Goal: Task Accomplishment & Management: Manage account settings

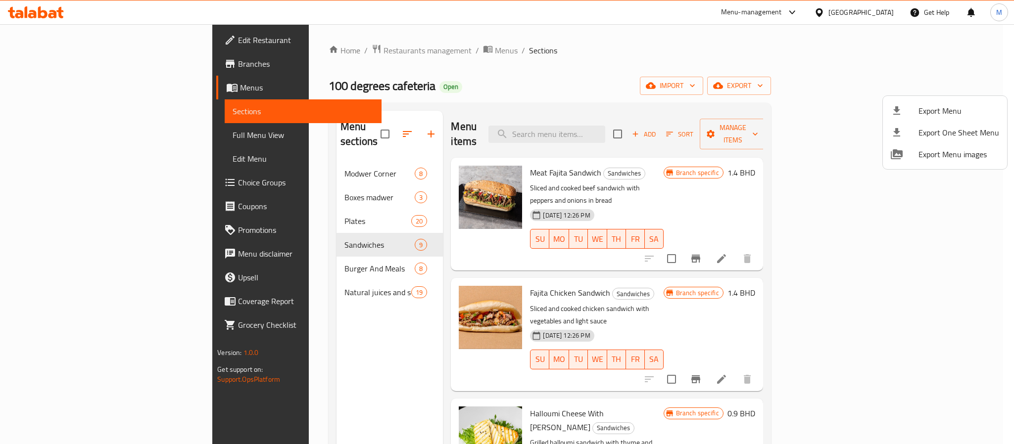
click at [299, 52] on div at bounding box center [507, 222] width 1014 height 444
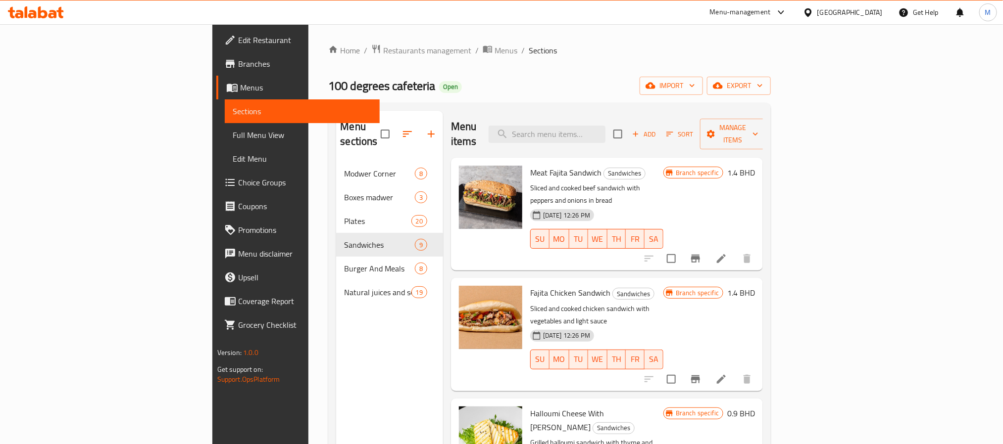
click at [383, 52] on span "Restaurants management" at bounding box center [427, 51] width 88 height 12
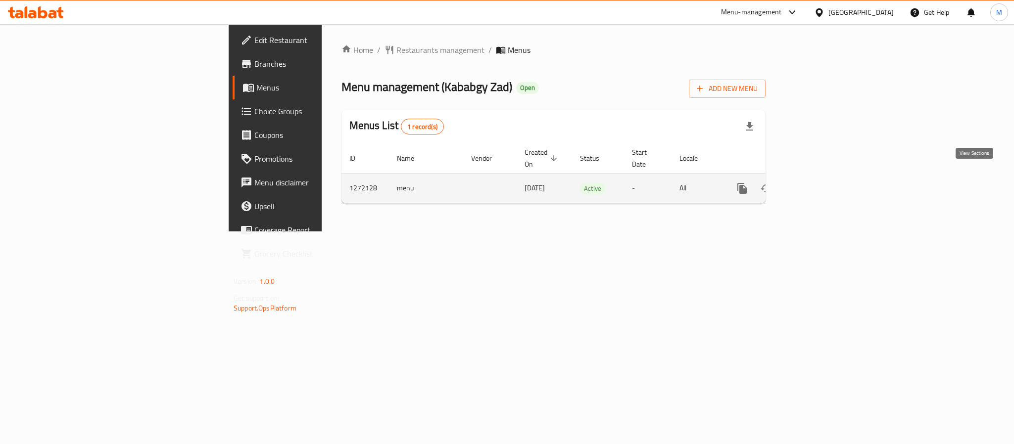
click at [818, 184] on icon "enhanced table" at bounding box center [813, 188] width 9 height 9
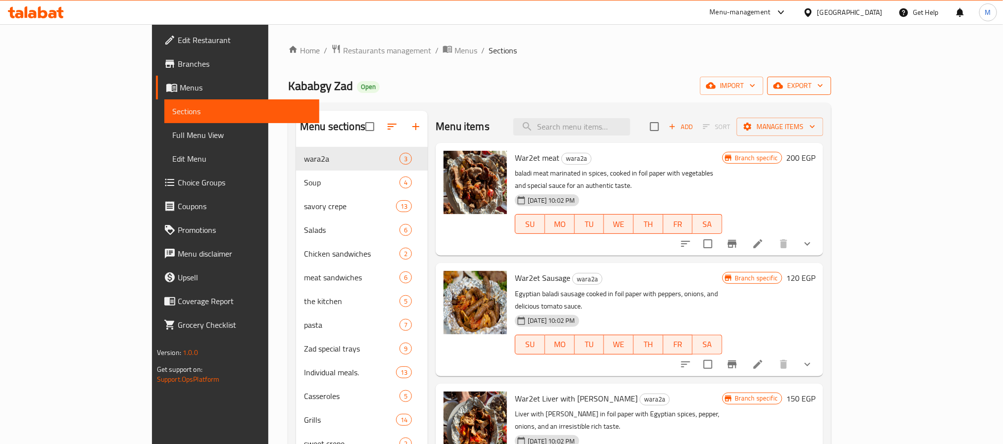
click at [831, 94] on button "export" at bounding box center [799, 86] width 64 height 18
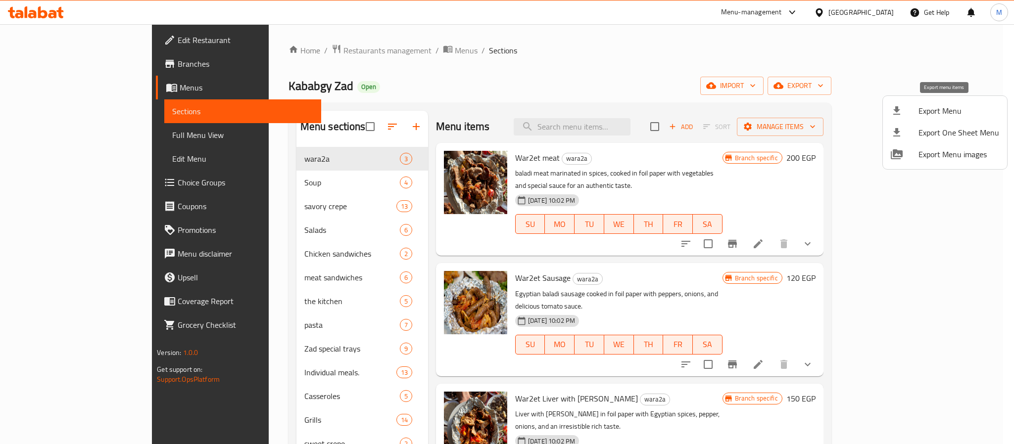
click at [922, 113] on span "Export Menu" at bounding box center [959, 111] width 81 height 12
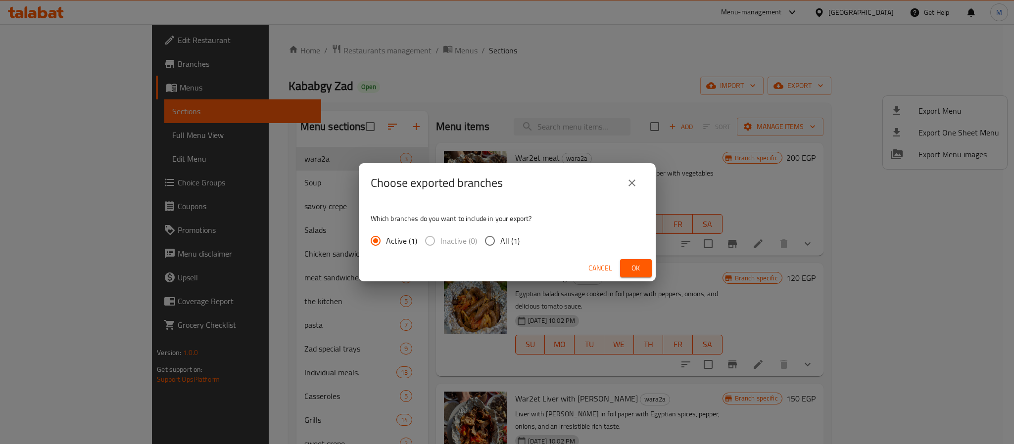
click at [512, 241] on span "All (1)" at bounding box center [509, 241] width 19 height 12
click at [500, 241] on input "All (1)" at bounding box center [490, 241] width 21 height 21
radio input "true"
click at [638, 271] on span "Ok" at bounding box center [636, 268] width 16 height 12
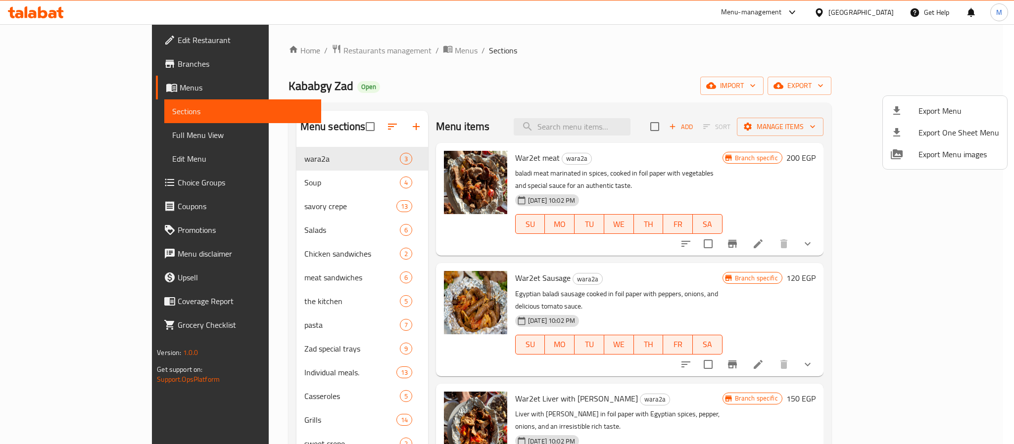
click at [468, 100] on div at bounding box center [507, 222] width 1014 height 444
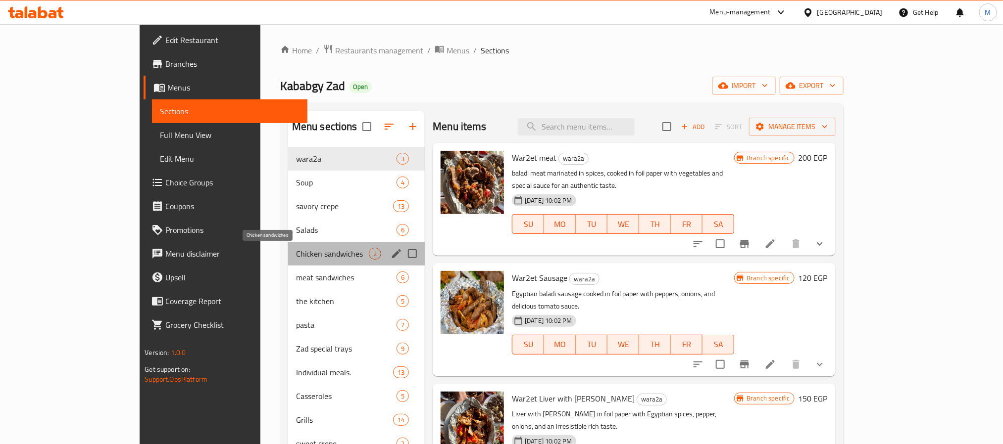
click at [296, 251] on span "Chicken sandwiches" at bounding box center [332, 254] width 73 height 12
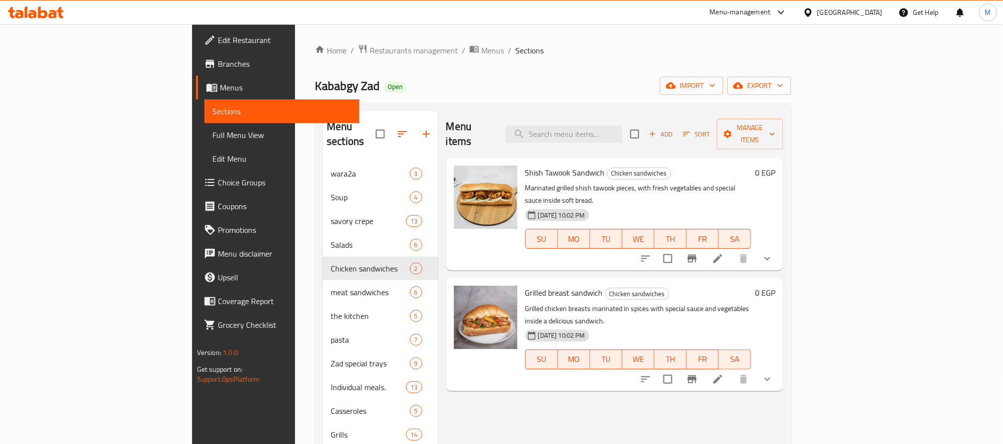
click at [779, 247] on button "show more" at bounding box center [767, 259] width 24 height 24
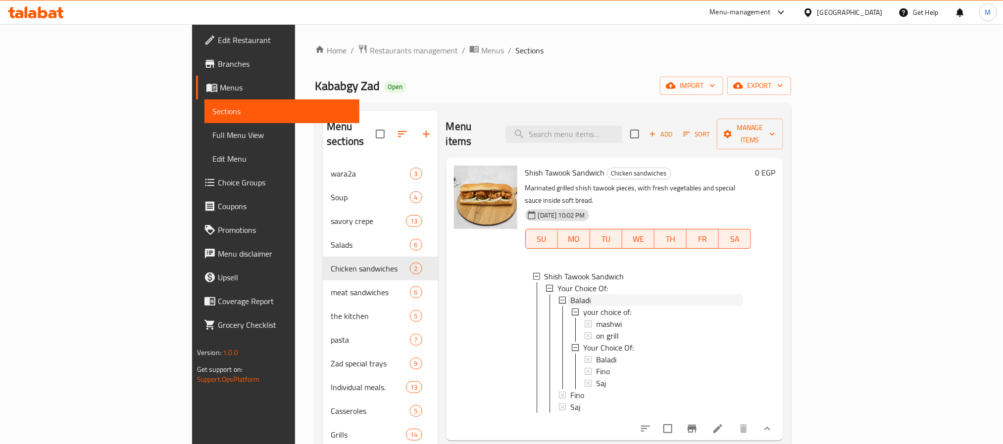
click at [570, 294] on div "Baladi" at bounding box center [656, 300] width 173 height 12
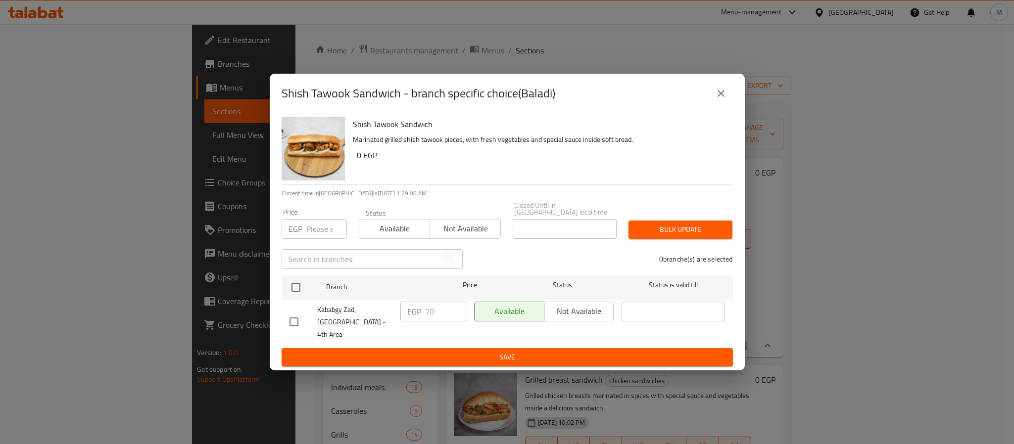
click at [722, 99] on icon "close" at bounding box center [721, 94] width 12 height 12
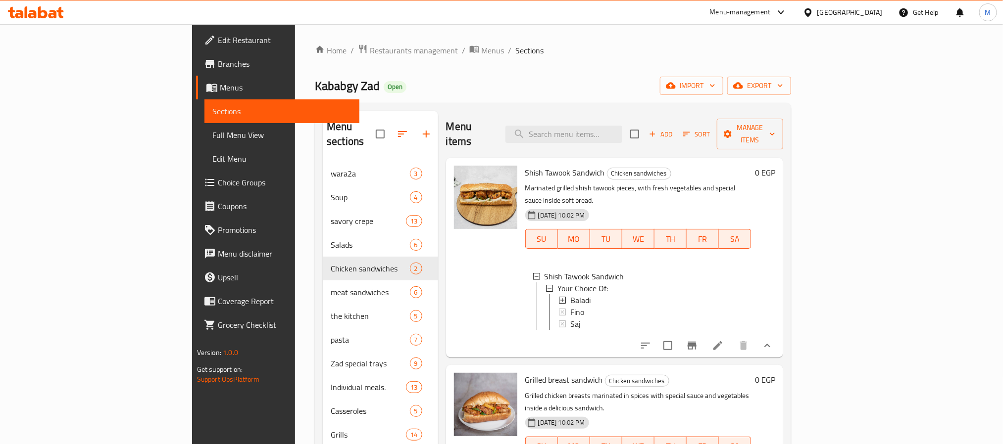
click at [731, 337] on li at bounding box center [718, 346] width 28 height 18
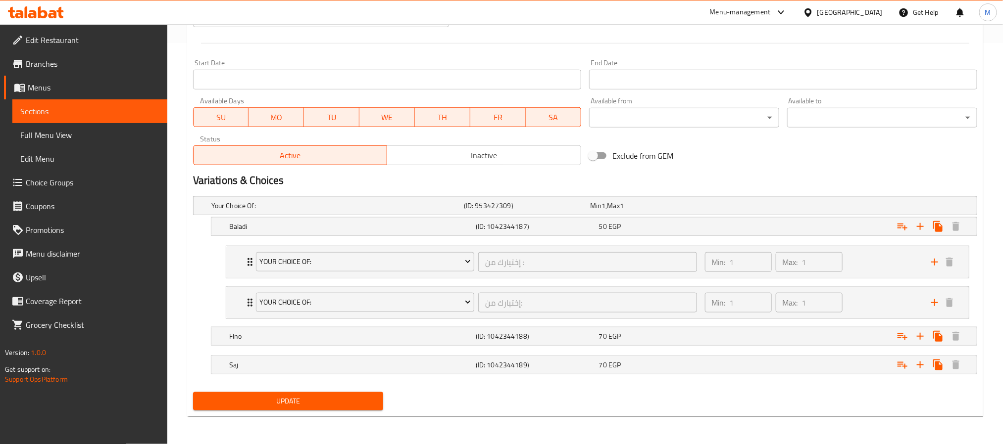
scroll to position [404, 0]
click at [872, 291] on div "Min: 1 ​ Max: 1 ​" at bounding box center [812, 303] width 226 height 32
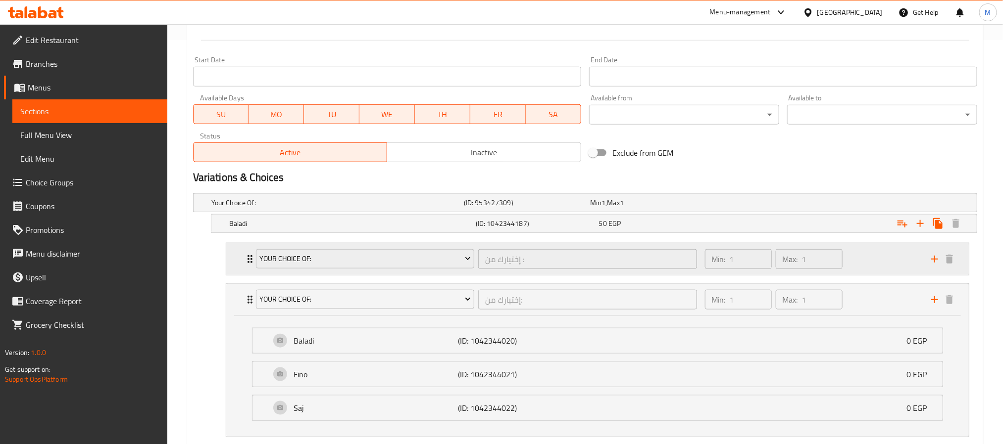
click at [863, 251] on div "Min: 1 ​ Max: 1 ​" at bounding box center [812, 259] width 226 height 32
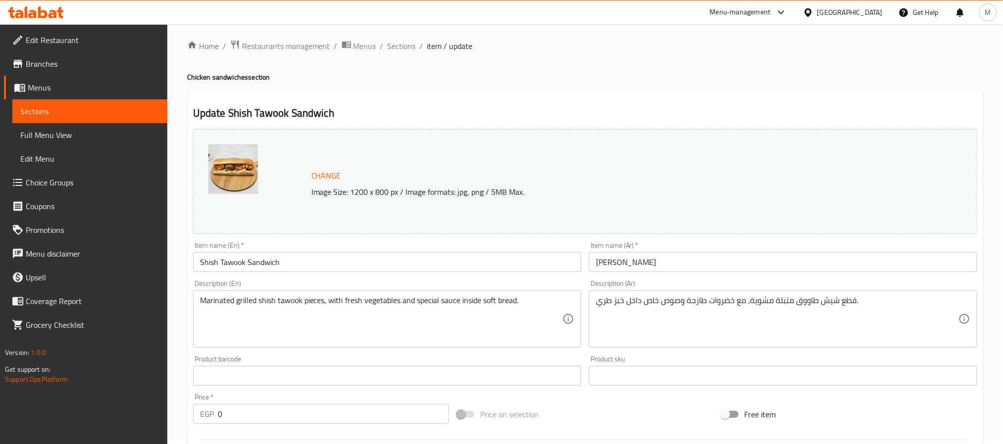
scroll to position [0, 0]
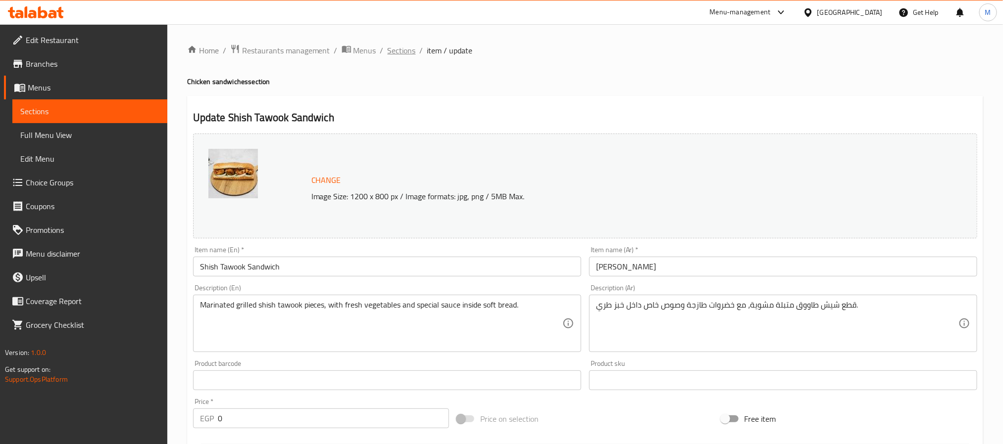
click at [400, 48] on span "Sections" at bounding box center [402, 51] width 28 height 12
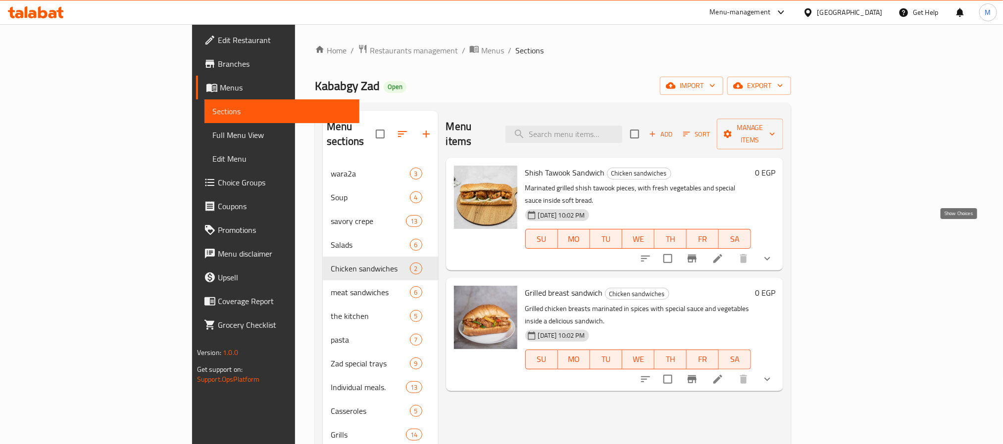
click at [773, 253] on icon "show more" at bounding box center [767, 259] width 12 height 12
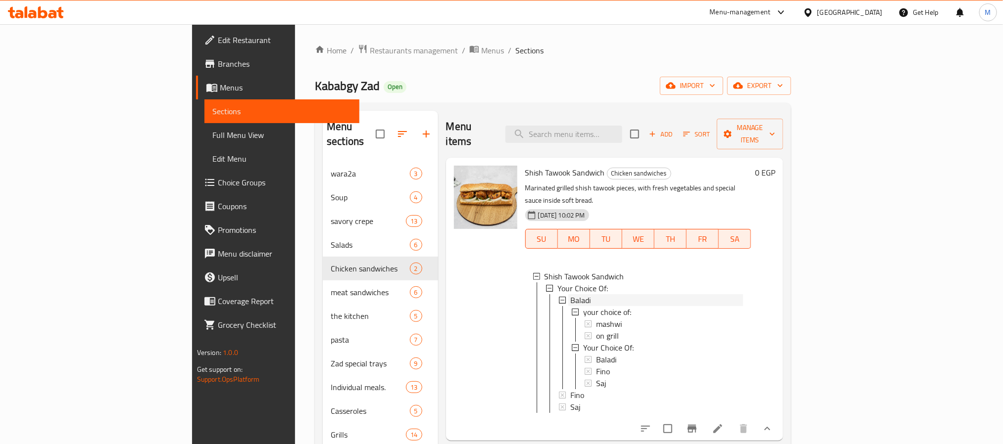
click at [570, 294] on div "Baladi" at bounding box center [656, 300] width 173 height 12
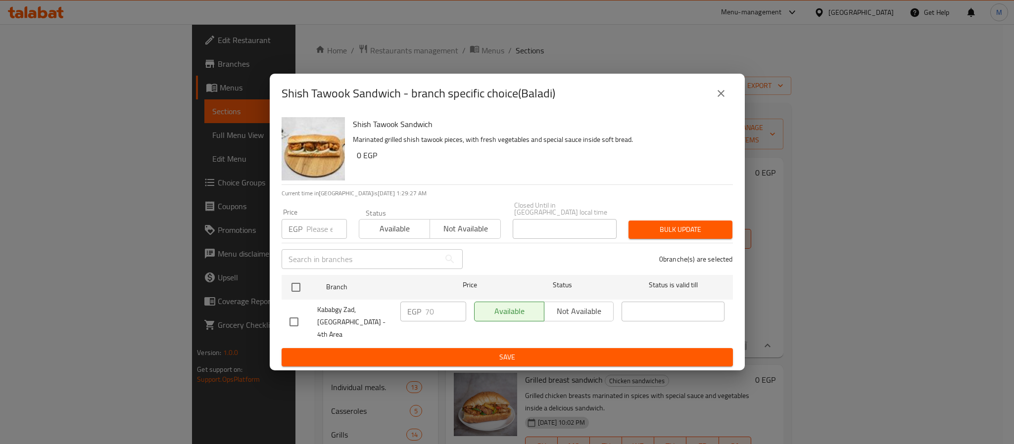
click at [725, 105] on button "close" at bounding box center [721, 94] width 24 height 24
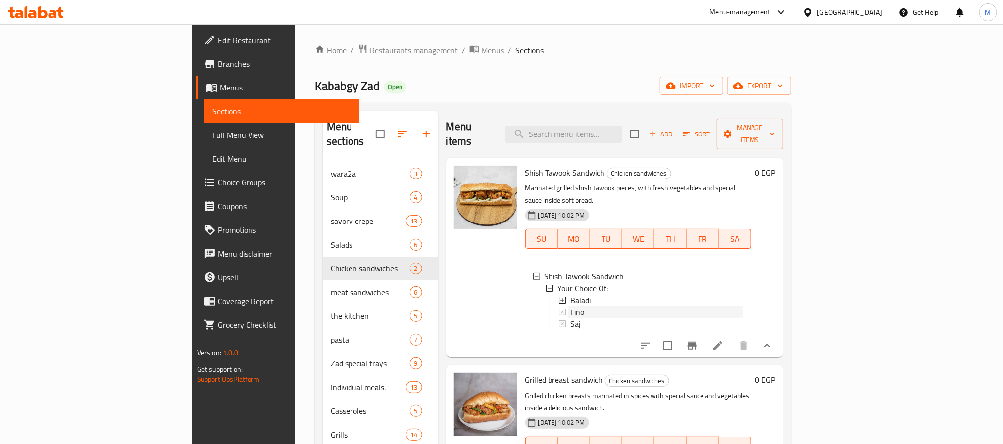
click at [570, 306] on div "Fino" at bounding box center [656, 312] width 173 height 12
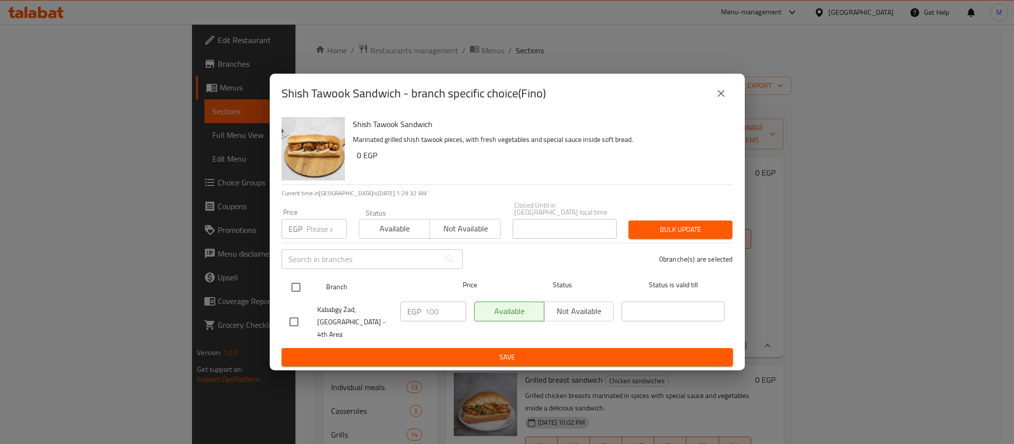
click at [298, 289] on input "checkbox" at bounding box center [296, 287] width 21 height 21
checkbox input "true"
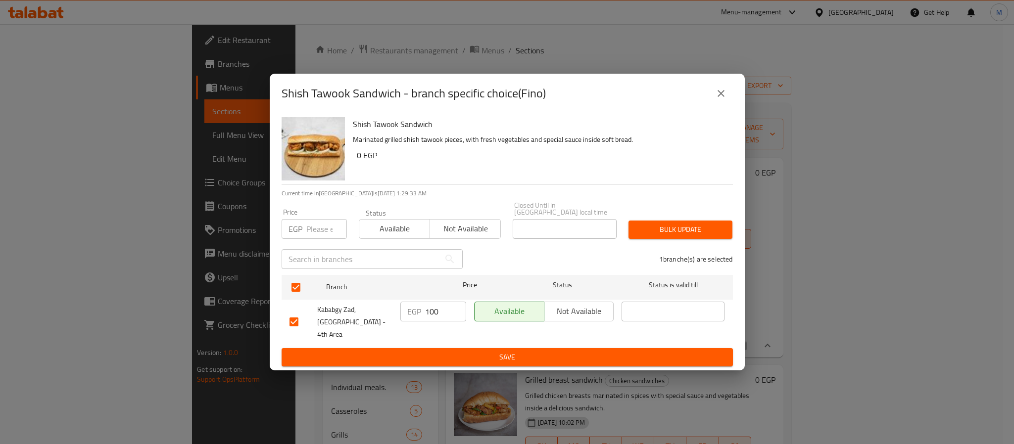
click at [313, 231] on input "number" at bounding box center [326, 229] width 41 height 20
type input "90"
click at [652, 232] on span "Bulk update" at bounding box center [680, 230] width 88 height 12
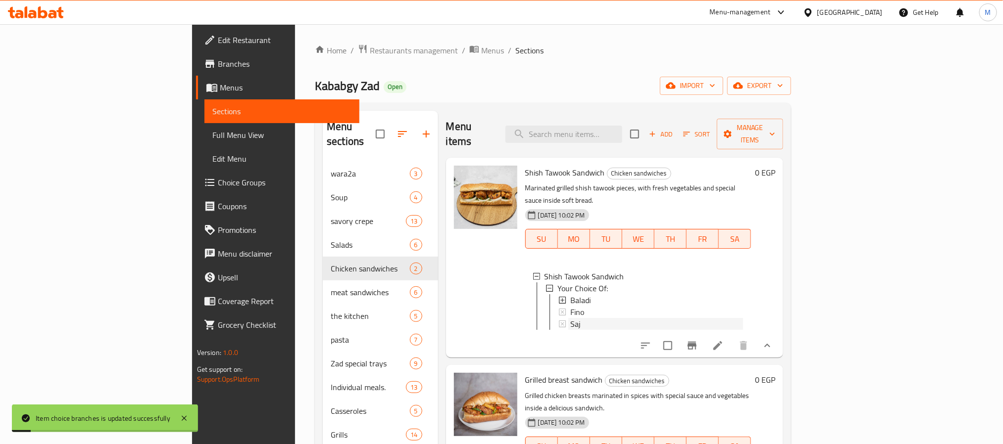
click at [570, 318] on div "Saj" at bounding box center [656, 324] width 173 height 12
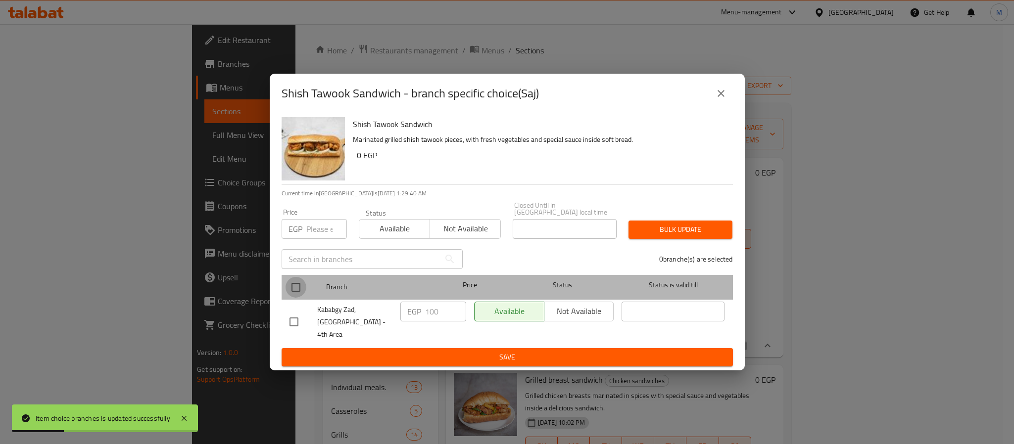
drag, startPoint x: 293, startPoint y: 288, endPoint x: 315, endPoint y: 245, distance: 48.2
click at [293, 289] on input "checkbox" at bounding box center [296, 287] width 21 height 21
checkbox input "true"
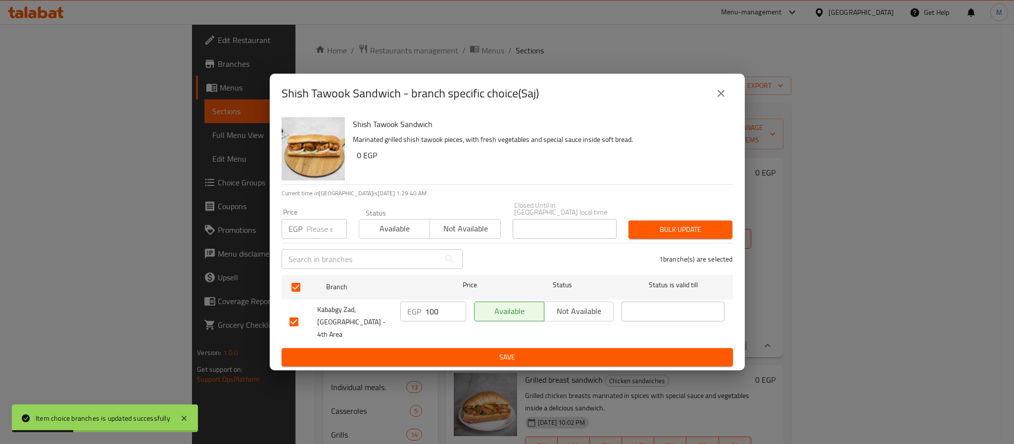
click at [326, 234] on input "number" at bounding box center [326, 229] width 41 height 20
type input "80"
click at [664, 230] on span "Bulk update" at bounding box center [680, 230] width 88 height 12
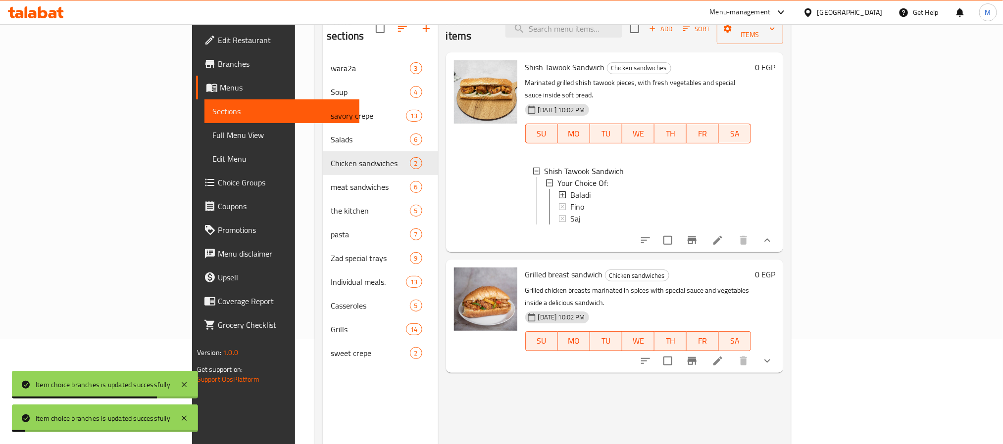
scroll to position [139, 0]
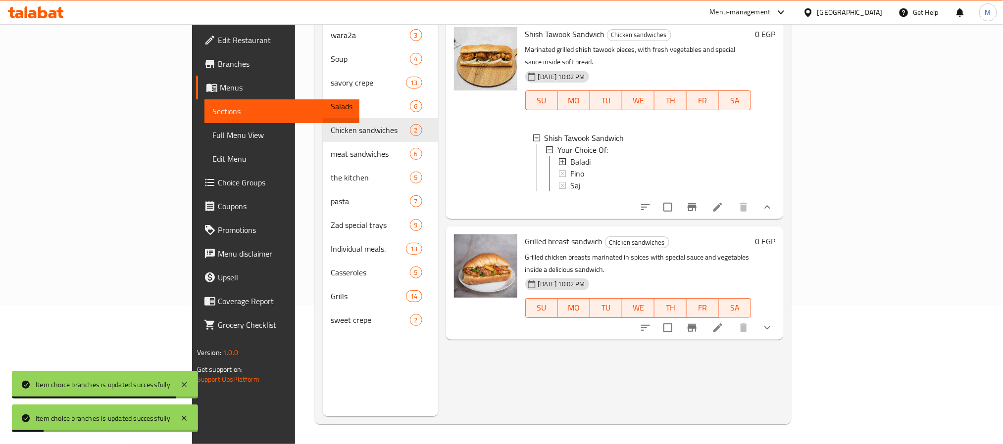
click at [779, 316] on button "show more" at bounding box center [767, 328] width 24 height 24
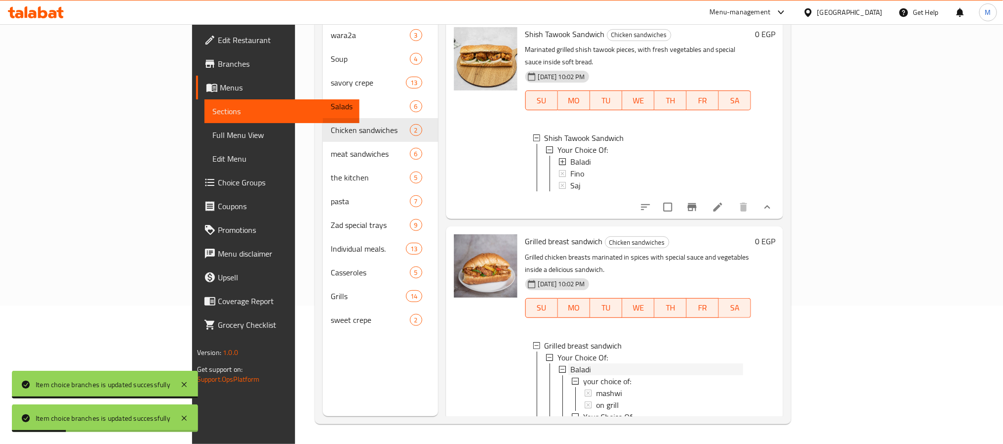
click at [584, 364] on div "Baladi" at bounding box center [656, 370] width 173 height 12
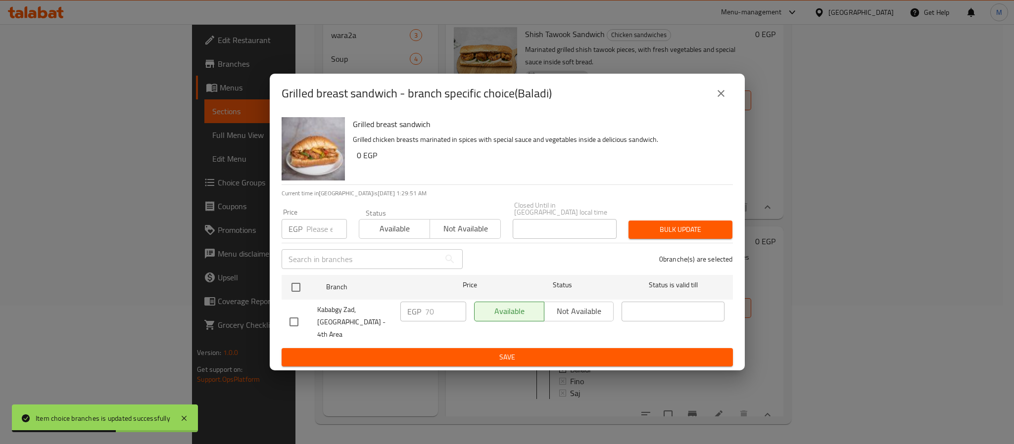
drag, startPoint x: 294, startPoint y: 291, endPoint x: 306, endPoint y: 265, distance: 29.2
click at [295, 291] on input "checkbox" at bounding box center [296, 287] width 21 height 21
checkbox input "true"
click at [312, 237] on input "number" at bounding box center [326, 229] width 41 height 20
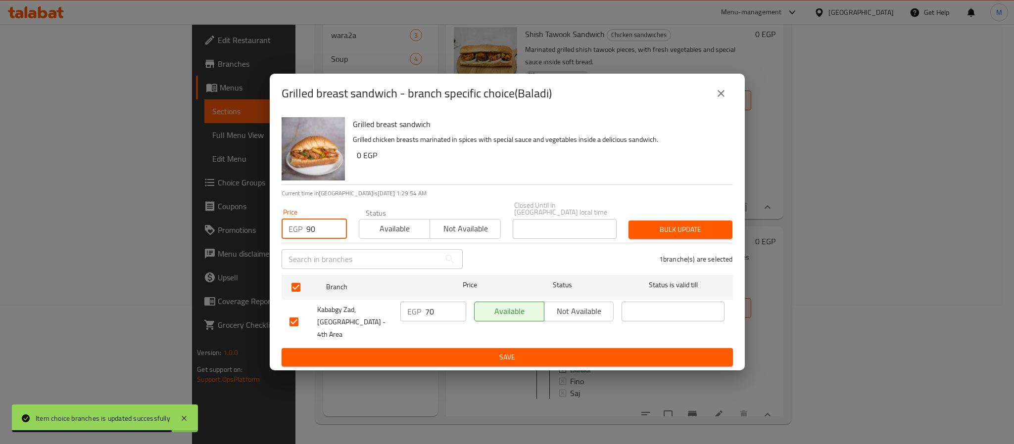
type input "90"
click at [661, 225] on button "Bulk update" at bounding box center [681, 230] width 104 height 18
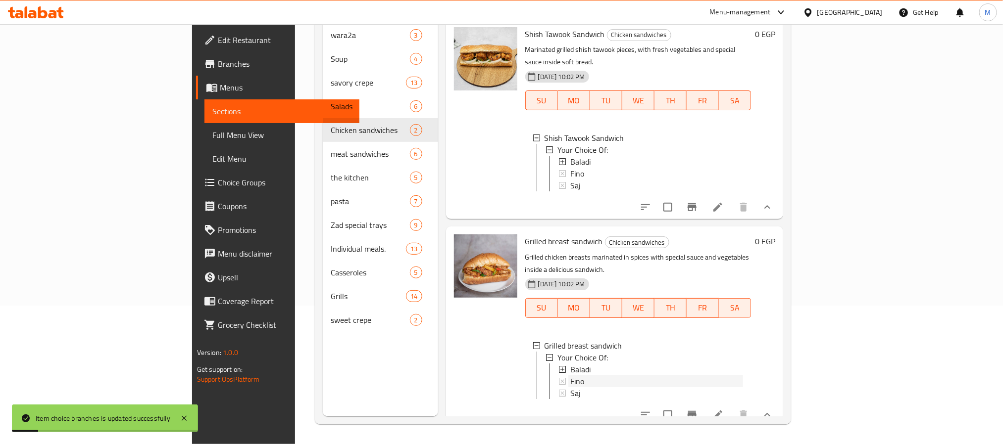
click at [570, 376] on div "Fino" at bounding box center [656, 382] width 173 height 12
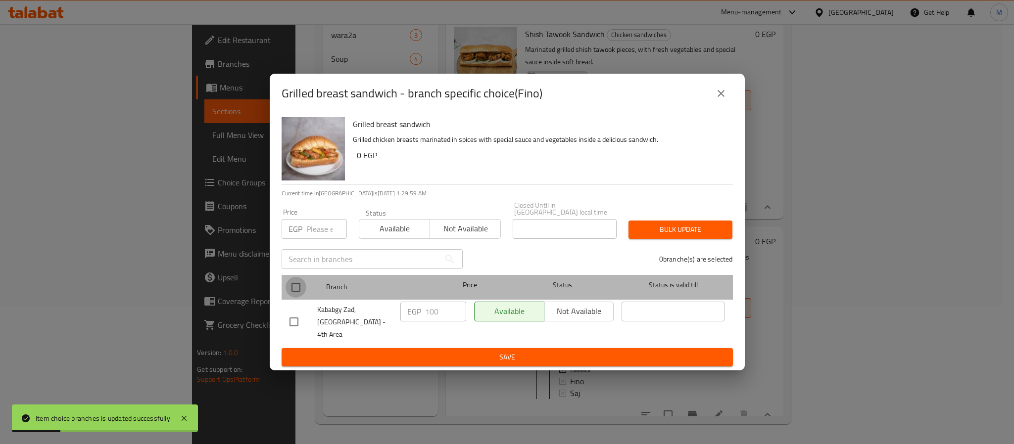
drag, startPoint x: 294, startPoint y: 294, endPoint x: 304, endPoint y: 267, distance: 28.5
click at [294, 292] on input "checkbox" at bounding box center [296, 287] width 21 height 21
checkbox input "true"
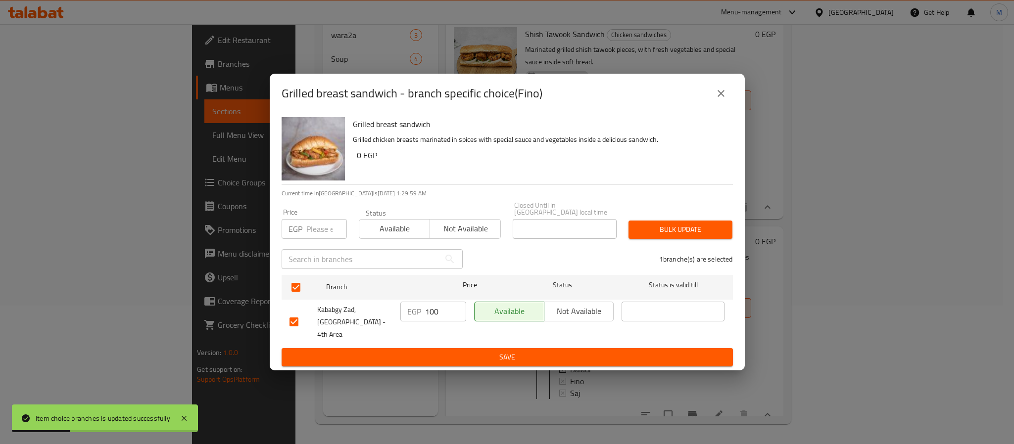
click at [308, 238] on input "number" at bounding box center [326, 229] width 41 height 20
type input "80"
click at [667, 247] on div "1 branche(s) are selected" at bounding box center [604, 260] width 270 height 36
click at [667, 230] on span "Bulk update" at bounding box center [680, 230] width 88 height 12
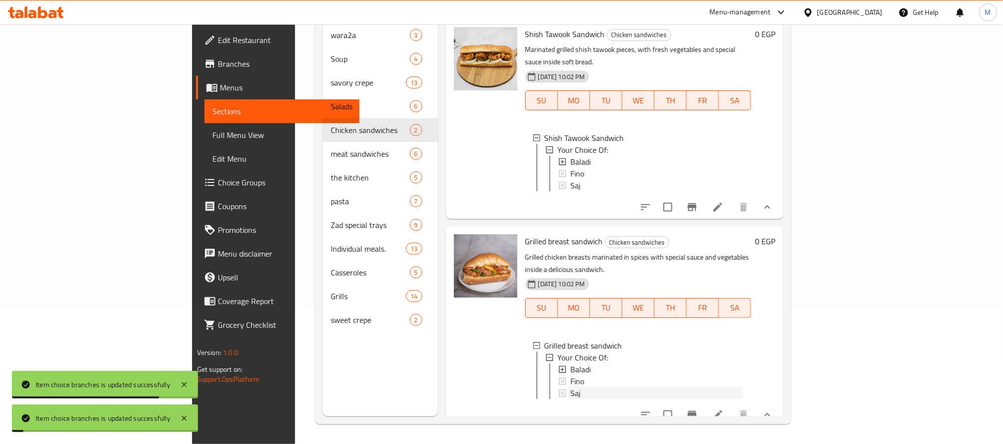
click at [570, 388] on div "Saj" at bounding box center [656, 394] width 173 height 12
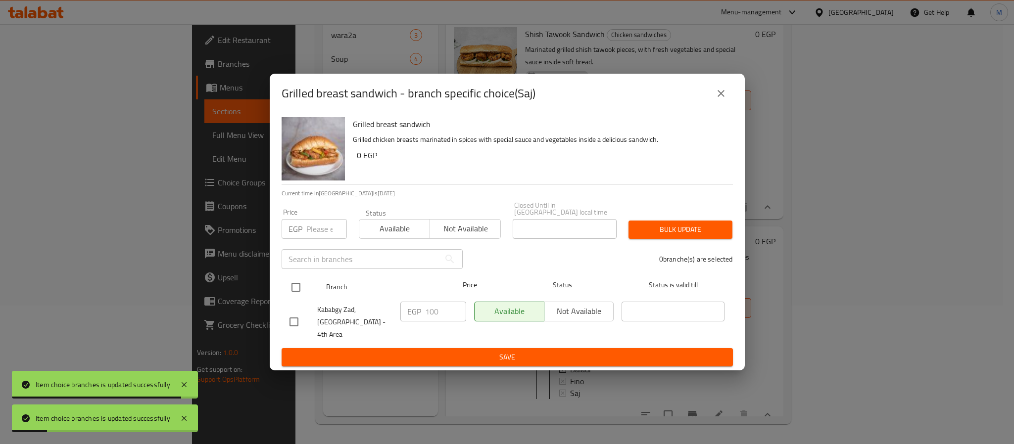
click at [300, 288] on input "checkbox" at bounding box center [296, 287] width 21 height 21
checkbox input "true"
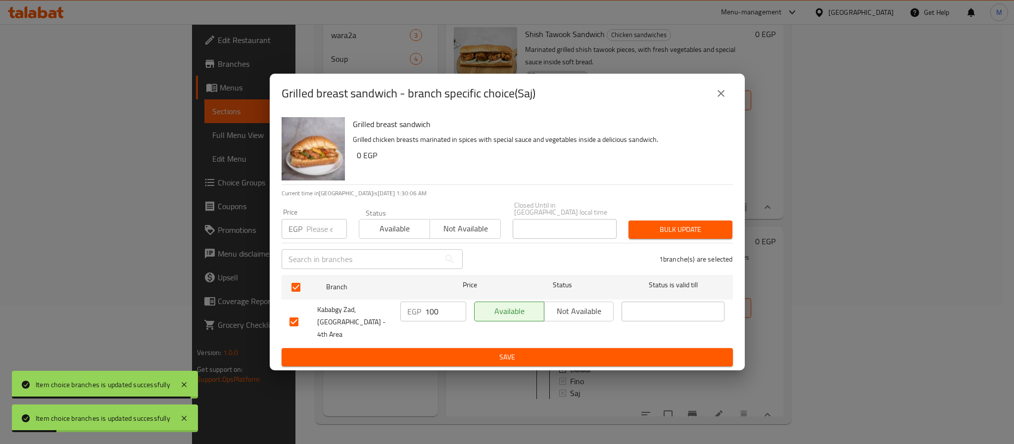
click at [314, 237] on input "number" at bounding box center [326, 229] width 41 height 20
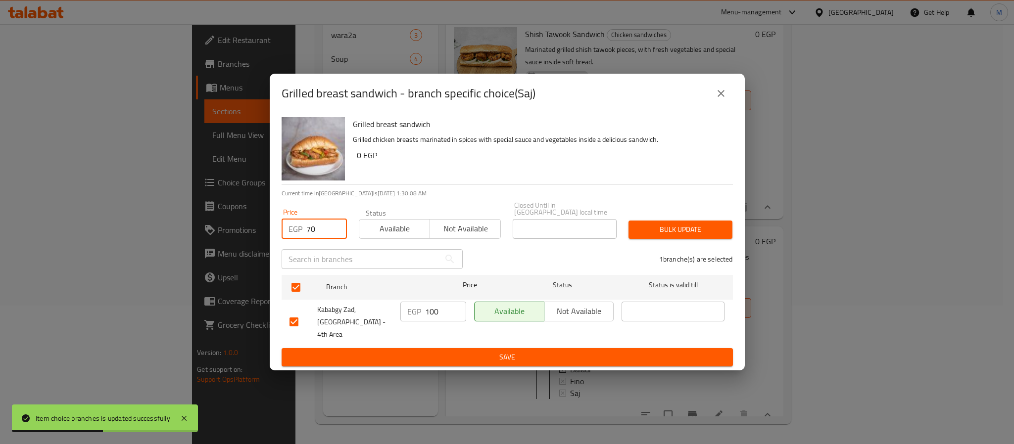
type input "70"
click at [649, 227] on span "Bulk update" at bounding box center [680, 230] width 88 height 12
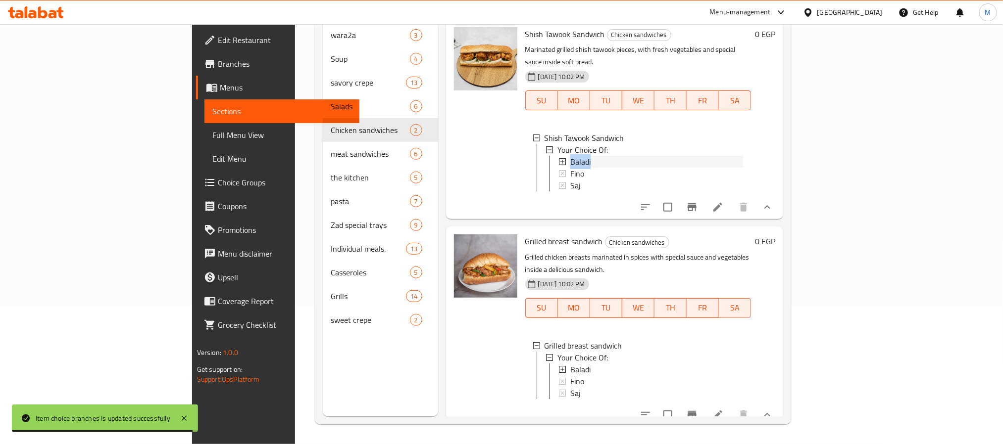
click at [591, 156] on div "Baladi" at bounding box center [656, 162] width 173 height 12
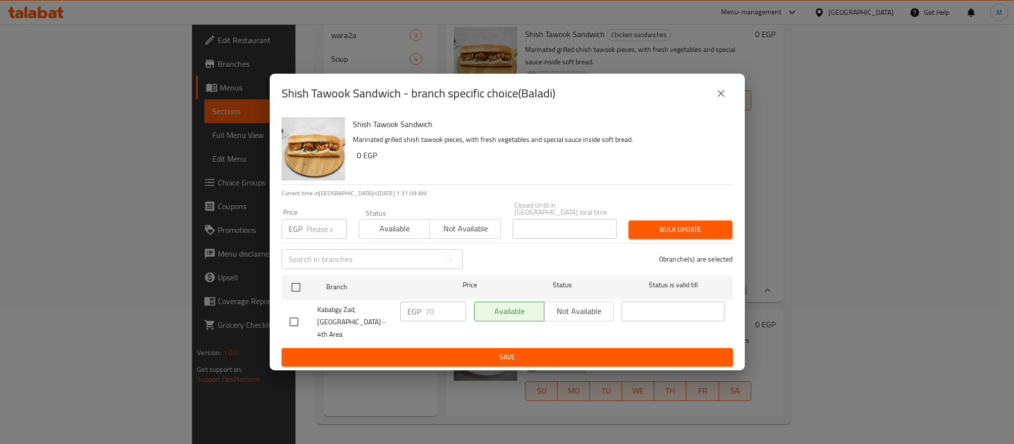
click at [719, 99] on icon "close" at bounding box center [721, 94] width 12 height 12
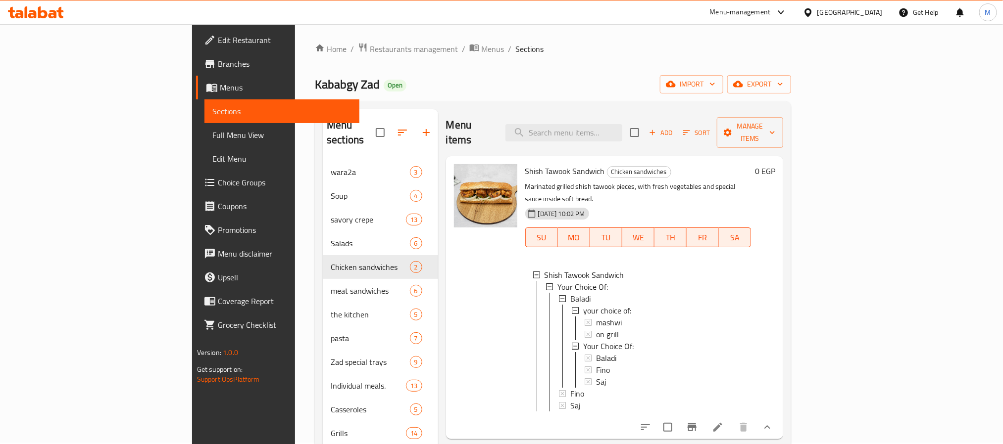
scroll to position [0, 0]
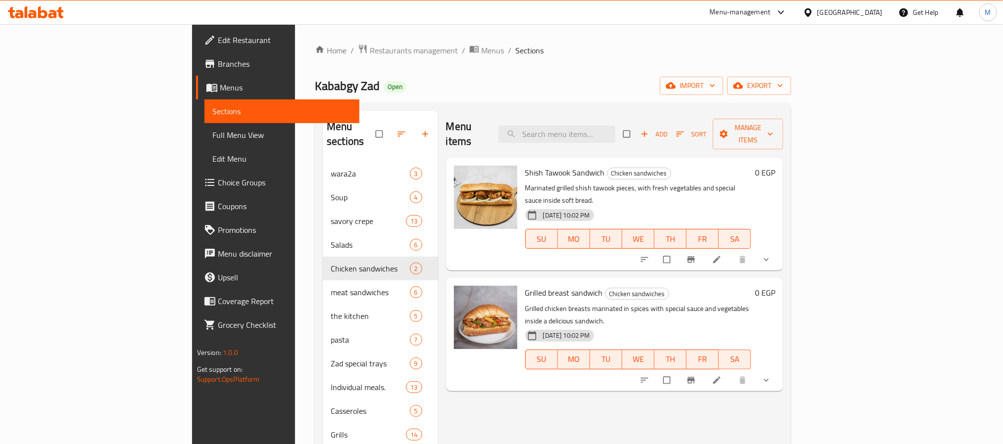
click at [218, 182] on span "Choice Groups" at bounding box center [285, 183] width 134 height 12
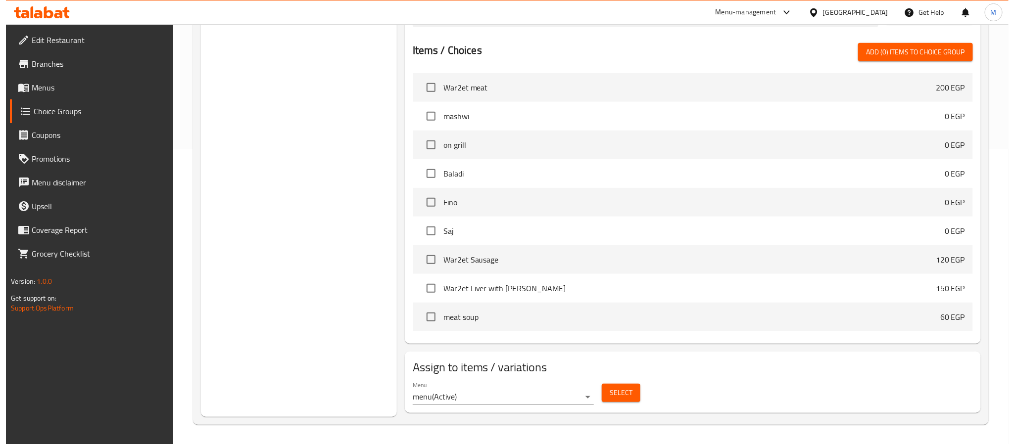
scroll to position [296, 0]
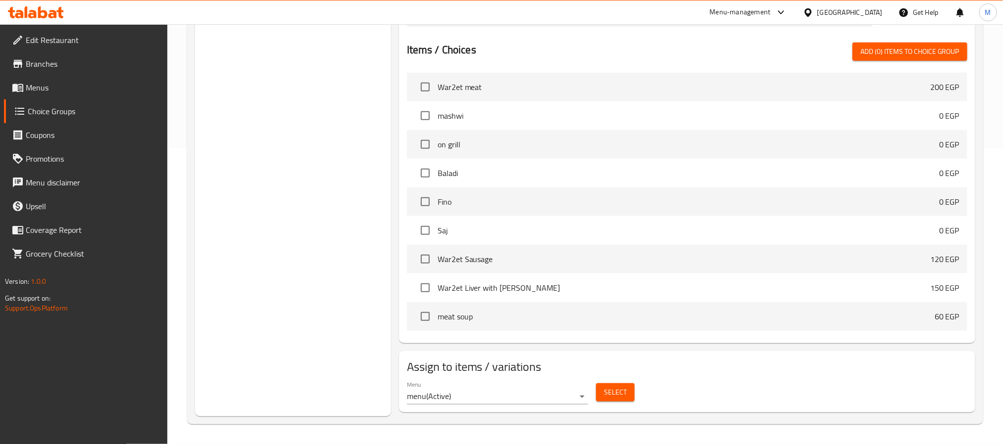
click at [612, 395] on span "Select" at bounding box center [615, 393] width 23 height 12
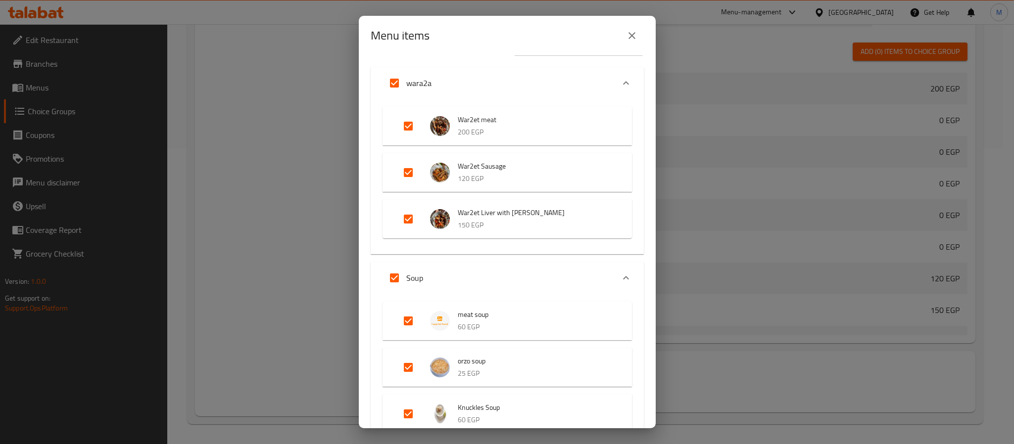
scroll to position [0, 0]
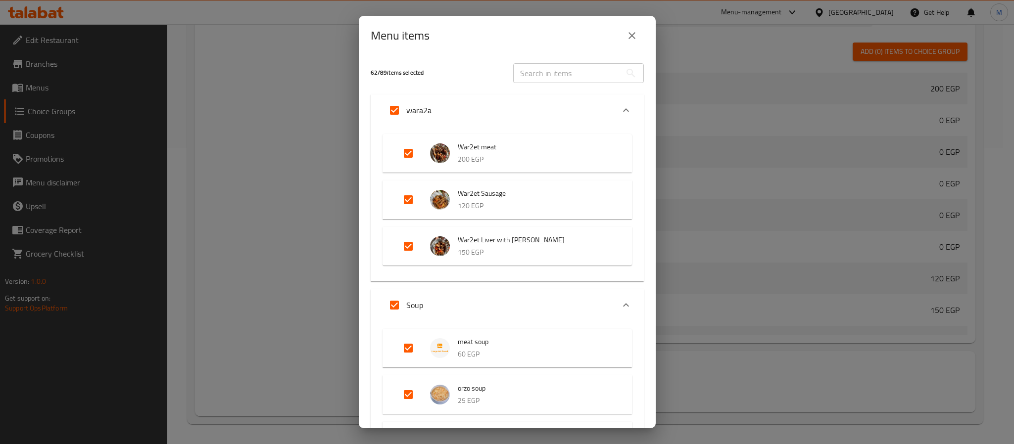
click at [393, 113] on input "Expand" at bounding box center [395, 110] width 24 height 24
checkbox input "false"
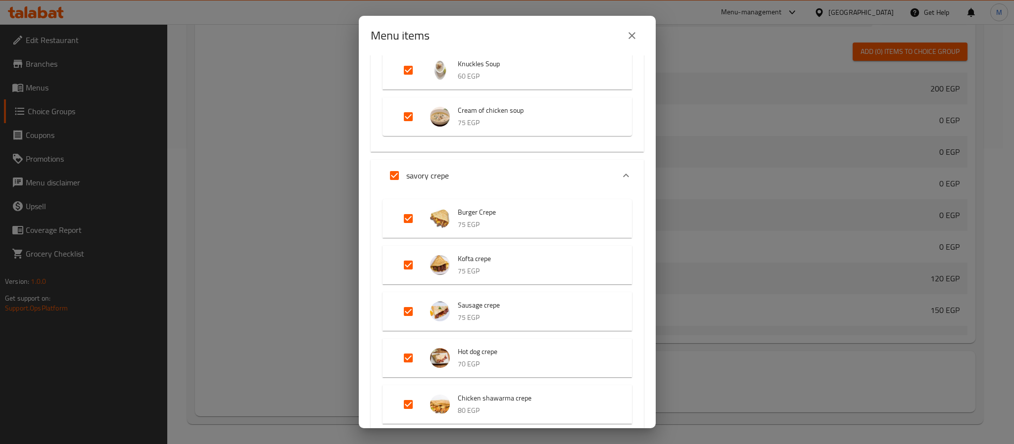
scroll to position [74, 0]
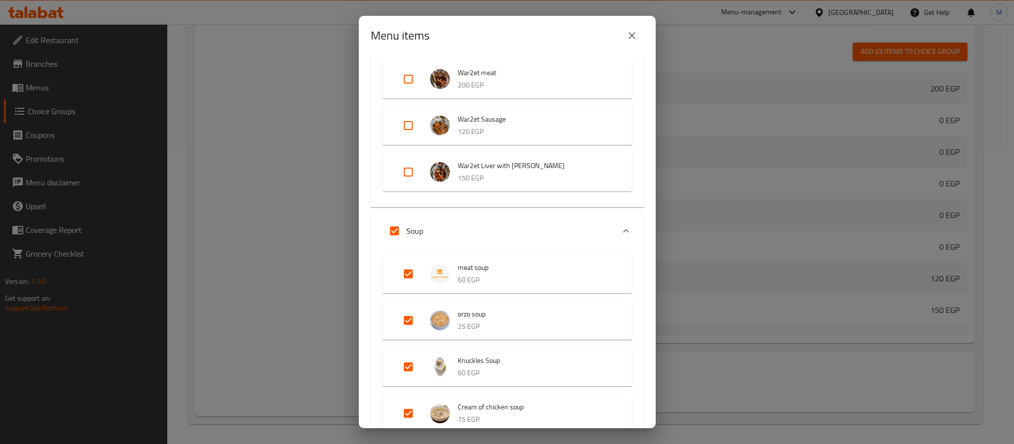
click at [398, 235] on input "Expand" at bounding box center [395, 231] width 24 height 24
checkbox input "false"
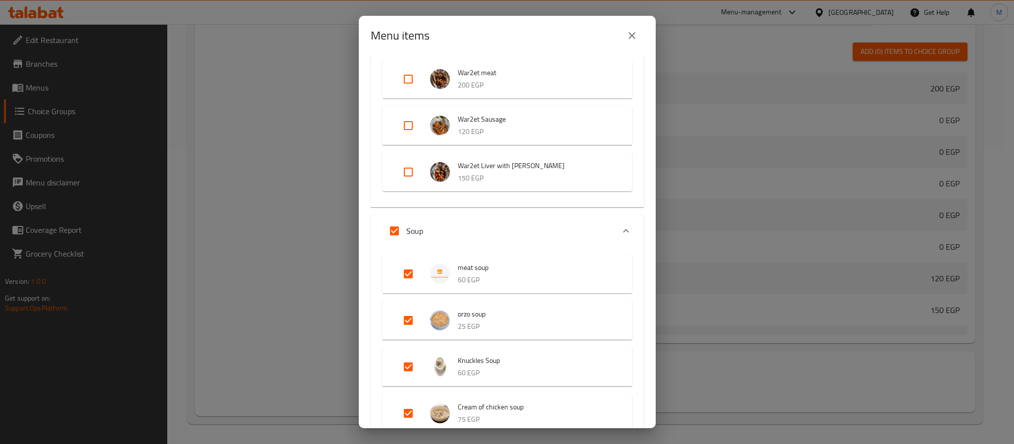
checkbox input "false"
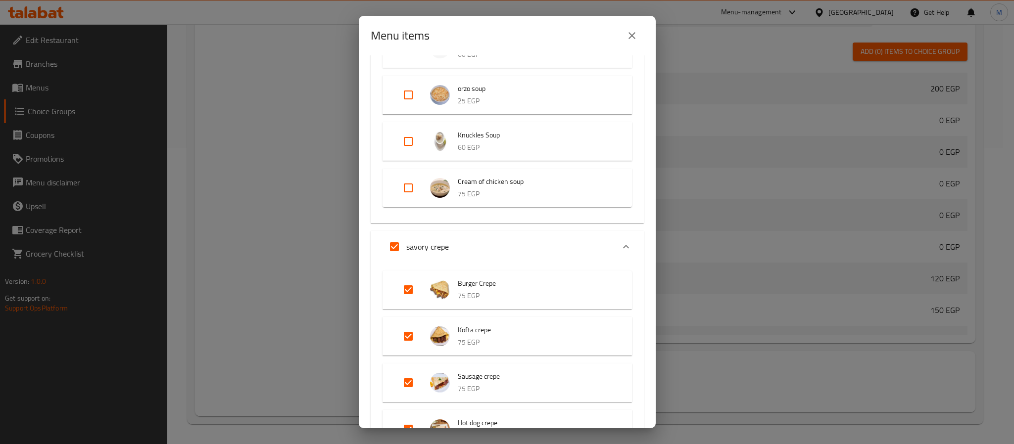
scroll to position [371, 0]
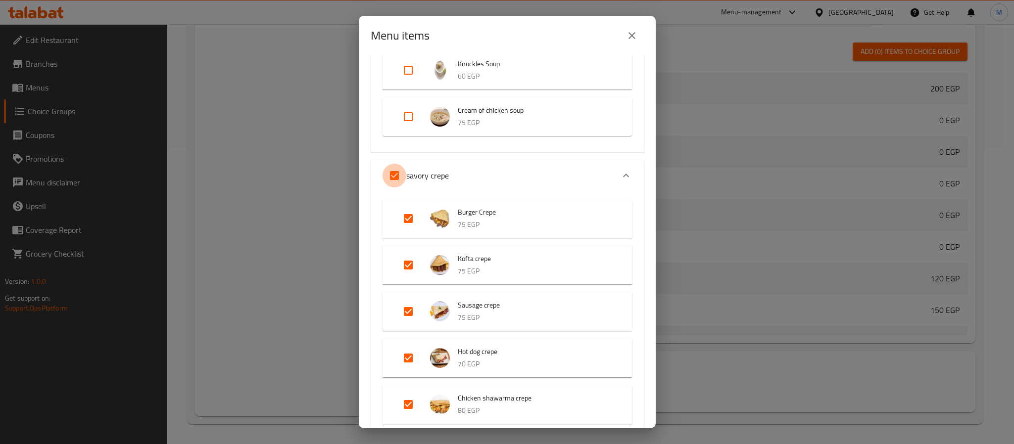
click at [396, 178] on input "Expand" at bounding box center [395, 176] width 24 height 24
checkbox input "false"
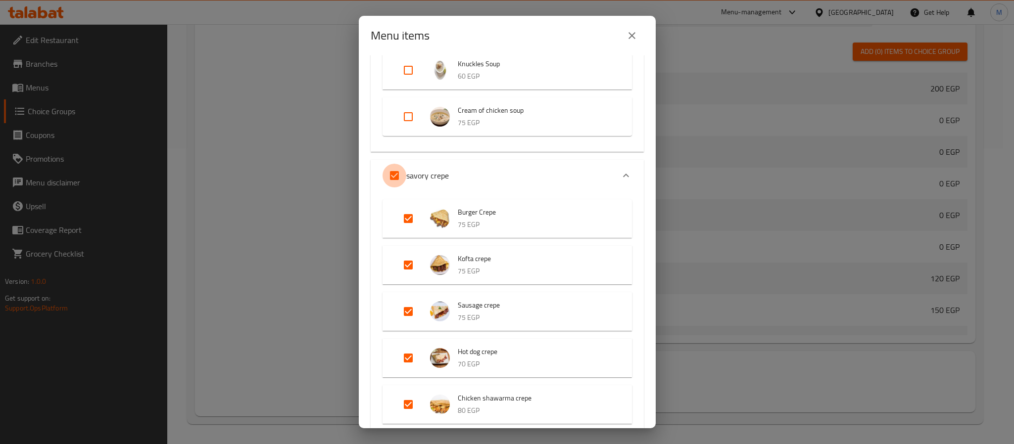
checkbox input "false"
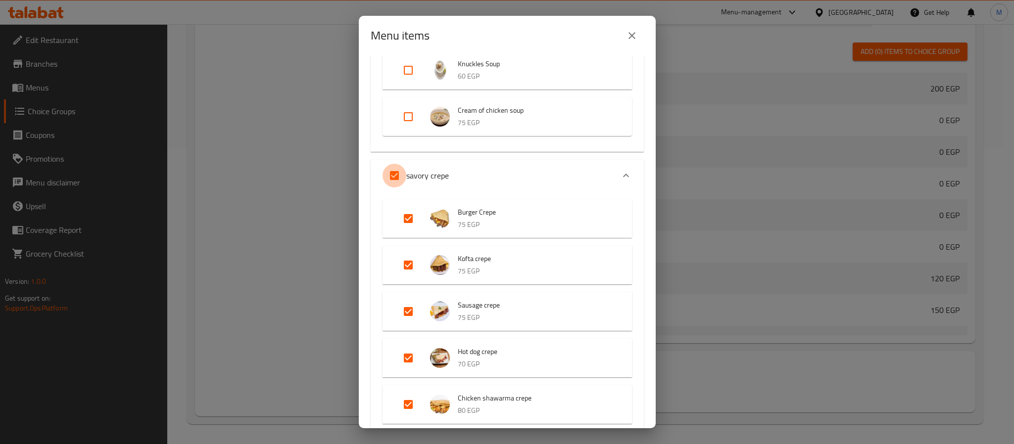
checkbox input "false"
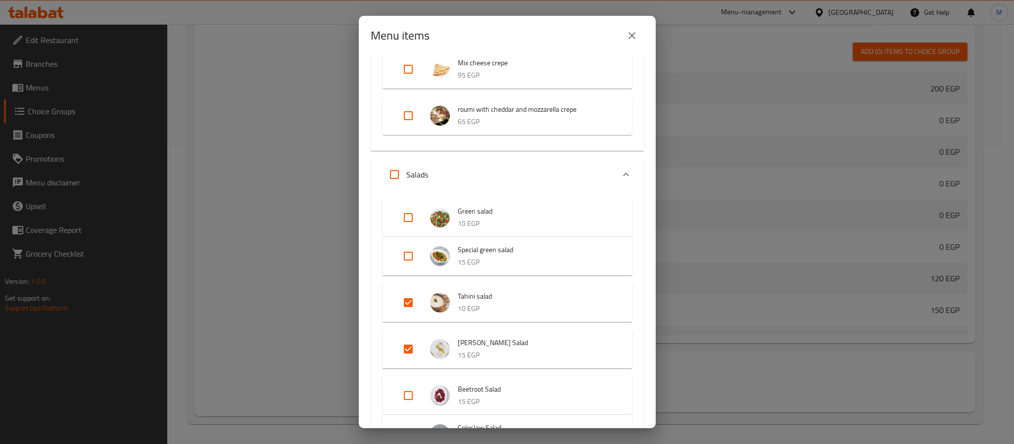
scroll to position [1039, 0]
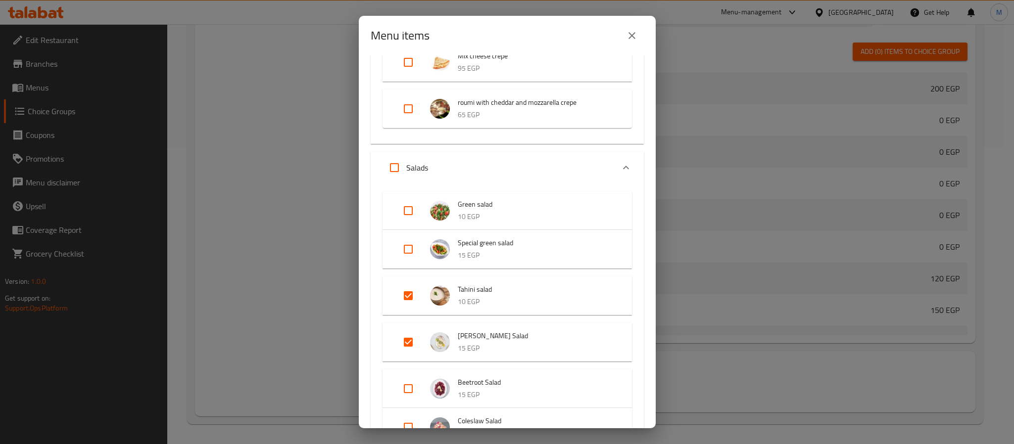
click at [395, 174] on input "Expand" at bounding box center [395, 168] width 24 height 24
checkbox input "true"
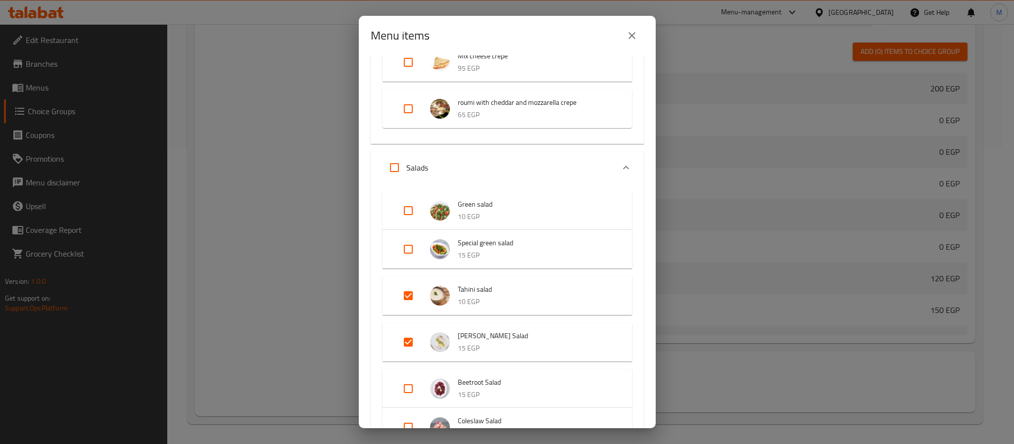
checkbox input "true"
click at [395, 174] on input "Expand" at bounding box center [395, 168] width 24 height 24
checkbox input "false"
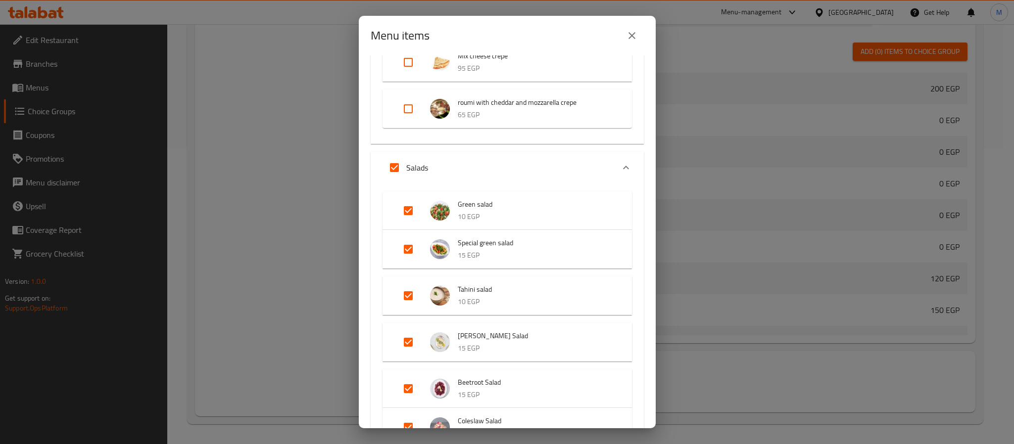
checkbox input "false"
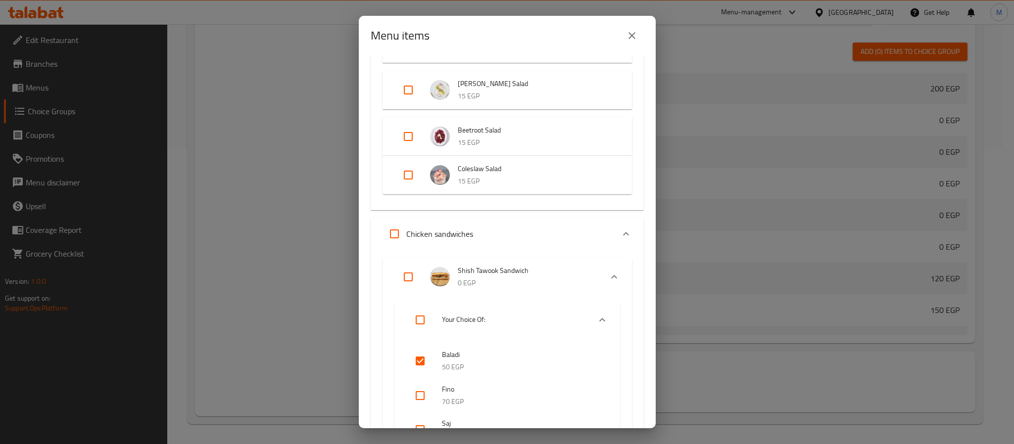
scroll to position [1410, 0]
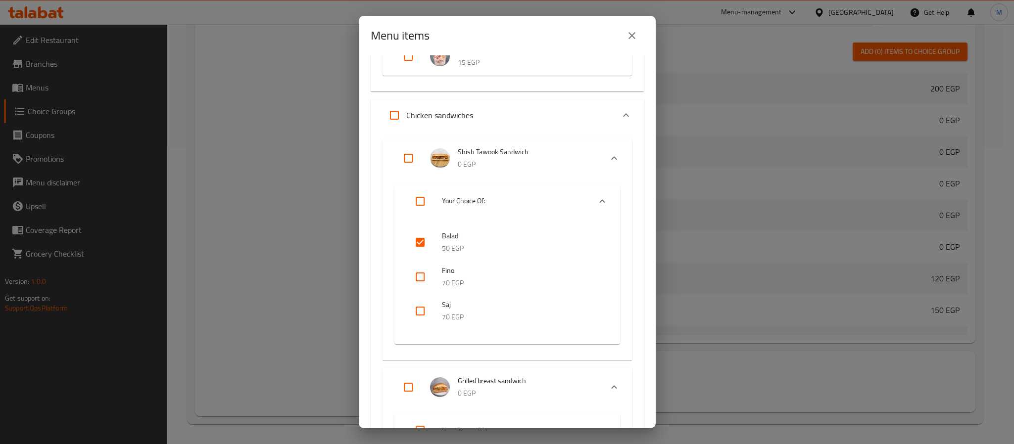
click at [394, 110] on input "Expand" at bounding box center [395, 115] width 24 height 24
checkbox input "true"
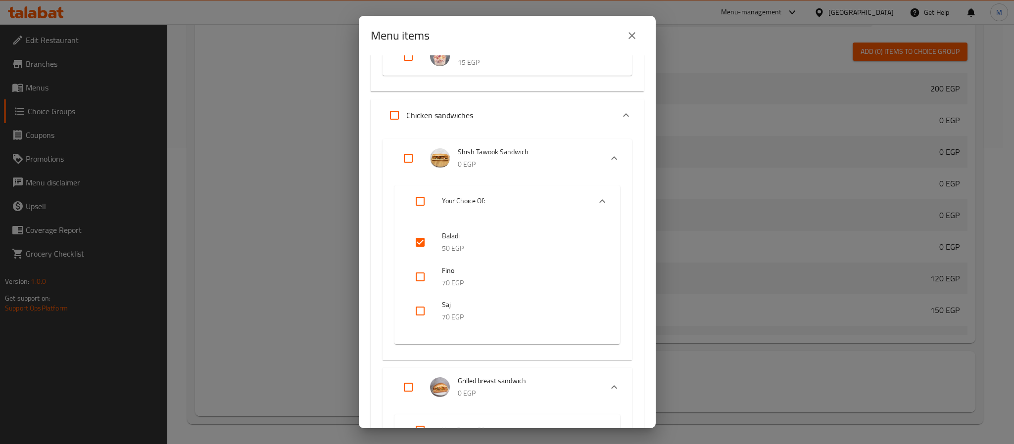
checkbox input "true"
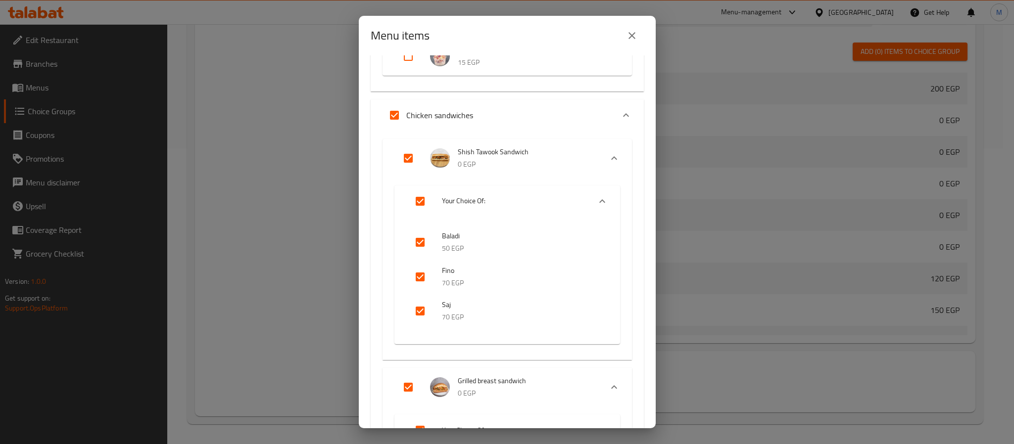
click at [394, 110] on input "Expand" at bounding box center [395, 115] width 24 height 24
checkbox input "false"
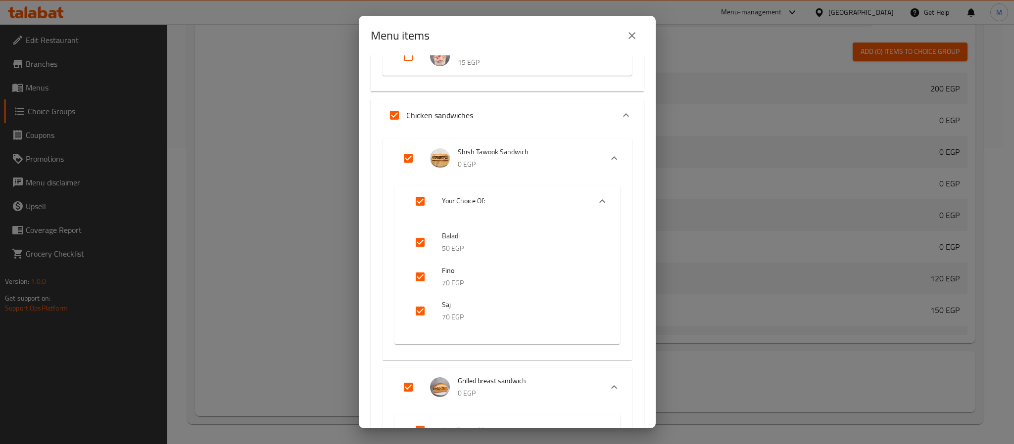
checkbox input "false"
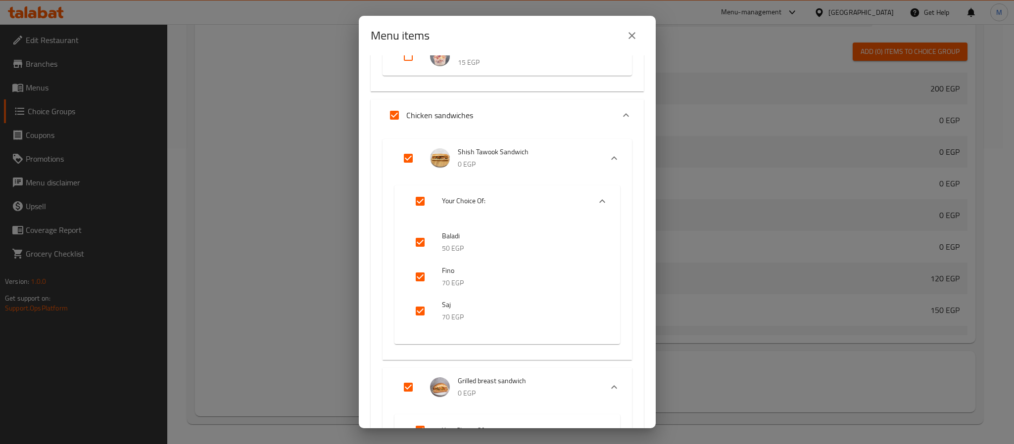
checkbox input "false"
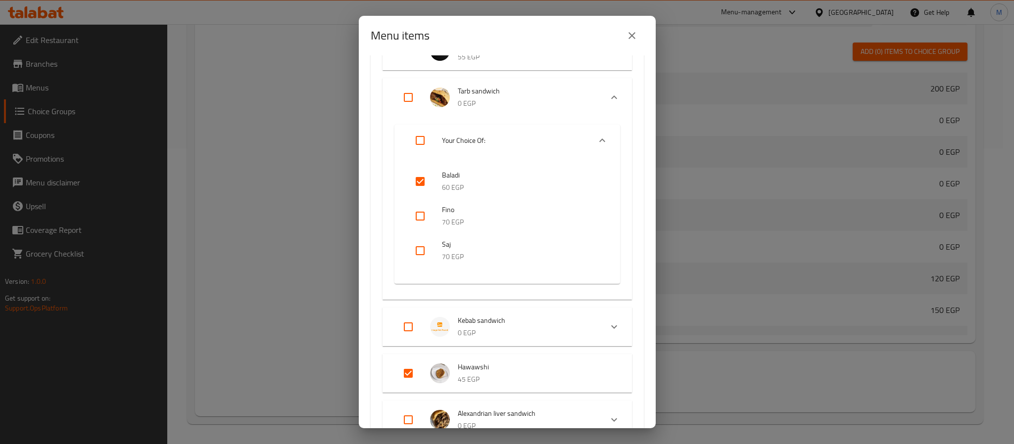
scroll to position [1856, 0]
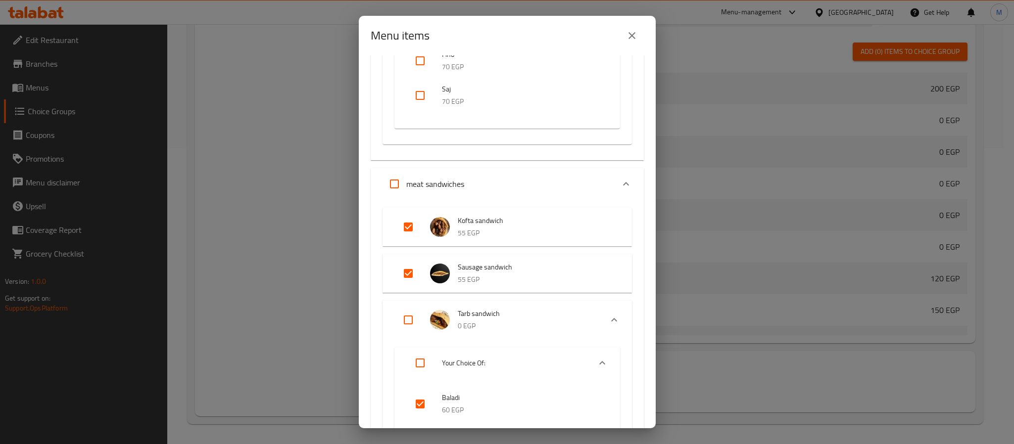
click at [401, 182] on input "Expand" at bounding box center [395, 184] width 24 height 24
checkbox input "true"
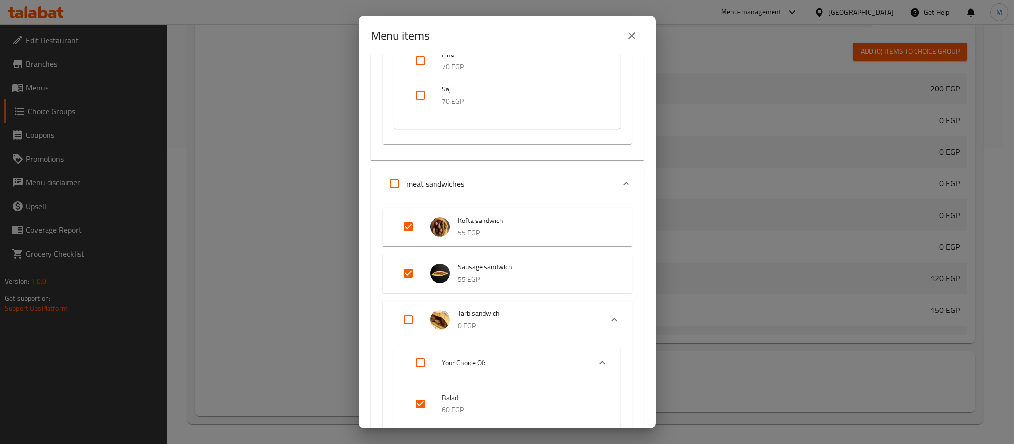
checkbox input "true"
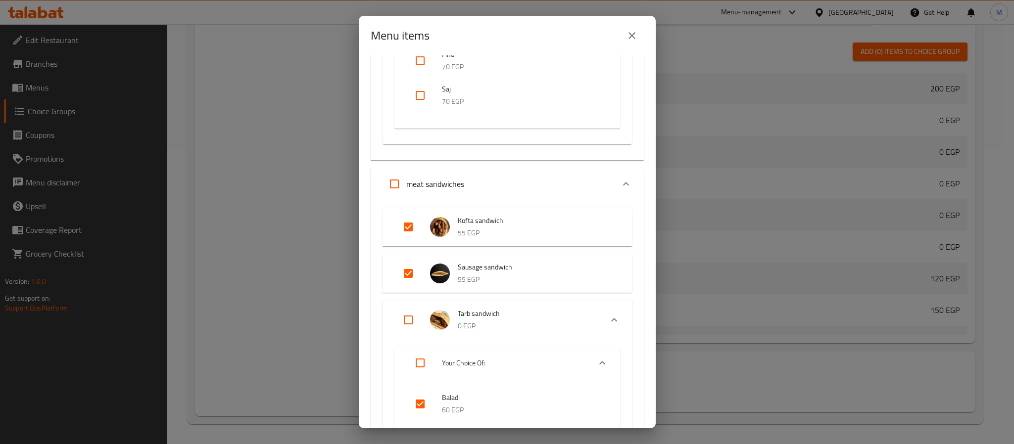
checkbox input "true"
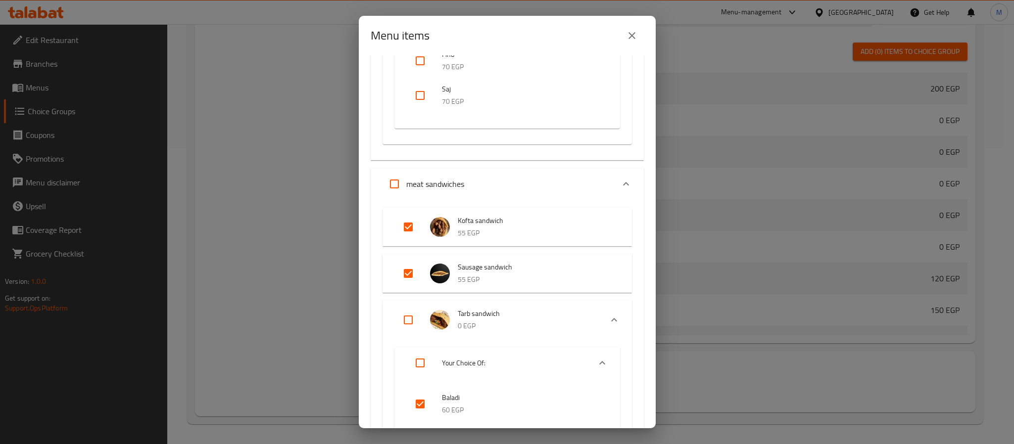
checkbox input "true"
click at [401, 182] on input "Expand" at bounding box center [395, 184] width 24 height 24
checkbox input "false"
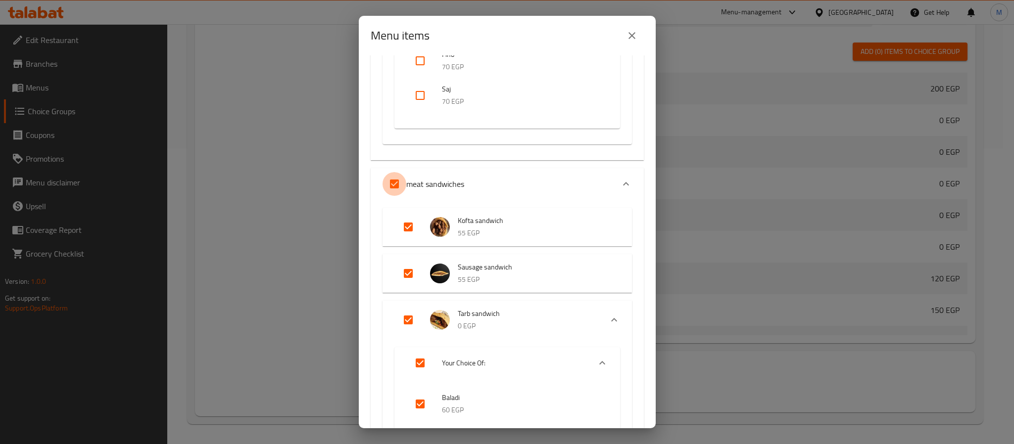
checkbox input "false"
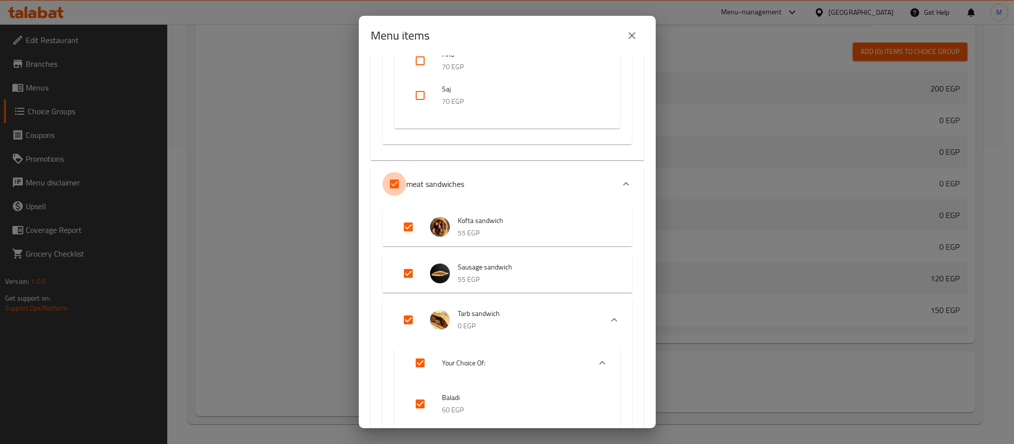
checkbox input "false"
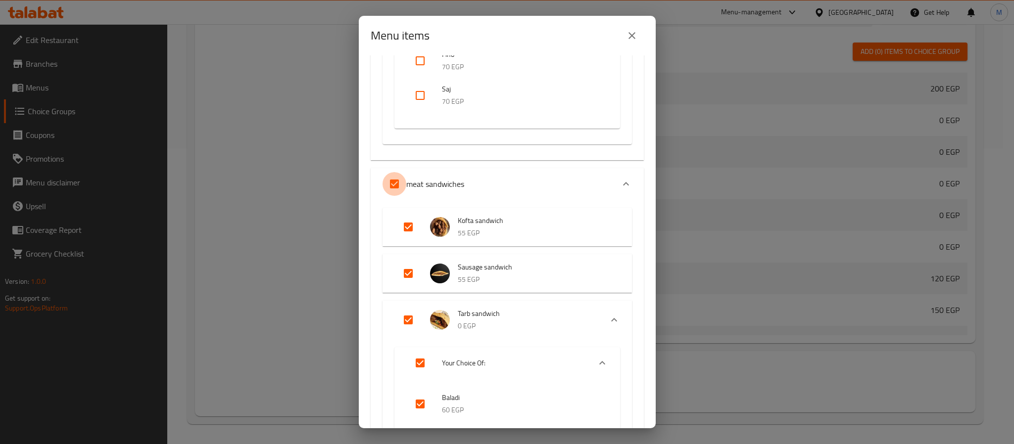
checkbox input "false"
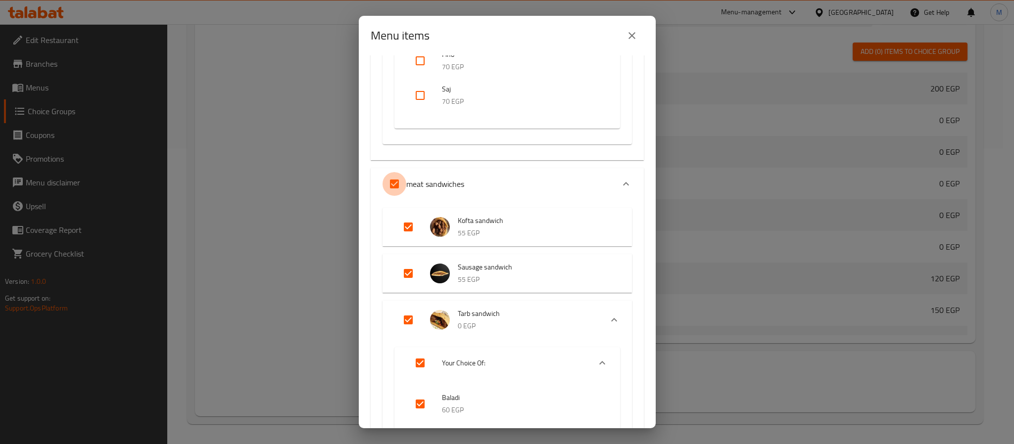
checkbox input "false"
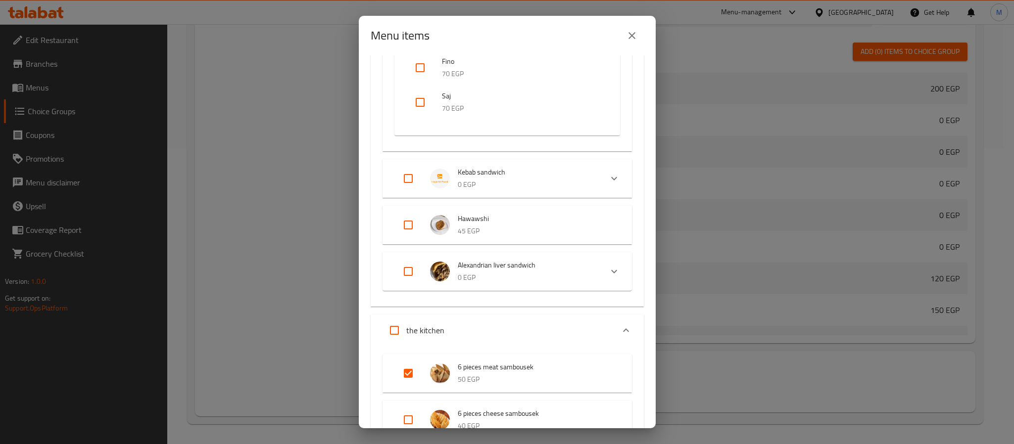
scroll to position [2376, 0]
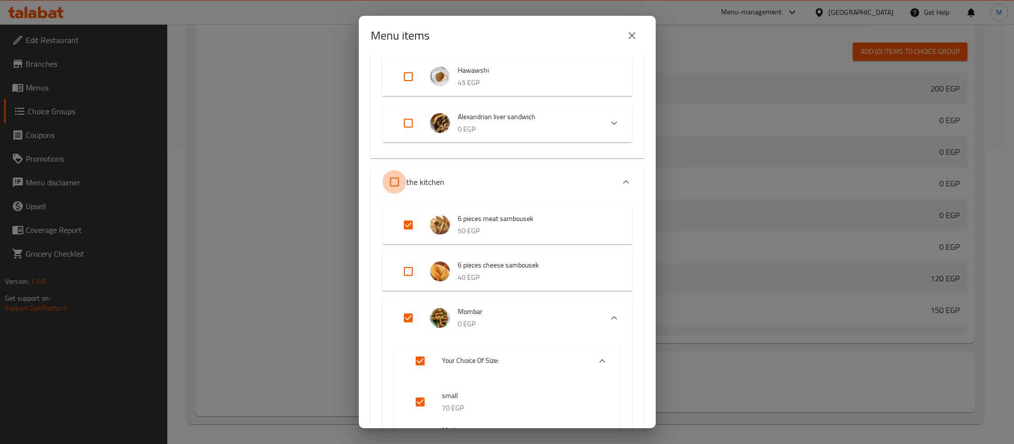
click at [398, 182] on input "Expand" at bounding box center [395, 182] width 24 height 24
checkbox input "true"
click at [398, 182] on input "Expand" at bounding box center [395, 182] width 24 height 24
checkbox input "false"
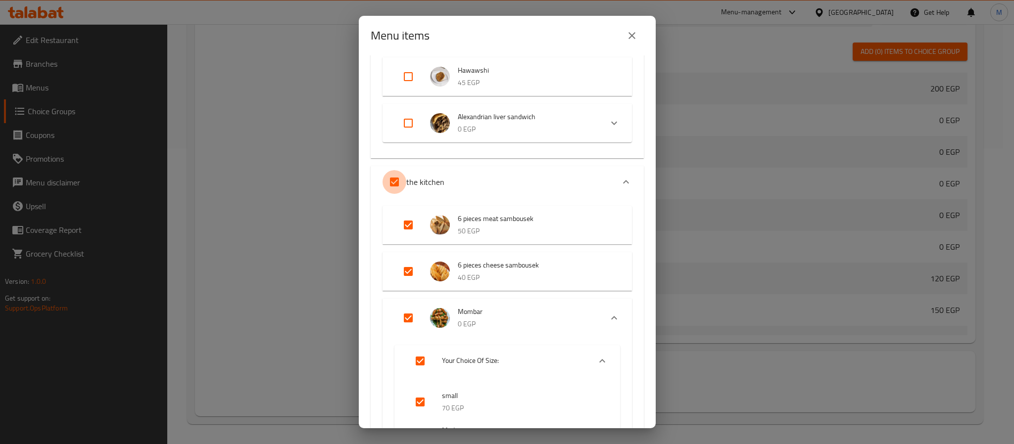
checkbox input "false"
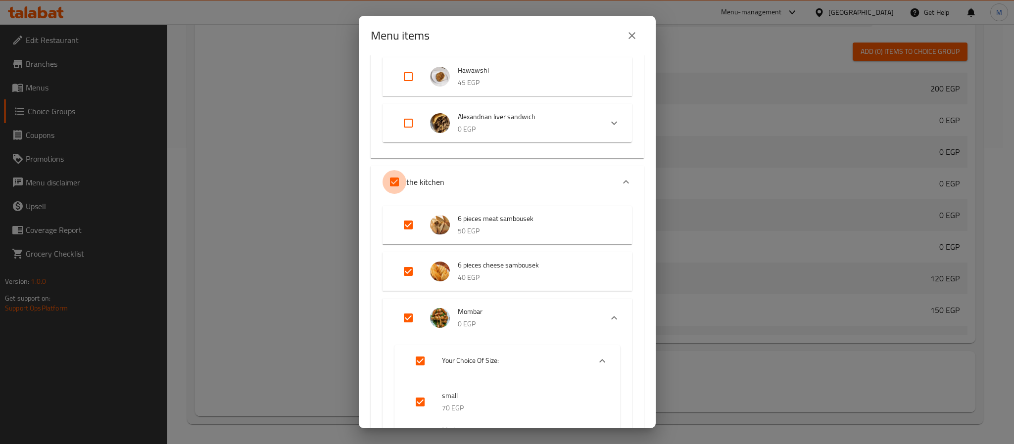
checkbox input "false"
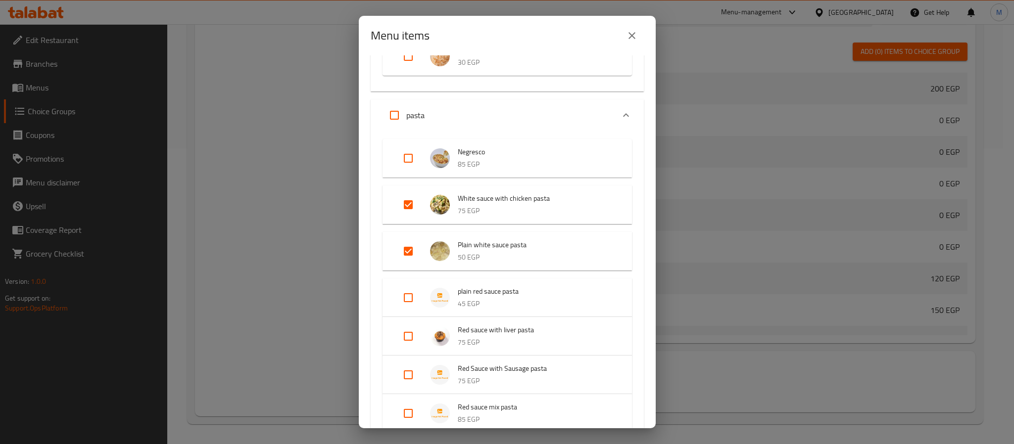
scroll to position [2895, 0]
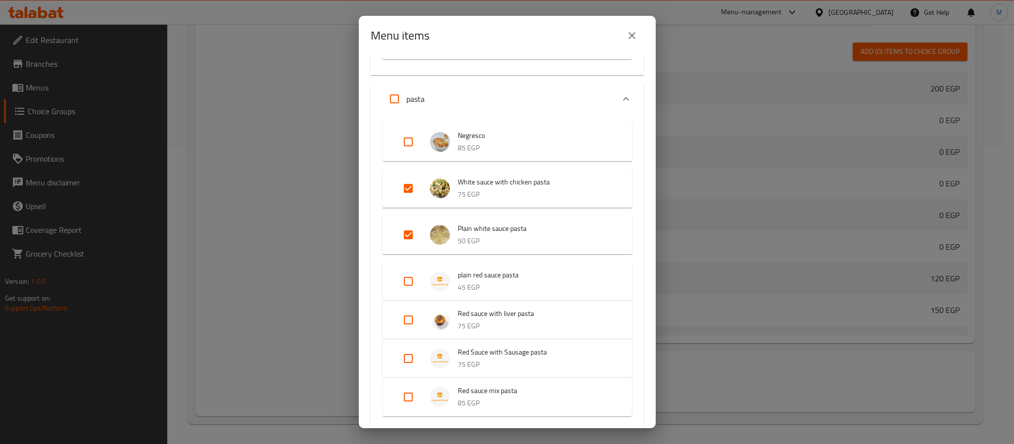
click at [390, 95] on input "Expand" at bounding box center [395, 99] width 24 height 24
checkbox input "true"
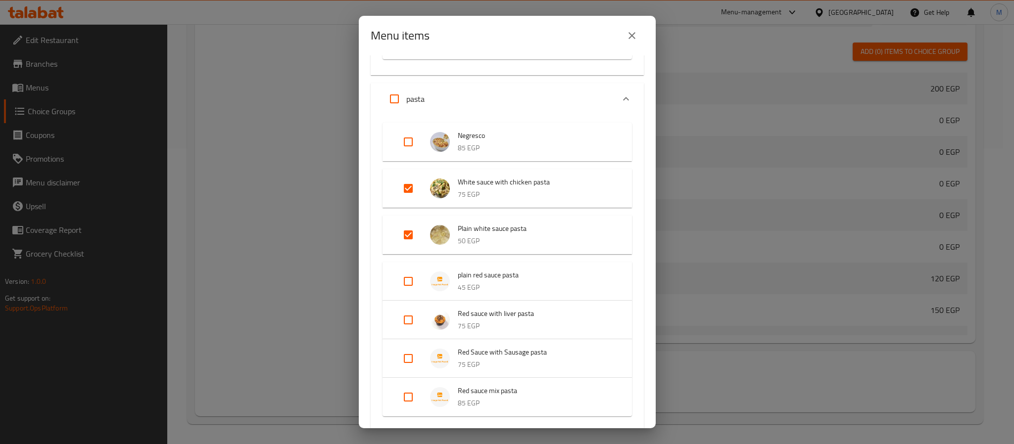
checkbox input "true"
click at [390, 95] on input "Expand" at bounding box center [395, 99] width 24 height 24
checkbox input "false"
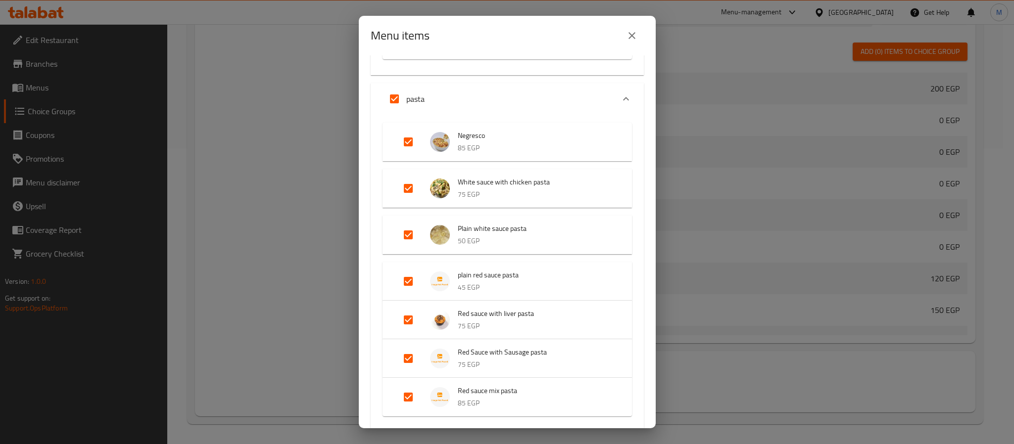
checkbox input "false"
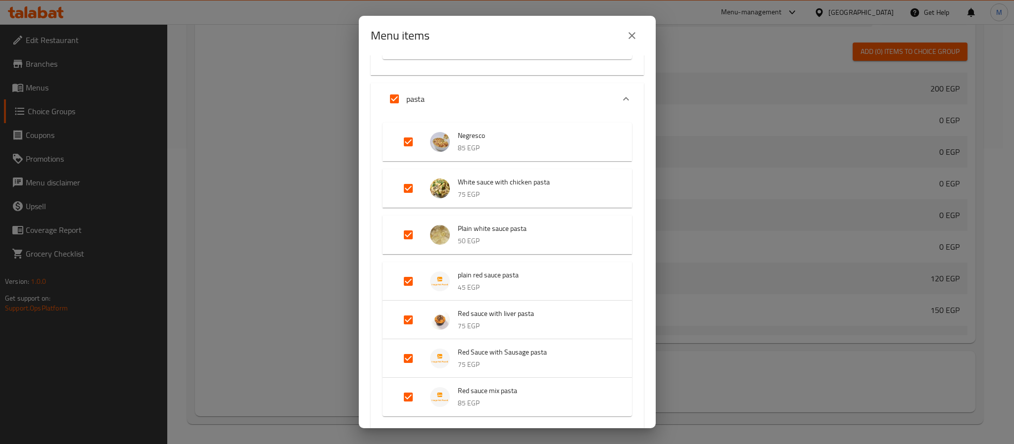
checkbox input "false"
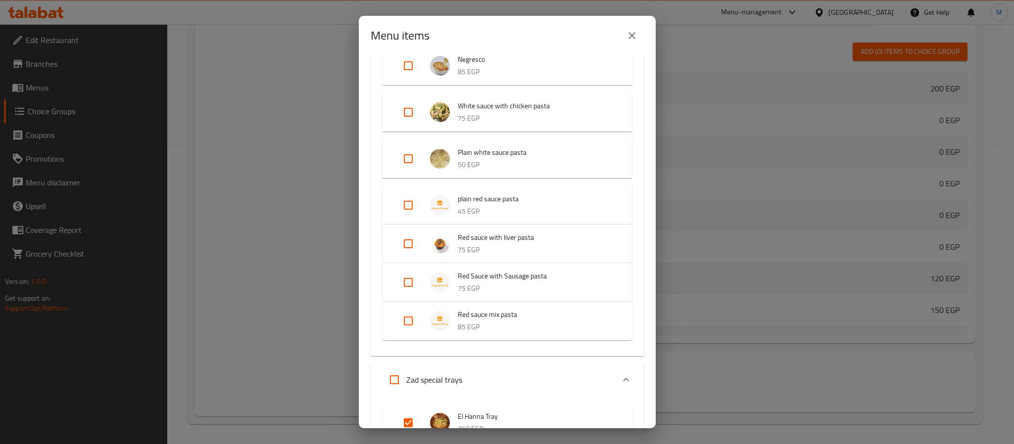
scroll to position [3192, 0]
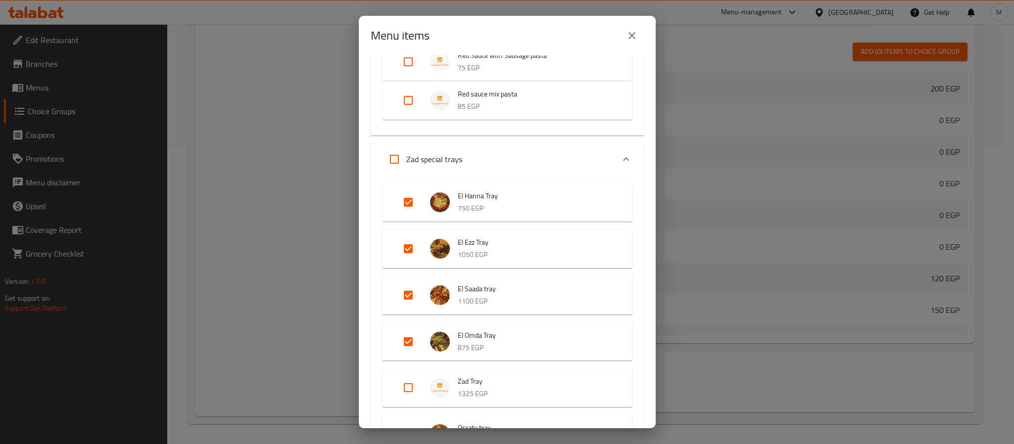
click at [395, 155] on input "Expand" at bounding box center [395, 159] width 24 height 24
checkbox input "true"
click at [395, 155] on input "Expand" at bounding box center [395, 159] width 24 height 24
checkbox input "false"
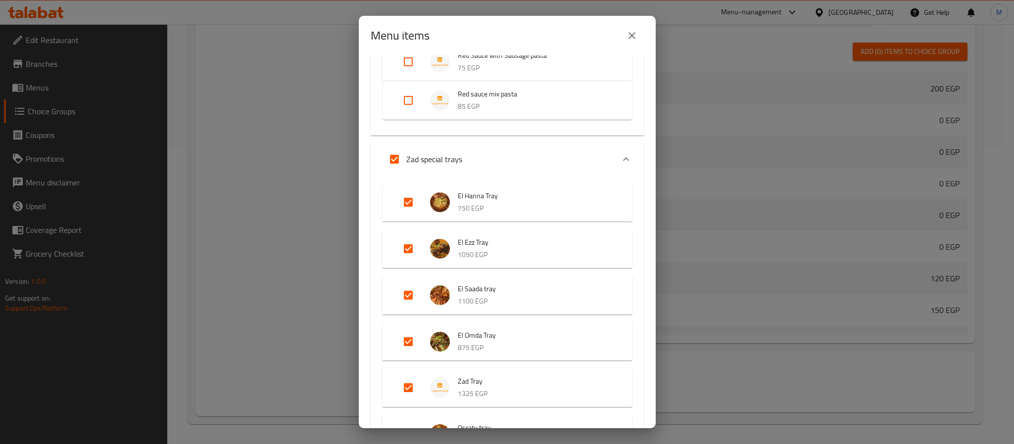
checkbox input "false"
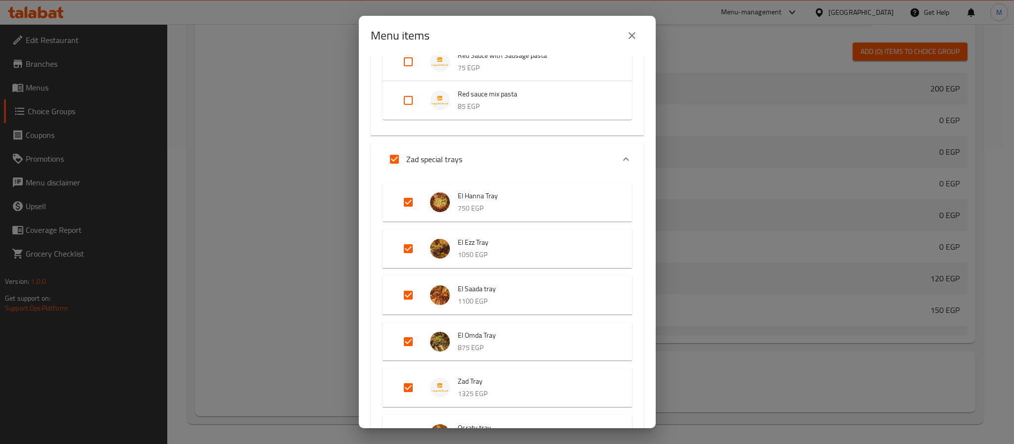
checkbox input "false"
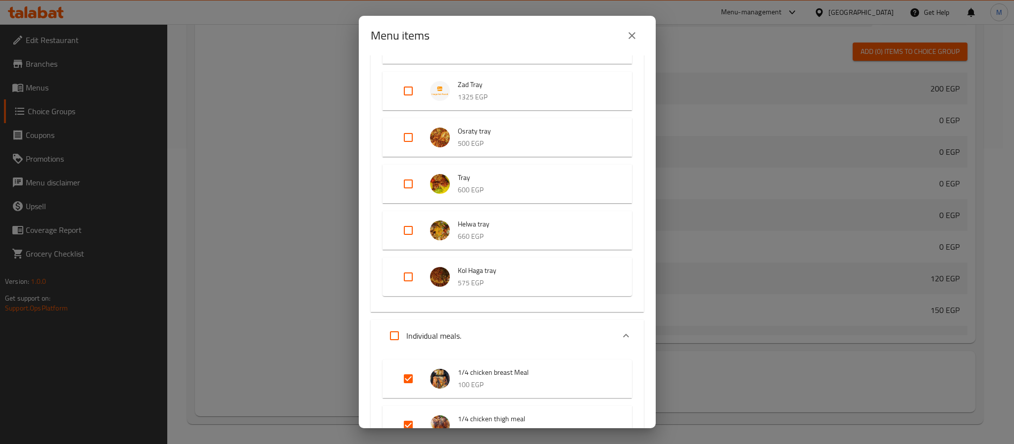
scroll to position [3637, 0]
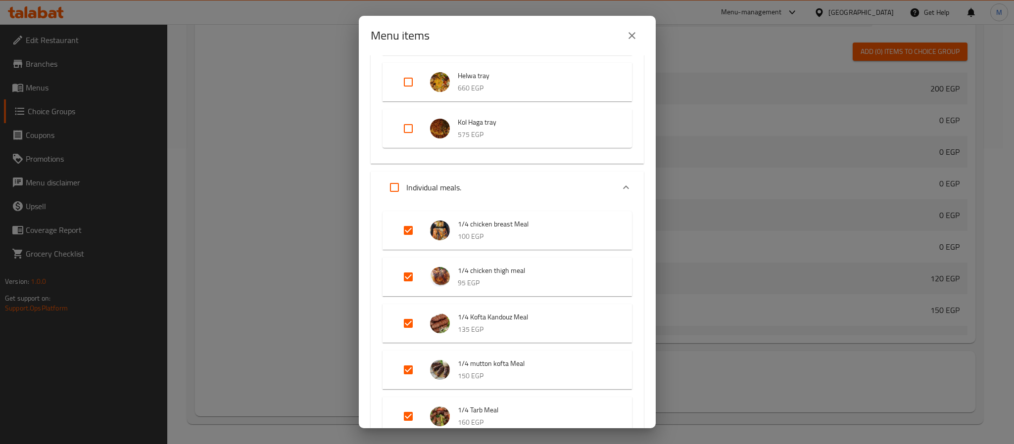
click at [396, 189] on input "Expand" at bounding box center [395, 188] width 24 height 24
checkbox input "true"
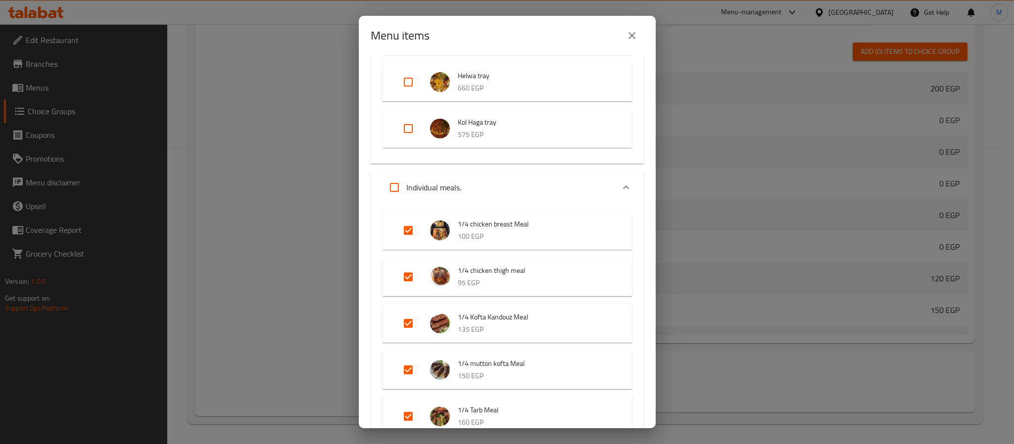
checkbox input "true"
click at [396, 189] on input "Expand" at bounding box center [395, 188] width 24 height 24
checkbox input "false"
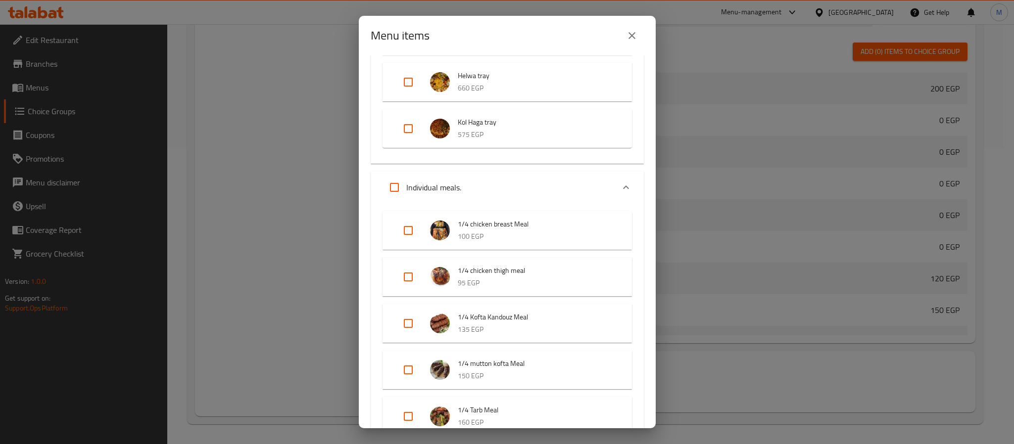
checkbox input "false"
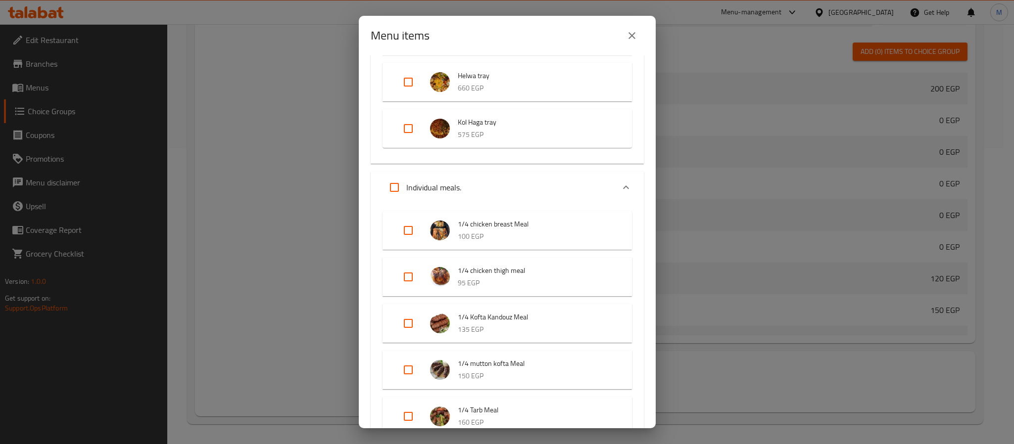
checkbox input "false"
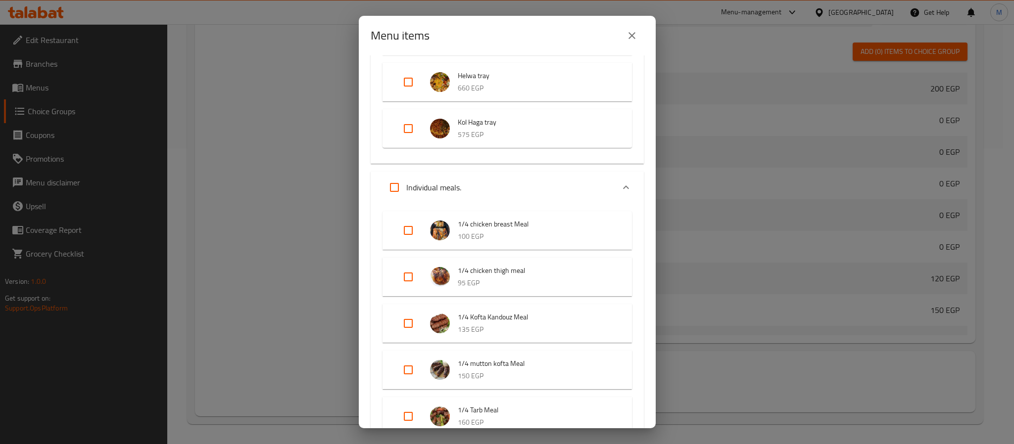
checkbox input "false"
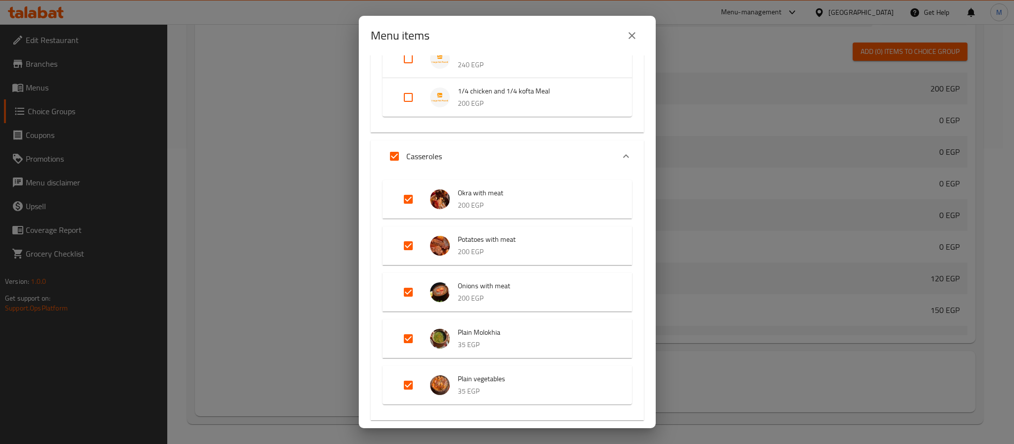
scroll to position [4306, 0]
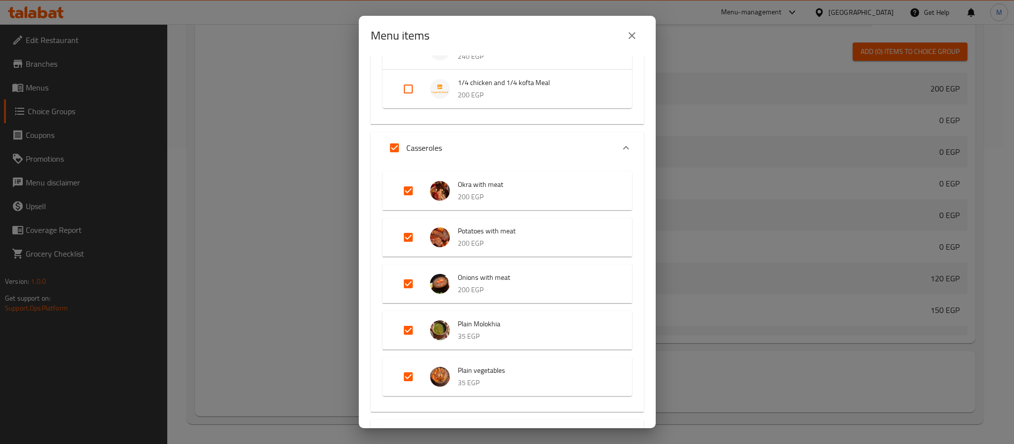
click at [394, 147] on input "Expand" at bounding box center [395, 148] width 24 height 24
checkbox input "false"
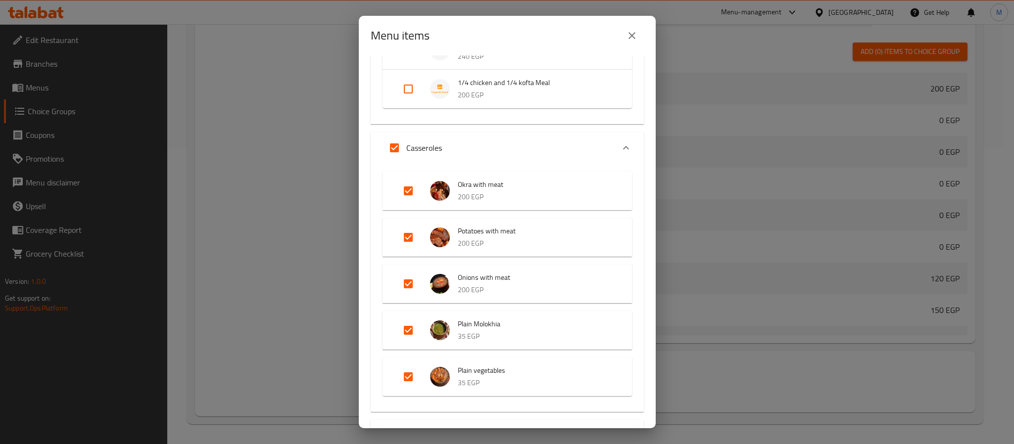
checkbox input "false"
click at [394, 147] on input "Expand" at bounding box center [395, 148] width 24 height 24
checkbox input "true"
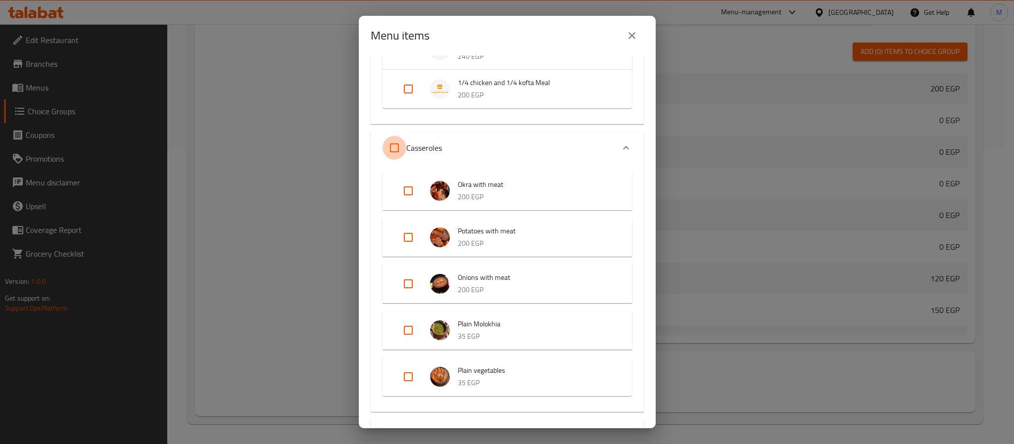
checkbox input "true"
click at [390, 144] on input "Expand" at bounding box center [395, 148] width 24 height 24
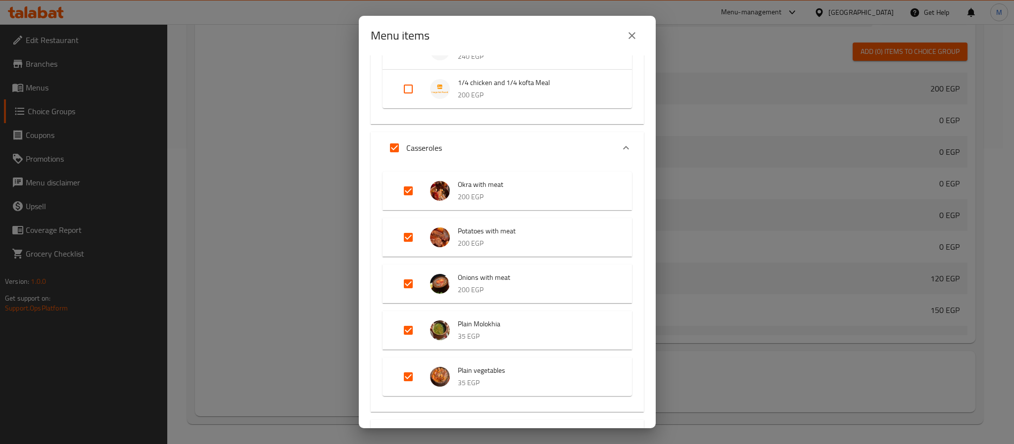
checkbox input "false"
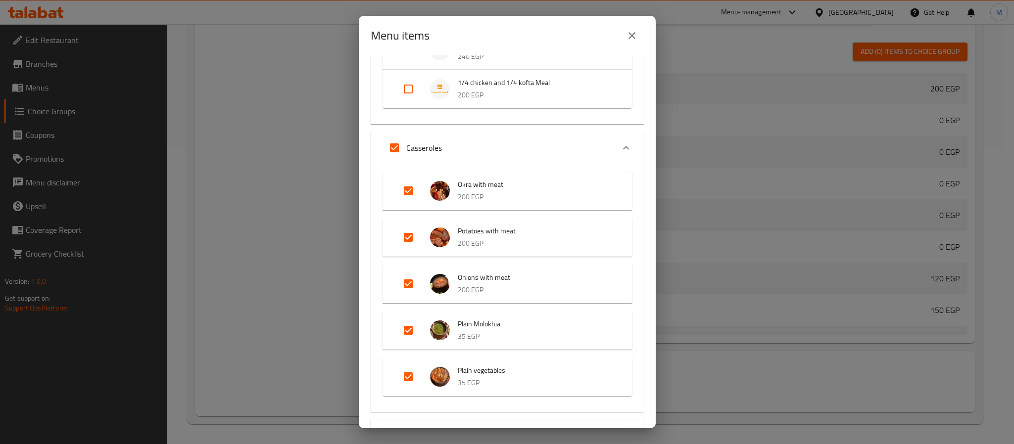
checkbox input "false"
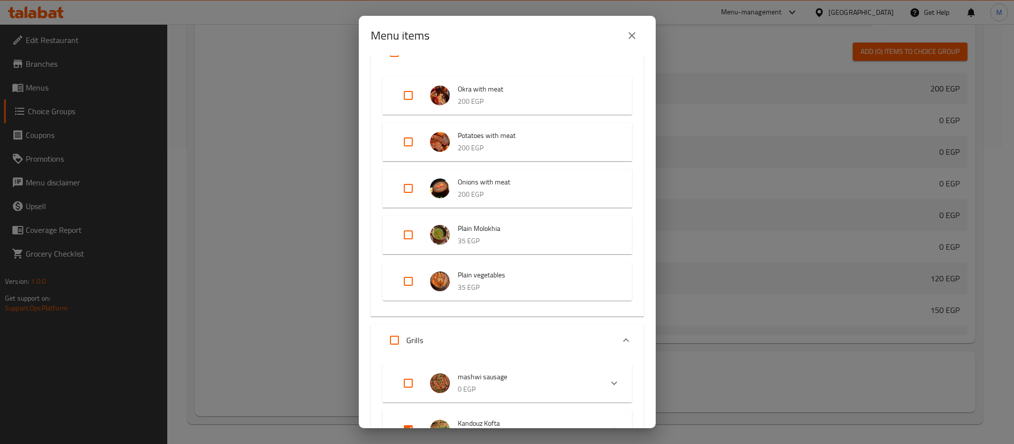
scroll to position [4603, 0]
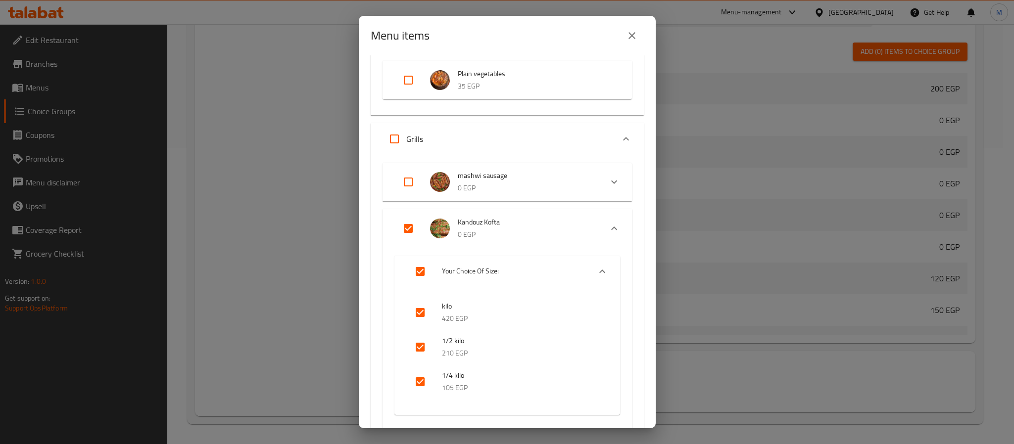
click at [394, 136] on input "Expand" at bounding box center [395, 139] width 24 height 24
checkbox input "true"
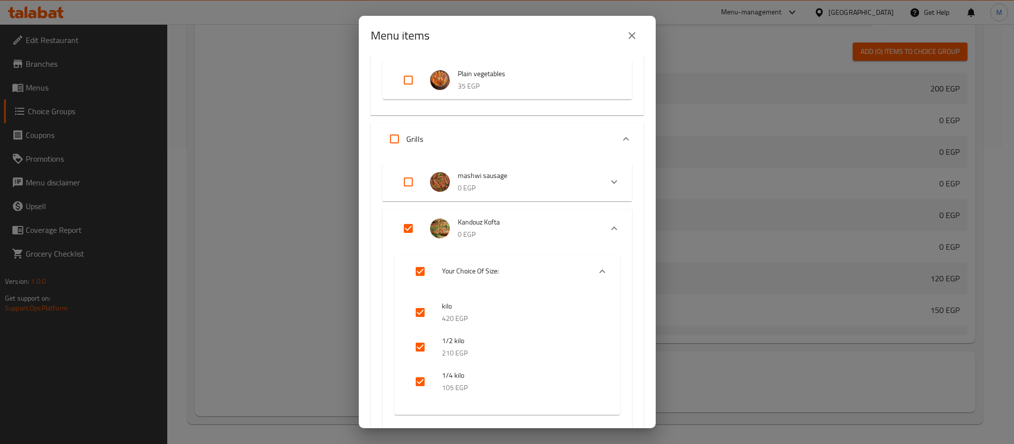
checkbox input "true"
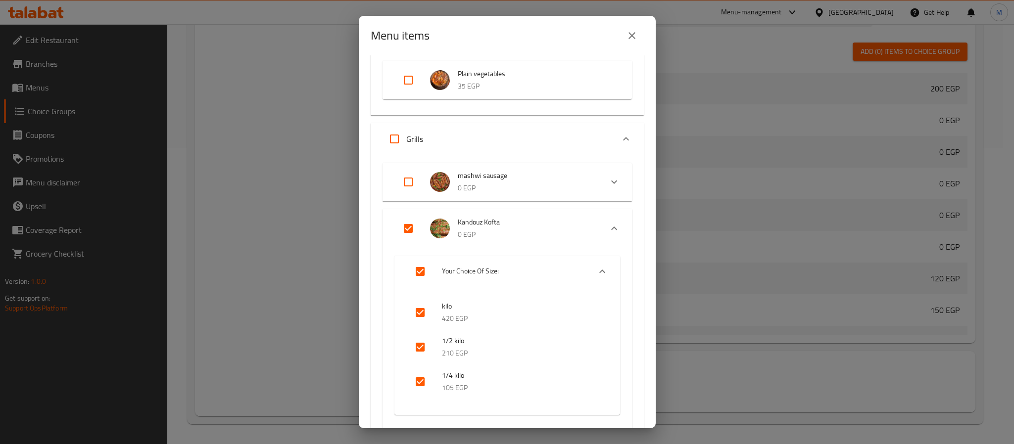
checkbox input "true"
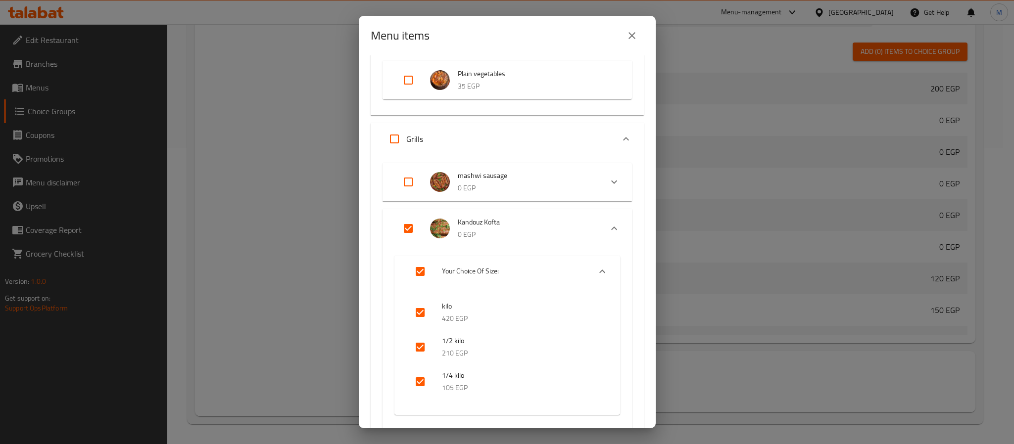
checkbox input "true"
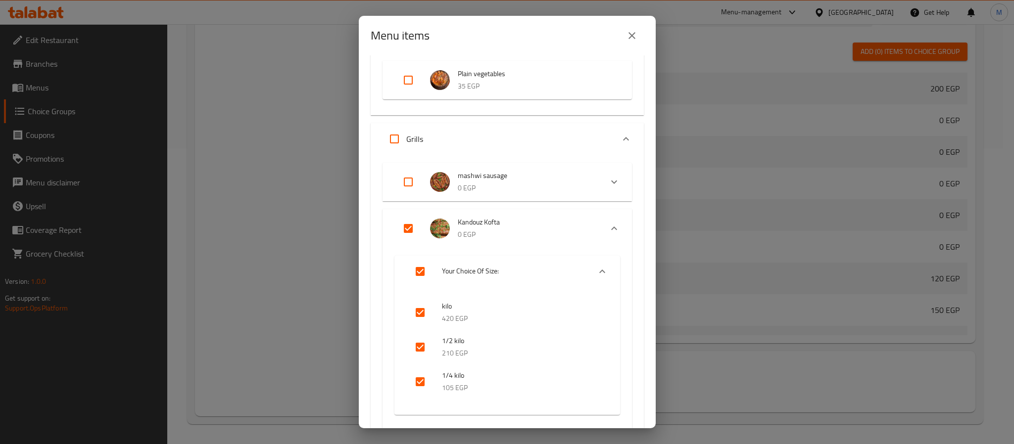
checkbox input "true"
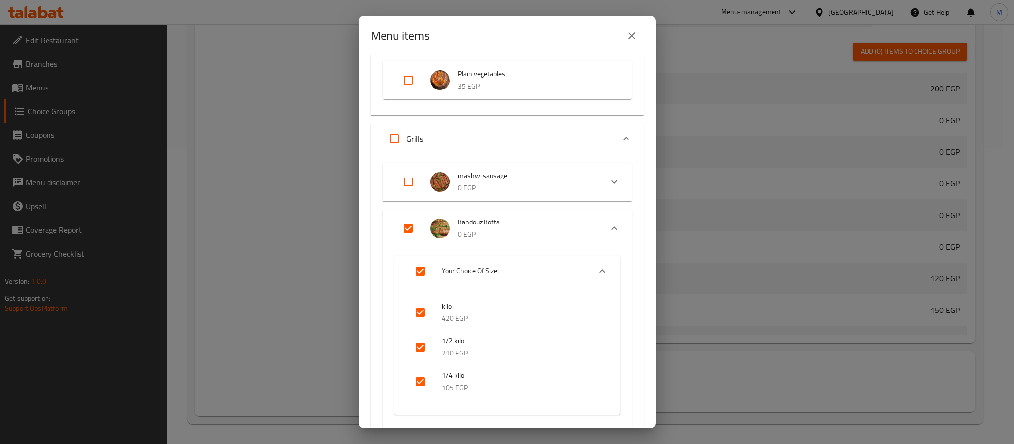
checkbox input "true"
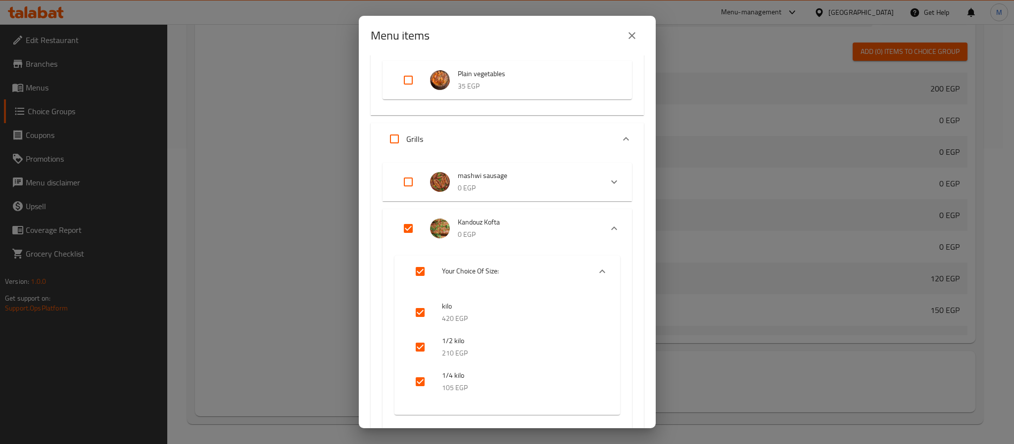
checkbox input "true"
click at [394, 136] on input "Expand" at bounding box center [395, 139] width 24 height 24
checkbox input "false"
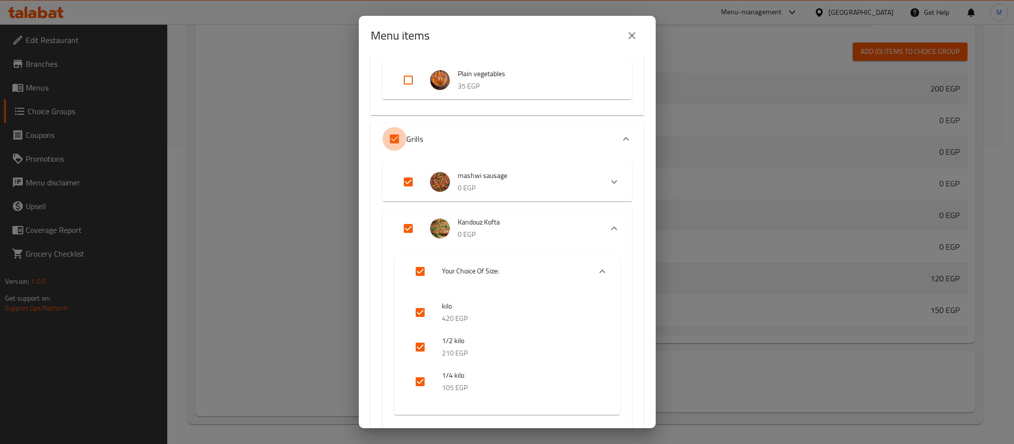
checkbox input "false"
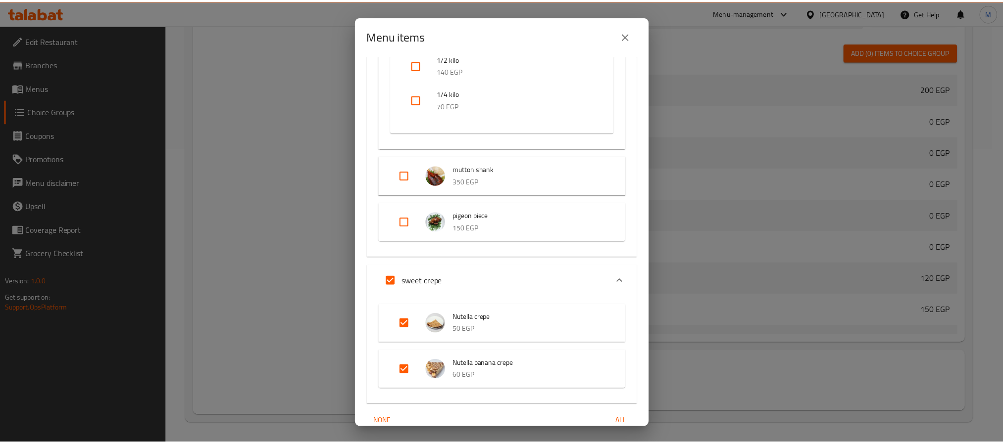
scroll to position [6463, 0]
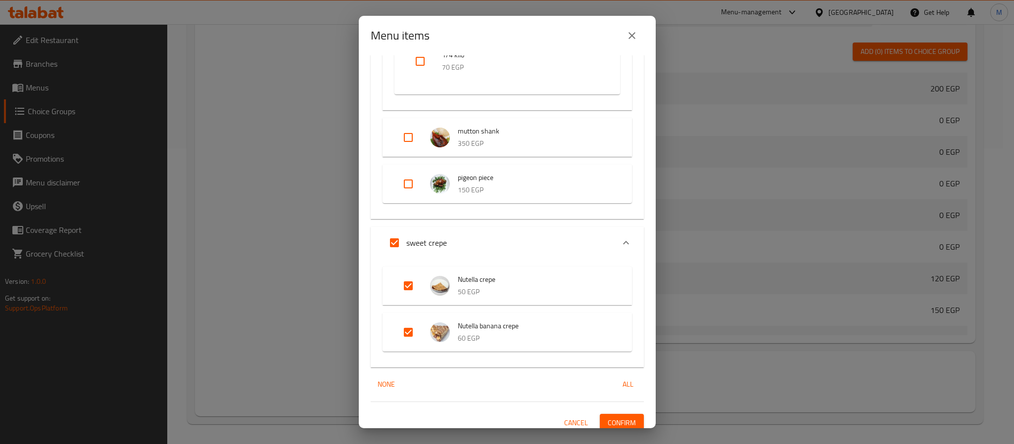
click at [392, 231] on input "Expand" at bounding box center [395, 243] width 24 height 24
click at [609, 417] on span "Confirm" at bounding box center [622, 423] width 28 height 12
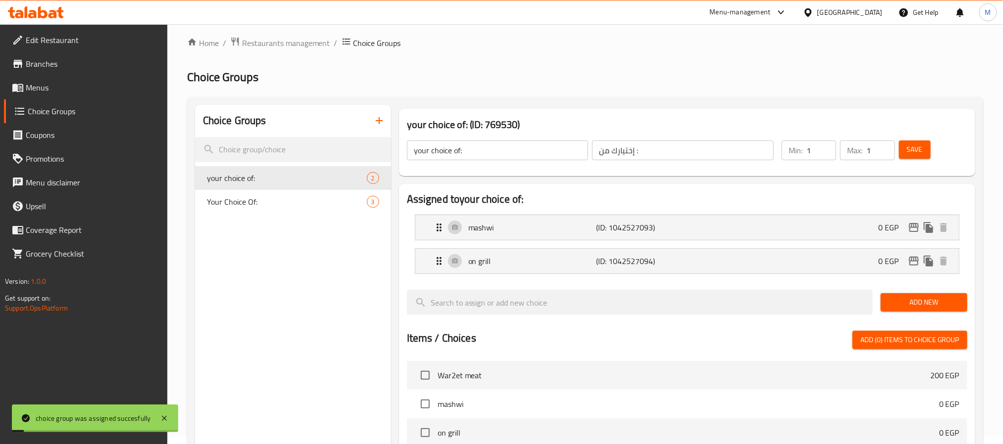
scroll to position [0, 0]
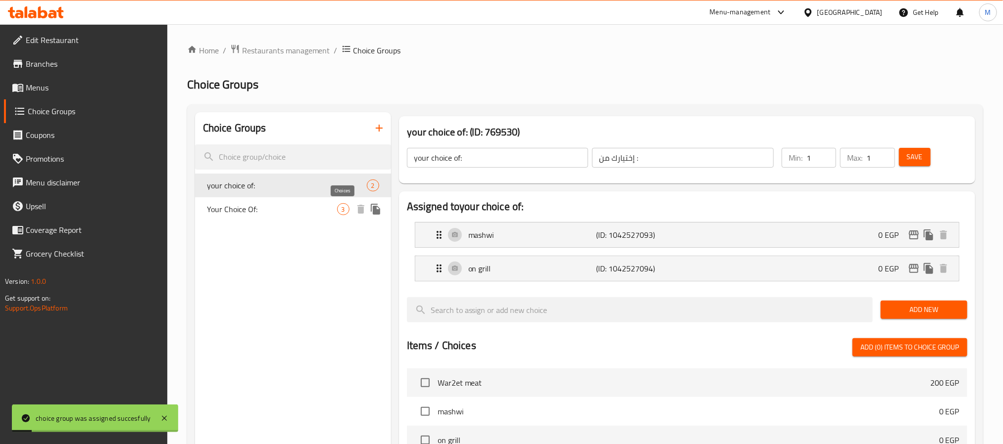
click at [343, 208] on span "3" at bounding box center [343, 209] width 11 height 9
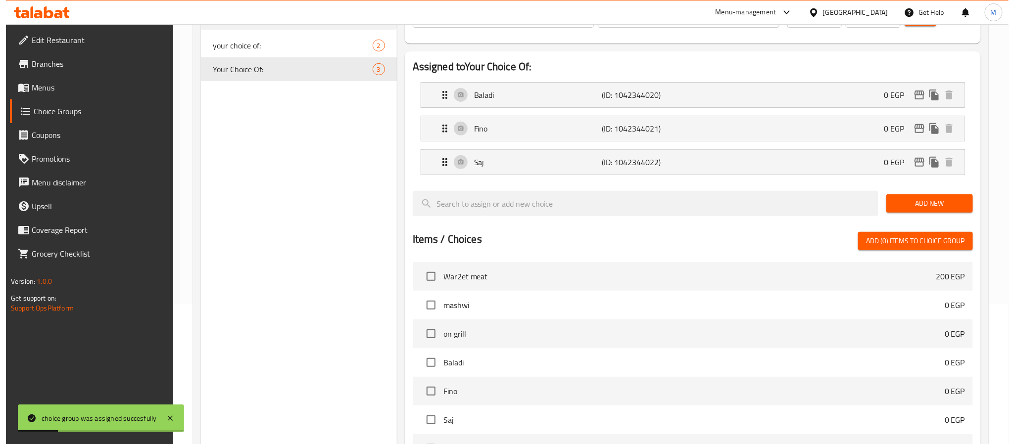
scroll to position [330, 0]
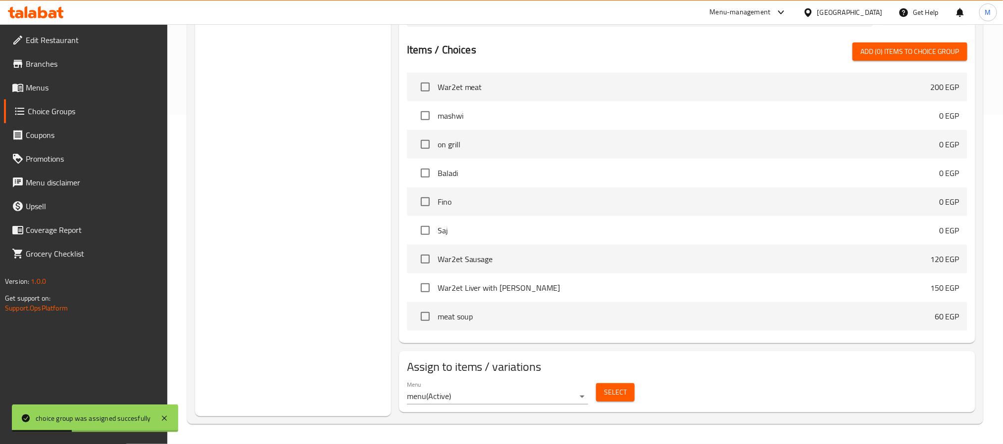
click at [625, 396] on span "Select" at bounding box center [615, 393] width 23 height 12
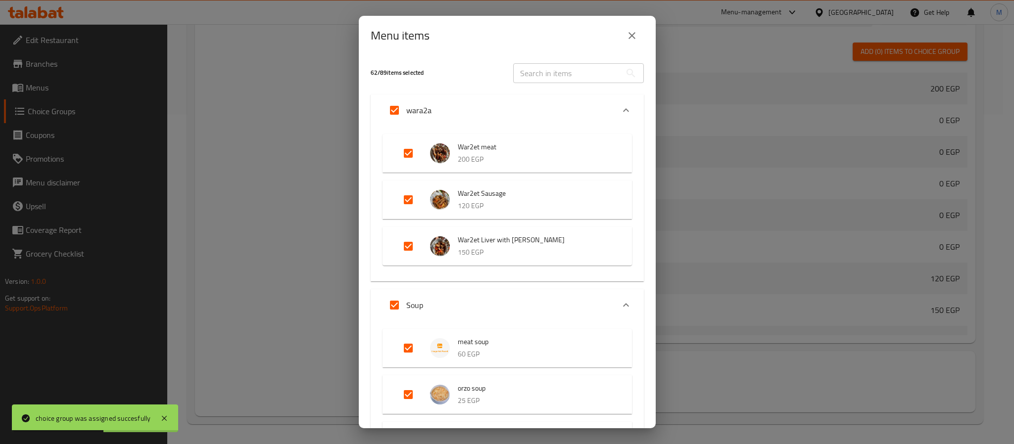
click at [390, 113] on input "Expand" at bounding box center [395, 110] width 24 height 24
click at [390, 306] on input "Expand" at bounding box center [395, 305] width 24 height 24
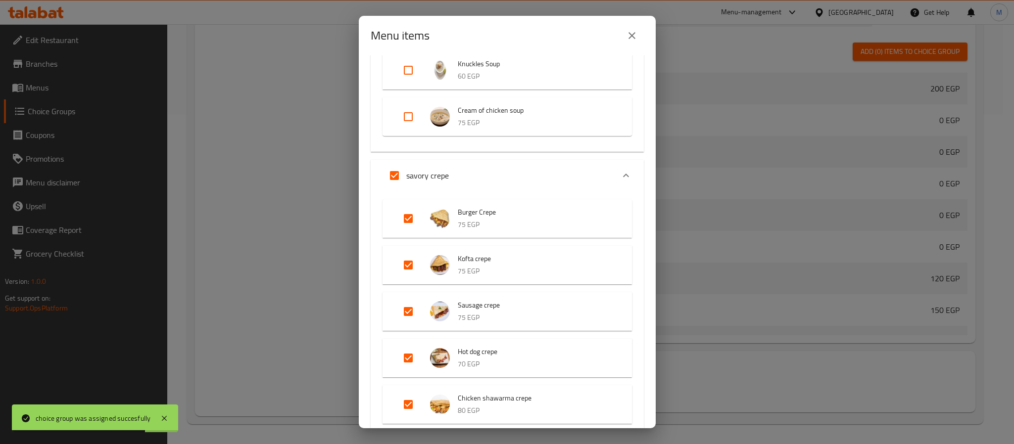
click at [392, 177] on input "Expand" at bounding box center [395, 176] width 24 height 24
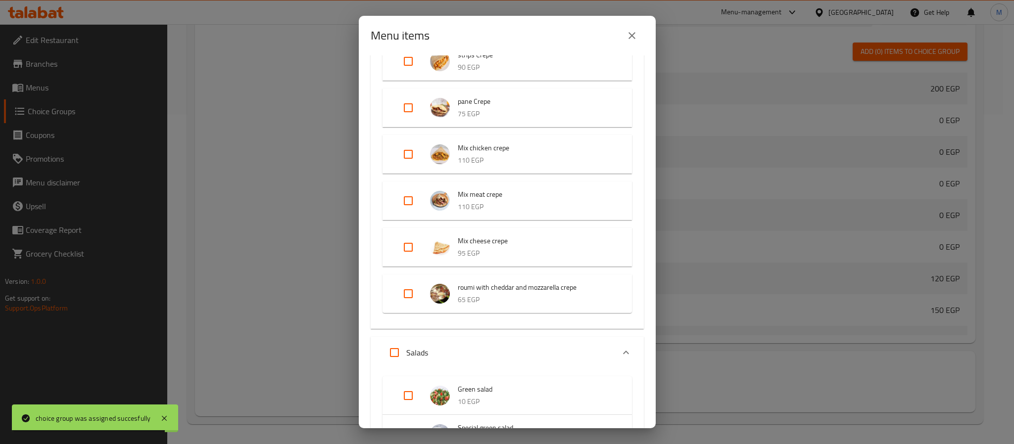
scroll to position [1039, 0]
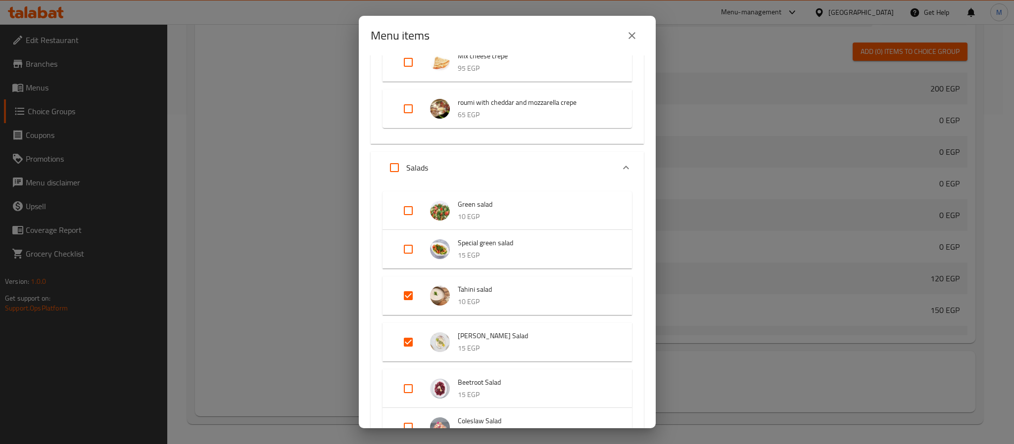
click at [394, 173] on input "Expand" at bounding box center [395, 168] width 24 height 24
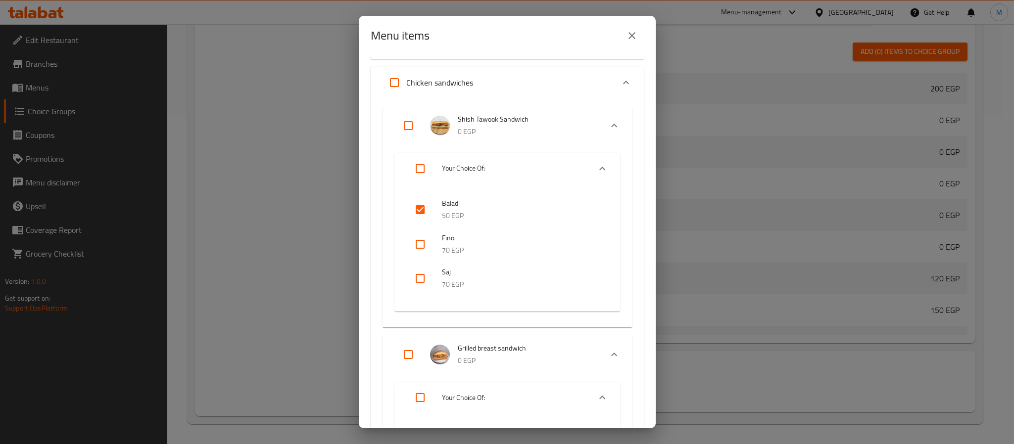
scroll to position [1410, 0]
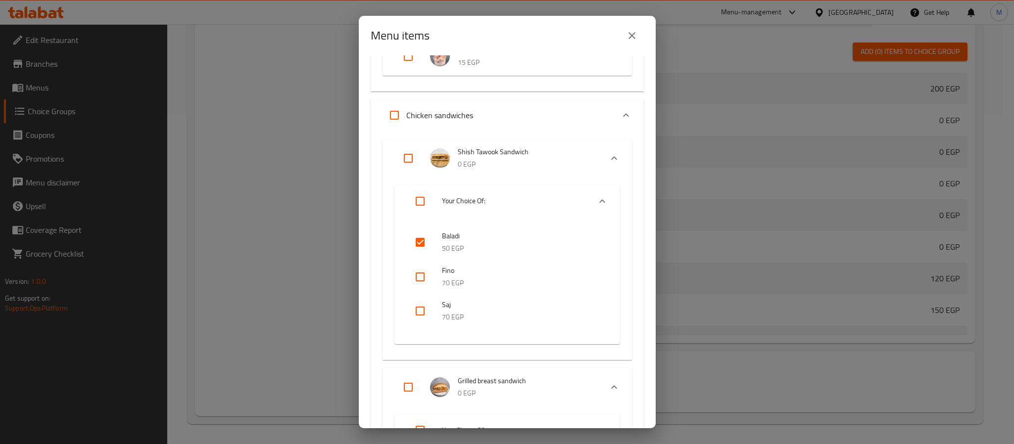
click at [397, 115] on input "Expand" at bounding box center [395, 115] width 24 height 24
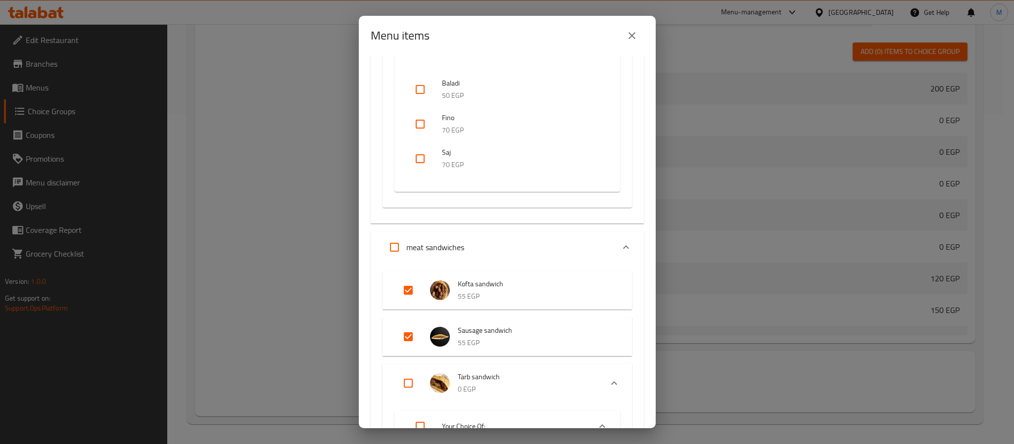
scroll to position [1782, 0]
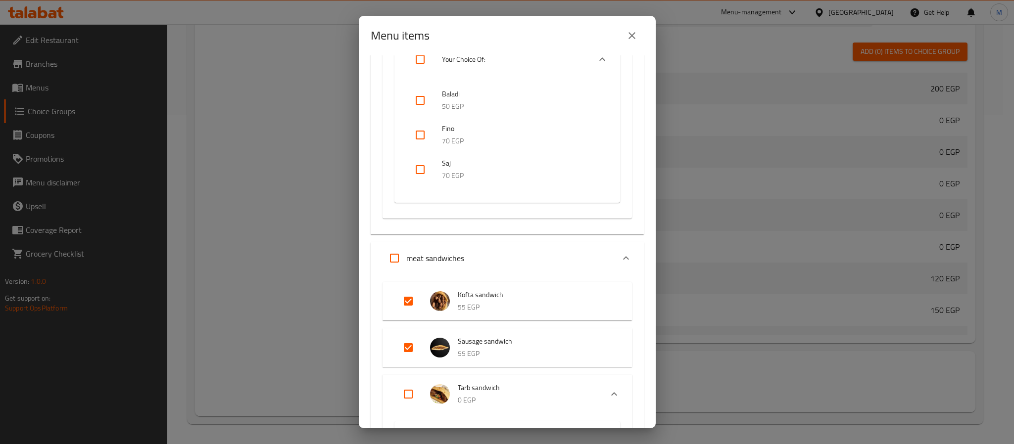
click at [392, 252] on input "Expand" at bounding box center [395, 258] width 24 height 24
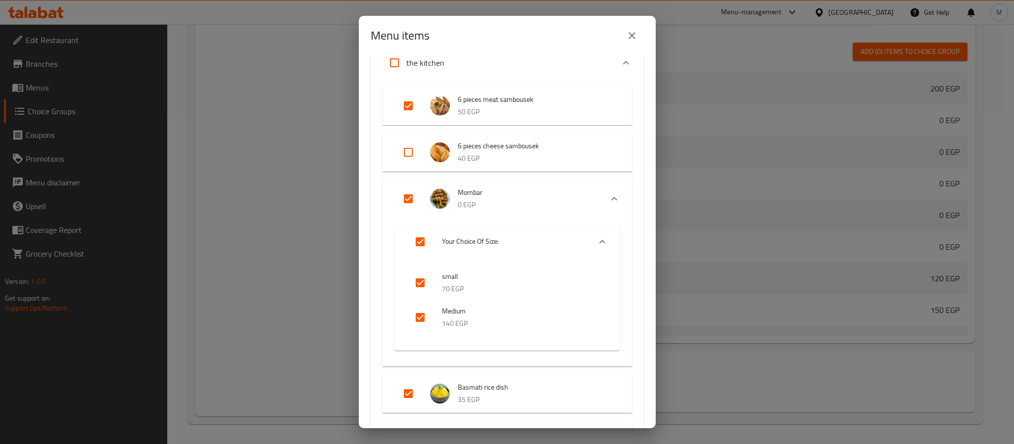
scroll to position [2376, 0]
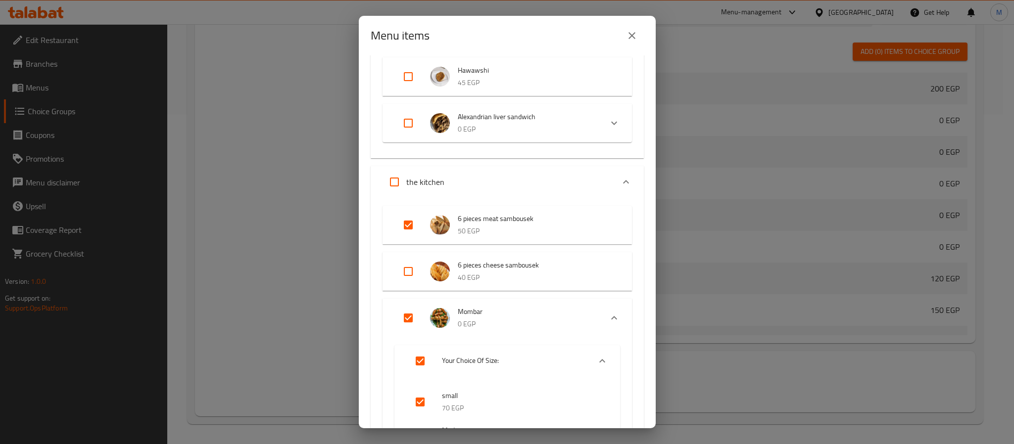
click at [392, 177] on input "Expand" at bounding box center [395, 182] width 24 height 24
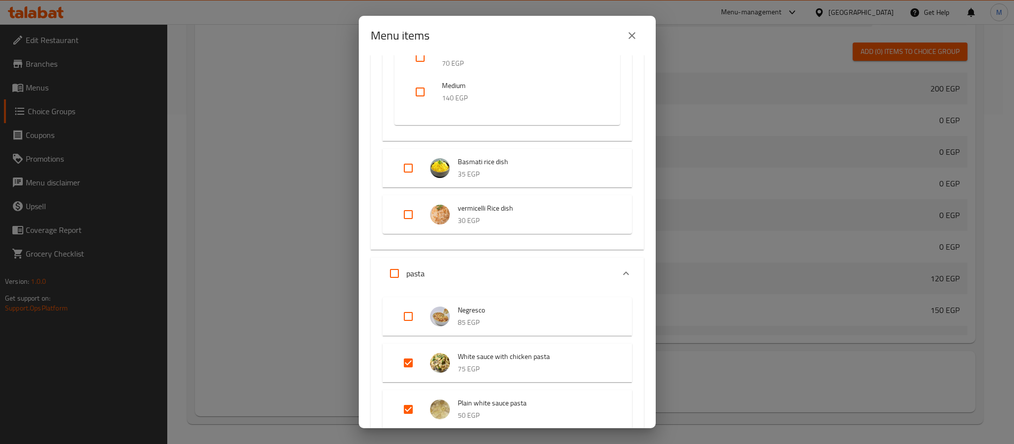
scroll to position [2747, 0]
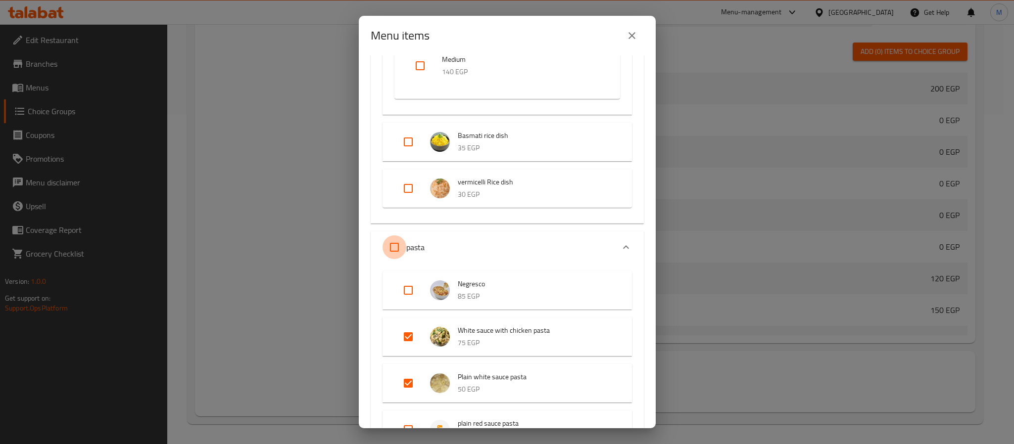
click at [395, 237] on input "Expand" at bounding box center [395, 248] width 24 height 24
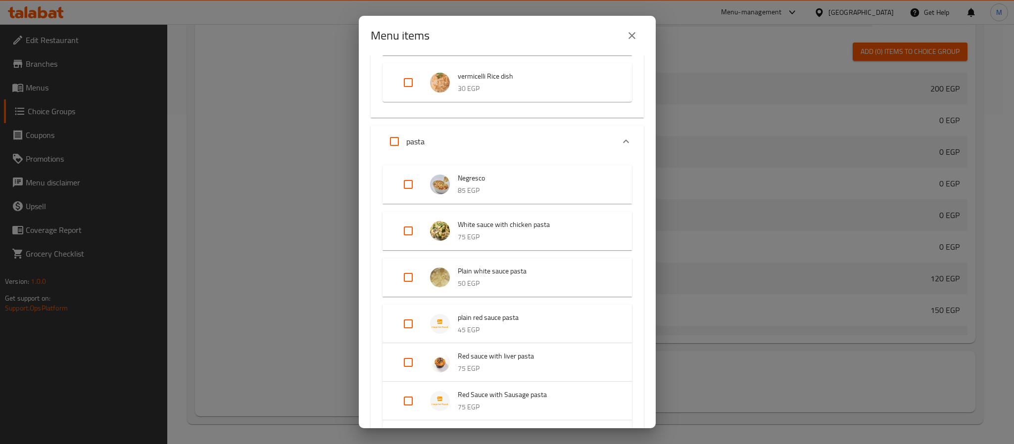
scroll to position [3044, 0]
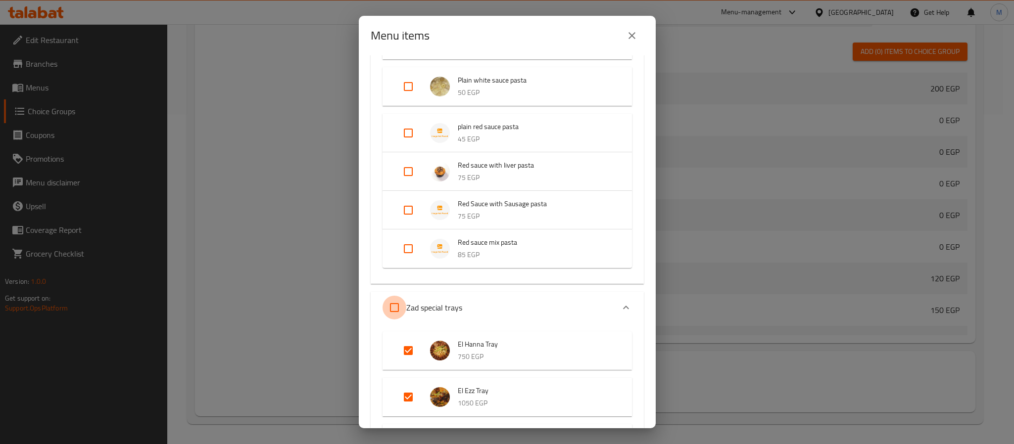
click at [396, 301] on input "Expand" at bounding box center [395, 308] width 24 height 24
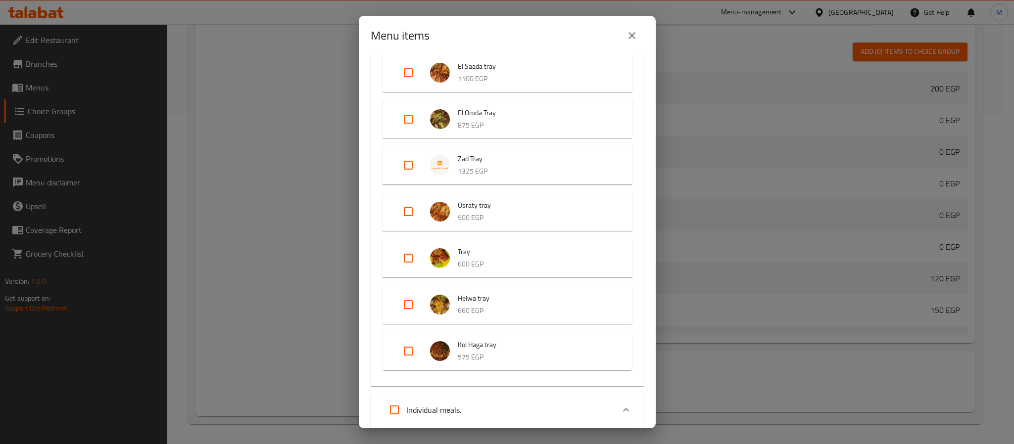
scroll to position [3637, 0]
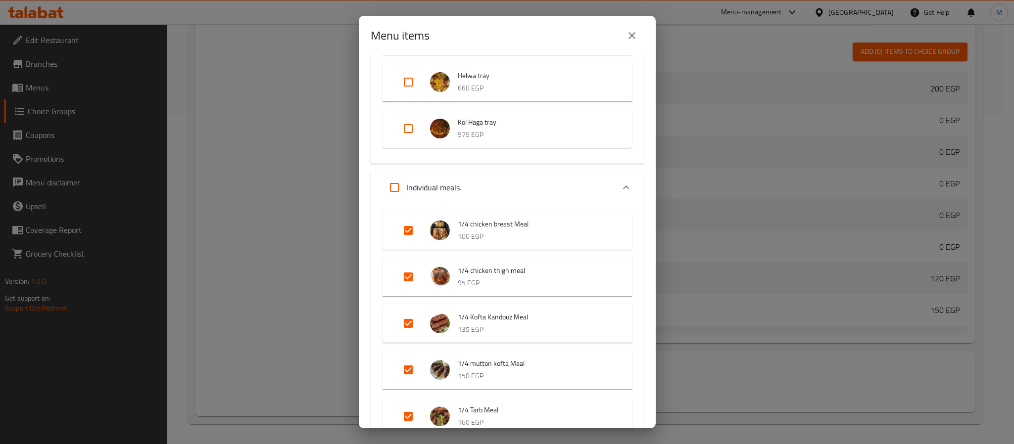
click at [388, 183] on input "Expand" at bounding box center [395, 188] width 24 height 24
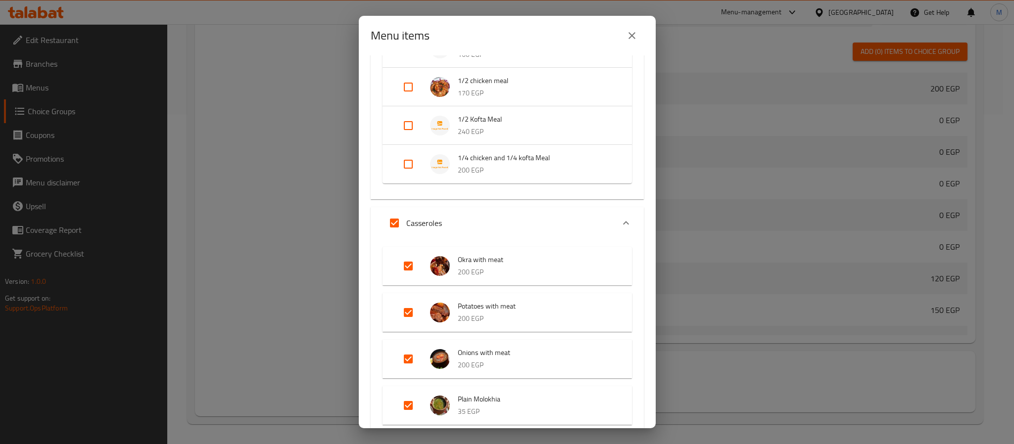
scroll to position [4231, 0]
click at [392, 223] on input "Expand" at bounding box center [395, 222] width 24 height 24
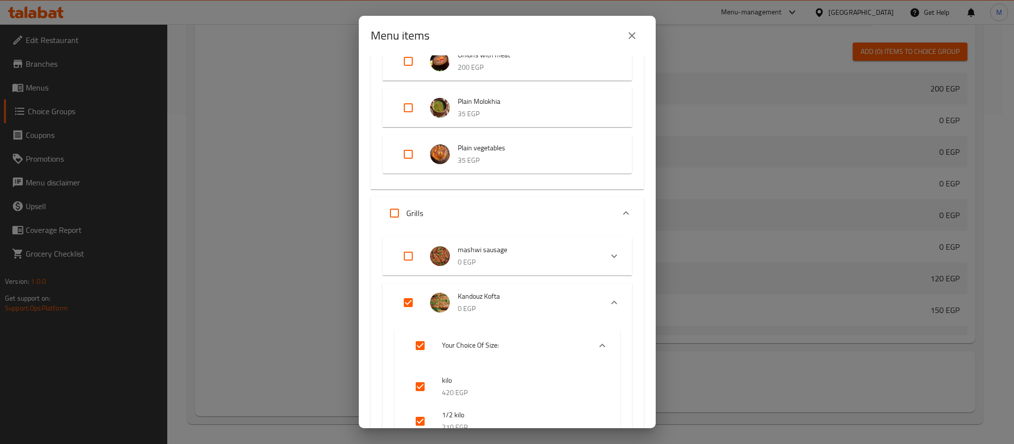
click at [388, 207] on input "Expand" at bounding box center [395, 213] width 24 height 24
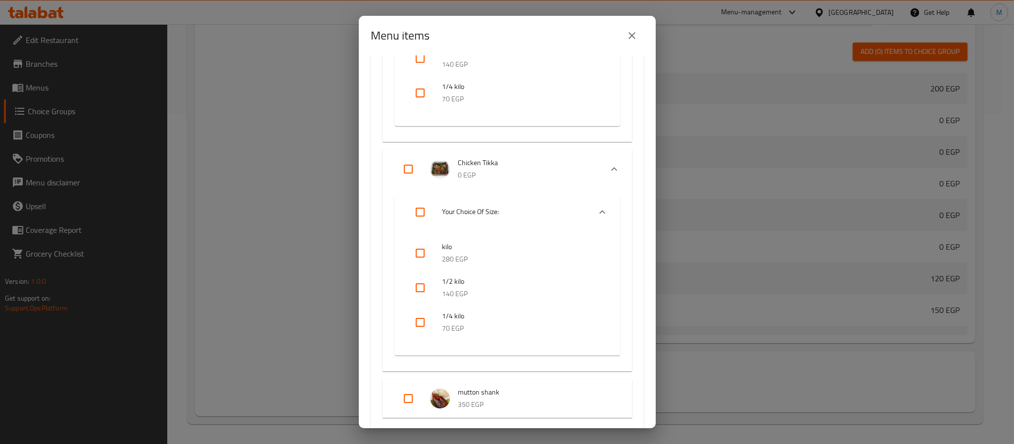
scroll to position [6310, 0]
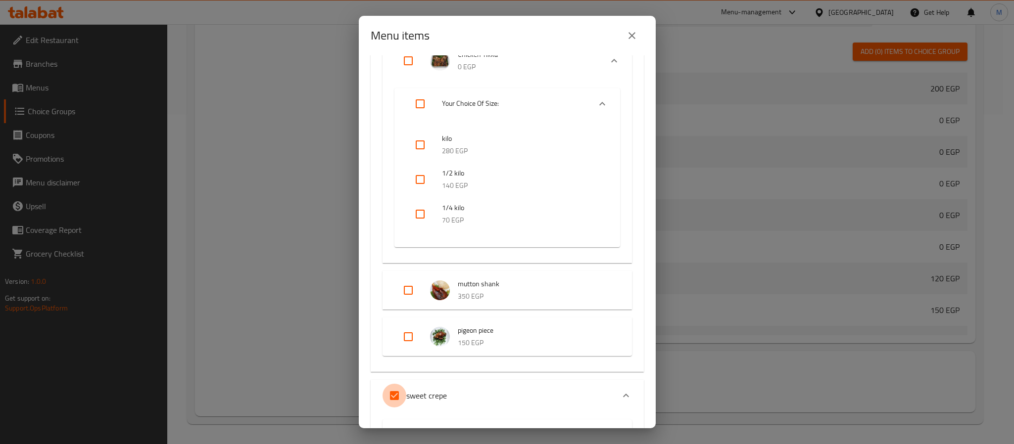
click at [398, 387] on input "Expand" at bounding box center [395, 396] width 24 height 24
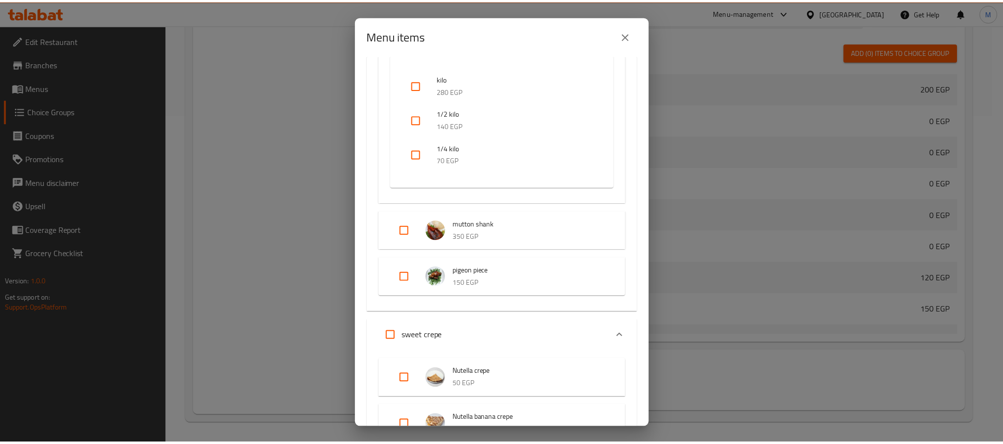
scroll to position [6463, 0]
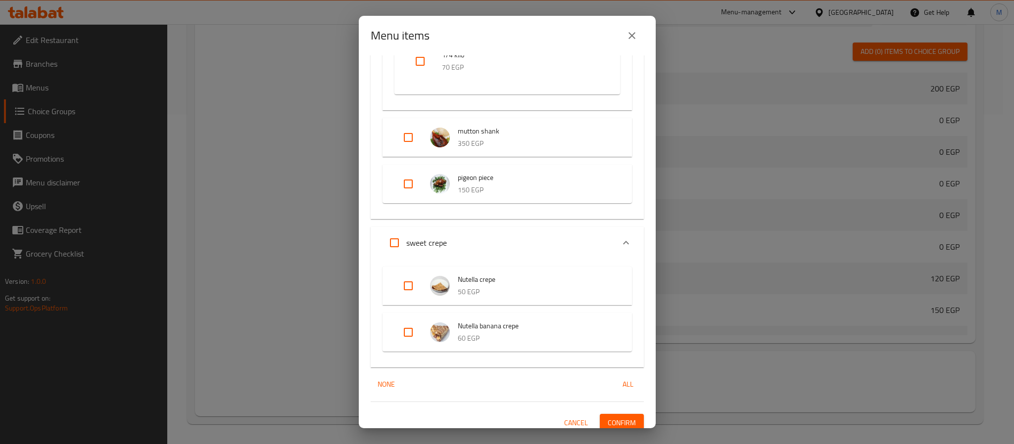
click at [614, 419] on span "Confirm" at bounding box center [622, 423] width 28 height 12
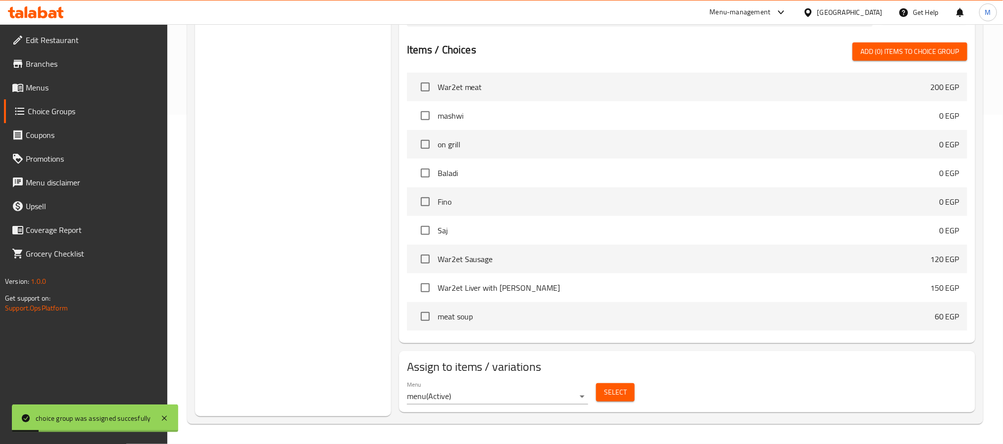
click at [621, 389] on span "Select" at bounding box center [615, 393] width 23 height 12
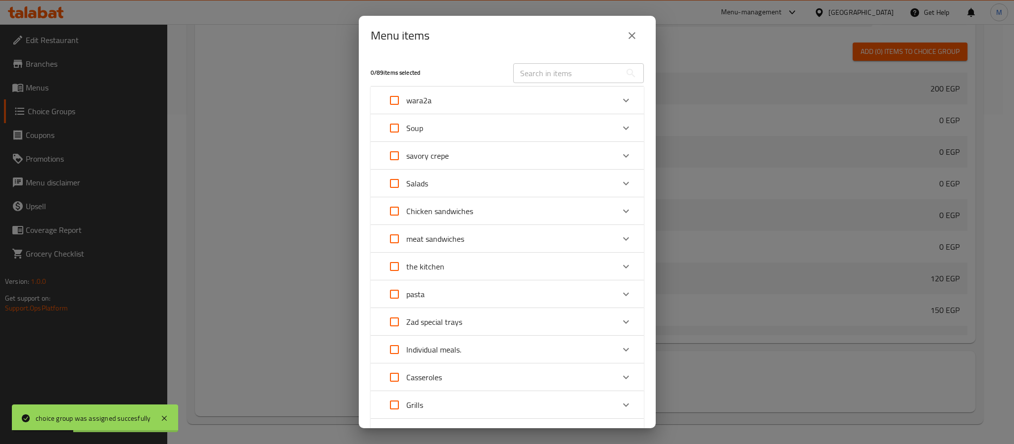
click at [635, 39] on icon "close" at bounding box center [632, 36] width 12 height 12
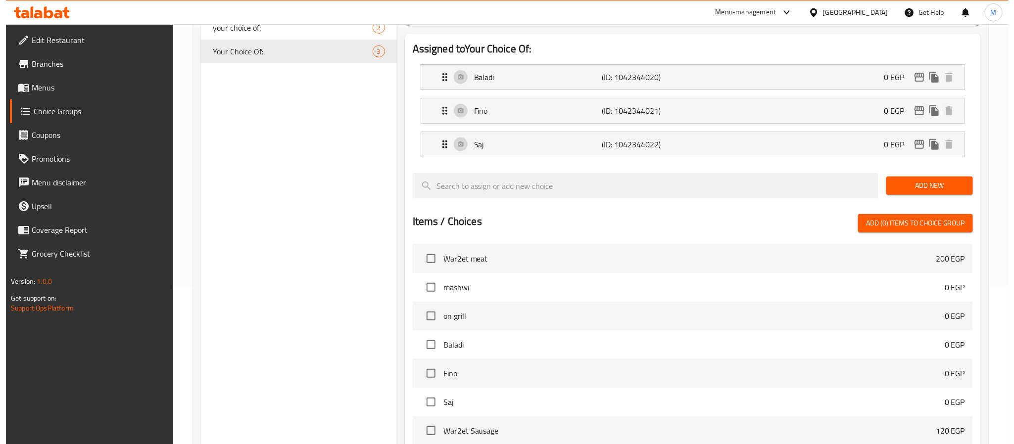
scroll to position [330, 0]
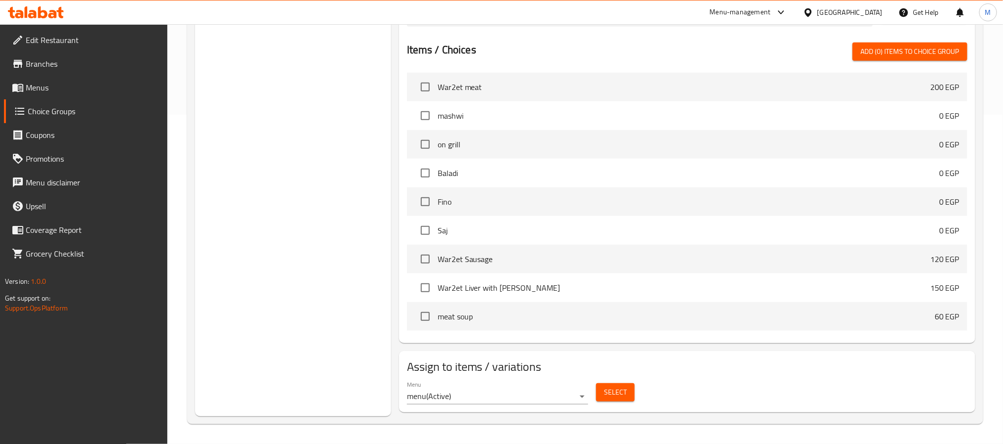
click at [618, 393] on span "Select" at bounding box center [615, 393] width 23 height 12
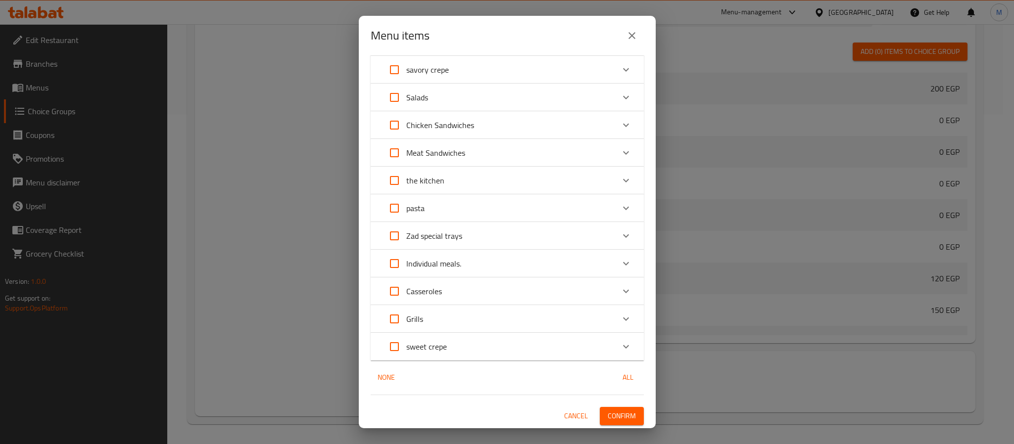
scroll to position [87, 0]
click at [434, 151] on p "Meat Sandwiches" at bounding box center [435, 152] width 59 height 12
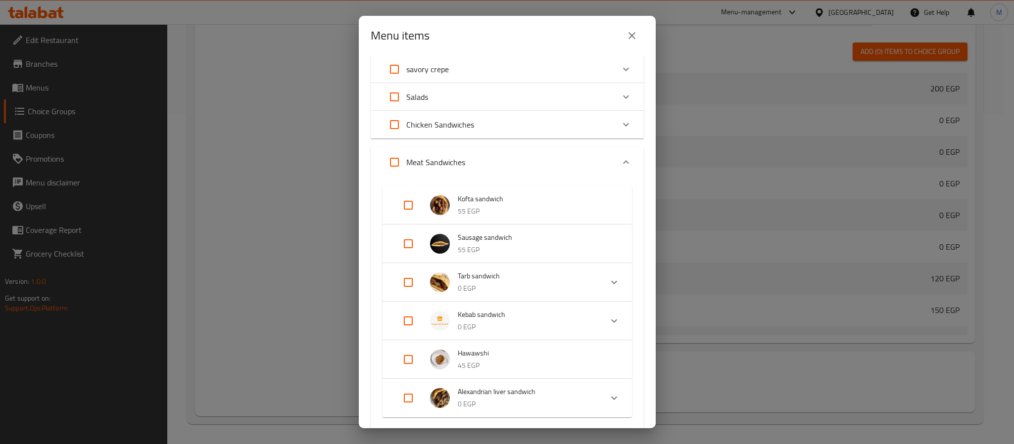
click at [413, 205] on input "Expand" at bounding box center [408, 206] width 24 height 24
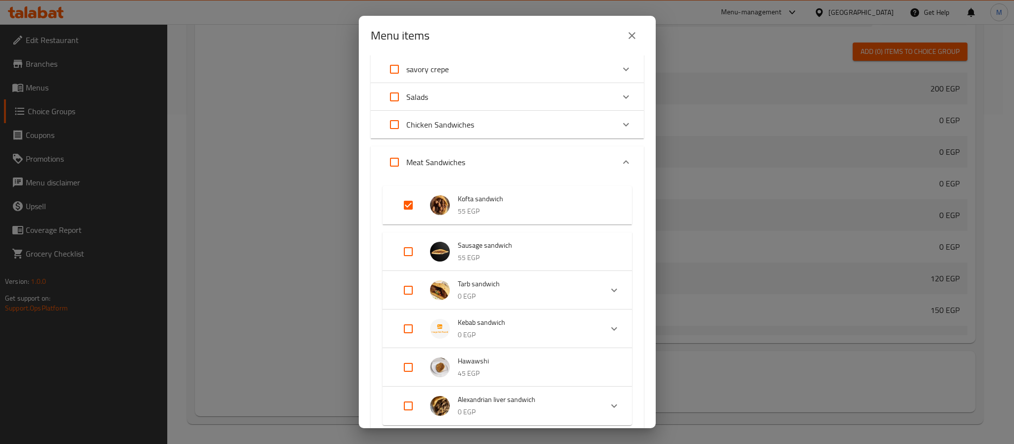
click at [409, 252] on input "Expand" at bounding box center [408, 252] width 24 height 24
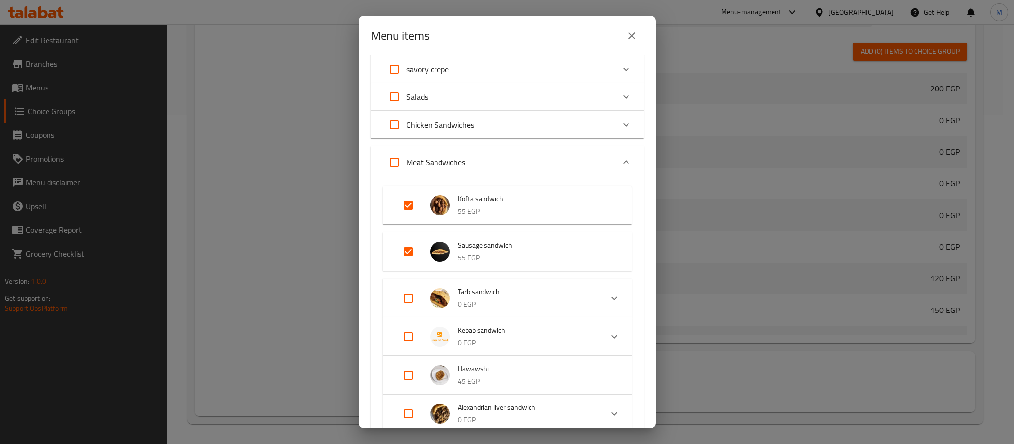
click at [404, 380] on input "Expand" at bounding box center [408, 376] width 24 height 24
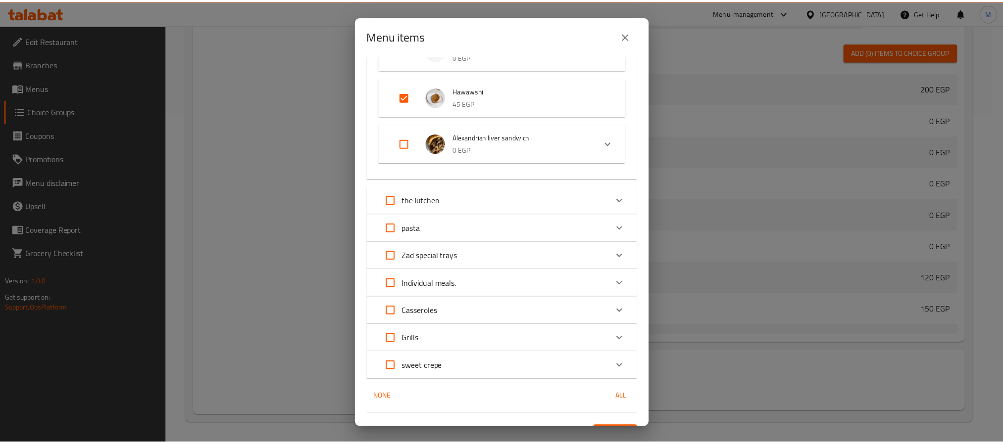
scroll to position [392, 0]
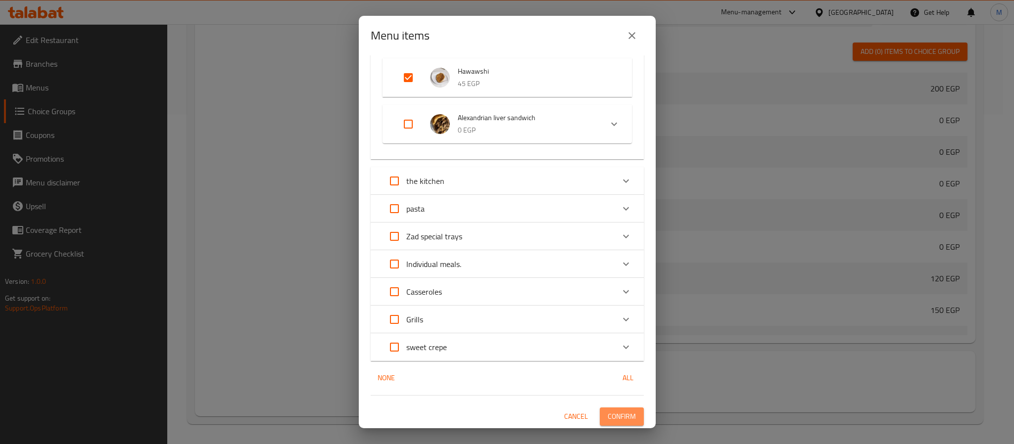
click at [619, 419] on span "Confirm" at bounding box center [622, 417] width 28 height 12
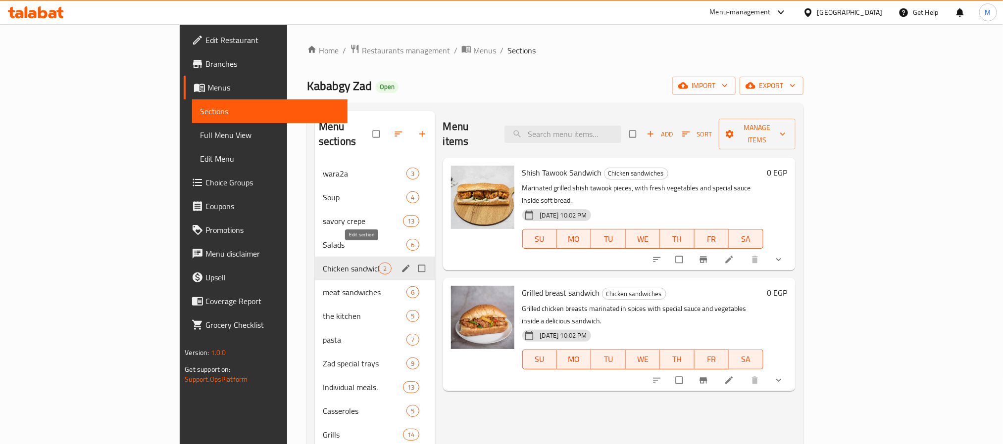
click at [401, 264] on icon "edit" at bounding box center [406, 269] width 10 height 10
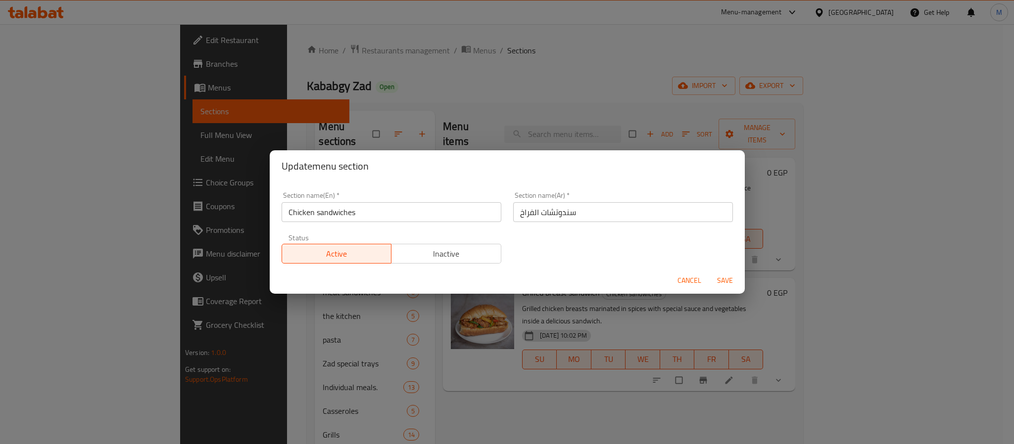
click at [425, 214] on input "Chicken sandwiches" at bounding box center [392, 212] width 220 height 20
type input "Chicken Sandwiches"
click at [709, 272] on button "Save" at bounding box center [725, 281] width 32 height 18
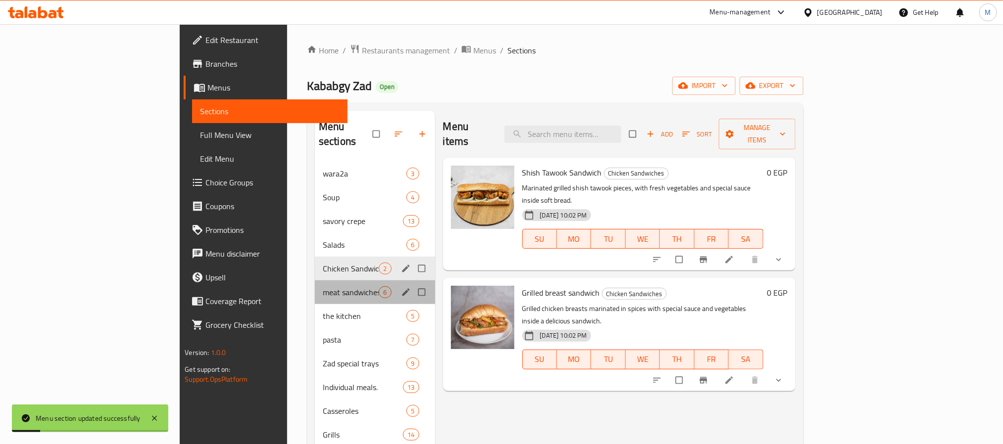
click at [352, 281] on div "meat sandwiches 6" at bounding box center [375, 293] width 120 height 24
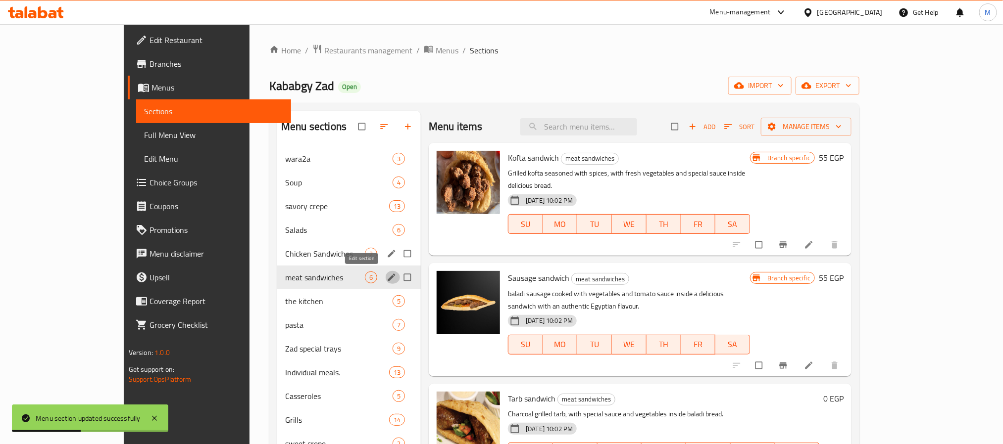
click at [388, 281] on icon "edit" at bounding box center [391, 277] width 7 height 7
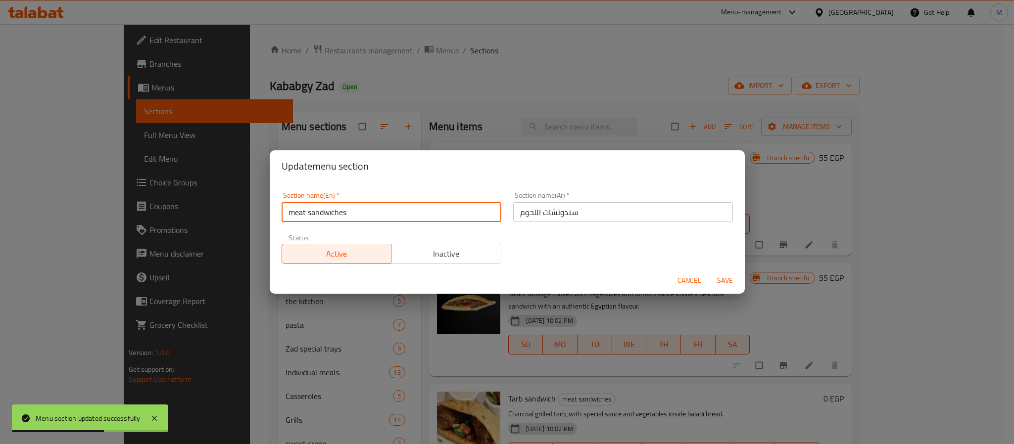
click at [341, 211] on input "meat sandwiches" at bounding box center [392, 212] width 220 height 20
type input "Meat sandwiches"
click at [709, 272] on button "Save" at bounding box center [725, 281] width 32 height 18
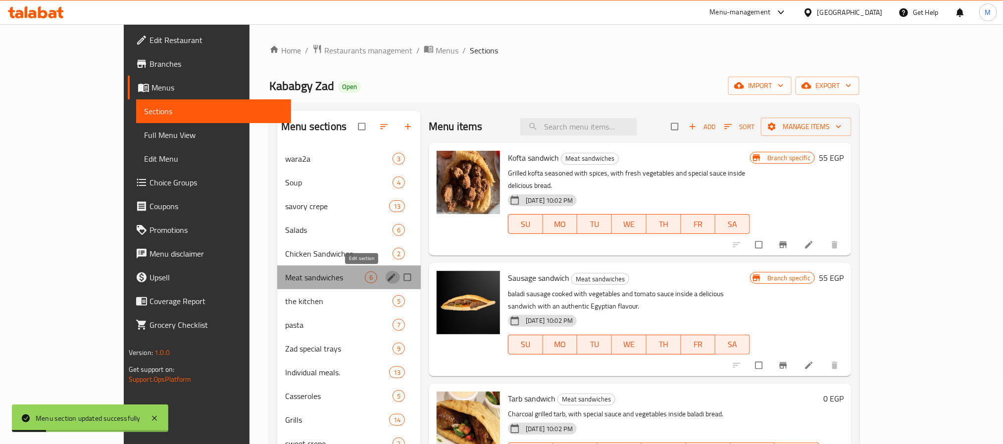
click at [387, 280] on icon "edit" at bounding box center [392, 278] width 10 height 10
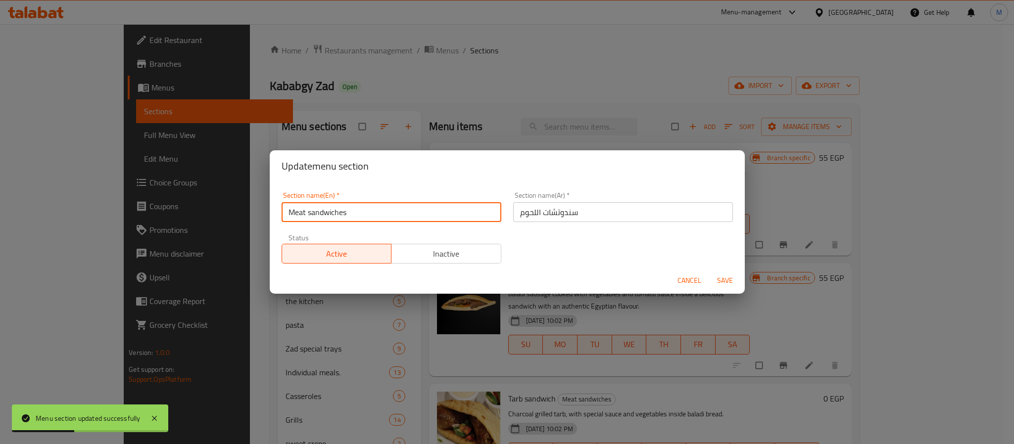
click at [312, 211] on input "Meat sandwiches" at bounding box center [392, 212] width 220 height 20
type input "Meat Sandwiches"
click at [709, 272] on button "Save" at bounding box center [725, 281] width 32 height 18
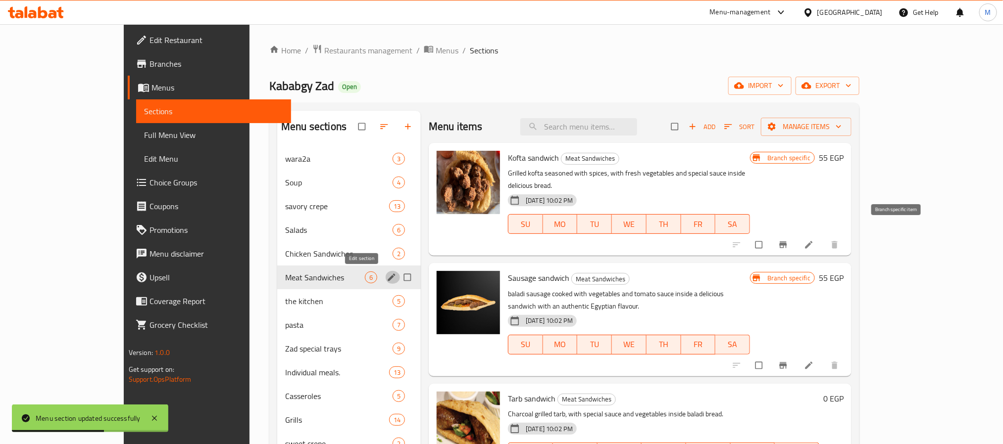
click at [787, 242] on icon "Branch-specific-item" at bounding box center [782, 245] width 7 height 6
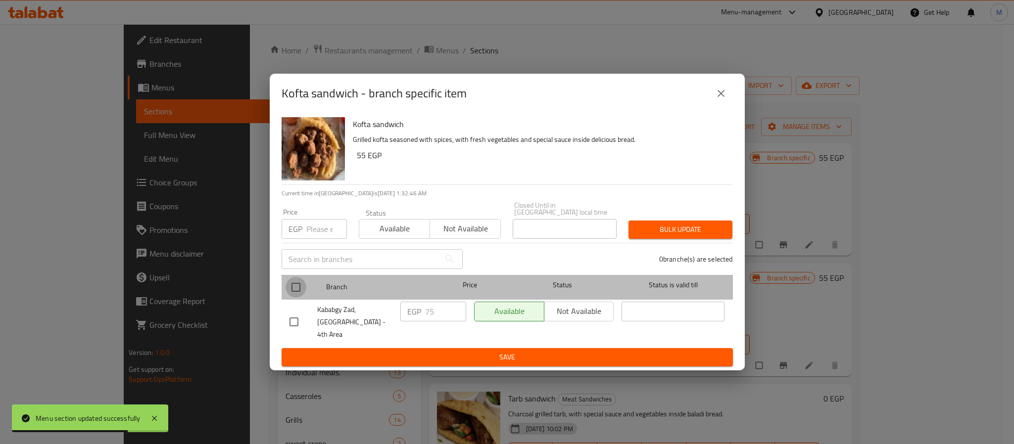
click at [298, 291] on input "checkbox" at bounding box center [296, 287] width 21 height 21
checkbox input "true"
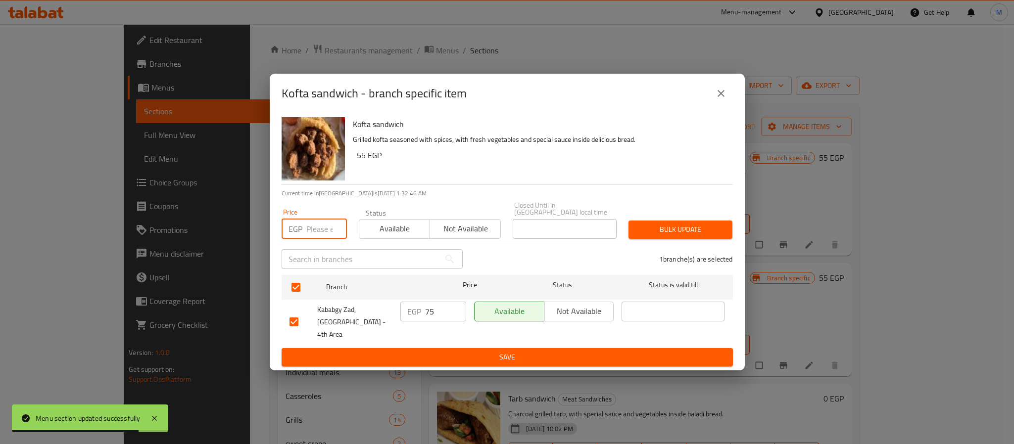
click at [324, 229] on input "number" at bounding box center [326, 229] width 41 height 20
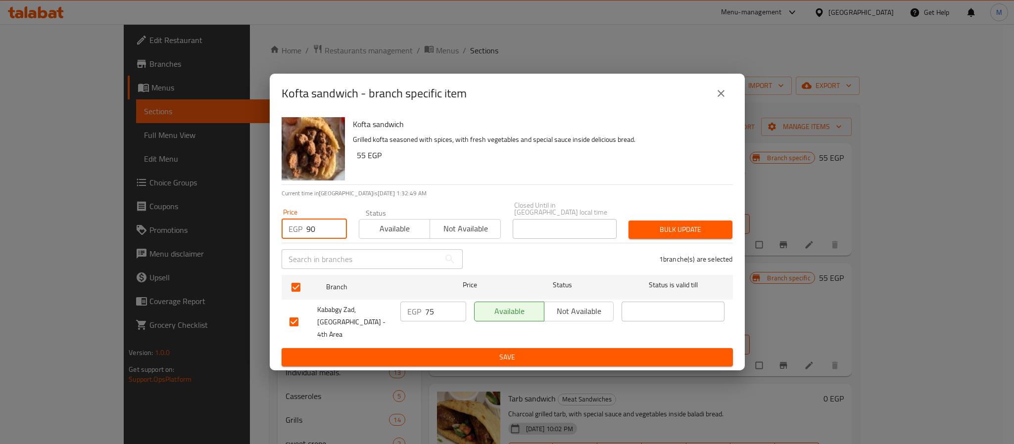
type input "90"
click at [691, 232] on span "Bulk update" at bounding box center [680, 230] width 88 height 12
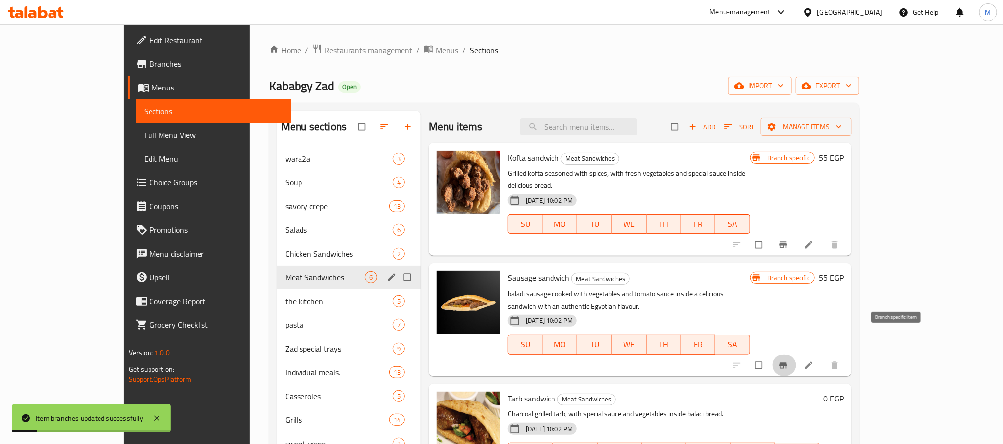
click at [787, 362] on icon "Branch-specific-item" at bounding box center [782, 365] width 7 height 6
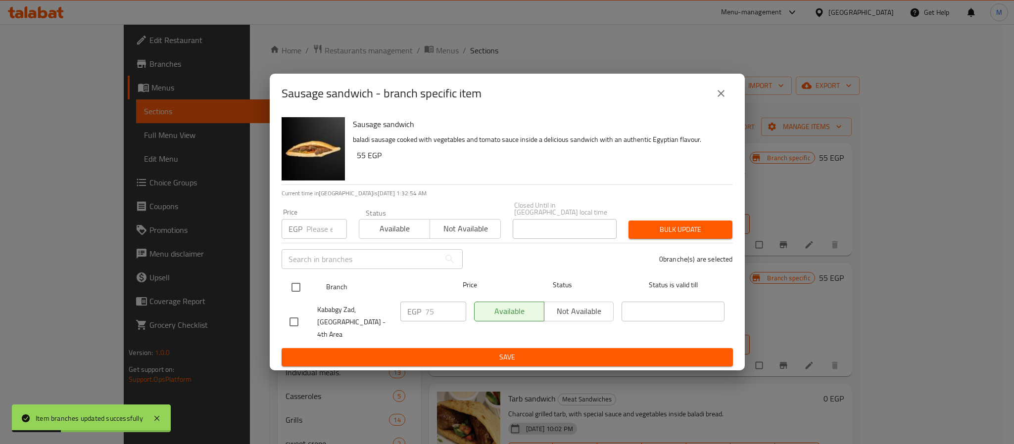
click at [295, 293] on input "checkbox" at bounding box center [296, 287] width 21 height 21
checkbox input "true"
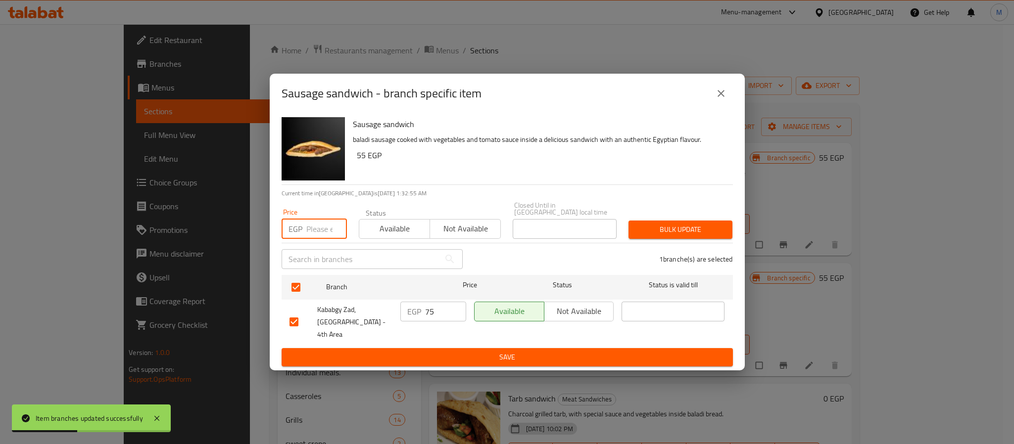
click at [313, 229] on input "number" at bounding box center [326, 229] width 41 height 20
type input "90"
click at [658, 236] on span "Bulk update" at bounding box center [680, 230] width 88 height 12
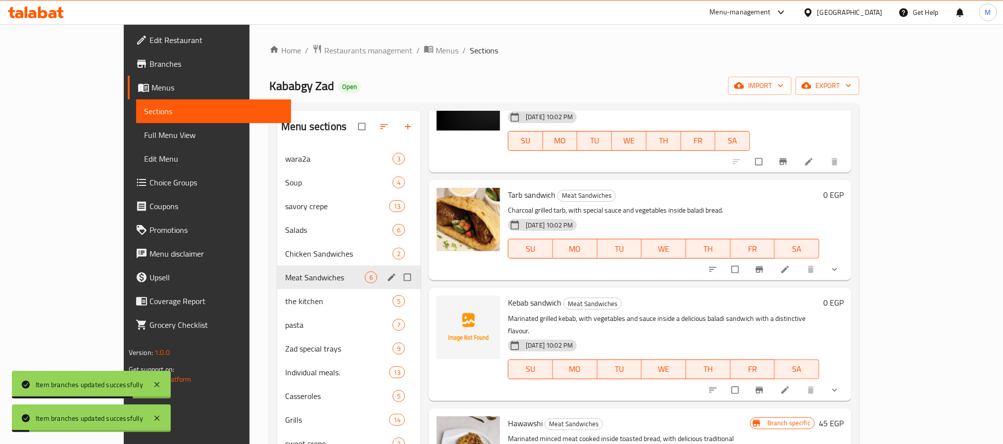
scroll to position [223, 0]
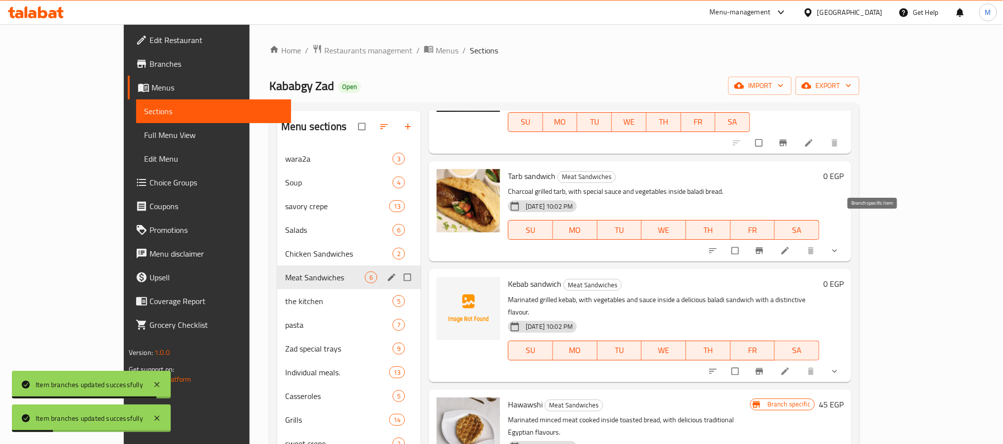
click at [764, 246] on icon "Branch-specific-item" at bounding box center [759, 251] width 10 height 10
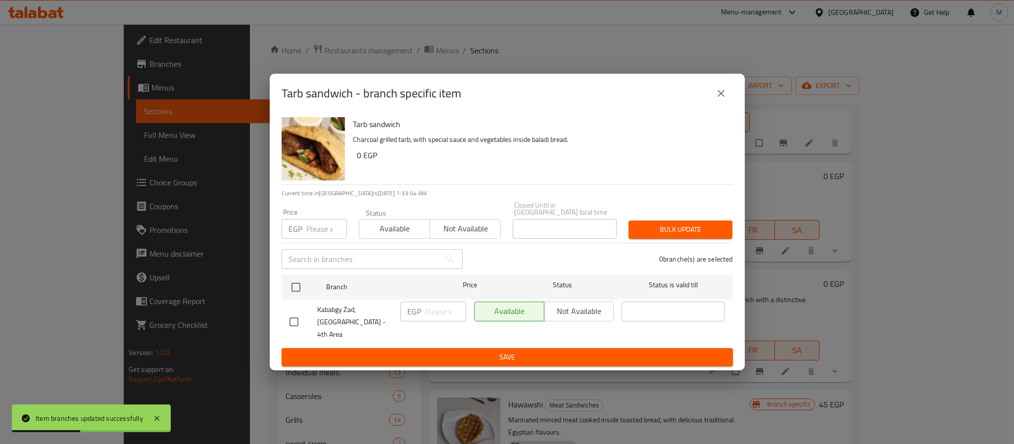
click at [719, 91] on div "Tarb sandwich - branch specific item" at bounding box center [507, 94] width 451 height 24
click at [720, 94] on button "close" at bounding box center [721, 94] width 24 height 24
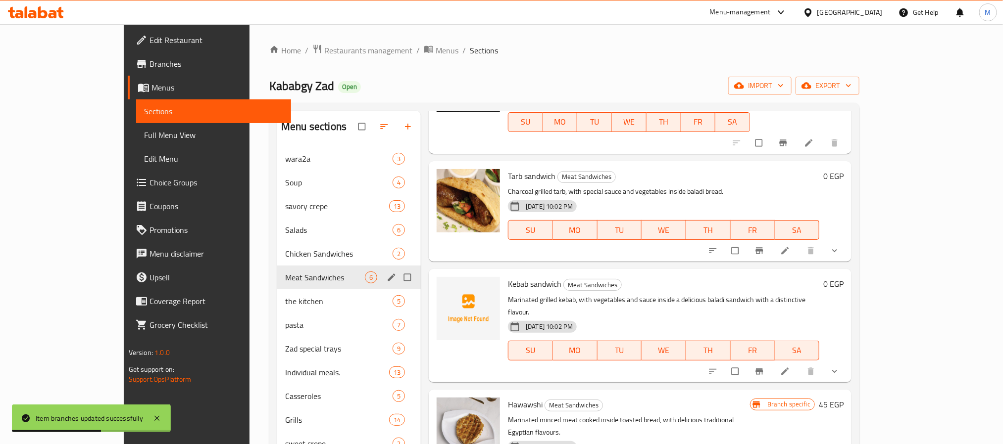
click at [847, 240] on button "show more" at bounding box center [836, 251] width 24 height 22
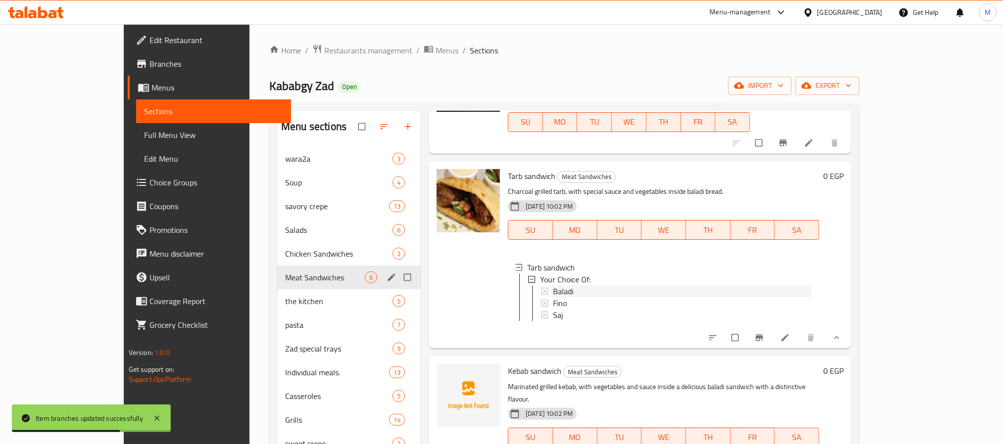
click at [563, 286] on div "Baladi" at bounding box center [682, 292] width 258 height 12
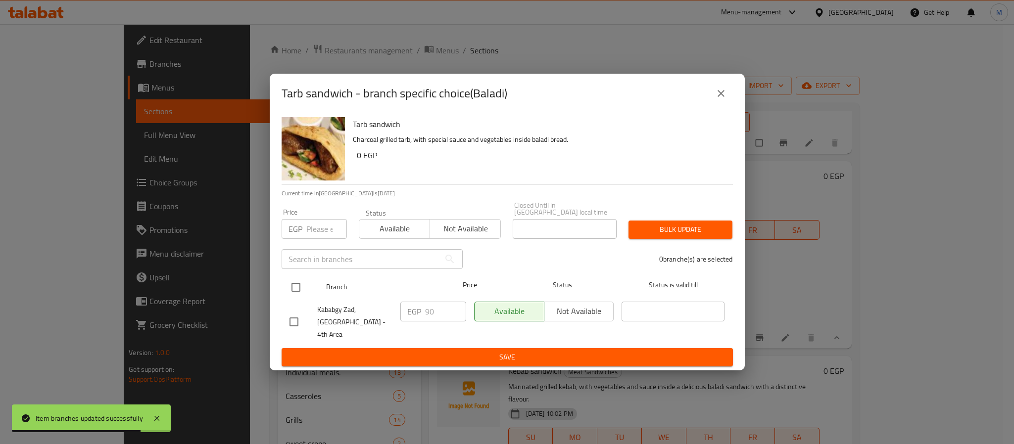
click at [294, 288] on input "checkbox" at bounding box center [296, 287] width 21 height 21
checkbox input "true"
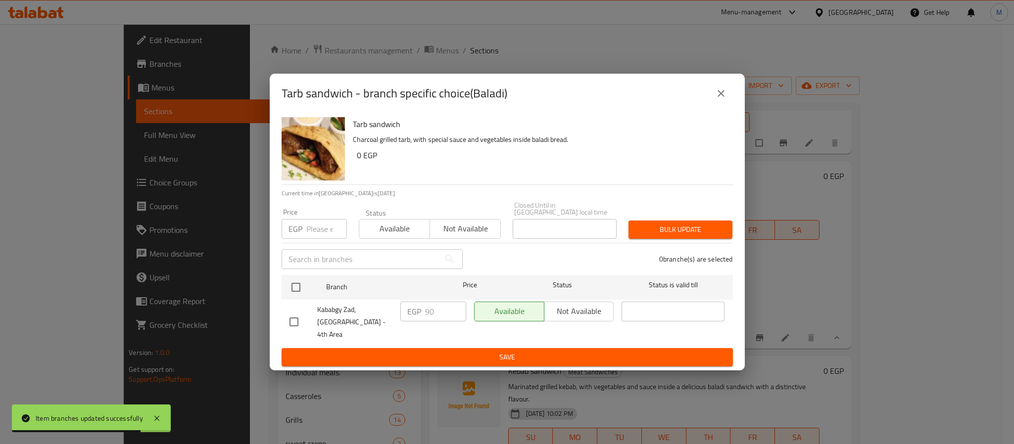
checkbox input "true"
click at [319, 235] on input "number" at bounding box center [326, 229] width 41 height 20
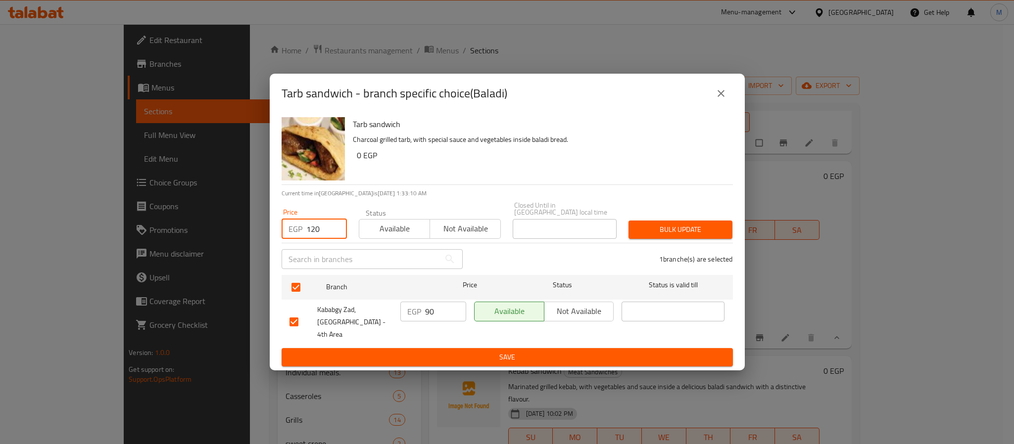
type input "120"
click at [680, 227] on span "Bulk update" at bounding box center [680, 230] width 88 height 12
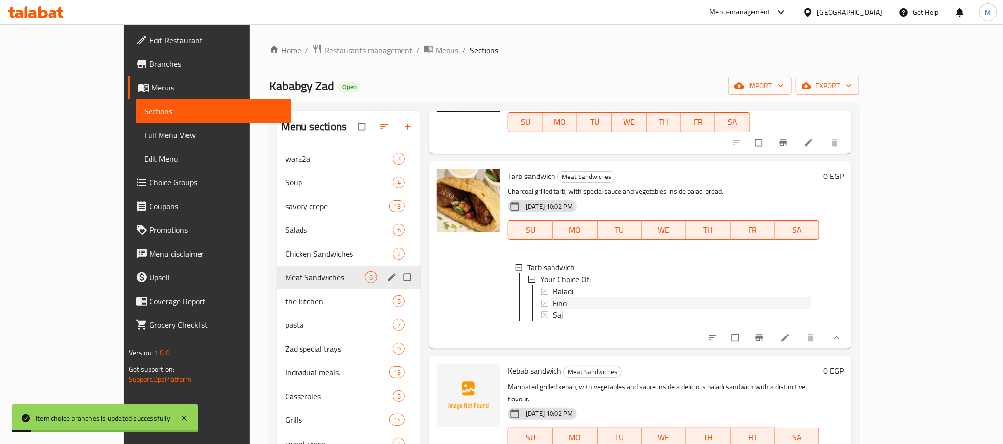
click at [582, 297] on div "Fino" at bounding box center [682, 303] width 258 height 12
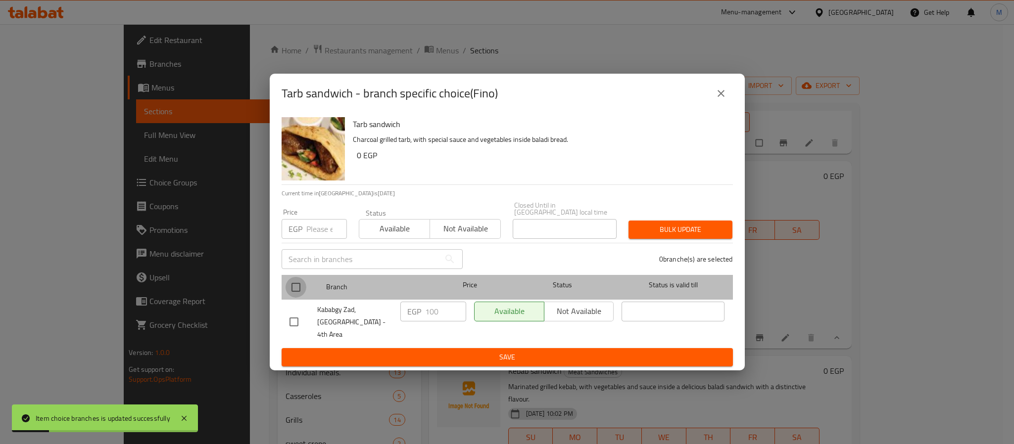
click at [294, 291] on input "checkbox" at bounding box center [296, 287] width 21 height 21
checkbox input "true"
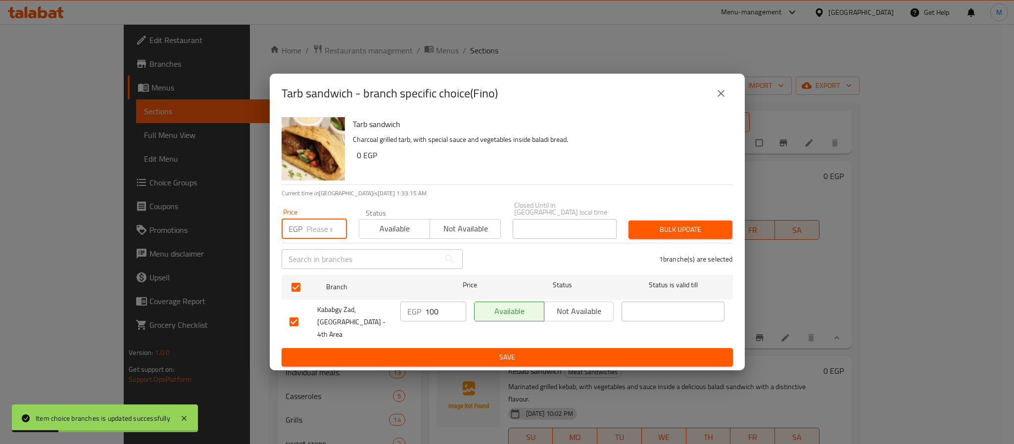
click at [320, 235] on input "number" at bounding box center [326, 229] width 41 height 20
paste input "120"
type input "120"
click at [653, 234] on span "Bulk update" at bounding box center [680, 230] width 88 height 12
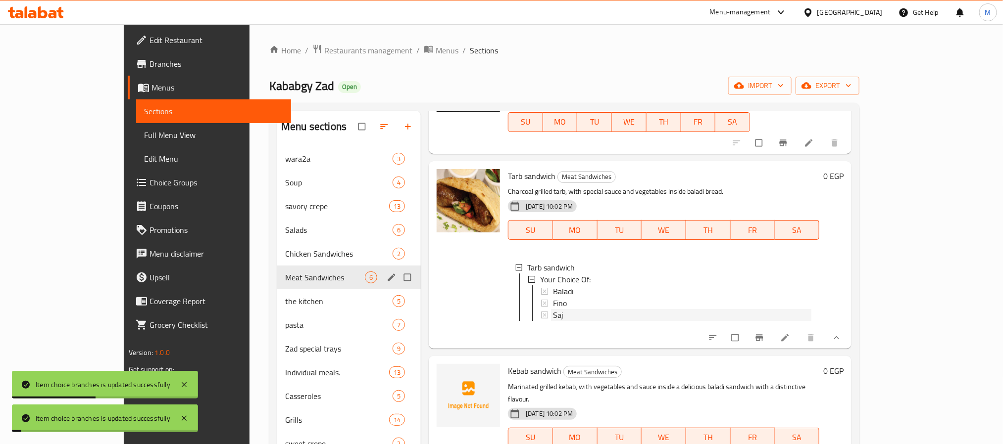
click at [554, 309] on div "Saj" at bounding box center [682, 315] width 258 height 12
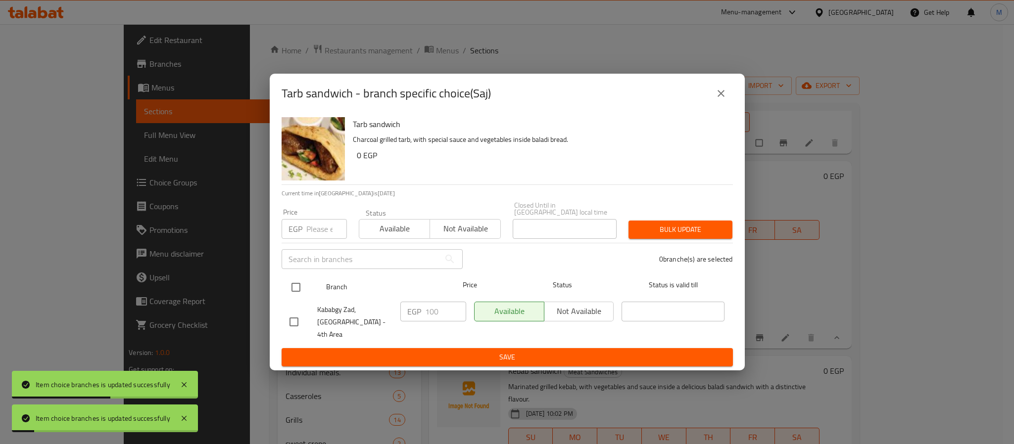
click at [298, 288] on input "checkbox" at bounding box center [296, 287] width 21 height 21
checkbox input "true"
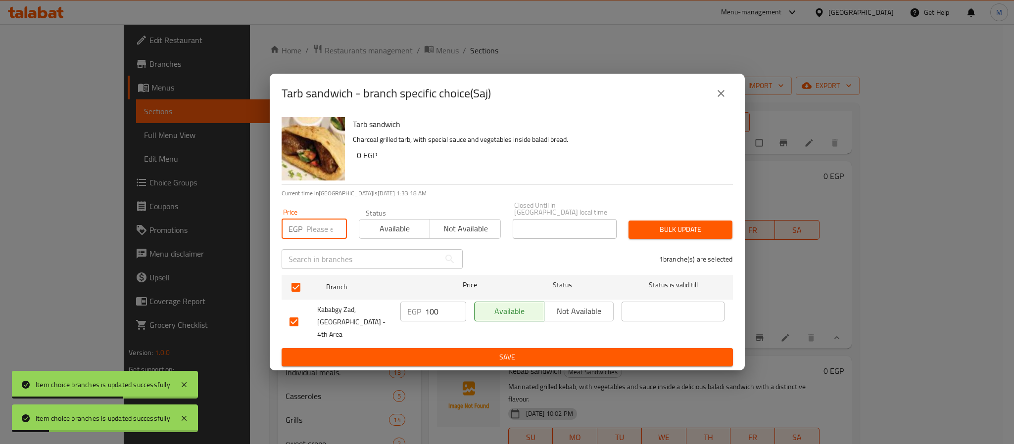
click at [319, 230] on input "number" at bounding box center [326, 229] width 41 height 20
paste input "120"
type input "120"
click at [647, 235] on span "Bulk update" at bounding box center [680, 230] width 88 height 12
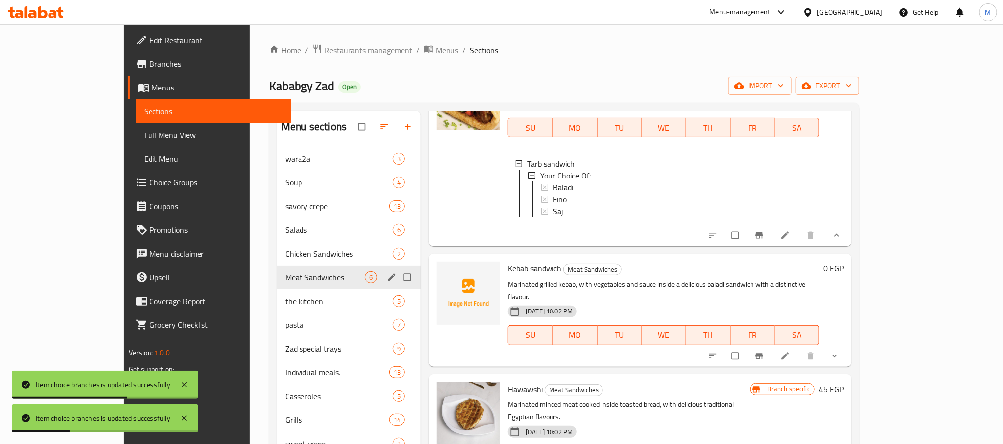
scroll to position [327, 0]
click at [847, 344] on button "show more" at bounding box center [836, 355] width 24 height 22
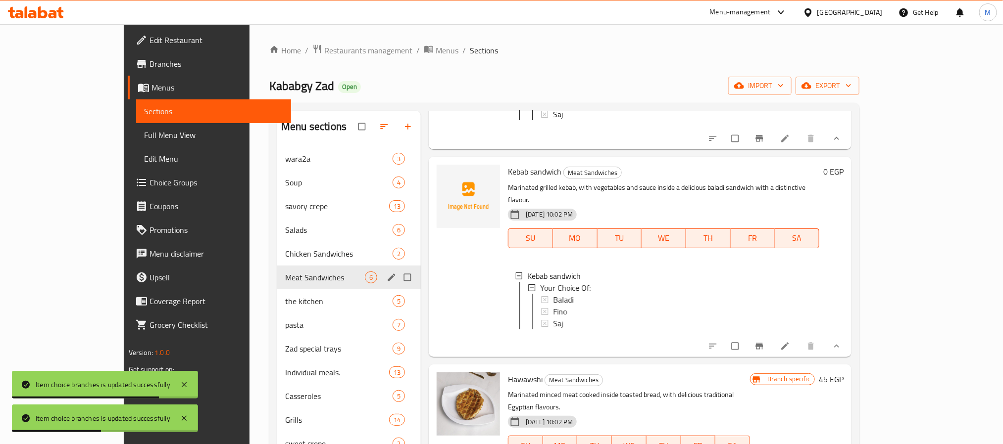
scroll to position [425, 0]
click at [565, 291] on div "Baladi" at bounding box center [682, 297] width 258 height 12
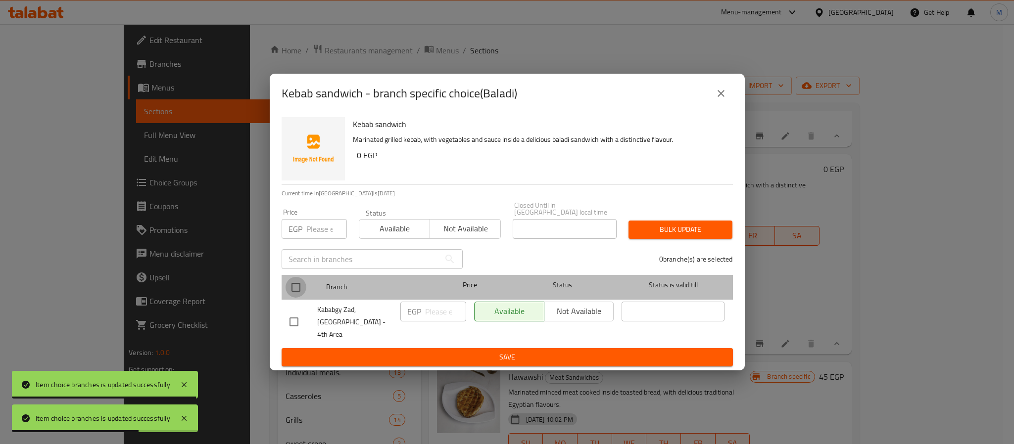
click at [302, 291] on input "checkbox" at bounding box center [296, 287] width 21 height 21
checkbox input "true"
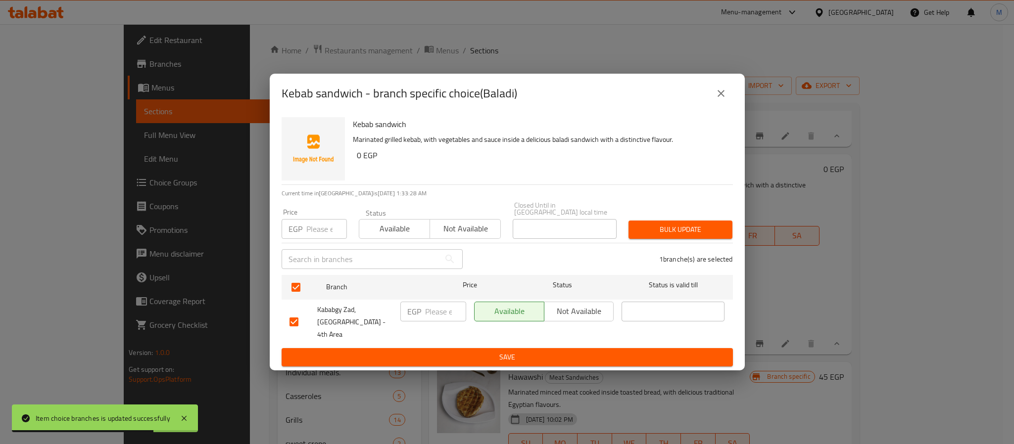
click at [312, 226] on input "number" at bounding box center [326, 229] width 41 height 20
type input "150"
click at [691, 233] on span "Bulk update" at bounding box center [680, 230] width 88 height 12
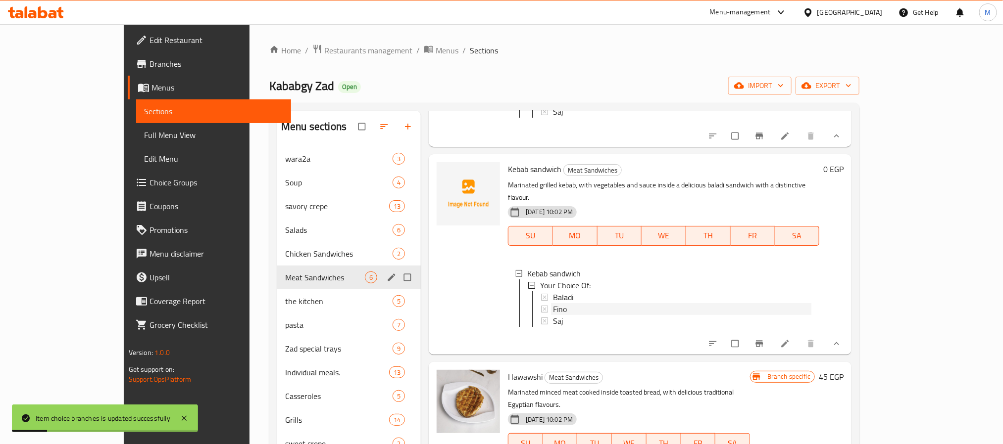
click at [553, 303] on span "Fino" at bounding box center [560, 309] width 14 height 12
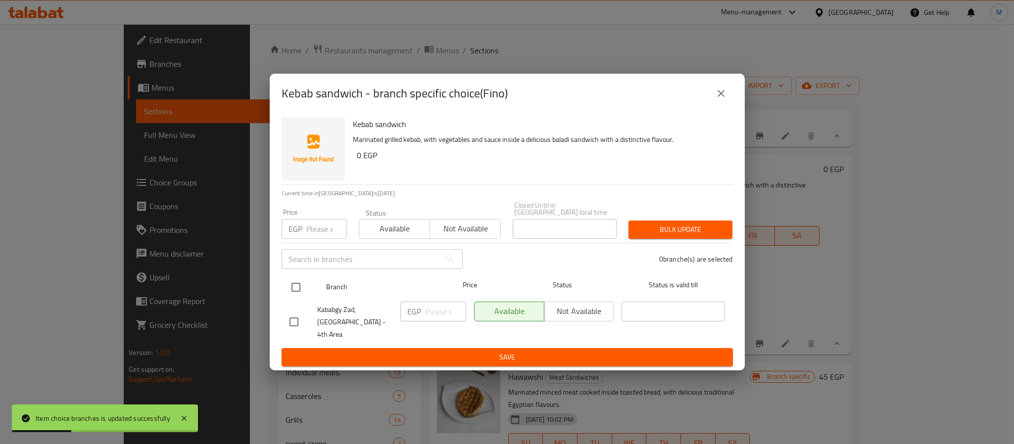
drag, startPoint x: 291, startPoint y: 288, endPoint x: 311, endPoint y: 252, distance: 40.8
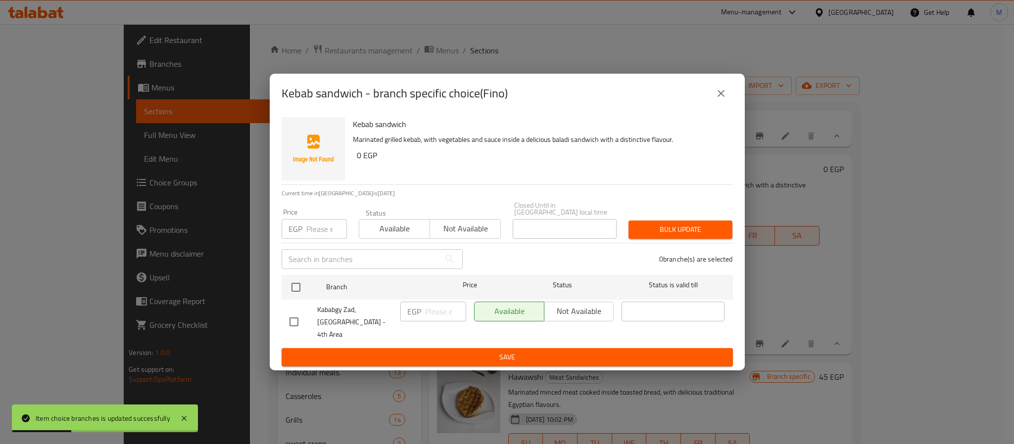
click at [291, 289] on input "checkbox" at bounding box center [296, 287] width 21 height 21
checkbox input "true"
click at [315, 243] on div "Price EGP Price" at bounding box center [314, 224] width 77 height 42
click at [320, 235] on input "number" at bounding box center [326, 229] width 41 height 20
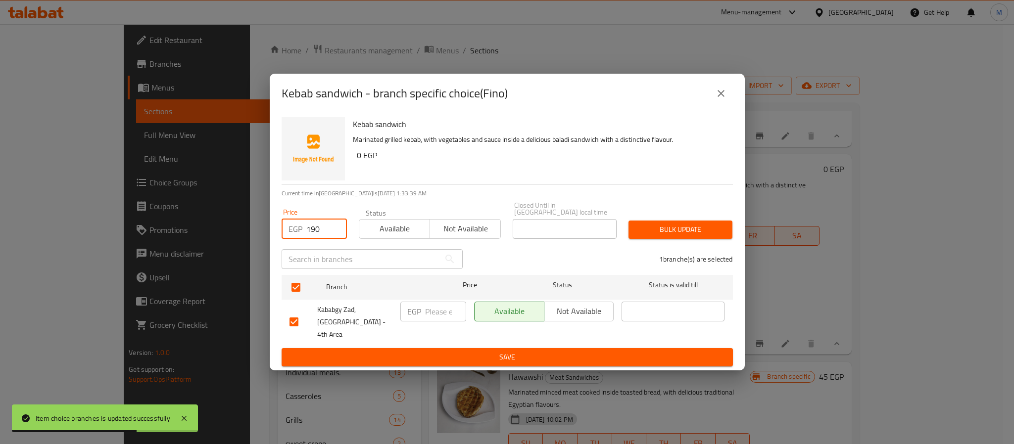
type input "190"
click at [676, 232] on span "Bulk update" at bounding box center [680, 230] width 88 height 12
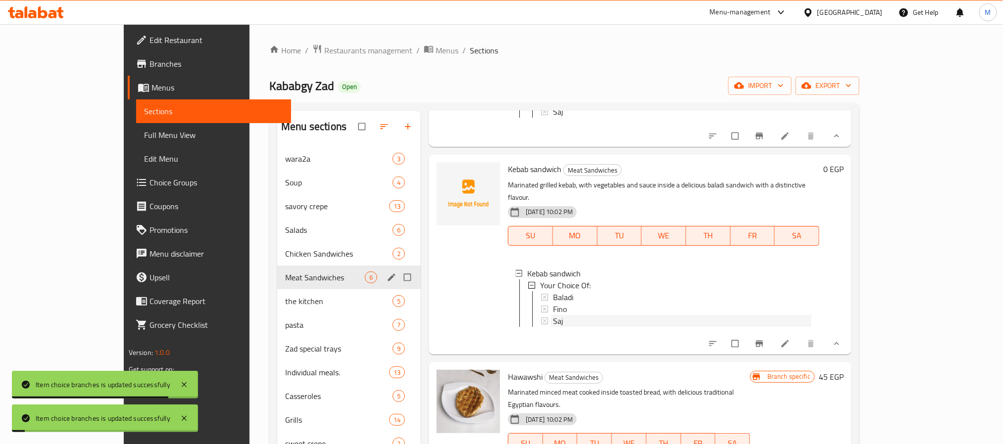
click at [553, 315] on div "Saj" at bounding box center [682, 321] width 258 height 12
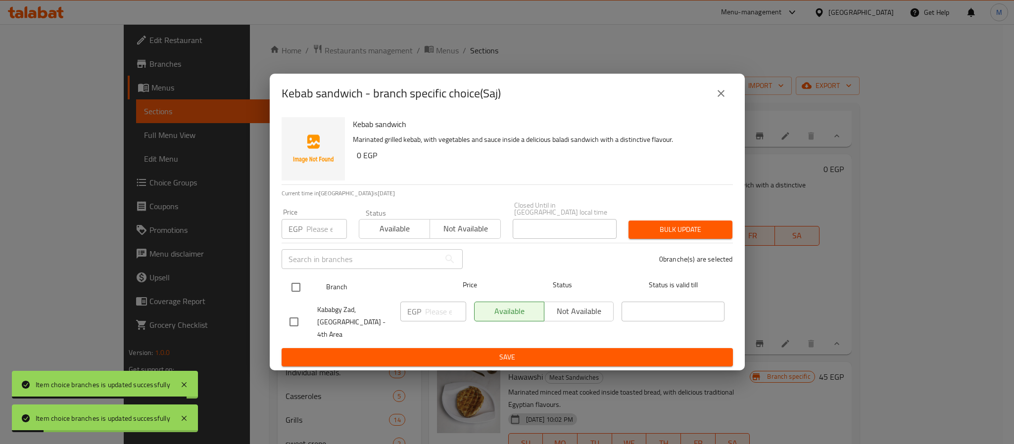
drag, startPoint x: 298, startPoint y: 291, endPoint x: 310, endPoint y: 260, distance: 33.4
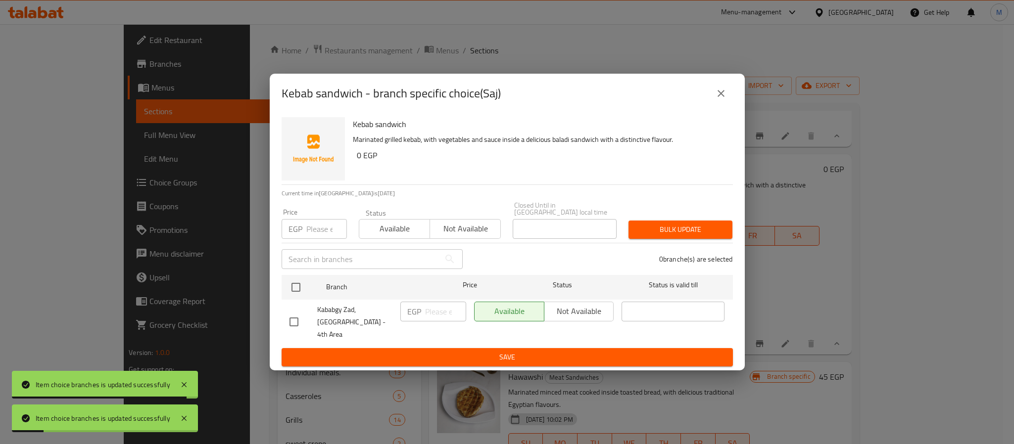
click at [298, 290] on input "checkbox" at bounding box center [296, 287] width 21 height 21
checkbox input "true"
click at [314, 235] on input "number" at bounding box center [326, 229] width 41 height 20
paste input "190"
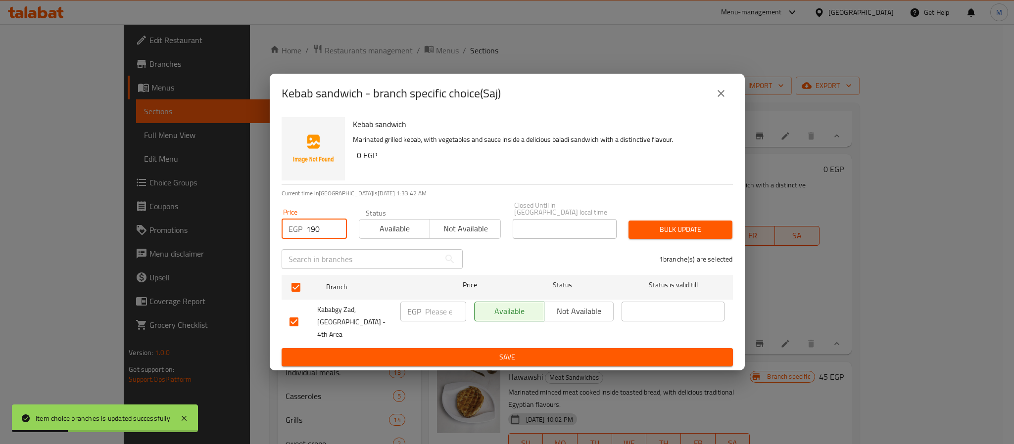
type input "190"
click at [651, 230] on span "Bulk update" at bounding box center [680, 230] width 88 height 12
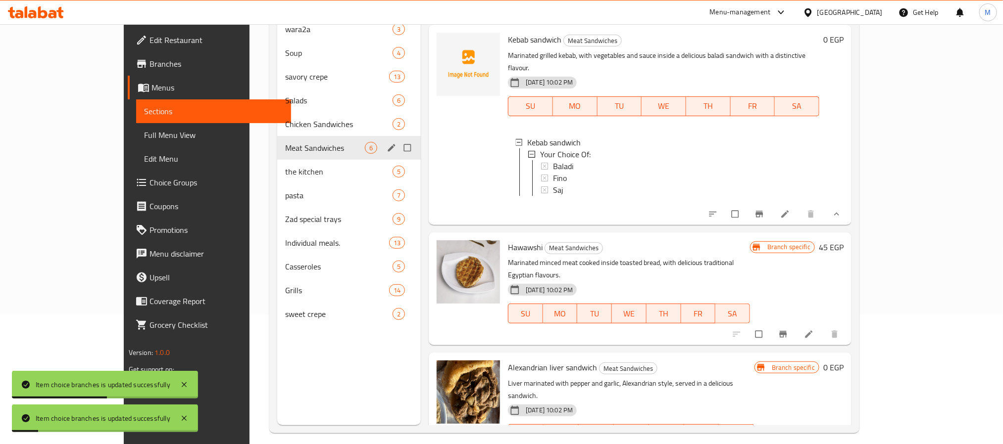
scroll to position [139, 0]
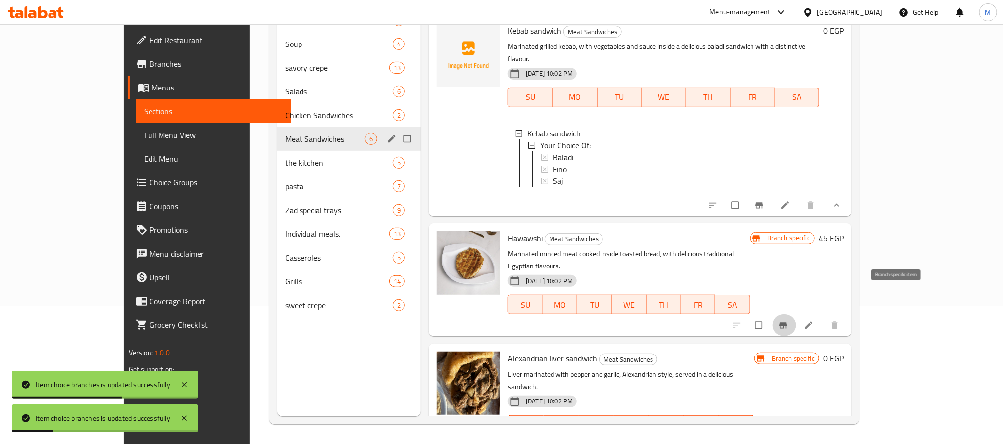
click at [787, 322] on icon "Branch-specific-item" at bounding box center [782, 325] width 7 height 6
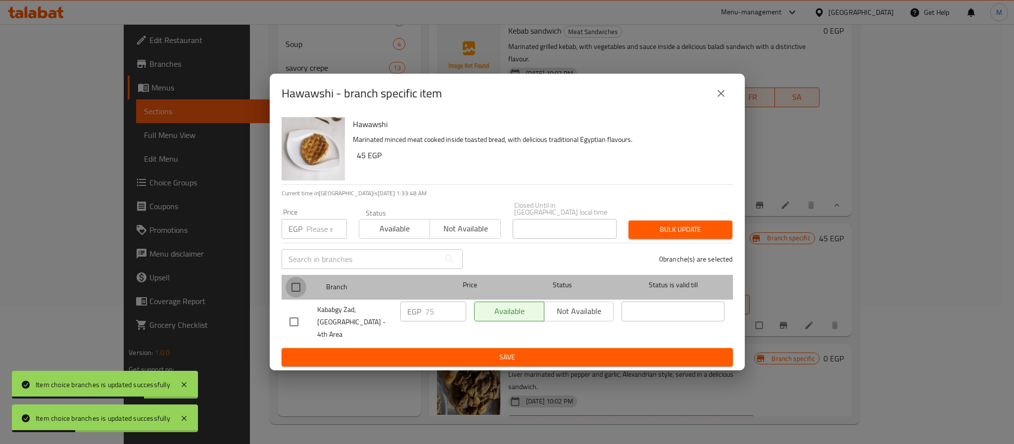
click at [291, 287] on input "checkbox" at bounding box center [296, 287] width 21 height 21
checkbox input "true"
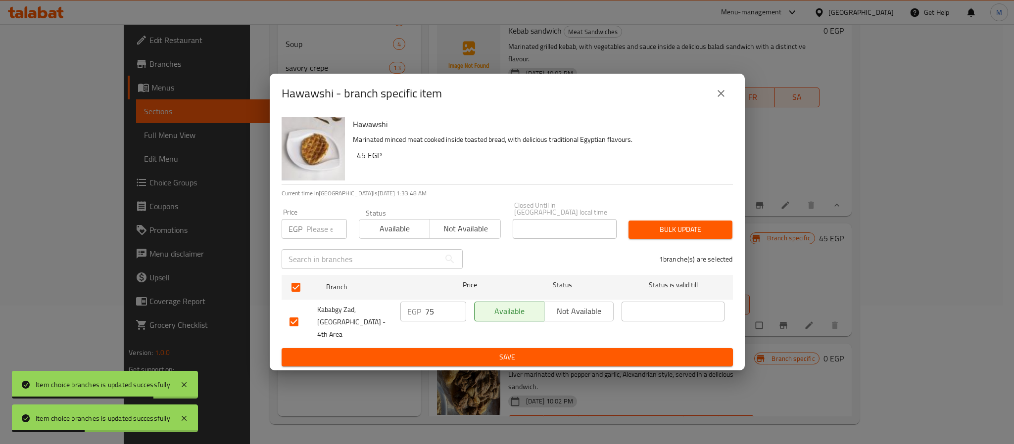
click at [310, 237] on input "number" at bounding box center [326, 229] width 41 height 20
type input "90"
click at [640, 227] on span "Bulk update" at bounding box center [680, 230] width 88 height 12
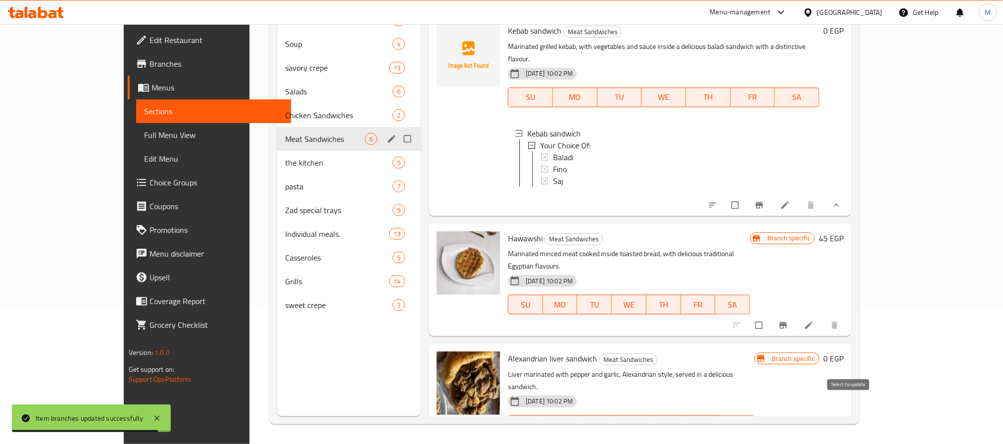
click at [746, 437] on input "checkbox" at bounding box center [736, 446] width 21 height 19
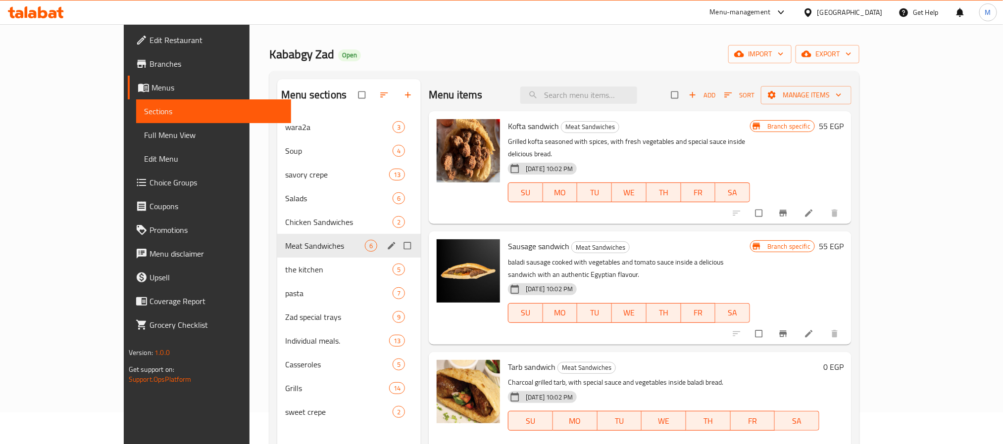
scroll to position [0, 0]
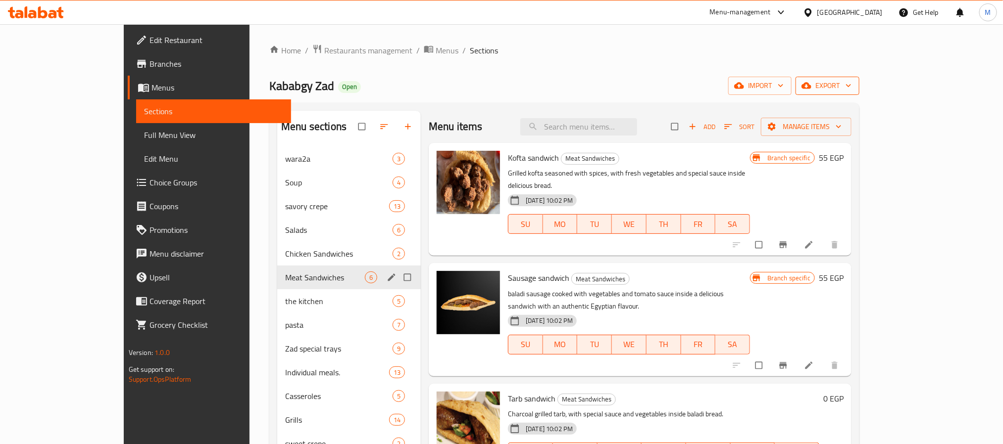
click at [851, 85] on span "export" at bounding box center [827, 86] width 48 height 12
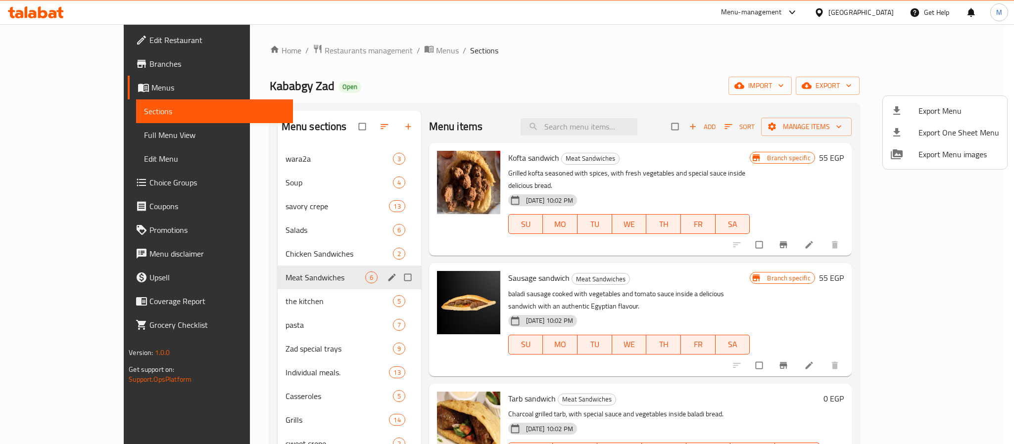
click at [801, 90] on div at bounding box center [507, 222] width 1014 height 444
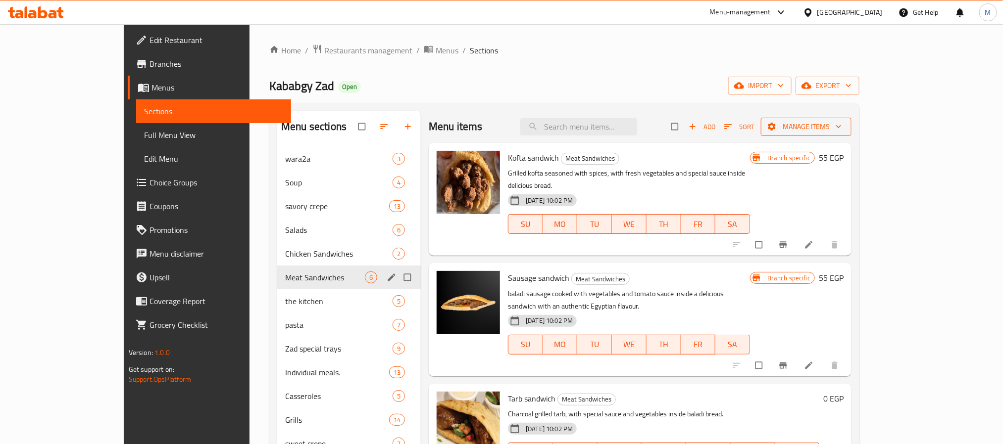
click at [843, 128] on span "Manage items" at bounding box center [806, 127] width 75 height 12
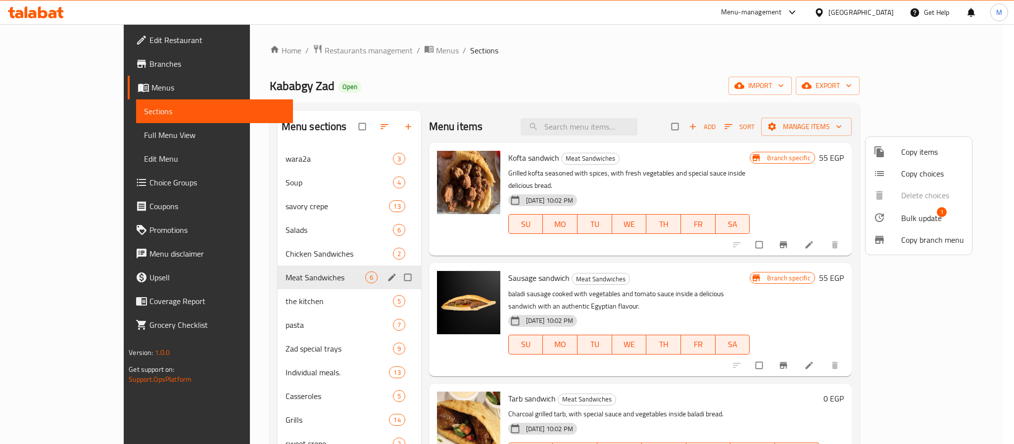
click at [912, 212] on span "Bulk update" at bounding box center [921, 218] width 41 height 12
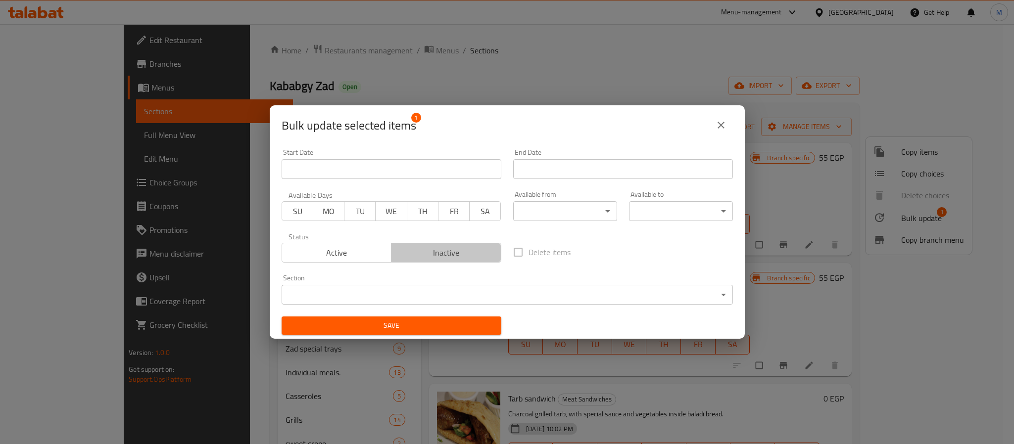
click at [455, 246] on span "Inactive" at bounding box center [446, 253] width 102 height 14
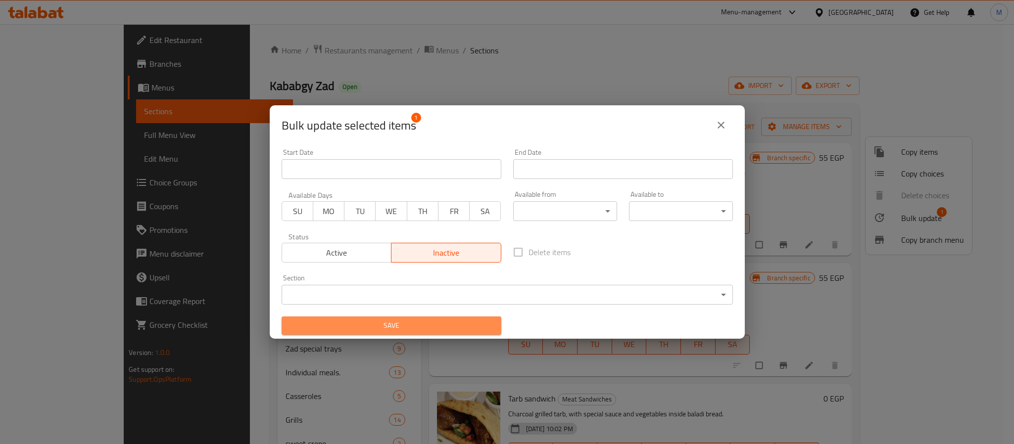
click at [456, 328] on span "Save" at bounding box center [392, 326] width 204 height 12
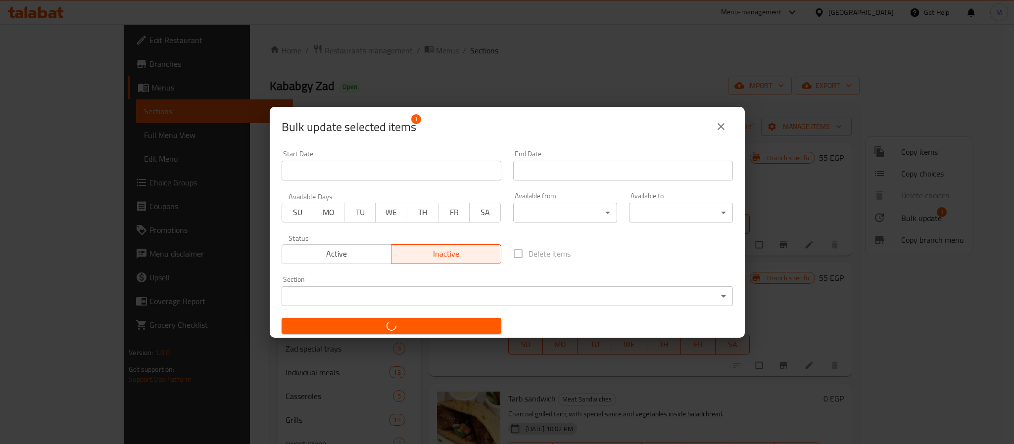
checkbox input "false"
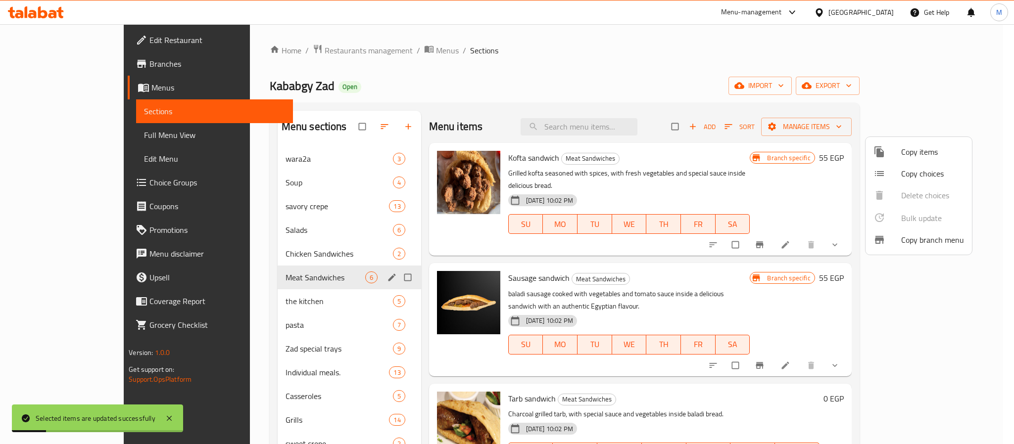
click at [251, 328] on div at bounding box center [507, 222] width 1014 height 444
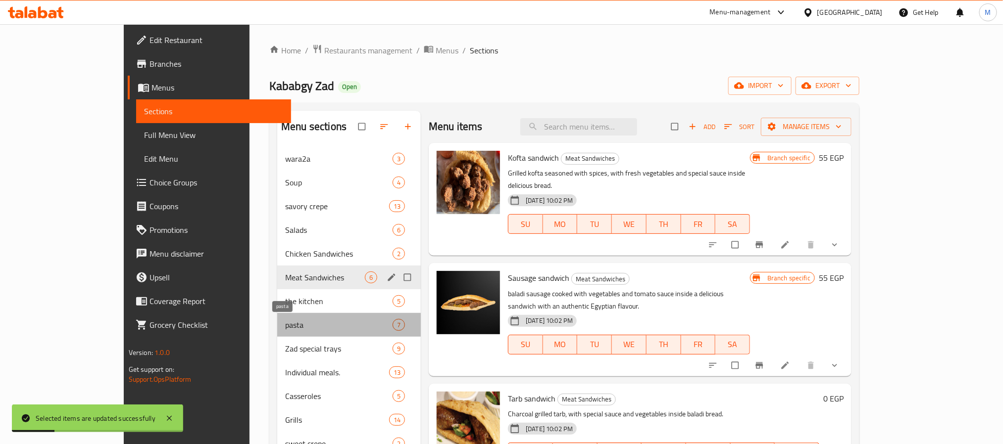
click at [290, 331] on span "pasta" at bounding box center [338, 325] width 107 height 12
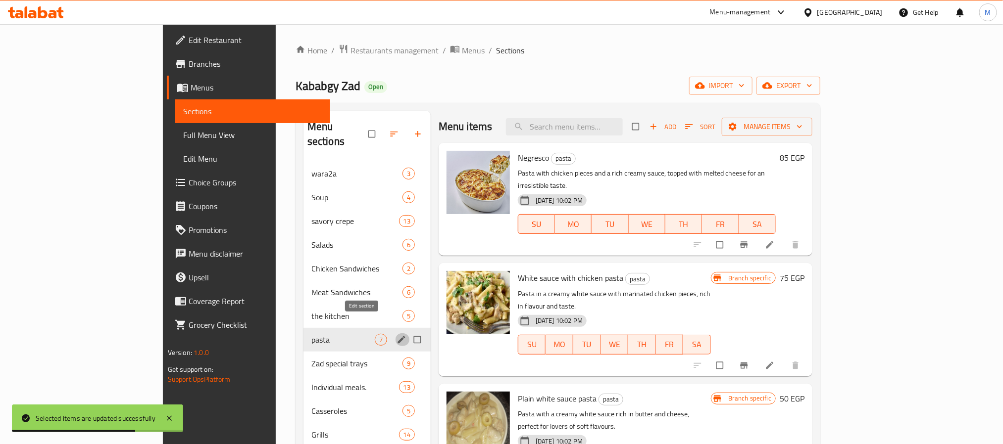
click at [396, 335] on icon "edit" at bounding box center [401, 340] width 10 height 10
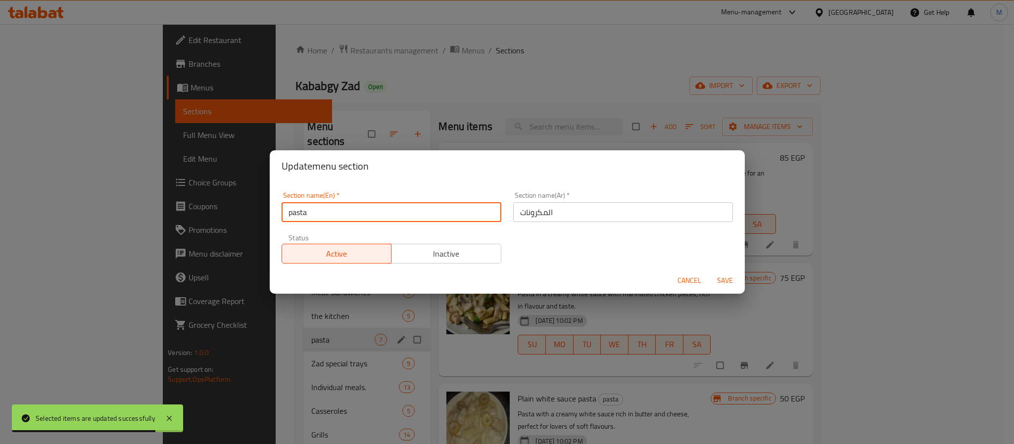
click at [354, 218] on input "pasta" at bounding box center [392, 212] width 220 height 20
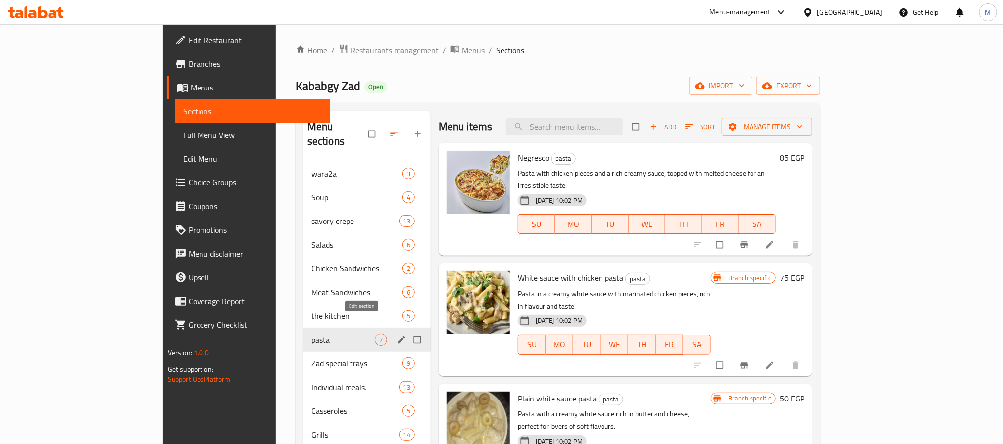
click at [397, 336] on icon "edit" at bounding box center [400, 339] width 7 height 7
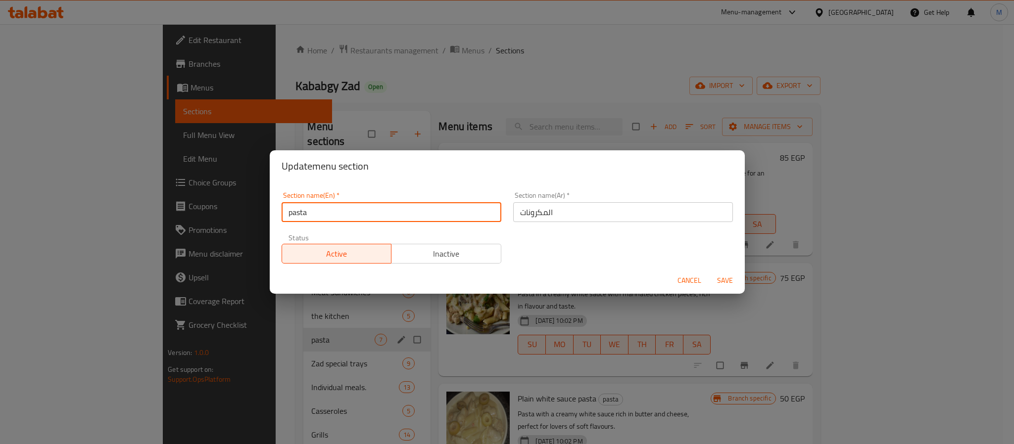
click at [363, 207] on input "pasta" at bounding box center [392, 212] width 220 height 20
type input "Pastas"
click at [709, 272] on button "Save" at bounding box center [725, 281] width 32 height 18
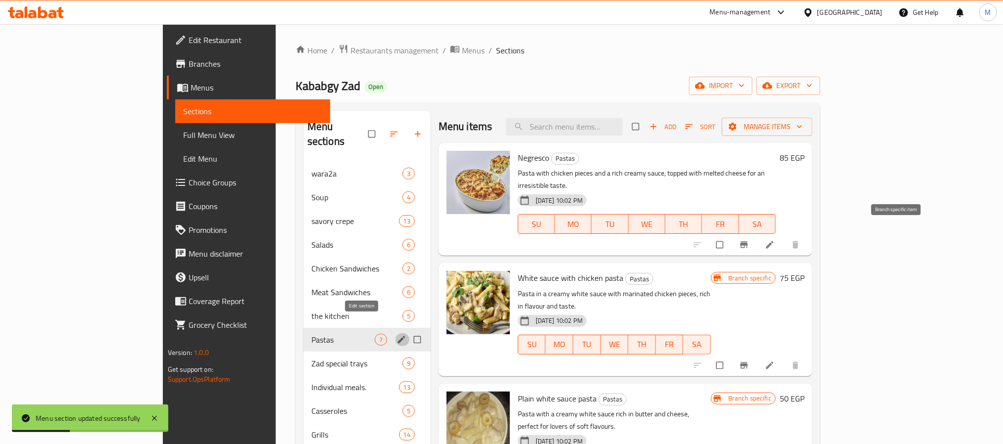
click at [751, 240] on span "Branch-specific-item" at bounding box center [745, 245] width 12 height 10
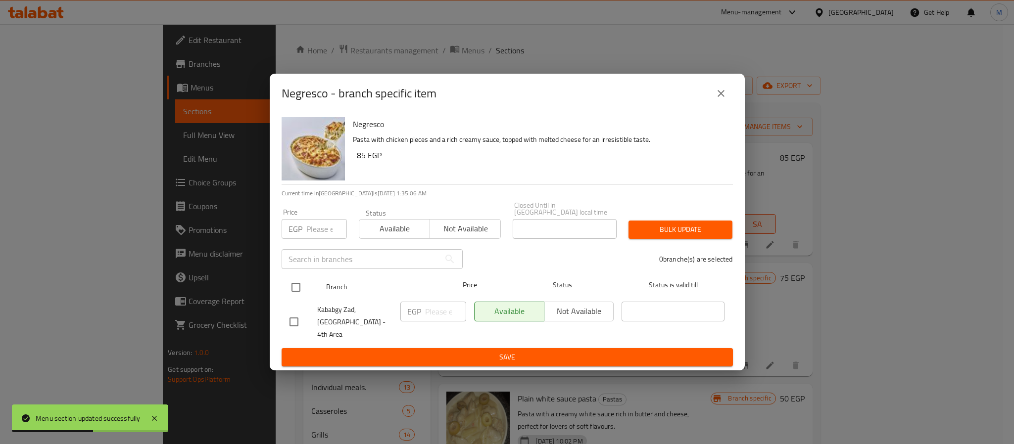
click at [294, 290] on input "checkbox" at bounding box center [296, 287] width 21 height 21
checkbox input "true"
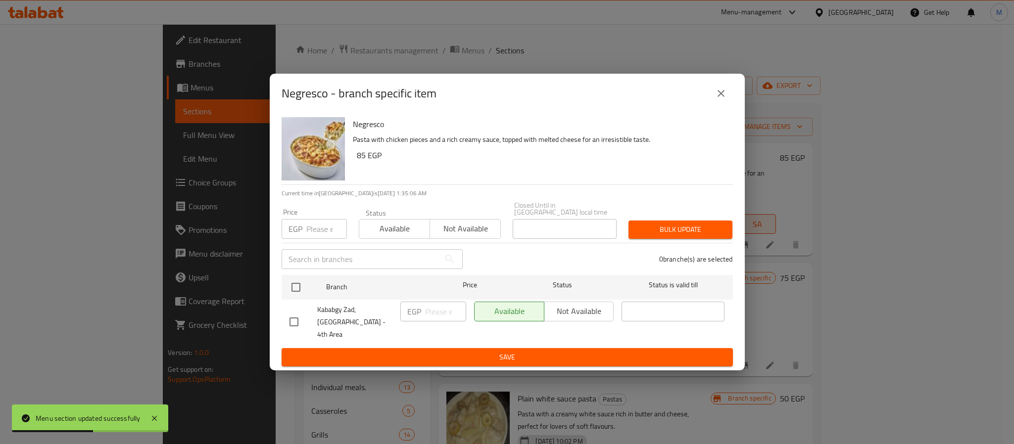
checkbox input "true"
drag, startPoint x: 312, startPoint y: 229, endPoint x: 352, endPoint y: 172, distance: 68.9
click at [314, 229] on input "number" at bounding box center [326, 229] width 41 height 20
type input "130"
click at [646, 236] on span "Bulk update" at bounding box center [680, 230] width 88 height 12
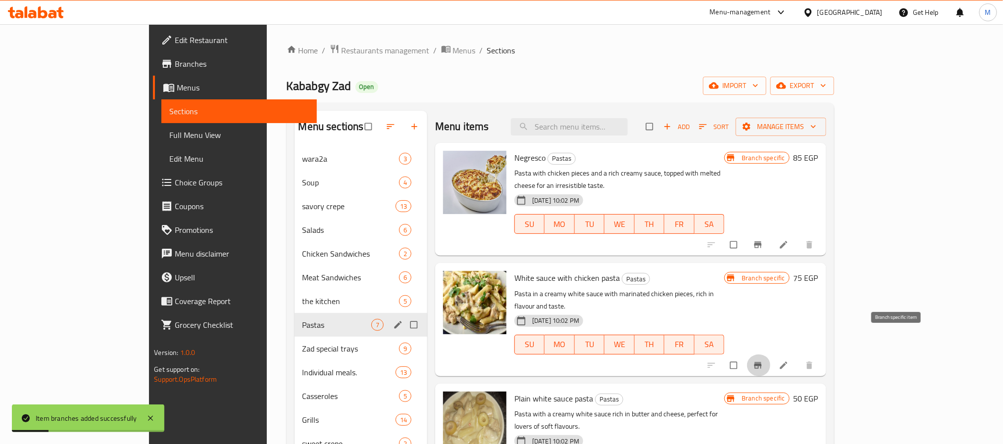
click at [771, 355] on button "Branch-specific-item" at bounding box center [759, 366] width 24 height 22
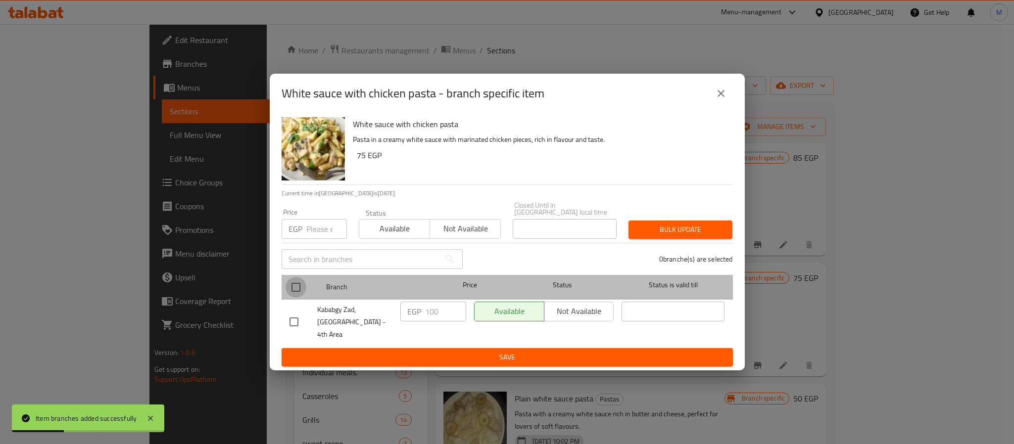
click at [289, 287] on input "checkbox" at bounding box center [296, 287] width 21 height 21
checkbox input "true"
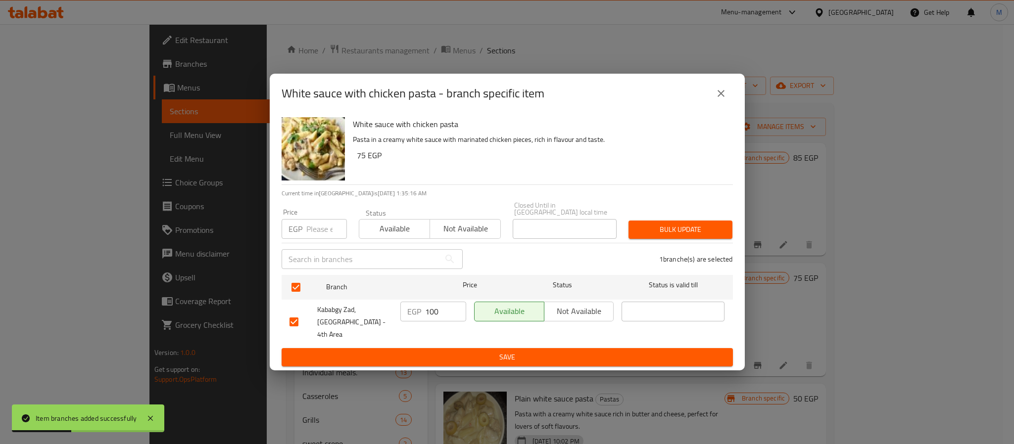
click at [320, 238] on input "number" at bounding box center [326, 229] width 41 height 20
type input "130"
click at [680, 225] on button "Bulk update" at bounding box center [681, 230] width 104 height 18
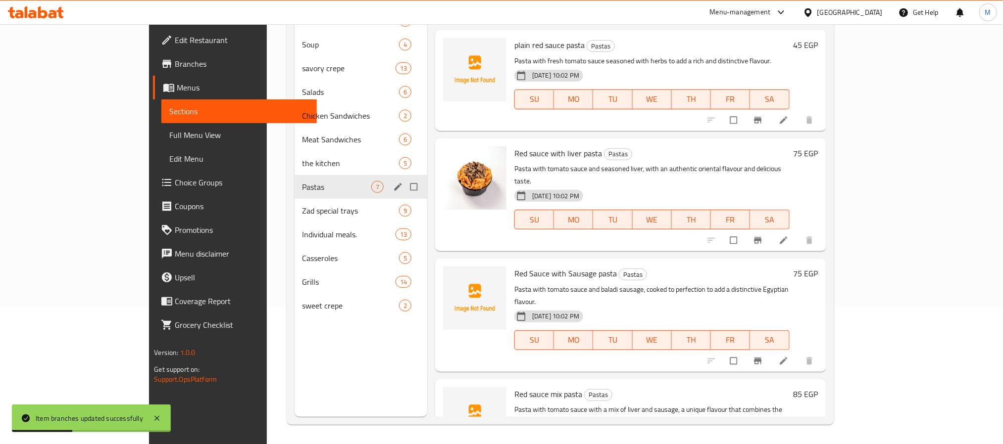
scroll to position [139, 0]
click at [771, 350] on button "Branch-specific-item" at bounding box center [759, 361] width 24 height 22
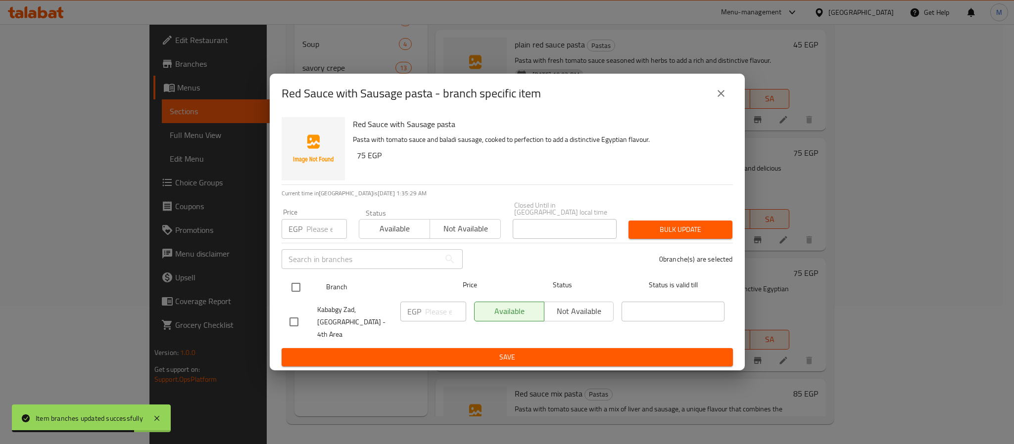
click at [295, 288] on input "checkbox" at bounding box center [296, 287] width 21 height 21
checkbox input "true"
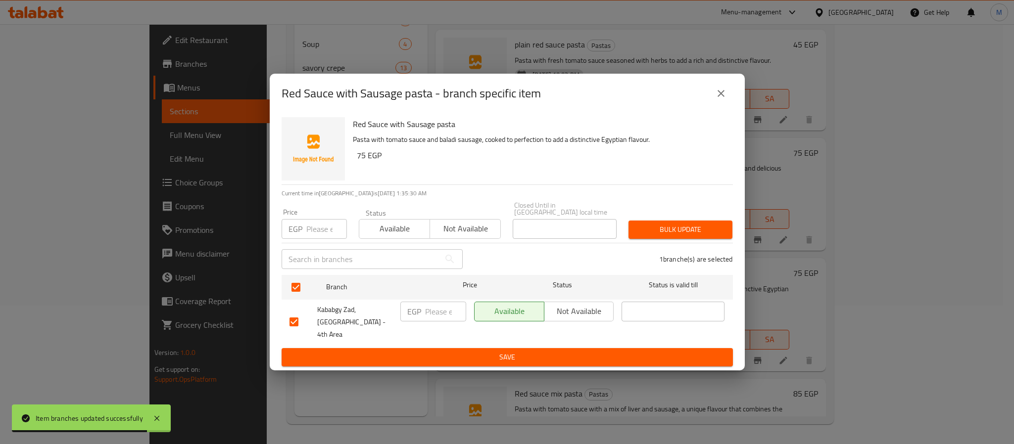
click at [315, 224] on input "number" at bounding box center [326, 229] width 41 height 20
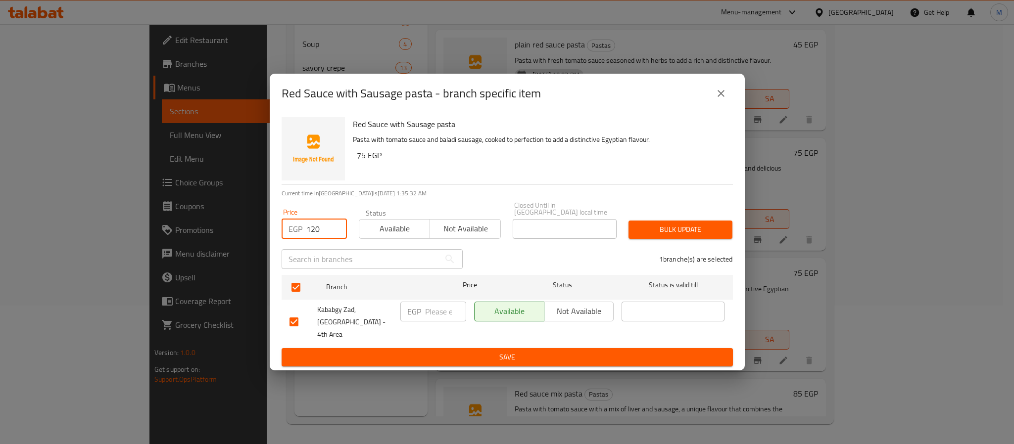
type input "120"
click at [623, 235] on div "Bulk update" at bounding box center [681, 230] width 116 height 30
click at [669, 239] on button "Bulk update" at bounding box center [681, 230] width 104 height 18
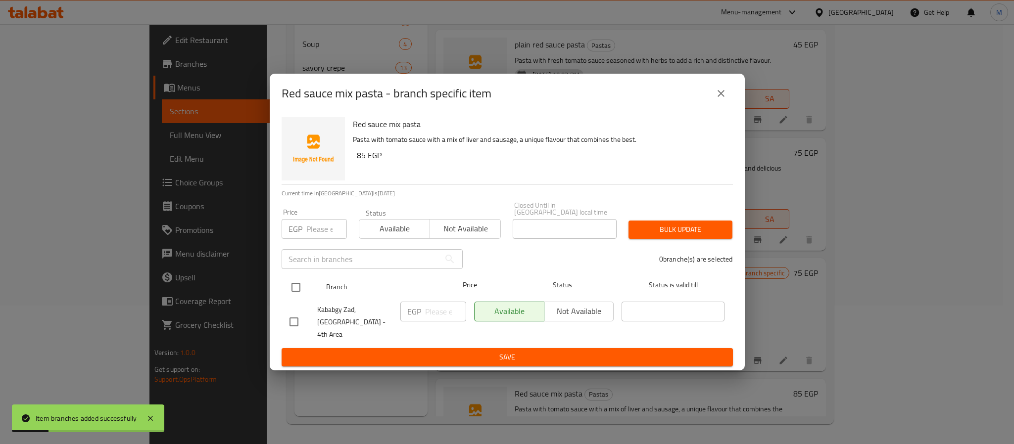
click at [297, 293] on input "checkbox" at bounding box center [296, 287] width 21 height 21
checkbox input "true"
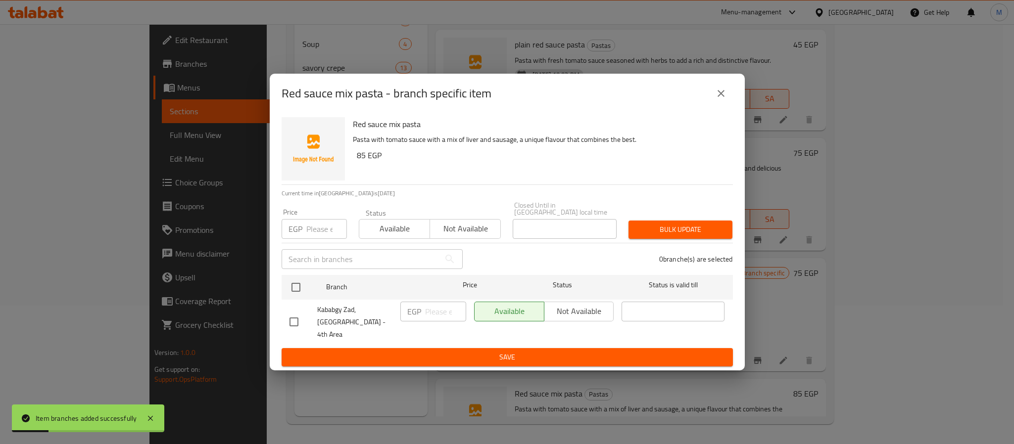
checkbox input "true"
click at [316, 231] on input "number" at bounding box center [326, 229] width 41 height 20
type input "130"
click at [661, 239] on button "Bulk update" at bounding box center [681, 230] width 104 height 18
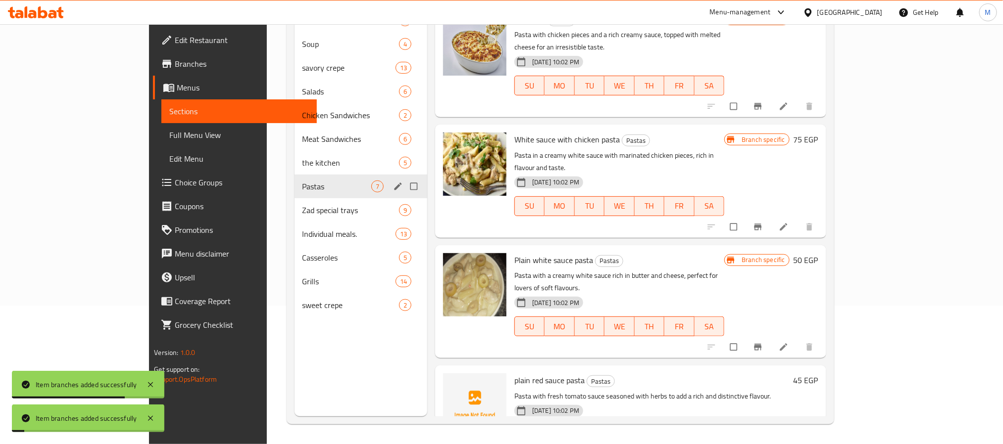
scroll to position [0, 0]
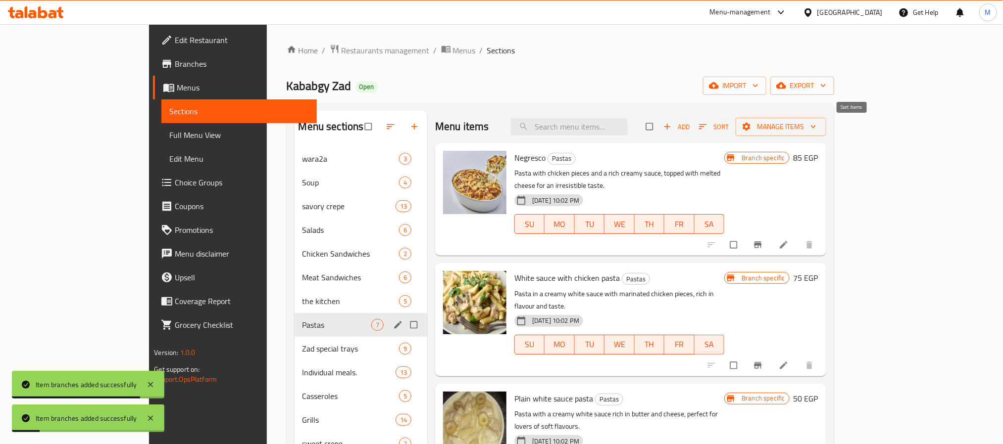
click at [708, 128] on icon "button" at bounding box center [703, 127] width 10 height 10
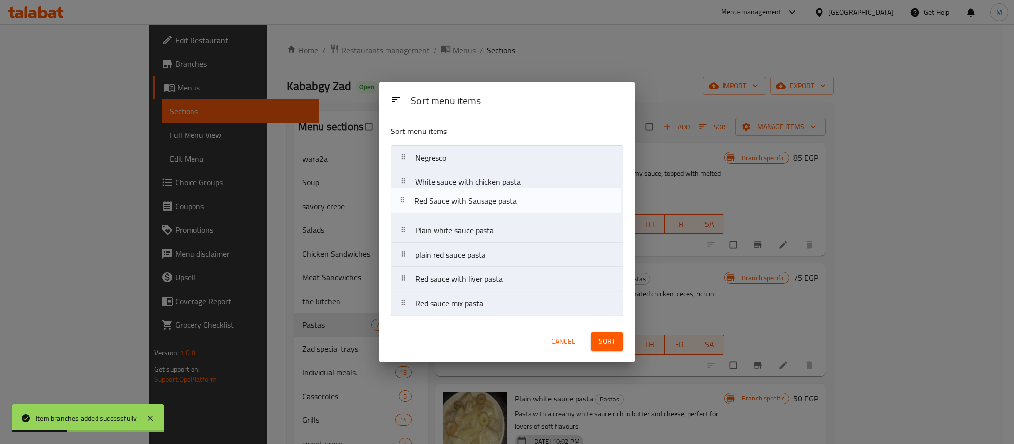
drag, startPoint x: 494, startPoint y: 280, endPoint x: 492, endPoint y: 197, distance: 82.2
click at [492, 197] on nav "Negresco White sauce with chicken pasta Plain white sauce pasta plain red sauce…" at bounding box center [507, 230] width 232 height 171
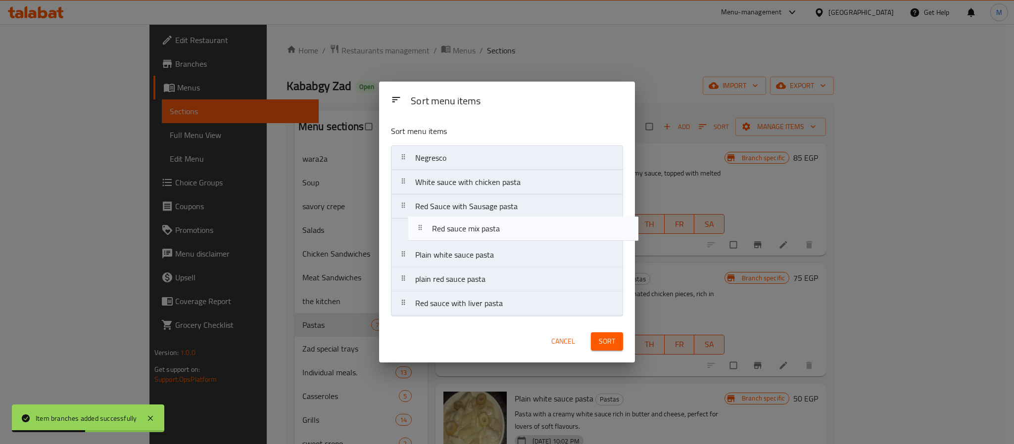
drag, startPoint x: 496, startPoint y: 306, endPoint x: 512, endPoint y: 228, distance: 79.8
click at [512, 228] on nav "Negresco White sauce with chicken pasta Red Sauce with Sausage pasta Plain whit…" at bounding box center [507, 230] width 232 height 171
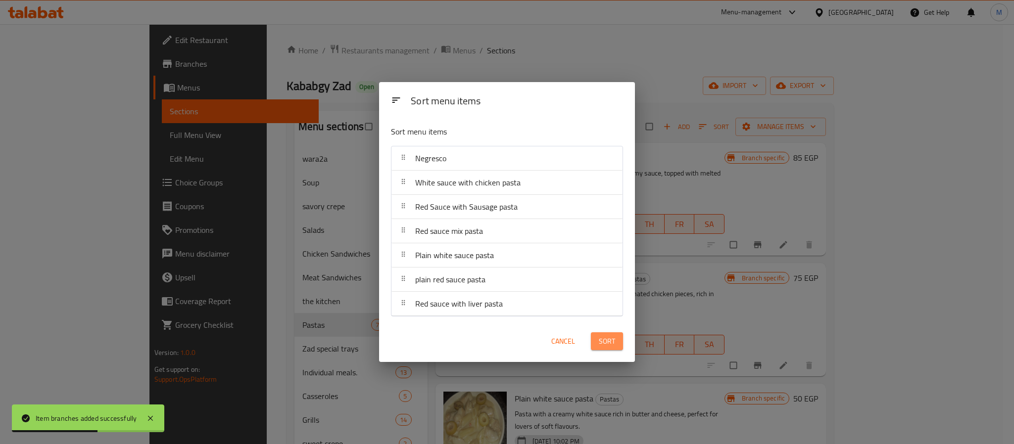
click at [599, 339] on span "Sort" at bounding box center [607, 342] width 16 height 12
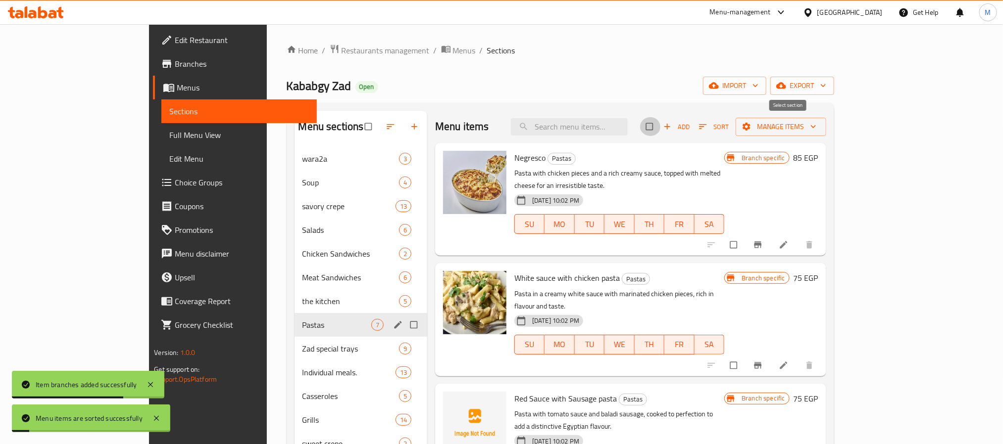
click at [661, 128] on input "checkbox" at bounding box center [650, 126] width 21 height 19
checkbox input "true"
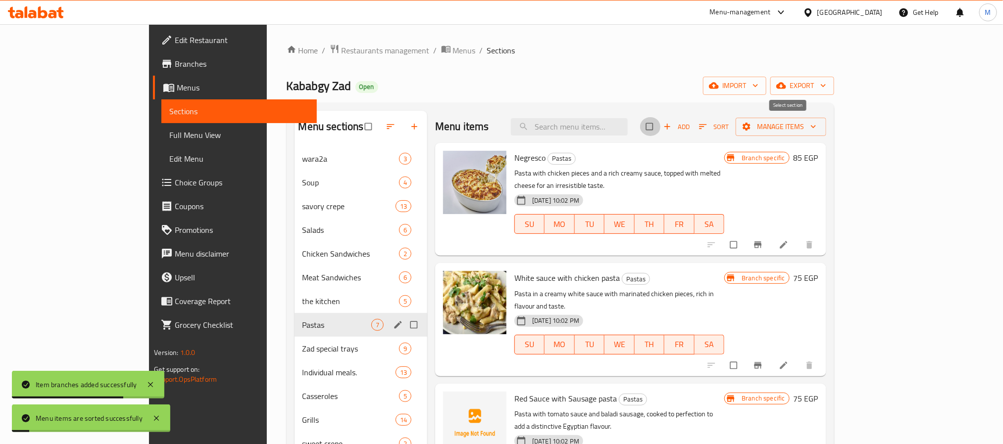
checkbox input "true"
drag, startPoint x: 872, startPoint y: 230, endPoint x: 871, endPoint y: 288, distance: 57.9
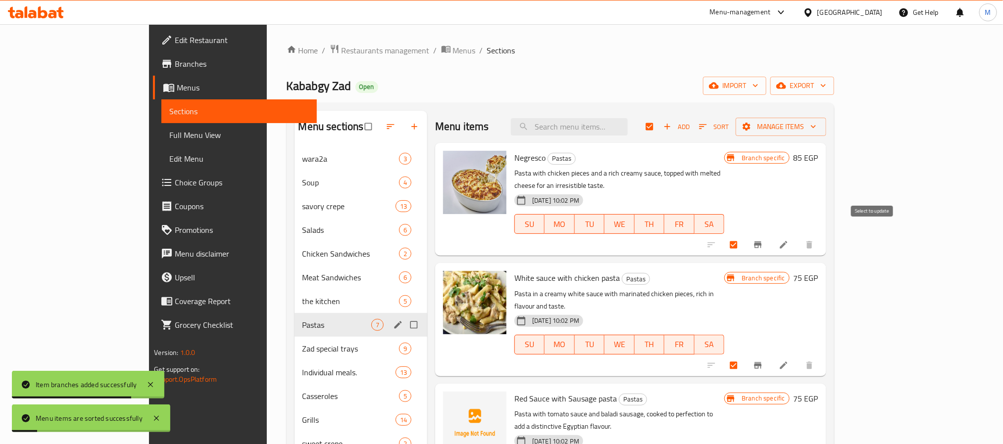
click at [745, 236] on input "checkbox" at bounding box center [734, 245] width 21 height 19
checkbox input "false"
click at [745, 356] on input "checkbox" at bounding box center [734, 365] width 21 height 19
checkbox input "false"
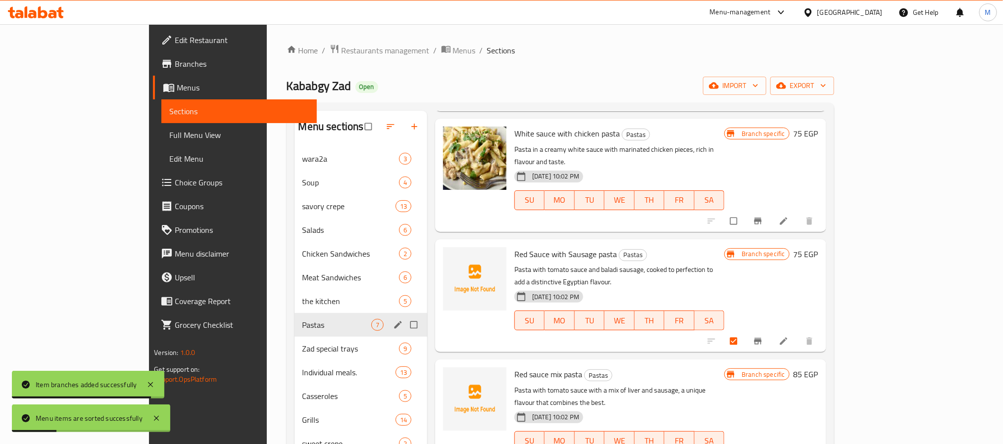
scroll to position [148, 0]
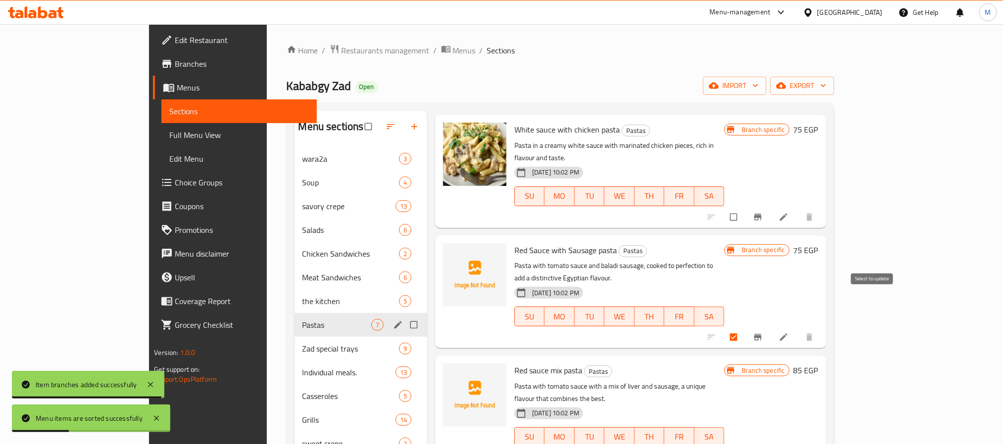
click at [745, 328] on input "checkbox" at bounding box center [734, 337] width 21 height 19
checkbox input "false"
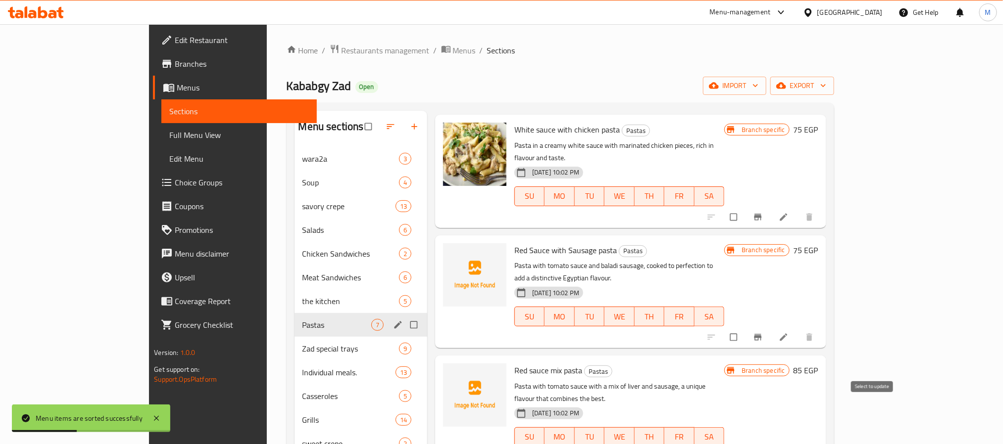
checkbox input "false"
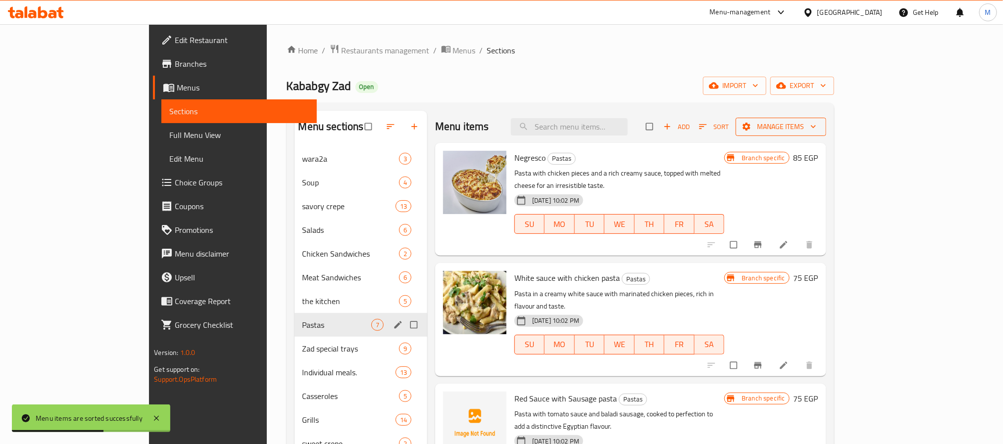
click at [818, 128] on span "Manage items" at bounding box center [780, 127] width 75 height 12
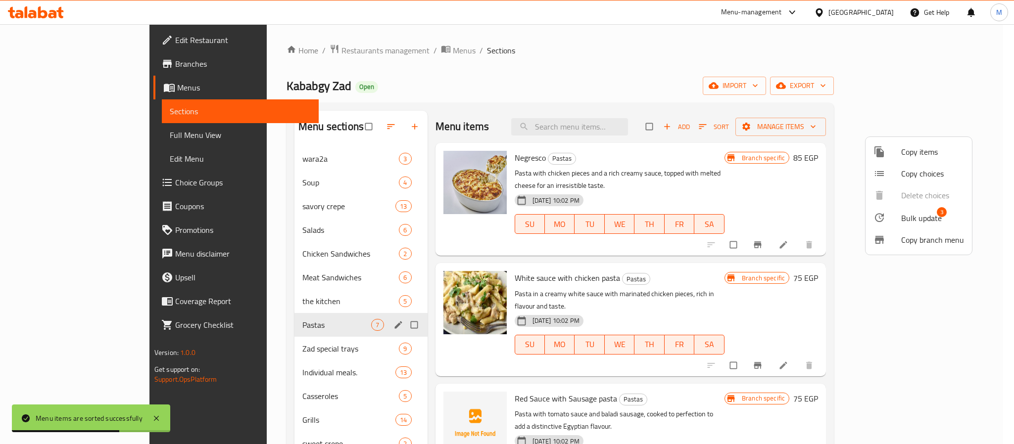
click at [899, 217] on div at bounding box center [887, 218] width 28 height 12
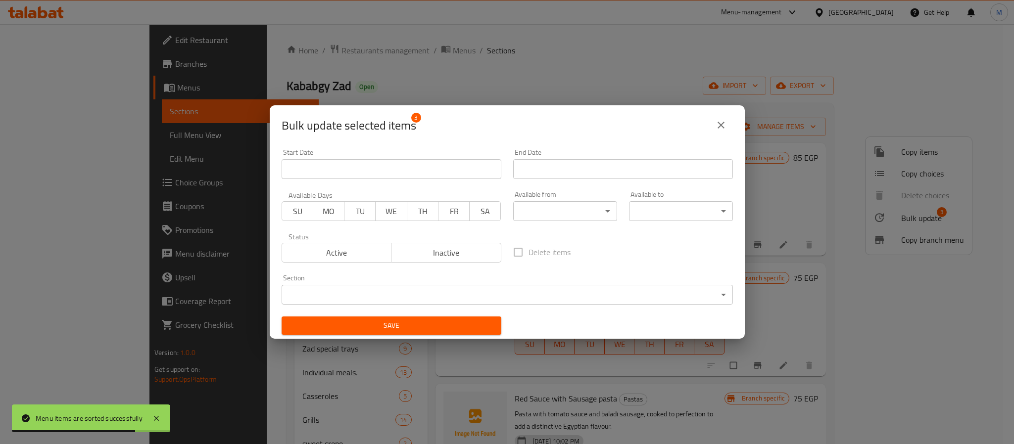
click at [474, 246] on span "Inactive" at bounding box center [446, 253] width 102 height 14
click at [472, 333] on button "Save" at bounding box center [392, 326] width 220 height 18
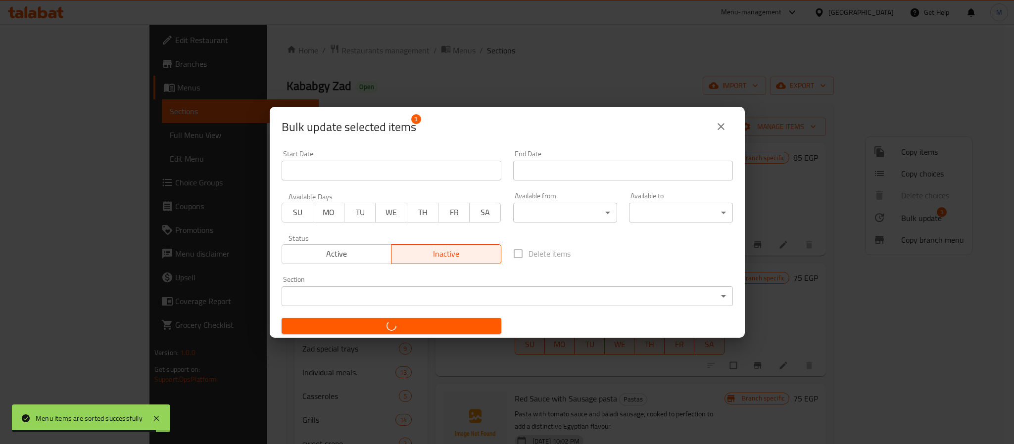
checkbox input "false"
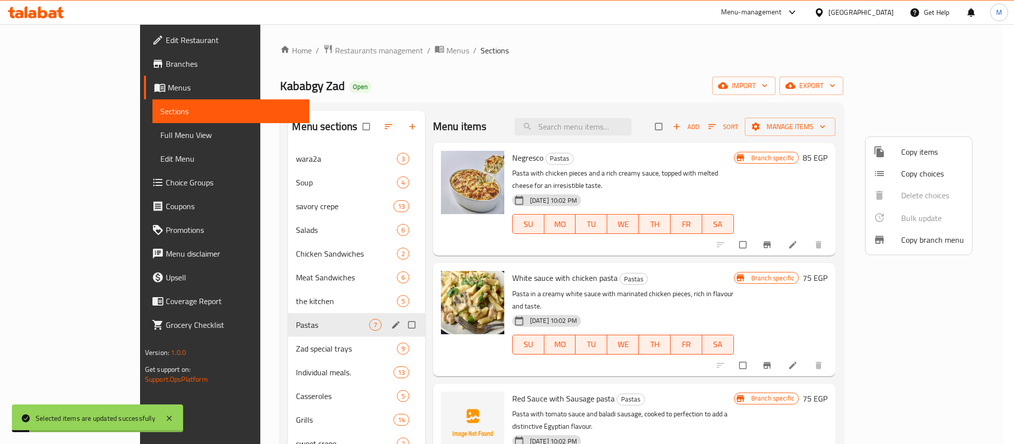
click at [705, 84] on div at bounding box center [507, 222] width 1014 height 444
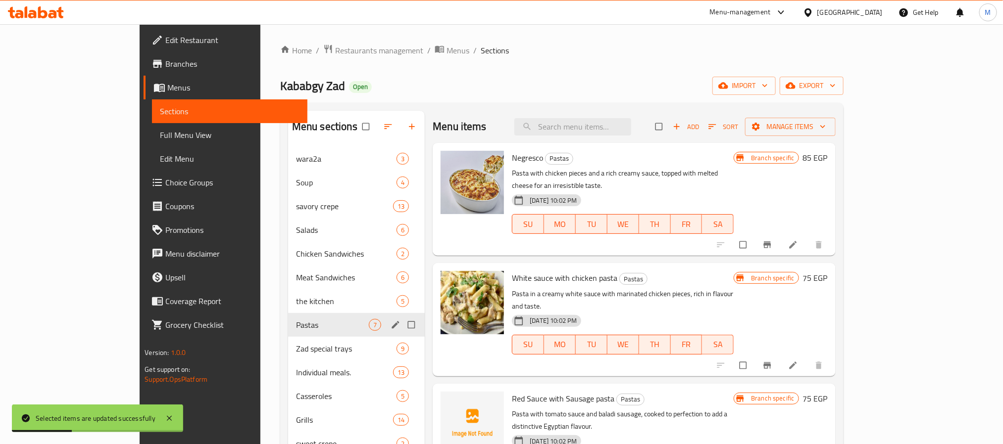
click at [808, 358] on li at bounding box center [794, 366] width 28 height 16
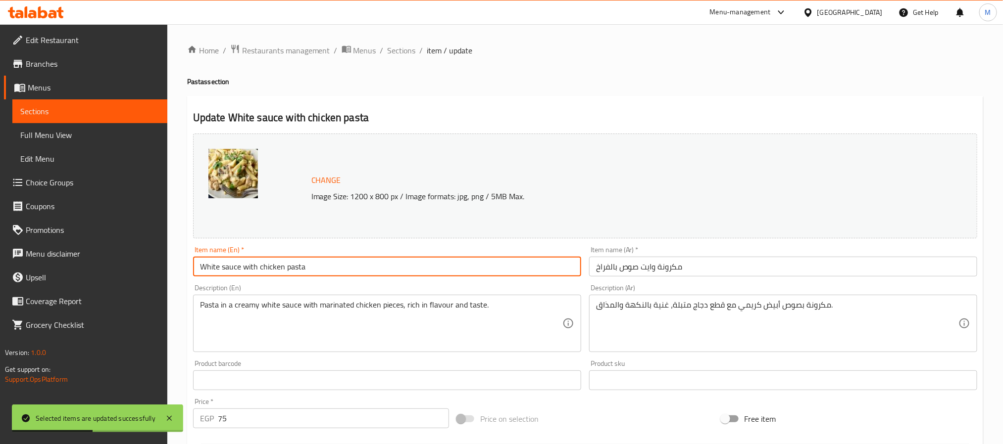
click at [365, 263] on input "White sauce with chicken pasta" at bounding box center [387, 267] width 388 height 20
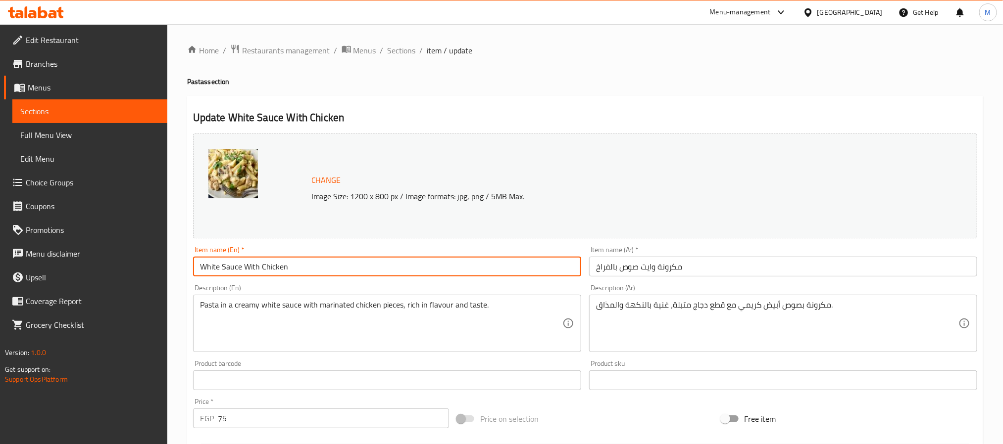
paste input "Pasta"
click at [242, 265] on input "White Sauce Pasta With Chicken" at bounding box center [387, 267] width 388 height 20
drag, startPoint x: 242, startPoint y: 265, endPoint x: 272, endPoint y: 278, distance: 32.1
click at [244, 265] on input "White Sauce Pasta With Chicken" at bounding box center [387, 267] width 388 height 20
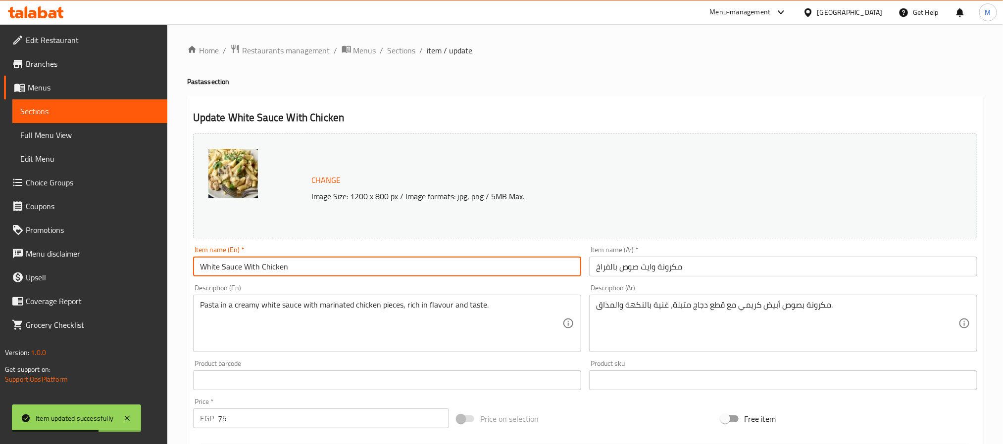
paste input "Pasta"
type input "White Sauce With Chicken Pasta"
click at [409, 52] on span "Sections" at bounding box center [402, 51] width 28 height 12
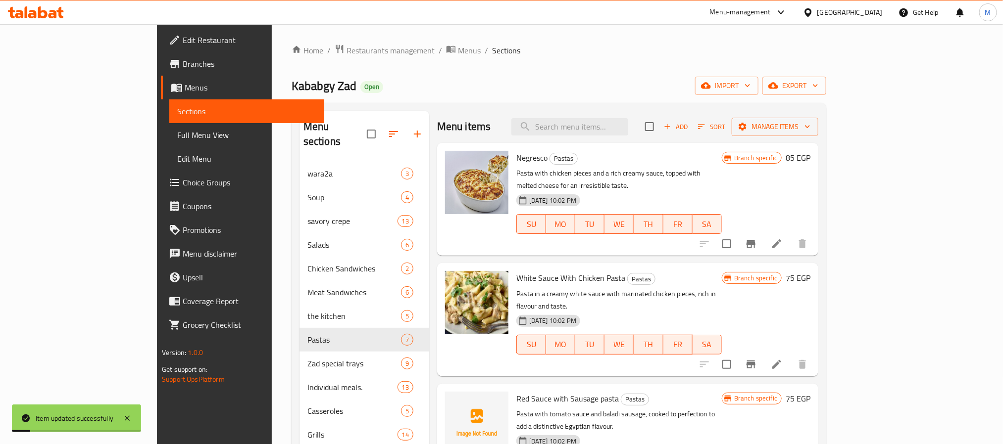
scroll to position [74, 0]
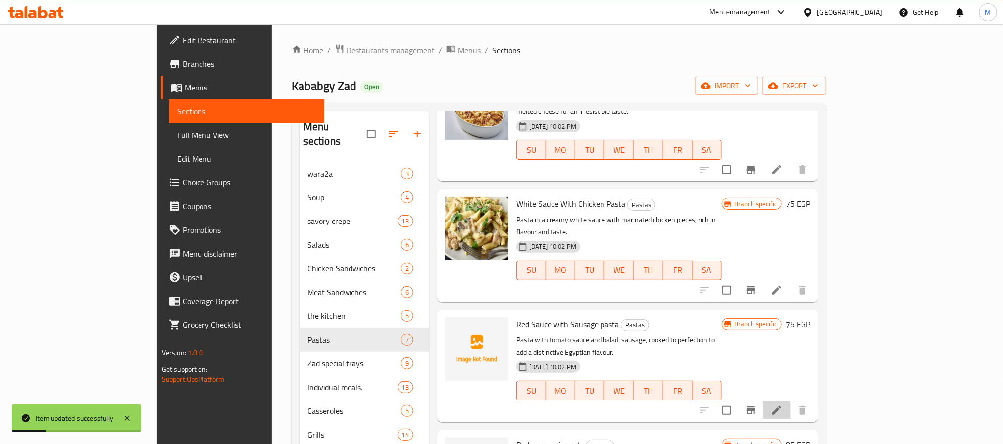
click at [790, 402] on li at bounding box center [777, 411] width 28 height 18
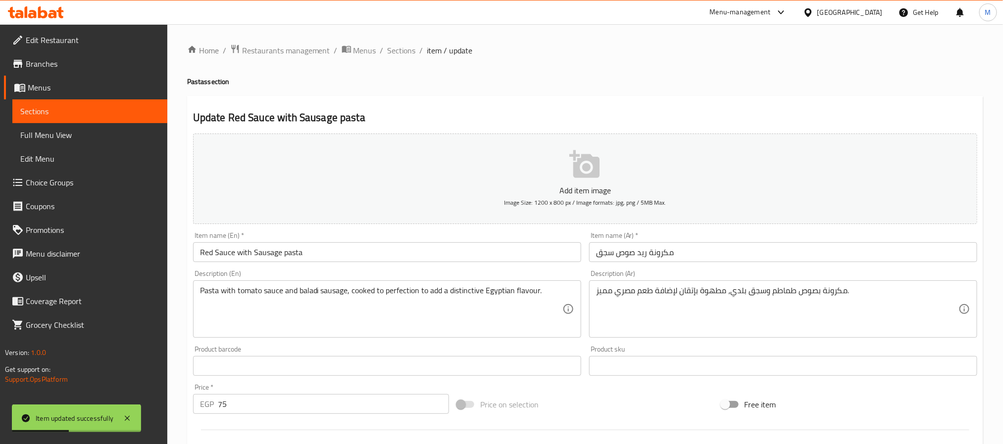
drag, startPoint x: 236, startPoint y: 255, endPoint x: 462, endPoint y: 343, distance: 242.1
click at [238, 255] on input "Red Sauce with Sausage pasta" at bounding box center [387, 252] width 388 height 20
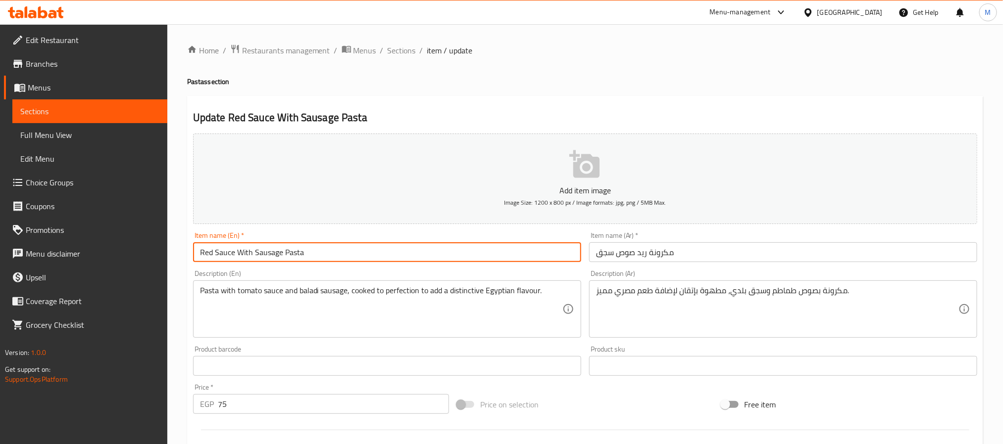
type input "Red Sauce With Sausage Pasta"
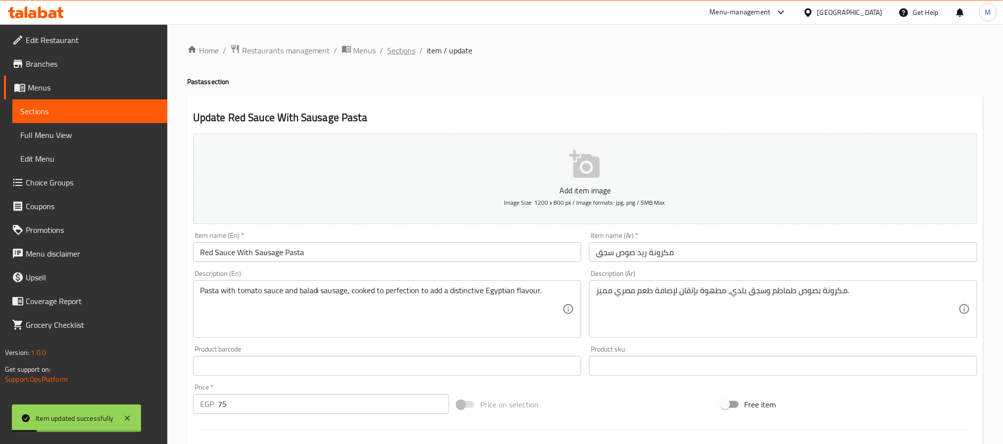
click at [404, 52] on span "Sections" at bounding box center [402, 51] width 28 height 12
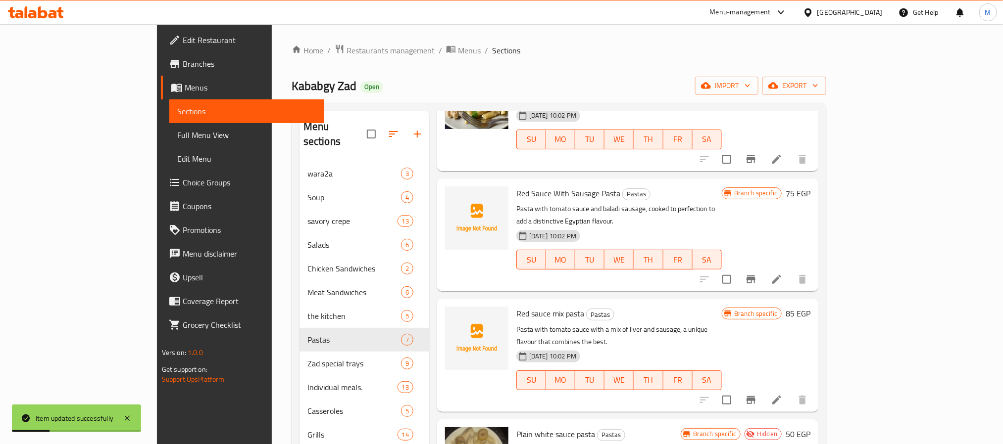
scroll to position [223, 0]
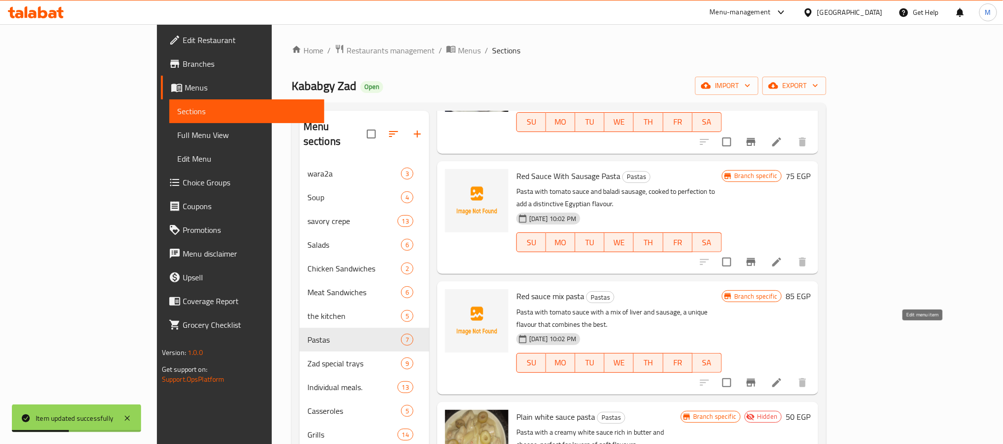
click at [781, 379] on icon at bounding box center [776, 383] width 9 height 9
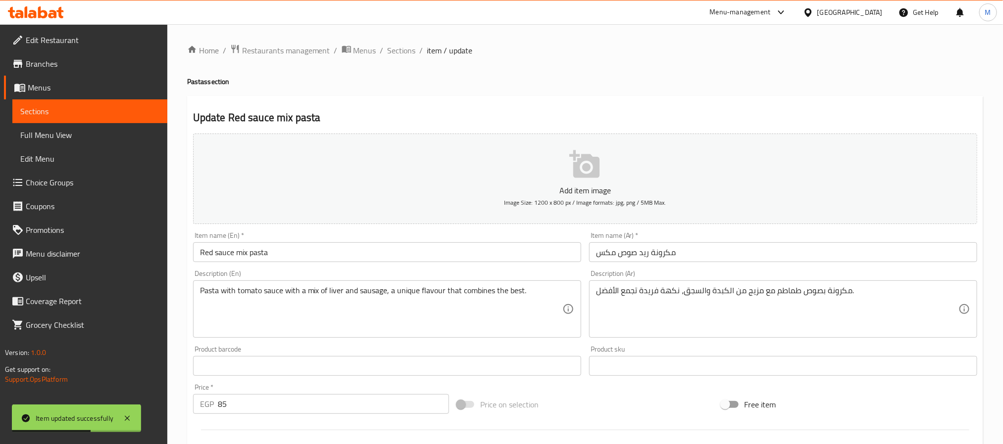
click at [218, 251] on input "Red sauce mix pasta" at bounding box center [387, 252] width 388 height 20
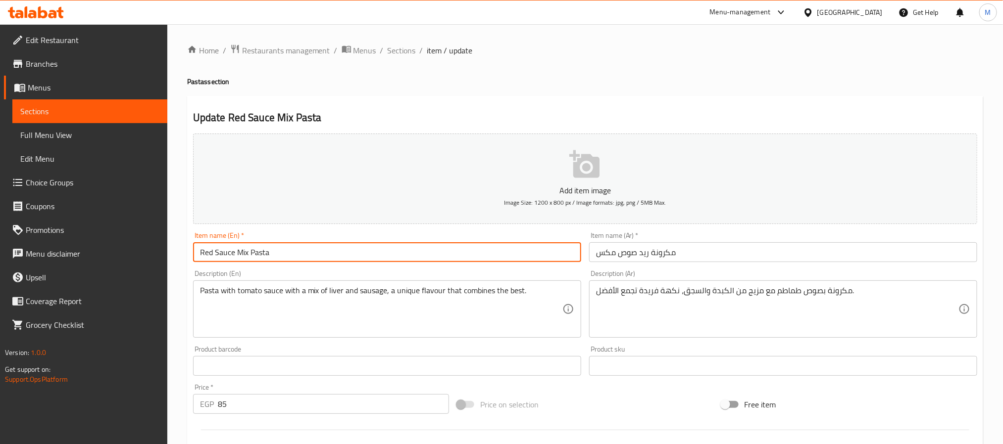
type input "Red Sauce Mix Pasta"
click at [403, 51] on span "Sections" at bounding box center [402, 51] width 28 height 12
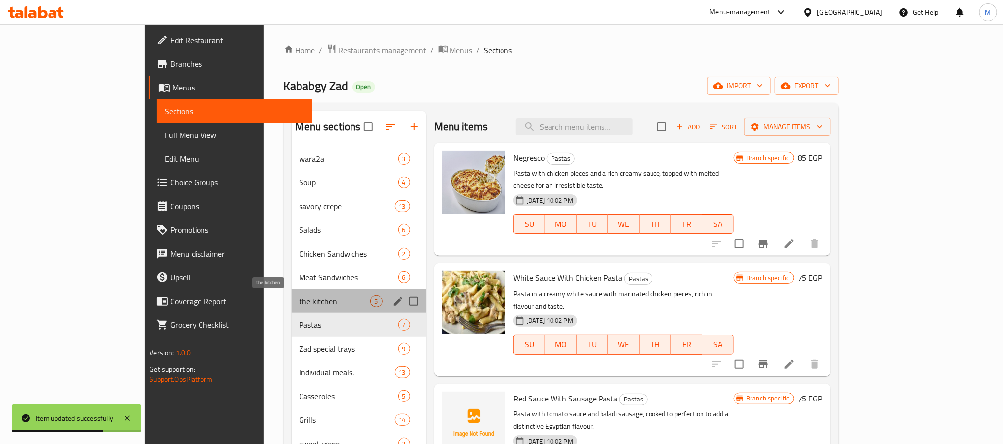
click at [324, 298] on span "the kitchen" at bounding box center [334, 301] width 71 height 12
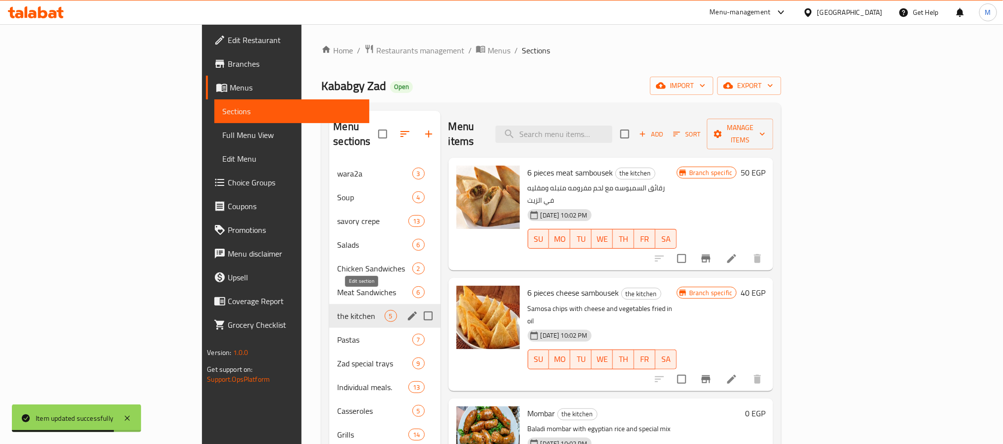
click at [408, 312] on icon "edit" at bounding box center [412, 316] width 9 height 9
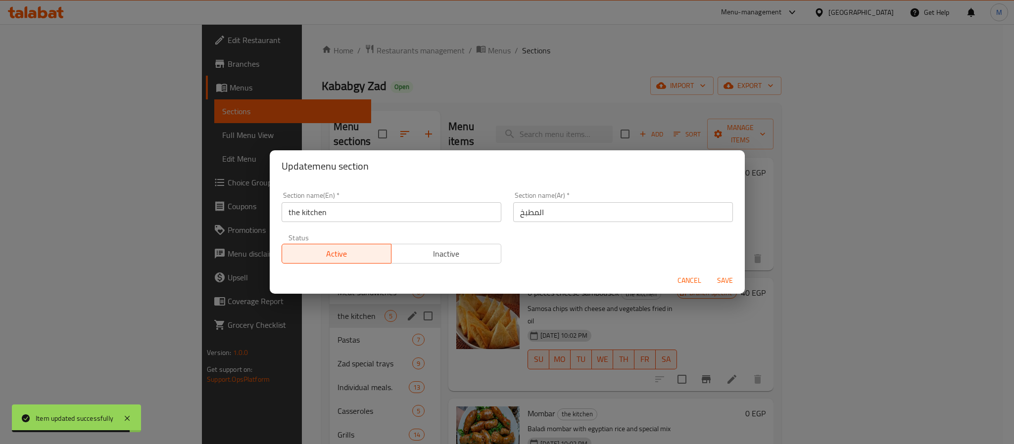
click at [401, 212] on input "the kitchen" at bounding box center [392, 212] width 220 height 20
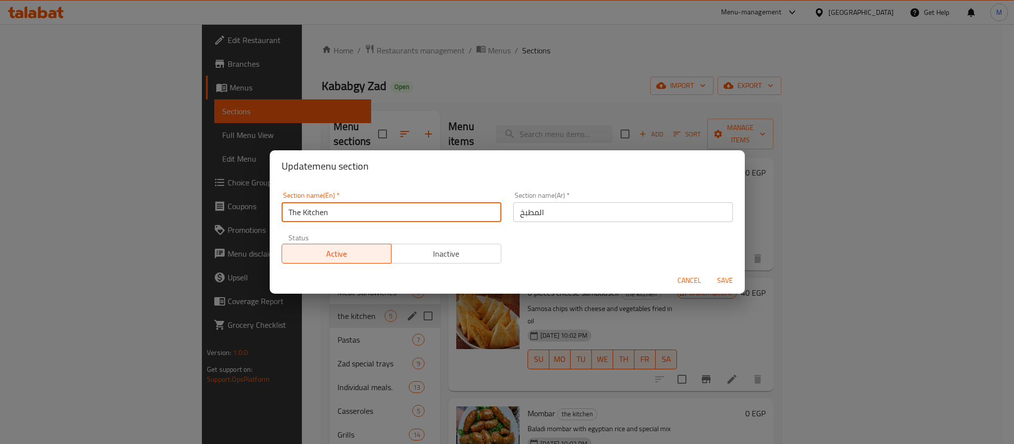
type input "The Kitchen"
click at [709, 272] on button "Save" at bounding box center [725, 281] width 32 height 18
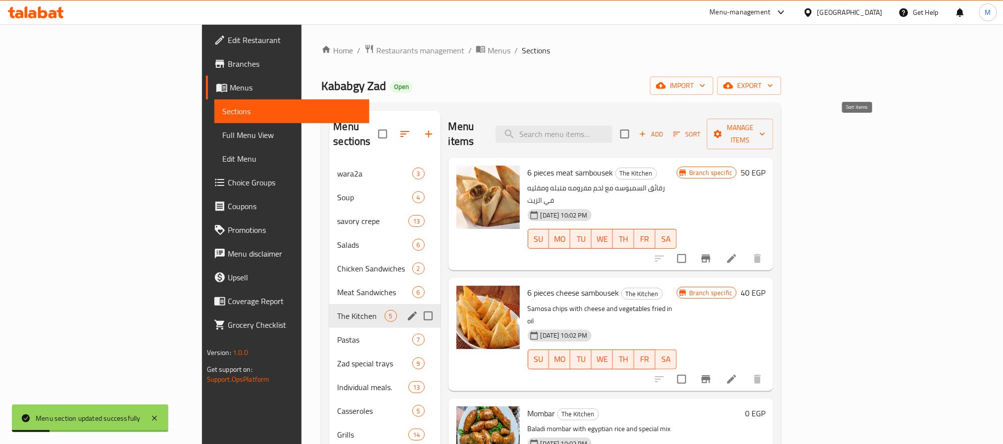
click at [700, 130] on span "Sort" at bounding box center [686, 134] width 27 height 11
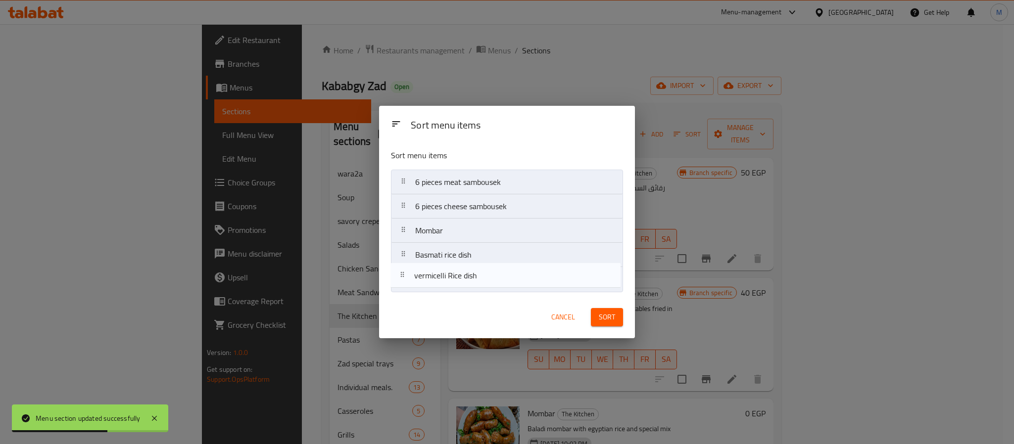
drag, startPoint x: 492, startPoint y: 275, endPoint x: 488, endPoint y: 280, distance: 5.6
click at [488, 280] on nav "6 pieces meat sambousek 6 pieces cheese sambousek Mombar Basmati rice dish verm…" at bounding box center [507, 231] width 232 height 122
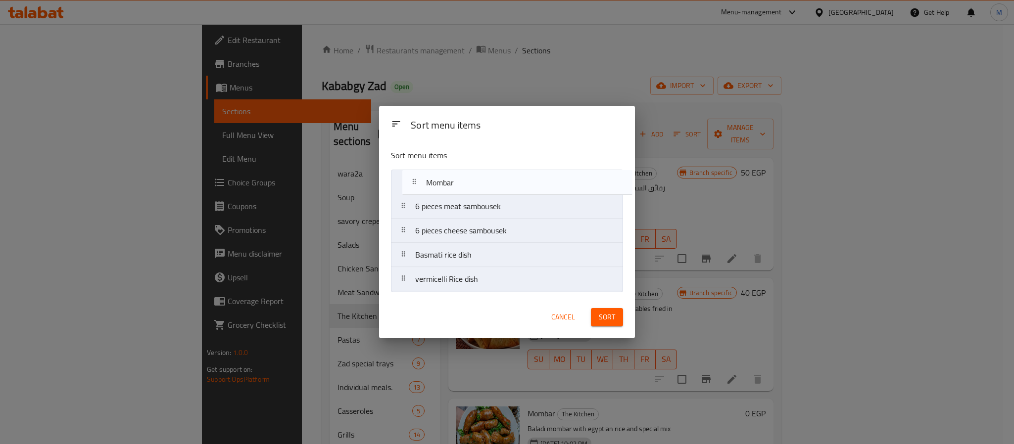
drag, startPoint x: 466, startPoint y: 228, endPoint x: 477, endPoint y: 176, distance: 53.0
click at [477, 176] on nav "6 pieces meat sambousek 6 pieces cheese sambousek Mombar Basmati rice dish verm…" at bounding box center [507, 231] width 232 height 122
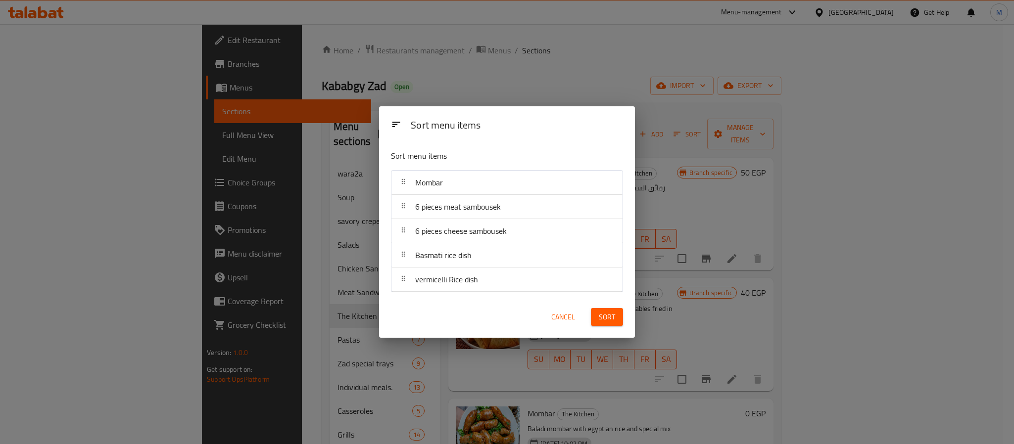
click at [600, 319] on span "Sort" at bounding box center [607, 317] width 16 height 12
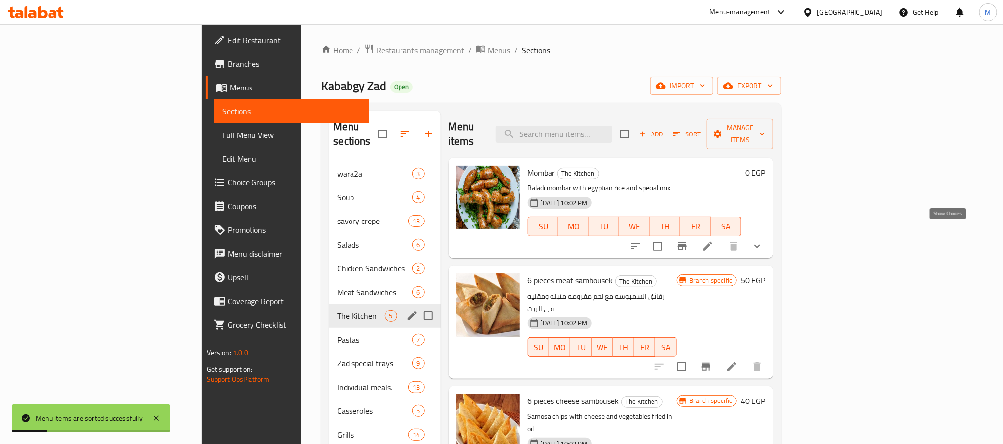
click at [763, 241] on icon "show more" at bounding box center [757, 247] width 12 height 12
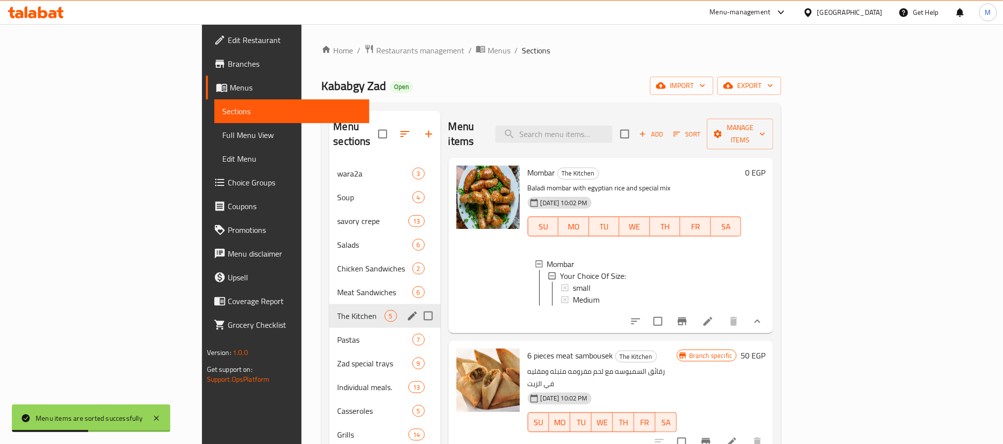
click at [722, 321] on li at bounding box center [708, 322] width 28 height 18
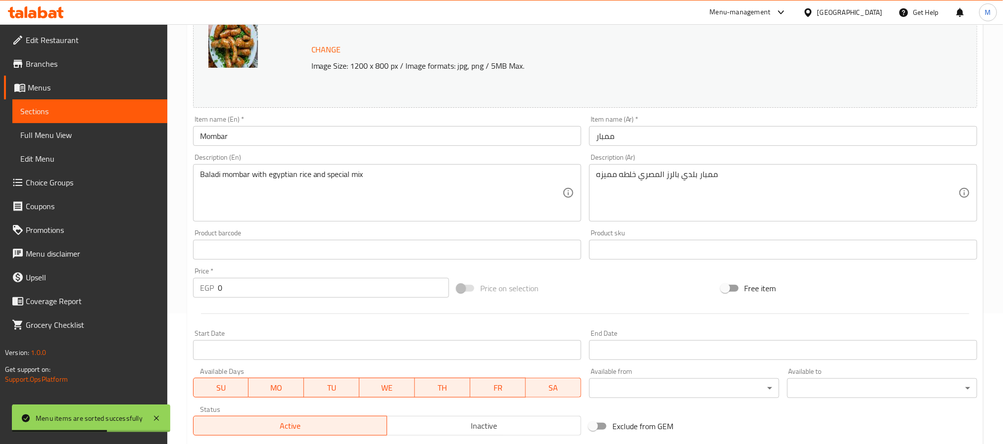
scroll to position [292, 0]
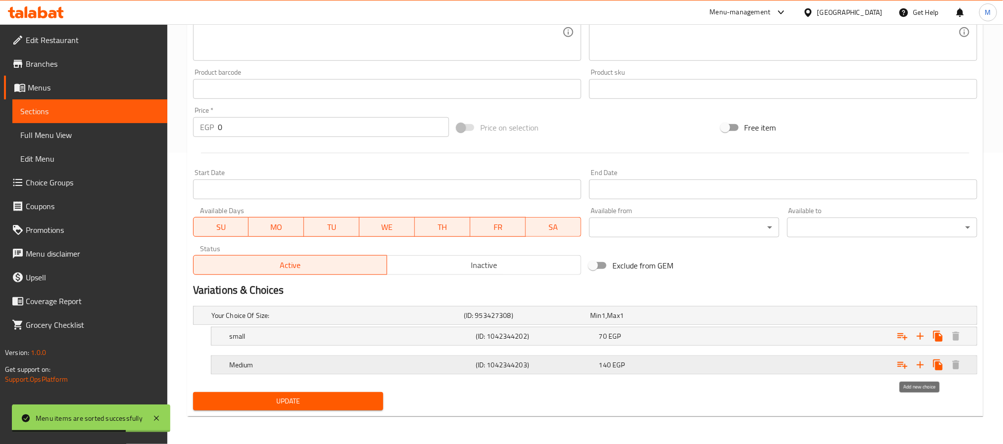
click at [924, 367] on icon "Expand" at bounding box center [920, 365] width 12 height 12
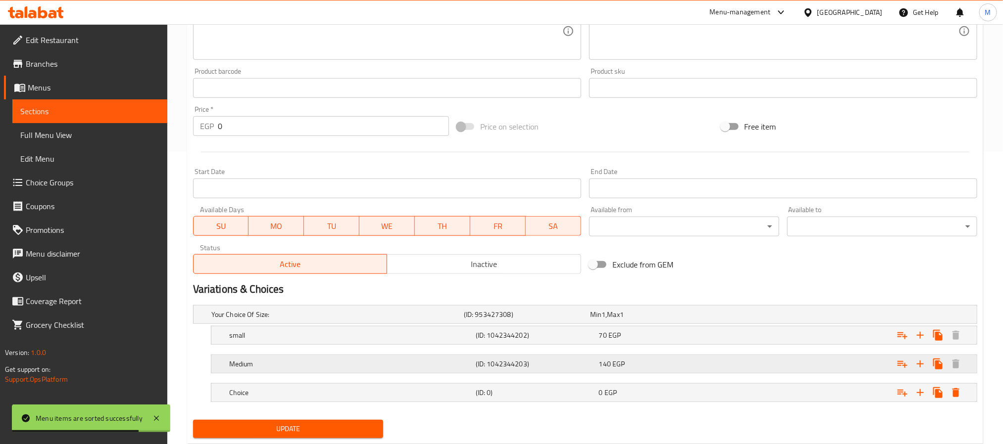
drag, startPoint x: 485, startPoint y: 392, endPoint x: 490, endPoint y: 369, distance: 23.9
click at [485, 390] on h5 "(ID: 0)" at bounding box center [535, 393] width 119 height 10
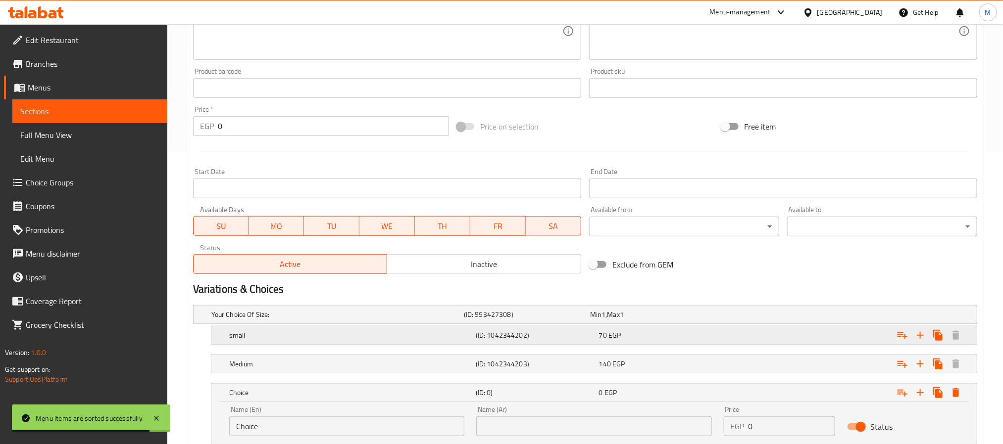
drag, startPoint x: 497, startPoint y: 363, endPoint x: 506, endPoint y: 340, distance: 24.0
click at [498, 363] on h5 "(ID: 1042344203)" at bounding box center [535, 364] width 119 height 10
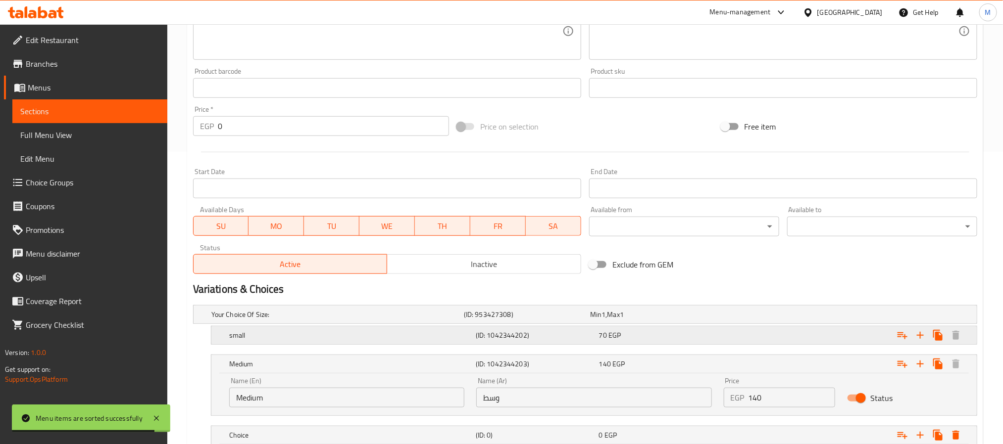
click at [508, 339] on h5 "(ID: 1042344202)" at bounding box center [535, 336] width 119 height 10
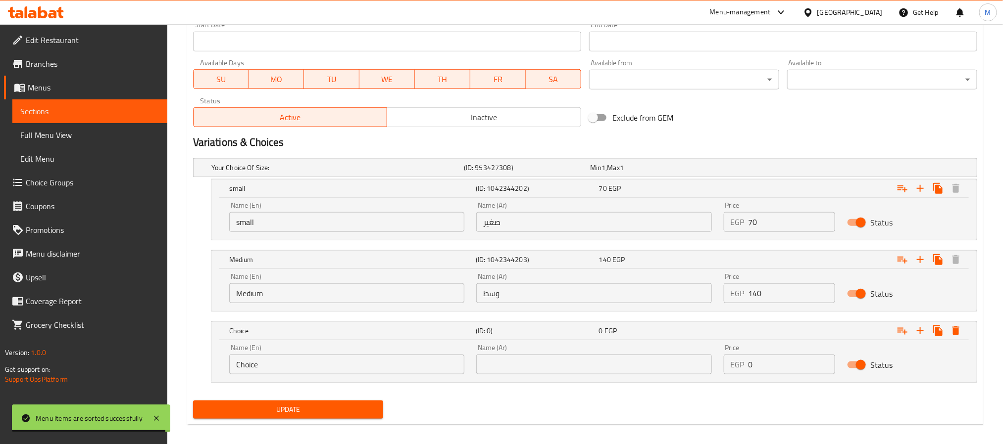
scroll to position [441, 0]
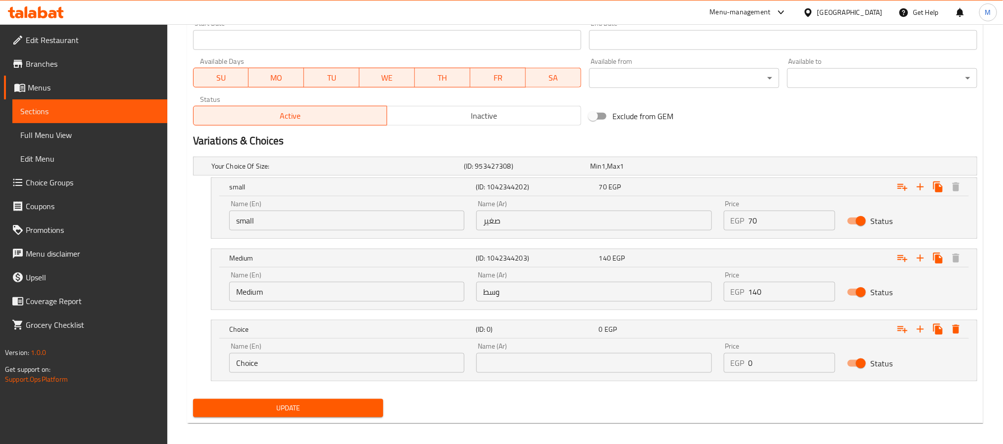
click at [329, 220] on input "small" at bounding box center [346, 221] width 235 height 20
type input "Quarter"
type input "ربع"
type input "100"
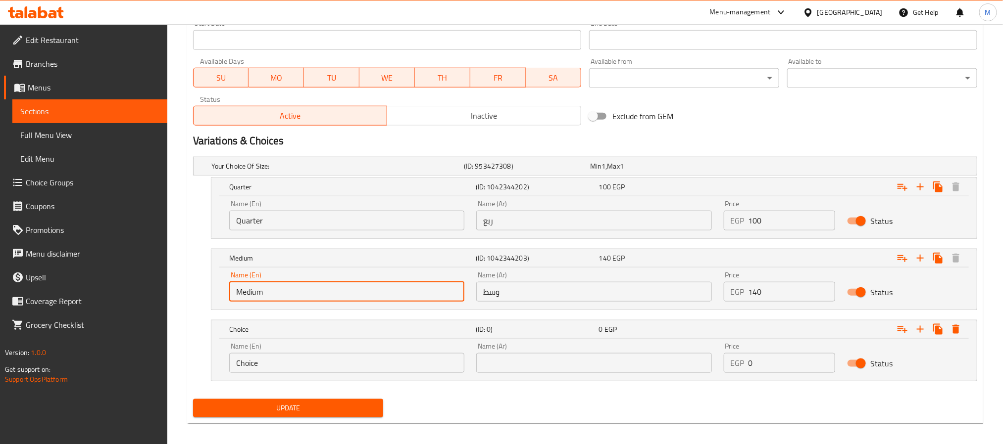
click at [426, 295] on input "Medium" at bounding box center [346, 292] width 235 height 20
type input "Half"
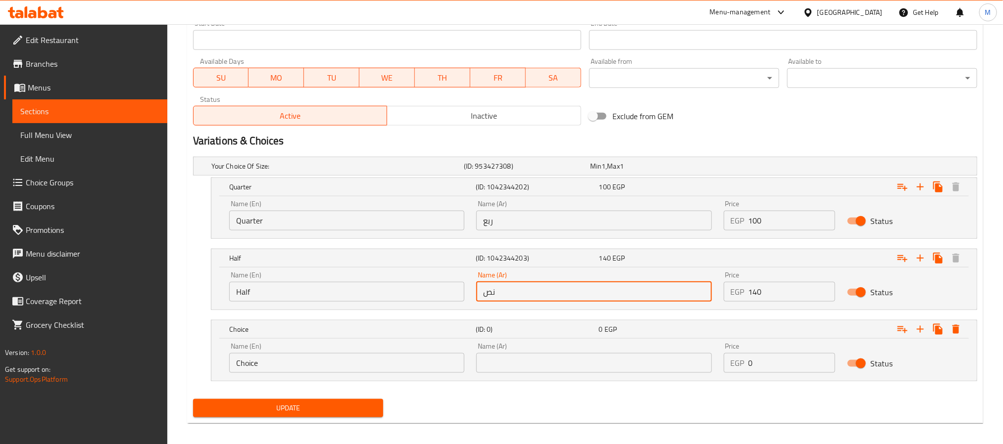
type input "نص"
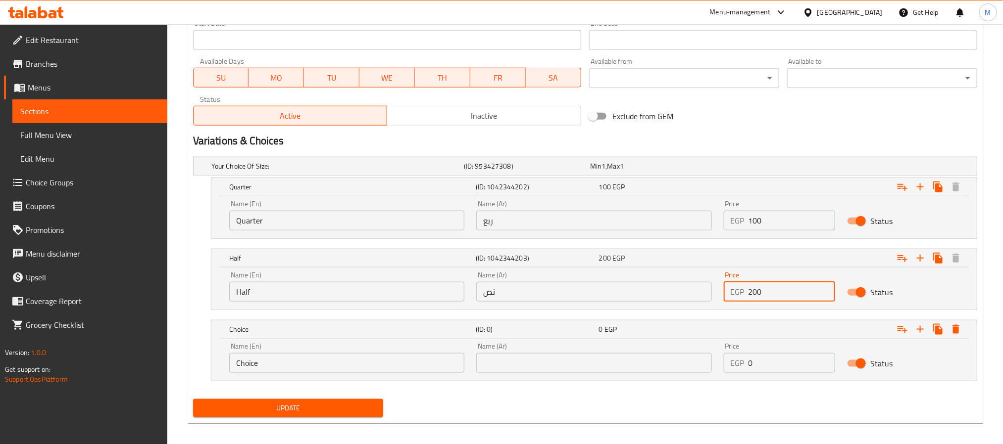
type input "200"
click at [342, 369] on input "Choice" at bounding box center [346, 363] width 235 height 20
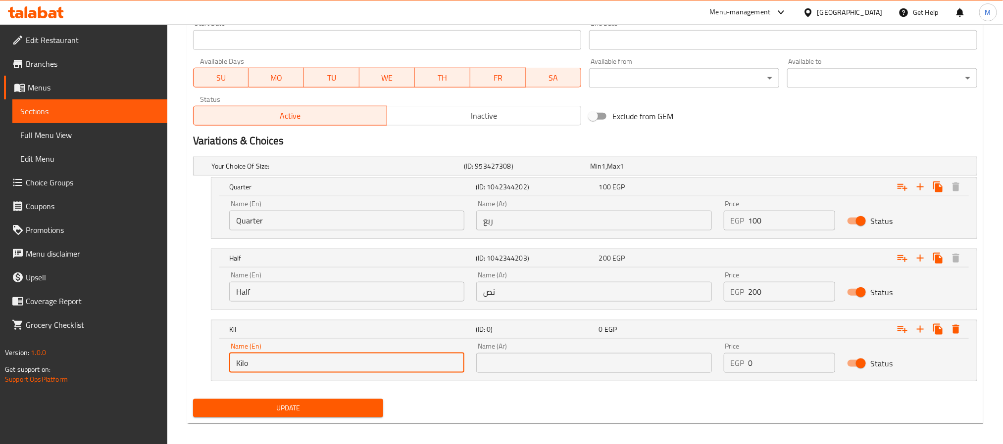
type input "Kilo"
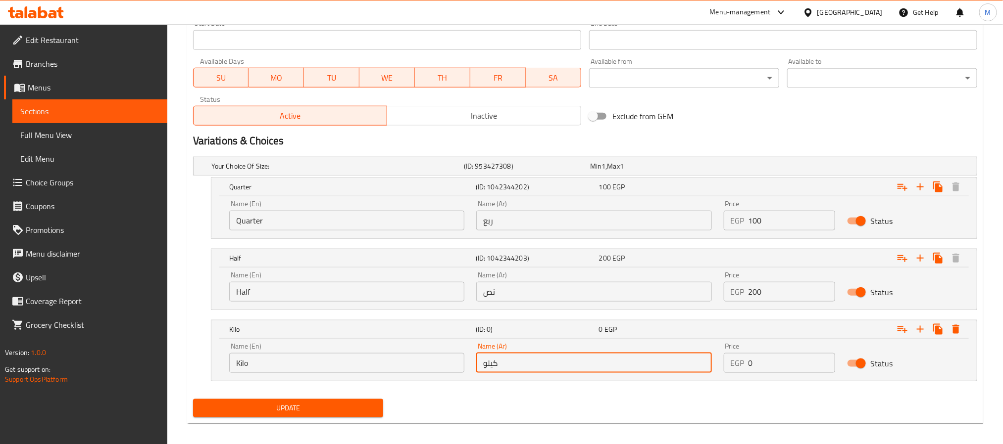
type input "كيلو"
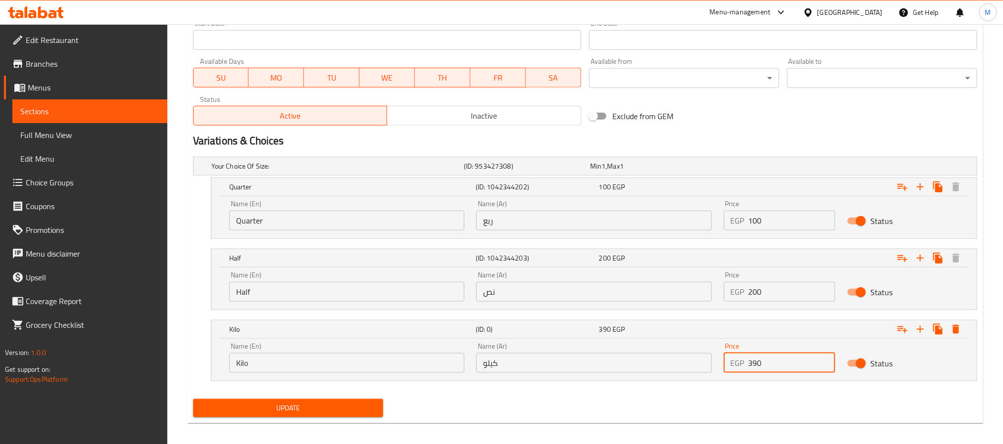
type input "390"
click at [193, 399] on button "Update" at bounding box center [288, 408] width 190 height 18
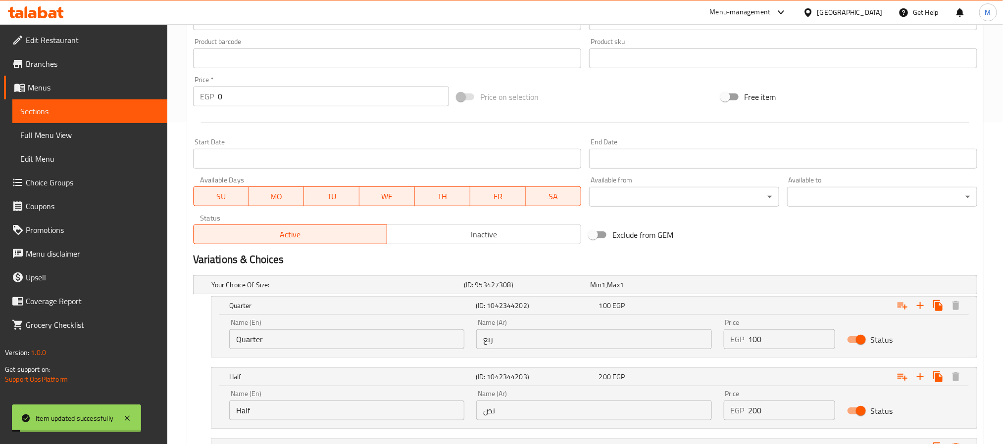
scroll to position [0, 0]
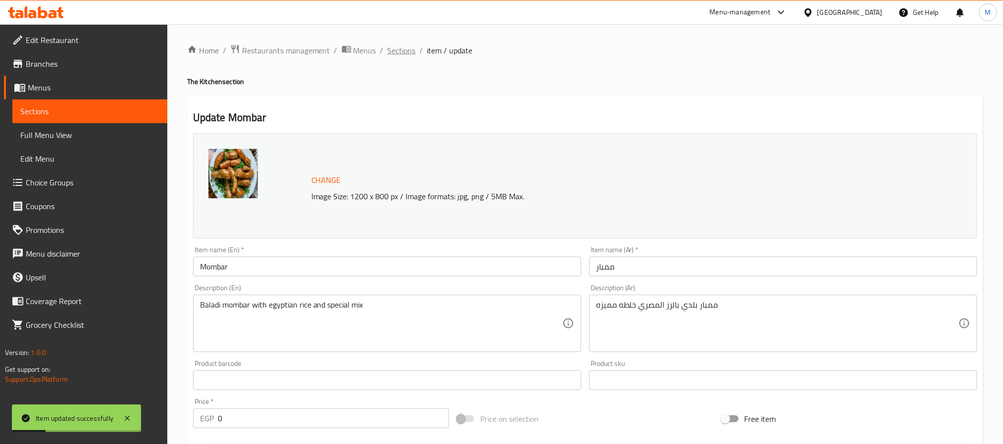
click at [389, 48] on span "Sections" at bounding box center [402, 51] width 28 height 12
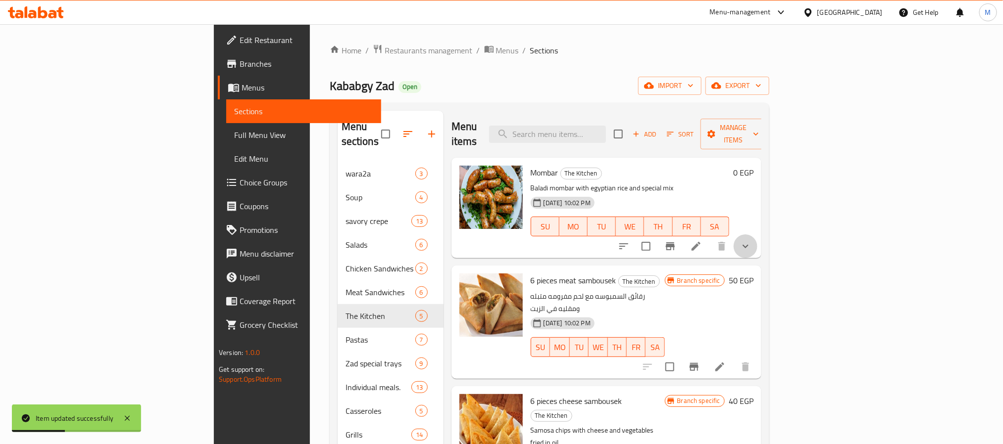
click at [757, 235] on button "show more" at bounding box center [745, 247] width 24 height 24
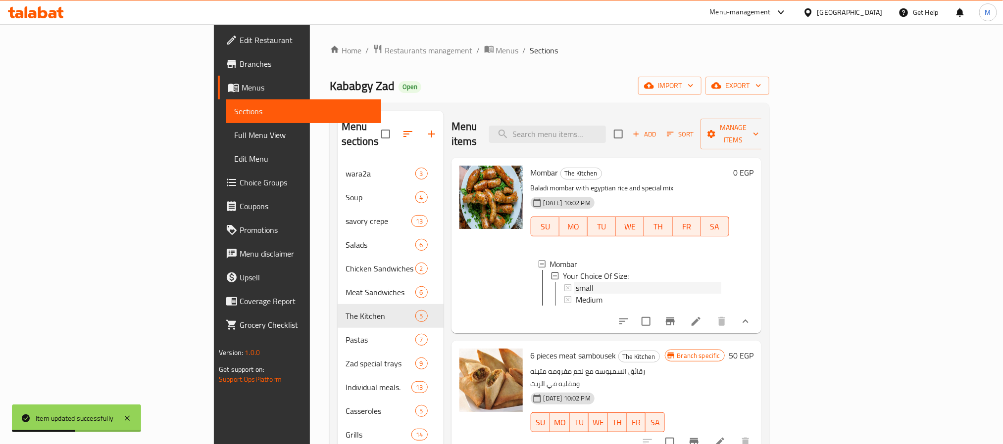
click at [637, 282] on div "small" at bounding box center [648, 288] width 145 height 12
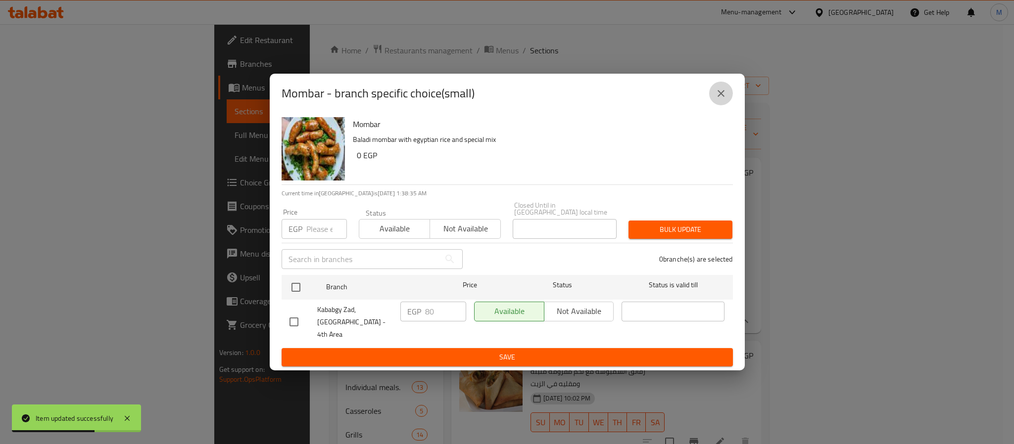
click at [722, 99] on icon "close" at bounding box center [721, 94] width 12 height 12
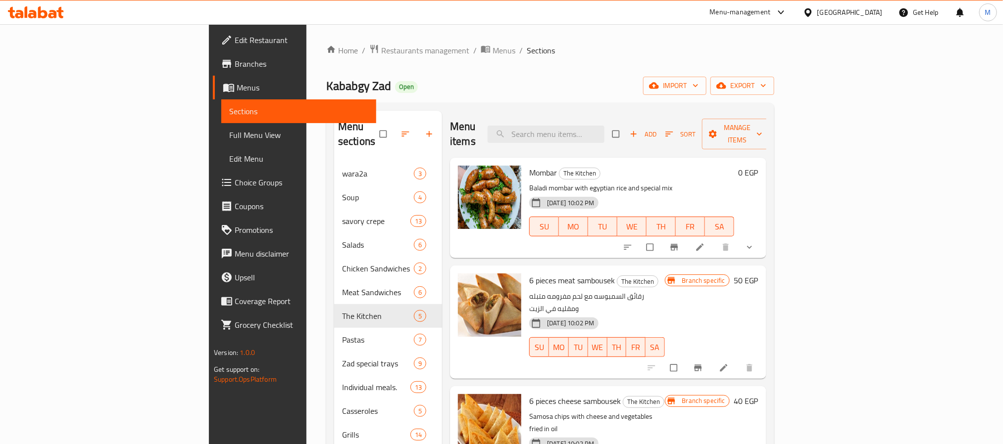
drag, startPoint x: 947, startPoint y: 238, endPoint x: 940, endPoint y: 241, distance: 8.0
click at [762, 238] on button "show more" at bounding box center [750, 248] width 24 height 22
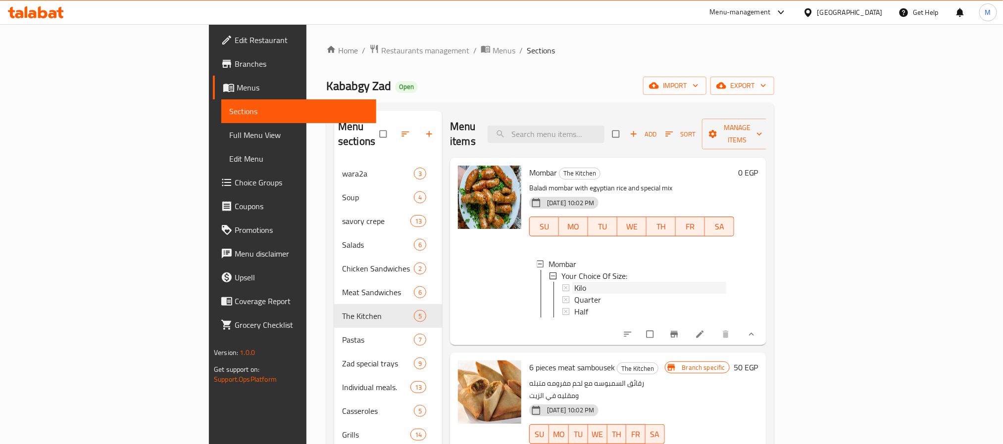
click at [574, 282] on div "Kilo" at bounding box center [650, 288] width 152 height 12
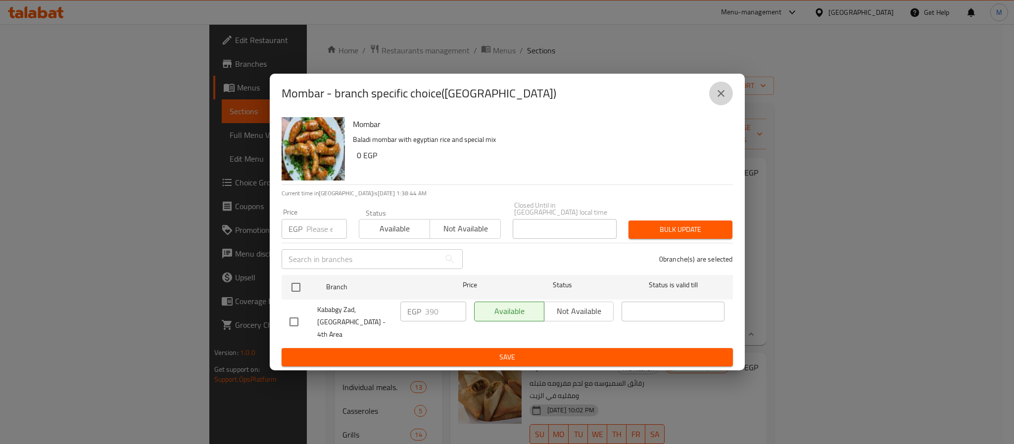
click at [721, 99] on icon "close" at bounding box center [721, 94] width 12 height 12
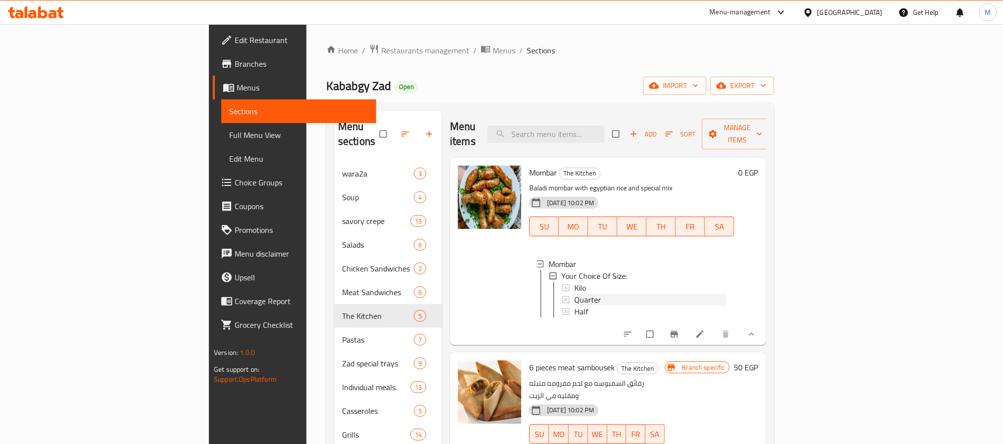
click at [574, 294] on div "Quarter" at bounding box center [650, 300] width 152 height 12
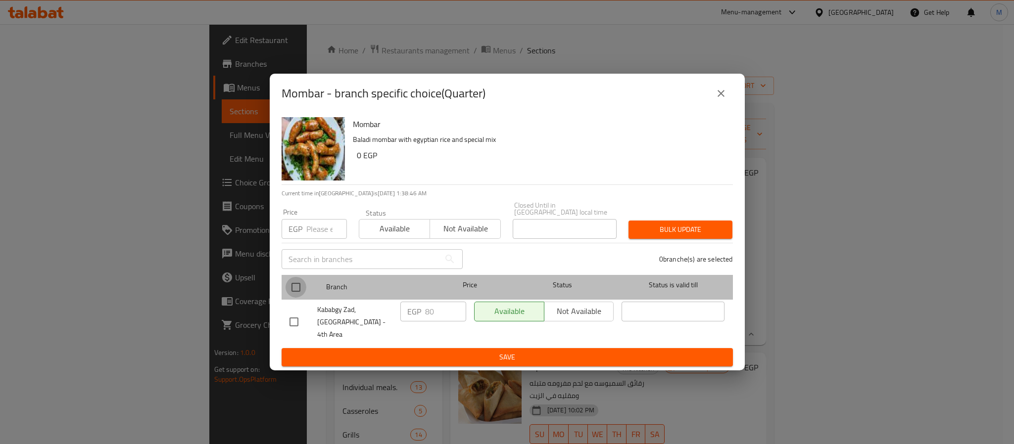
click at [294, 289] on input "checkbox" at bounding box center [296, 287] width 21 height 21
checkbox input "true"
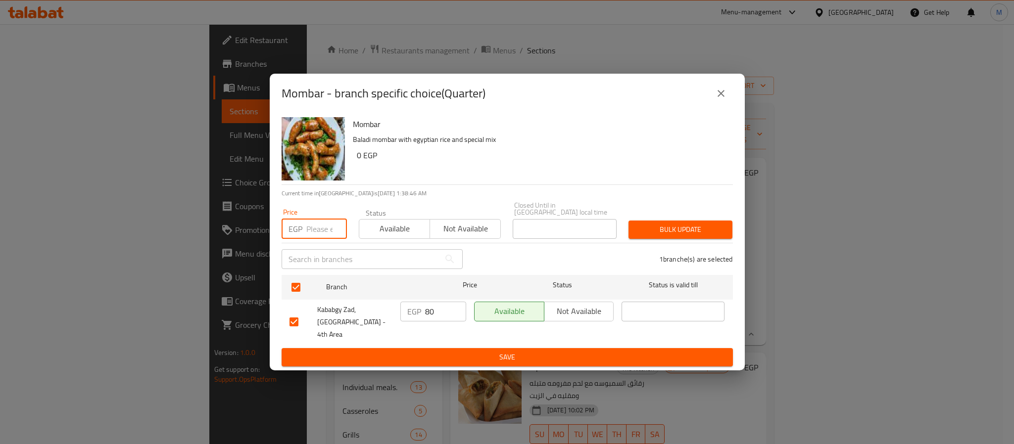
click at [314, 236] on input "number" at bounding box center [326, 229] width 41 height 20
type input "100"
click at [692, 233] on span "Bulk update" at bounding box center [680, 230] width 88 height 12
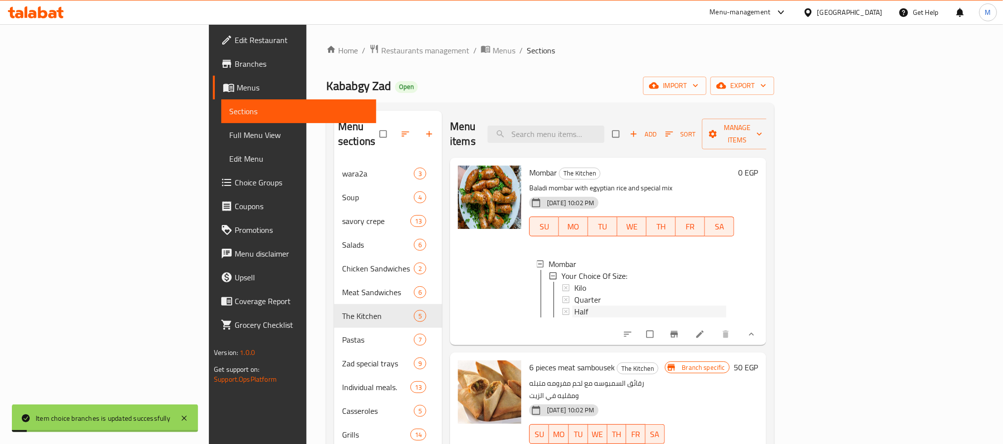
click at [586, 306] on div "Half" at bounding box center [650, 312] width 152 height 12
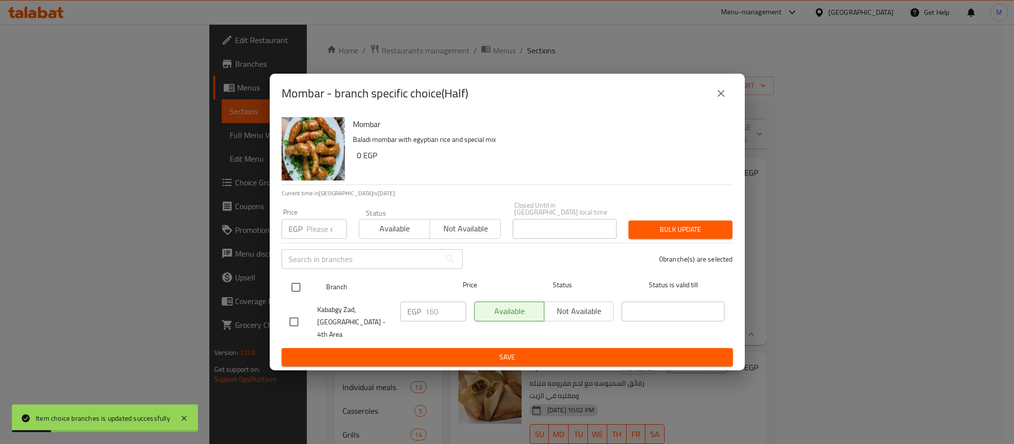
click at [300, 290] on input "checkbox" at bounding box center [296, 287] width 21 height 21
checkbox input "true"
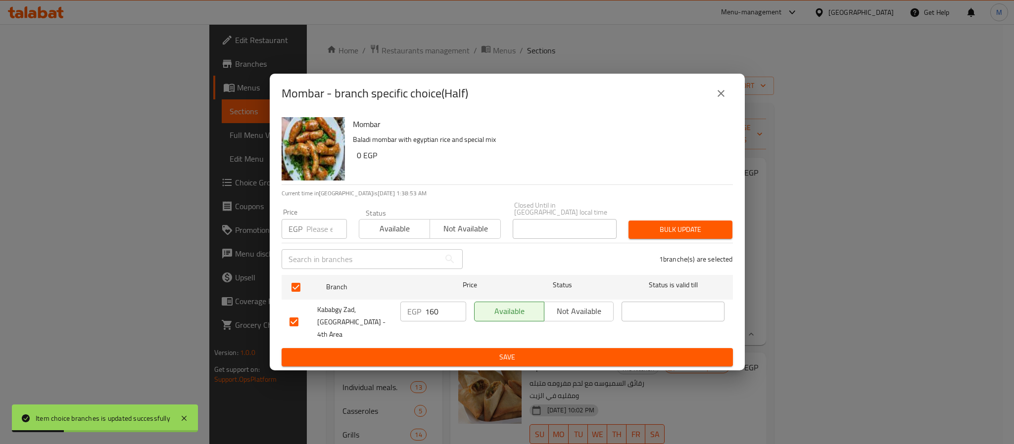
click at [315, 231] on input "number" at bounding box center [326, 229] width 41 height 20
type input "200"
click at [710, 229] on span "Bulk update" at bounding box center [680, 230] width 88 height 12
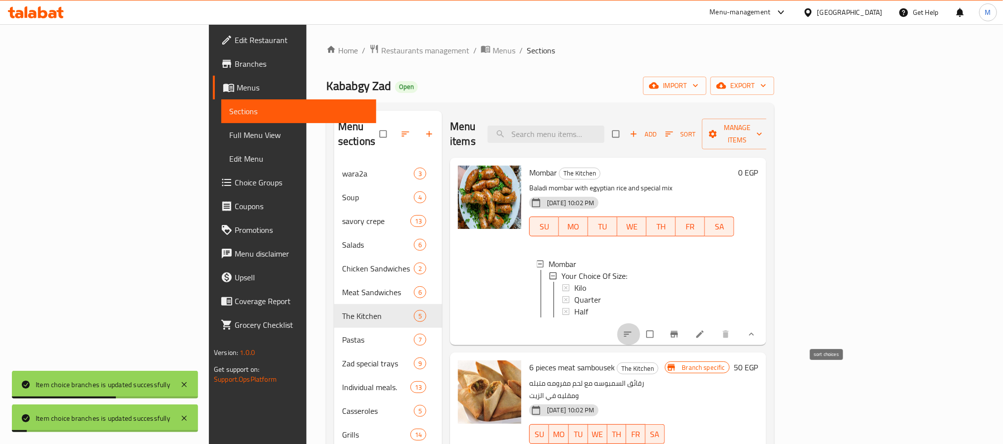
click at [632, 331] on icon "sort-choices" at bounding box center [628, 335] width 10 height 10
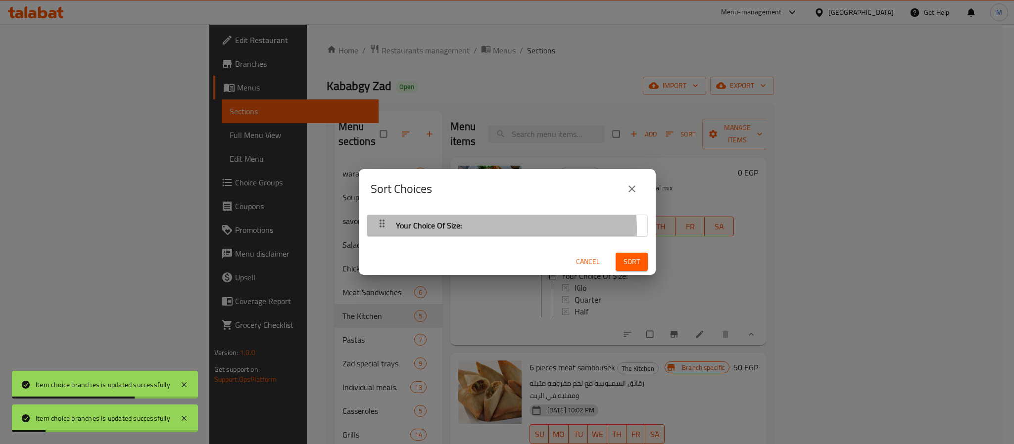
click at [464, 230] on div "Your Choice Of Size:" at bounding box center [429, 226] width 74 height 24
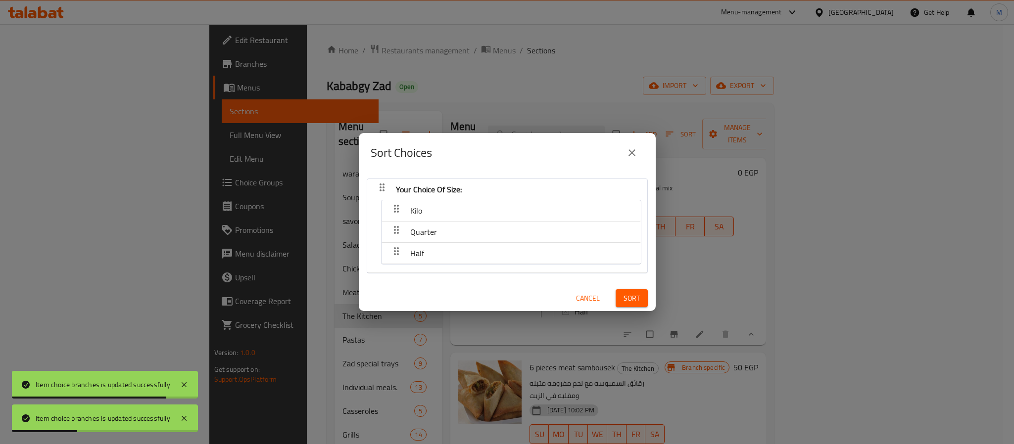
drag, startPoint x: 451, startPoint y: 209, endPoint x: 436, endPoint y: 238, distance: 32.3
click at [436, 238] on nav "Kilo Quarter Half" at bounding box center [511, 232] width 260 height 65
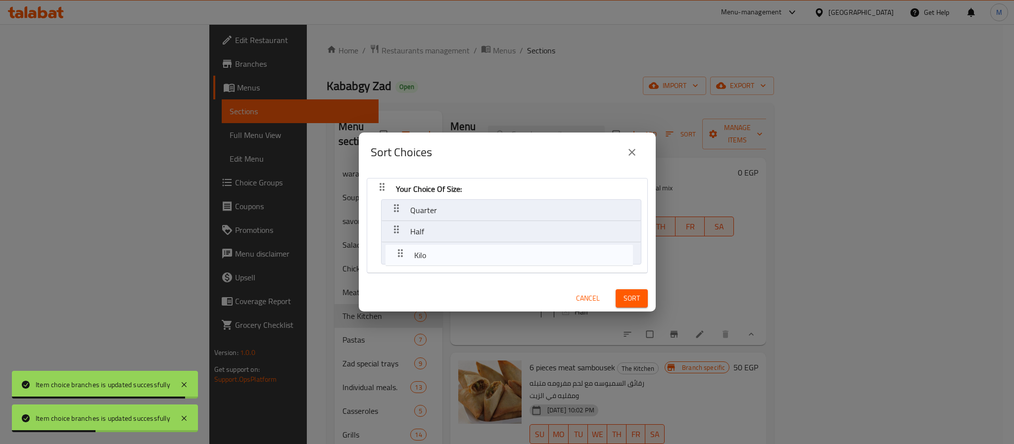
drag, startPoint x: 396, startPoint y: 208, endPoint x: 401, endPoint y: 256, distance: 48.3
click at [401, 256] on nav "Your Choice Of Size: Kilo Quarter Half" at bounding box center [507, 225] width 281 height 95
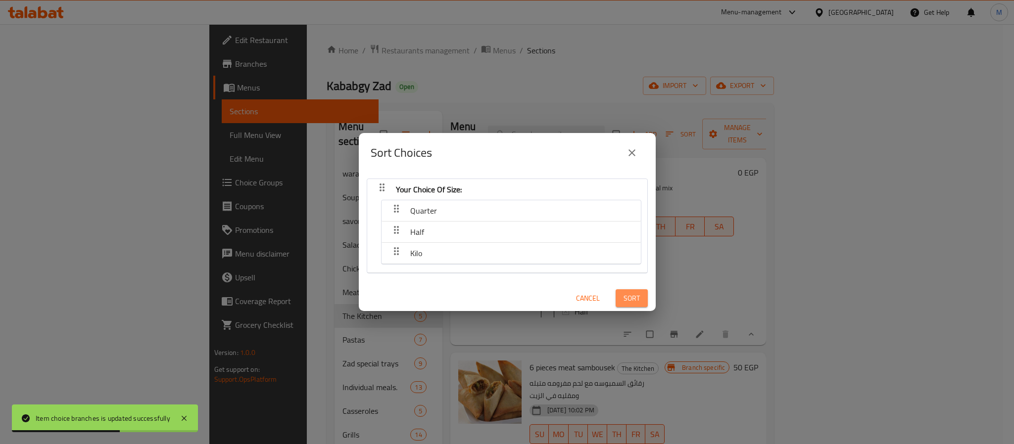
click at [627, 300] on span "Sort" at bounding box center [632, 298] width 16 height 12
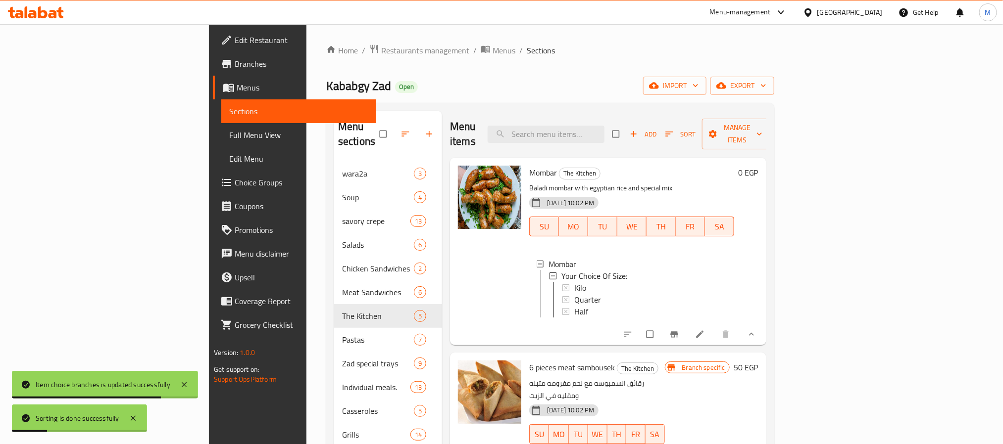
click at [734, 166] on h6 "Mombar The Kitchen" at bounding box center [631, 173] width 205 height 14
click at [756, 334] on icon "show more" at bounding box center [751, 335] width 10 height 10
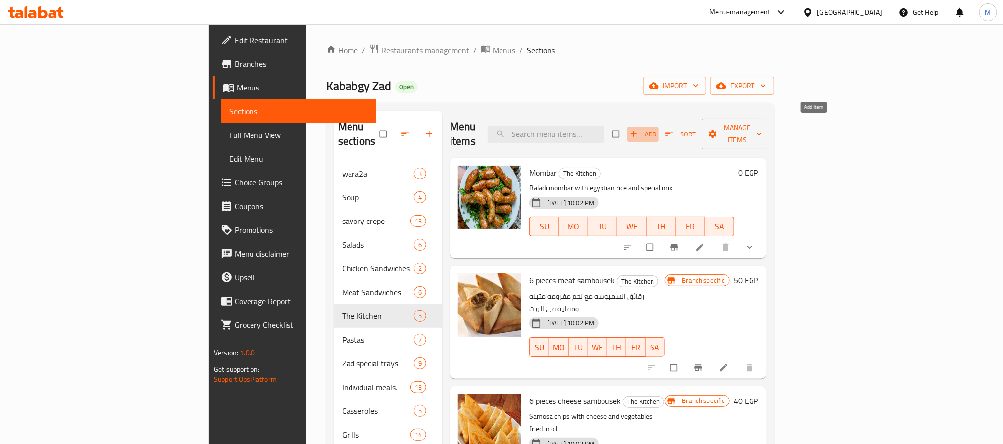
click at [656, 129] on span "Add" at bounding box center [643, 134] width 27 height 11
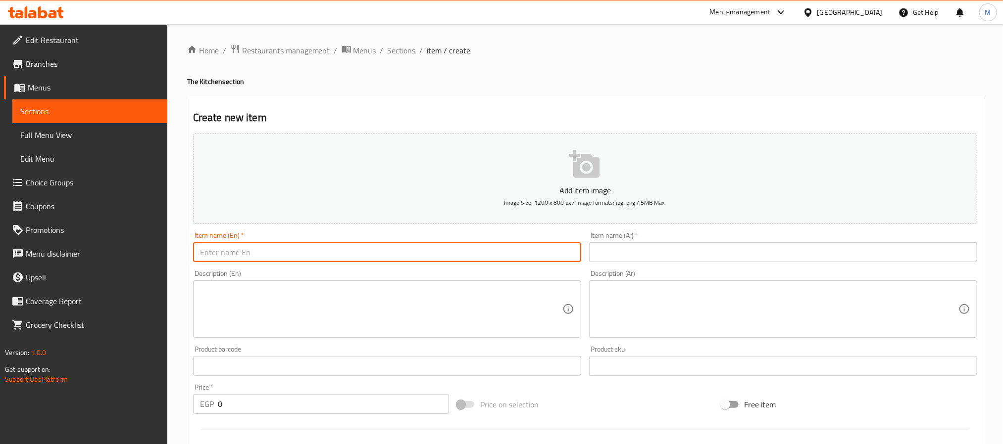
click at [342, 250] on input "text" at bounding box center [387, 252] width 388 height 20
type input "Vine Leaves"
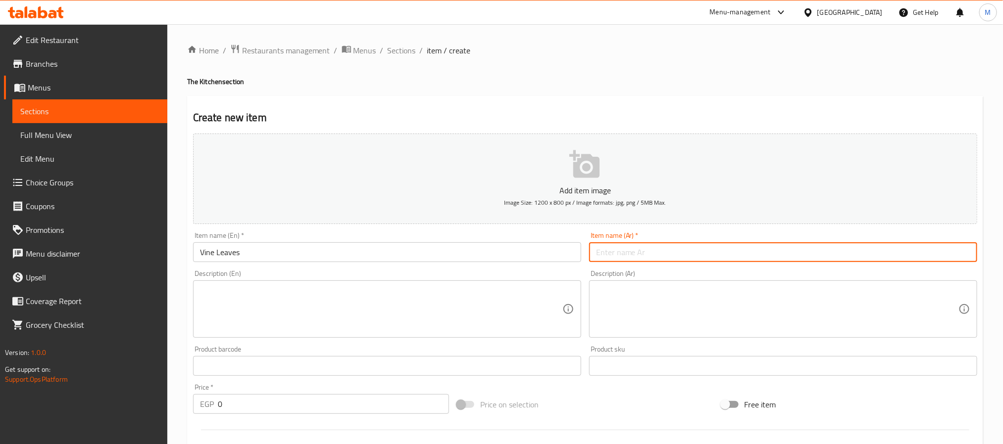
type input "ة"
type input "ز"
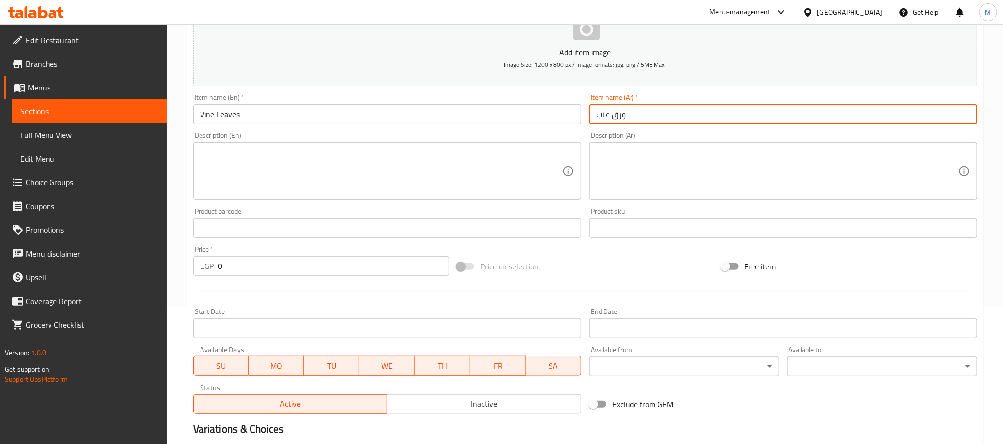
scroll to position [254, 0]
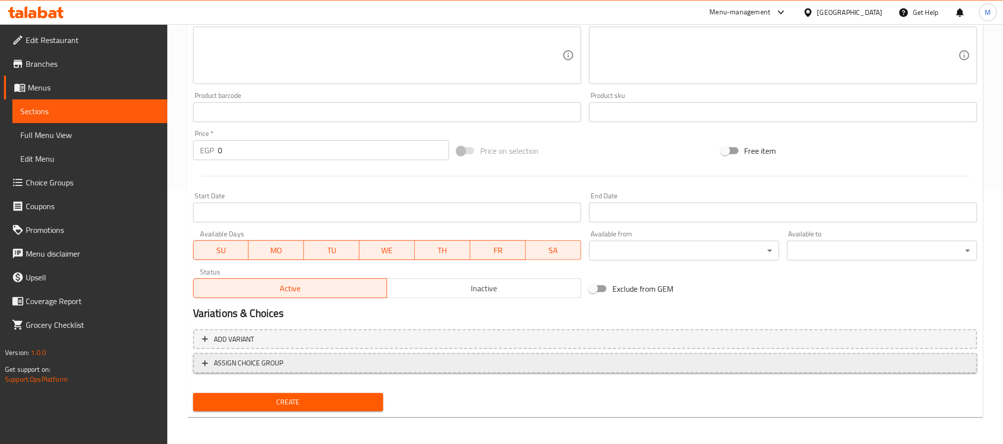
type input "ورق عنب"
click at [401, 367] on span "ASSIGN CHOICE GROUP" at bounding box center [585, 363] width 766 height 12
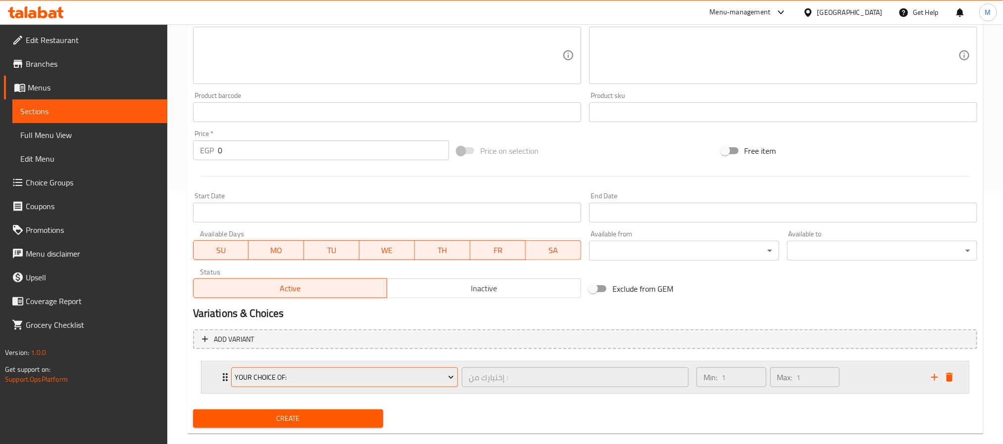
click at [359, 383] on span "your choice of:" at bounding box center [344, 378] width 219 height 12
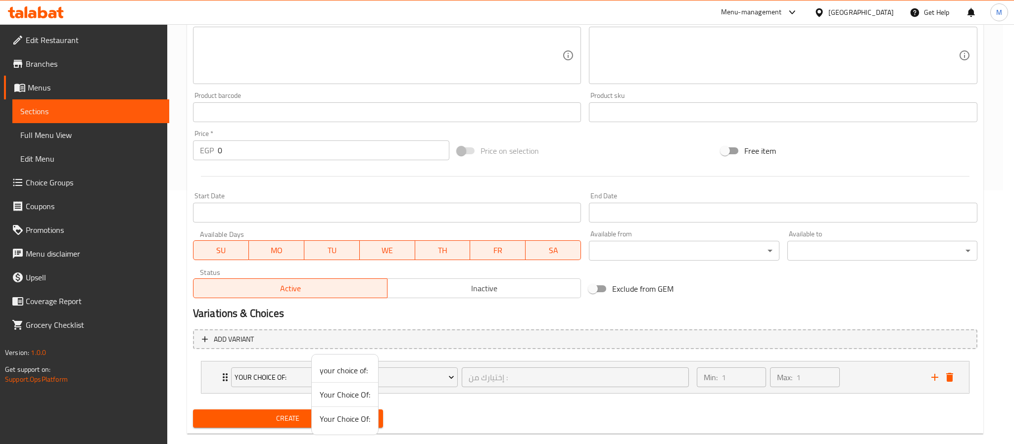
click at [362, 422] on span "Your Choice Of:" at bounding box center [345, 419] width 50 height 12
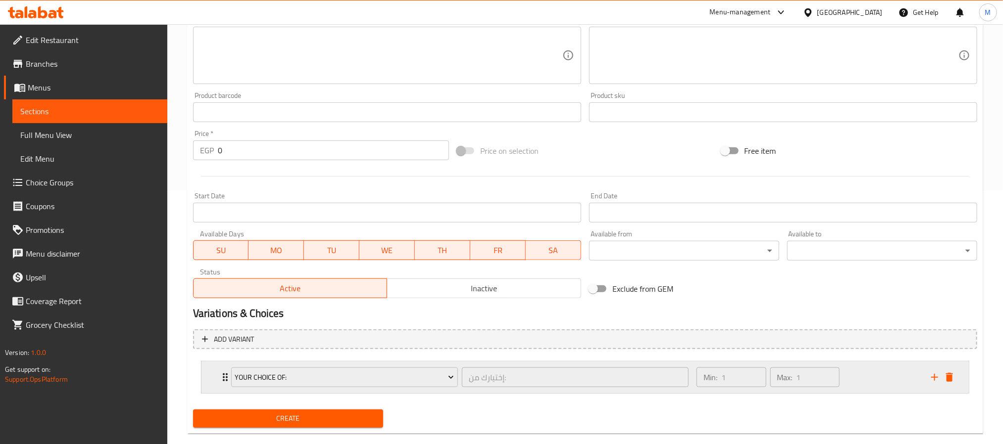
click at [866, 381] on div "Min: 1 ​ Max: 1 ​" at bounding box center [807, 378] width 235 height 32
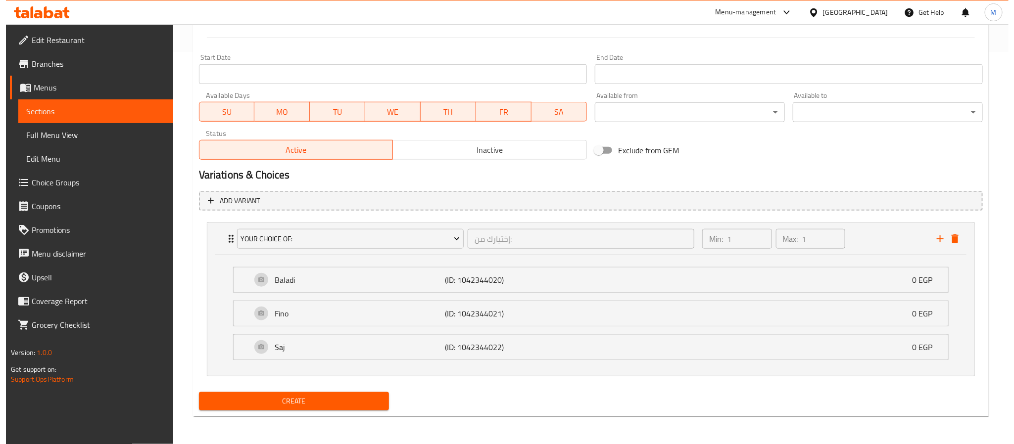
scroll to position [393, 0]
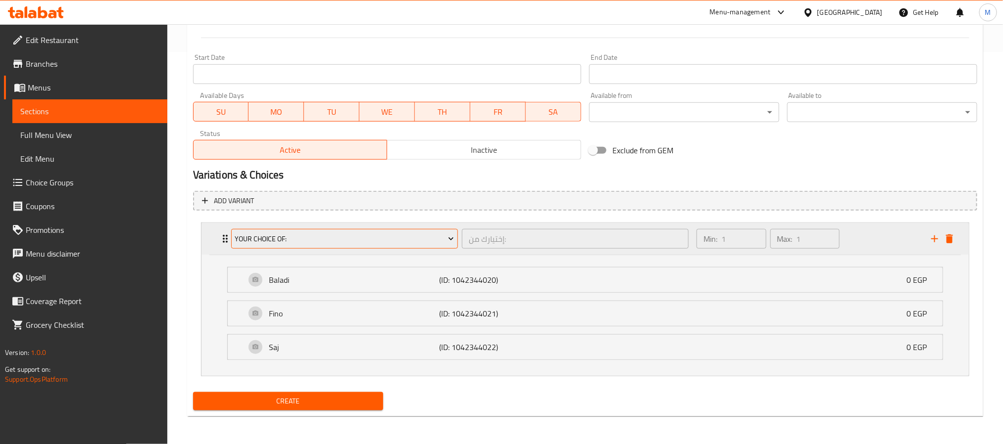
click at [349, 240] on span "Your Choice Of:" at bounding box center [344, 239] width 219 height 12
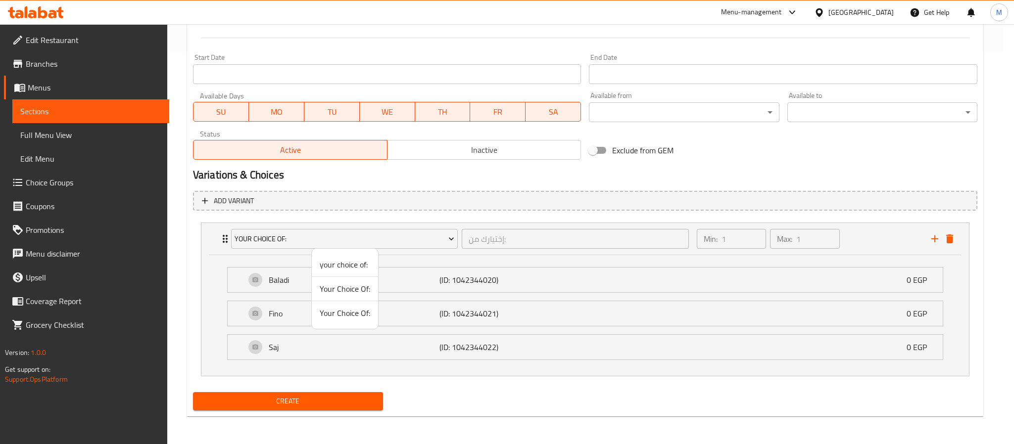
click at [339, 260] on span "your choice of:" at bounding box center [345, 265] width 50 height 12
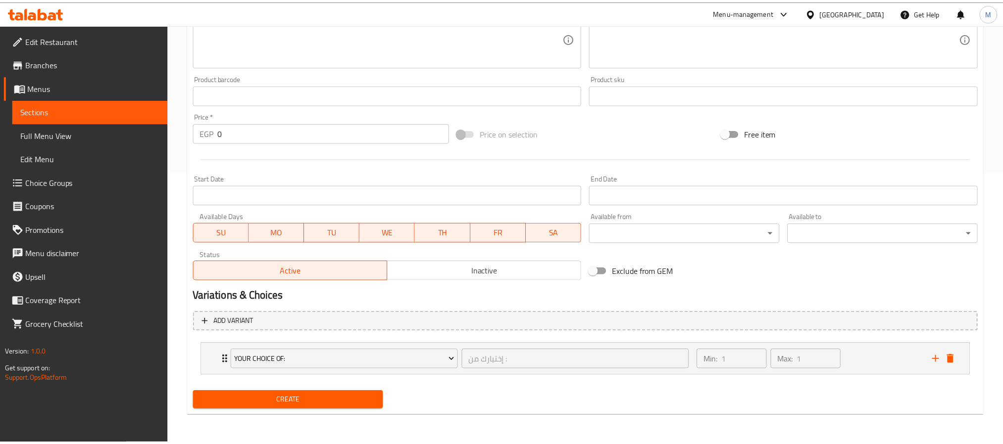
scroll to position [272, 0]
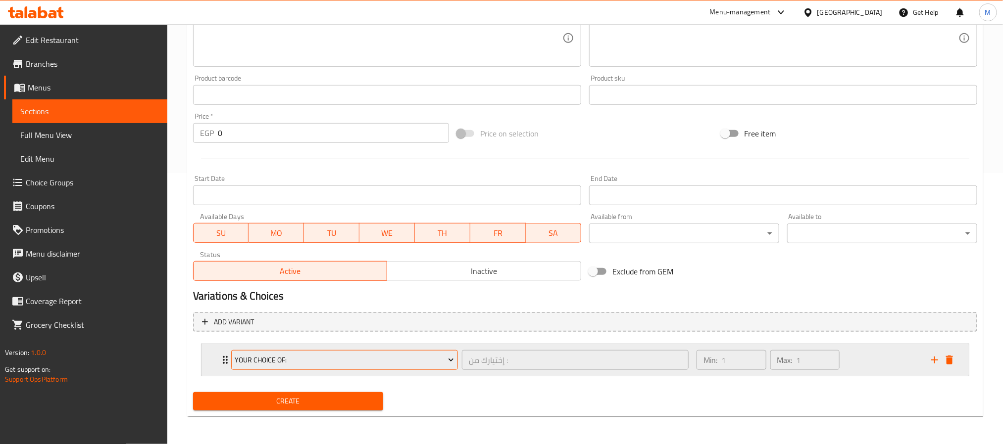
click at [382, 358] on span "your choice of:" at bounding box center [344, 360] width 219 height 12
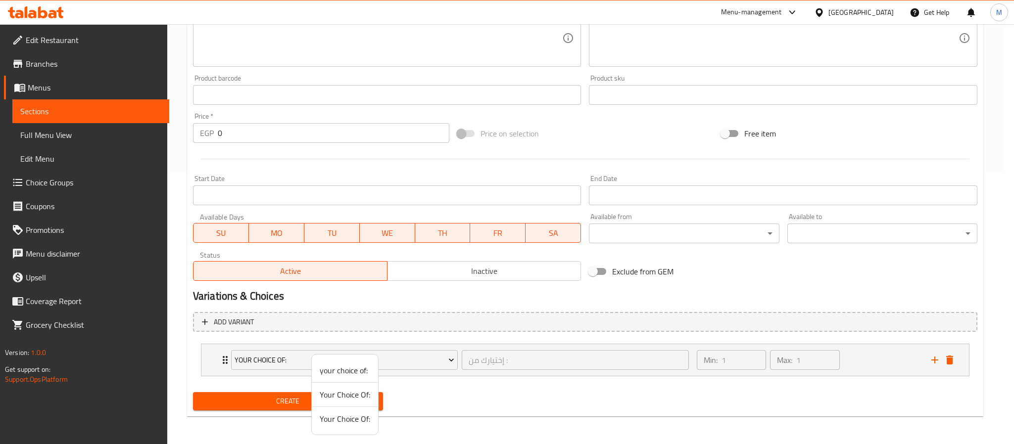
drag, startPoint x: 349, startPoint y: 395, endPoint x: 471, endPoint y: 391, distance: 121.8
click at [350, 395] on span "Your Choice Of:" at bounding box center [345, 395] width 50 height 12
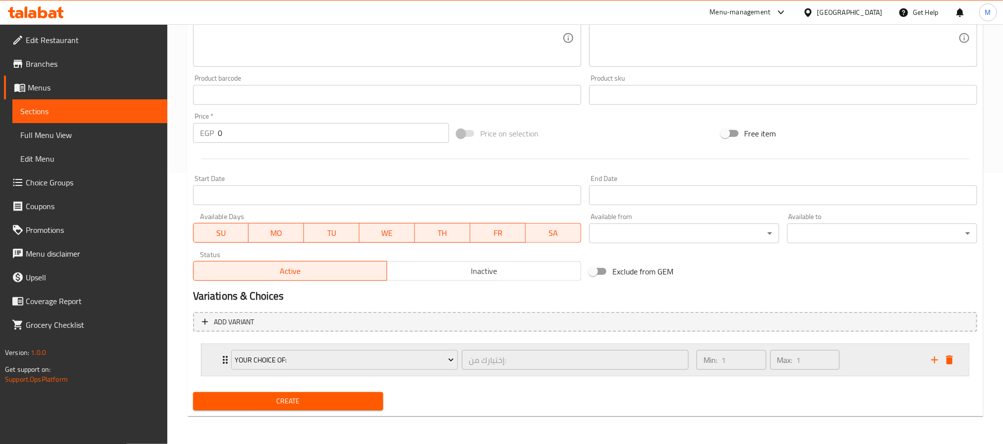
click at [873, 365] on div "Min: 1 ​ Max: 1 ​" at bounding box center [807, 360] width 235 height 32
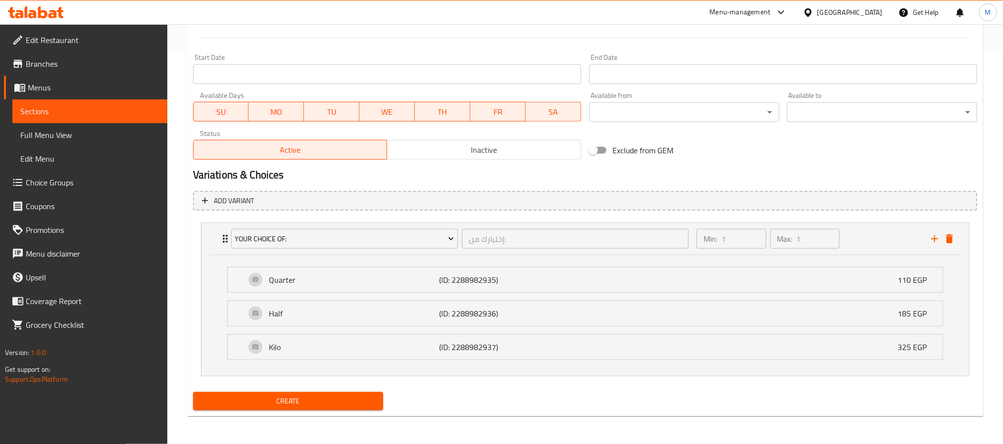
scroll to position [394, 0]
click at [301, 398] on span "Create" at bounding box center [288, 401] width 174 height 12
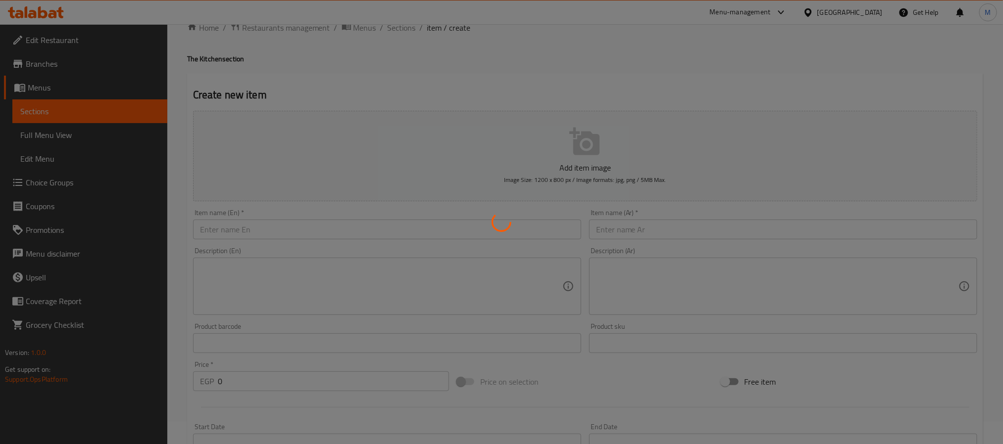
scroll to position [0, 0]
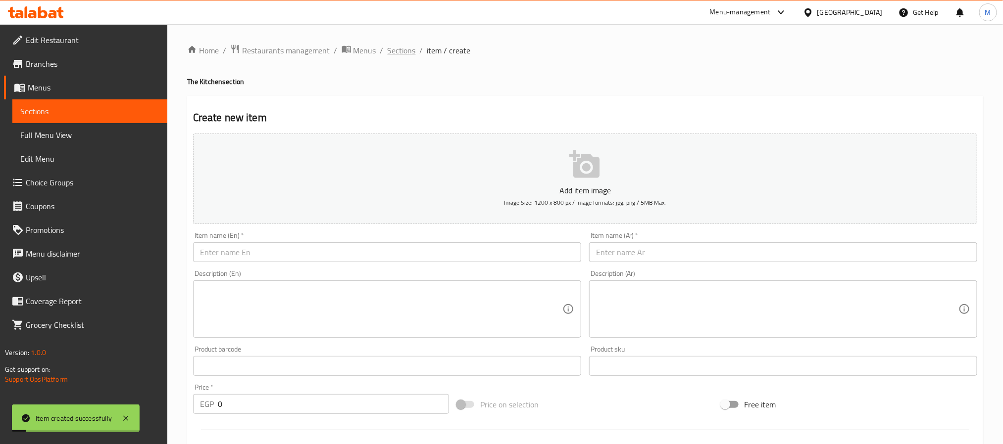
click at [398, 49] on span "Sections" at bounding box center [402, 51] width 28 height 12
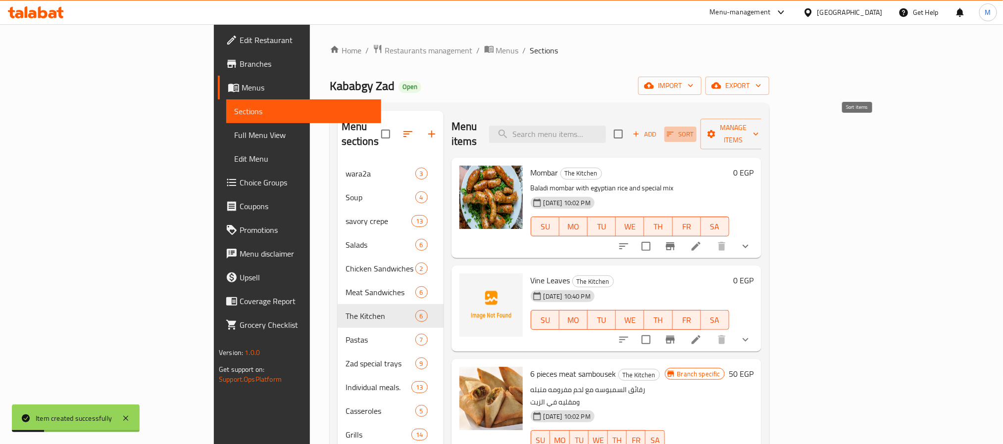
click at [694, 129] on span "Sort" at bounding box center [680, 134] width 27 height 11
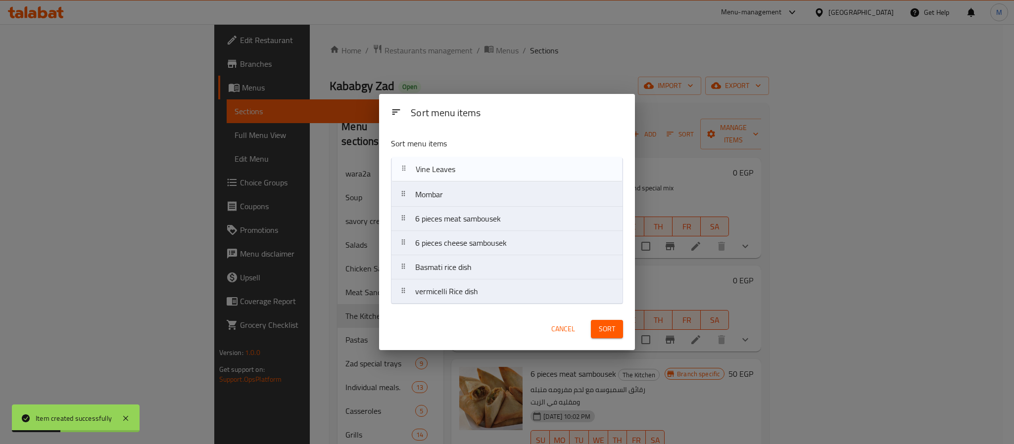
drag, startPoint x: 462, startPoint y: 194, endPoint x: 474, endPoint y: 180, distance: 17.9
click at [460, 165] on nav "Mombar Vine Leaves 6 pieces meat sambousek 6 pieces cheese sambousek Basmati ri…" at bounding box center [507, 231] width 232 height 146
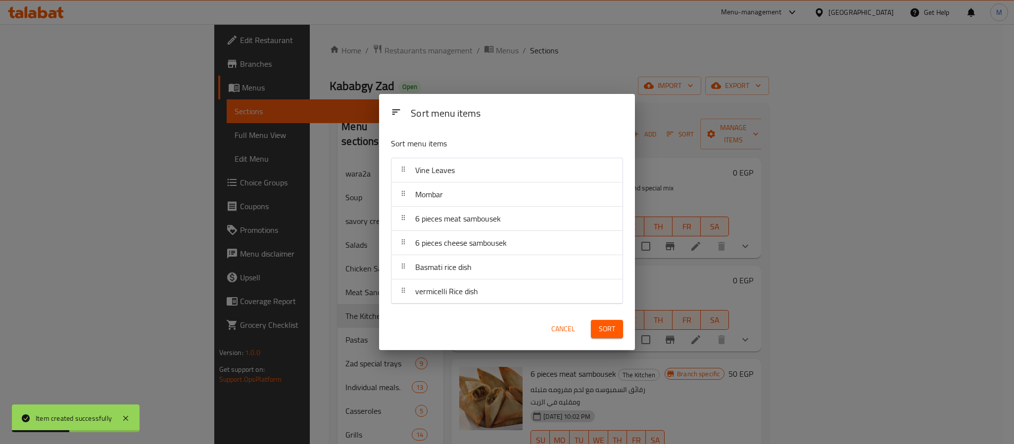
click at [606, 337] on button "Sort" at bounding box center [607, 329] width 32 height 18
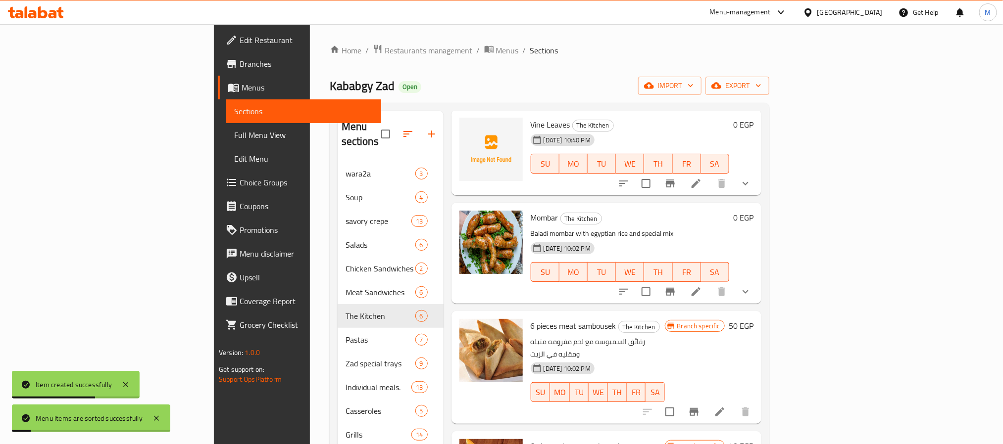
scroll to position [74, 0]
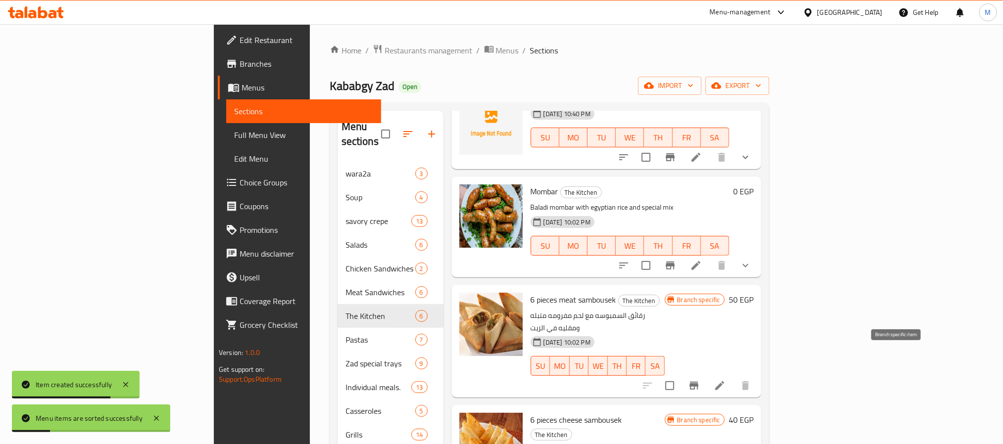
click at [700, 380] on icon "Branch-specific-item" at bounding box center [694, 386] width 12 height 12
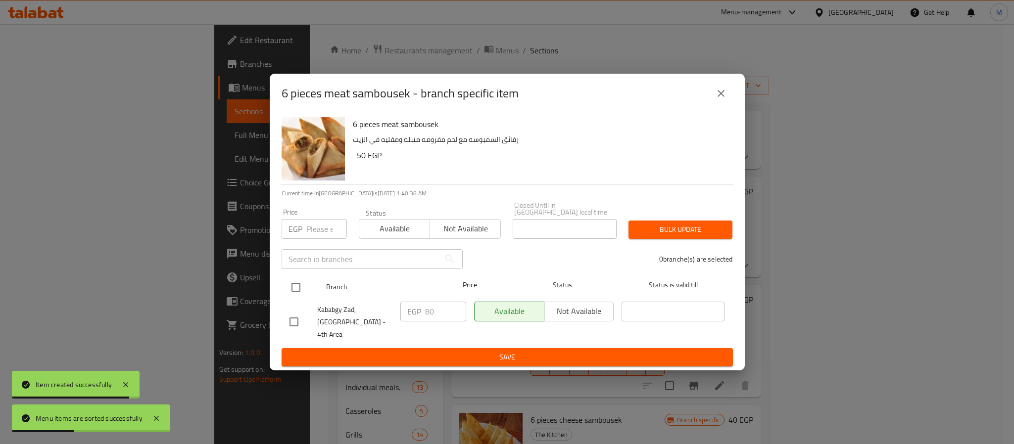
click at [291, 286] on input "checkbox" at bounding box center [296, 287] width 21 height 21
checkbox input "true"
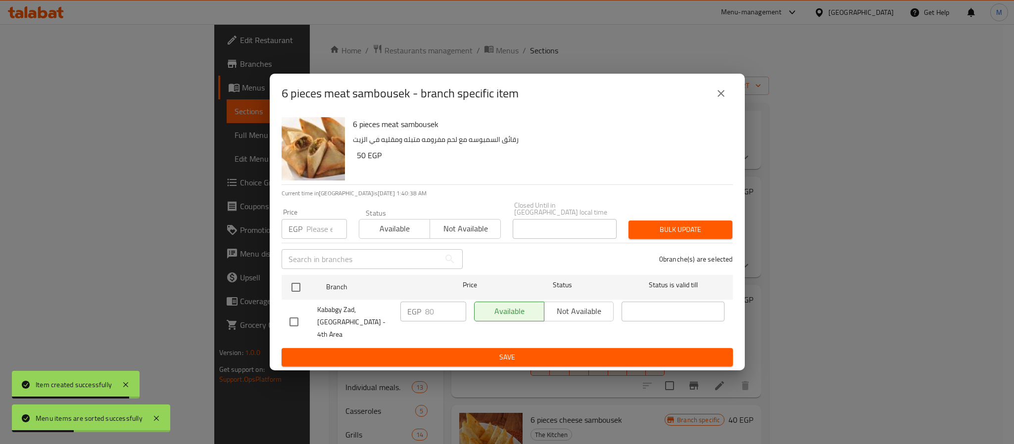
checkbox input "true"
click at [316, 231] on input "number" at bounding box center [326, 229] width 41 height 20
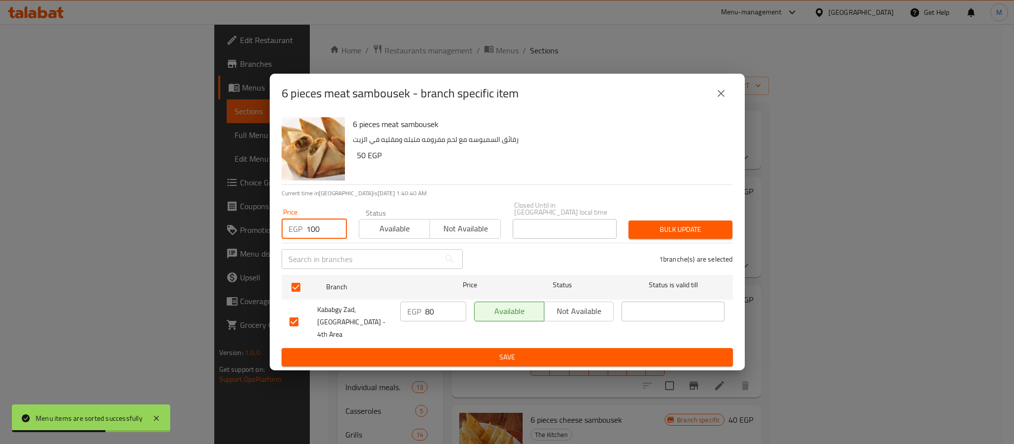
type input "100"
click at [701, 227] on span "Bulk update" at bounding box center [680, 230] width 88 height 12
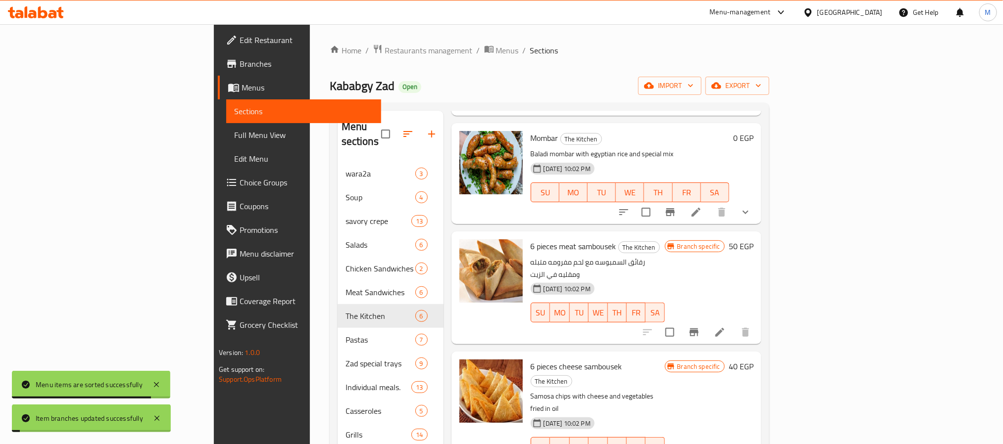
scroll to position [214, 0]
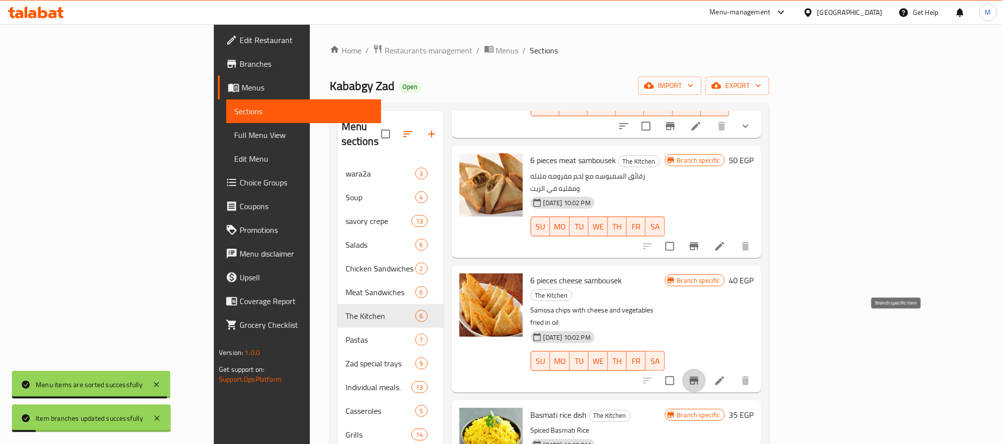
click at [698, 377] on icon "Branch-specific-item" at bounding box center [693, 381] width 9 height 8
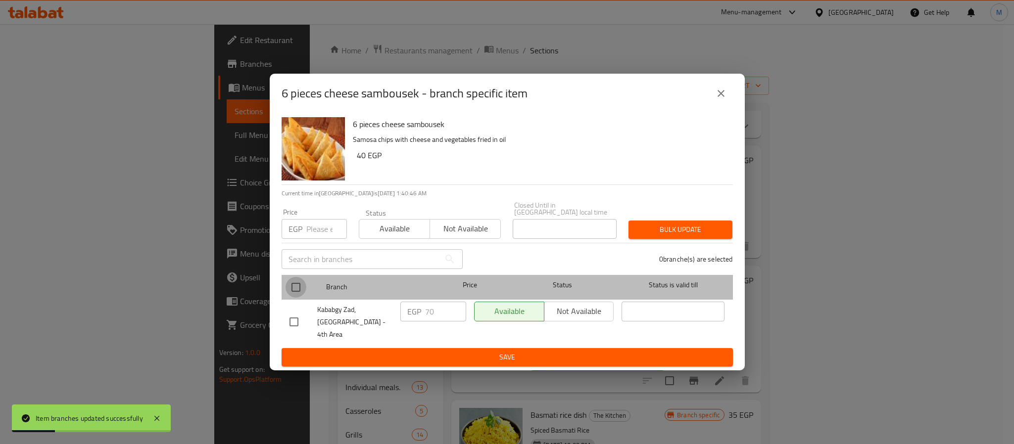
click at [297, 288] on input "checkbox" at bounding box center [296, 287] width 21 height 21
checkbox input "true"
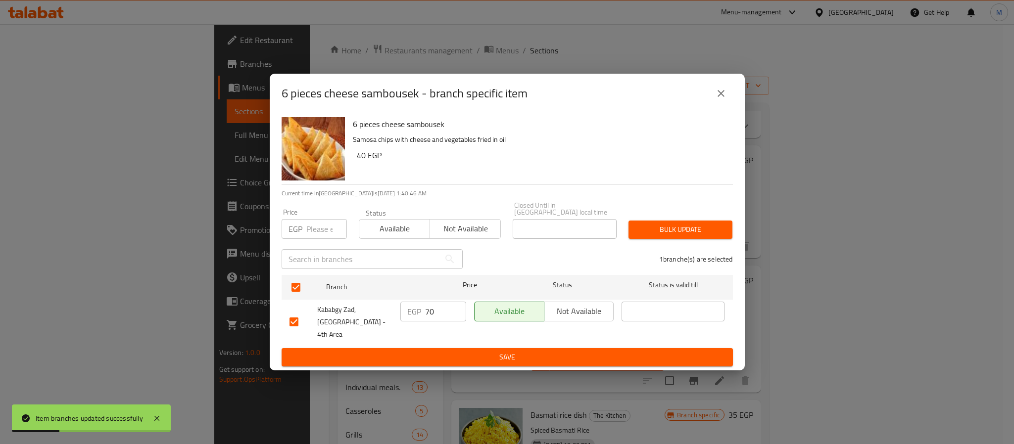
click at [325, 233] on input "number" at bounding box center [326, 229] width 41 height 20
type input "90"
click at [712, 235] on span "Bulk update" at bounding box center [680, 230] width 88 height 12
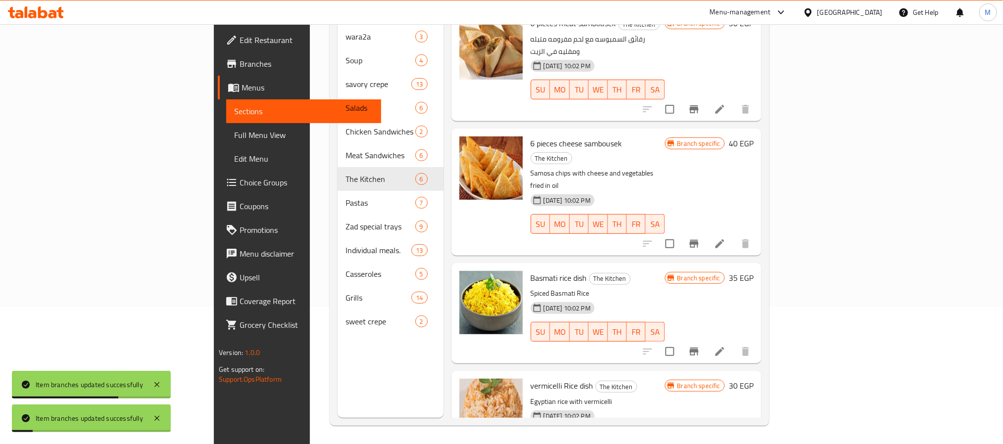
scroll to position [139, 0]
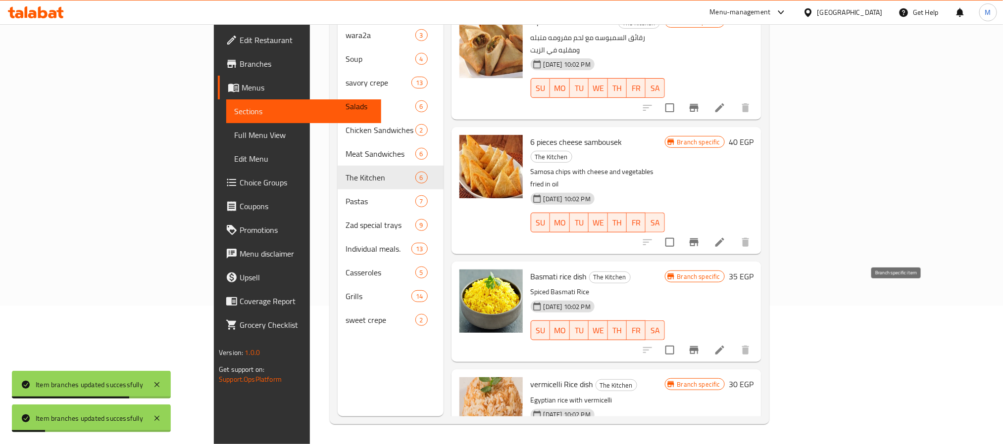
click at [698, 346] on icon "Branch-specific-item" at bounding box center [693, 350] width 9 height 8
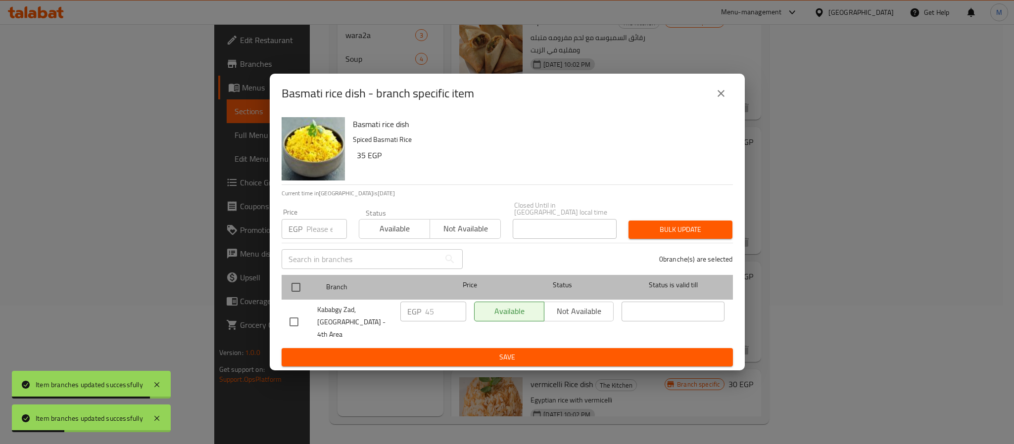
click at [307, 296] on div at bounding box center [304, 287] width 37 height 29
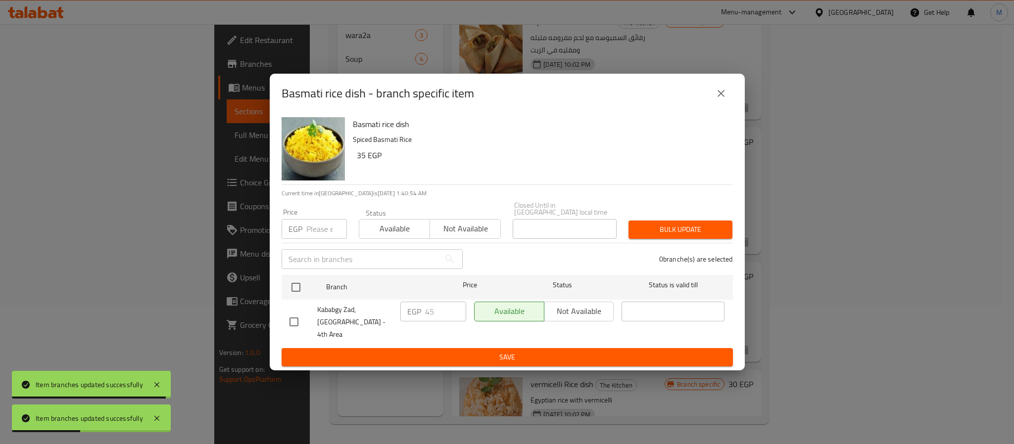
drag, startPoint x: 297, startPoint y: 293, endPoint x: 306, endPoint y: 243, distance: 50.2
click at [297, 292] on input "checkbox" at bounding box center [296, 287] width 21 height 21
checkbox input "true"
click at [306, 238] on input "number" at bounding box center [326, 229] width 41 height 20
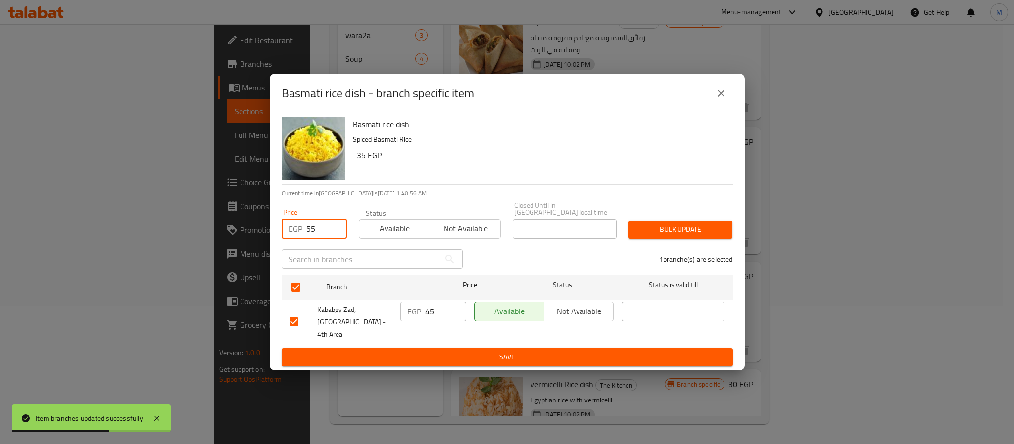
type input "55"
click at [701, 223] on button "Bulk update" at bounding box center [681, 230] width 104 height 18
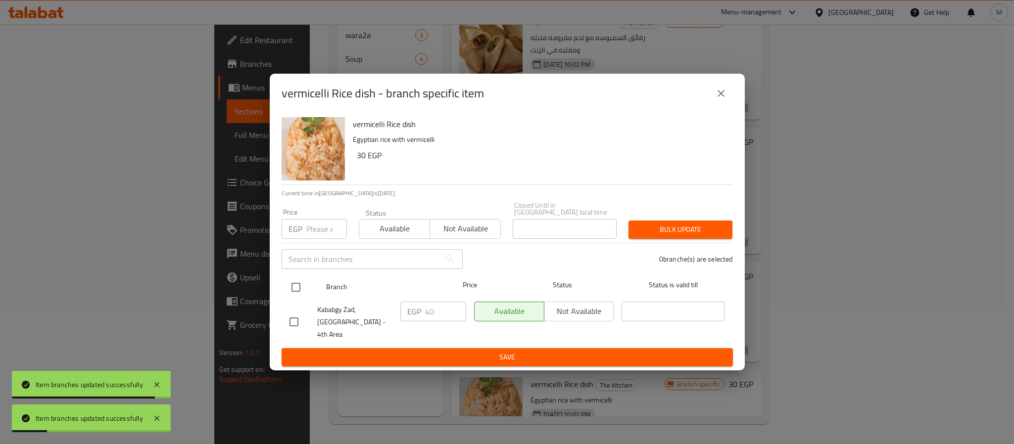
click at [293, 288] on input "checkbox" at bounding box center [296, 287] width 21 height 21
checkbox input "true"
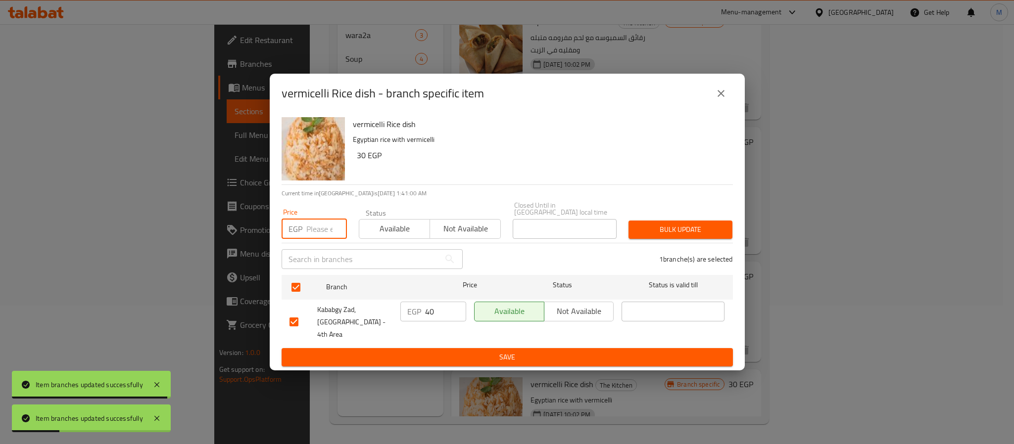
click at [315, 234] on input "number" at bounding box center [326, 229] width 41 height 20
type input "50"
click at [725, 226] on button "Bulk update" at bounding box center [681, 230] width 104 height 18
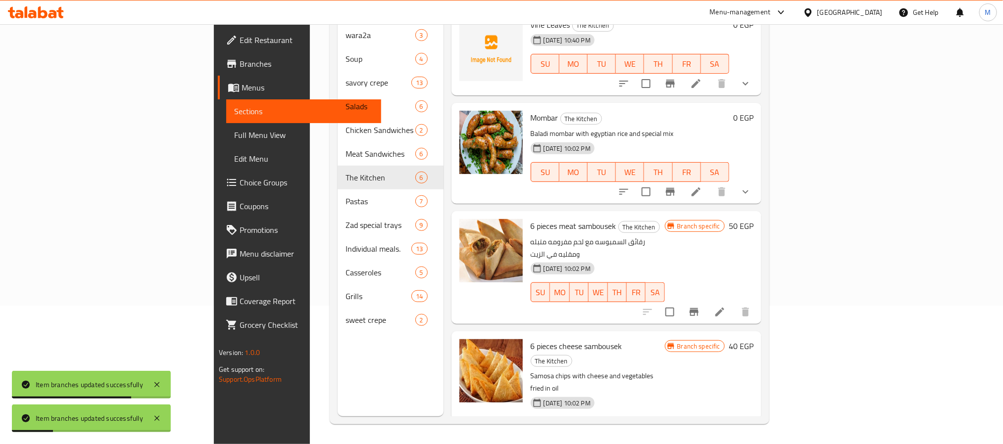
scroll to position [0, 0]
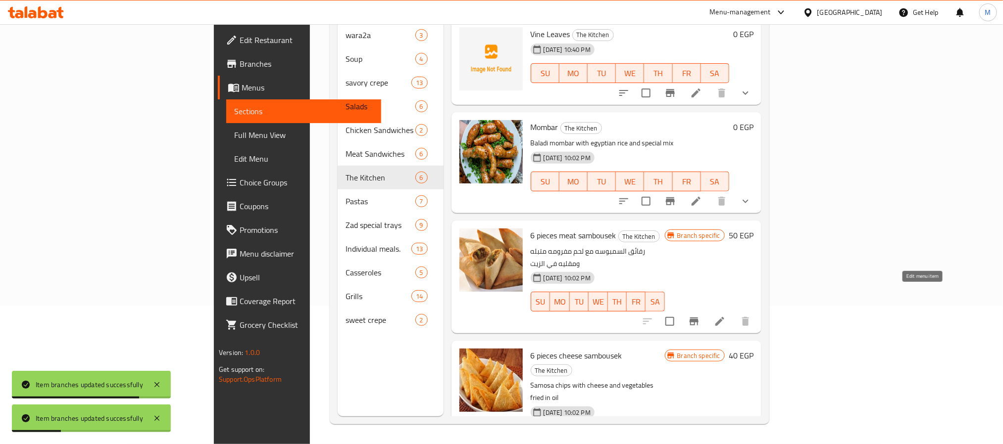
click at [726, 316] on icon at bounding box center [720, 322] width 12 height 12
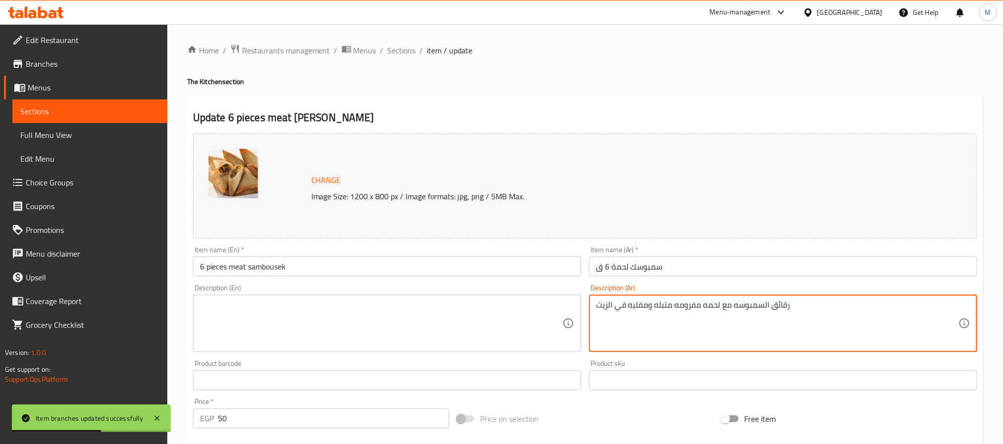
paste textarea
type textarea "رقائق السمبوسه مع لحم مفرومه متبله ومقليه في الزيت"
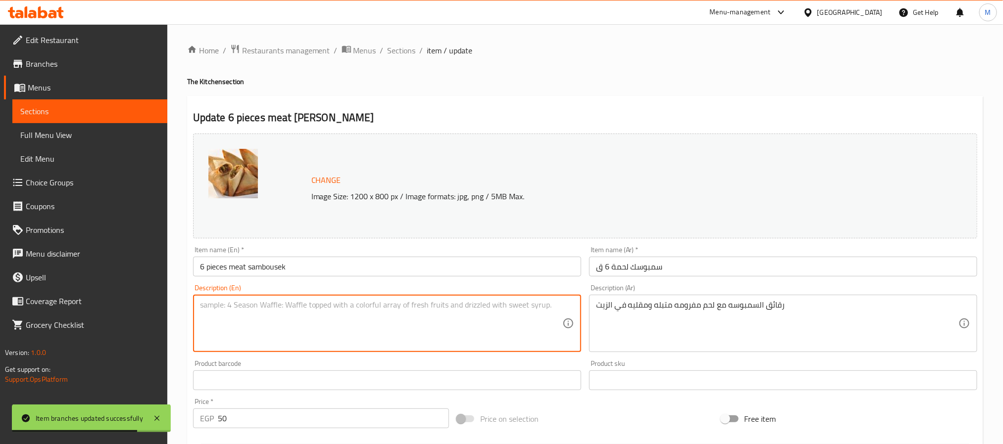
click at [352, 310] on textarea at bounding box center [381, 323] width 362 height 47
paste textarea "Samosa sheets with seasoned minced meat, fried in oil"
type textarea "Samosa sheets with seasoned minced meat, fried in oil"
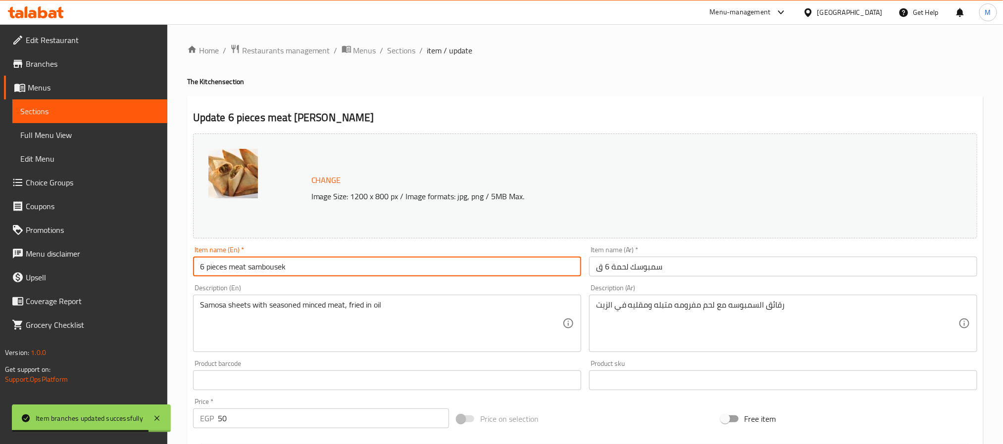
click at [340, 255] on div "Item name (En)   * 6 pieces meat sambousek Item name (En) *" at bounding box center [387, 261] width 388 height 30
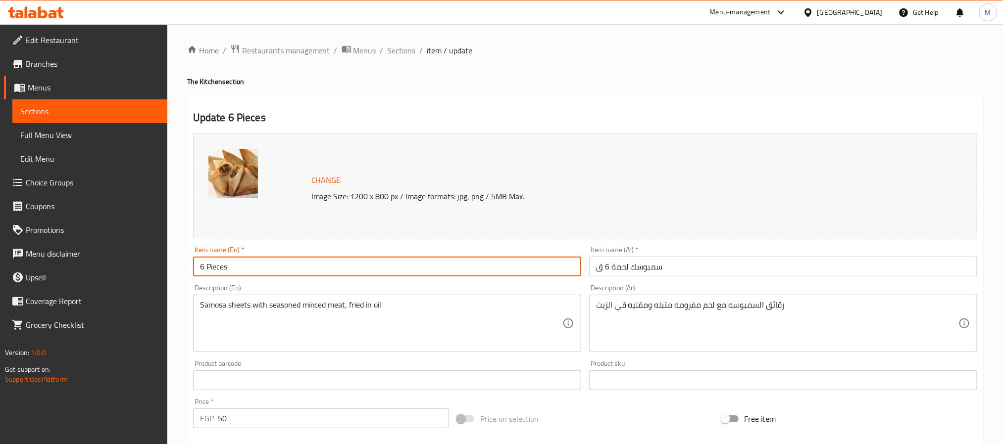
paste input "[PERSON_NAME]"
type input "Meat Sambousek 6 Pieces"
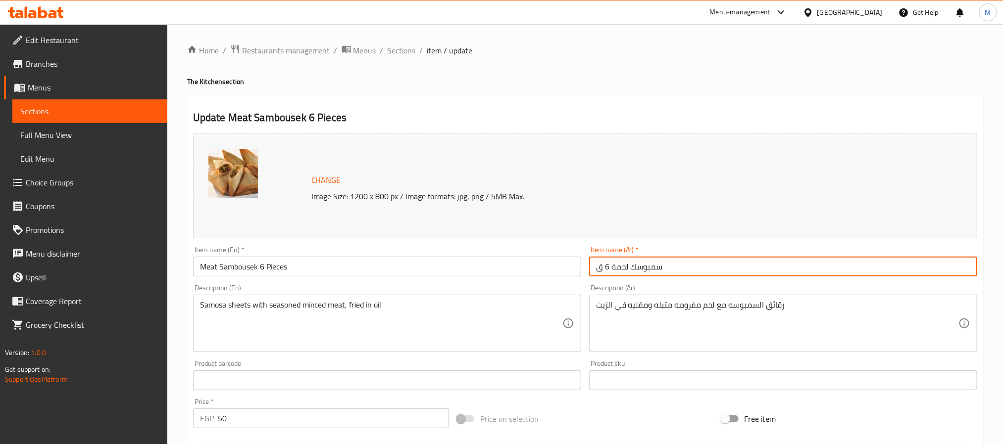
click at [666, 269] on input "سمبوسك لحمة 6 ق" at bounding box center [783, 267] width 388 height 20
paste input "6 قطع"
click at [619, 267] on input "سمبوسك لحم 6 قطع" at bounding box center [783, 267] width 388 height 20
type input "سمبوسك لحمة 6 قطع"
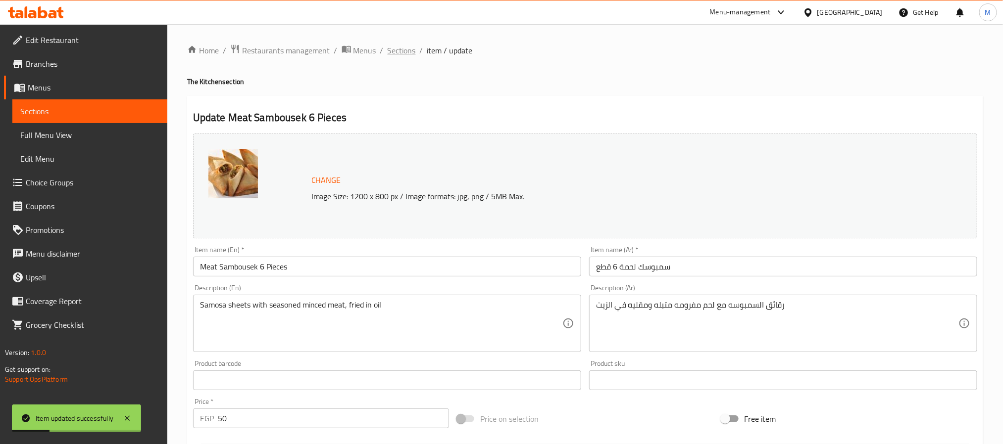
click at [402, 49] on span "Sections" at bounding box center [402, 51] width 28 height 12
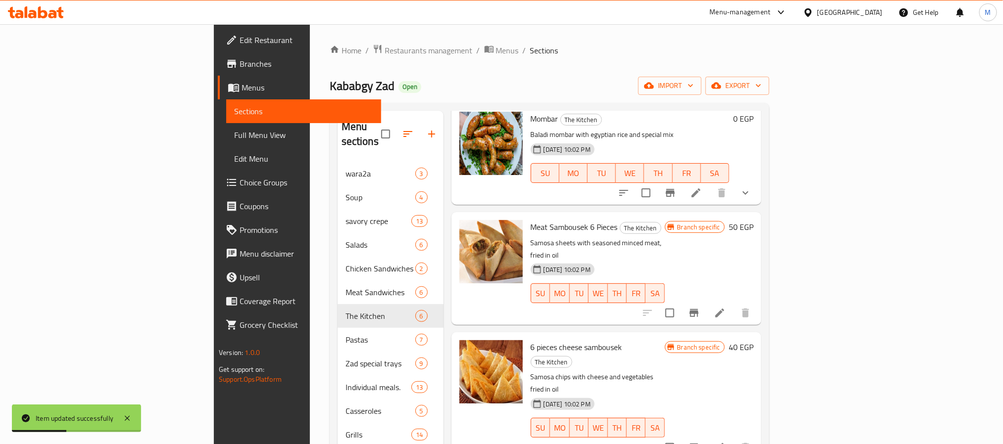
scroll to position [148, 0]
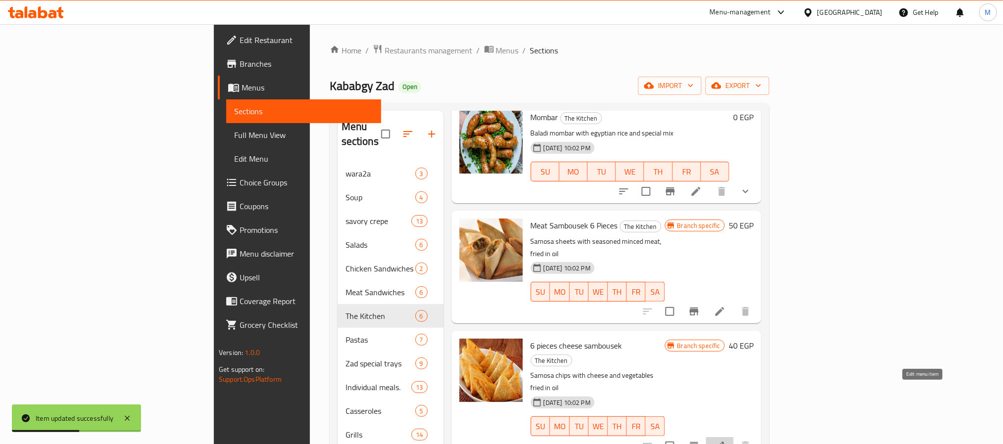
click at [726, 440] on icon at bounding box center [720, 446] width 12 height 12
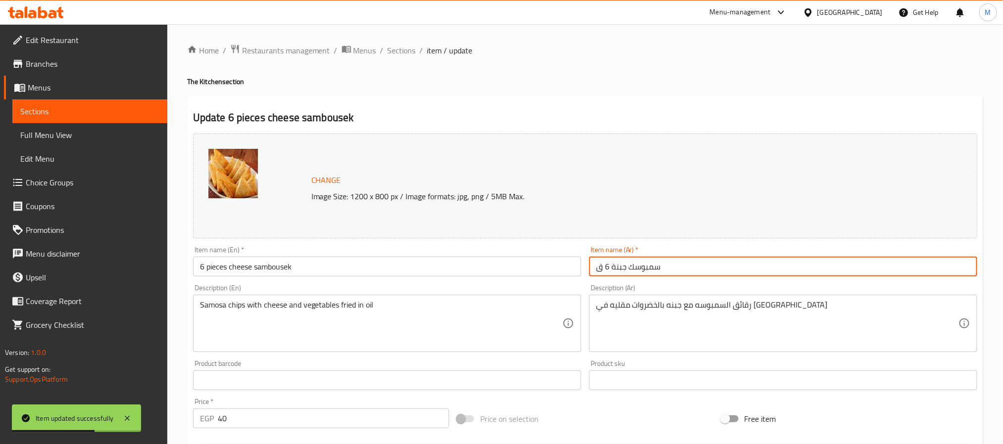
click at [679, 274] on input "سمبوسك جبنة 6 ق" at bounding box center [783, 267] width 388 height 20
paste input "لحمة 6 قطع"
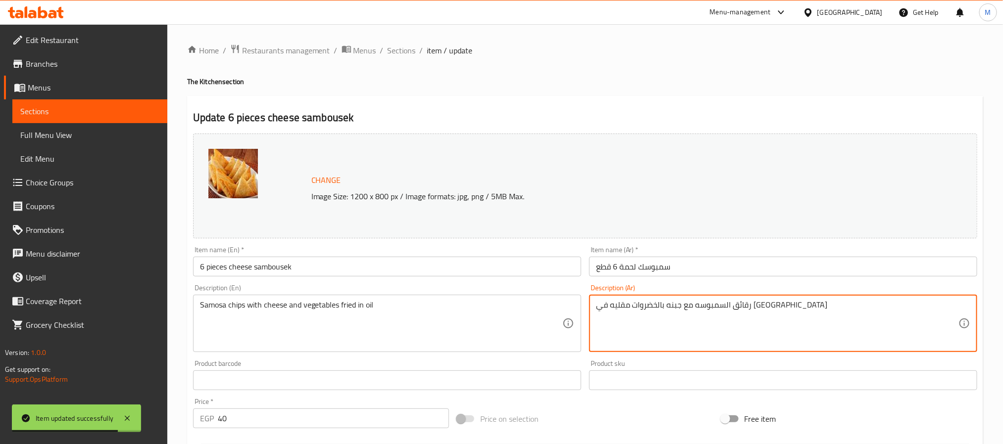
click at [697, 306] on textarea "رقائق السمبوسه مع جبنه بالخضروات مقليه في الزيت" at bounding box center [777, 323] width 362 height 47
click at [627, 268] on input "سمبوسك لحمة 6 قطع" at bounding box center [783, 267] width 388 height 20
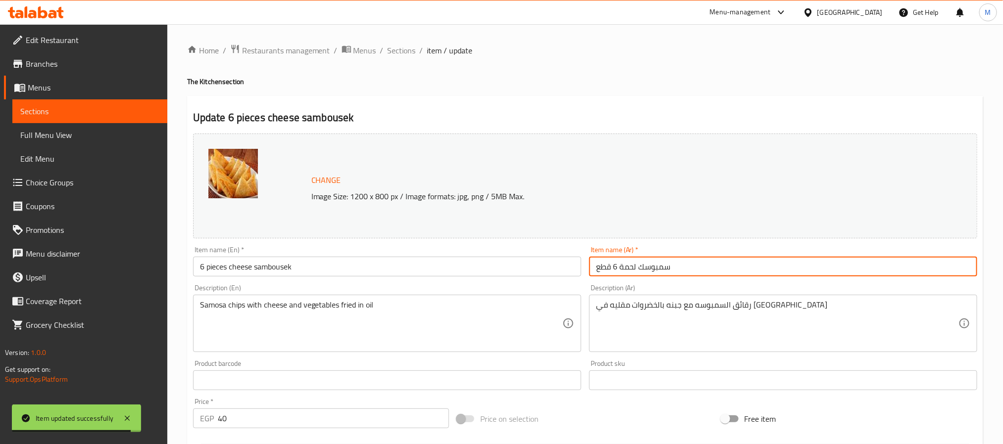
click at [627, 268] on input "سمبوسك لحمة 6 قطع" at bounding box center [783, 267] width 388 height 20
paste input "جبنه"
type input "سمبوسك جبنه 6 قطع"
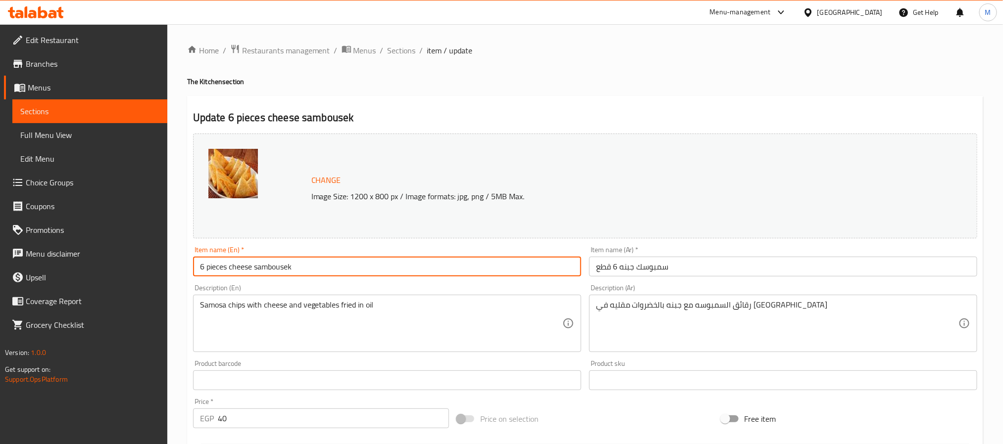
drag, startPoint x: 331, startPoint y: 266, endPoint x: 323, endPoint y: 287, distance: 22.4
click at [232, 272] on input "6 pieces cheese sambousek" at bounding box center [387, 267] width 388 height 20
paste input "heese sambousek"
type input "Cheese Sambousek 6 Pieces"
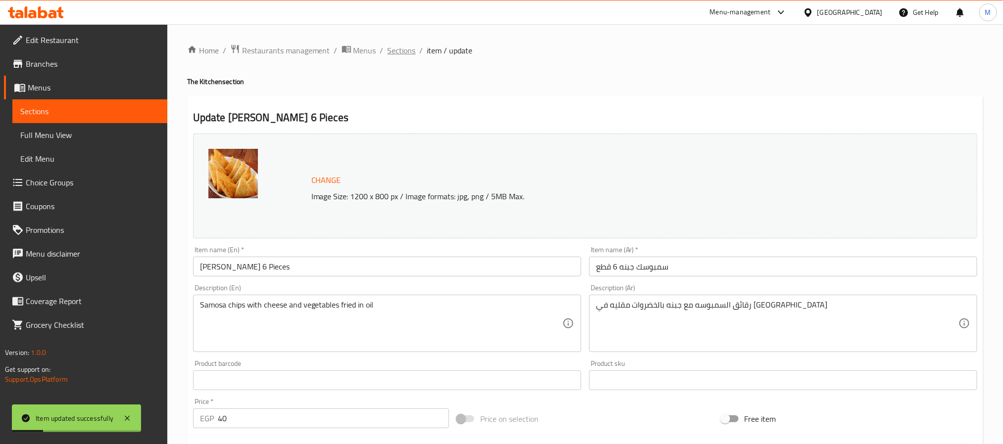
click at [404, 52] on span "Sections" at bounding box center [402, 51] width 28 height 12
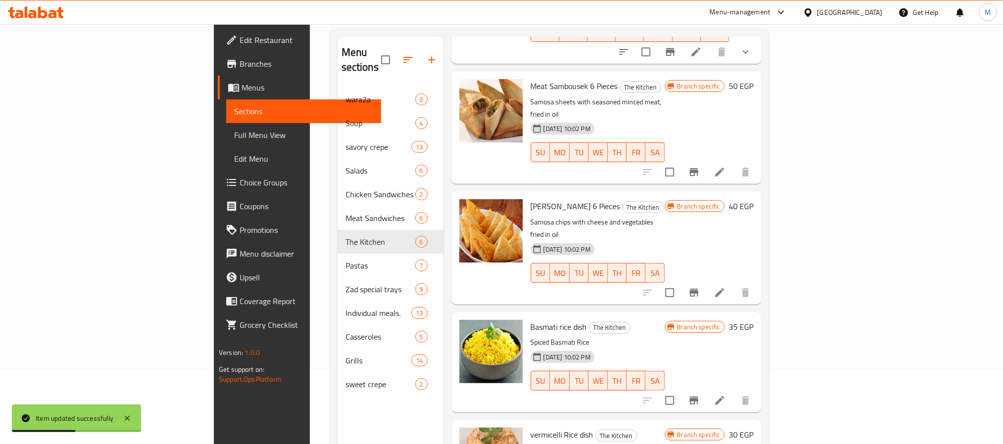
scroll to position [139, 0]
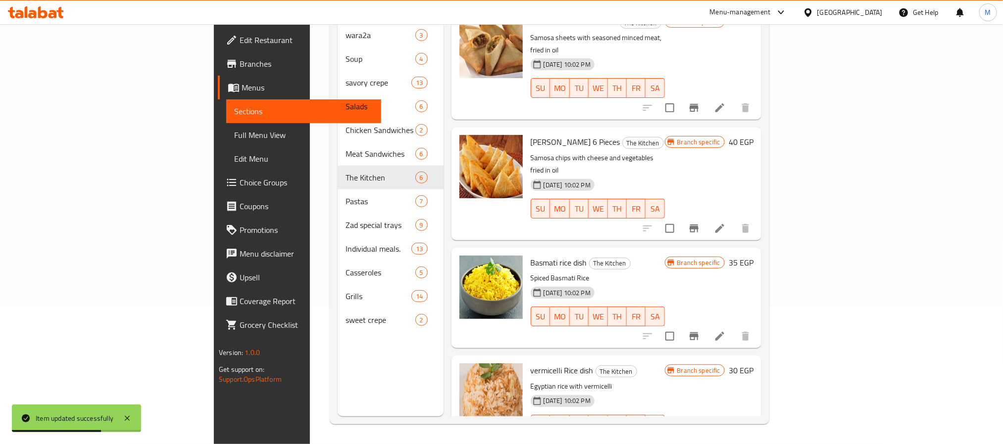
click at [726, 331] on icon at bounding box center [720, 337] width 12 height 12
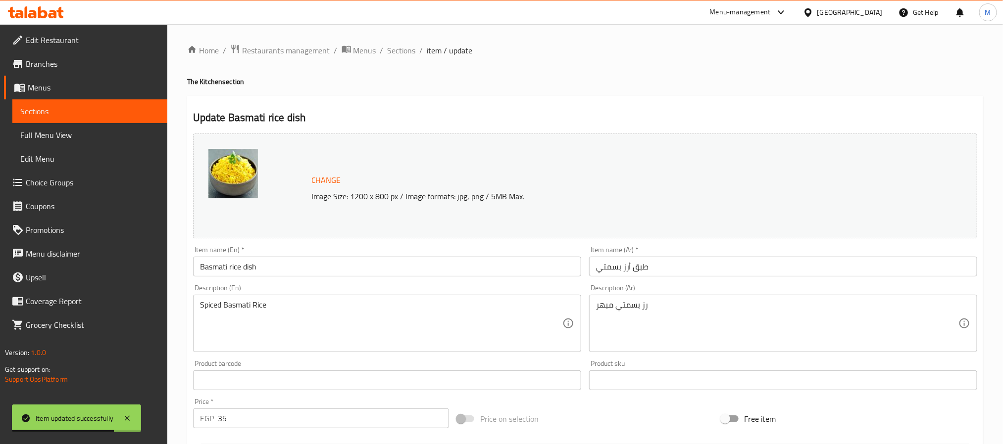
click at [460, 265] on input "Basmati rice dish" at bounding box center [387, 267] width 388 height 20
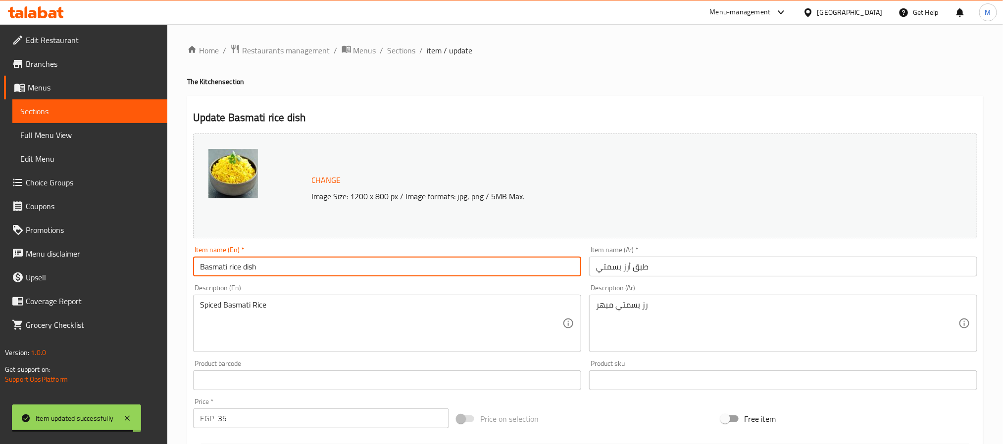
type input "Basmati Rice Dish"
click at [398, 49] on span "Sections" at bounding box center [402, 51] width 28 height 12
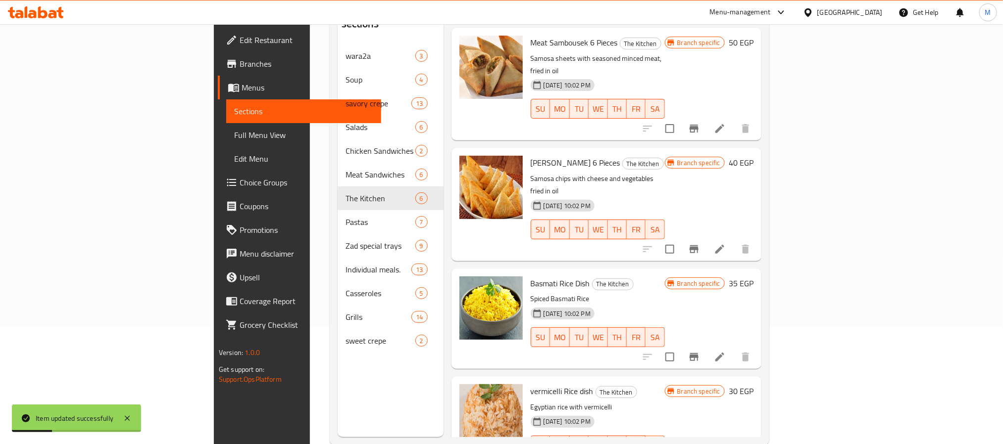
scroll to position [139, 0]
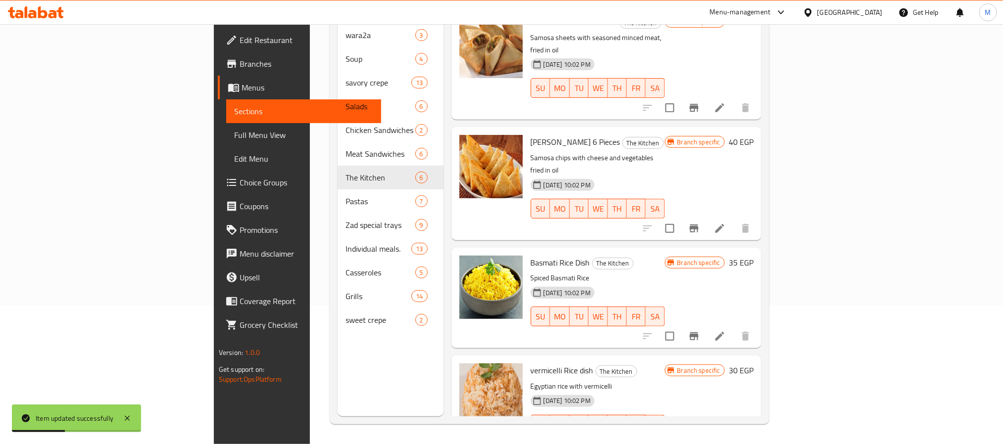
click at [757, 433] on div at bounding box center [696, 445] width 122 height 24
click at [726, 439] on icon at bounding box center [720, 445] width 12 height 12
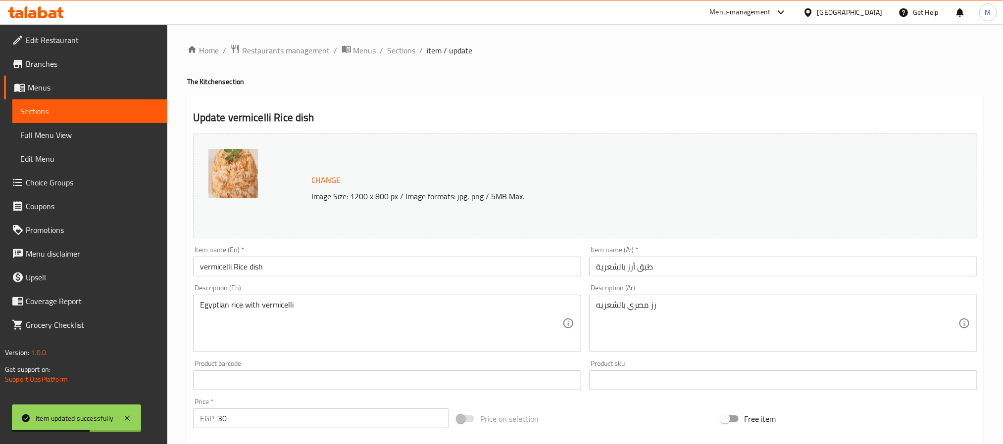
click at [325, 263] on input "vermicelli Rice dish" at bounding box center [387, 267] width 388 height 20
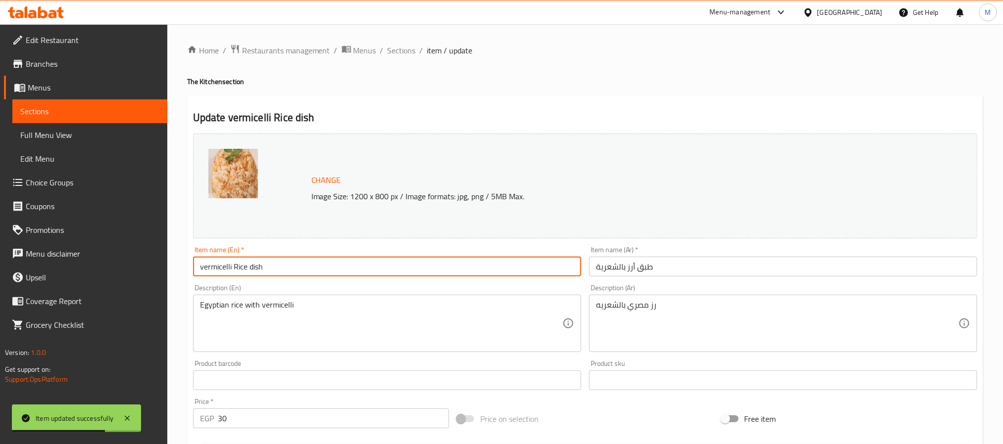
type input "Vermicelli Rice Dish"
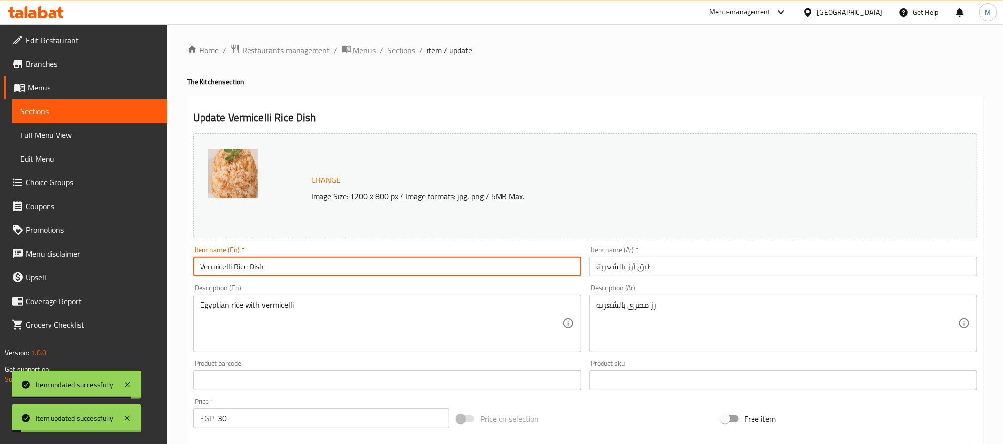
click at [406, 54] on span "Sections" at bounding box center [402, 51] width 28 height 12
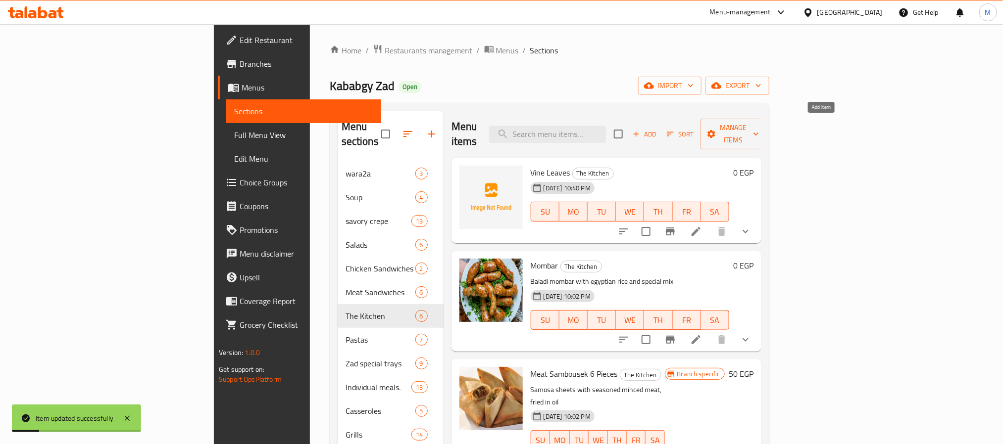
click at [658, 129] on span "Add" at bounding box center [644, 134] width 27 height 11
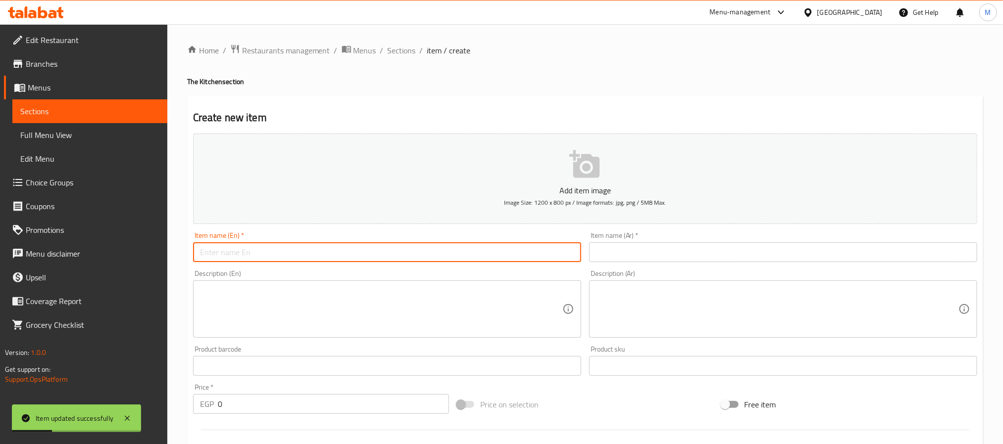
click at [358, 239] on div "Item name (En)   * Item name (En) *" at bounding box center [387, 247] width 388 height 30
paste input "Basmati Rice Dish"
type input "Basmati Rice Service"
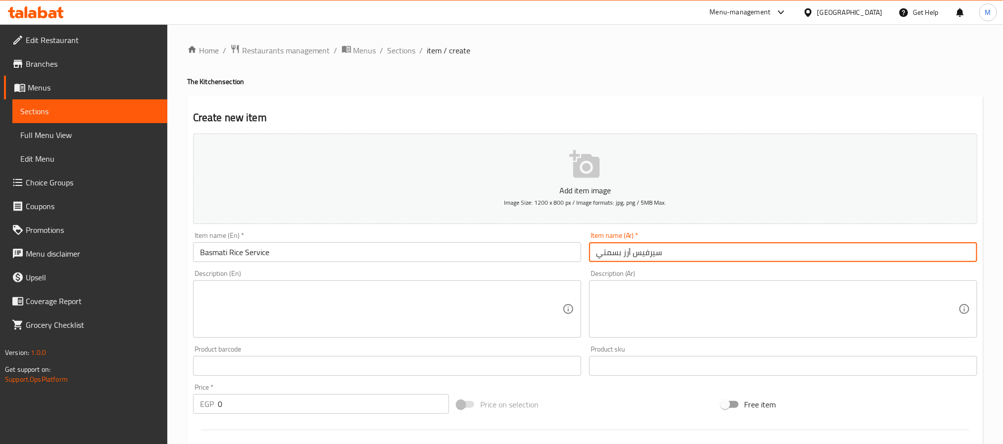
type input "سيرفيس أرز بسمتي"
click at [272, 413] on input "0" at bounding box center [333, 404] width 231 height 20
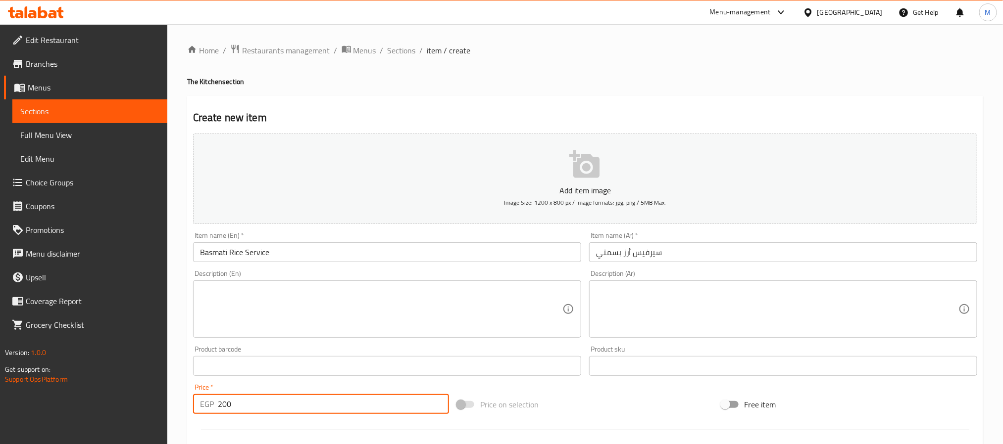
type input "200"
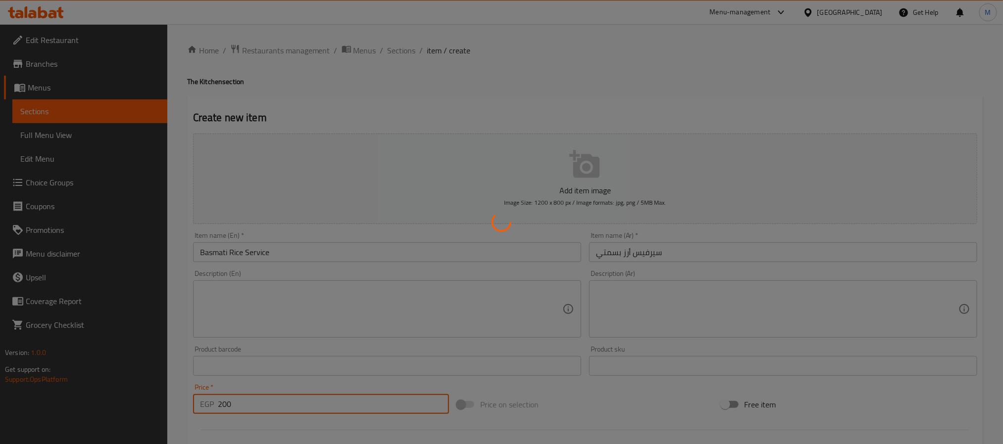
type input "0"
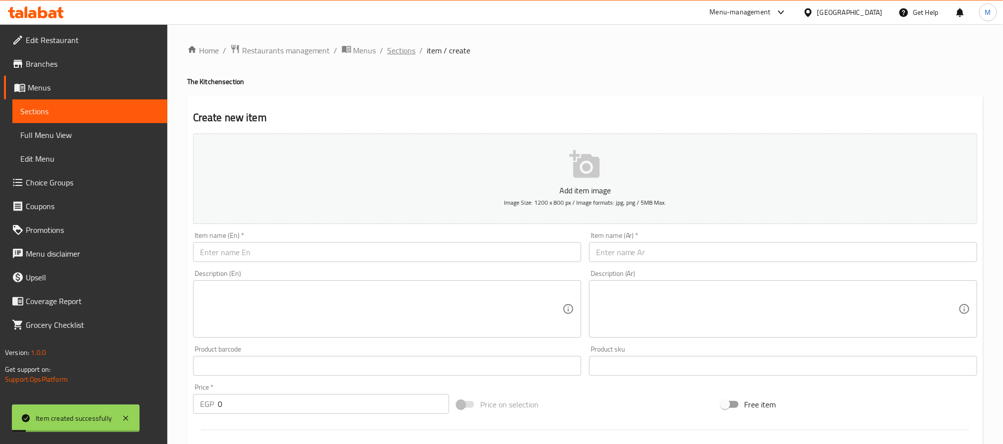
click at [399, 49] on span "Sections" at bounding box center [402, 51] width 28 height 12
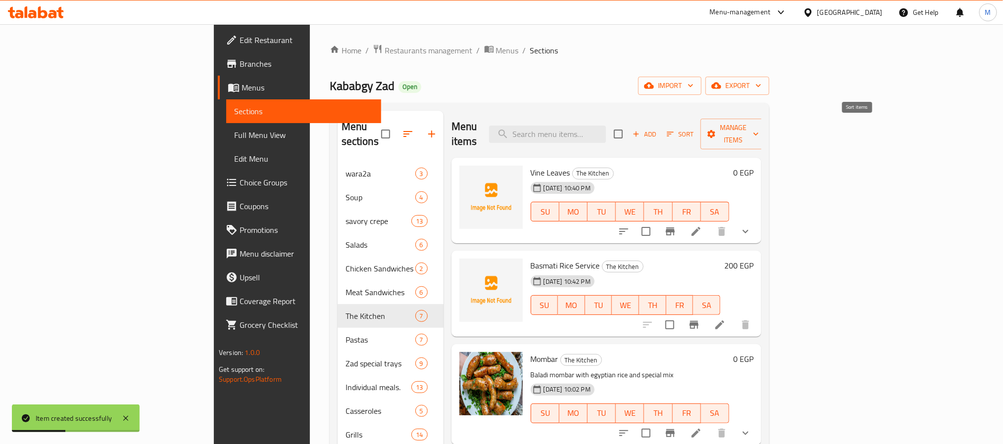
click at [694, 129] on span "Sort" at bounding box center [680, 134] width 27 height 11
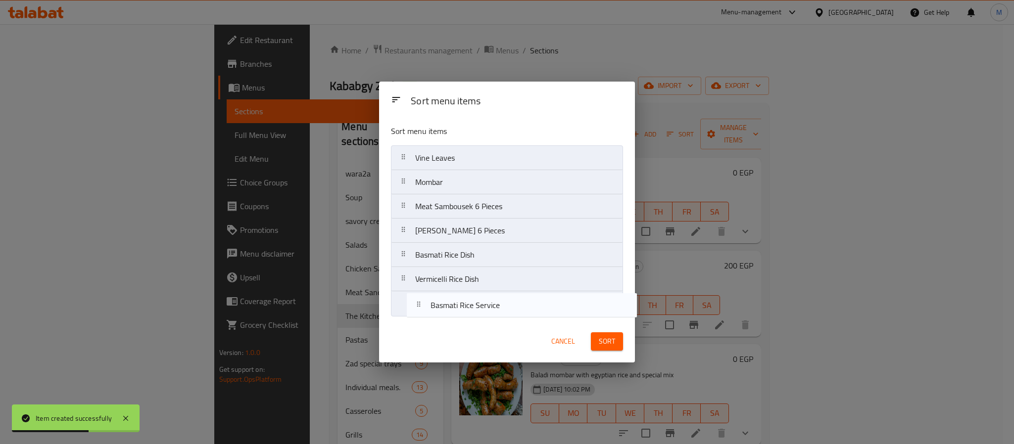
drag, startPoint x: 464, startPoint y: 183, endPoint x: 479, endPoint y: 309, distance: 127.1
click at [479, 309] on nav "Vine Leaves Basmati Rice Service Mombar Meat Sambousek 6 Pieces Cheese Sambouse…" at bounding box center [507, 230] width 232 height 171
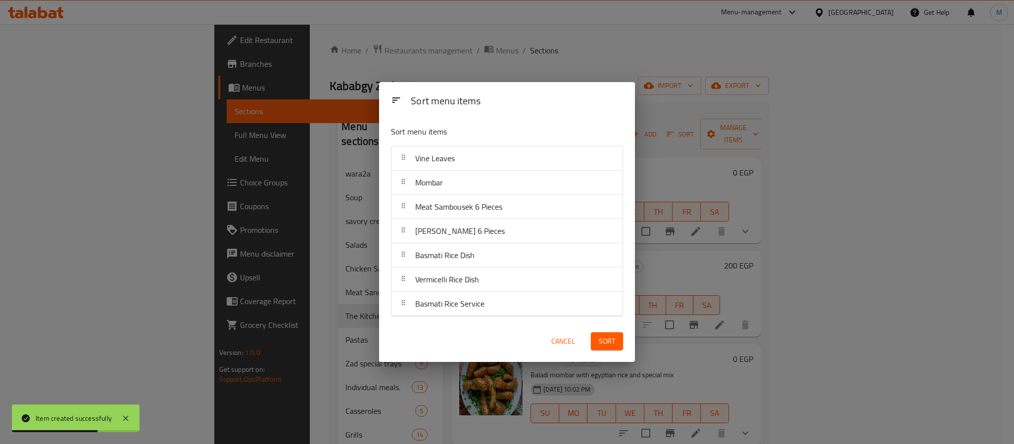
click at [611, 348] on button "Sort" at bounding box center [607, 342] width 32 height 18
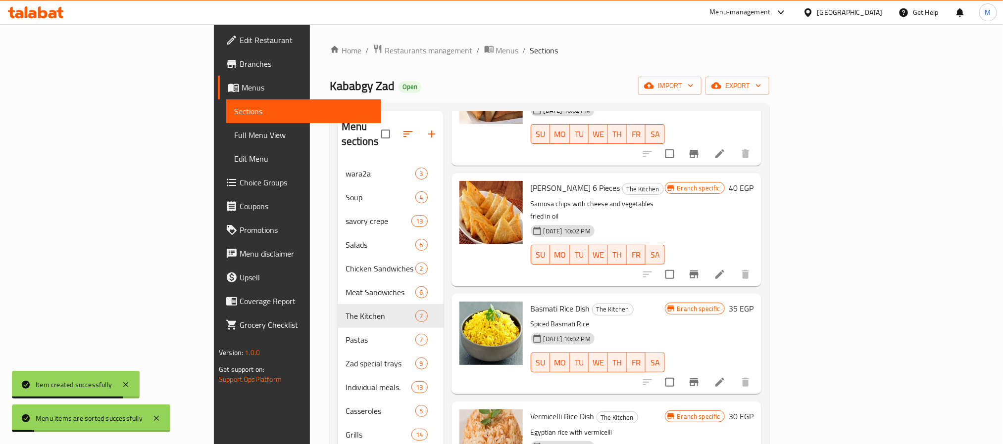
scroll to position [139, 0]
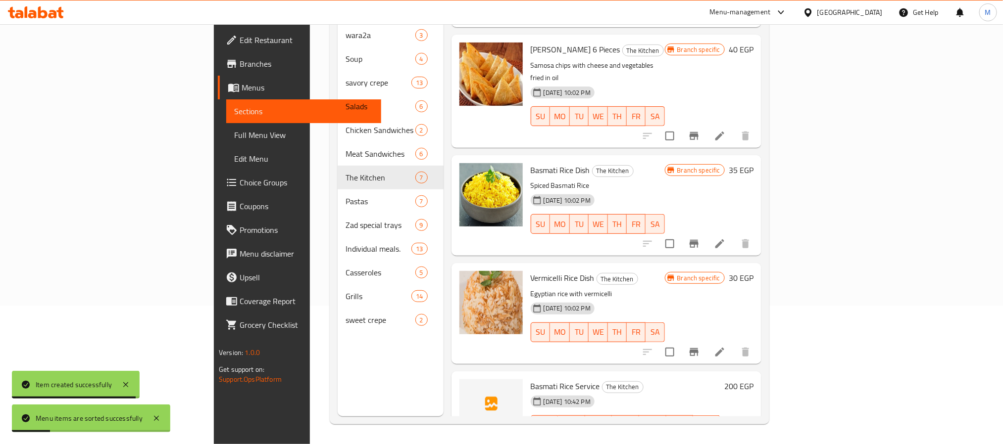
click at [733, 436] on li at bounding box center [720, 445] width 28 height 18
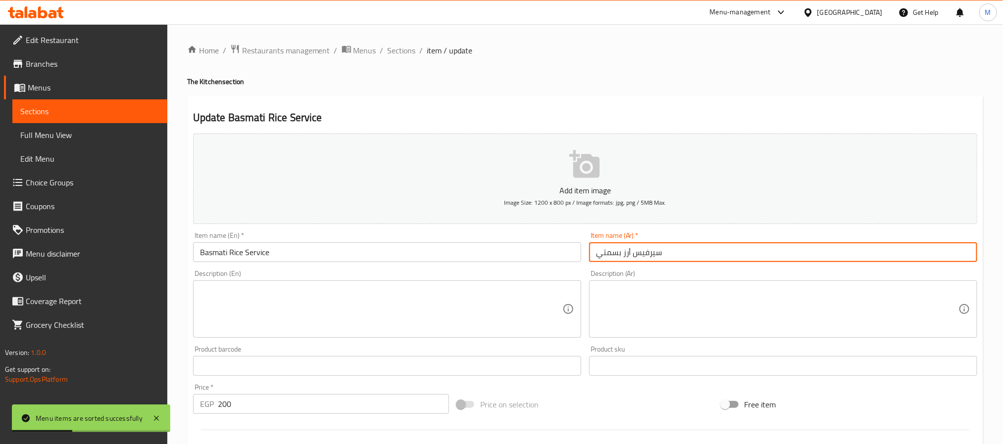
click at [655, 258] on input "سيرفيس أرز بسمتي" at bounding box center [783, 252] width 388 height 20
type input "سرفيس أرز بسمتي"
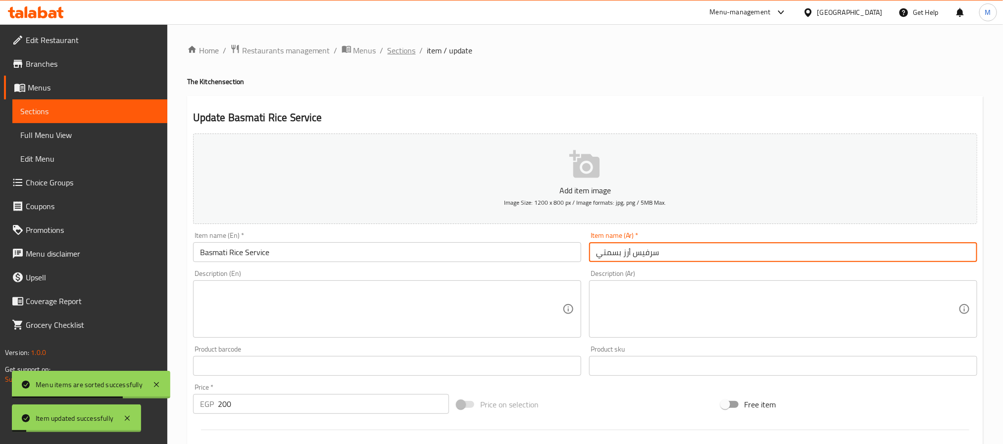
click at [395, 52] on span "Sections" at bounding box center [402, 51] width 28 height 12
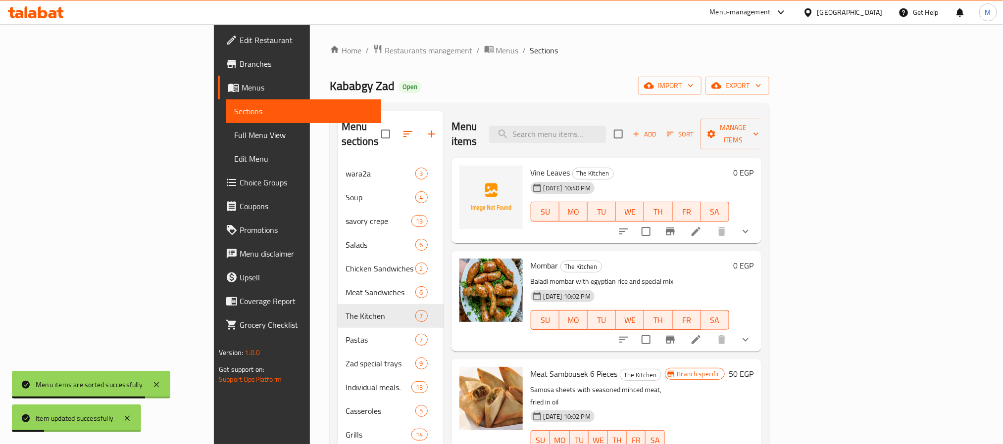
click at [462, 113] on div "Menu items Add Sort Manage items" at bounding box center [606, 134] width 310 height 47
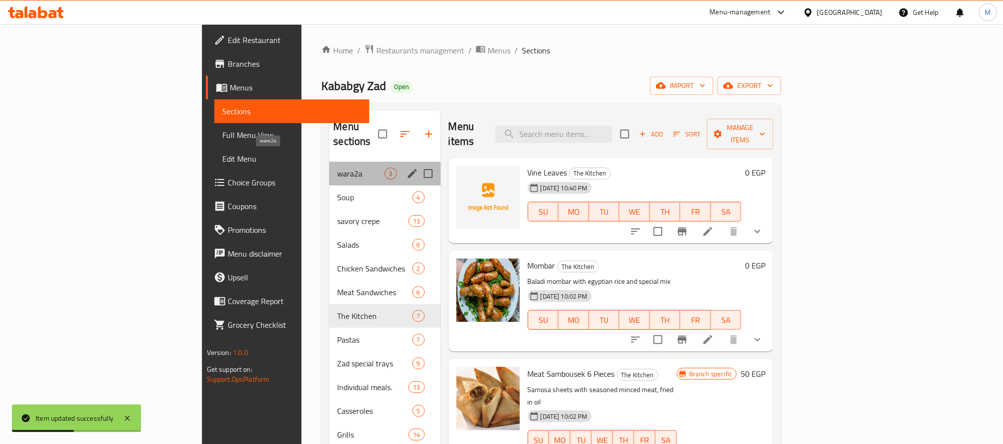
click at [337, 168] on span "wara2a" at bounding box center [360, 174] width 47 height 12
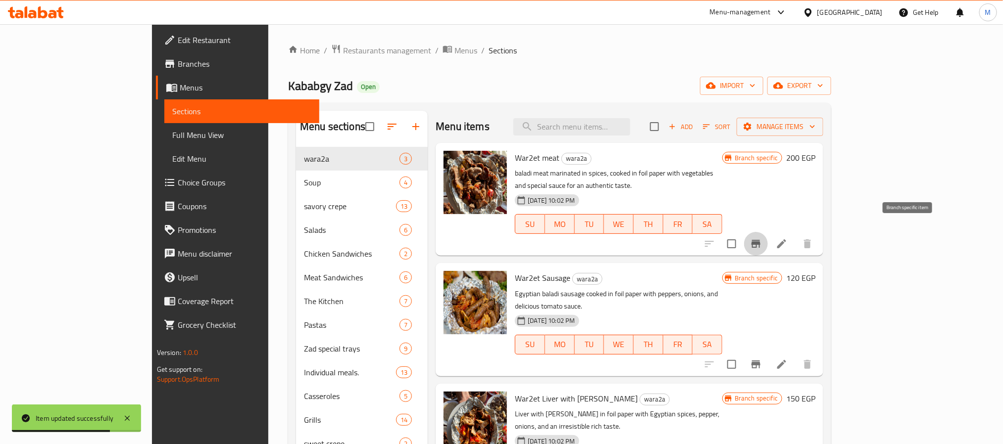
click at [762, 238] on icon "Branch-specific-item" at bounding box center [756, 244] width 12 height 12
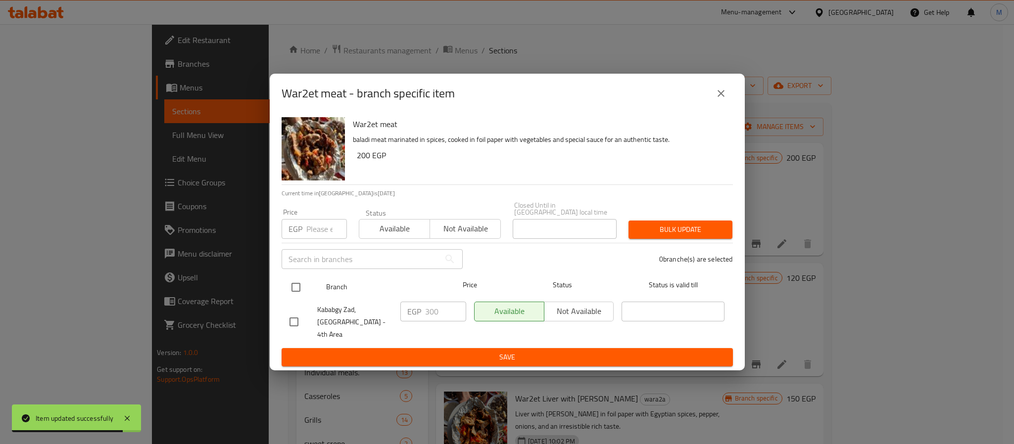
click at [294, 291] on input "checkbox" at bounding box center [296, 287] width 21 height 21
checkbox input "true"
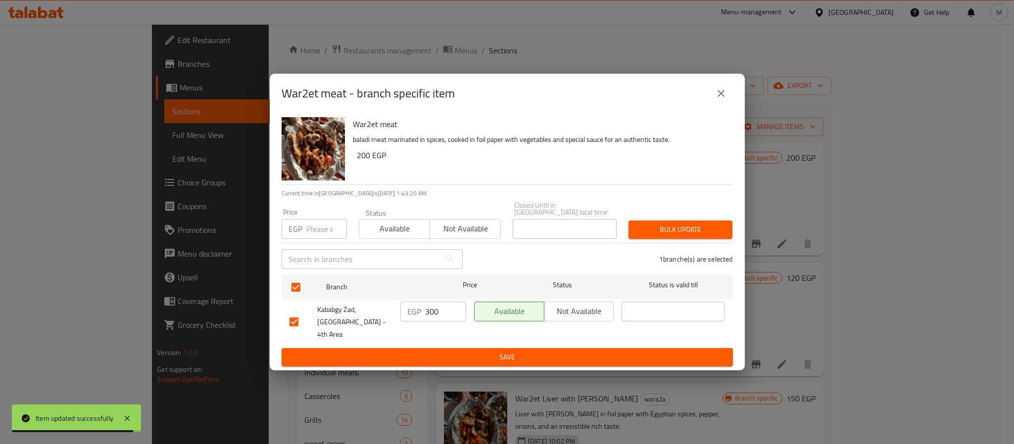
click at [320, 230] on input "number" at bounding box center [326, 229] width 41 height 20
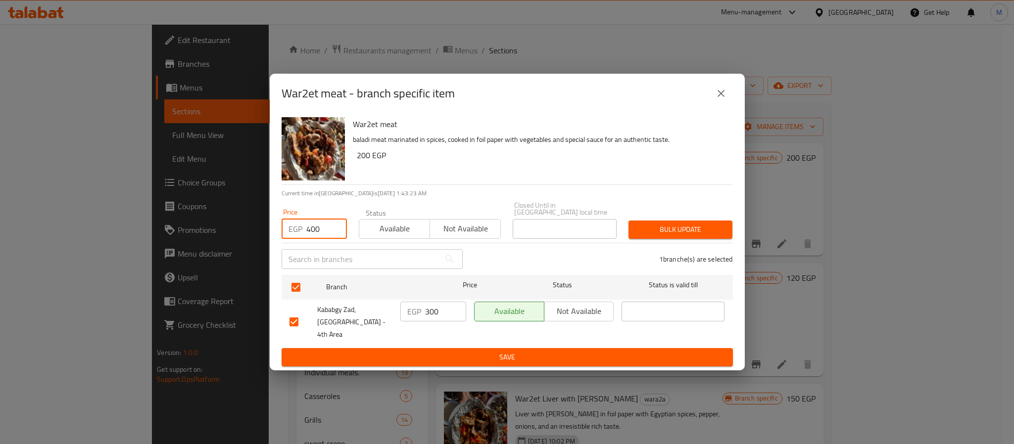
type input "400"
click at [646, 232] on span "Bulk update" at bounding box center [680, 230] width 88 height 12
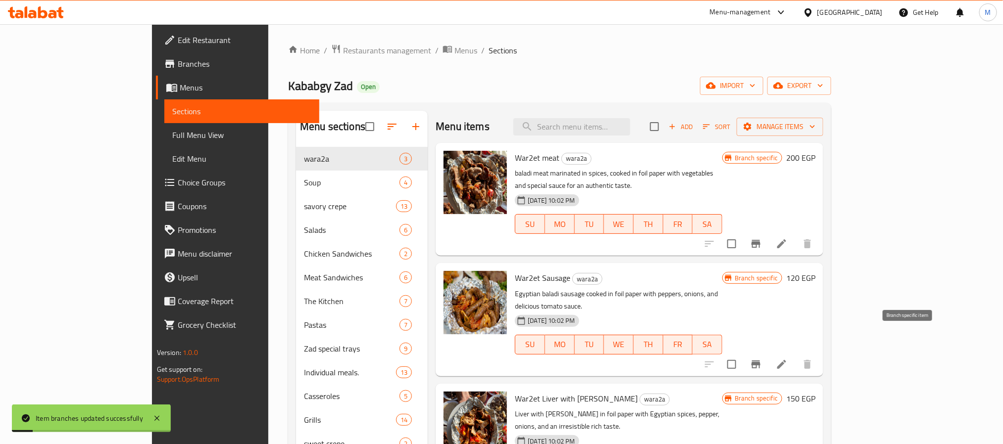
click at [762, 359] on icon "Branch-specific-item" at bounding box center [756, 365] width 12 height 12
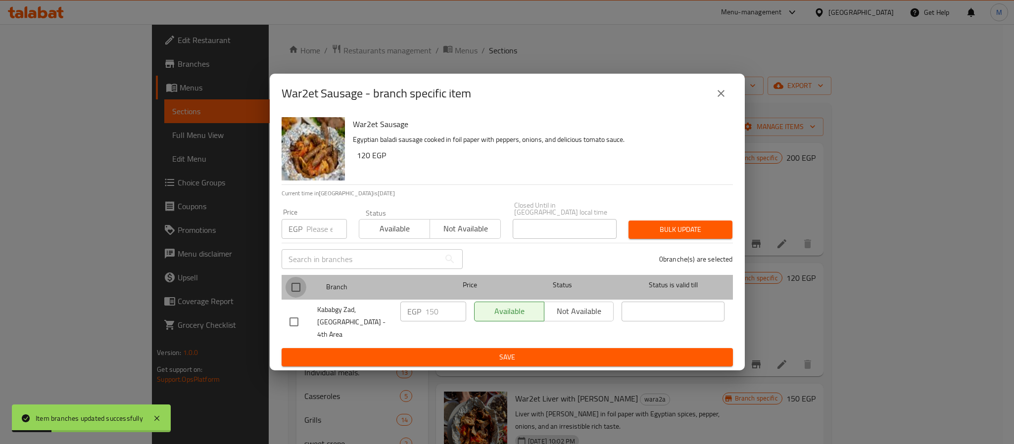
click at [296, 290] on input "checkbox" at bounding box center [296, 287] width 21 height 21
checkbox input "true"
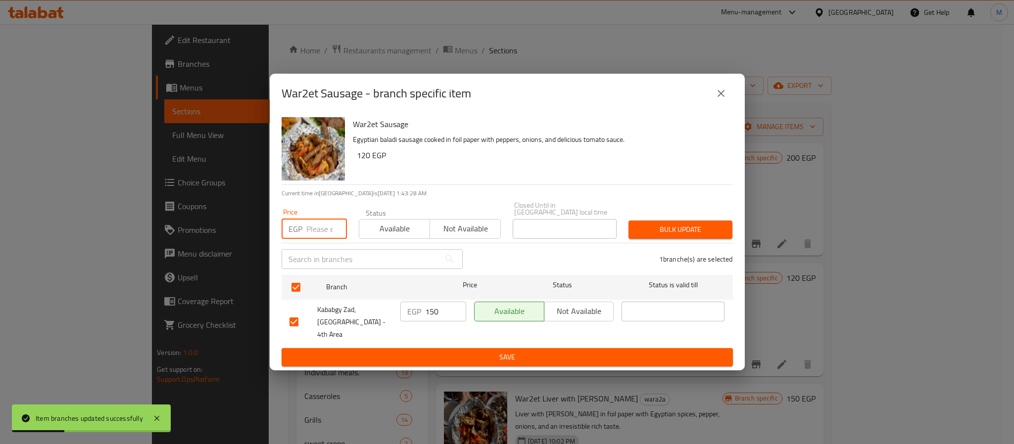
click at [311, 231] on input "number" at bounding box center [326, 229] width 41 height 20
type input "325"
click at [647, 234] on span "Bulk update" at bounding box center [680, 230] width 88 height 12
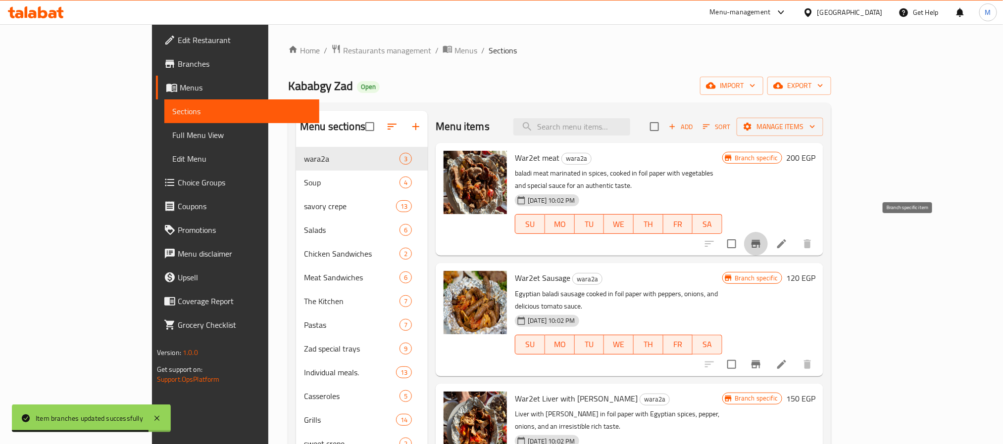
click at [760, 240] on icon "Branch-specific-item" at bounding box center [755, 244] width 9 height 8
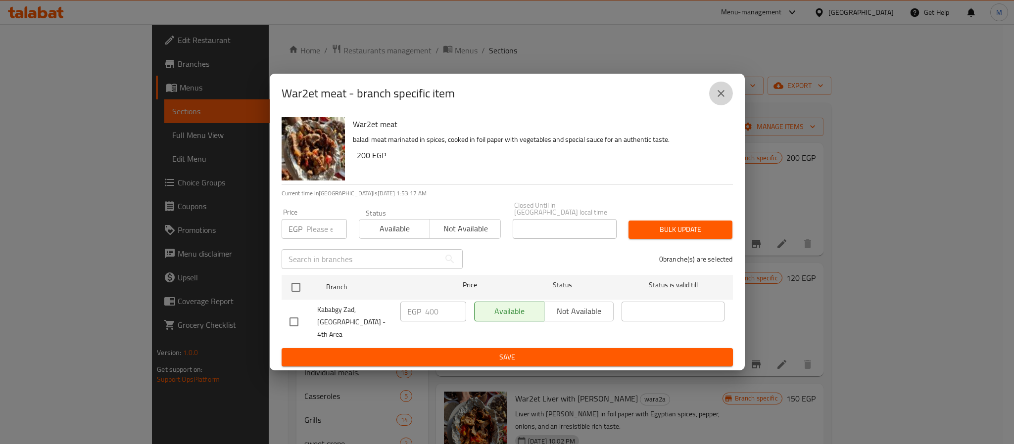
click at [723, 99] on icon "close" at bounding box center [721, 94] width 12 height 12
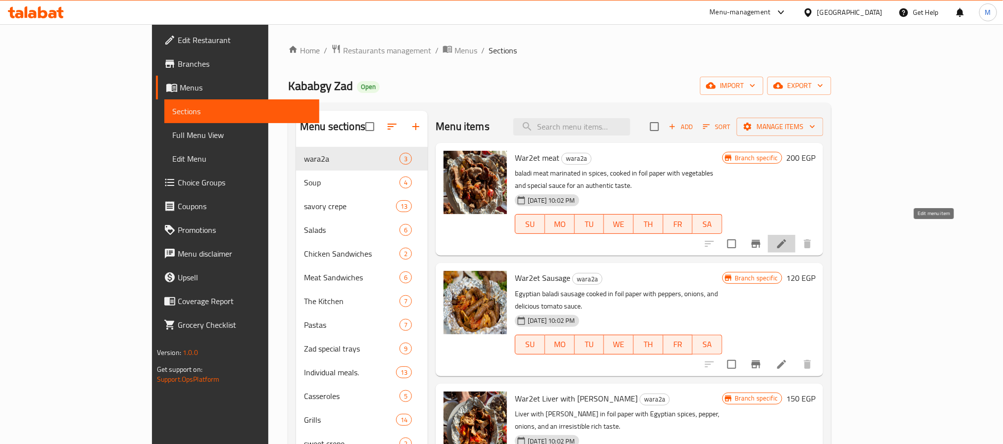
click at [786, 240] on icon at bounding box center [781, 244] width 9 height 9
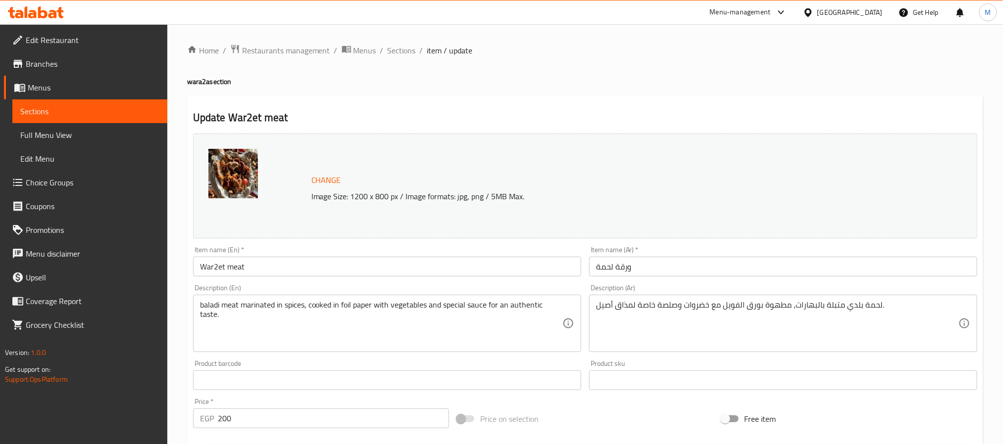
click at [349, 263] on input "War2et meat" at bounding box center [387, 267] width 388 height 20
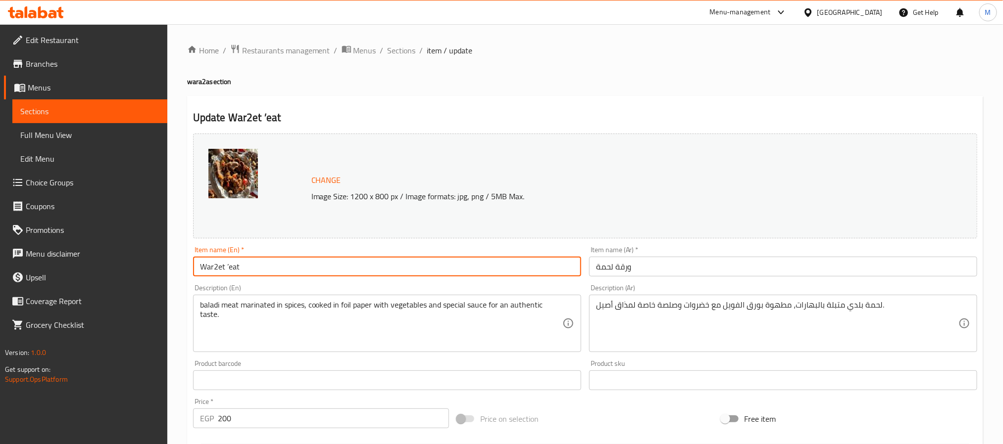
type input "War2et Meat"
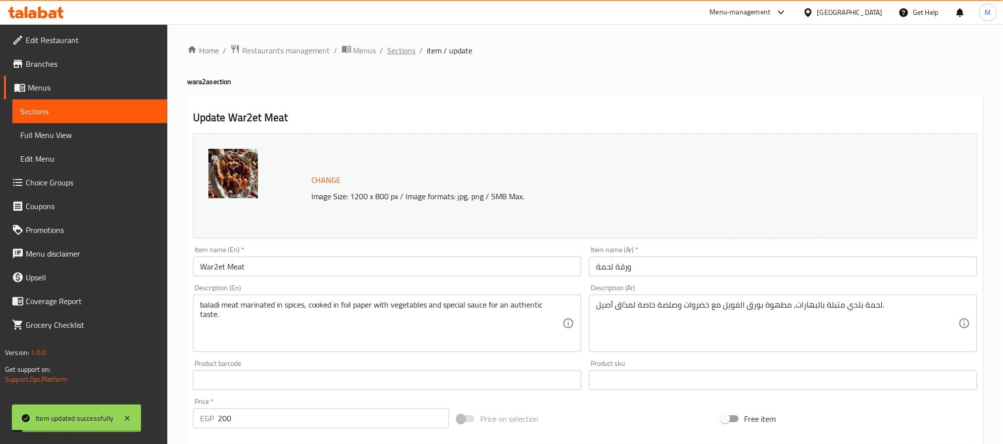
click at [407, 56] on span "Sections" at bounding box center [402, 51] width 28 height 12
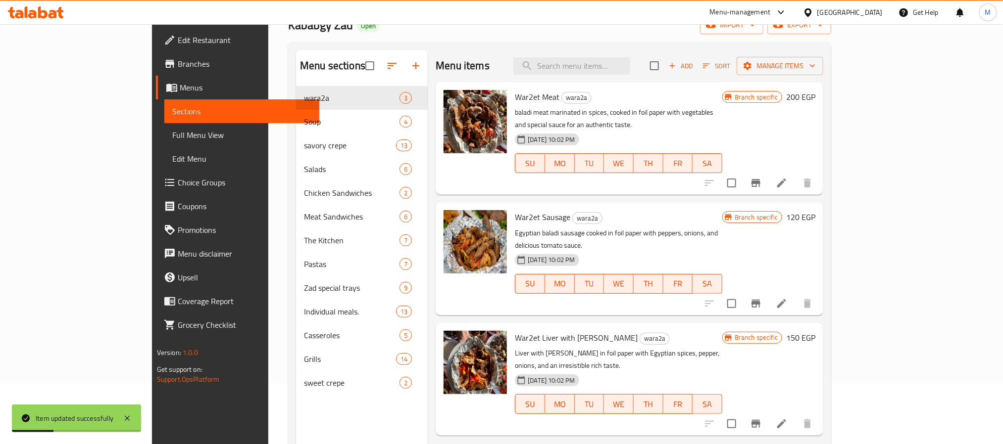
scroll to position [139, 0]
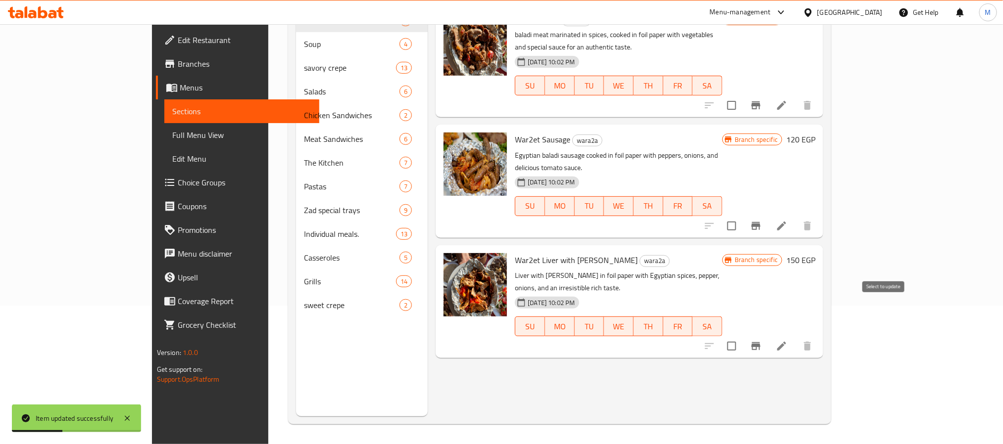
click at [742, 336] on input "checkbox" at bounding box center [731, 346] width 21 height 21
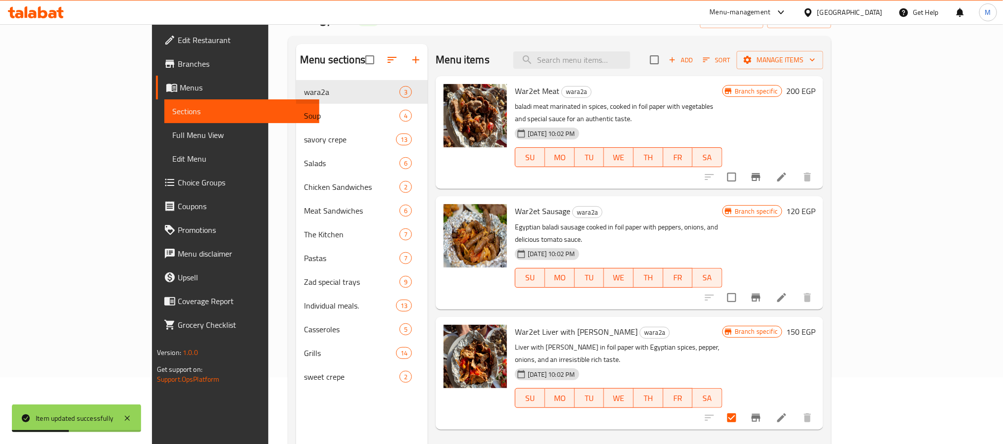
scroll to position [0, 0]
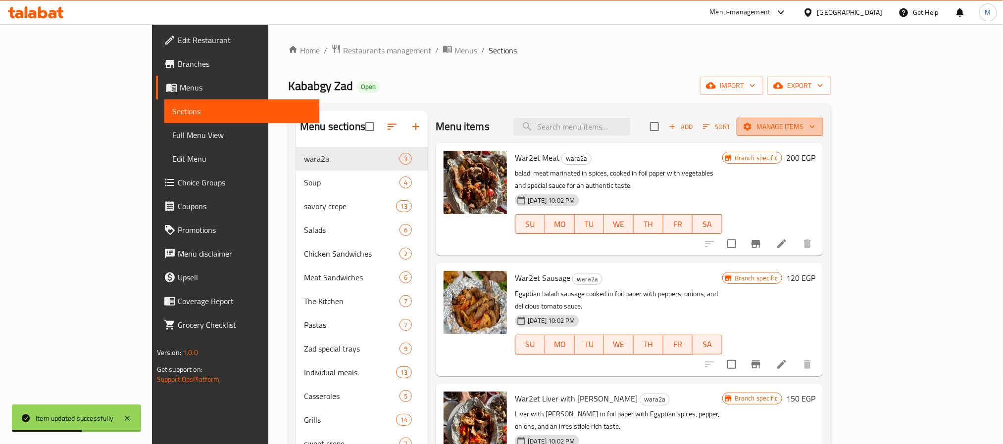
click at [823, 134] on button "Manage items" at bounding box center [779, 127] width 87 height 18
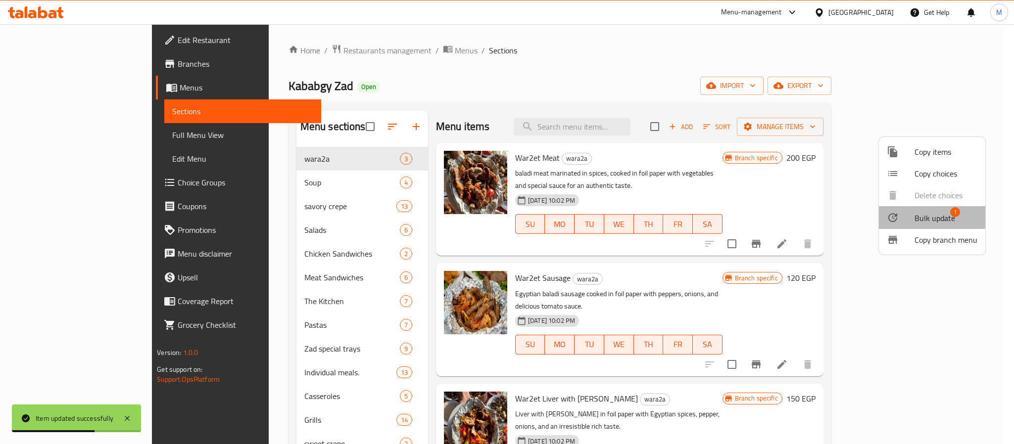
click at [896, 211] on li "Bulk update 1" at bounding box center [932, 217] width 106 height 23
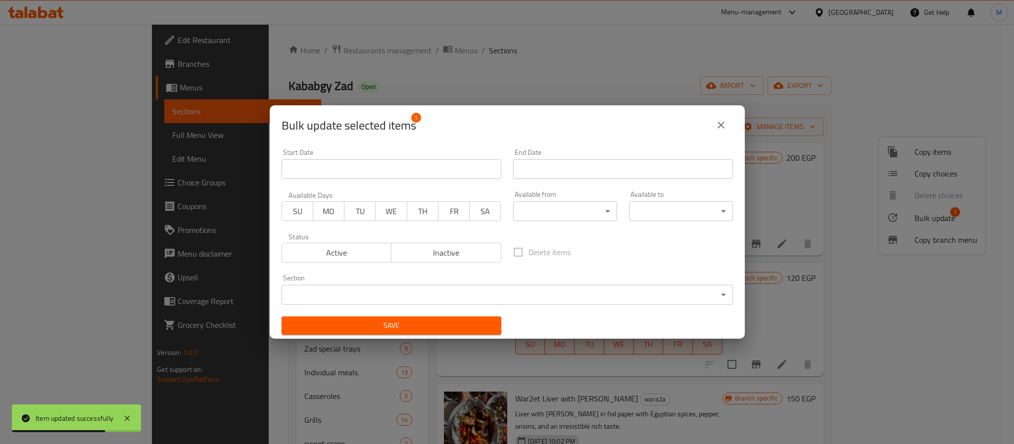
drag, startPoint x: 446, startPoint y: 254, endPoint x: 449, endPoint y: 304, distance: 50.1
click at [447, 254] on span "Inactive" at bounding box center [446, 253] width 102 height 14
click at [456, 325] on span "Save" at bounding box center [392, 326] width 204 height 12
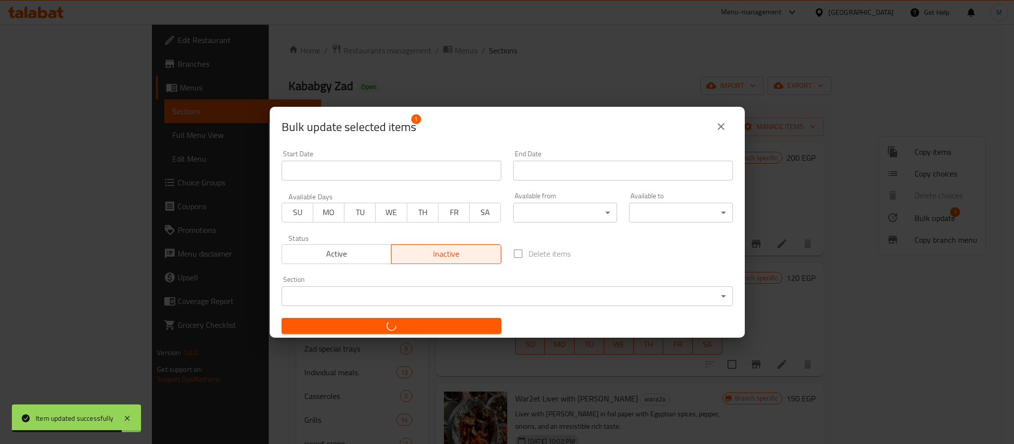
checkbox input "false"
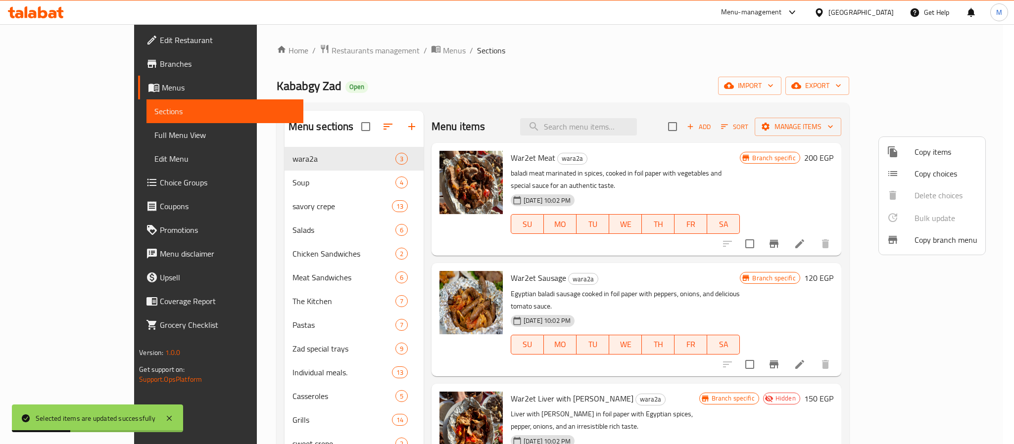
drag, startPoint x: 484, startPoint y: 115, endPoint x: 379, endPoint y: 143, distance: 109.1
click at [484, 115] on div at bounding box center [507, 222] width 1014 height 444
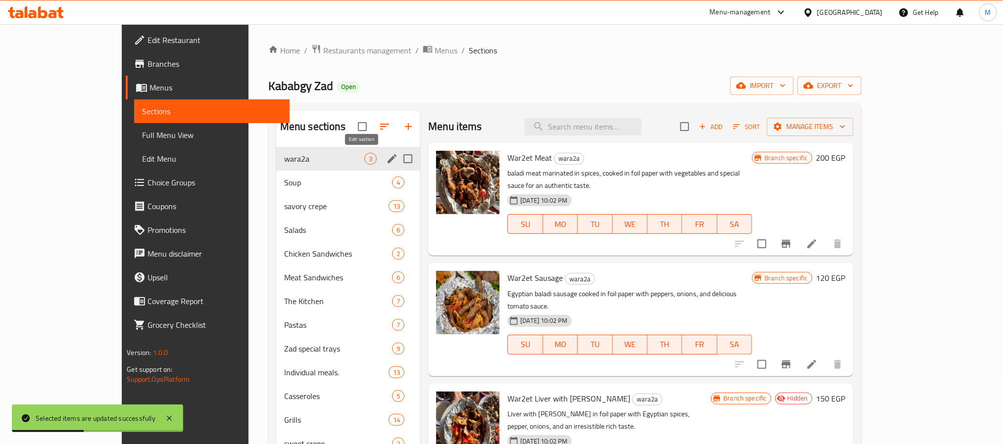
click at [386, 158] on icon "edit" at bounding box center [392, 159] width 12 height 12
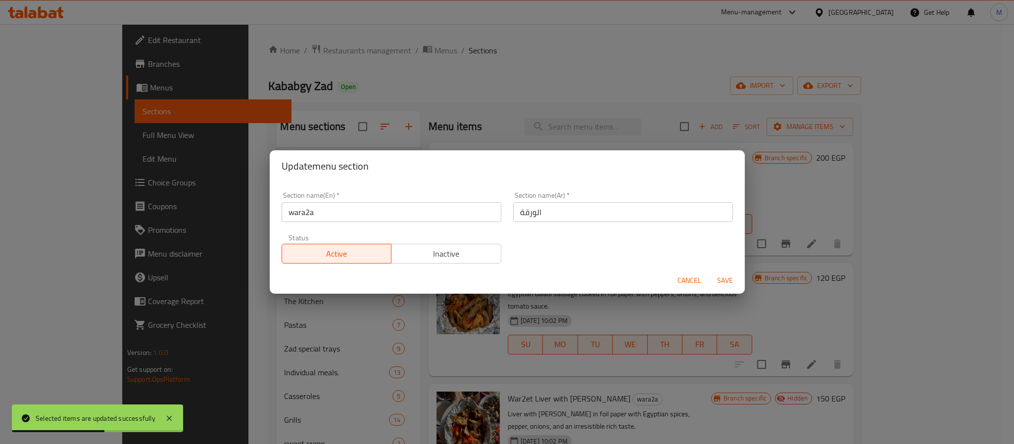
click at [335, 209] on input "wara2a" at bounding box center [392, 212] width 220 height 20
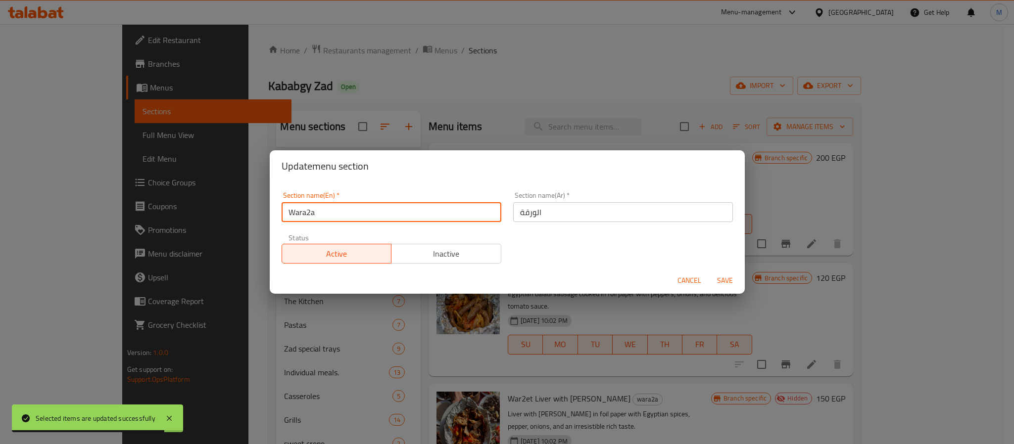
type input "Wara2a"
click at [709, 272] on button "Save" at bounding box center [725, 281] width 32 height 18
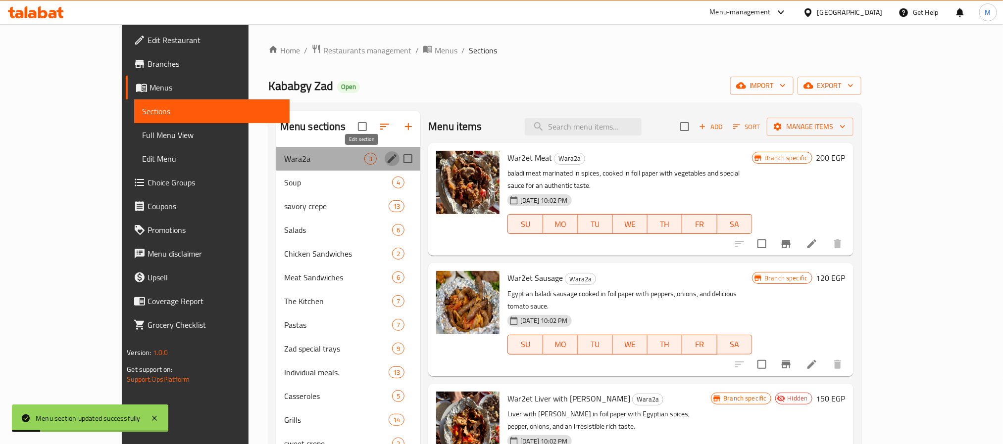
click at [386, 159] on icon "edit" at bounding box center [392, 159] width 12 height 12
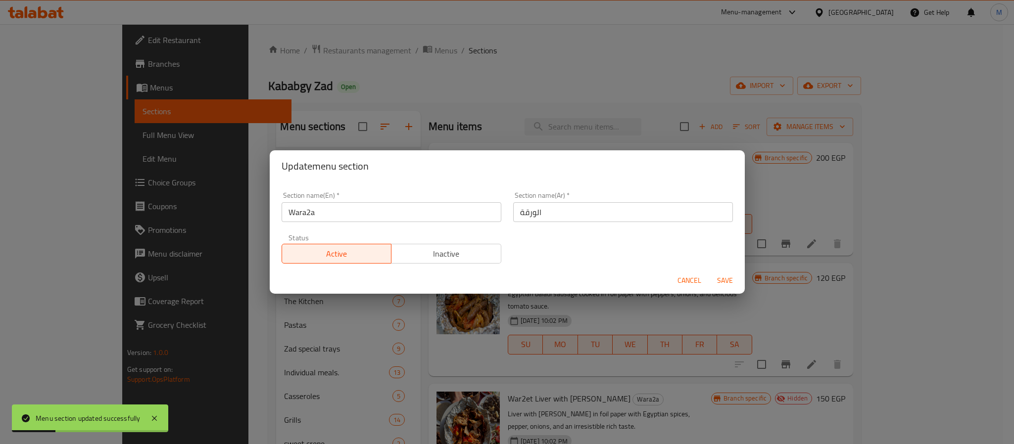
click at [412, 206] on input "Wara2a" at bounding box center [392, 212] width 220 height 20
type input "Grill"
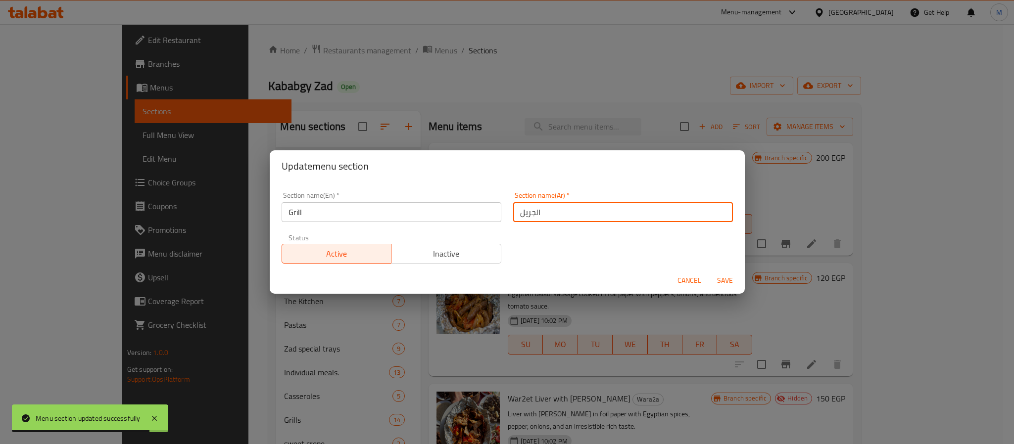
type input "الجريل"
click at [709, 272] on button "Save" at bounding box center [725, 281] width 32 height 18
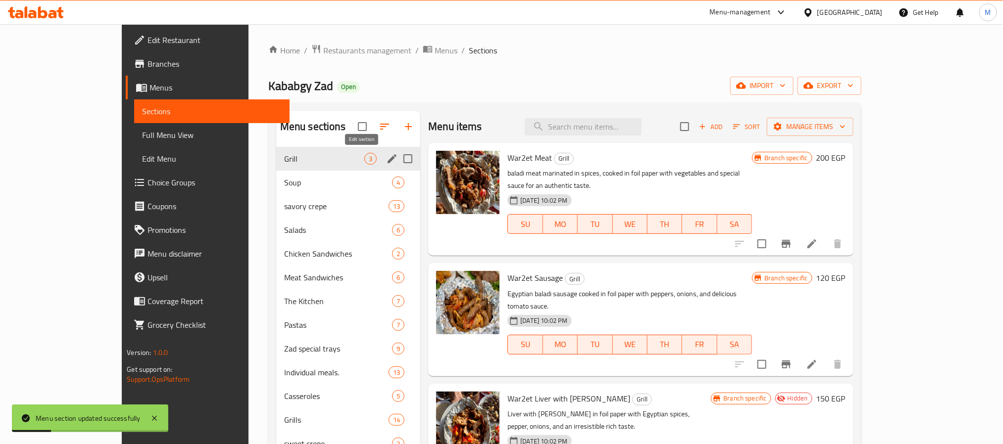
click at [386, 159] on icon "edit" at bounding box center [392, 159] width 12 height 12
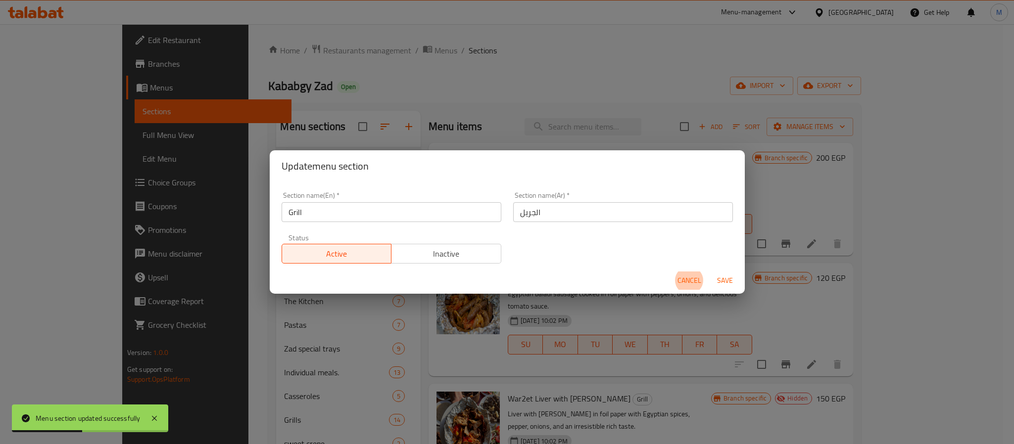
click at [526, 215] on input "الجريل" at bounding box center [623, 212] width 220 height 20
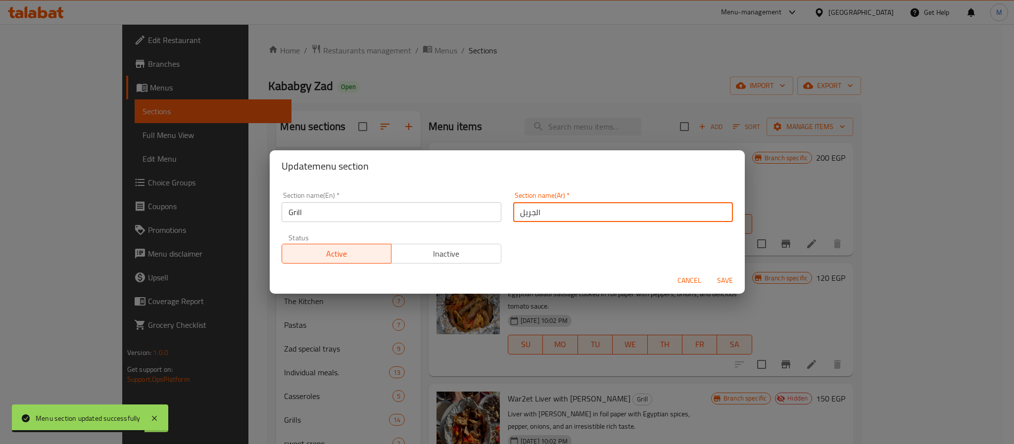
click at [709, 272] on button "Save" at bounding box center [725, 281] width 32 height 18
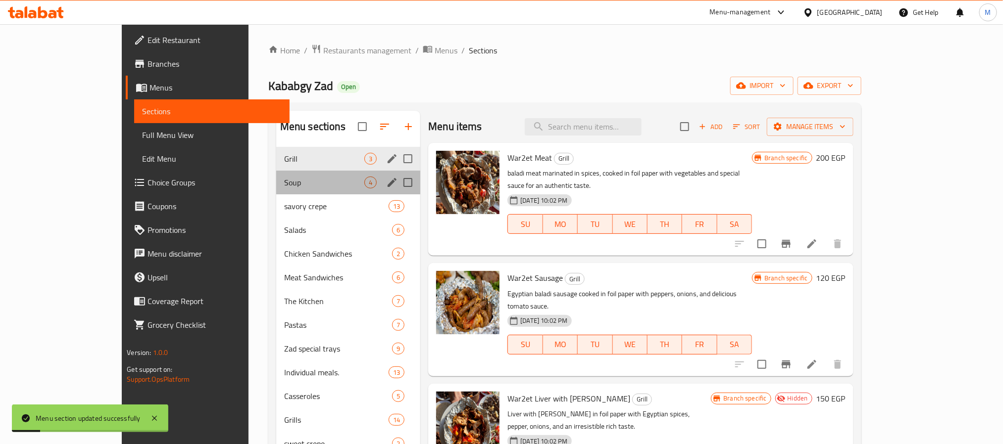
click at [287, 176] on div "Soup 4" at bounding box center [348, 183] width 144 height 24
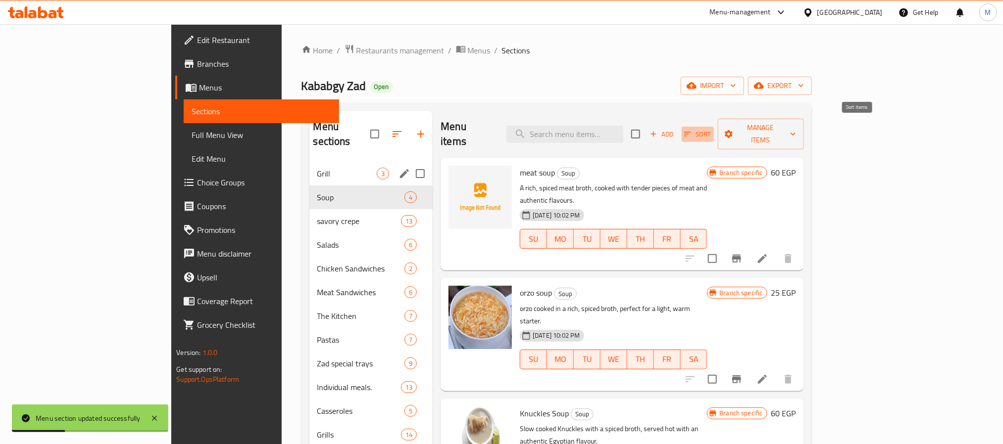
click at [714, 127] on button "Sort" at bounding box center [697, 134] width 32 height 15
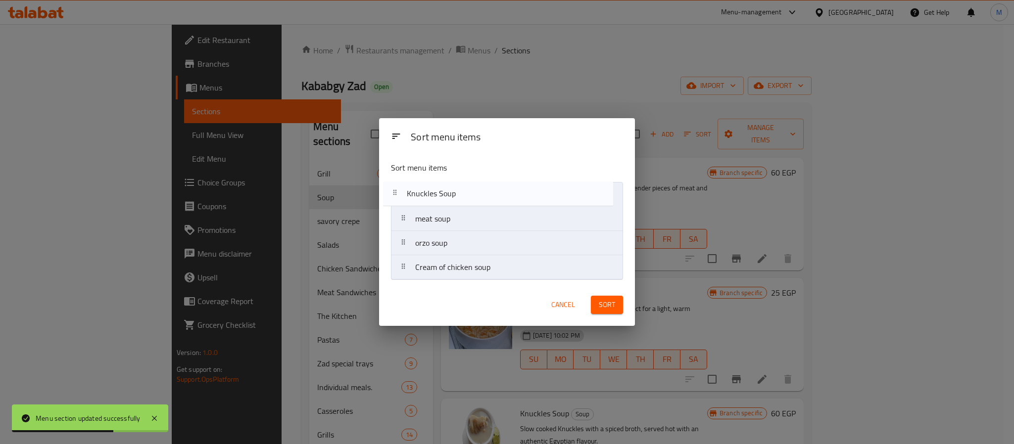
drag, startPoint x: 489, startPoint y: 248, endPoint x: 481, endPoint y: 196, distance: 52.1
click at [481, 196] on nav "meat soup orzo soup Knuckles Soup Cream of chicken soup" at bounding box center [507, 231] width 232 height 98
drag, startPoint x: 476, startPoint y: 247, endPoint x: 487, endPoint y: 189, distance: 59.6
click at [487, 189] on nav "Knuckles Soup meat soup orzo soup Cream of chicken soup" at bounding box center [507, 231] width 232 height 98
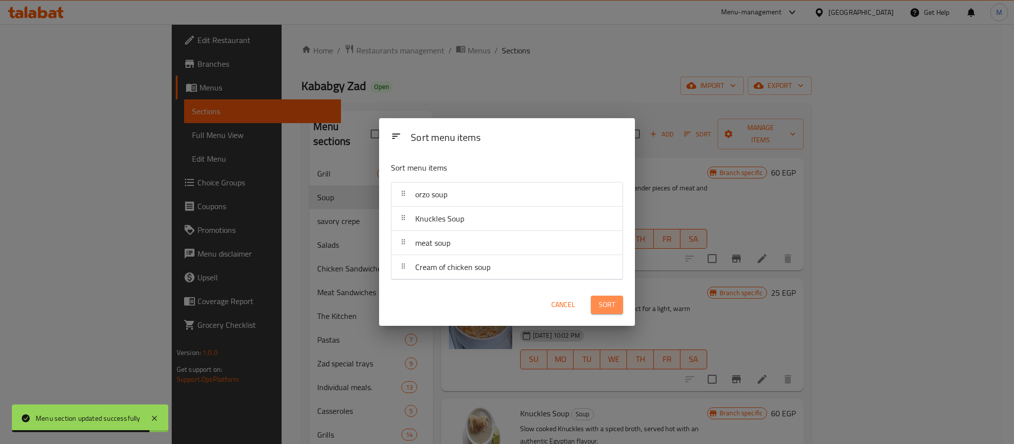
click at [613, 311] on span "Sort" at bounding box center [607, 305] width 16 height 12
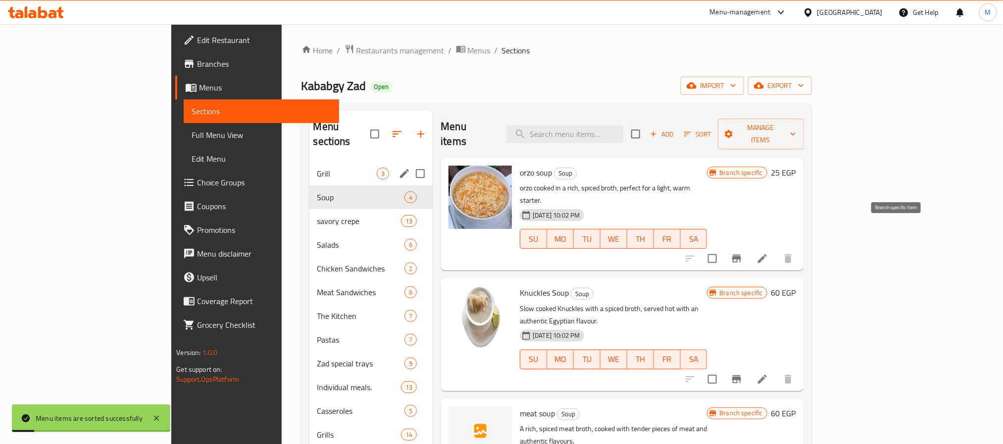
click at [741, 255] on icon "Branch-specific-item" at bounding box center [736, 259] width 9 height 8
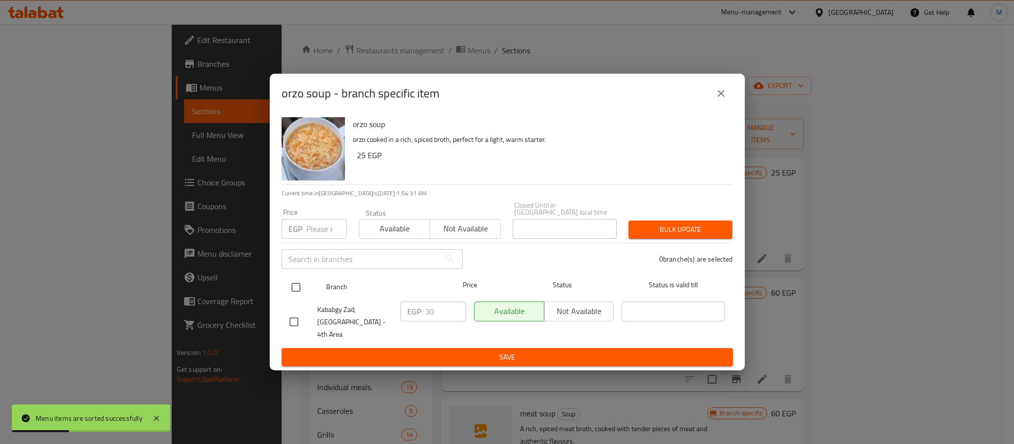
click at [297, 291] on input "checkbox" at bounding box center [296, 287] width 21 height 21
checkbox input "true"
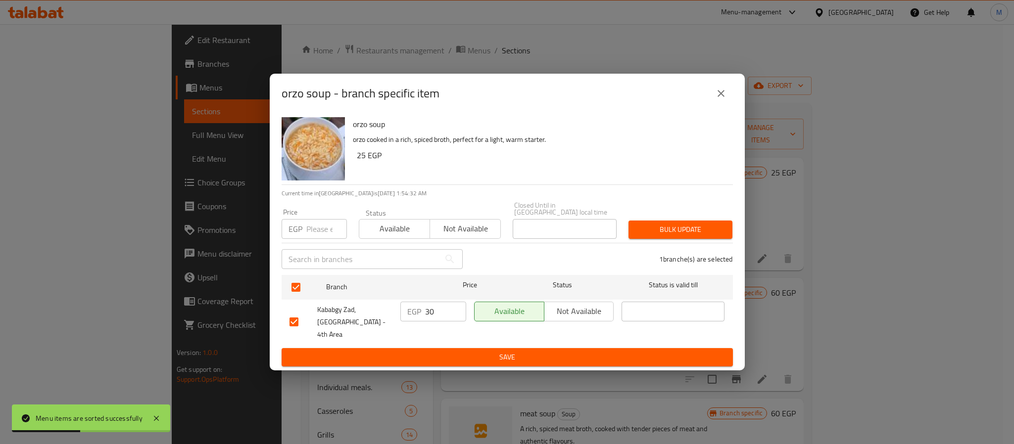
click at [322, 226] on input "number" at bounding box center [326, 229] width 41 height 20
type input "40"
click at [695, 232] on span "Bulk update" at bounding box center [680, 230] width 88 height 12
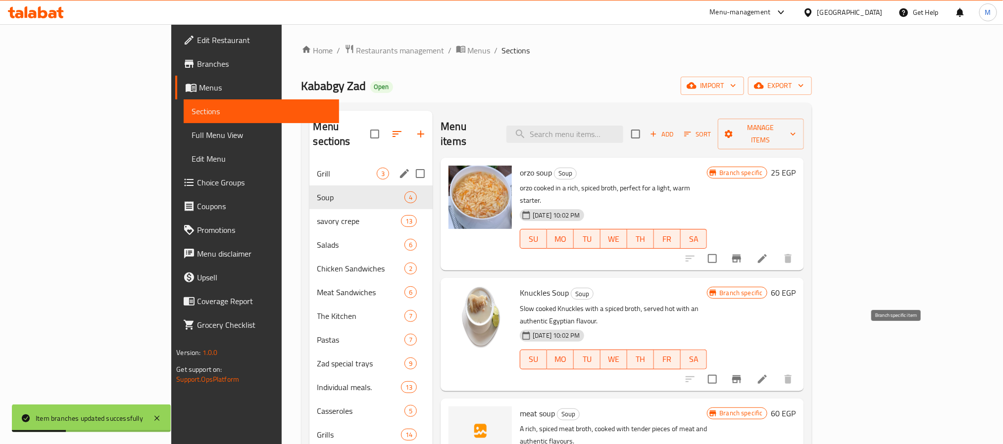
click at [742, 374] on icon "Branch-specific-item" at bounding box center [736, 380] width 12 height 12
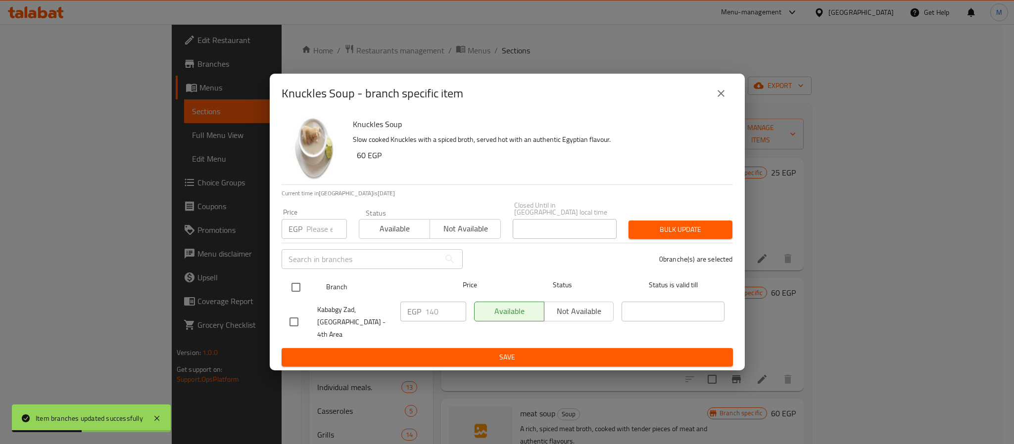
click at [295, 288] on input "checkbox" at bounding box center [296, 287] width 21 height 21
checkbox input "true"
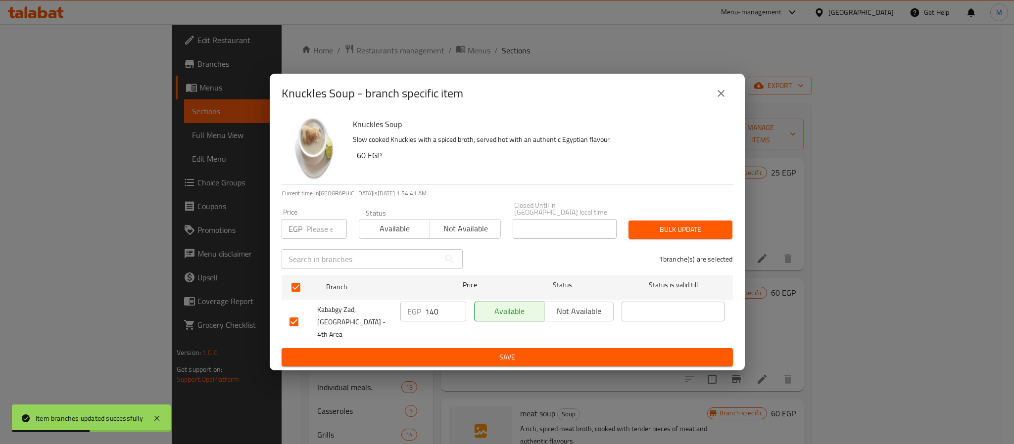
click at [315, 234] on input "number" at bounding box center [326, 229] width 41 height 20
type input "130"
click at [695, 229] on span "Bulk update" at bounding box center [680, 230] width 88 height 12
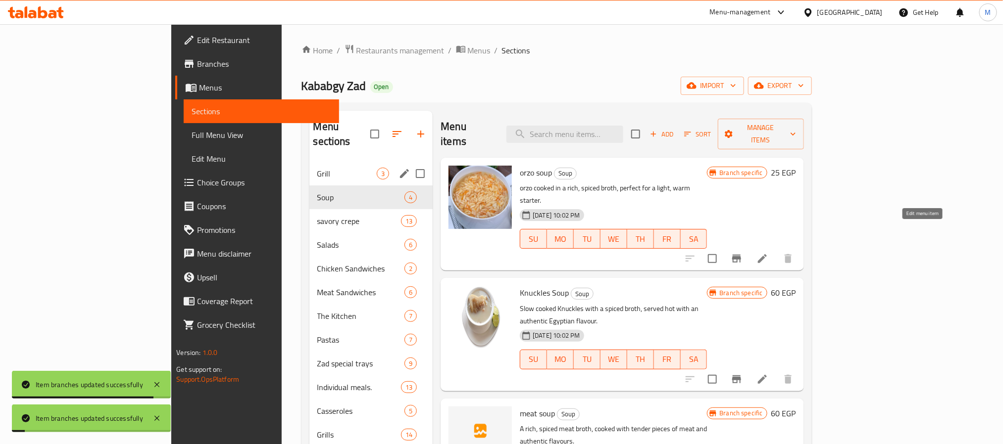
click at [767, 254] on icon at bounding box center [762, 258] width 9 height 9
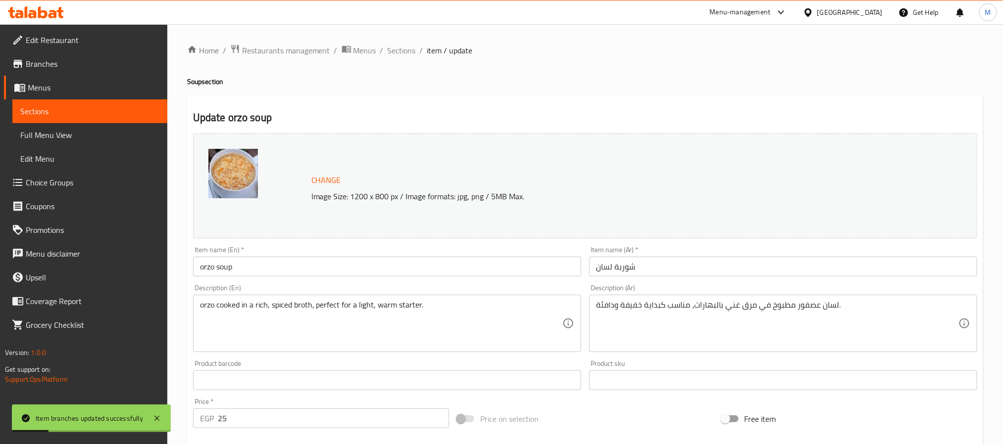
drag, startPoint x: 414, startPoint y: 263, endPoint x: 424, endPoint y: 264, distance: 9.5
click at [414, 263] on input "orzo soup" at bounding box center [387, 267] width 388 height 20
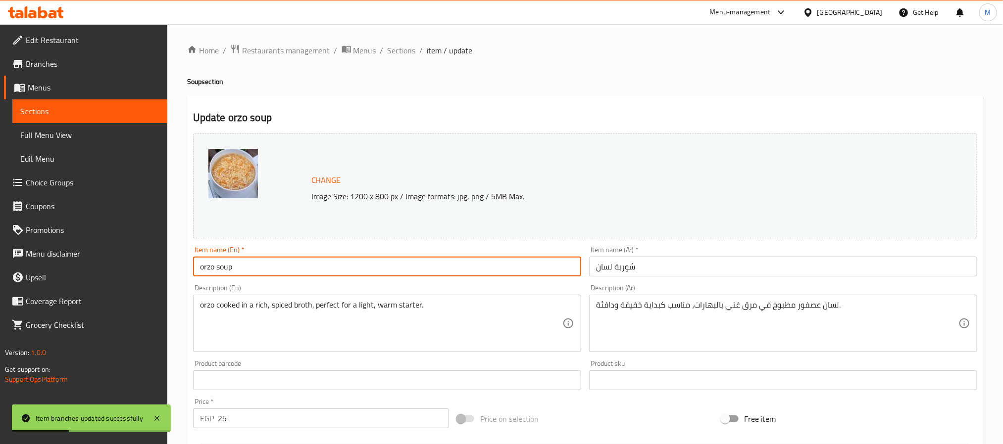
type input "Orzo Soup"
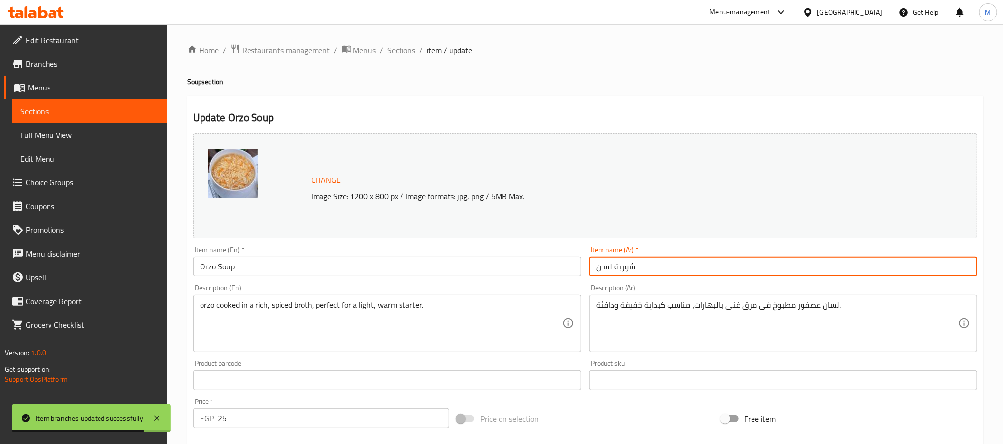
type input "شوربة لسان عصفور"
click at [401, 45] on span "Sections" at bounding box center [402, 51] width 28 height 12
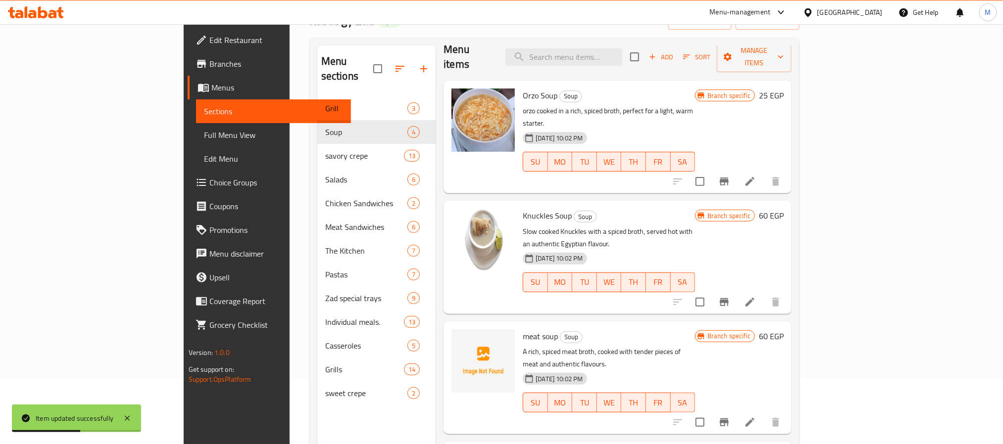
scroll to position [139, 0]
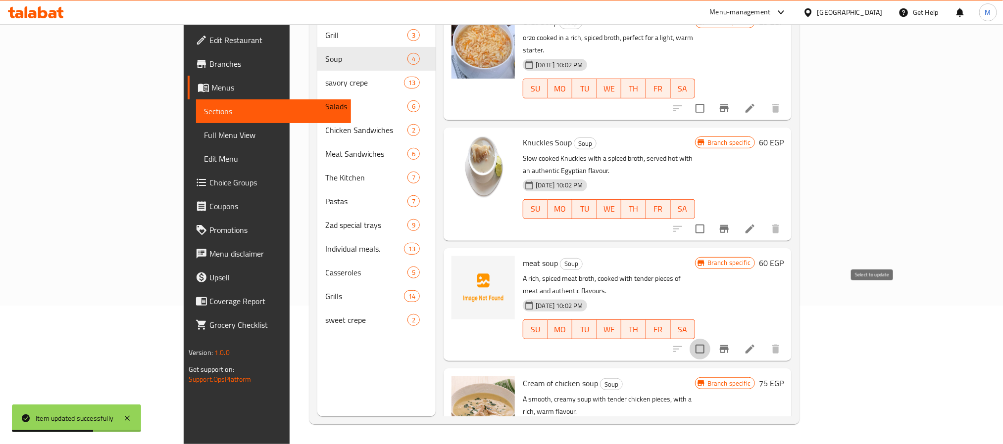
click at [710, 339] on input "checkbox" at bounding box center [699, 349] width 21 height 21
checkbox input "true"
drag, startPoint x: 875, startPoint y: 404, endPoint x: 878, endPoint y: 398, distance: 6.6
checkbox input "true"
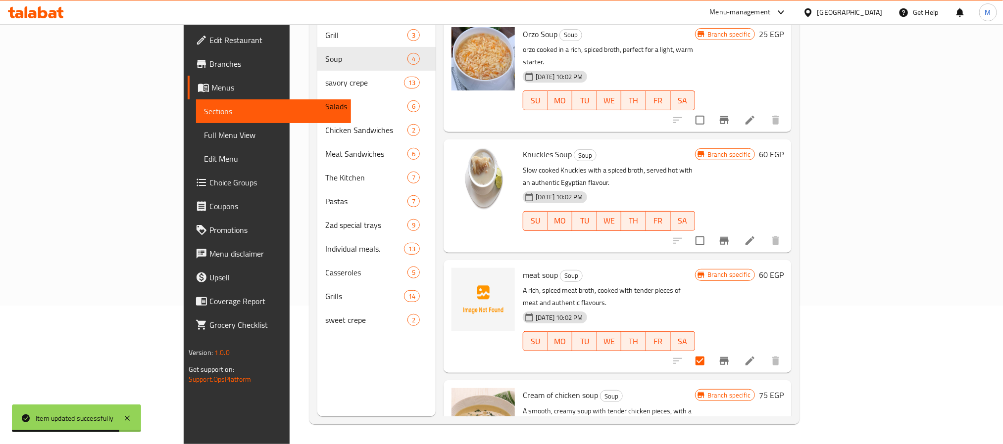
scroll to position [0, 0]
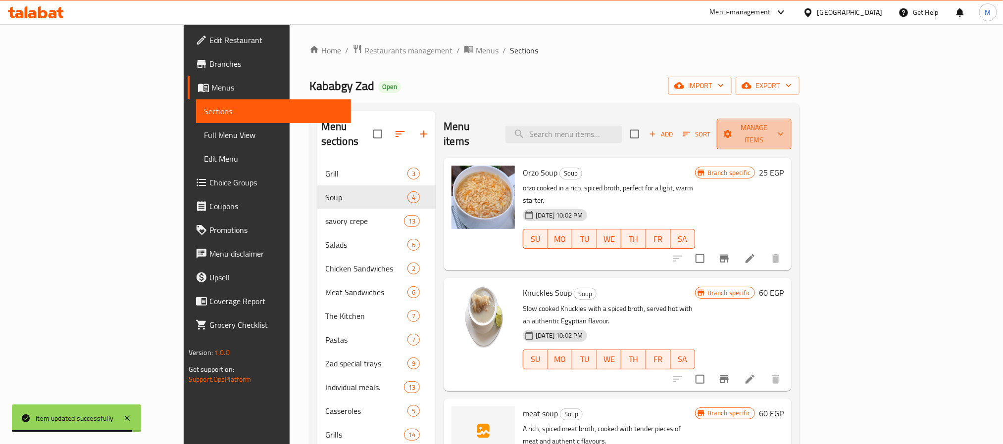
click at [783, 127] on span "Manage items" at bounding box center [754, 134] width 59 height 25
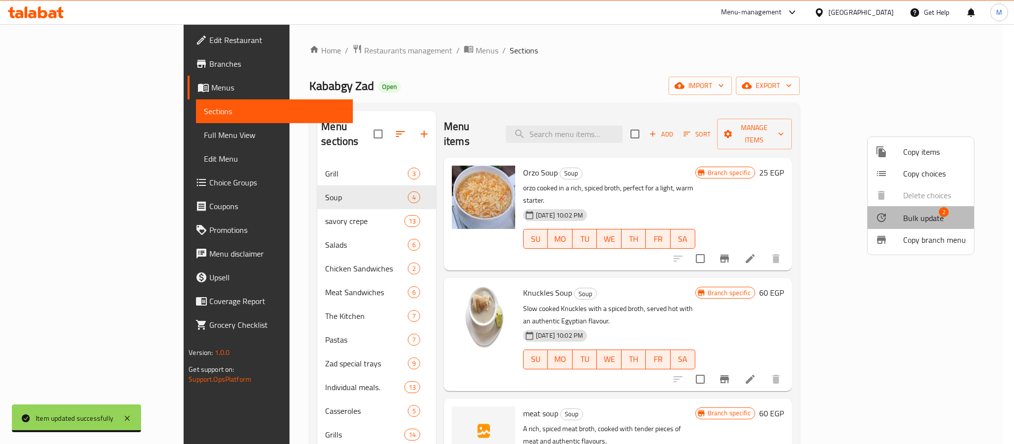
click at [901, 211] on li "Bulk update 2" at bounding box center [921, 217] width 106 height 23
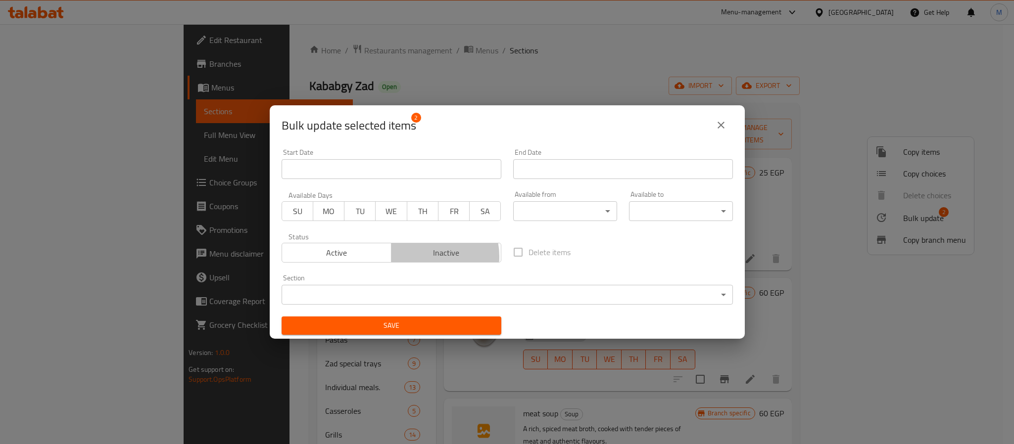
click at [421, 257] on span "Inactive" at bounding box center [446, 253] width 102 height 14
click at [443, 320] on span "Save" at bounding box center [392, 326] width 204 height 12
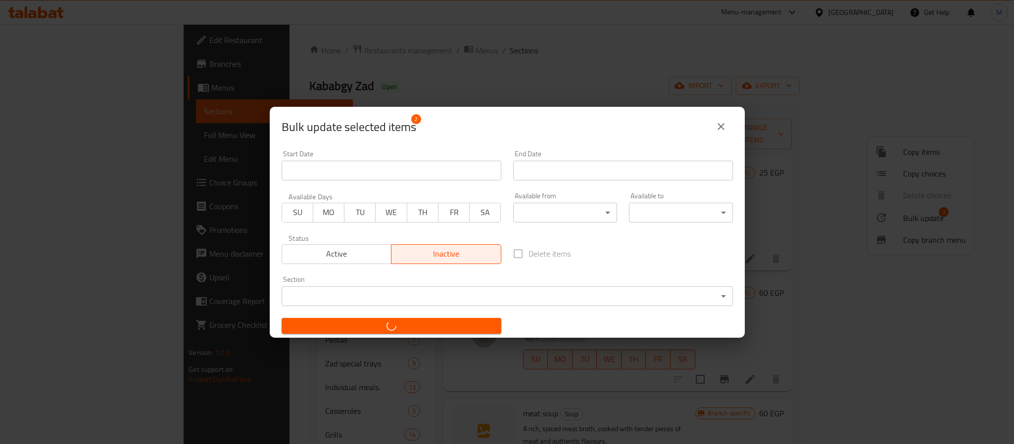
checkbox input "false"
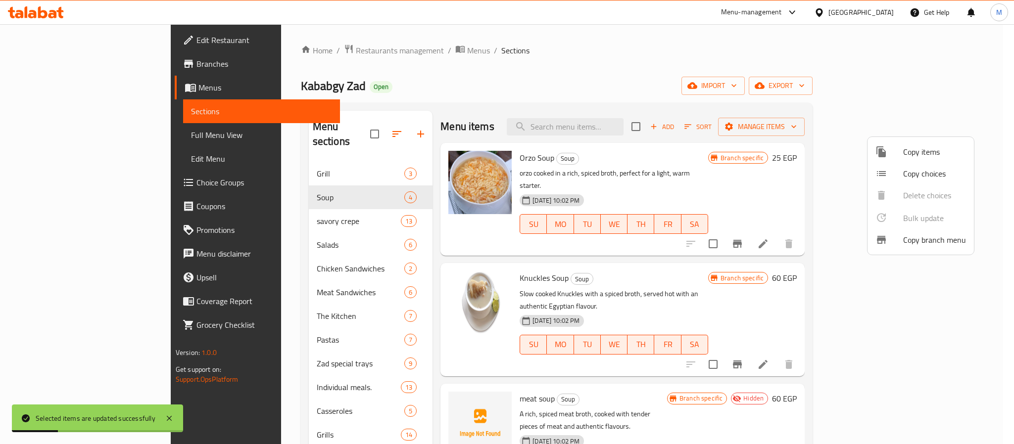
click at [233, 235] on div at bounding box center [507, 222] width 1014 height 444
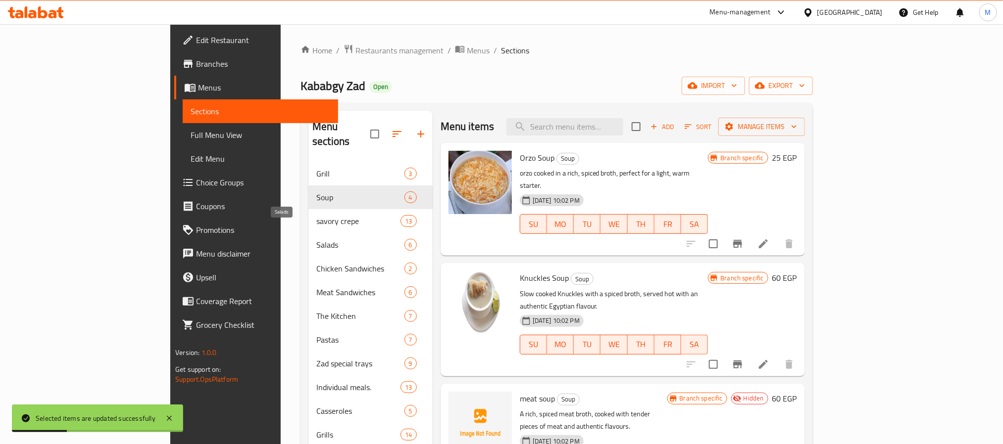
click at [316, 239] on span "Salads" at bounding box center [360, 245] width 88 height 12
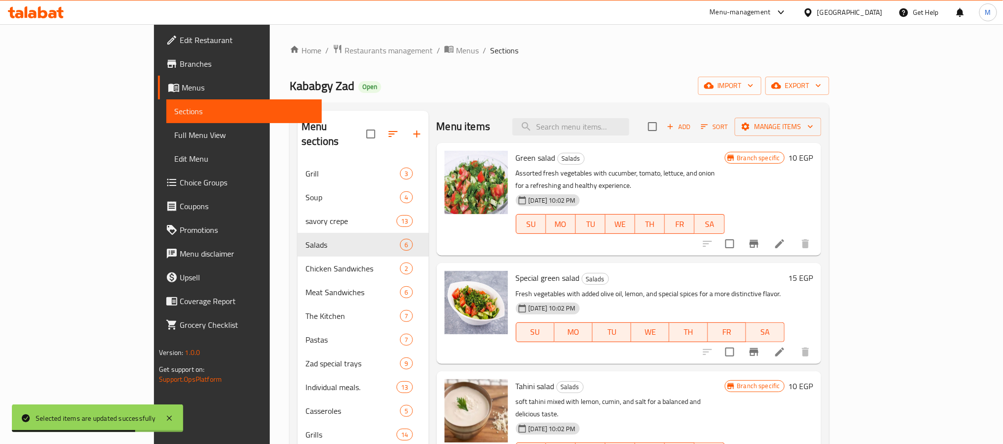
click at [758, 240] on icon "Branch-specific-item" at bounding box center [753, 244] width 9 height 8
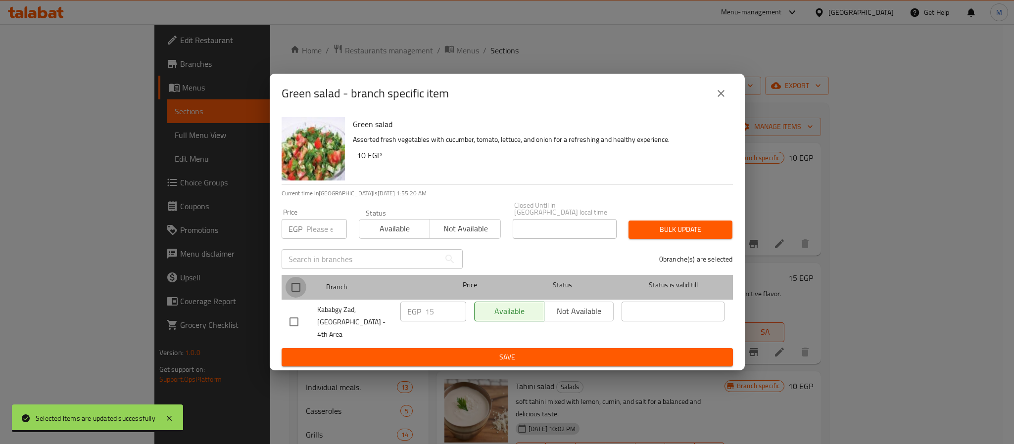
click at [291, 287] on input "checkbox" at bounding box center [296, 287] width 21 height 21
checkbox input "true"
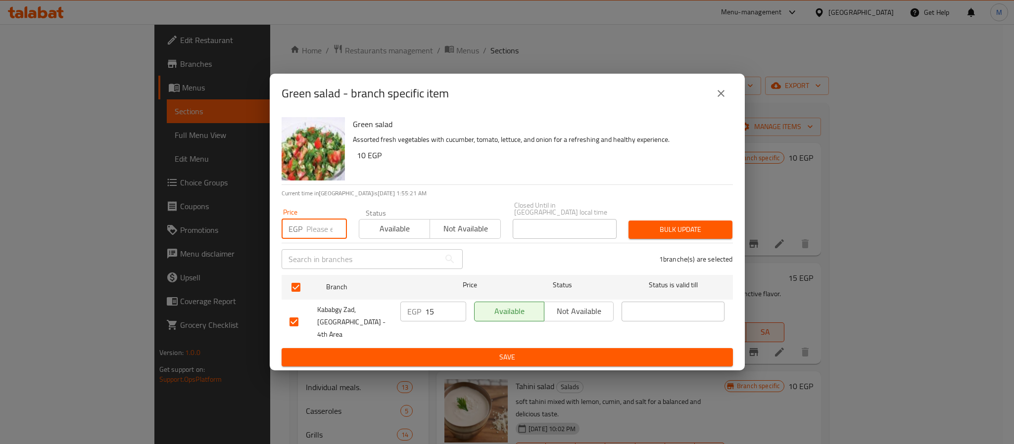
click at [308, 236] on input "number" at bounding box center [326, 229] width 41 height 20
type input "25"
click at [684, 229] on span "Bulk update" at bounding box center [680, 230] width 88 height 12
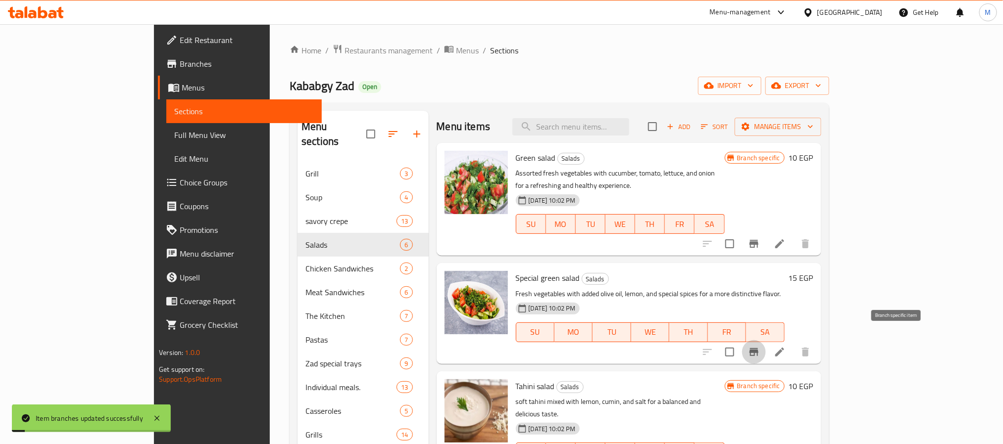
click at [760, 346] on icon "Branch-specific-item" at bounding box center [754, 352] width 12 height 12
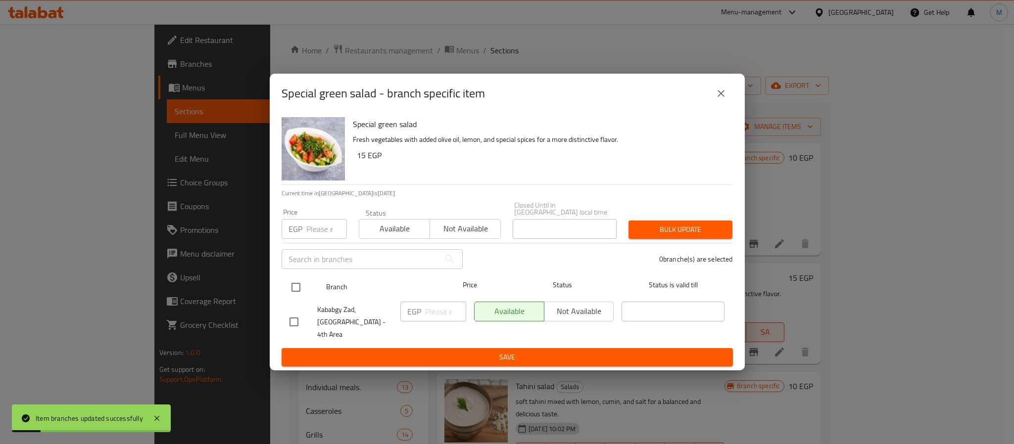
click at [308, 291] on div at bounding box center [304, 287] width 37 height 29
drag, startPoint x: 300, startPoint y: 291, endPoint x: 300, endPoint y: 276, distance: 15.3
click at [299, 291] on input "checkbox" at bounding box center [296, 287] width 21 height 21
checkbox input "true"
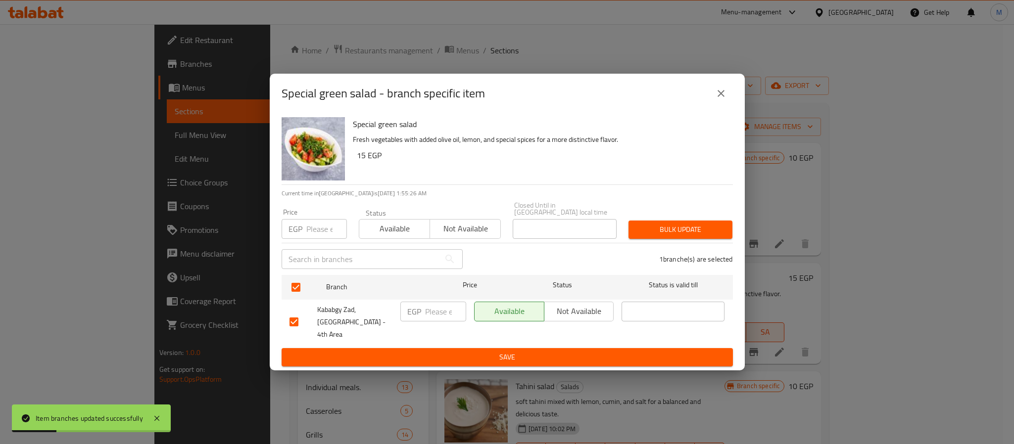
click at [309, 236] on input "number" at bounding box center [326, 229] width 41 height 20
type input "30"
drag, startPoint x: 657, startPoint y: 238, endPoint x: 539, endPoint y: 150, distance: 146.4
click at [656, 236] on span "Bulk update" at bounding box center [680, 230] width 88 height 12
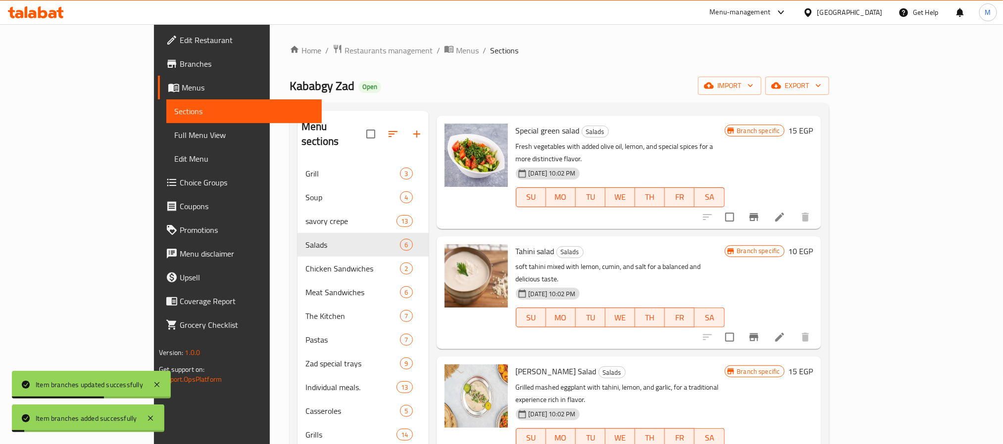
scroll to position [148, 0]
click at [766, 325] on button "Branch-specific-item" at bounding box center [754, 337] width 24 height 24
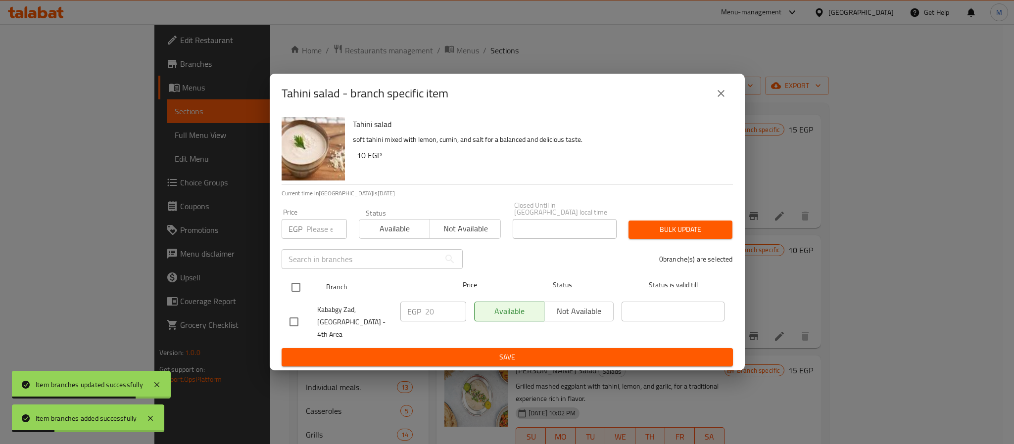
click at [303, 289] on input "checkbox" at bounding box center [296, 287] width 21 height 21
checkbox input "true"
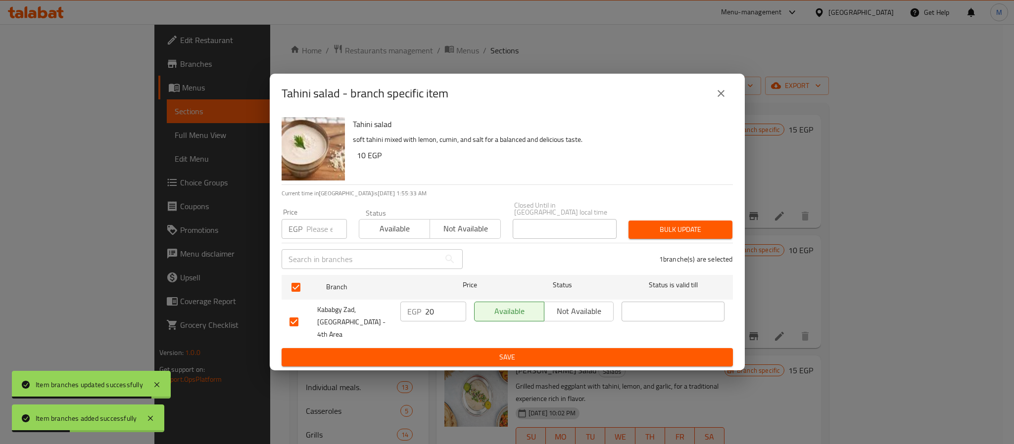
drag, startPoint x: 318, startPoint y: 214, endPoint x: 323, endPoint y: 218, distance: 6.3
click at [317, 214] on div "Price EGP Price" at bounding box center [314, 224] width 65 height 30
click at [325, 226] on input "number" at bounding box center [326, 229] width 41 height 20
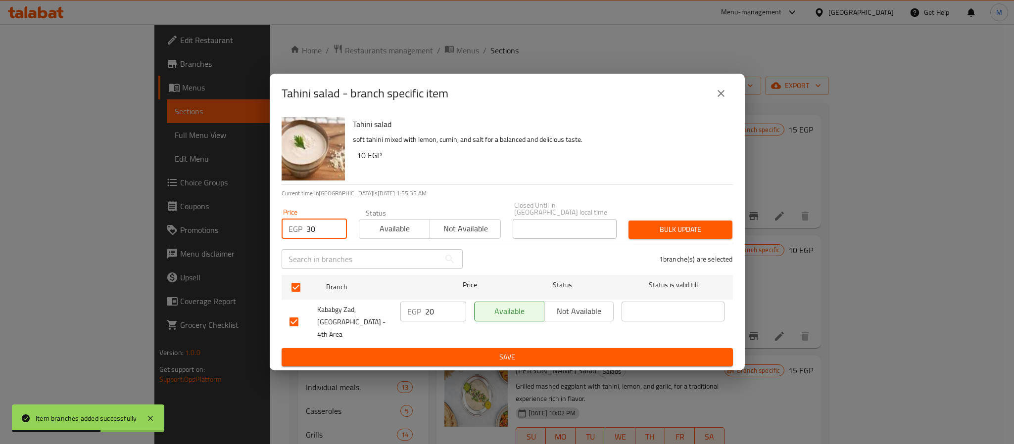
type input "30"
click at [711, 239] on button "Bulk update" at bounding box center [681, 230] width 104 height 18
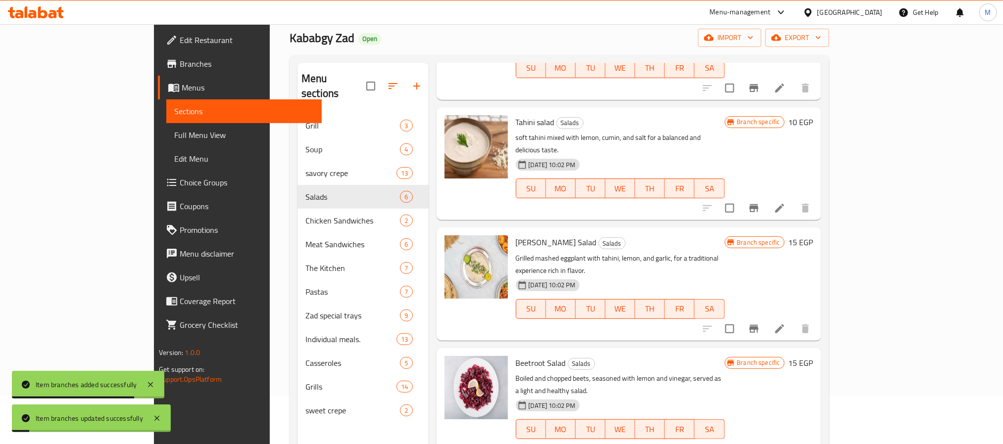
scroll to position [74, 0]
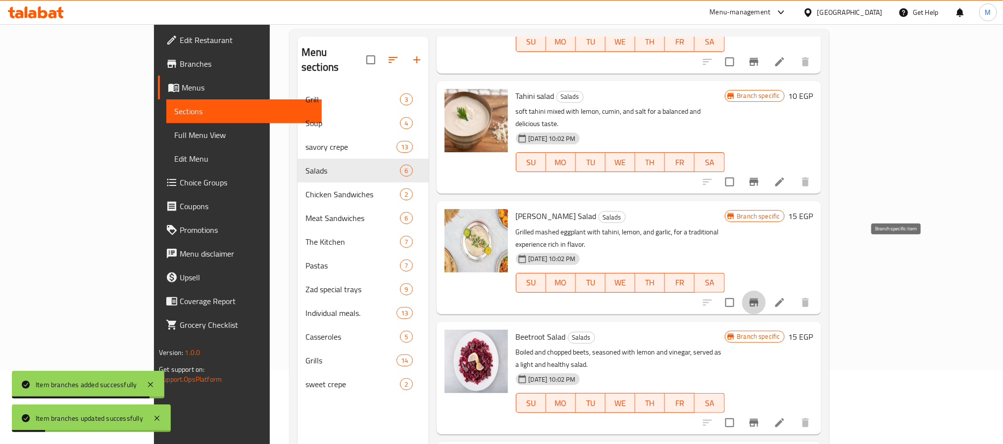
click at [758, 299] on icon "Branch-specific-item" at bounding box center [753, 303] width 9 height 8
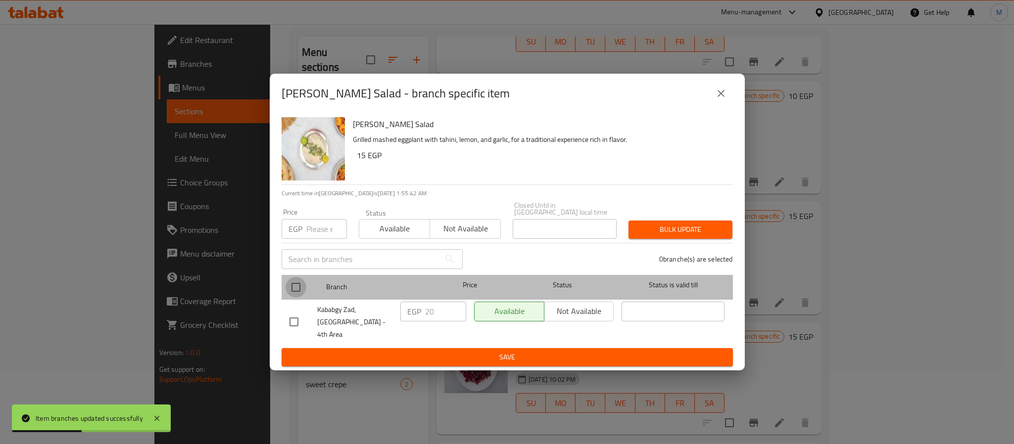
click at [290, 288] on input "checkbox" at bounding box center [296, 287] width 21 height 21
checkbox input "true"
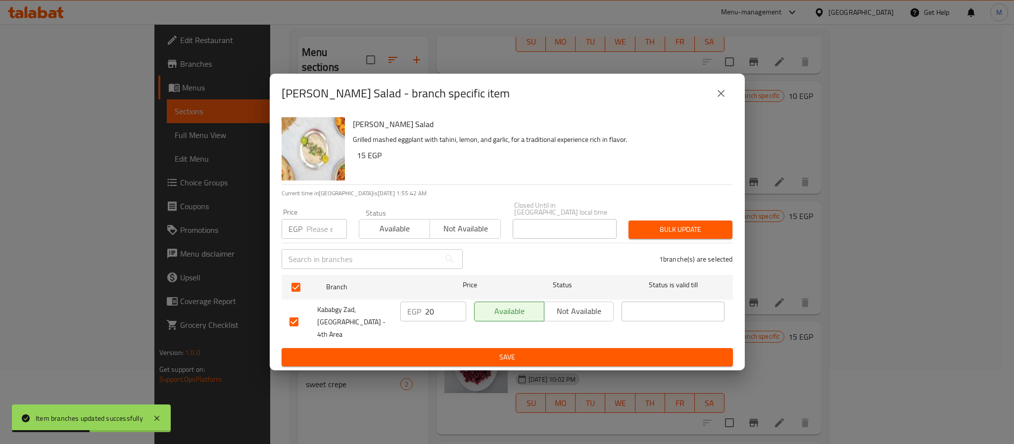
click at [319, 239] on input "number" at bounding box center [326, 229] width 41 height 20
type input "30"
click at [721, 231] on span "Bulk update" at bounding box center [680, 230] width 88 height 12
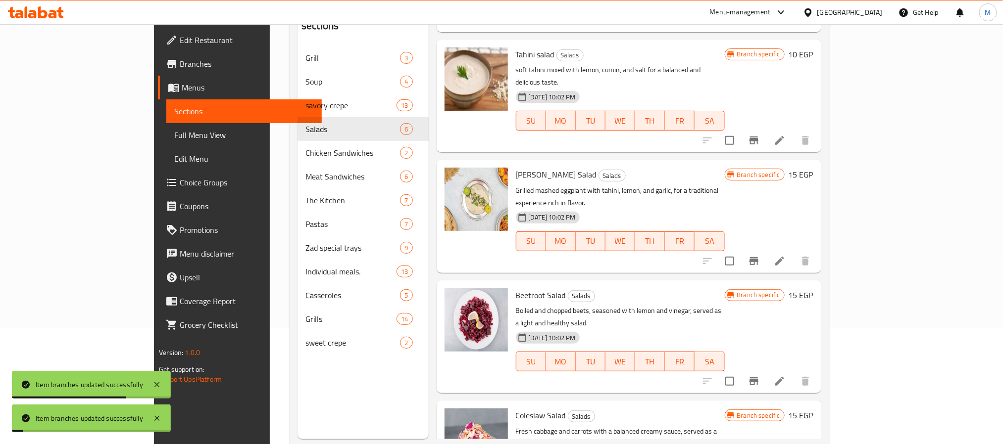
scroll to position [139, 0]
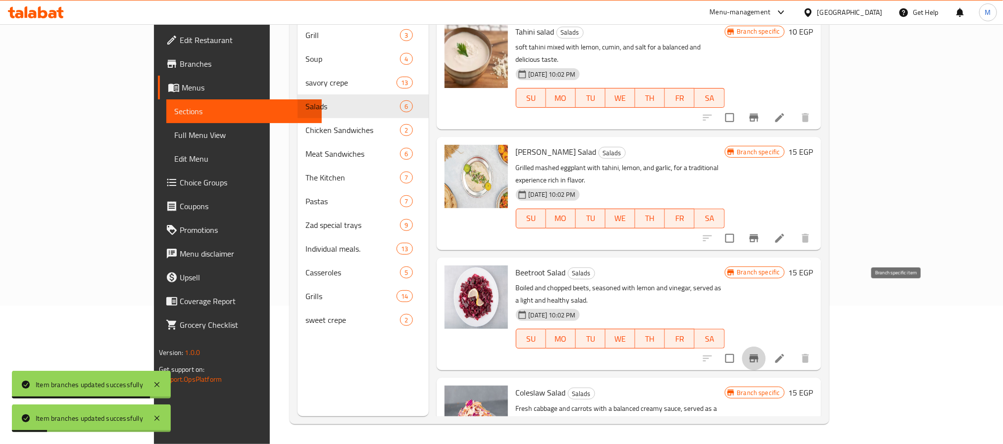
click at [766, 347] on button "Branch-specific-item" at bounding box center [754, 359] width 24 height 24
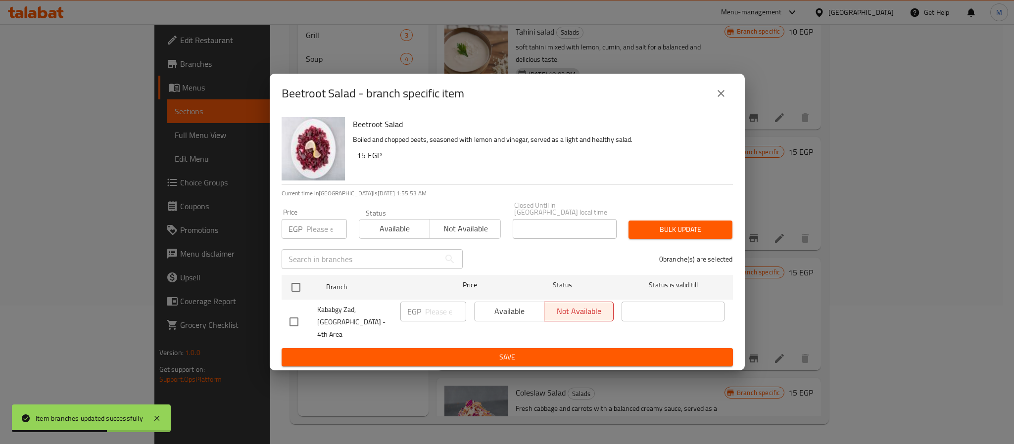
click at [722, 99] on icon "close" at bounding box center [721, 94] width 12 height 12
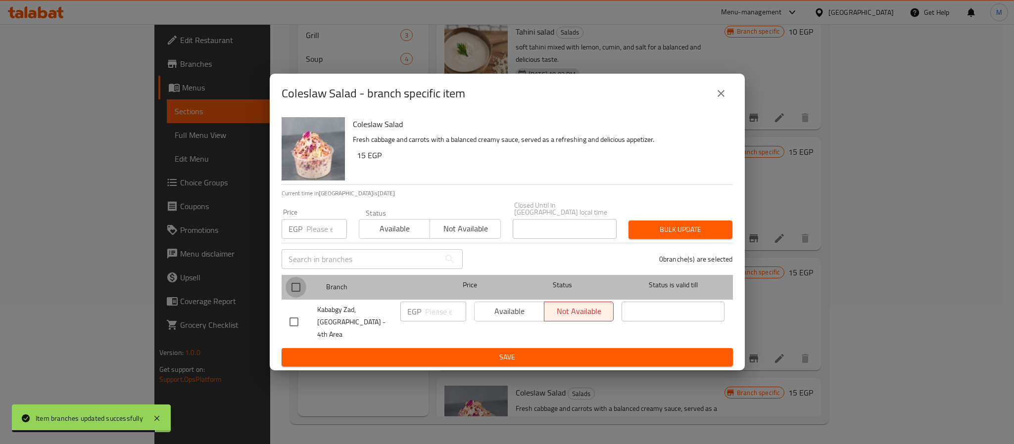
click at [302, 285] on input "checkbox" at bounding box center [296, 287] width 21 height 21
checkbox input "true"
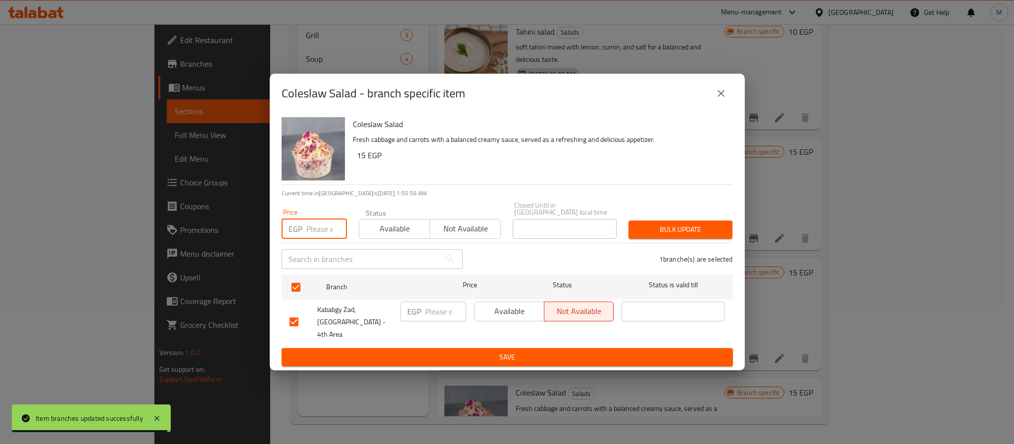
click at [316, 231] on input "number" at bounding box center [326, 229] width 41 height 20
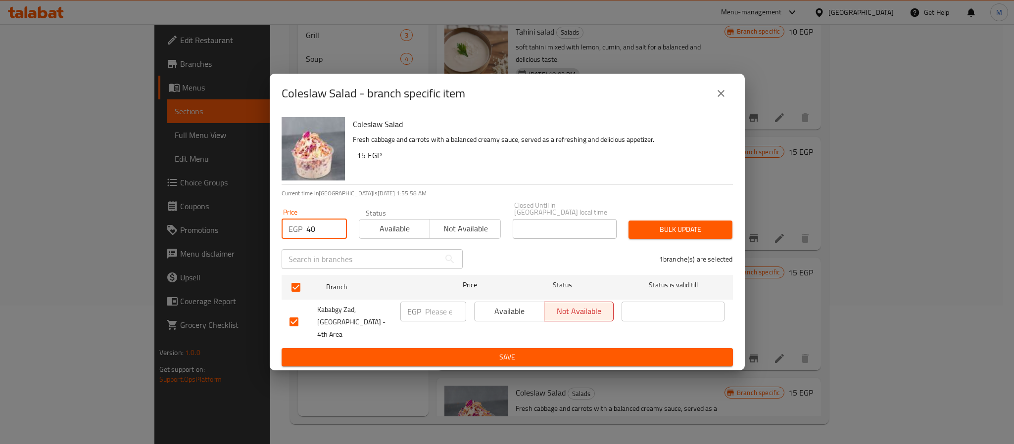
type input "40"
click at [680, 239] on button "Bulk update" at bounding box center [681, 230] width 104 height 18
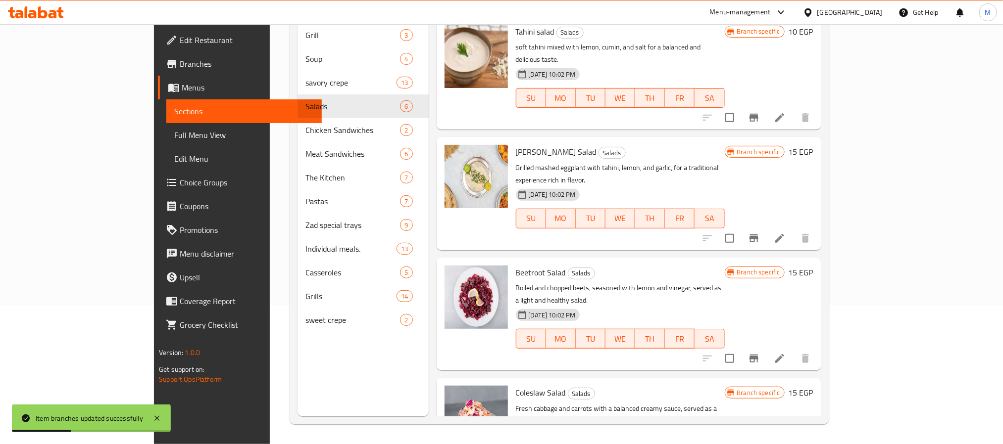
click at [817, 347] on div at bounding box center [756, 359] width 122 height 24
click at [785, 353] on icon at bounding box center [780, 359] width 12 height 12
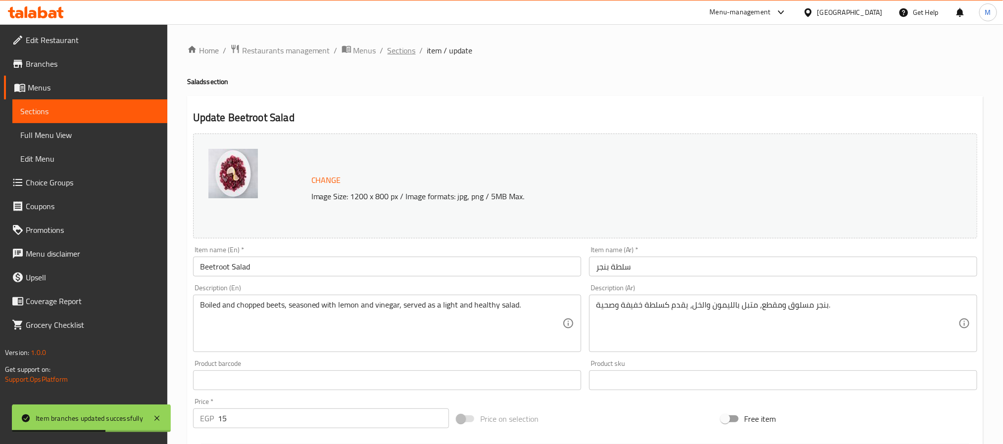
click at [404, 53] on span "Sections" at bounding box center [402, 51] width 28 height 12
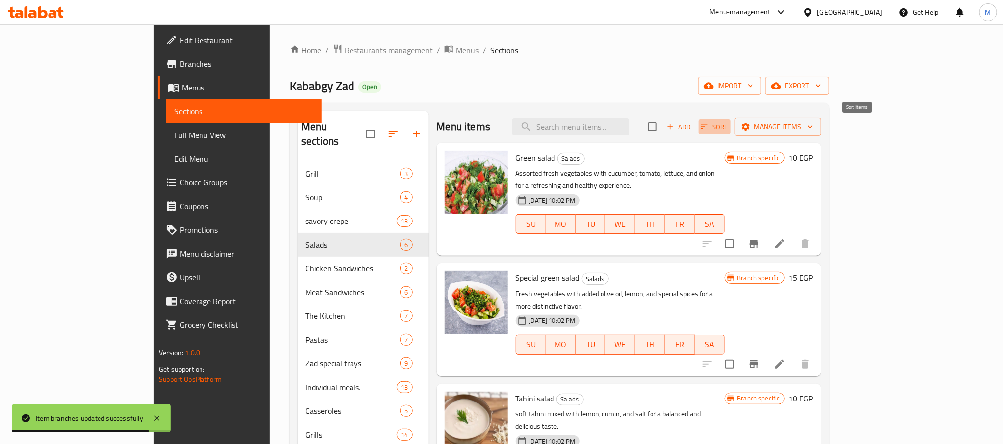
click at [730, 120] on button "Sort" at bounding box center [714, 126] width 32 height 15
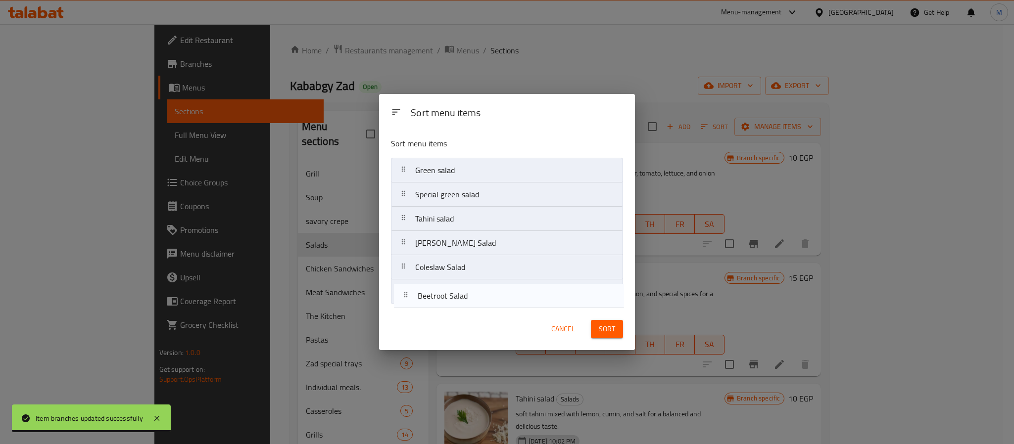
drag, startPoint x: 429, startPoint y: 267, endPoint x: 431, endPoint y: 298, distance: 31.2
click at [431, 298] on nav "Green salad Special green salad Tahini salad Baba Ghannoug Salad Beetroot Salad…" at bounding box center [507, 231] width 232 height 146
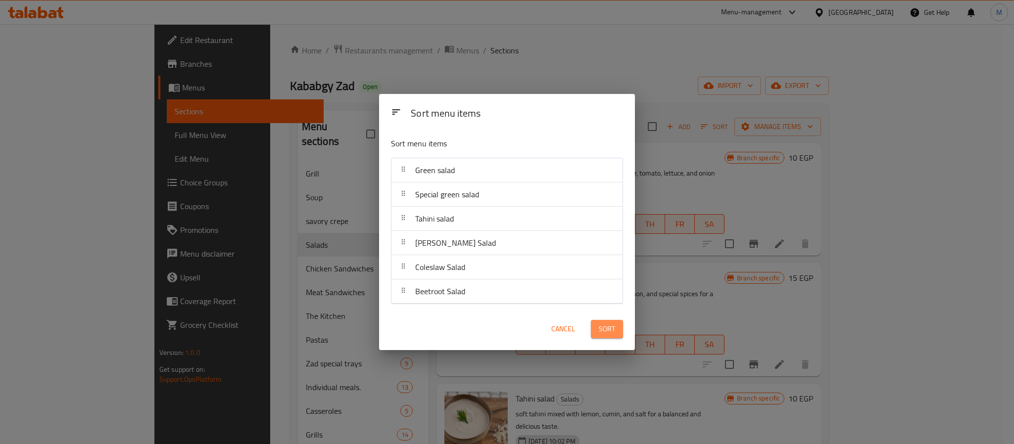
click at [600, 332] on span "Sort" at bounding box center [607, 329] width 16 height 12
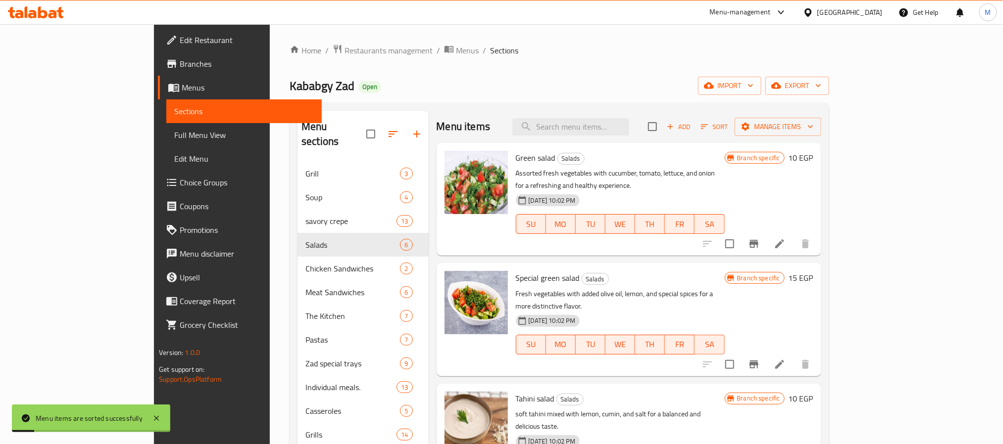
click at [784, 240] on icon at bounding box center [779, 244] width 9 height 9
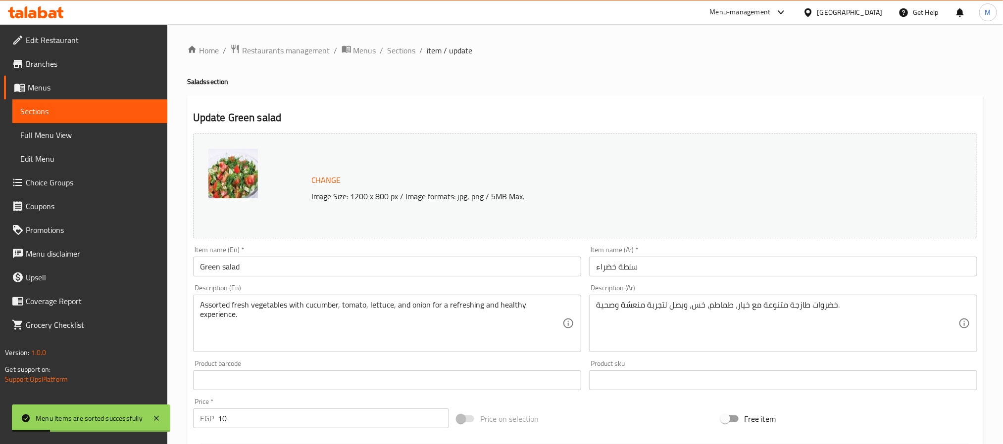
click at [358, 257] on input "Green salad" at bounding box center [387, 267] width 388 height 20
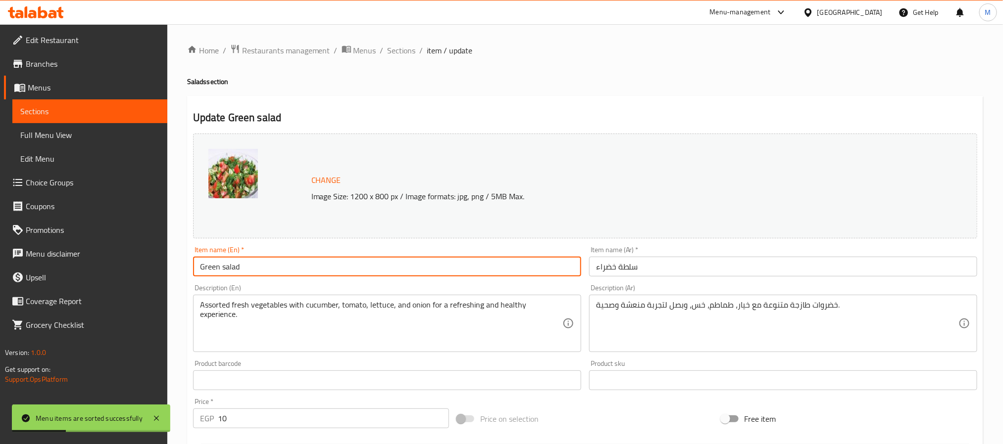
type input "Green Salad"
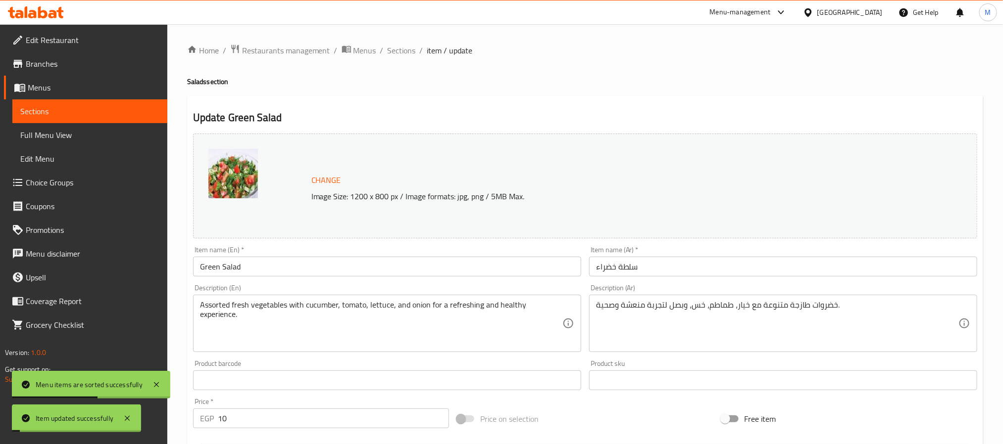
click at [413, 40] on div "Home / Restaurants management / Menus / Sections / item / update Salads section…" at bounding box center [584, 368] width 835 height 689
drag, startPoint x: 403, startPoint y: 47, endPoint x: 483, endPoint y: 98, distance: 94.9
click at [402, 46] on span "Sections" at bounding box center [402, 51] width 28 height 12
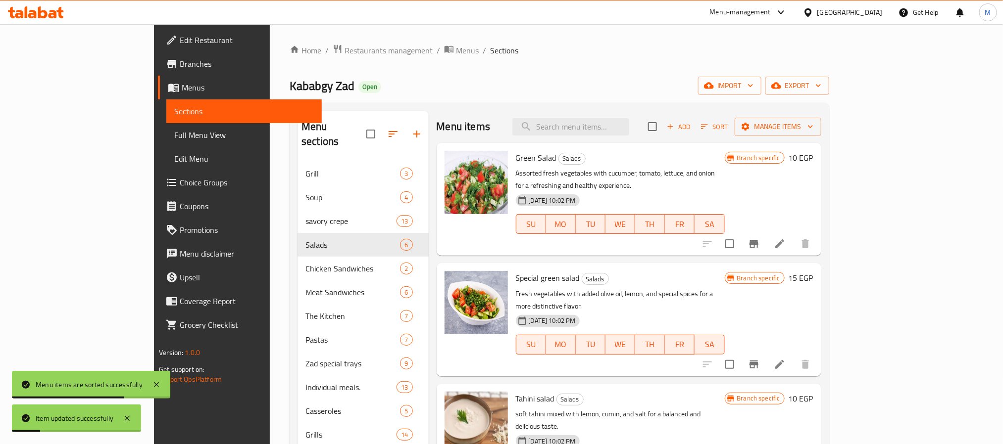
click at [793, 356] on li at bounding box center [780, 365] width 28 height 18
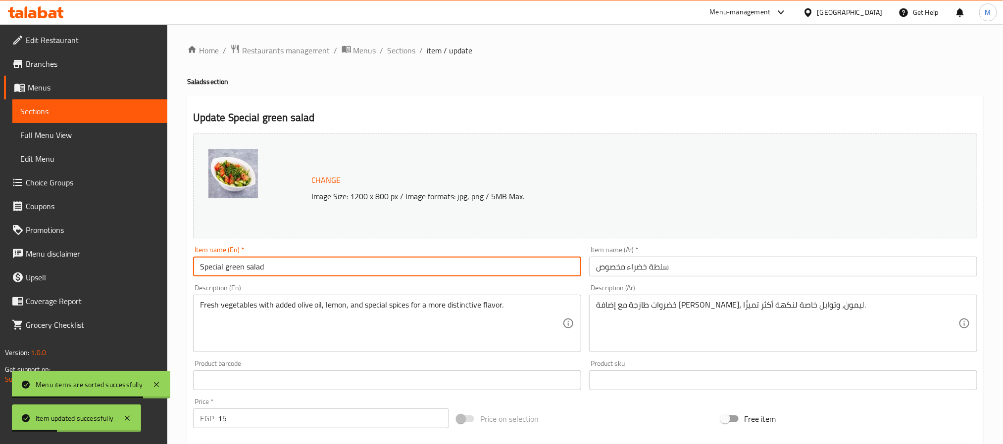
click at [358, 267] on input "Special green salad" at bounding box center [387, 267] width 388 height 20
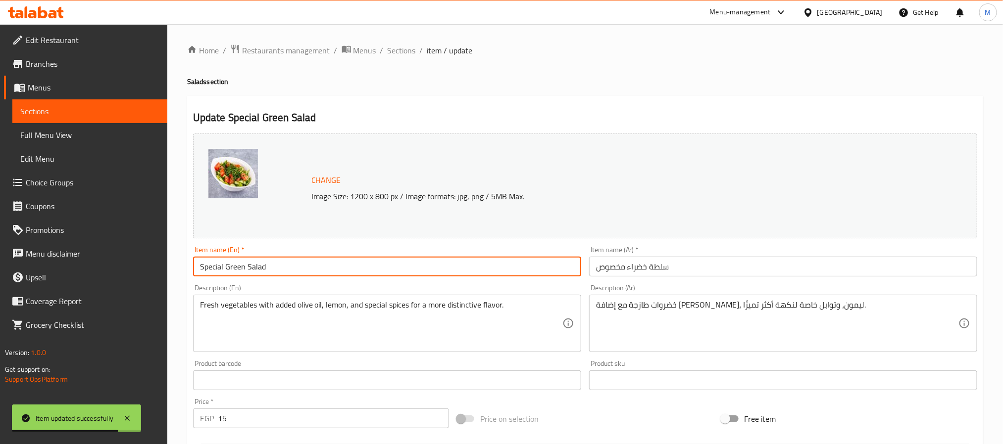
type input "Special Green Salad"
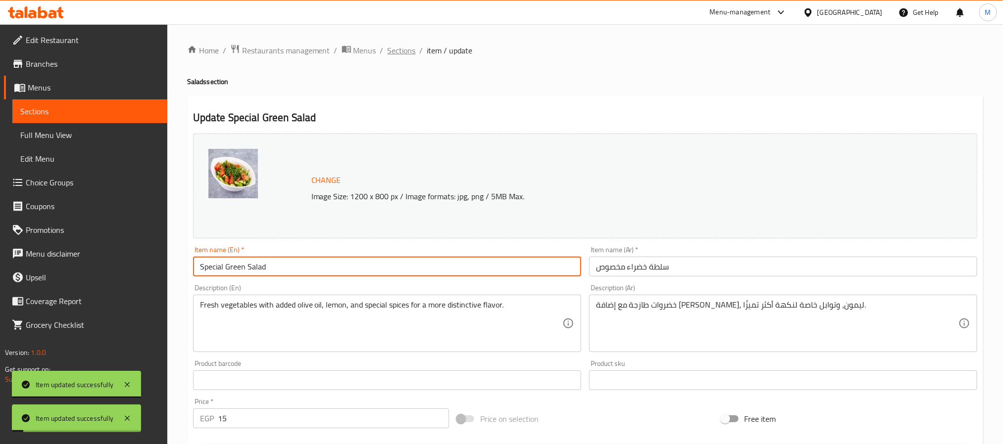
click at [398, 48] on span "Sections" at bounding box center [402, 51] width 28 height 12
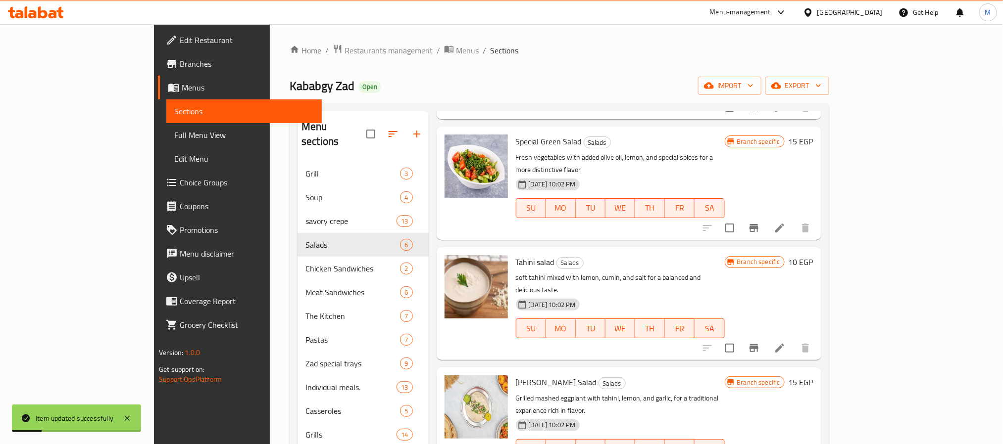
scroll to position [148, 0]
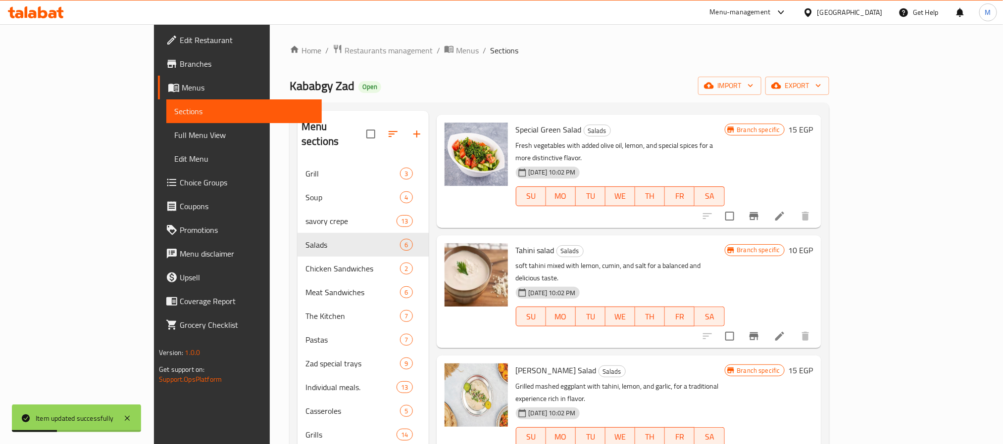
click at [793, 328] on li at bounding box center [780, 337] width 28 height 18
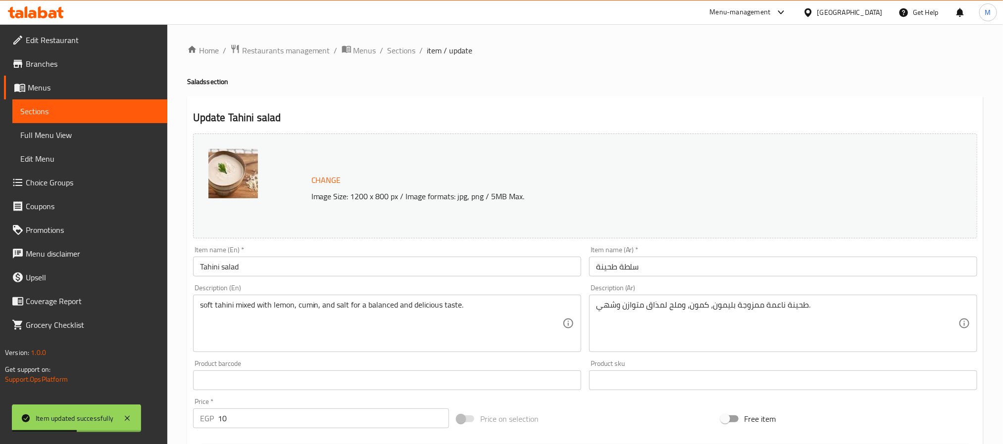
click at [483, 267] on input "Tahini salad" at bounding box center [387, 267] width 388 height 20
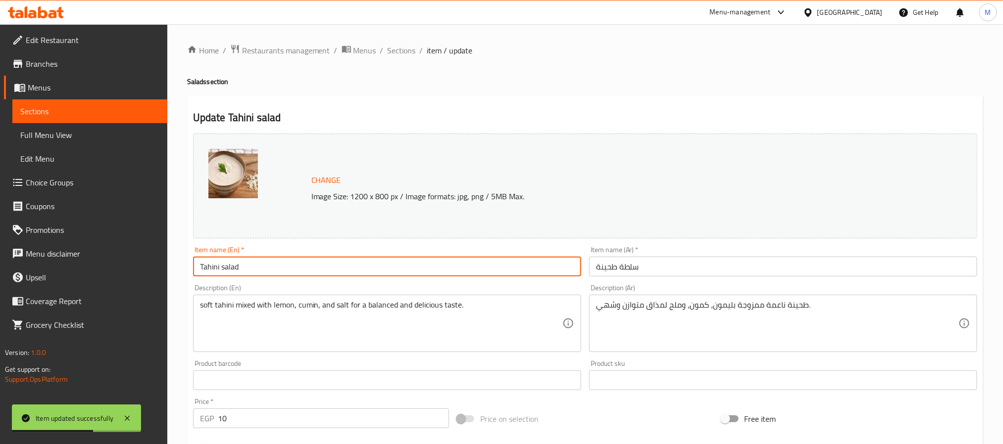
type input "Tahini Salad"
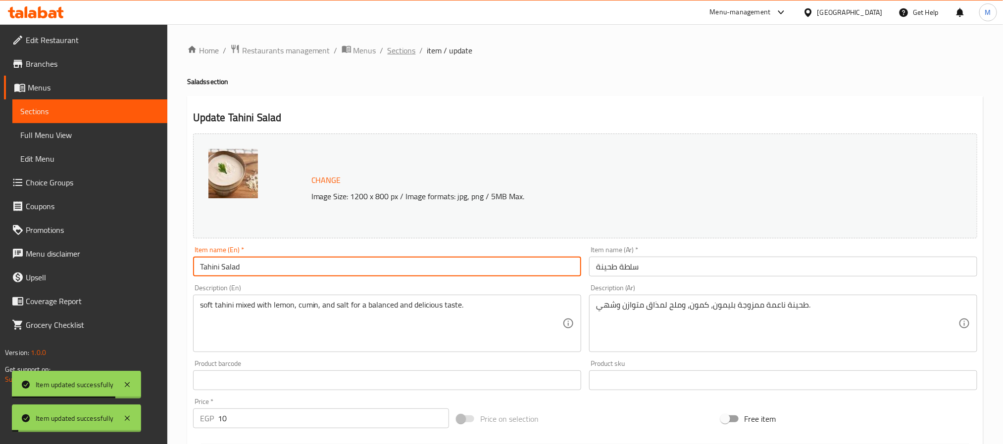
click at [407, 55] on span "Sections" at bounding box center [402, 51] width 28 height 12
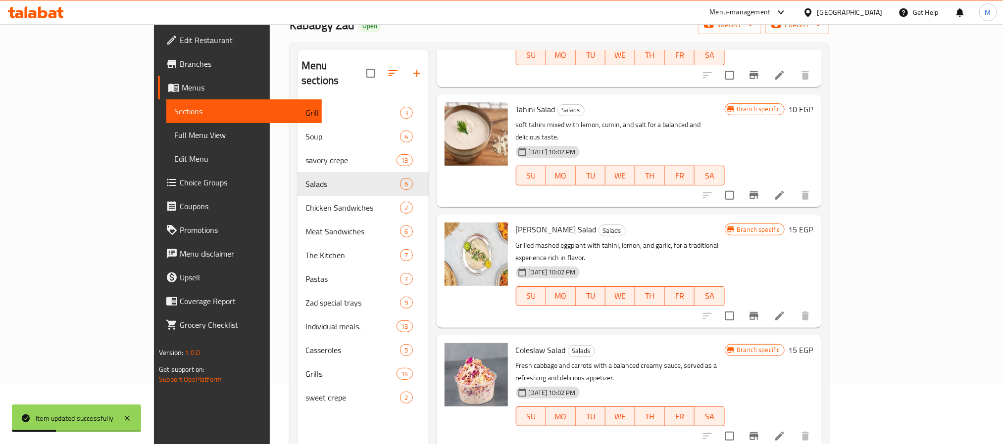
scroll to position [139, 0]
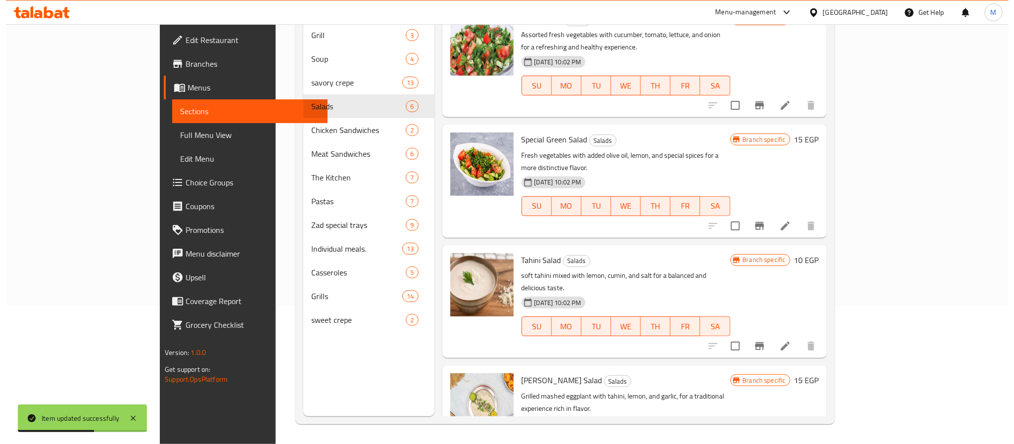
scroll to position [0, 0]
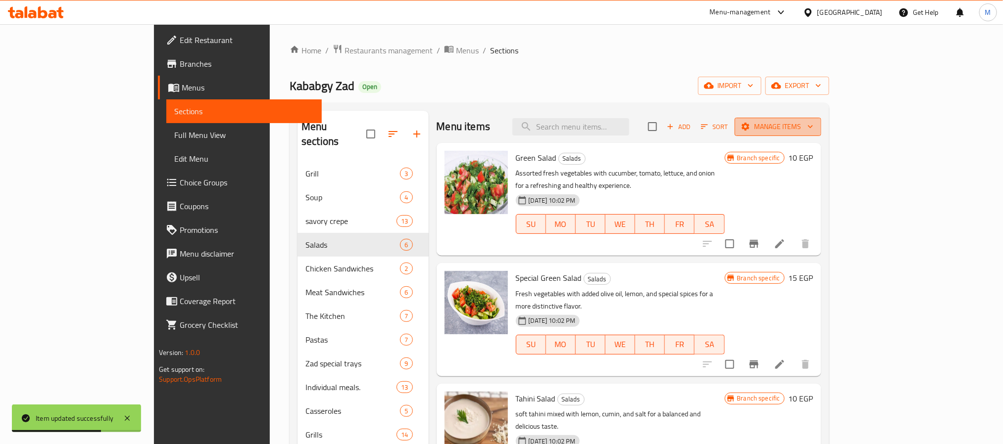
click at [813, 121] on span "Manage items" at bounding box center [777, 127] width 71 height 12
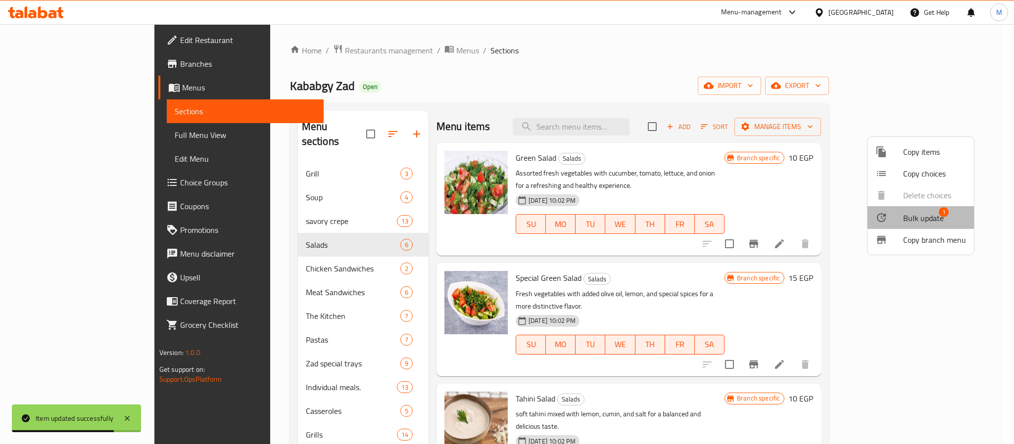
click at [888, 212] on div at bounding box center [889, 218] width 28 height 12
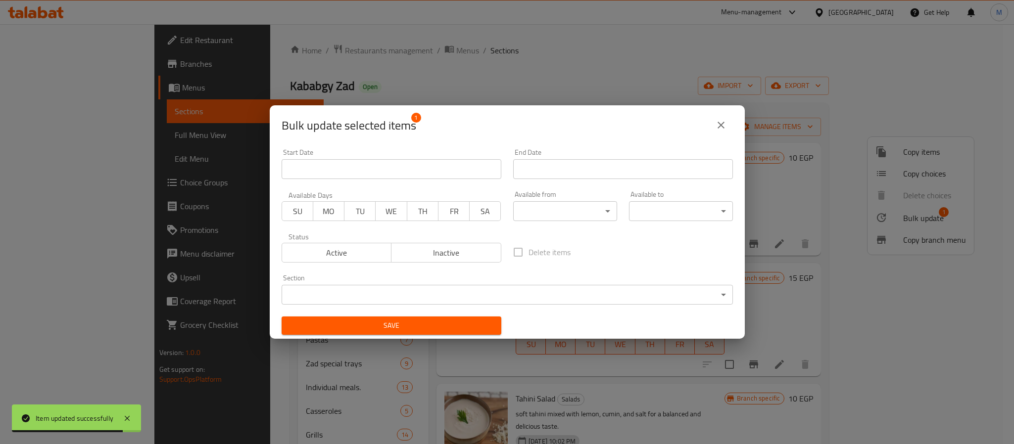
click at [464, 257] on span "Inactive" at bounding box center [446, 253] width 102 height 14
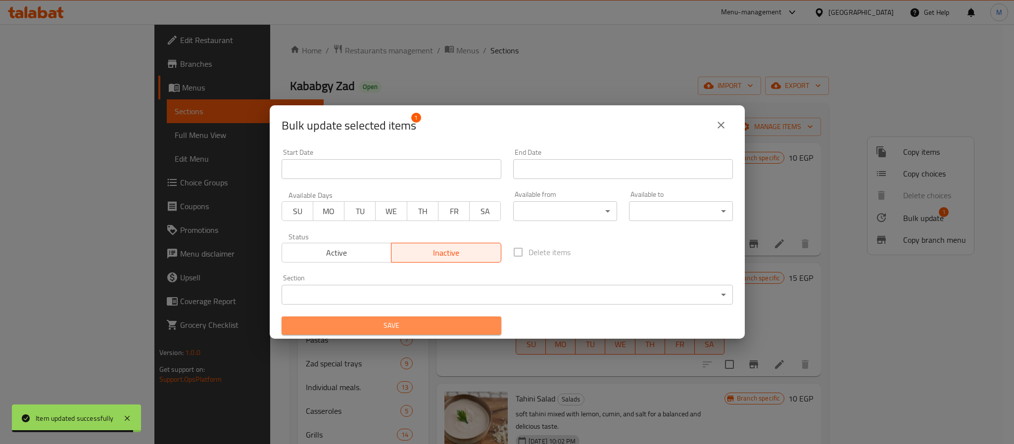
click at [479, 325] on span "Save" at bounding box center [392, 326] width 204 height 12
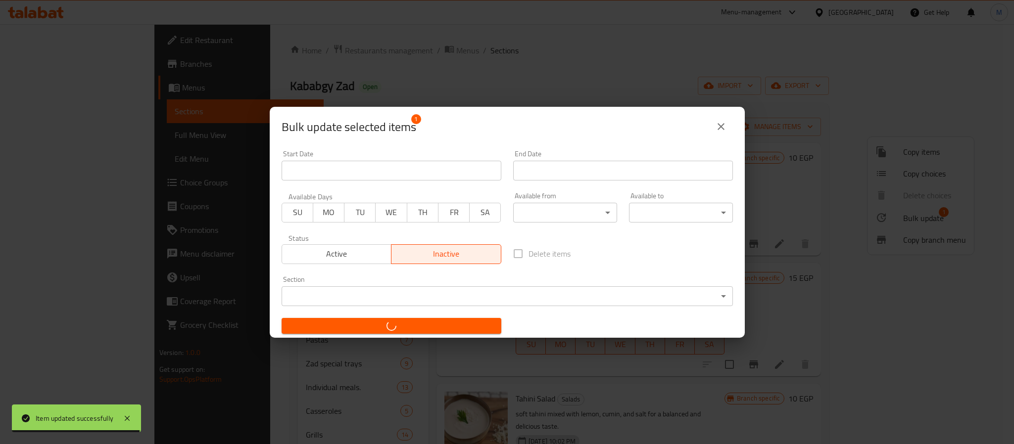
checkbox input "false"
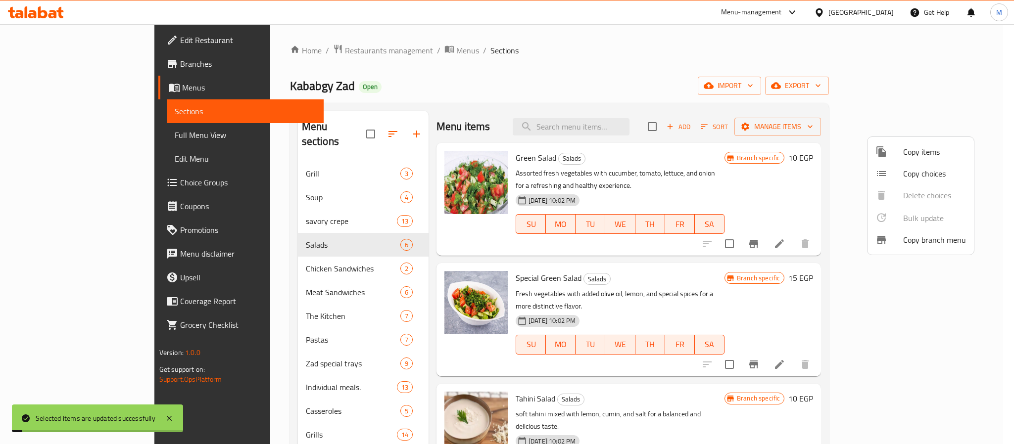
click at [795, 143] on div at bounding box center [507, 222] width 1014 height 444
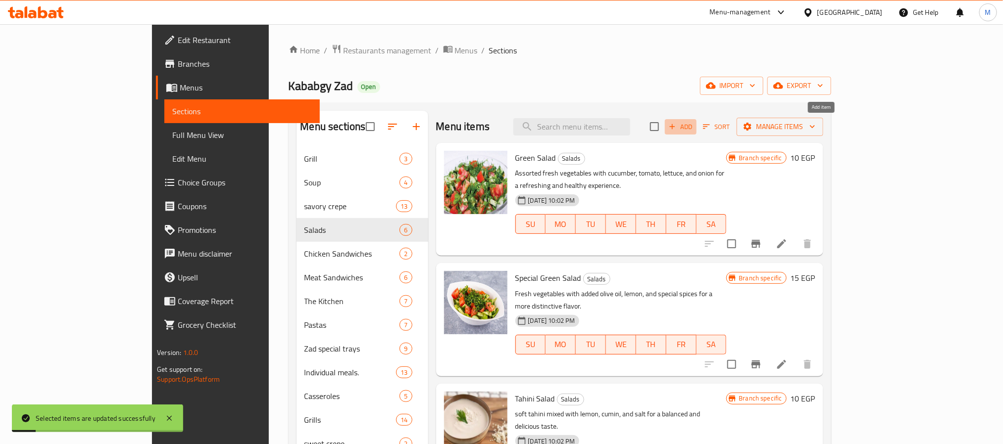
click at [694, 122] on span "Add" at bounding box center [680, 126] width 27 height 11
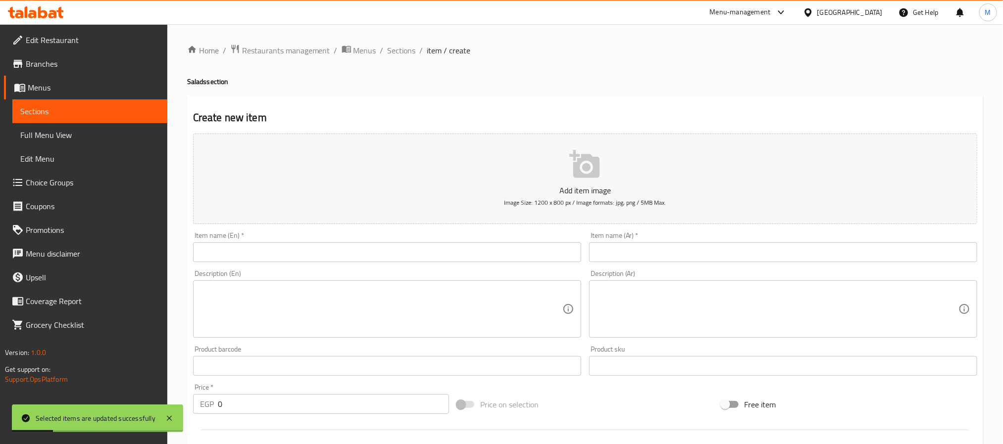
click at [676, 257] on input "text" at bounding box center [783, 252] width 388 height 20
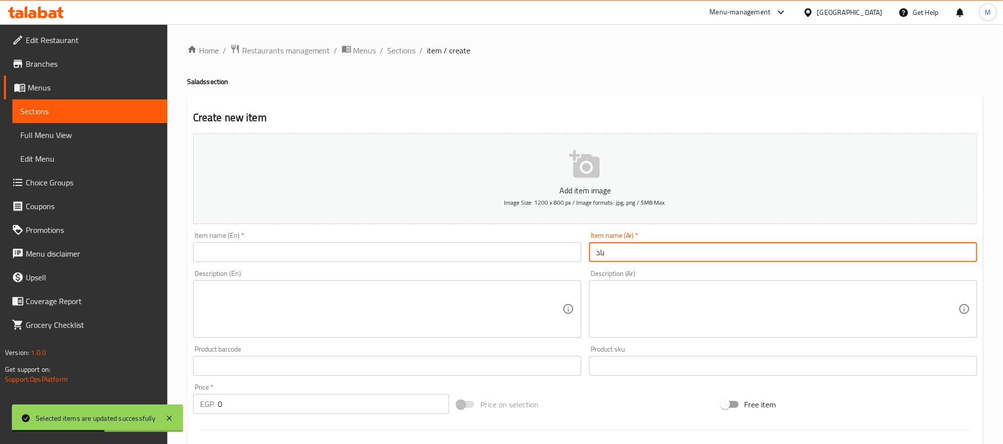
type input "باذنجان مخلل"
click at [554, 257] on input "text" at bounding box center [387, 252] width 388 height 20
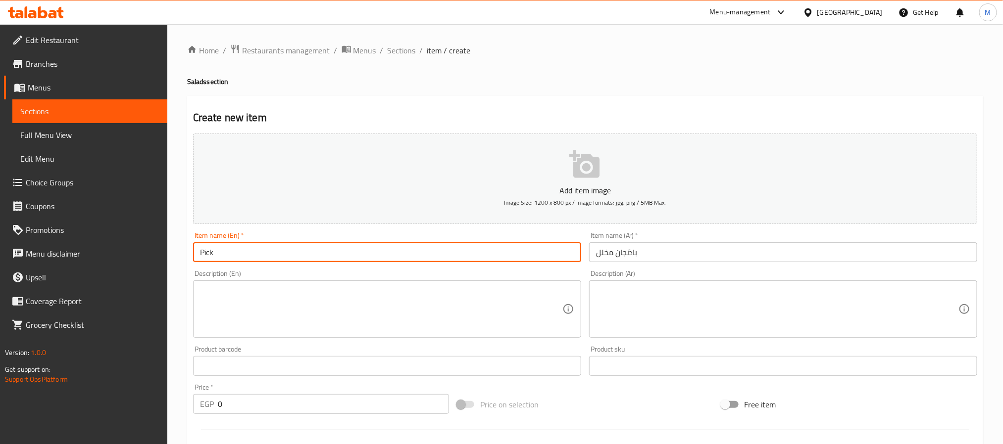
type input "Pickled Eggplant"
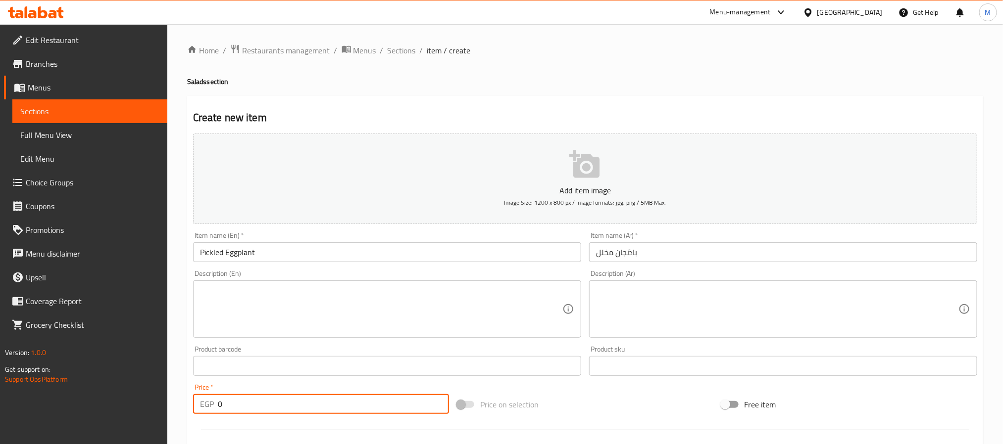
click at [336, 408] on input "0" at bounding box center [333, 404] width 231 height 20
type input "30"
type input "40"
click at [428, 258] on input "text" at bounding box center [387, 252] width 388 height 20
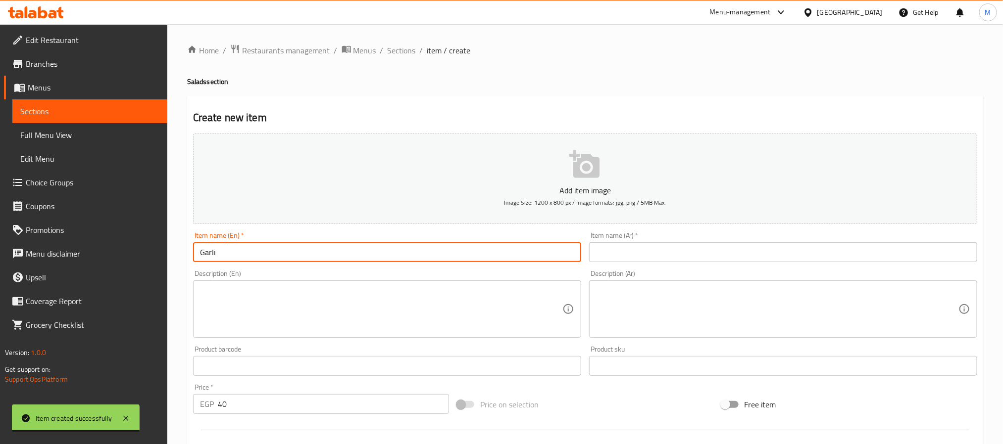
type input "Garlic Dip Salad"
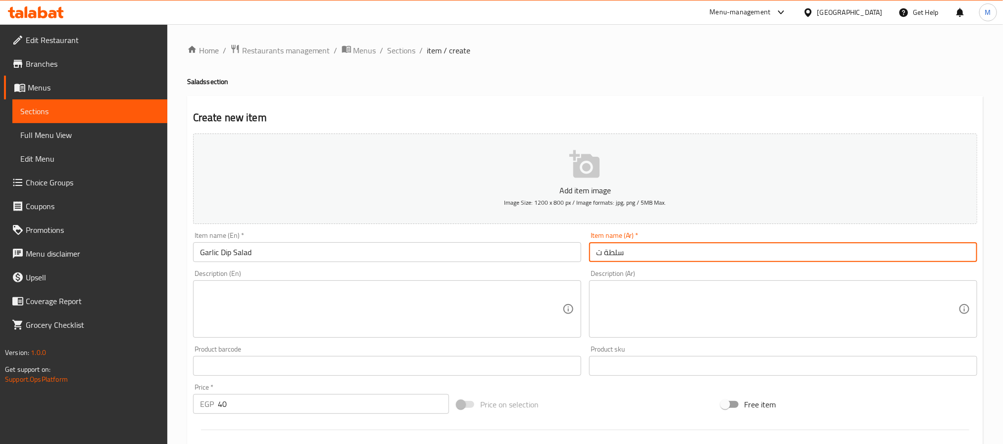
type input "سلطة تومية"
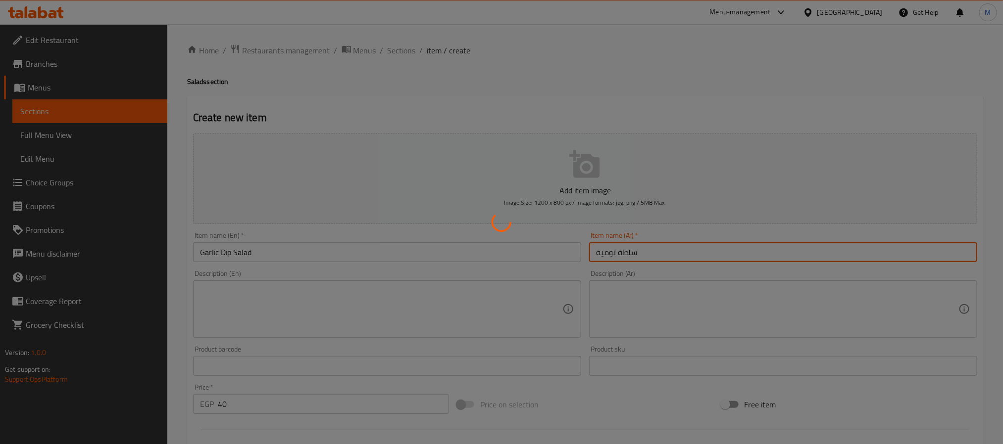
type input "0"
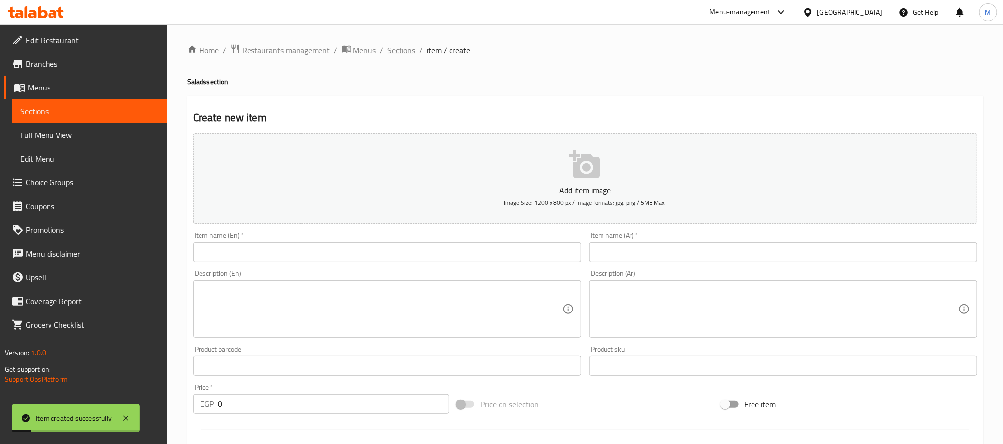
click at [406, 52] on span "Sections" at bounding box center [402, 51] width 28 height 12
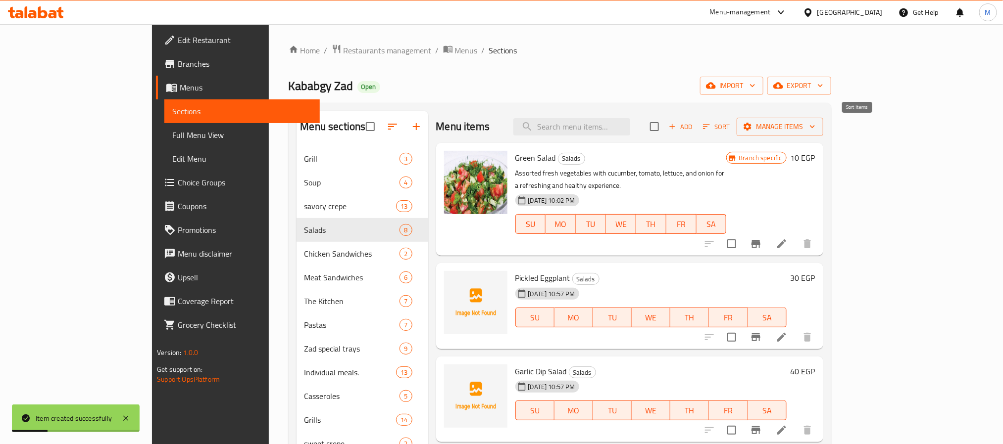
click at [730, 124] on span "Sort" at bounding box center [716, 126] width 27 height 11
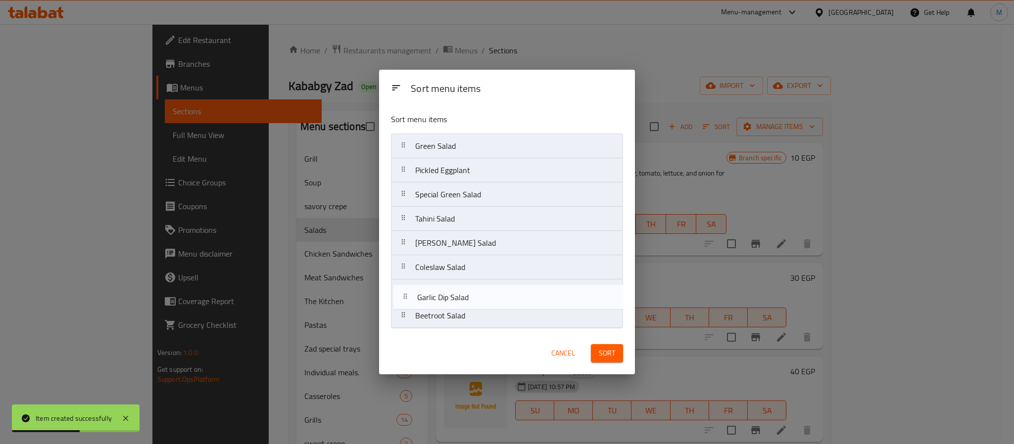
drag, startPoint x: 466, startPoint y: 191, endPoint x: 468, endPoint y: 290, distance: 99.5
click at [468, 295] on nav "Green Salad Pickled Eggplant Garlic Dip Salad Special Green Salad Tahini Salad …" at bounding box center [507, 231] width 232 height 195
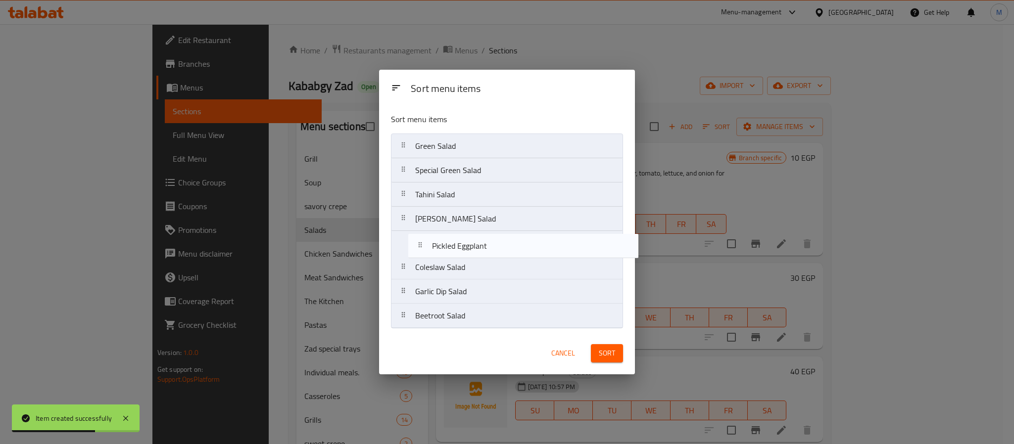
drag, startPoint x: 459, startPoint y: 174, endPoint x: 479, endPoint y: 260, distance: 88.2
click at [479, 260] on nav "Green Salad Pickled Eggplant Special Green Salad Tahini Salad Baba Ghannoug Sal…" at bounding box center [507, 231] width 232 height 195
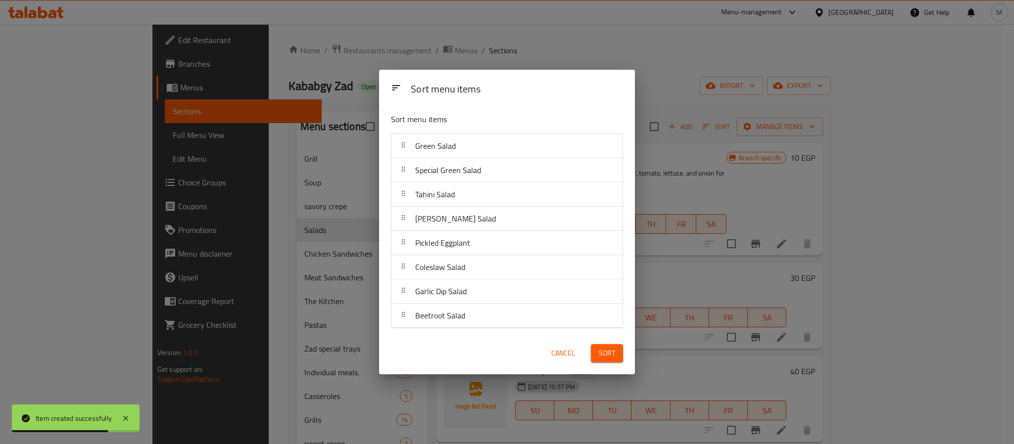
click at [606, 359] on span "Sort" at bounding box center [607, 353] width 16 height 12
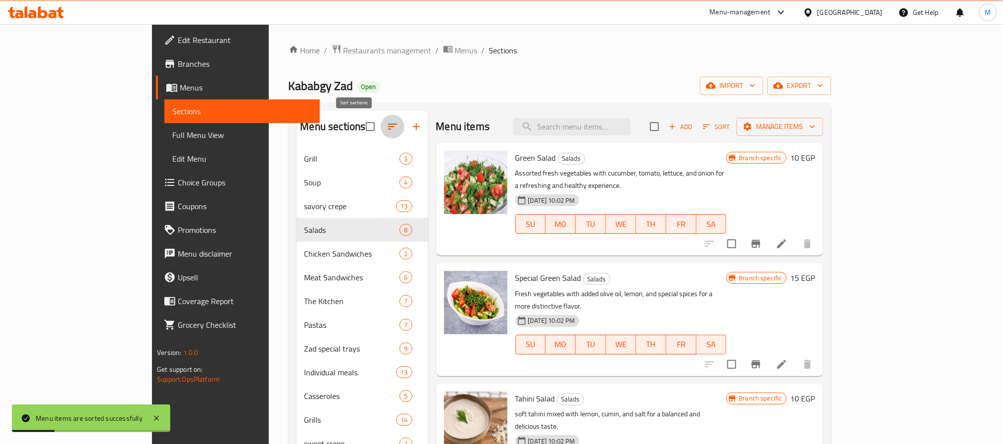
click at [387, 128] on icon "button" at bounding box center [393, 127] width 12 height 12
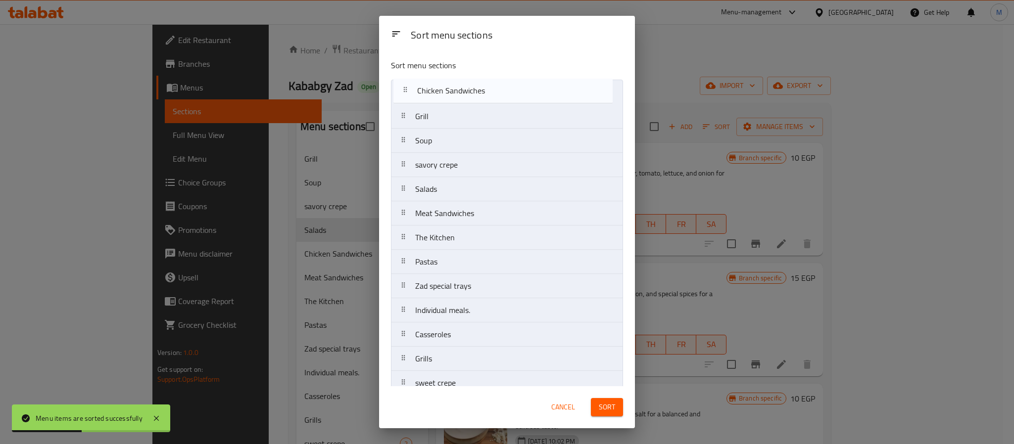
drag, startPoint x: 447, startPoint y: 149, endPoint x: 441, endPoint y: 91, distance: 58.8
click at [441, 91] on nav "Grill Soup savory crepe Salads Chicken Sandwiches Meat Sandwiches The Kitchen P…" at bounding box center [507, 238] width 232 height 316
drag, startPoint x: 476, startPoint y: 217, endPoint x: 468, endPoint y: 111, distance: 106.2
click at [468, 111] on nav "Chicken Sandwiches Grill Soup savory crepe Salads Meat Sandwiches The Kitchen P…" at bounding box center [507, 238] width 232 height 316
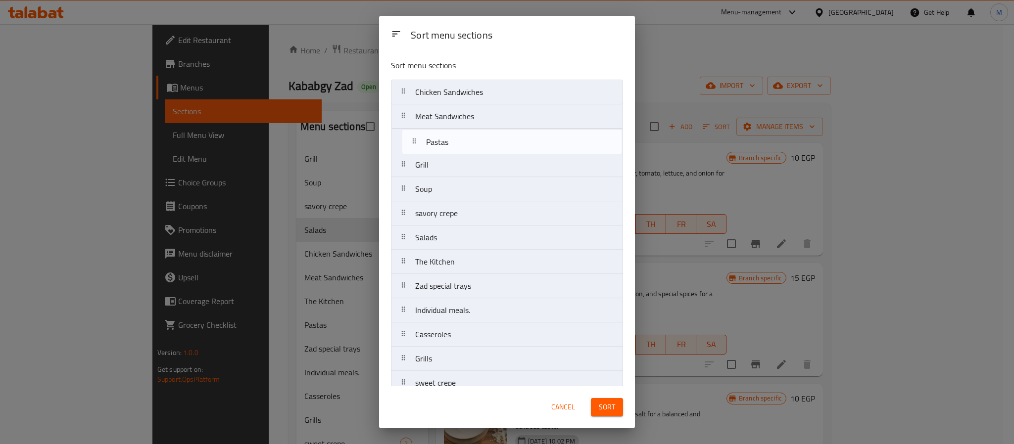
drag, startPoint x: 456, startPoint y: 268, endPoint x: 465, endPoint y: 131, distance: 136.9
click at [466, 131] on nav "Chicken Sandwiches Meat Sandwiches Grill Soup savory crepe Salads The Kitchen P…" at bounding box center [507, 238] width 232 height 316
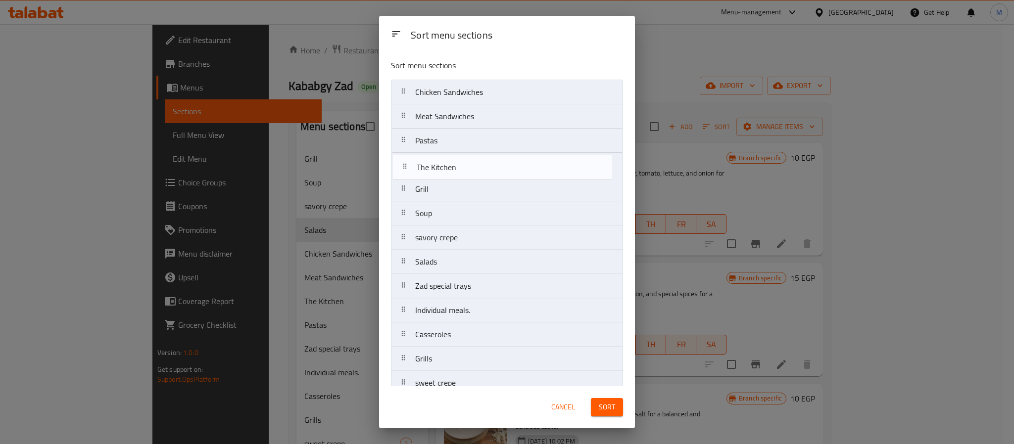
drag, startPoint x: 462, startPoint y: 268, endPoint x: 463, endPoint y: 168, distance: 99.5
click at [463, 168] on nav "Chicken Sandwiches Meat Sandwiches Pastas Grill Soup savory crepe Salads The Ki…" at bounding box center [507, 238] width 232 height 316
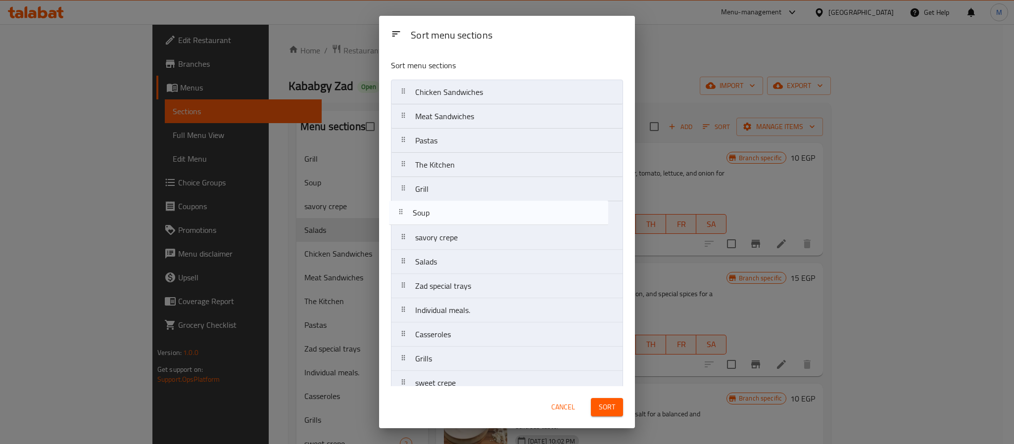
drag, startPoint x: 456, startPoint y: 219, endPoint x: 453, endPoint y: 212, distance: 7.1
click at [453, 212] on nav "Chicken Sandwiches Meat Sandwiches Pastas The Kitchen Grill Soup savory crepe S…" at bounding box center [507, 238] width 232 height 316
drag, startPoint x: 459, startPoint y: 254, endPoint x: 461, endPoint y: 244, distance: 10.5
click at [461, 244] on nav "Chicken Sandwiches Meat Sandwiches Pastas The Kitchen Grill Soup savory crepe S…" at bounding box center [507, 238] width 232 height 316
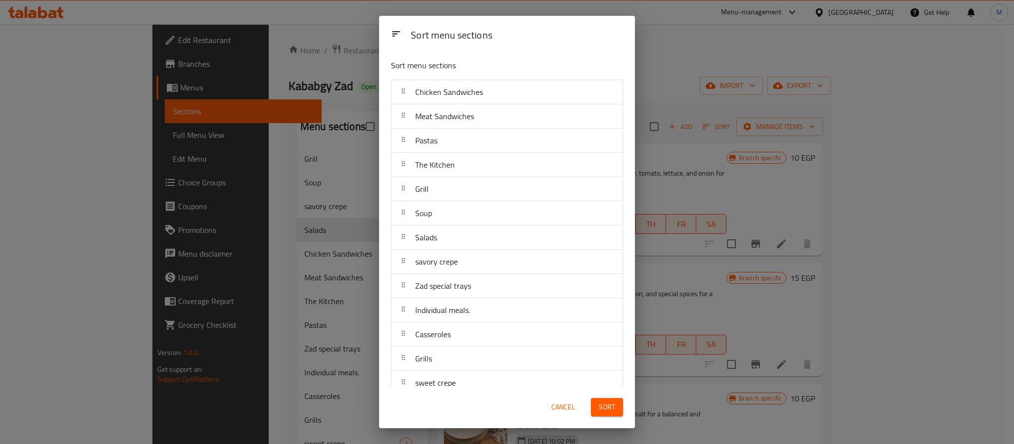
scroll to position [16, 0]
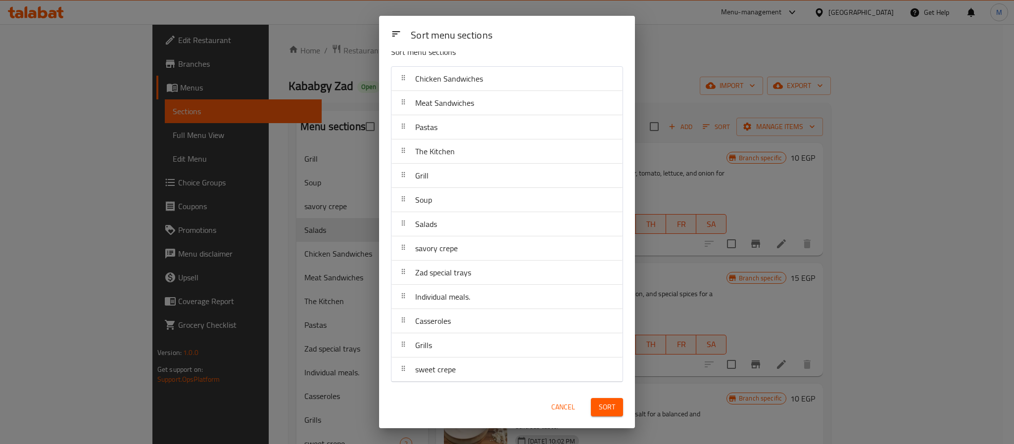
click at [607, 407] on span "Sort" at bounding box center [607, 407] width 16 height 12
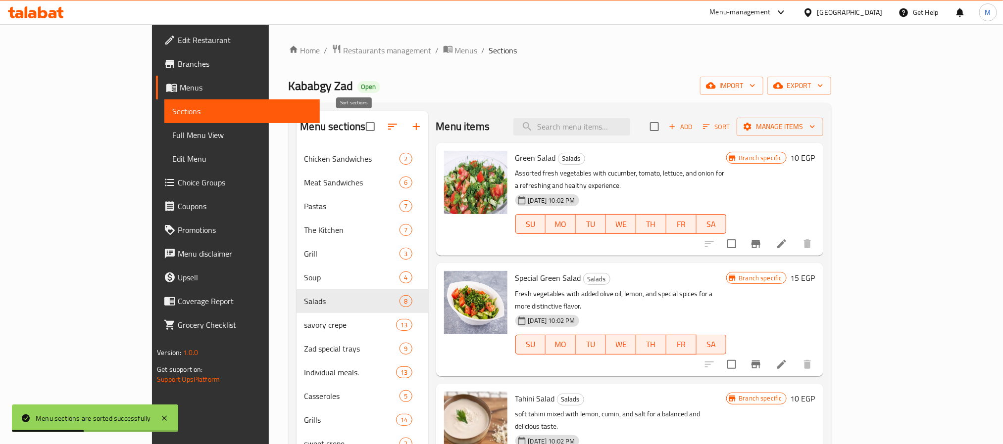
click at [381, 129] on button "button" at bounding box center [393, 127] width 24 height 24
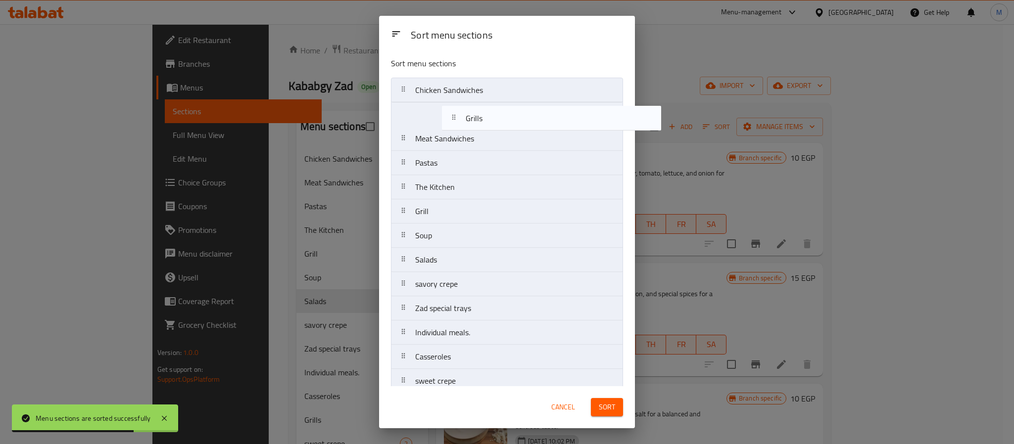
scroll to position [0, 0]
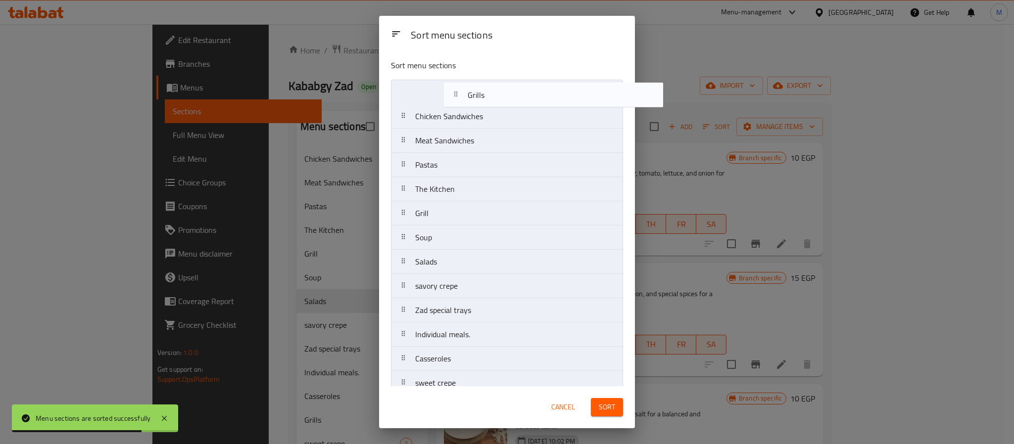
drag, startPoint x: 461, startPoint y: 365, endPoint x: 514, endPoint y: 94, distance: 276.4
click at [514, 94] on nav "Chicken Sandwiches Meat Sandwiches Pastas The Kitchen Grill Soup Salads savory …" at bounding box center [507, 238] width 232 height 316
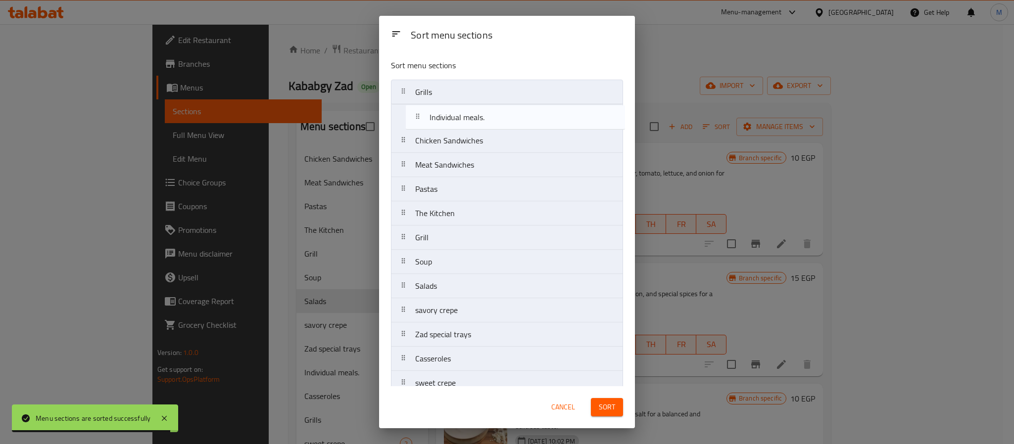
drag, startPoint x: 491, startPoint y: 342, endPoint x: 507, endPoint y: 116, distance: 226.2
click at [507, 116] on nav "Grills Chicken Sandwiches Meat Sandwiches Pastas The Kitchen Grill Soup Salads …" at bounding box center [507, 238] width 232 height 316
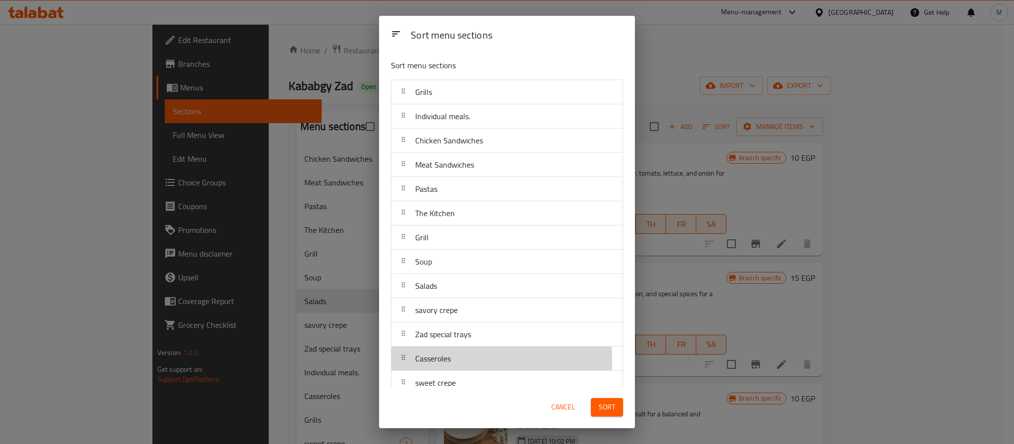
scroll to position [2, 0]
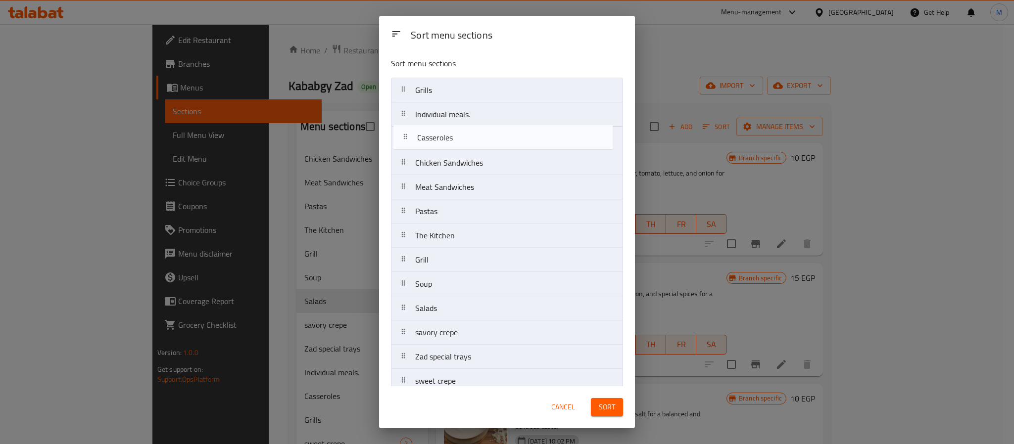
drag, startPoint x: 447, startPoint y: 365, endPoint x: 450, endPoint y: 137, distance: 228.2
click at [450, 137] on nav "Grills Individual meals. Chicken Sandwiches Meat Sandwiches Pastas The Kitchen …" at bounding box center [507, 236] width 232 height 316
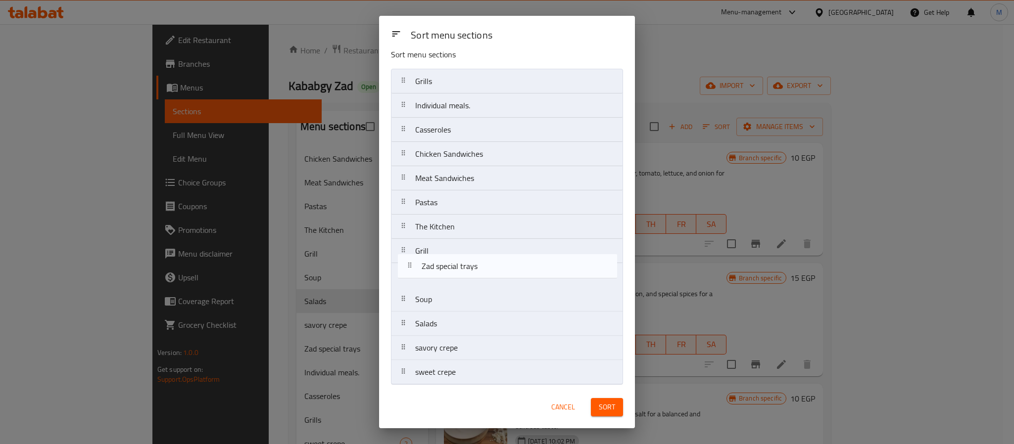
scroll to position [11, 0]
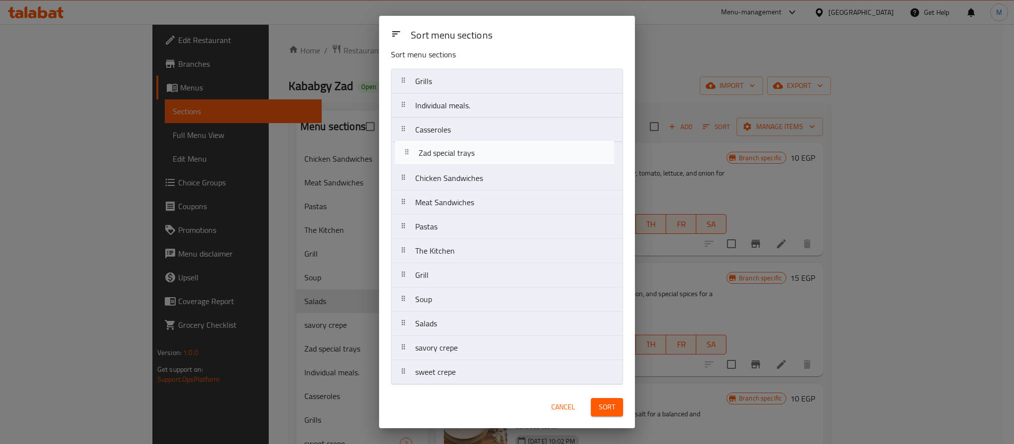
drag, startPoint x: 471, startPoint y: 370, endPoint x: 477, endPoint y: 162, distance: 207.9
click at [477, 162] on nav "Grills Individual meals. Casseroles Chicken Sandwiches Meat Sandwiches Pastas T…" at bounding box center [507, 227] width 232 height 316
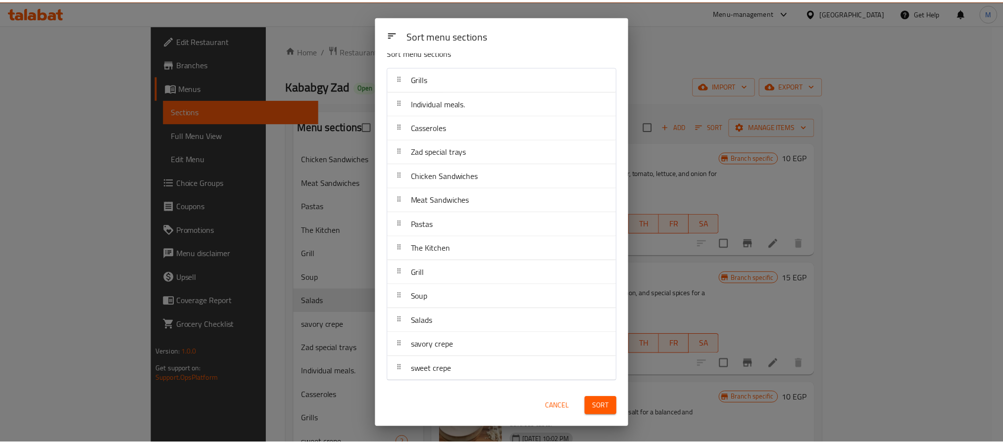
scroll to position [16, 0]
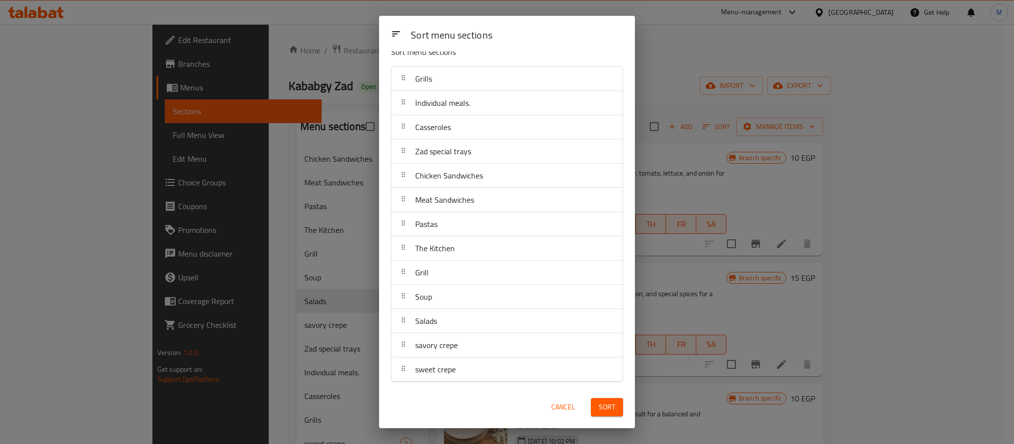
click at [604, 408] on span "Sort" at bounding box center [607, 407] width 16 height 12
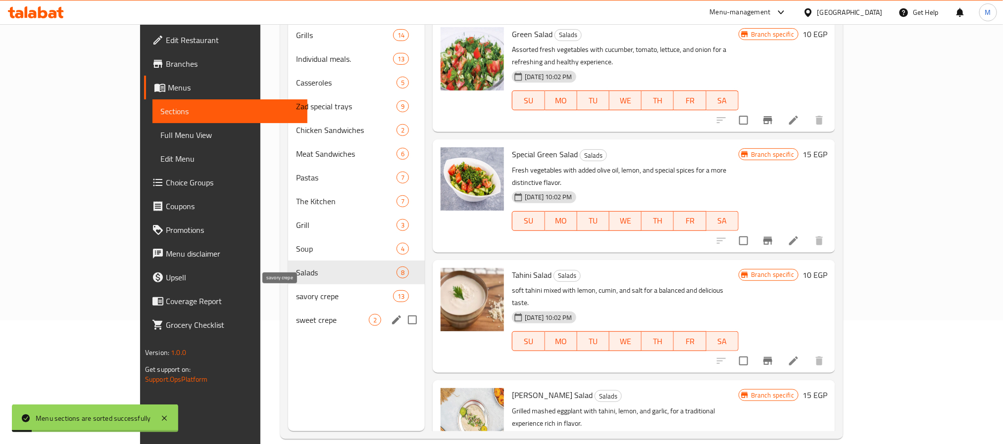
scroll to position [139, 0]
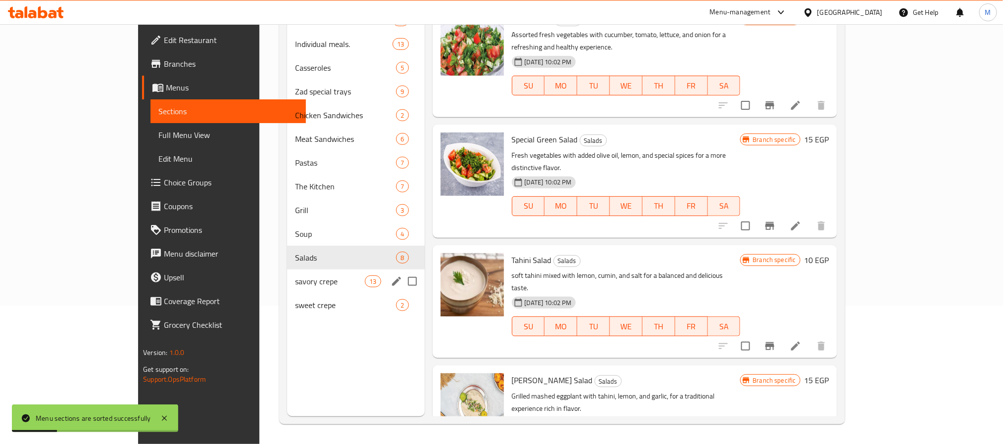
click at [402, 278] on input "Menu sections" at bounding box center [412, 281] width 21 height 21
checkbox input "true"
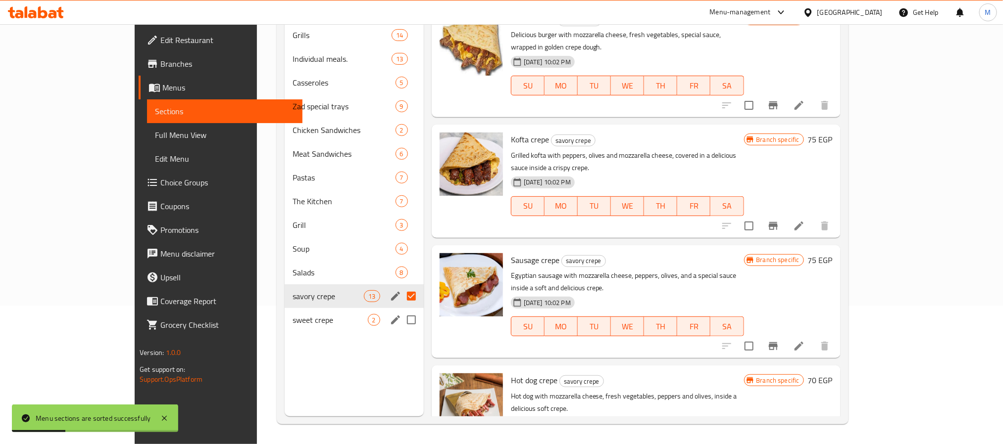
click at [401, 310] on input "Menu sections" at bounding box center [411, 320] width 21 height 21
checkbox input "true"
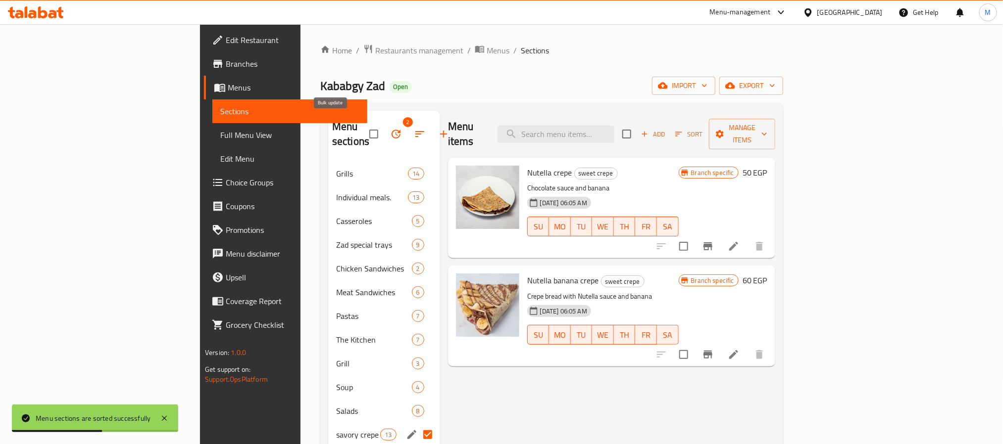
click at [391, 130] on icon "button" at bounding box center [395, 134] width 9 height 9
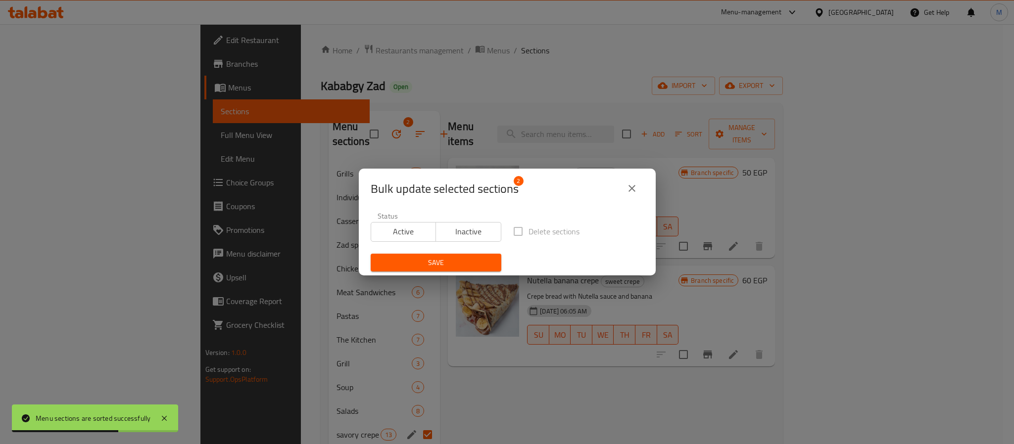
click at [462, 228] on span "Inactive" at bounding box center [468, 232] width 57 height 14
click at [453, 257] on span "Save" at bounding box center [436, 263] width 115 height 12
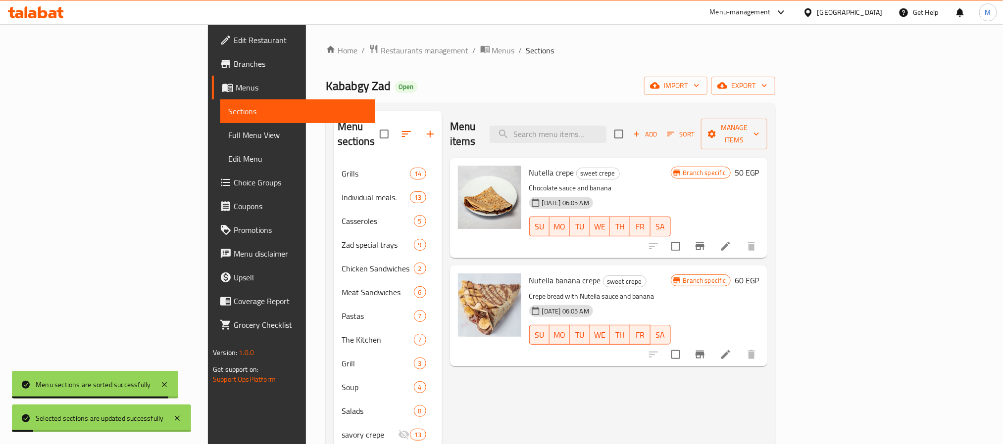
click at [502, 77] on div "Kababgy Zad Open import export" at bounding box center [550, 86] width 449 height 18
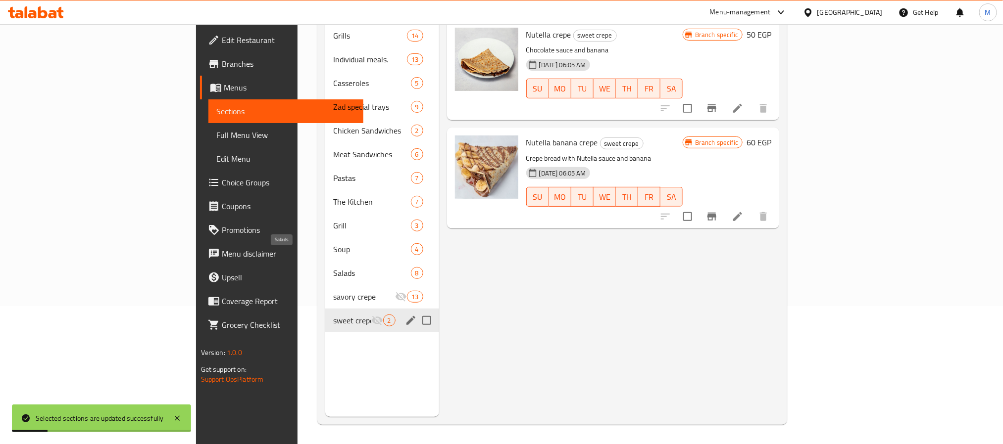
scroll to position [139, 0]
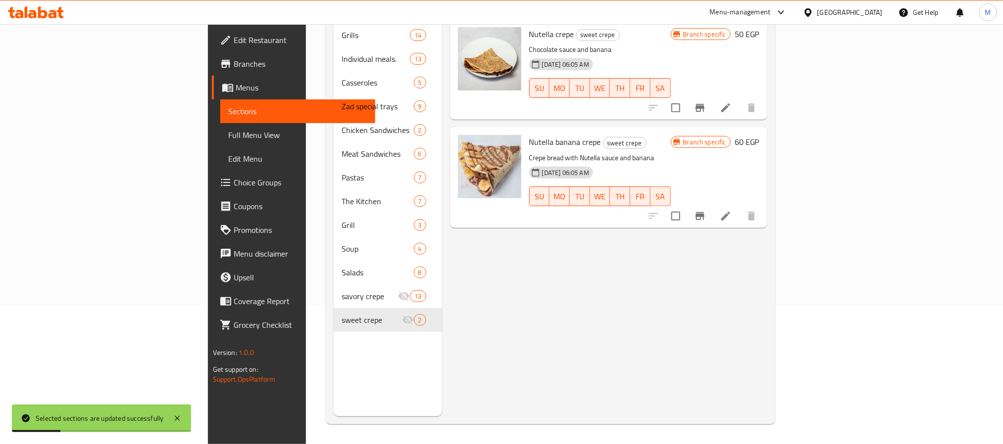
click at [465, 306] on div "Menu items Add Sort Manage items Nutella crepe sweet crepe Chocolate sauce and …" at bounding box center [604, 194] width 325 height 444
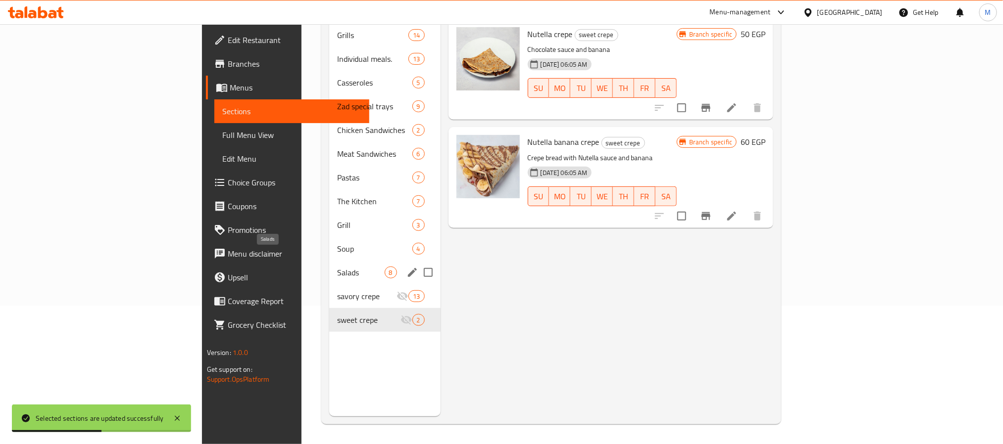
click at [337, 267] on span "Salads" at bounding box center [360, 273] width 47 height 12
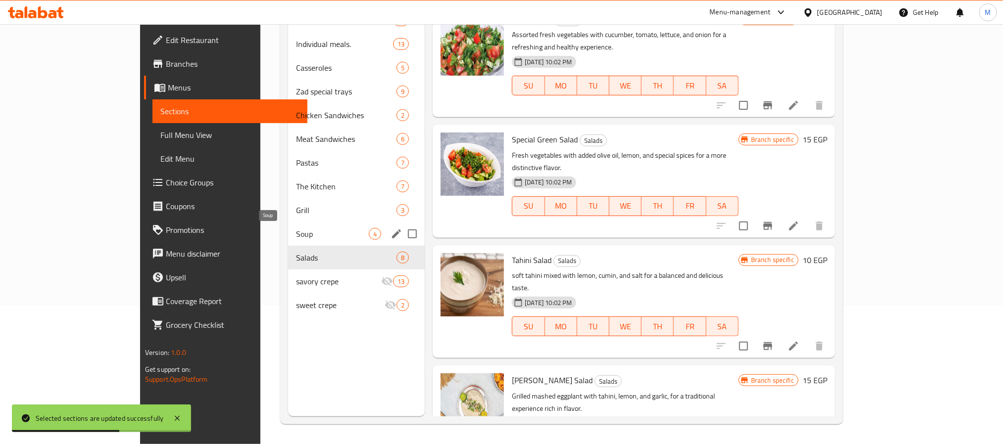
click at [296, 229] on span "Soup" at bounding box center [332, 234] width 73 height 12
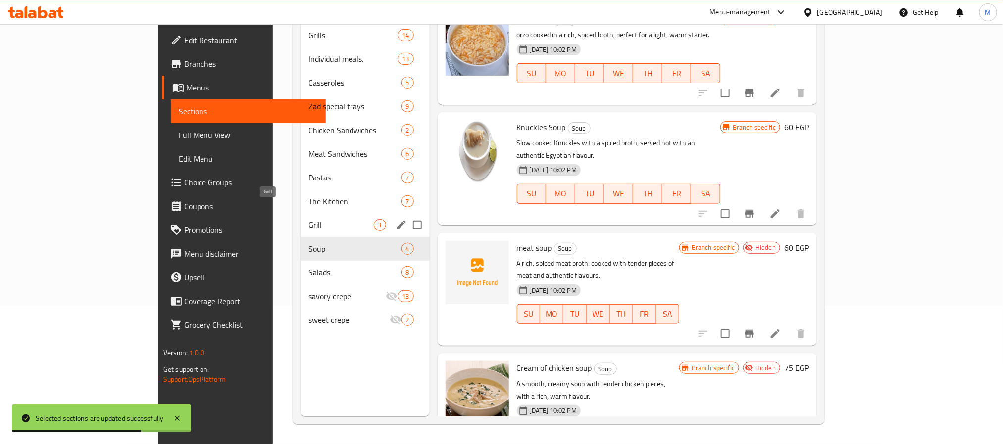
click at [308, 219] on span "Grill" at bounding box center [340, 225] width 65 height 12
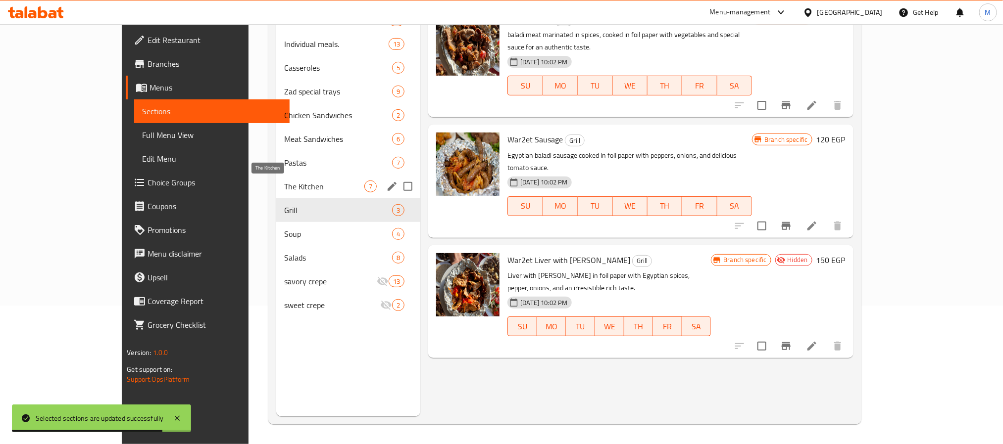
click at [303, 183] on span "The Kitchen" at bounding box center [324, 187] width 80 height 12
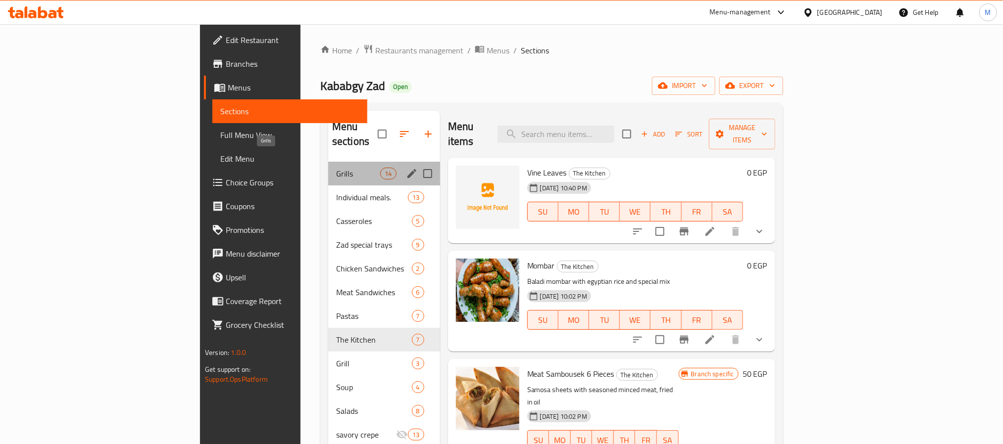
click at [336, 168] on span "Grills" at bounding box center [358, 174] width 44 height 12
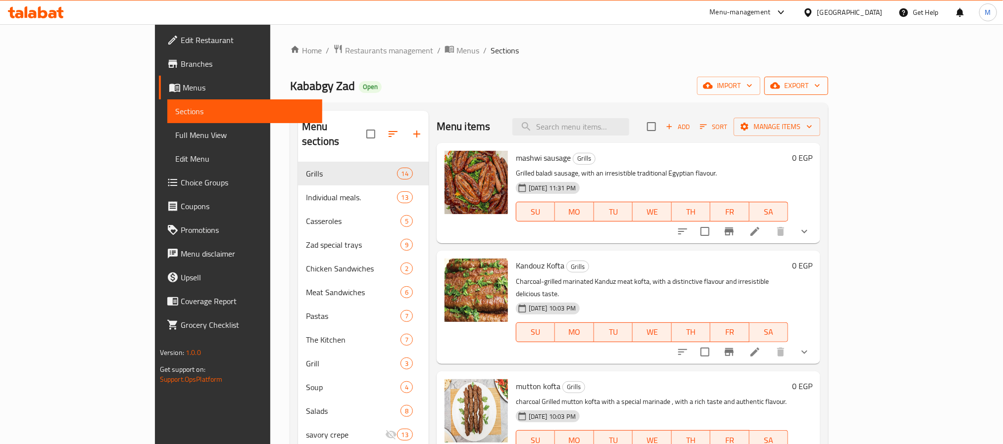
click at [820, 89] on span "export" at bounding box center [796, 86] width 48 height 12
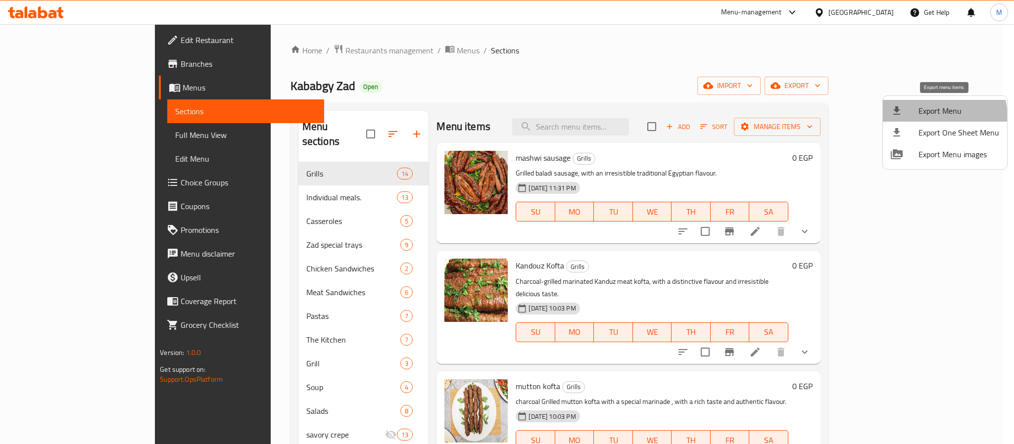
click at [910, 119] on li "Export Menu" at bounding box center [945, 111] width 124 height 22
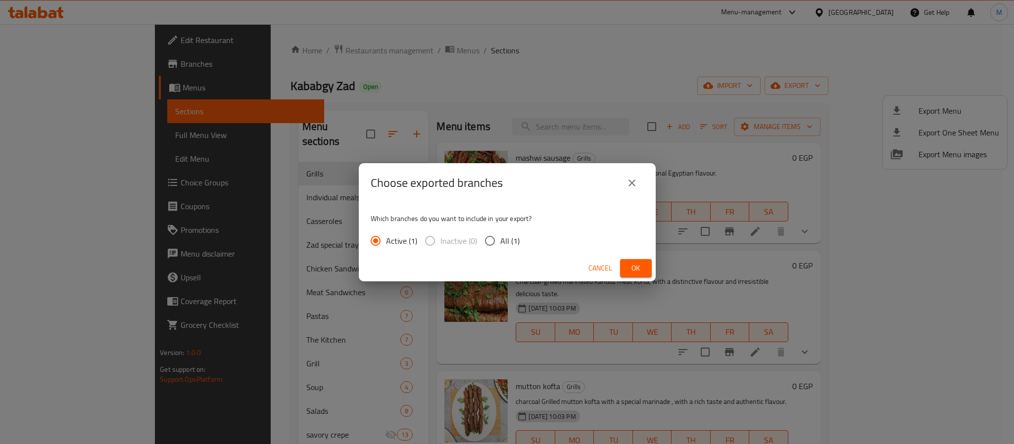
click at [501, 241] on span "All (1)" at bounding box center [509, 241] width 19 height 12
click at [500, 241] on input "All (1)" at bounding box center [490, 241] width 21 height 21
radio input "true"
click at [628, 269] on span "Ok" at bounding box center [636, 268] width 16 height 12
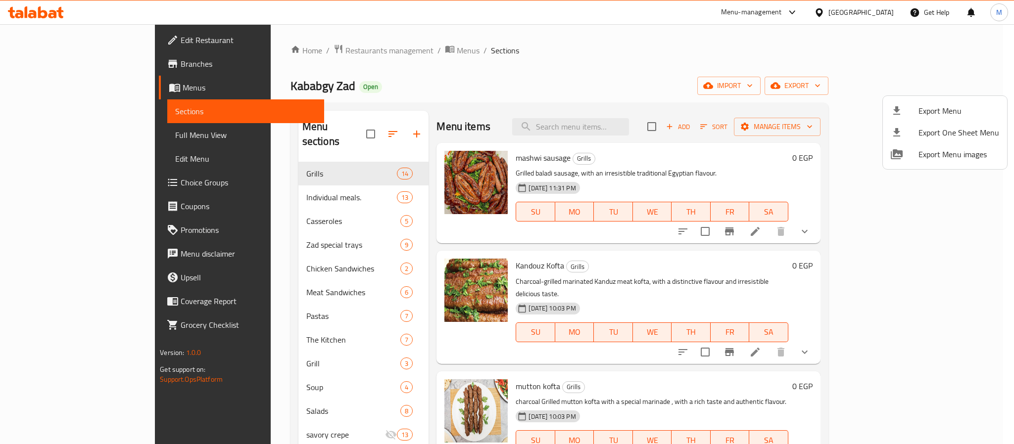
click at [500, 105] on div at bounding box center [507, 222] width 1014 height 444
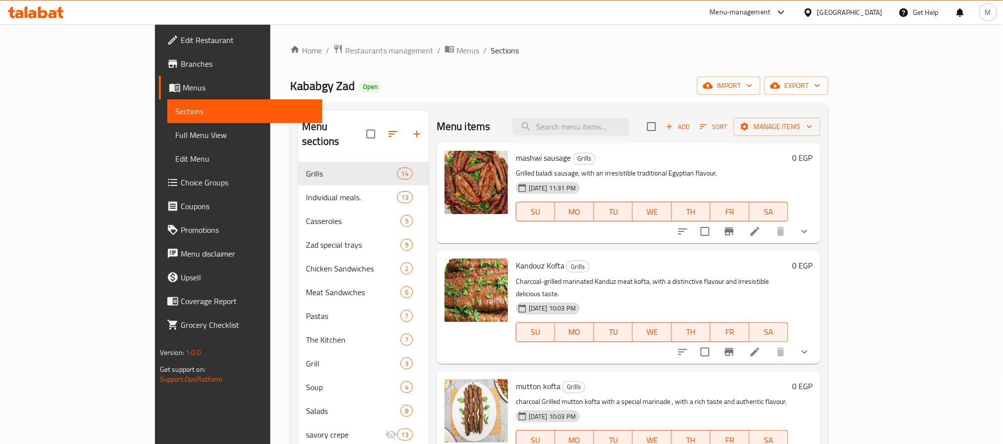
click at [727, 132] on span "Sort" at bounding box center [713, 126] width 27 height 11
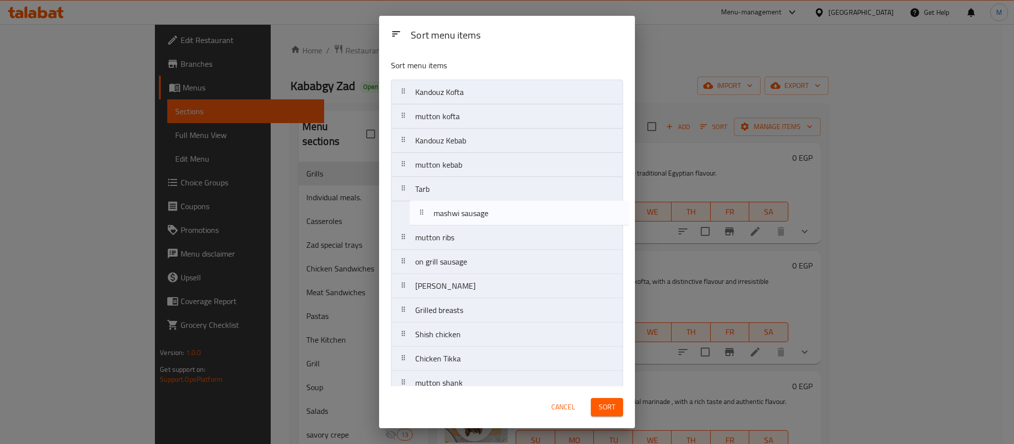
drag, startPoint x: 467, startPoint y: 98, endPoint x: 486, endPoint y: 222, distance: 124.7
click at [486, 222] on nav "mashwi sausage Kandouz Kofta mutton kofta Kandouz Kebab mutton kebab Tarb mutto…" at bounding box center [507, 250] width 232 height 340
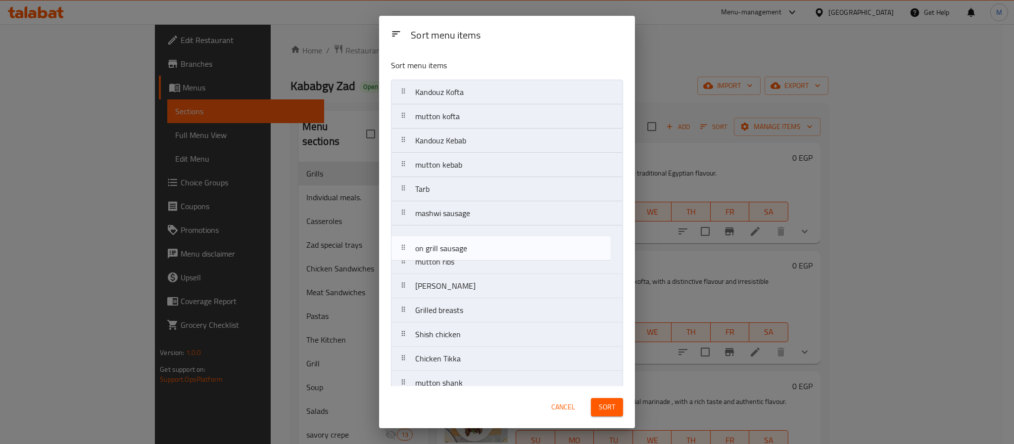
drag, startPoint x: 438, startPoint y: 264, endPoint x: 438, endPoint y: 237, distance: 27.7
click at [438, 237] on nav "Kandouz Kofta mutton kofta Kandouz Kebab mutton kebab Tarb mashwi sausage mutto…" at bounding box center [507, 250] width 232 height 340
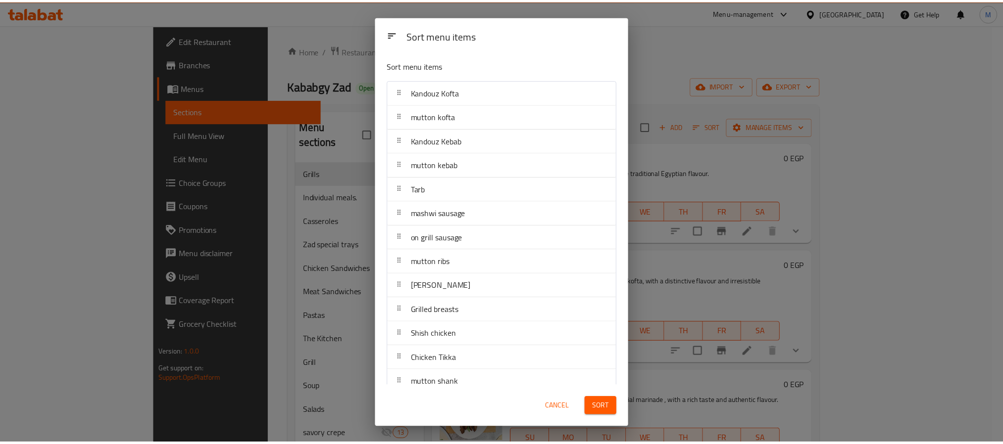
scroll to position [41, 0]
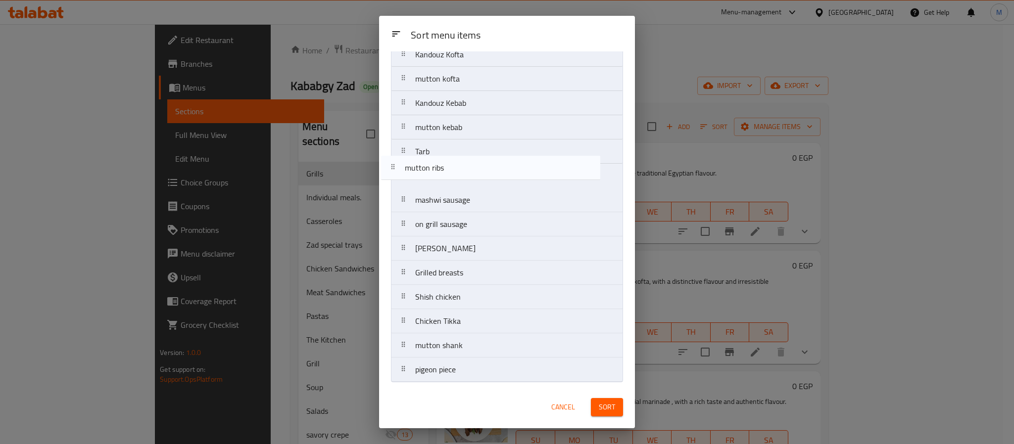
drag, startPoint x: 465, startPoint y: 224, endPoint x: 454, endPoint y: 167, distance: 58.4
click at [454, 167] on nav "Kandouz Kofta mutton kofta Kandouz Kebab mutton kebab Tarb mashwi sausage on gr…" at bounding box center [507, 212] width 232 height 340
drag, startPoint x: 450, startPoint y: 178, endPoint x: 450, endPoint y: 153, distance: 24.7
click at [450, 153] on nav "Kandouz Kofta mutton kofta Kandouz Kebab mutton kebab Tarb mutton ribs mashwi s…" at bounding box center [507, 212] width 232 height 340
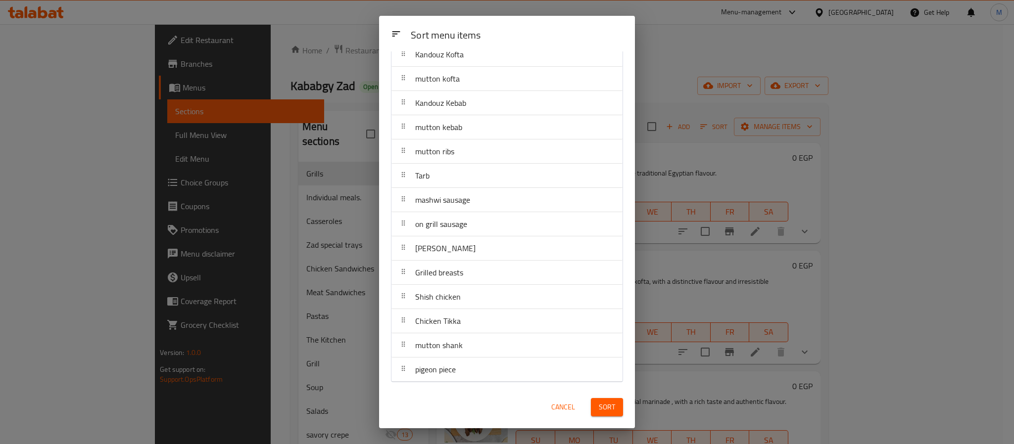
click at [606, 399] on div "Sort" at bounding box center [607, 407] width 44 height 30
click at [618, 403] on button "Sort" at bounding box center [607, 407] width 32 height 18
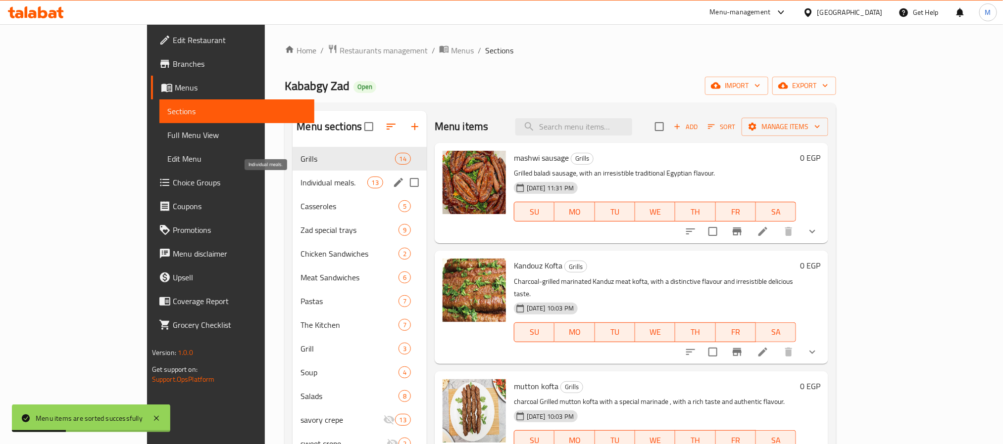
click at [300, 182] on span "Individual meals." at bounding box center [333, 183] width 66 height 12
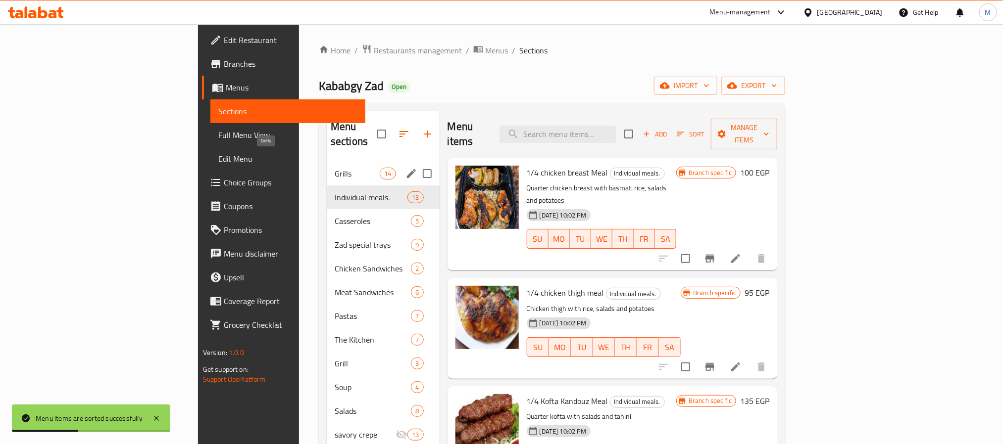
click at [335, 168] on span "Grills" at bounding box center [357, 174] width 45 height 12
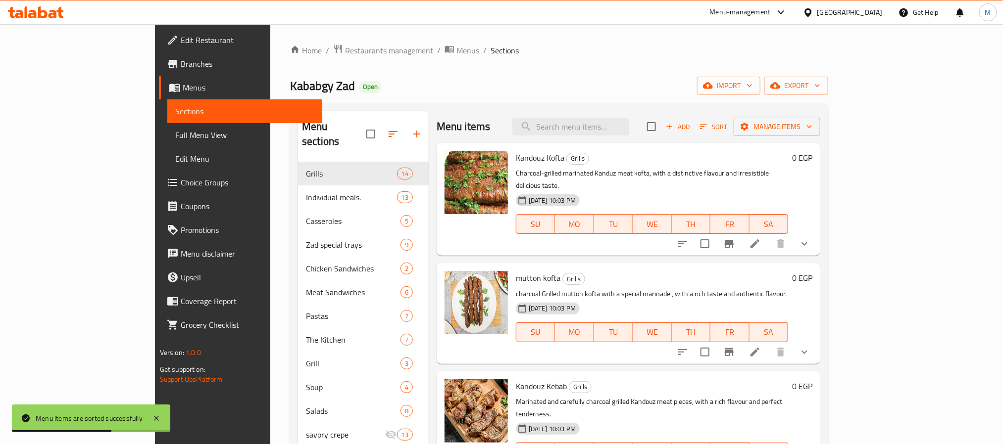
click at [816, 232] on button "show more" at bounding box center [804, 244] width 24 height 24
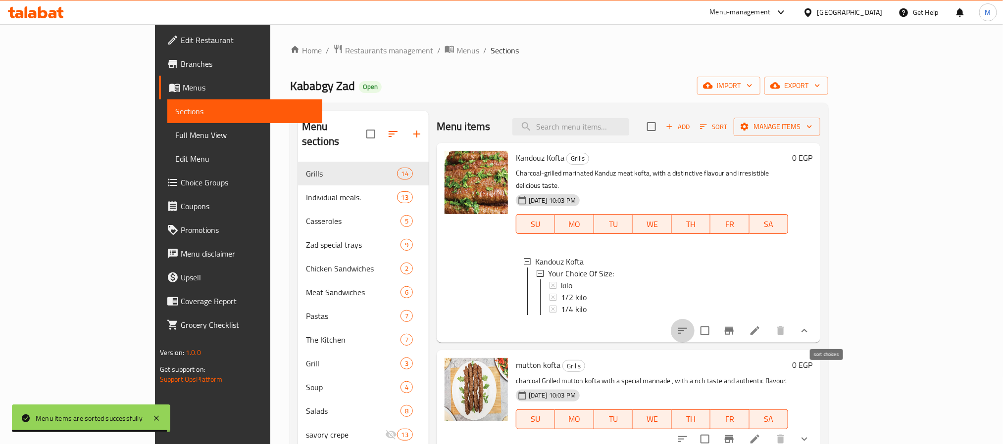
click at [694, 333] on button "sort-choices" at bounding box center [683, 331] width 24 height 24
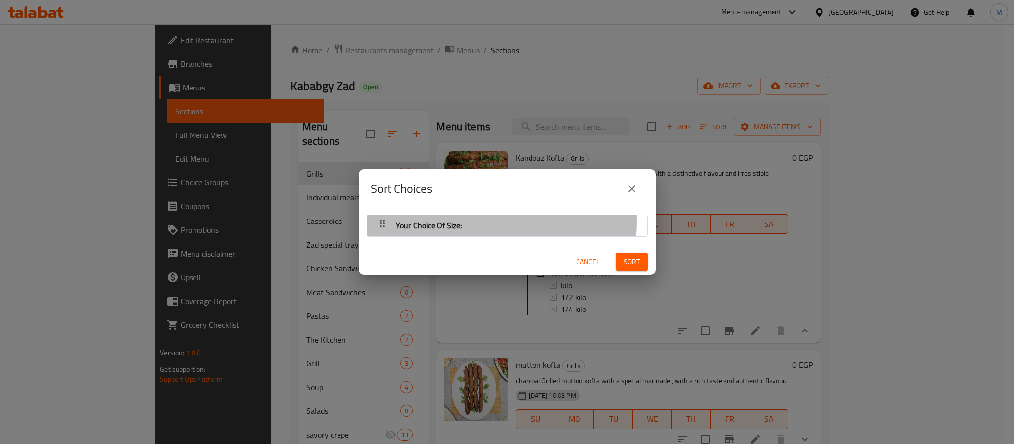
click at [462, 222] on div "Your Choice Of Size:" at bounding box center [429, 226] width 74 height 24
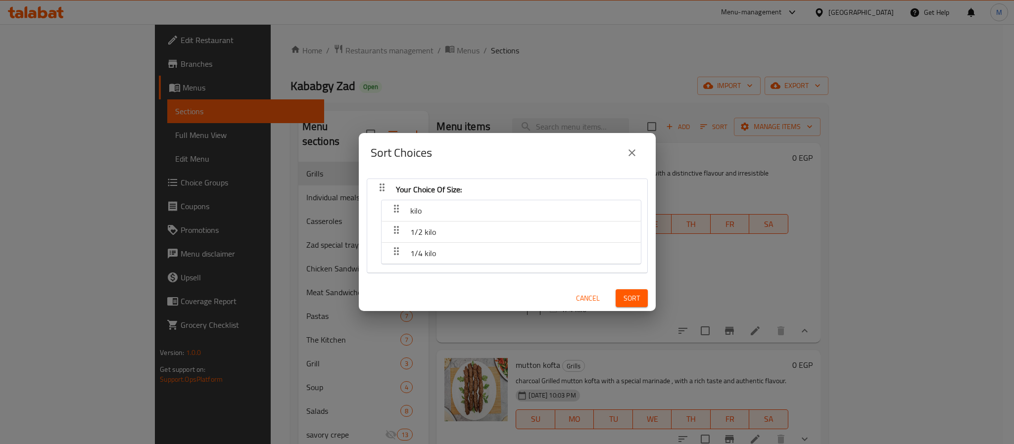
click at [586, 298] on span "Cancel" at bounding box center [588, 298] width 24 height 12
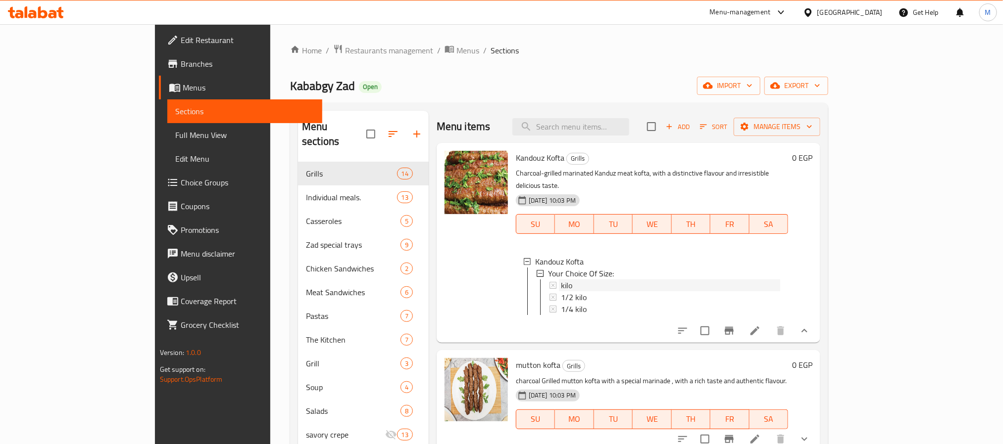
click at [561, 280] on span "kilo" at bounding box center [566, 286] width 11 height 12
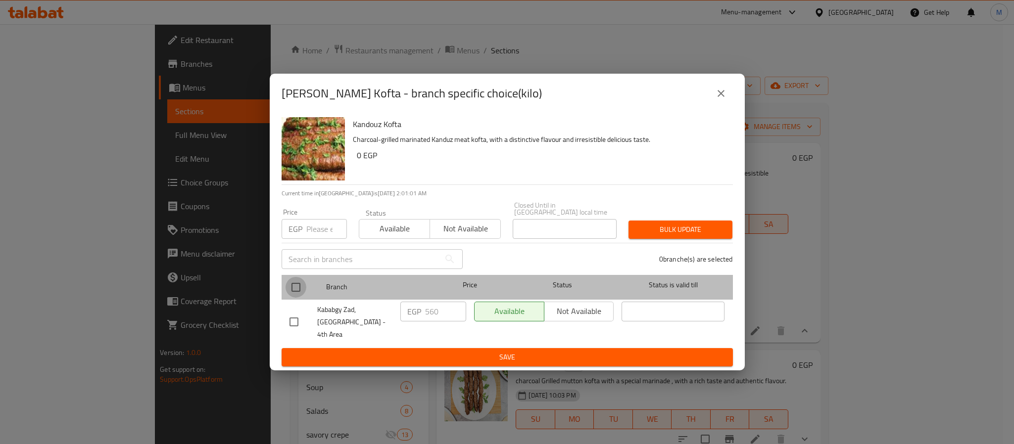
click at [297, 290] on input "checkbox" at bounding box center [296, 287] width 21 height 21
checkbox input "true"
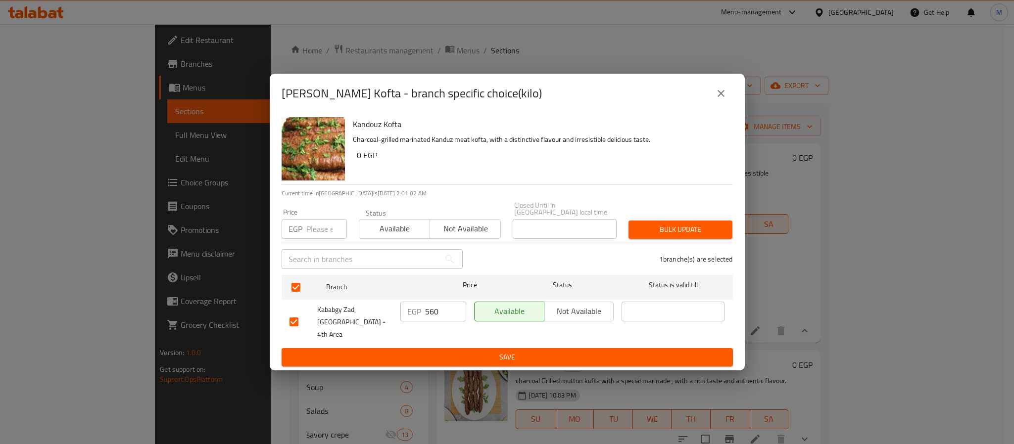
click at [331, 232] on input "number" at bounding box center [326, 229] width 41 height 20
type input "715"
click at [702, 227] on span "Bulk update" at bounding box center [680, 230] width 88 height 12
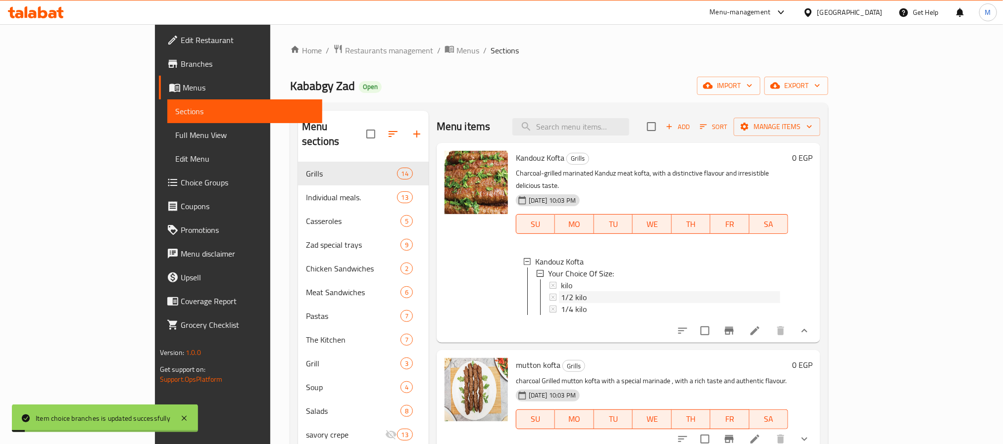
click at [563, 291] on div "1/2 kilo" at bounding box center [670, 297] width 219 height 12
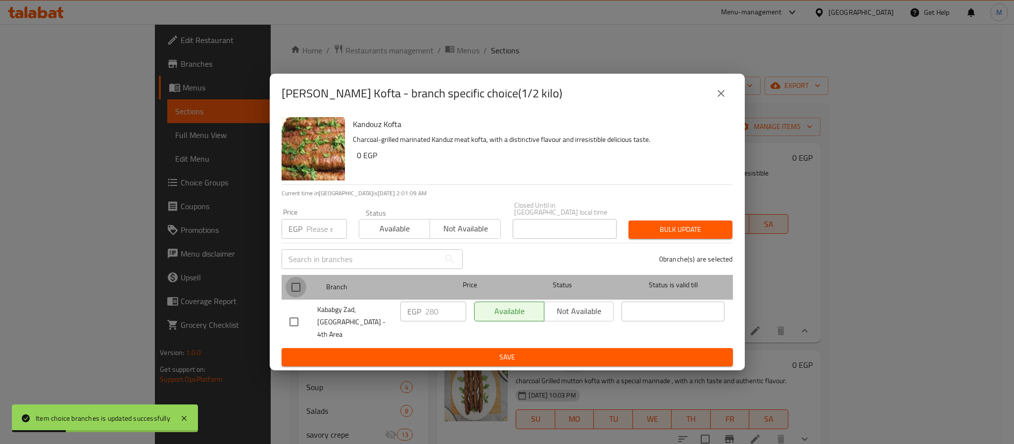
drag, startPoint x: 296, startPoint y: 289, endPoint x: 315, endPoint y: 250, distance: 43.2
click at [297, 288] on input "checkbox" at bounding box center [296, 287] width 21 height 21
checkbox input "true"
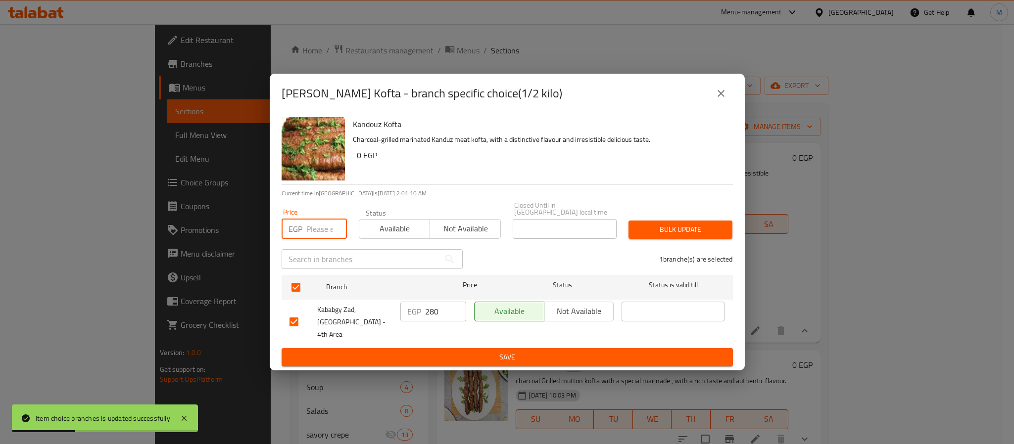
click at [315, 234] on input "number" at bounding box center [326, 229] width 41 height 20
type input "360"
click at [659, 227] on span "Bulk update" at bounding box center [680, 230] width 88 height 12
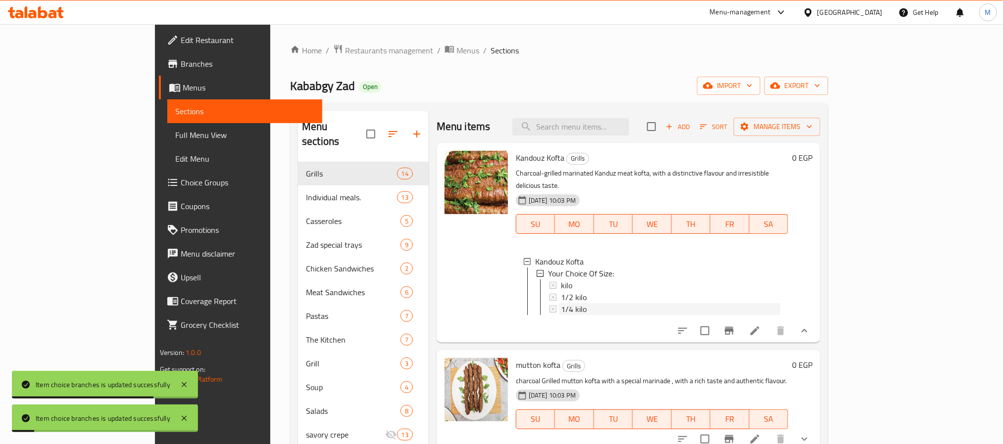
click at [561, 303] on div "1/4 kilo" at bounding box center [670, 309] width 219 height 12
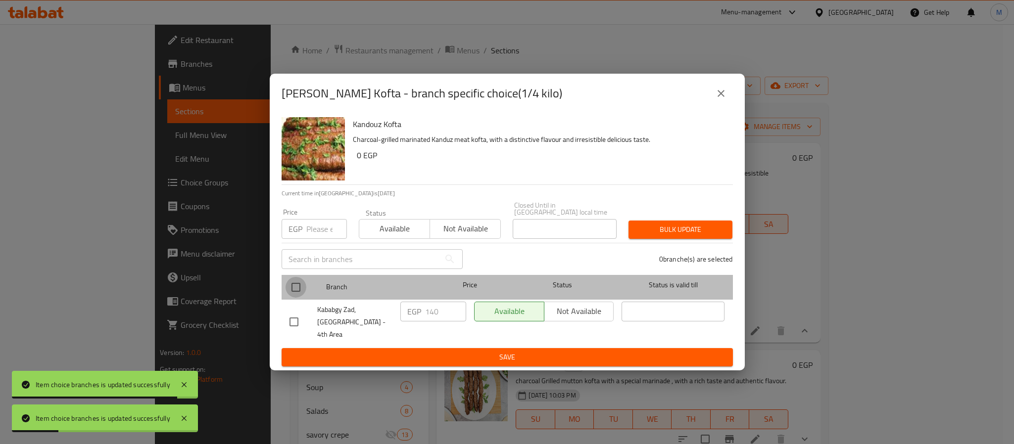
click at [293, 291] on input "checkbox" at bounding box center [296, 287] width 21 height 21
checkbox input "true"
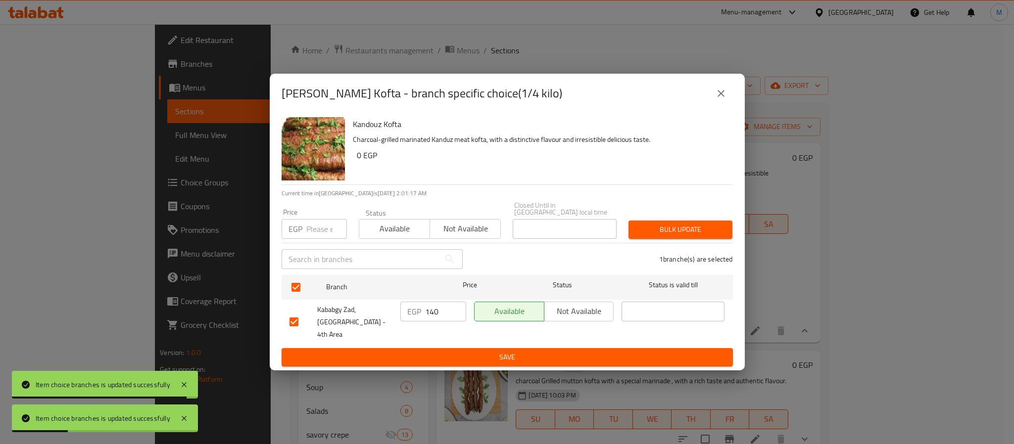
click at [317, 235] on input "number" at bounding box center [326, 229] width 41 height 20
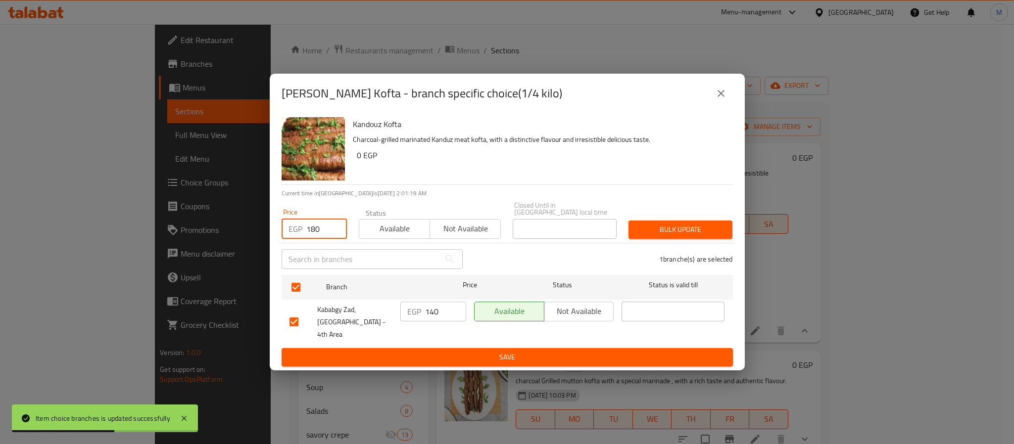
type input "180"
click at [704, 231] on span "Bulk update" at bounding box center [680, 230] width 88 height 12
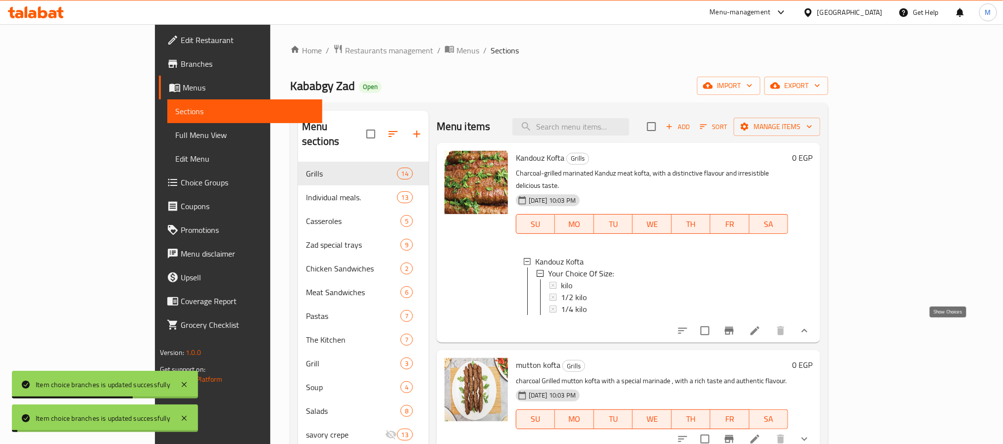
click at [810, 335] on icon "show more" at bounding box center [804, 331] width 12 height 12
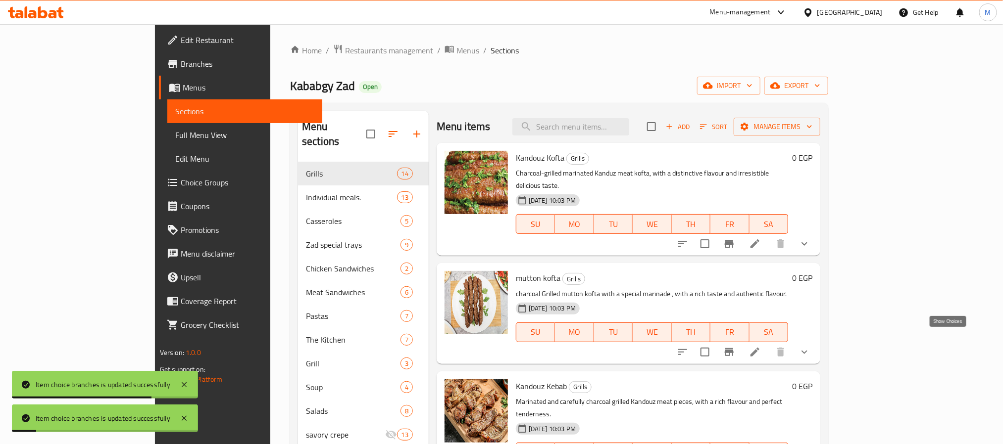
click at [810, 346] on icon "show more" at bounding box center [804, 352] width 12 height 12
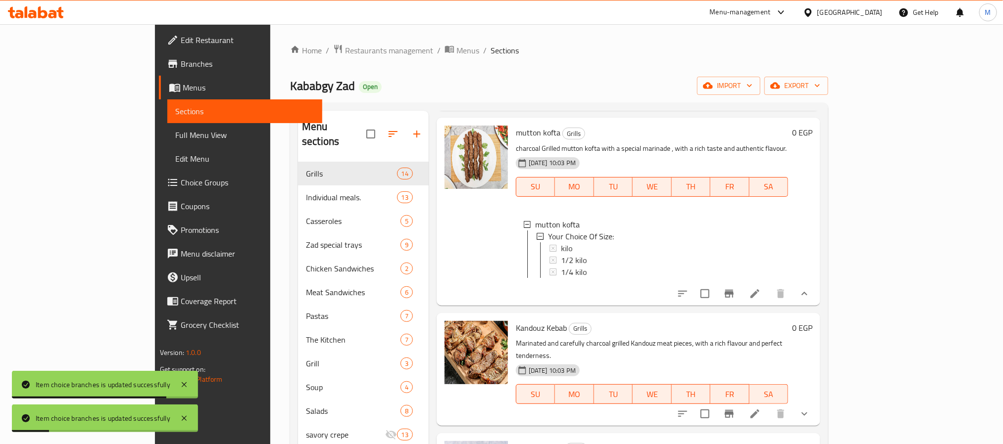
scroll to position [148, 0]
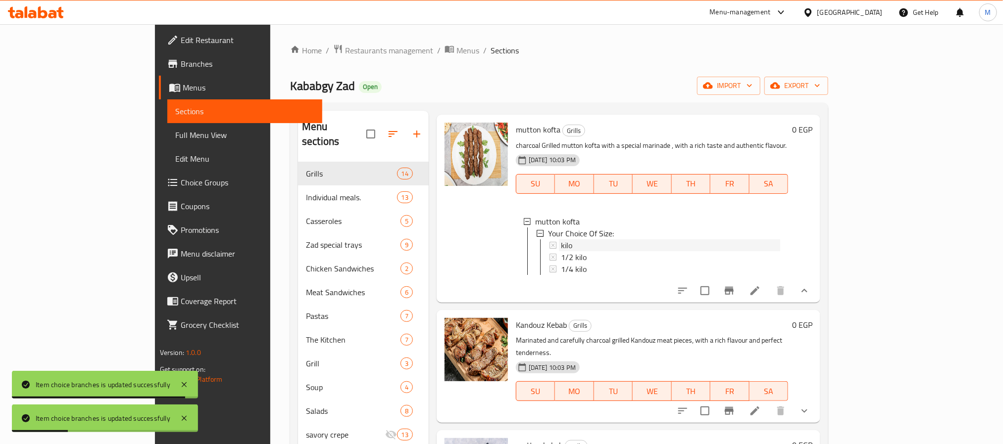
click at [561, 240] on span "kilo" at bounding box center [566, 246] width 11 height 12
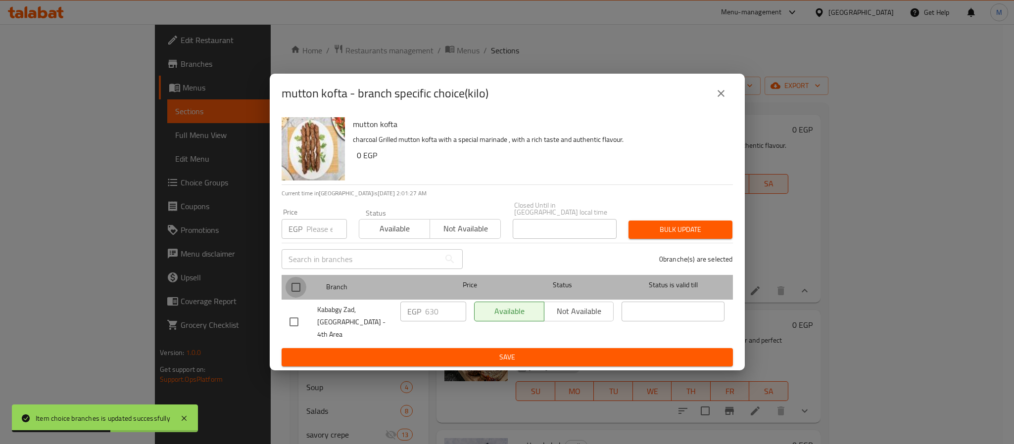
drag, startPoint x: 297, startPoint y: 290, endPoint x: 309, endPoint y: 247, distance: 44.3
click at [297, 290] on input "checkbox" at bounding box center [296, 287] width 21 height 21
checkbox input "true"
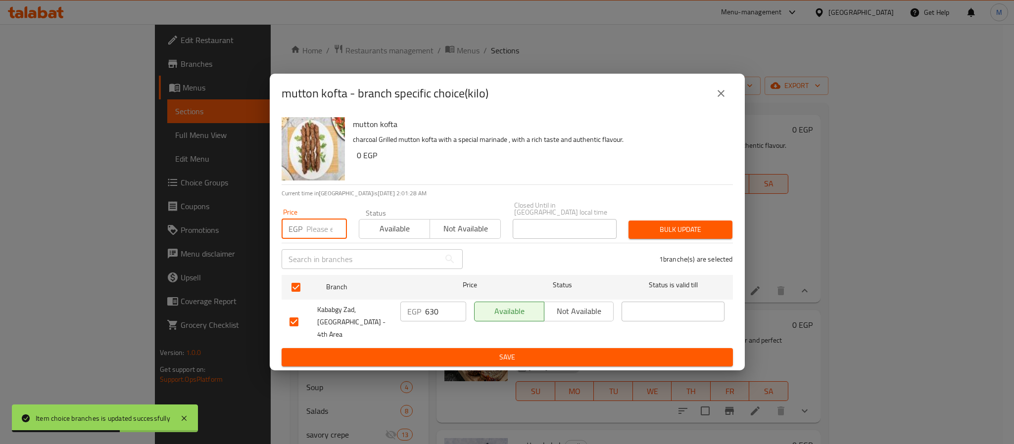
click at [314, 233] on input "number" at bounding box center [326, 229] width 41 height 20
type input "780"
click at [652, 232] on span "Bulk update" at bounding box center [680, 230] width 88 height 12
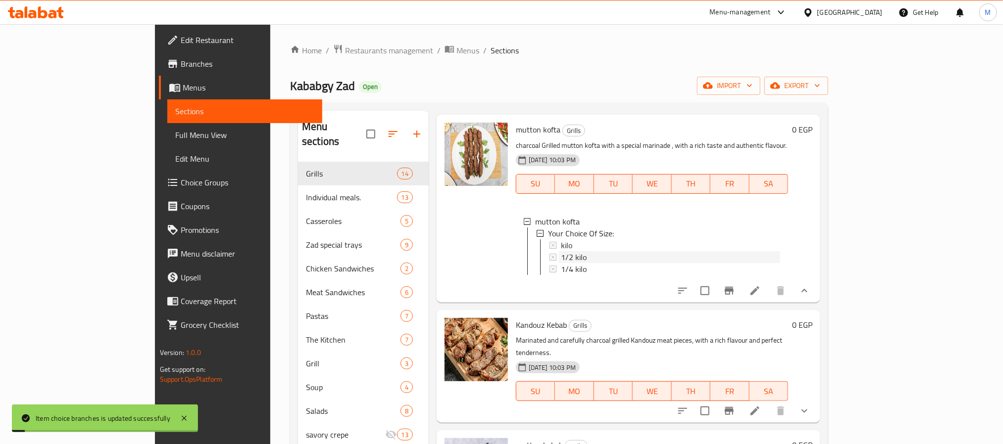
click at [579, 251] on div "1/2 kilo" at bounding box center [670, 257] width 219 height 12
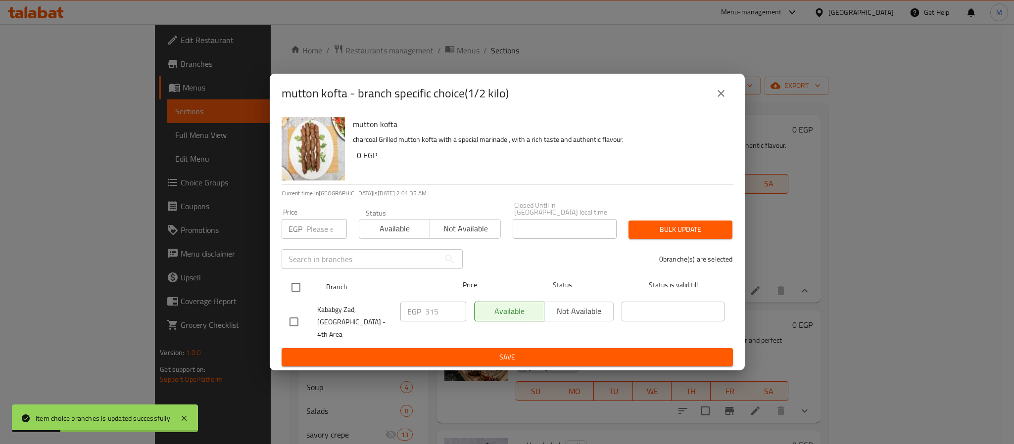
click at [303, 289] on input "checkbox" at bounding box center [296, 287] width 21 height 21
checkbox input "true"
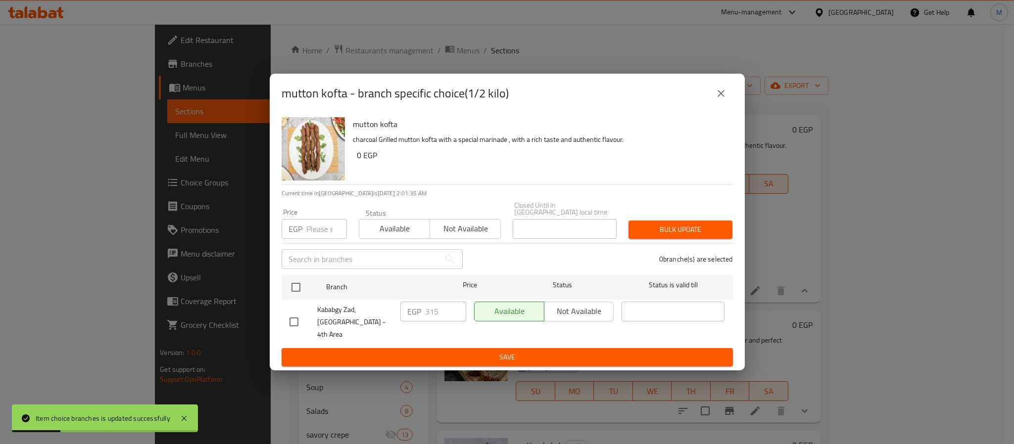
checkbox input "true"
drag, startPoint x: 322, startPoint y: 236, endPoint x: 333, endPoint y: 235, distance: 10.9
click at [322, 235] on input "number" at bounding box center [326, 229] width 41 height 20
type input "390"
click at [661, 230] on span "Bulk update" at bounding box center [680, 230] width 88 height 12
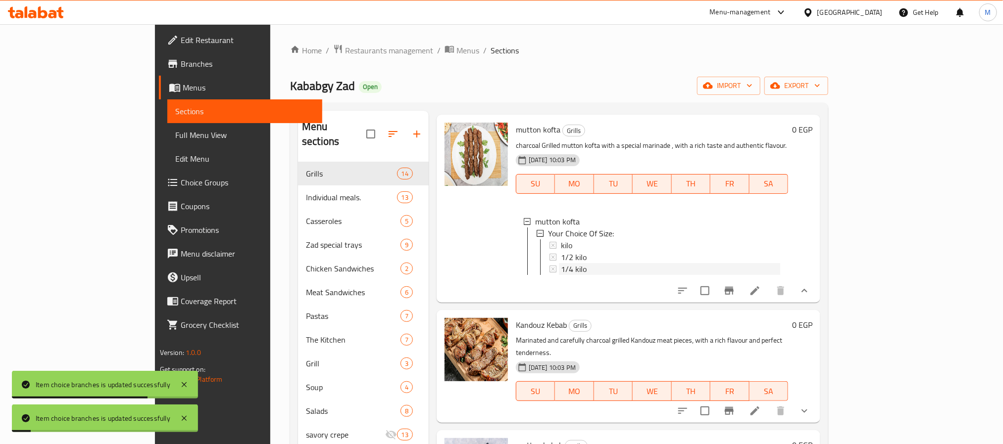
click at [561, 263] on div "1/4 kilo" at bounding box center [670, 269] width 219 height 12
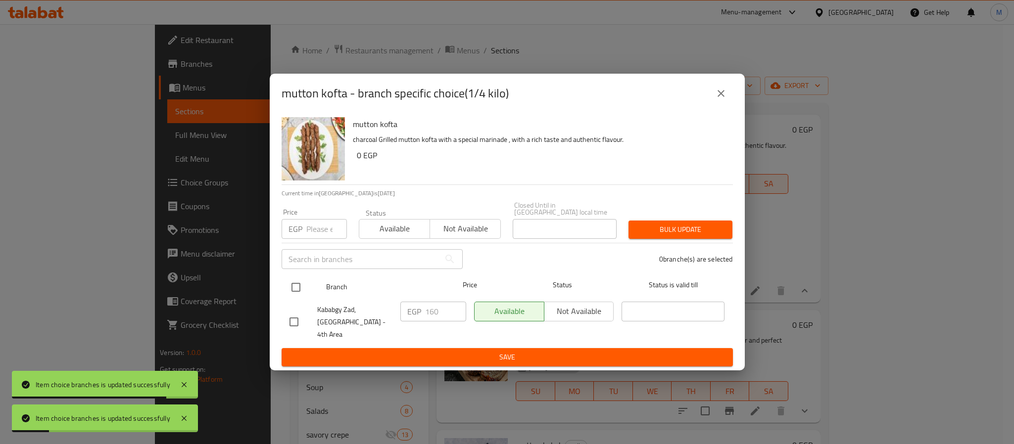
click at [297, 292] on input "checkbox" at bounding box center [296, 287] width 21 height 21
checkbox input "true"
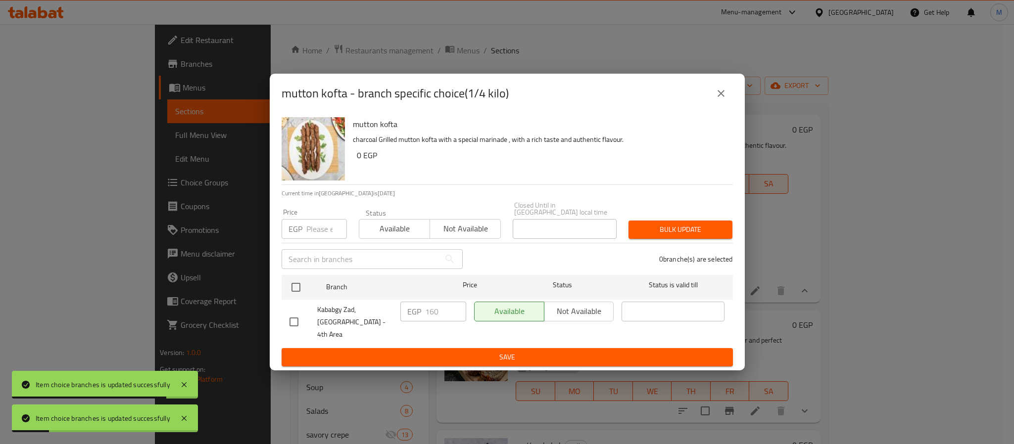
checkbox input "true"
click at [315, 236] on input "number" at bounding box center [326, 229] width 41 height 20
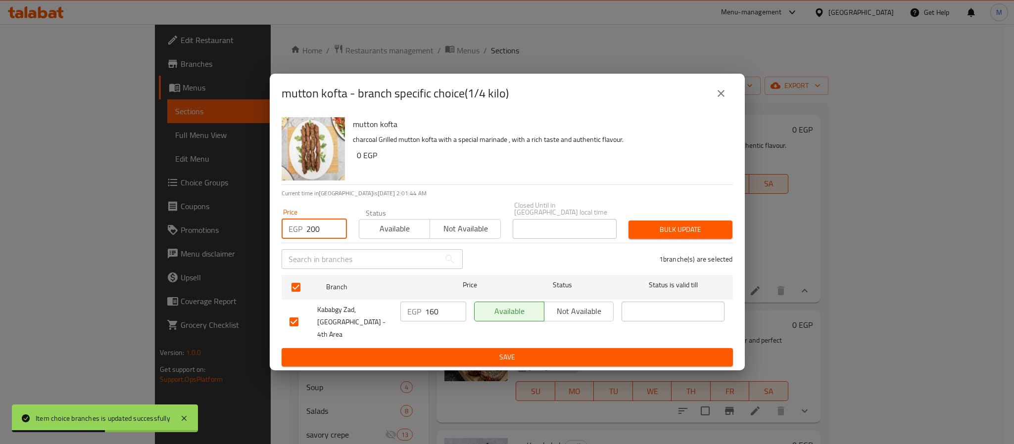
type input "200"
click at [679, 227] on span "Bulk update" at bounding box center [680, 230] width 88 height 12
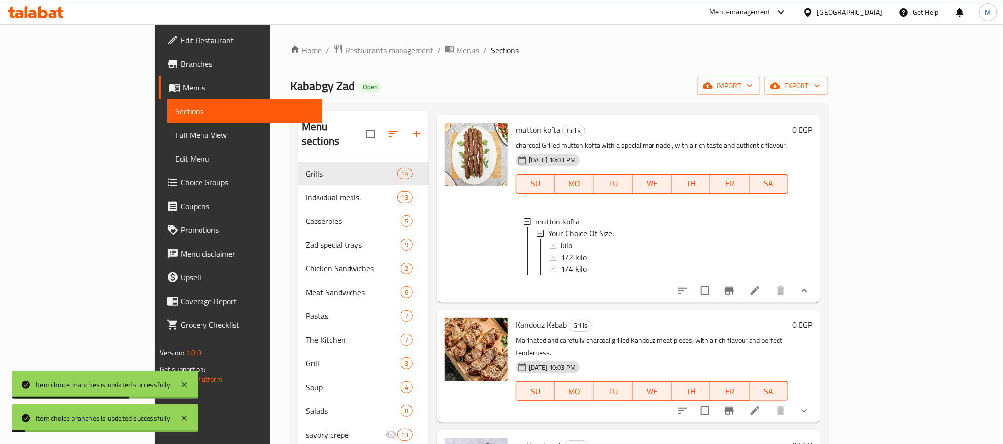
click at [816, 399] on button "show more" at bounding box center [804, 411] width 24 height 24
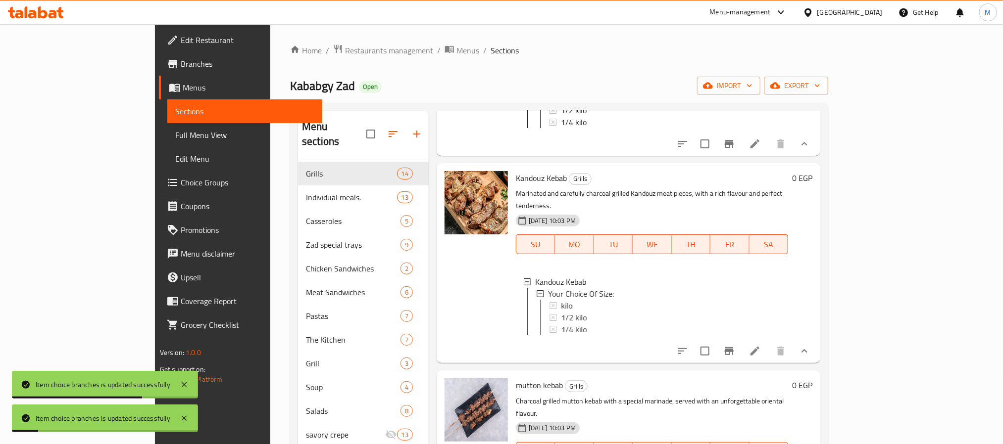
scroll to position [297, 0]
click at [545, 287] on li "Your Choice Of Size: kilo 1/2 kilo 1/4 kilo" at bounding box center [657, 311] width 243 height 48
click at [561, 298] on div "kilo" at bounding box center [670, 304] width 219 height 12
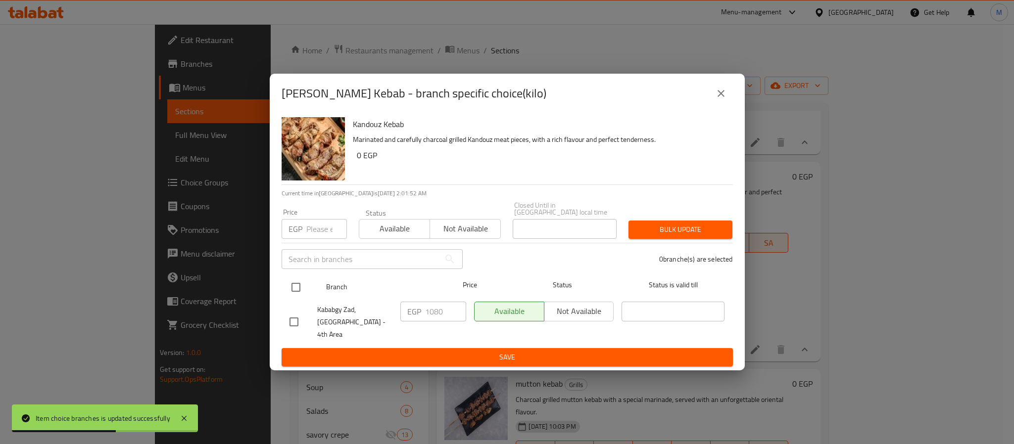
click at [297, 290] on input "checkbox" at bounding box center [296, 287] width 21 height 21
checkbox input "true"
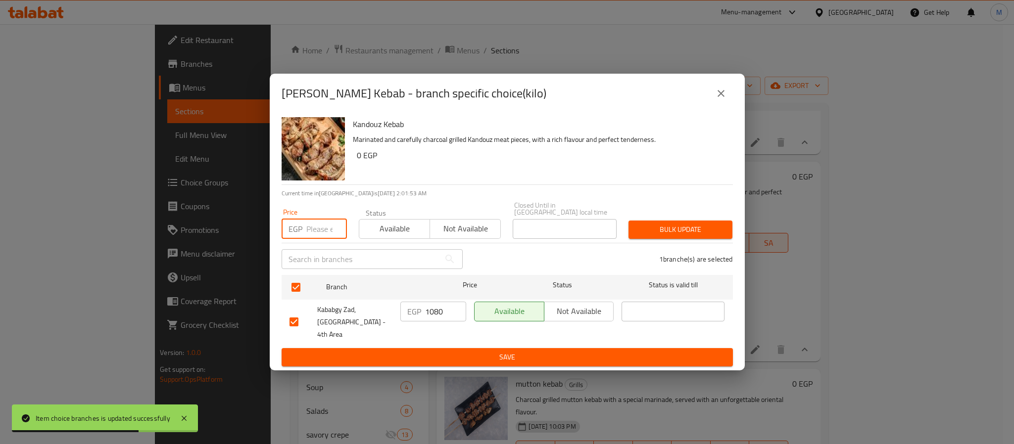
click at [307, 235] on input "number" at bounding box center [326, 229] width 41 height 20
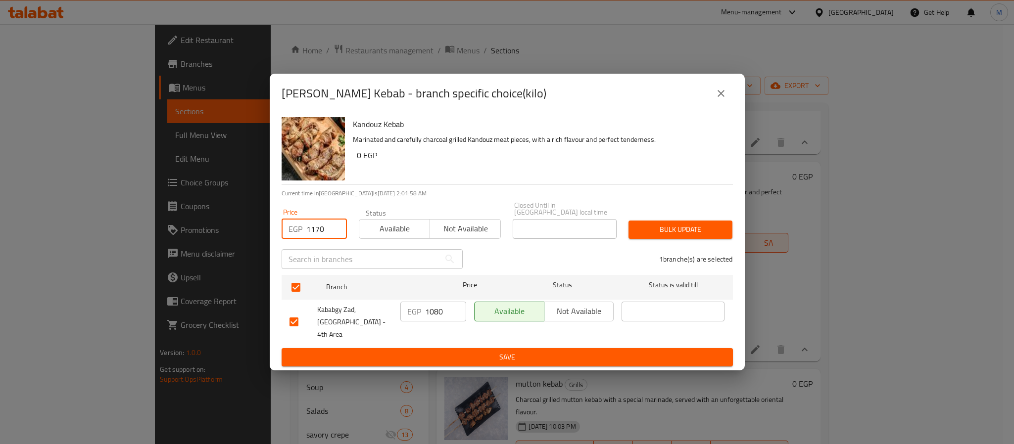
type input "1170"
click at [701, 227] on span "Bulk update" at bounding box center [680, 230] width 88 height 12
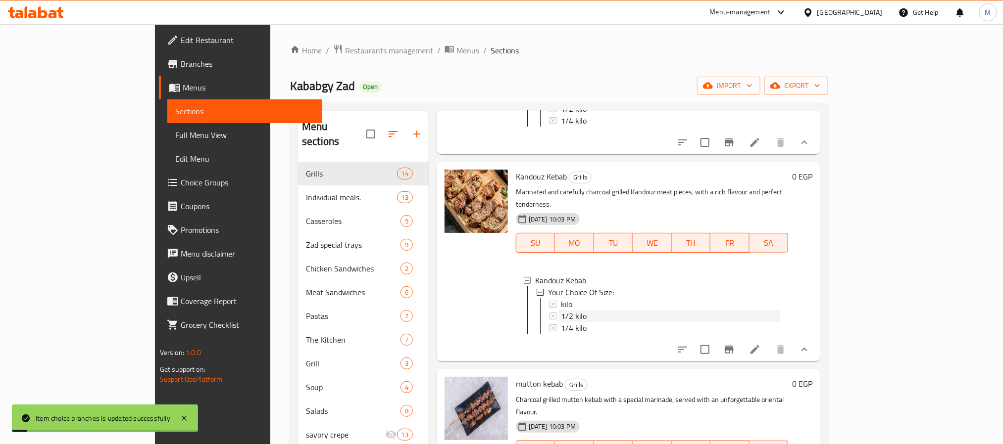
click at [561, 310] on div "1/2 kilo" at bounding box center [670, 316] width 219 height 12
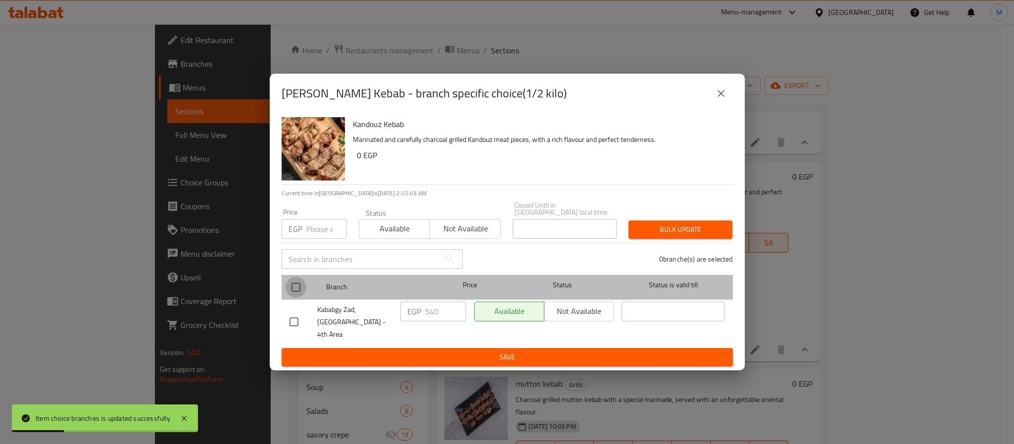
click at [294, 290] on input "checkbox" at bounding box center [296, 287] width 21 height 21
checkbox input "true"
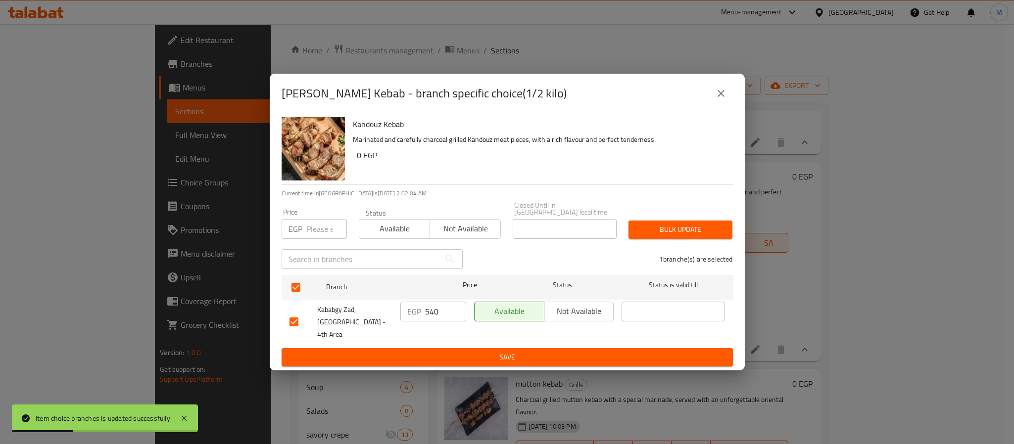
click at [315, 232] on input "number" at bounding box center [326, 229] width 41 height 20
type input "580"
click at [699, 233] on span "Bulk update" at bounding box center [680, 230] width 88 height 12
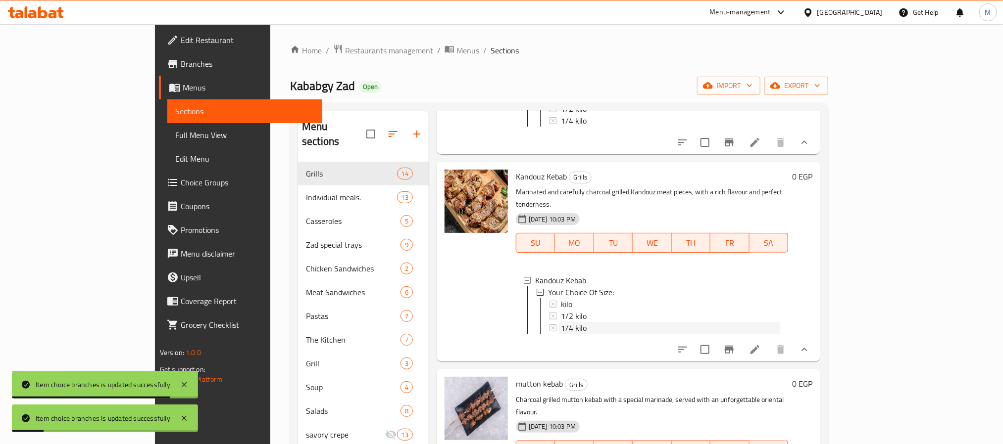
click at [561, 322] on span "1/4 kilo" at bounding box center [574, 328] width 26 height 12
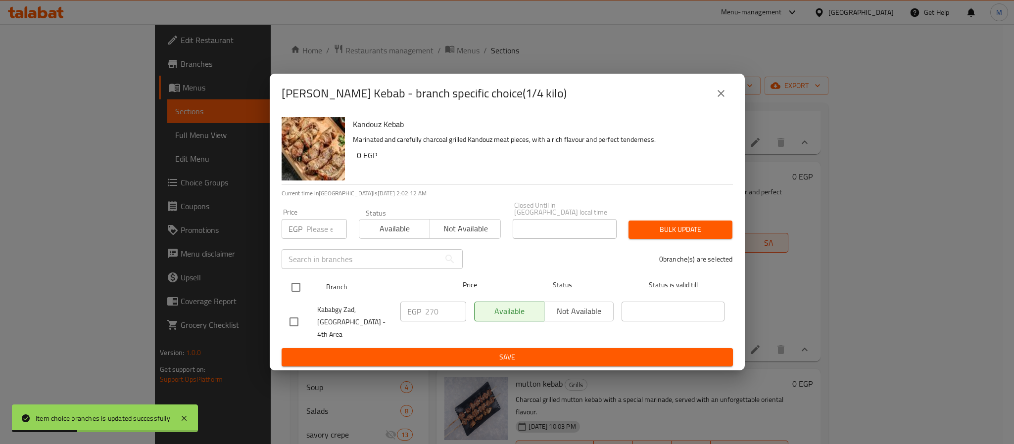
click at [296, 291] on input "checkbox" at bounding box center [296, 287] width 21 height 21
checkbox input "true"
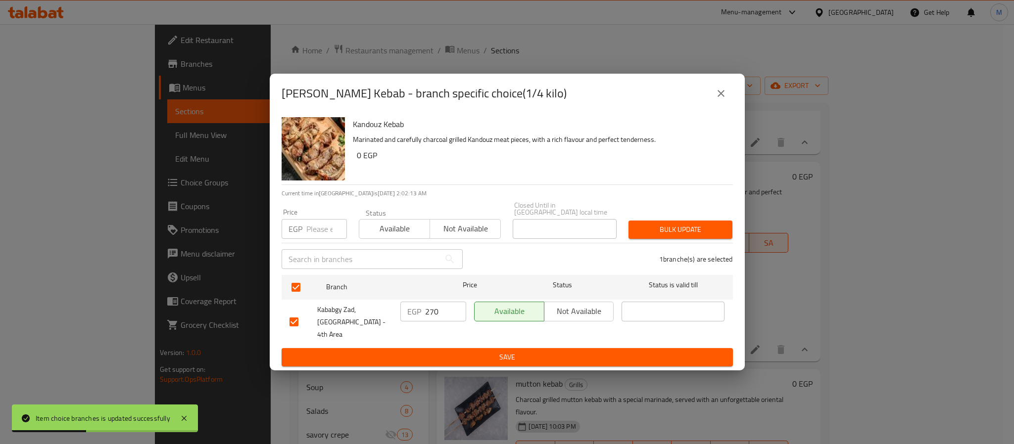
click at [315, 236] on input "number" at bounding box center [326, 229] width 41 height 20
type input "295"
click at [727, 227] on button "Bulk update" at bounding box center [681, 230] width 104 height 18
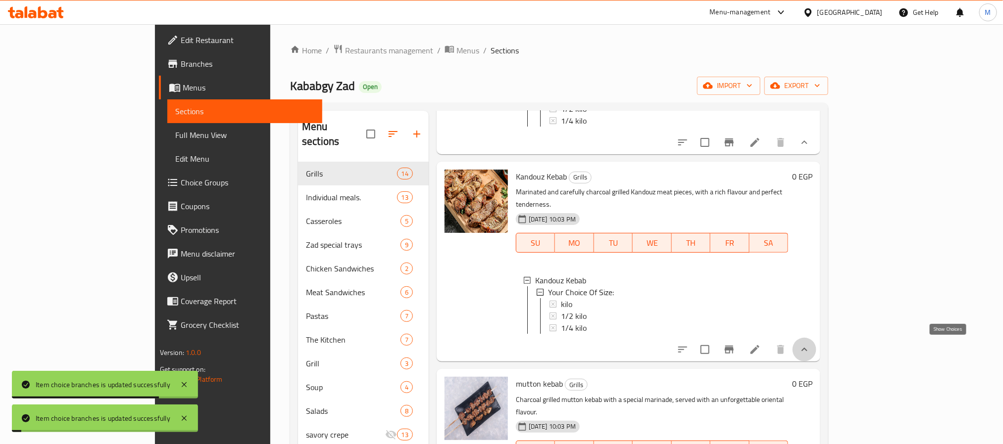
click at [807, 349] on icon "show more" at bounding box center [804, 349] width 6 height 3
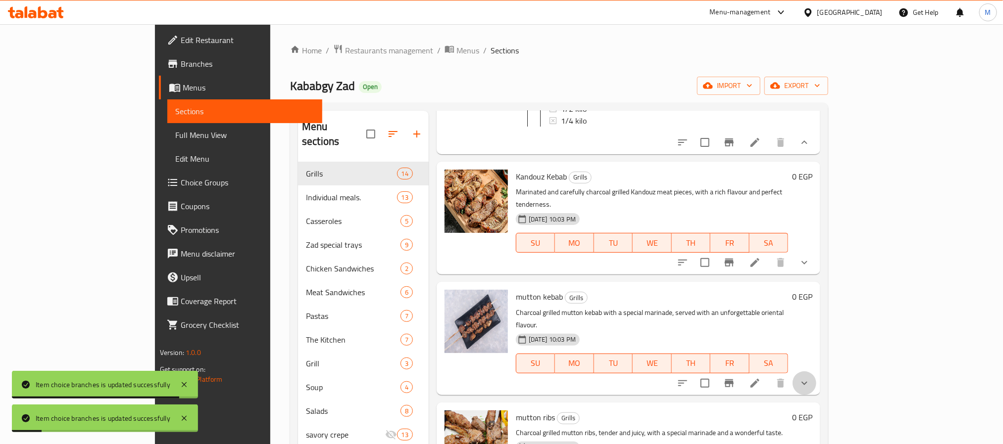
click at [816, 372] on button "show more" at bounding box center [804, 384] width 24 height 24
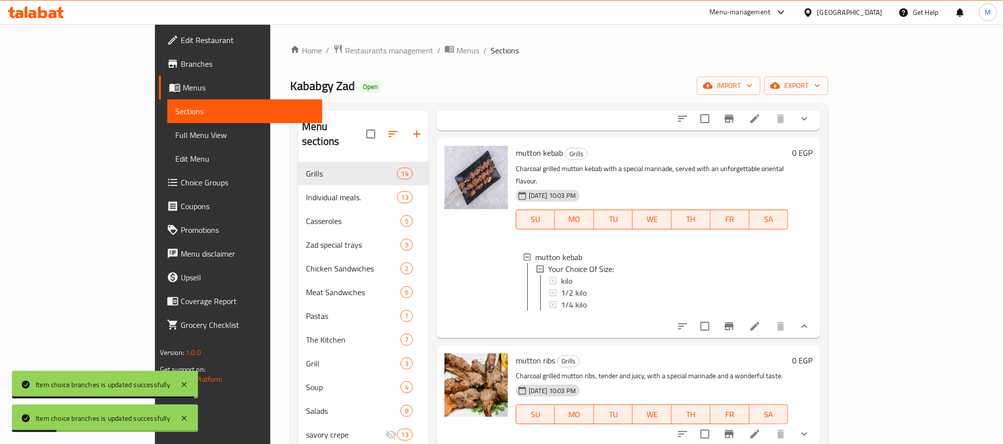
scroll to position [445, 0]
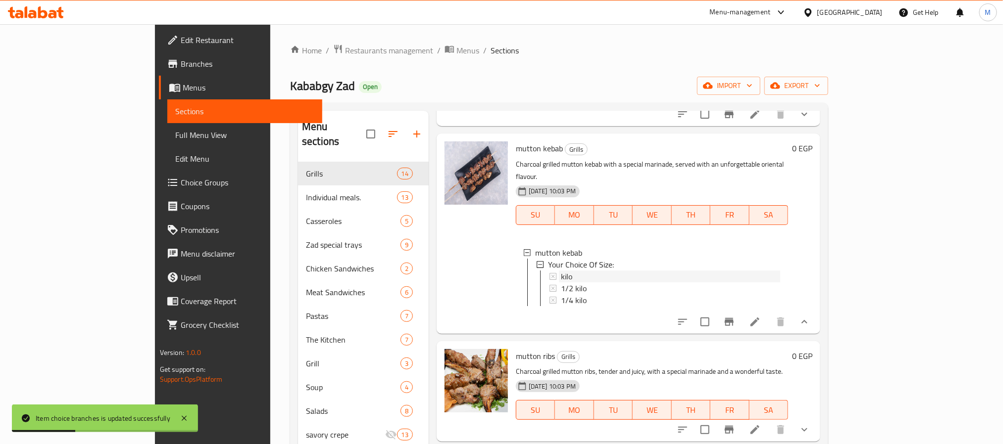
click at [561, 271] on div "kilo" at bounding box center [670, 277] width 219 height 12
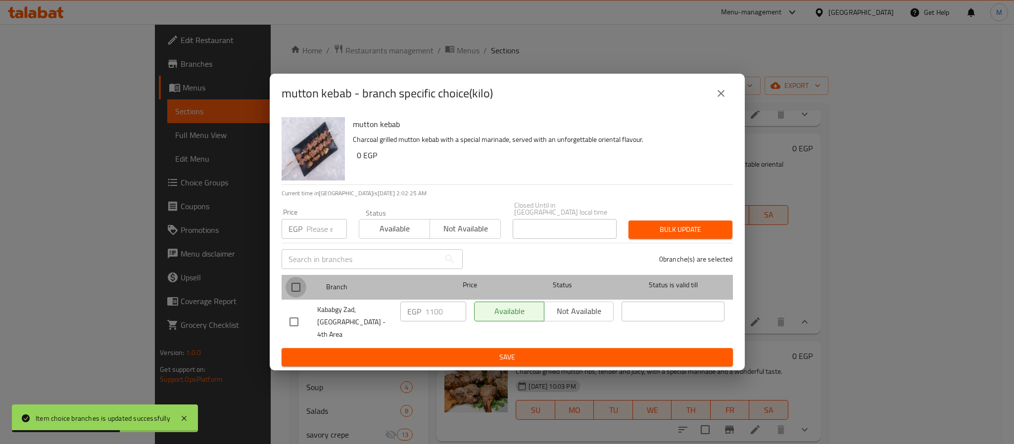
click at [294, 287] on input "checkbox" at bounding box center [296, 287] width 21 height 21
checkbox input "true"
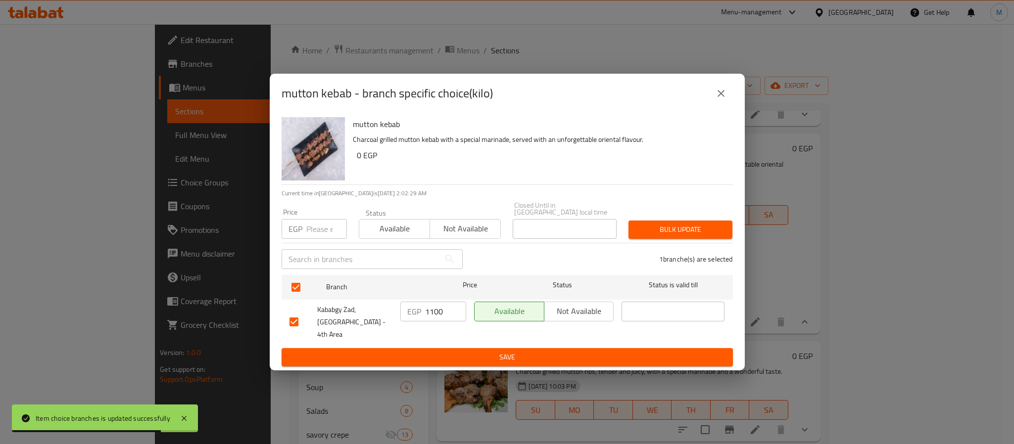
click at [299, 235] on p "EGP" at bounding box center [296, 229] width 14 height 12
click at [311, 233] on input "number" at bounding box center [326, 229] width 41 height 20
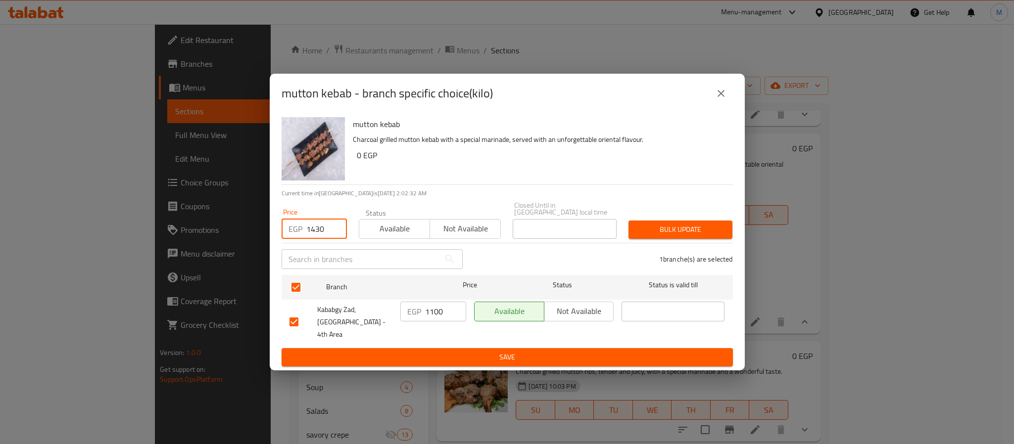
type input "1430"
click at [675, 236] on span "Bulk update" at bounding box center [680, 230] width 88 height 12
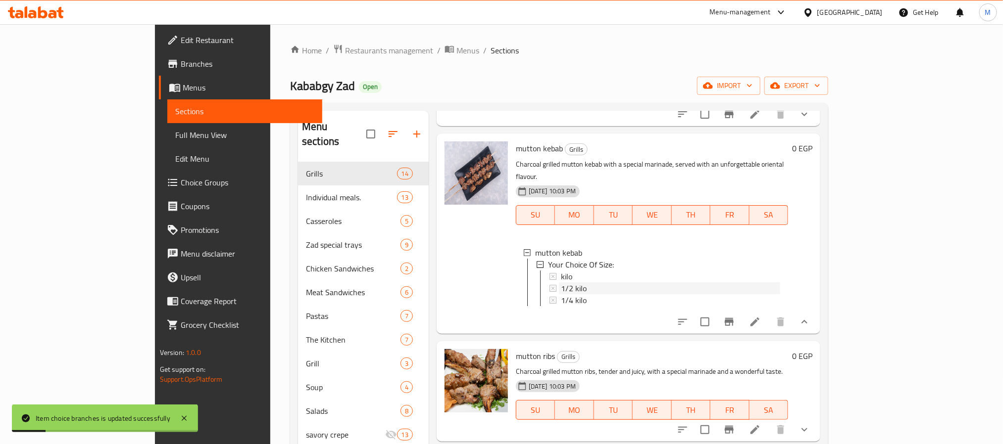
click at [561, 283] on div "1/2 kilo" at bounding box center [670, 289] width 219 height 12
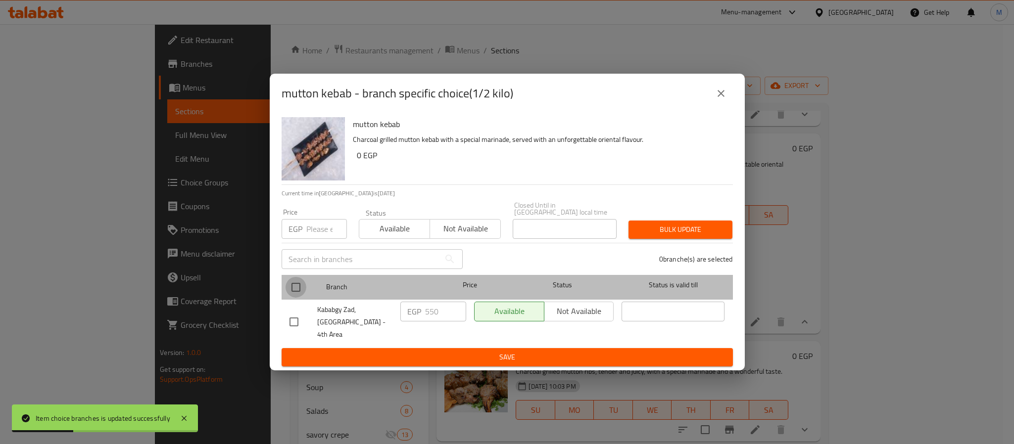
click at [294, 294] on input "checkbox" at bounding box center [296, 287] width 21 height 21
checkbox input "true"
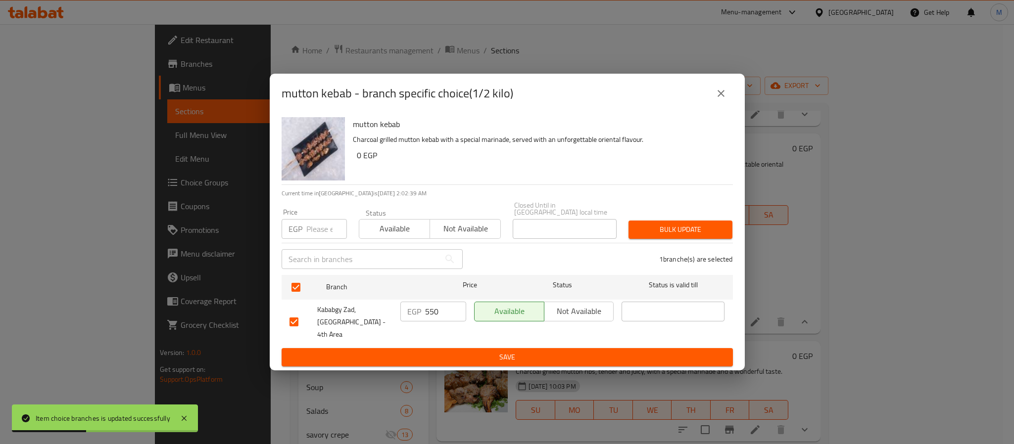
click at [331, 229] on input "number" at bounding box center [326, 229] width 41 height 20
type input "715"
click at [728, 225] on button "Bulk update" at bounding box center [681, 230] width 104 height 18
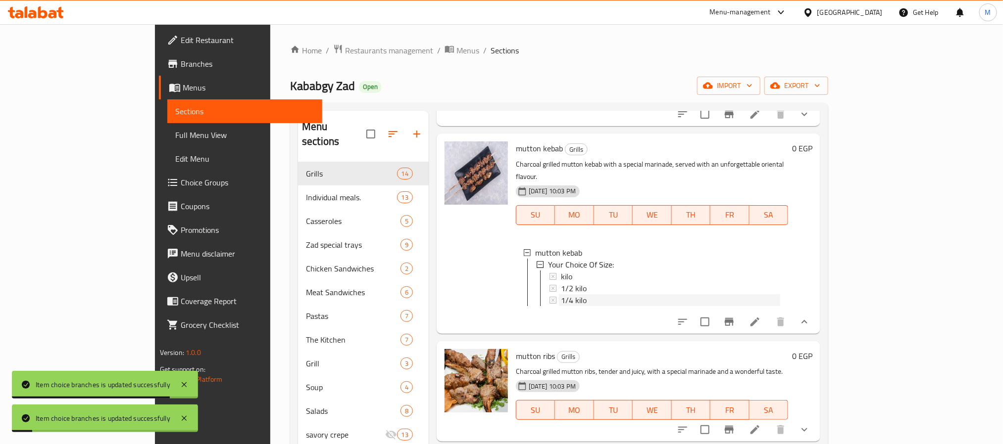
click at [561, 294] on div "1/4 kilo" at bounding box center [670, 300] width 219 height 12
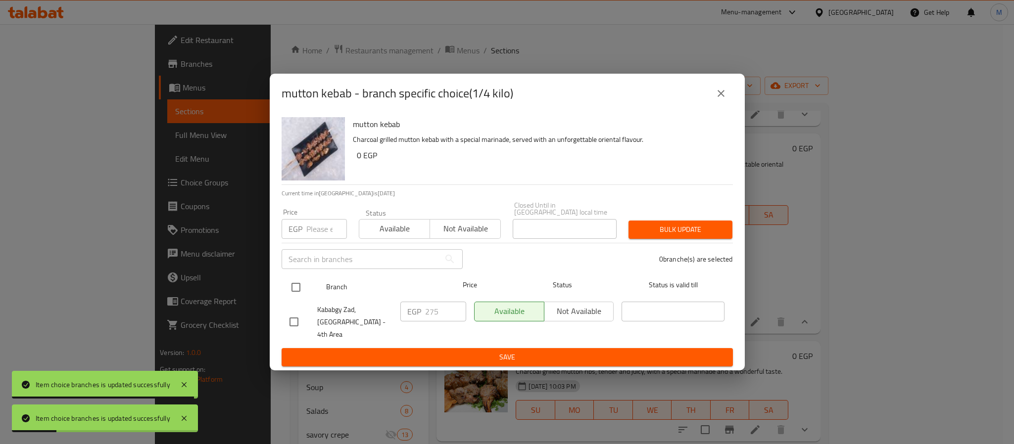
click at [294, 289] on input "checkbox" at bounding box center [296, 287] width 21 height 21
checkbox input "true"
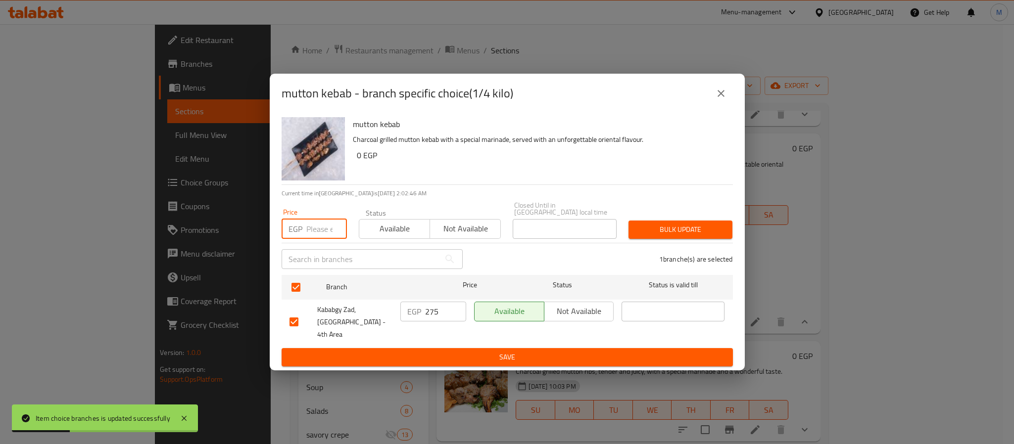
click at [318, 232] on input "number" at bounding box center [326, 229] width 41 height 20
type input "360"
click at [646, 234] on span "Bulk update" at bounding box center [680, 230] width 88 height 12
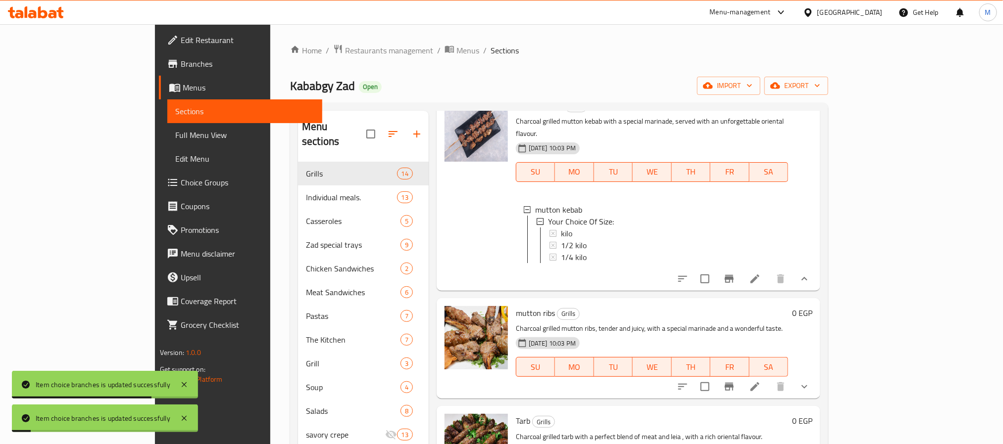
scroll to position [668, 0]
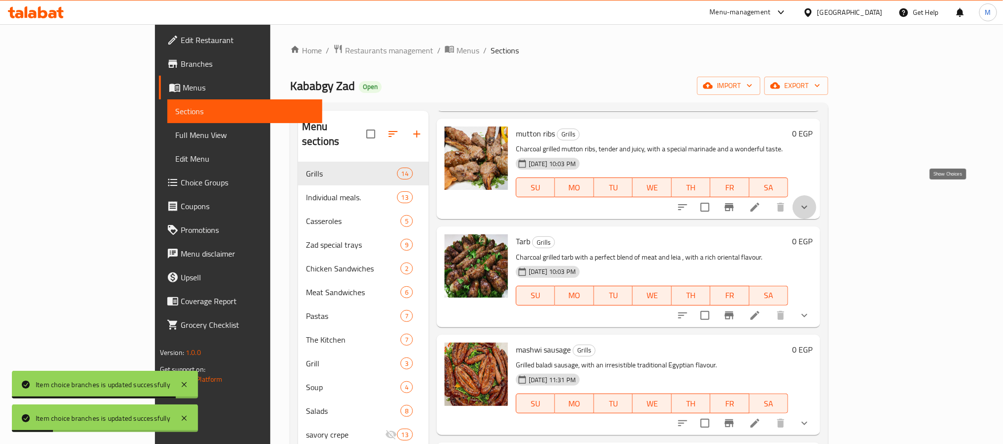
click at [810, 201] on icon "show more" at bounding box center [804, 207] width 12 height 12
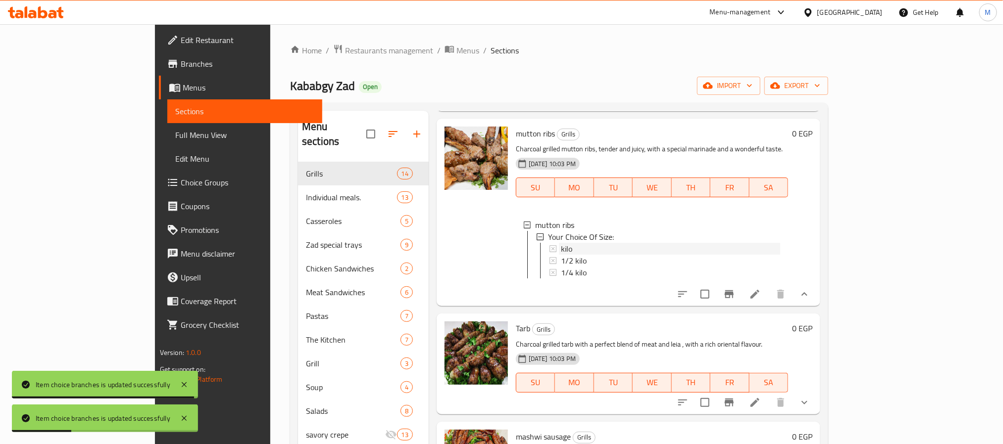
click at [615, 243] on div "kilo" at bounding box center [670, 249] width 219 height 12
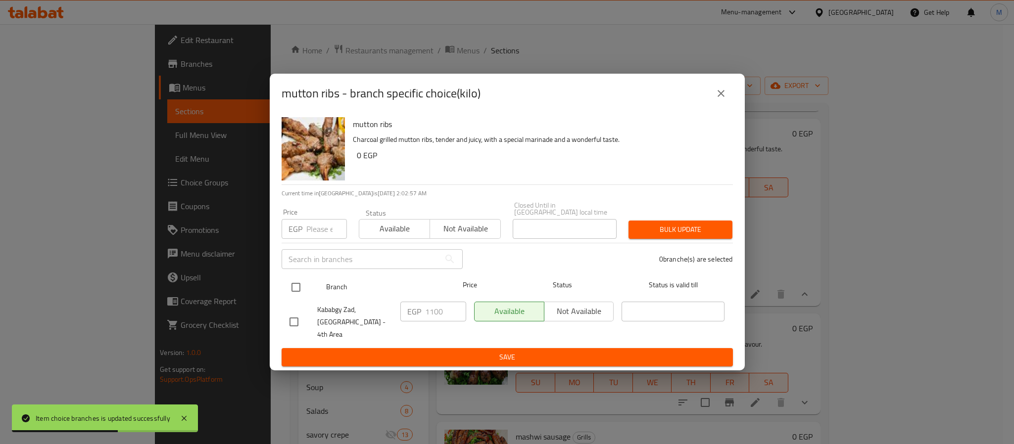
click at [302, 291] on input "checkbox" at bounding box center [296, 287] width 21 height 21
checkbox input "true"
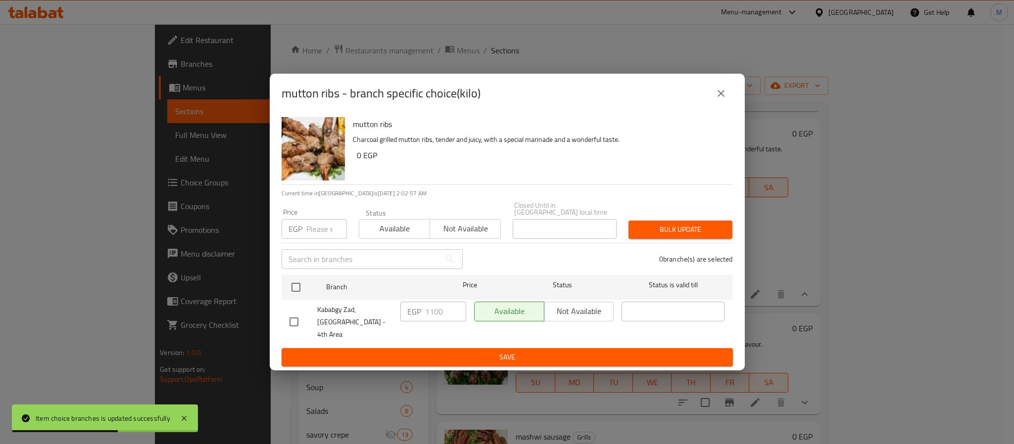
checkbox input "true"
click at [309, 232] on input "number" at bounding box center [326, 229] width 41 height 20
type input "1430"
click at [679, 223] on button "Bulk update" at bounding box center [681, 230] width 104 height 18
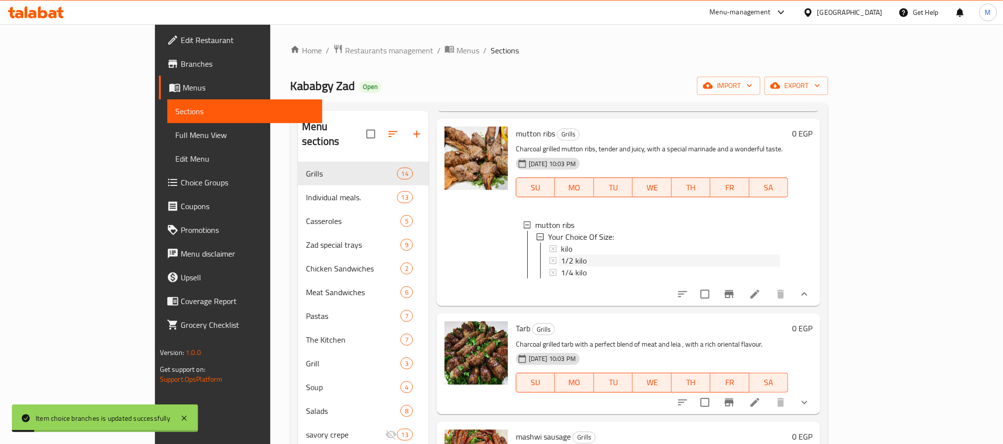
click at [561, 255] on div "1/2 kilo" at bounding box center [670, 261] width 219 height 12
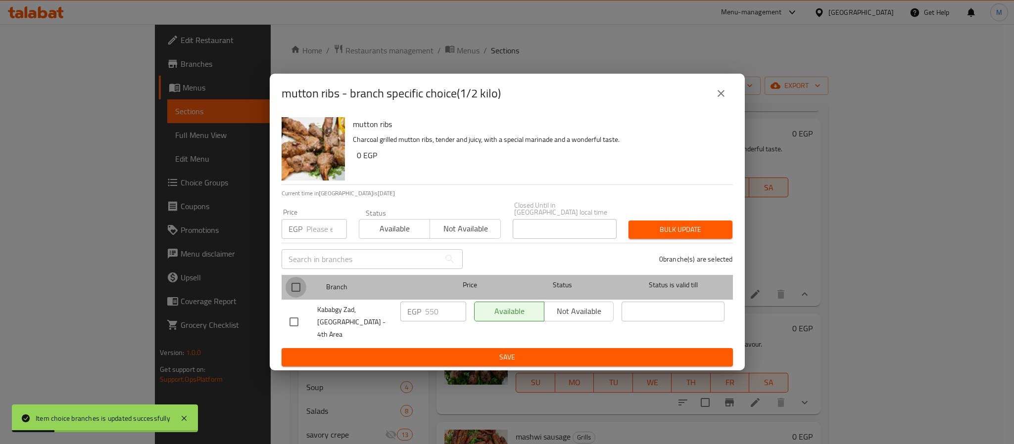
click at [291, 292] on input "checkbox" at bounding box center [296, 287] width 21 height 21
checkbox input "true"
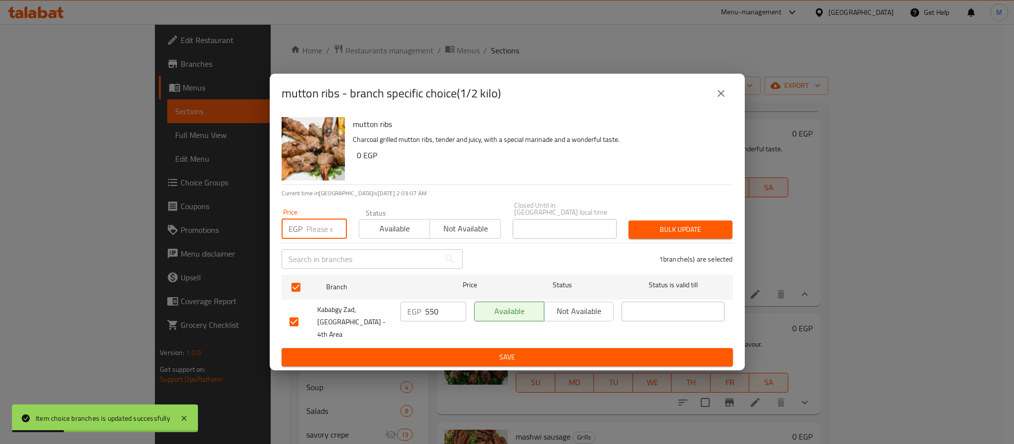
click at [317, 232] on input "number" at bounding box center [326, 229] width 41 height 20
type input "715"
click at [641, 228] on span "Bulk update" at bounding box center [680, 230] width 88 height 12
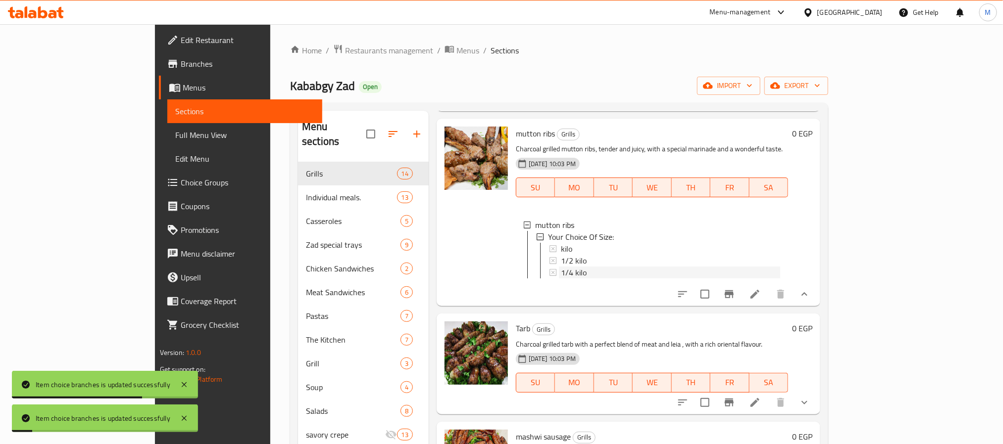
click at [561, 267] on span "1/4 kilo" at bounding box center [574, 273] width 26 height 12
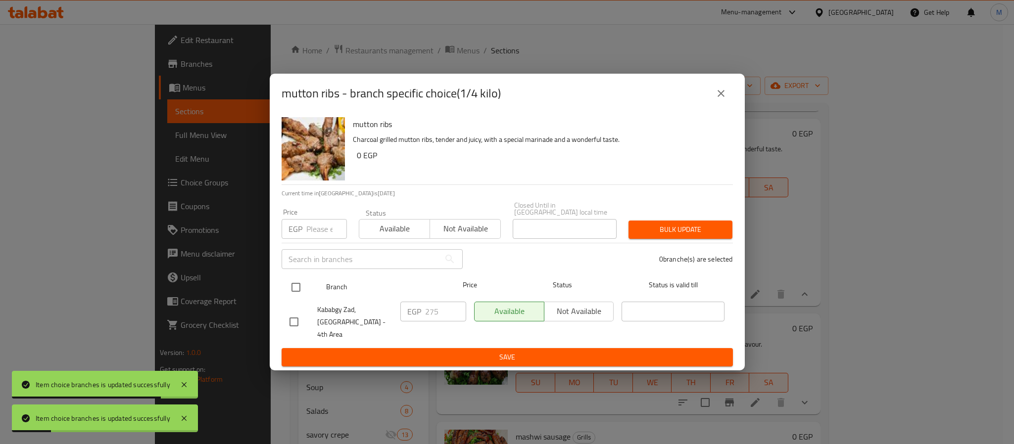
click at [298, 286] on input "checkbox" at bounding box center [296, 287] width 21 height 21
checkbox input "true"
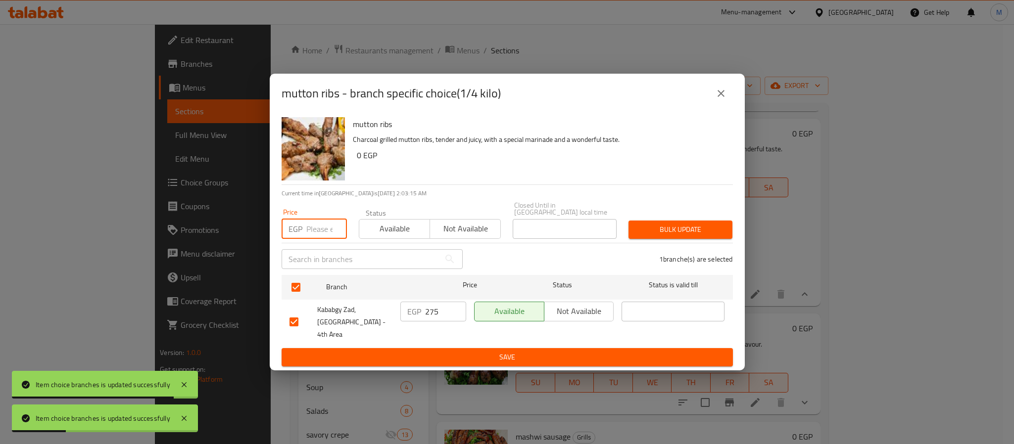
click at [315, 237] on input "number" at bounding box center [326, 229] width 41 height 20
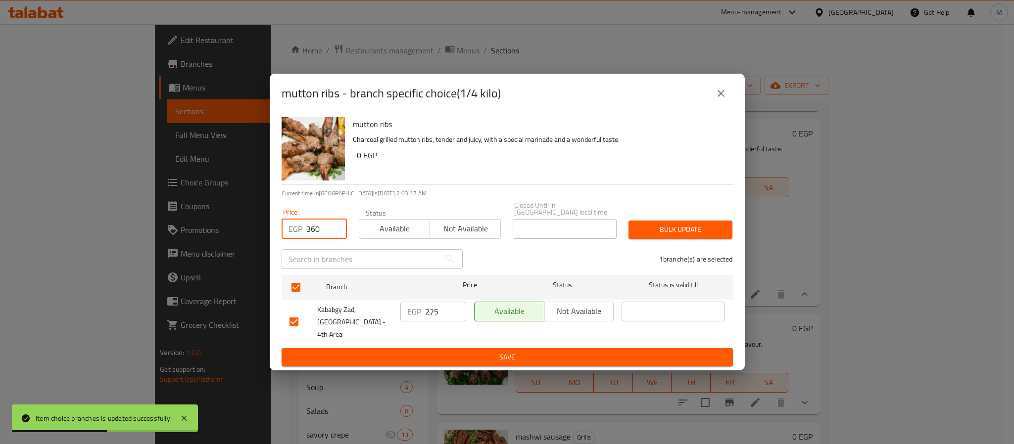
type input "360"
click at [678, 230] on span "Bulk update" at bounding box center [680, 230] width 88 height 12
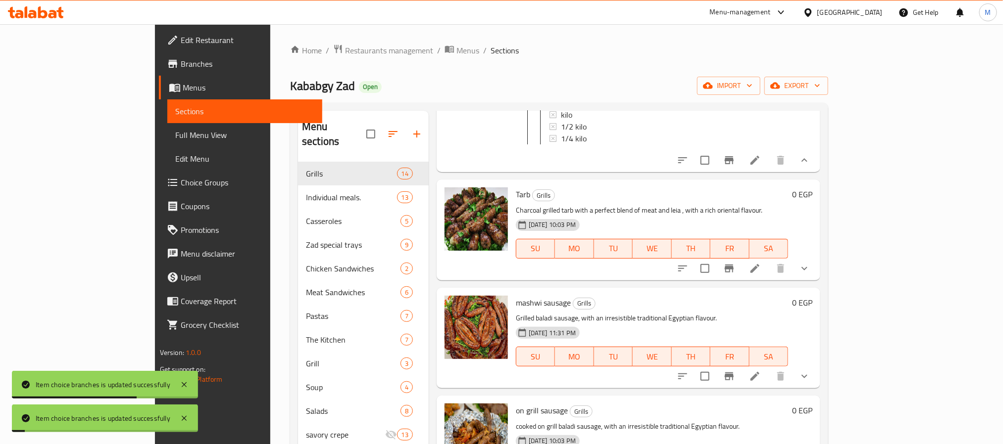
scroll to position [817, 0]
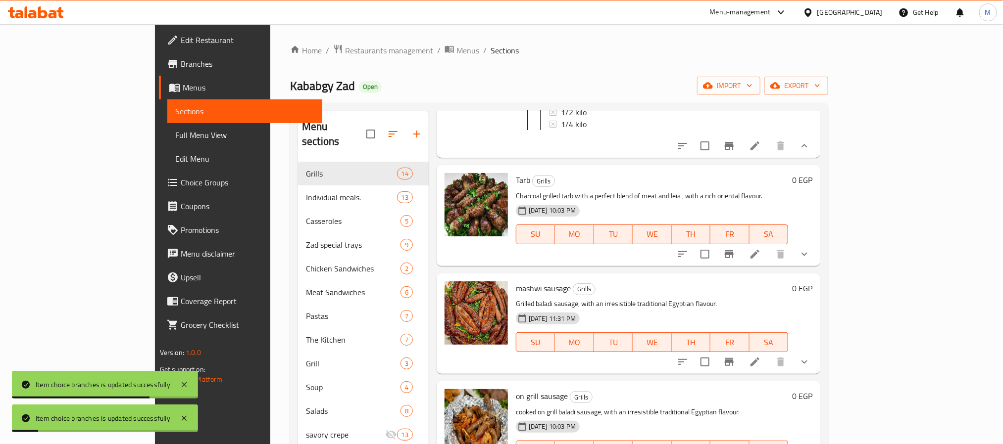
click at [810, 248] on icon "show more" at bounding box center [804, 254] width 12 height 12
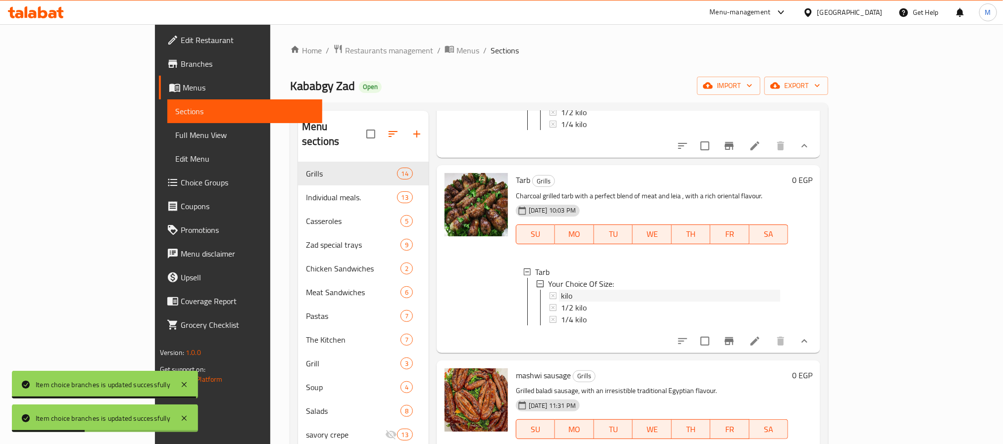
click at [561, 293] on div "kilo" at bounding box center [670, 296] width 219 height 12
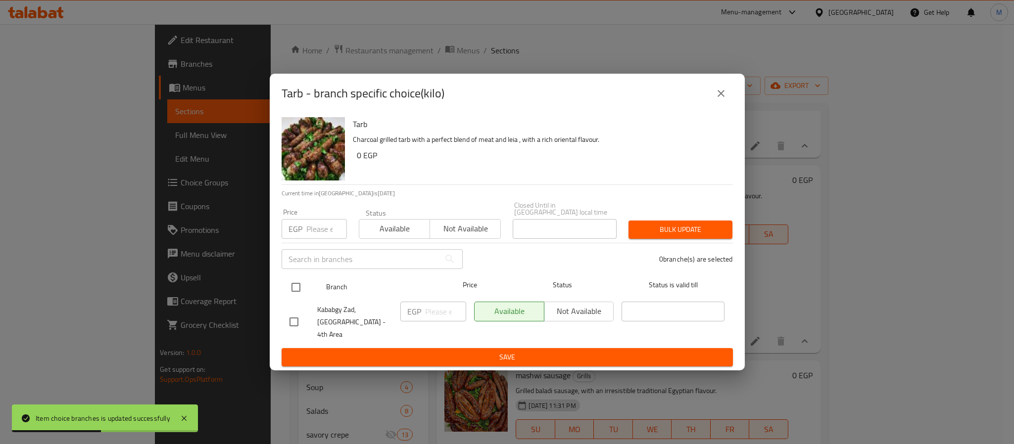
click at [288, 286] on input "checkbox" at bounding box center [296, 287] width 21 height 21
checkbox input "true"
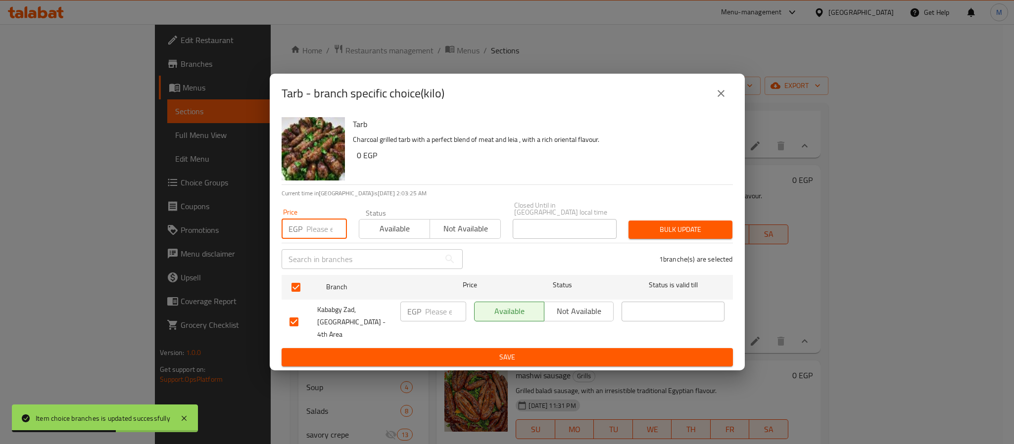
click at [319, 232] on input "number" at bounding box center [326, 229] width 41 height 20
type input "910"
click at [710, 236] on span "Bulk update" at bounding box center [680, 230] width 88 height 12
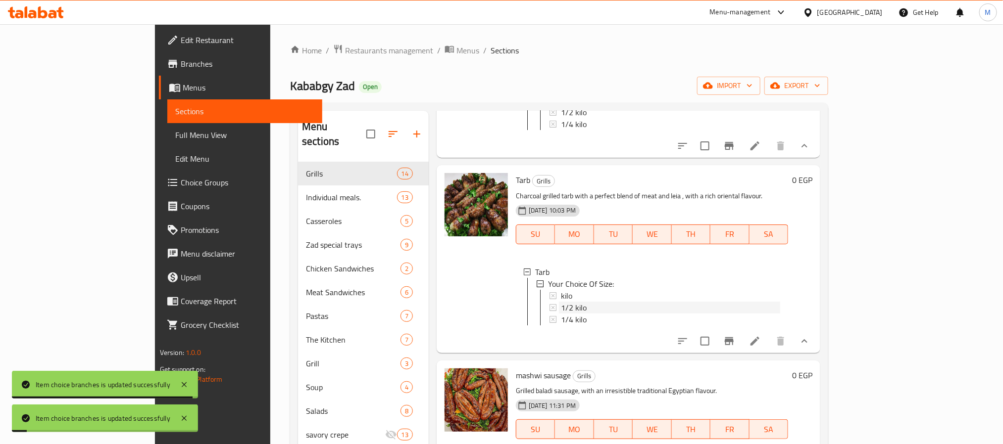
click at [606, 303] on div "1/2 kilo" at bounding box center [670, 308] width 219 height 12
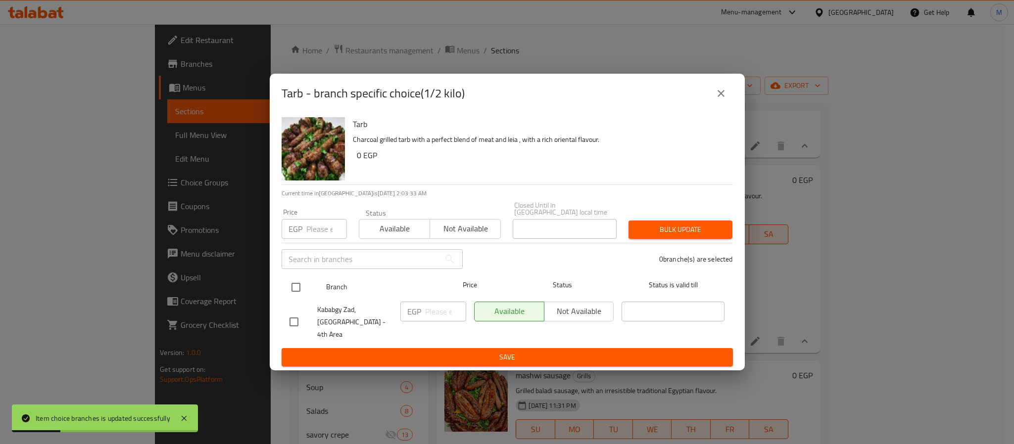
click at [298, 288] on input "checkbox" at bounding box center [296, 287] width 21 height 21
checkbox input "true"
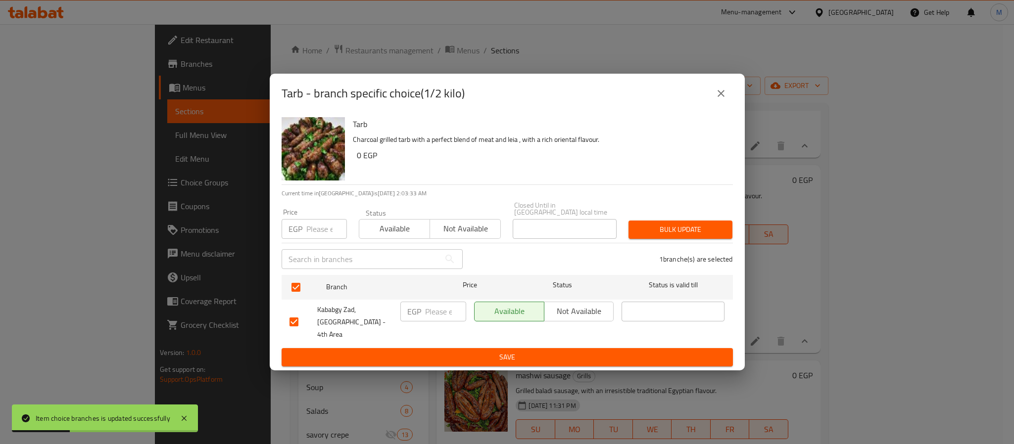
click at [314, 233] on input "number" at bounding box center [326, 229] width 41 height 20
type input "455"
click at [695, 239] on button "Bulk update" at bounding box center [681, 230] width 104 height 18
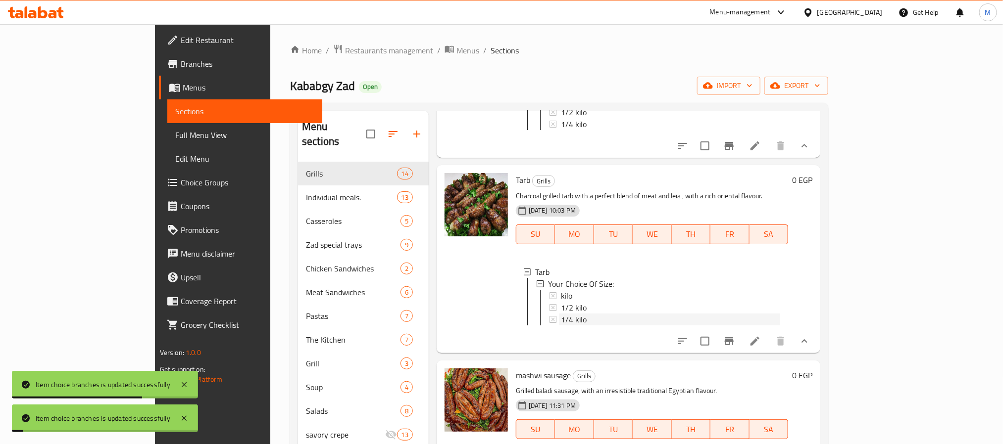
click at [561, 319] on div "1/4 kilo" at bounding box center [670, 320] width 219 height 12
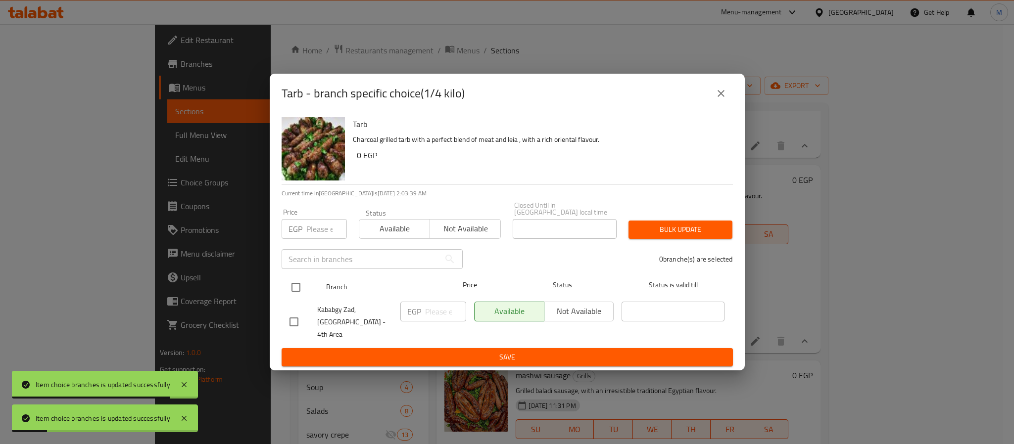
click at [292, 284] on input "checkbox" at bounding box center [296, 287] width 21 height 21
checkbox input "true"
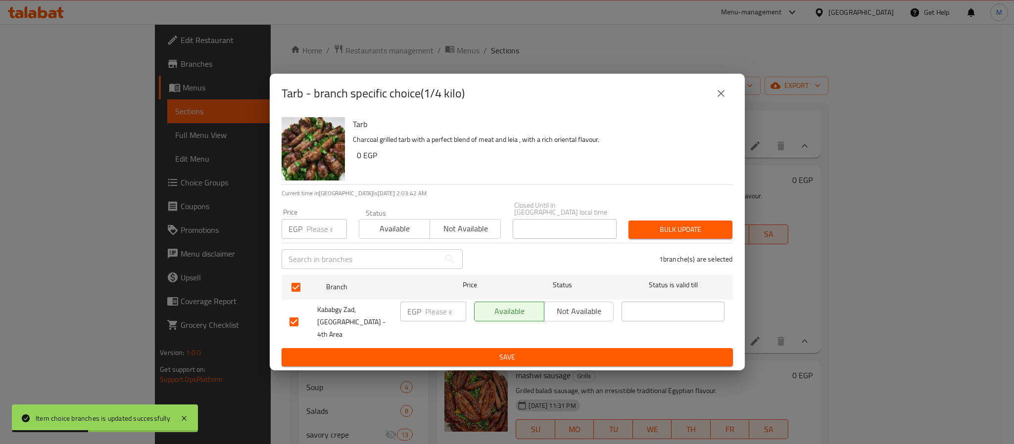
click at [319, 225] on input "number" at bounding box center [326, 229] width 41 height 20
type input "230"
click at [724, 228] on button "Bulk update" at bounding box center [681, 230] width 104 height 18
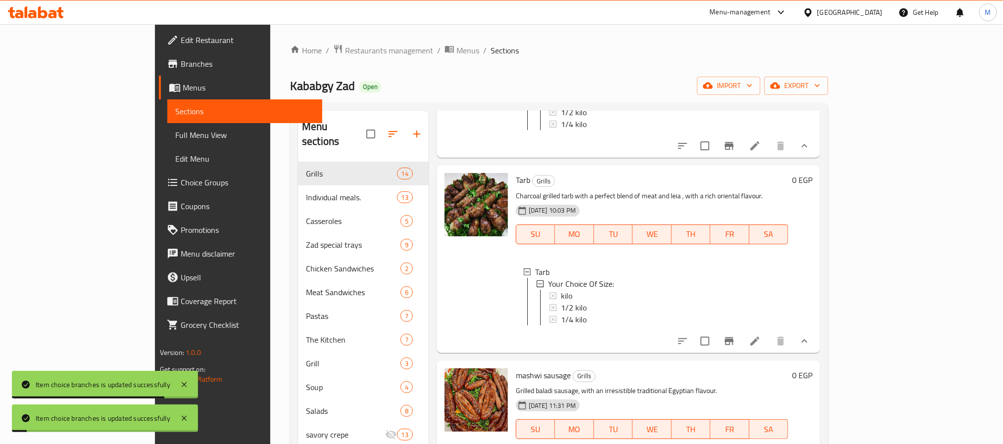
scroll to position [1039, 0]
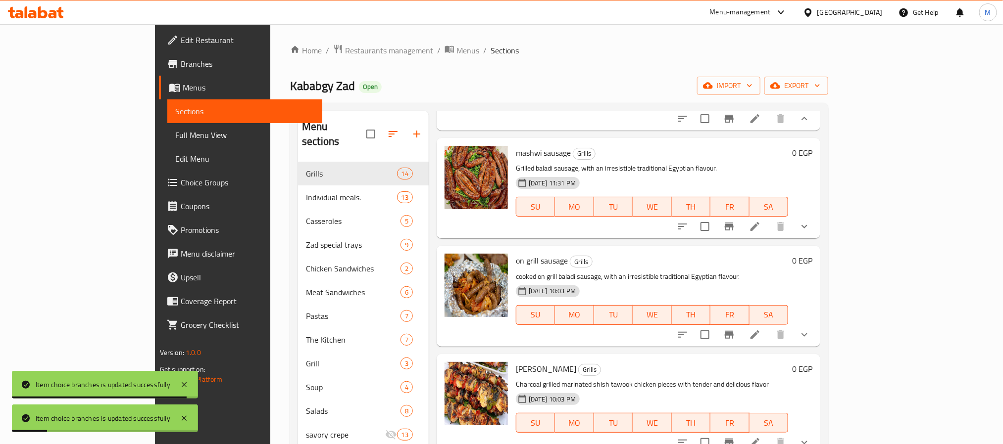
click at [816, 232] on button "show more" at bounding box center [804, 227] width 24 height 24
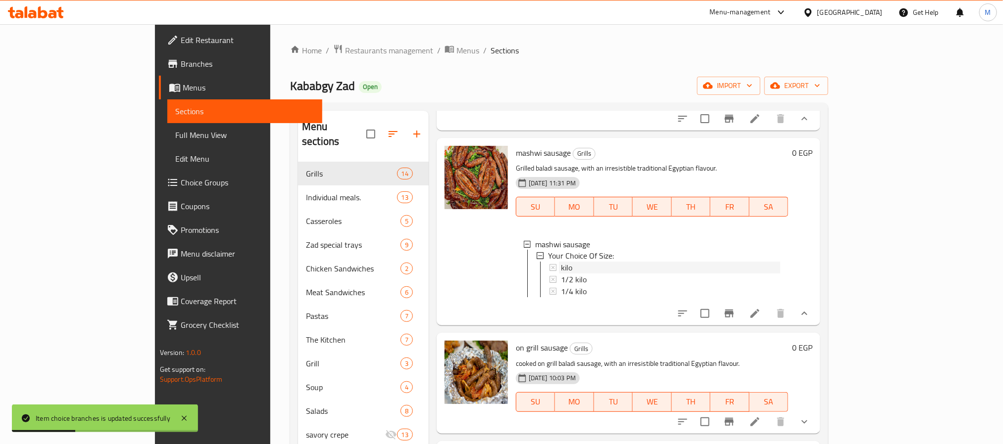
click at [588, 274] on div "kilo" at bounding box center [670, 268] width 219 height 12
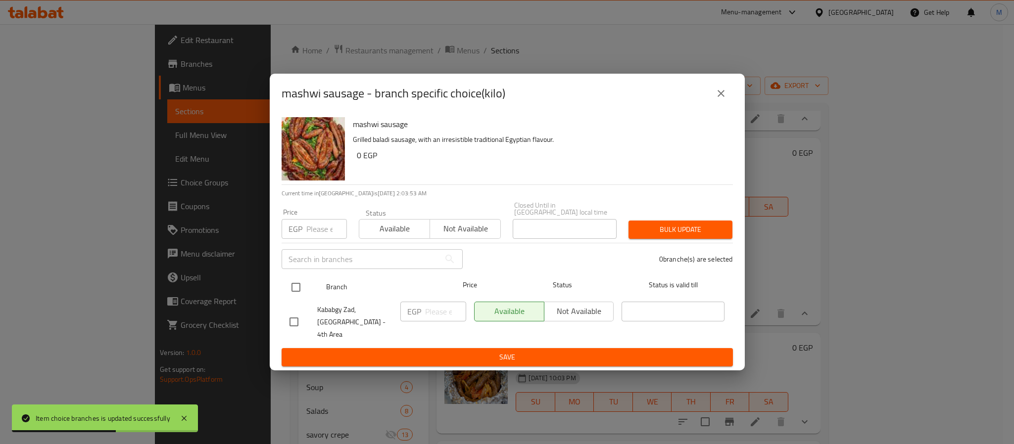
click at [289, 291] on input "checkbox" at bounding box center [296, 287] width 21 height 21
checkbox input "true"
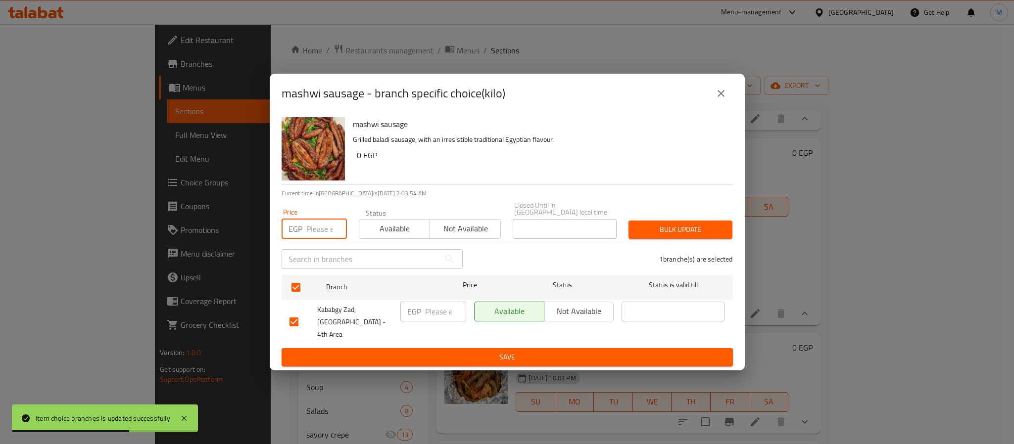
click at [314, 229] on input "number" at bounding box center [326, 229] width 41 height 20
type input "715"
click at [643, 236] on span "Bulk update" at bounding box center [680, 230] width 88 height 12
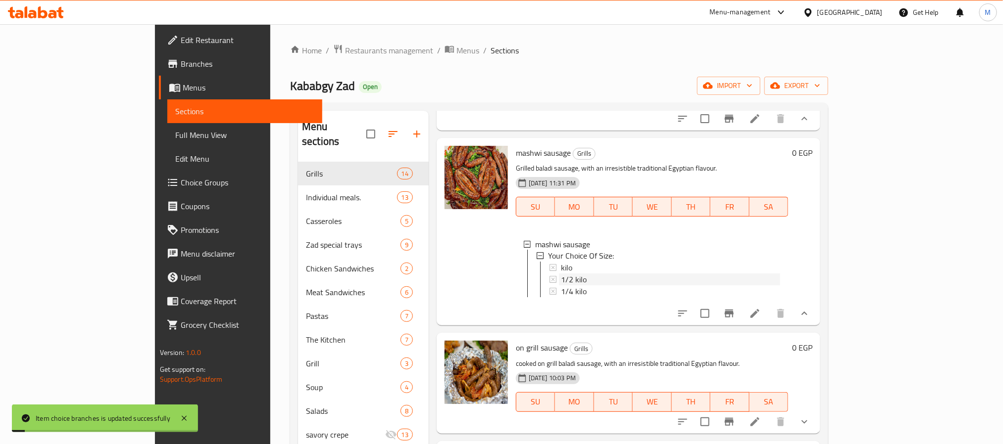
click at [561, 286] on span "1/2 kilo" at bounding box center [574, 280] width 26 height 12
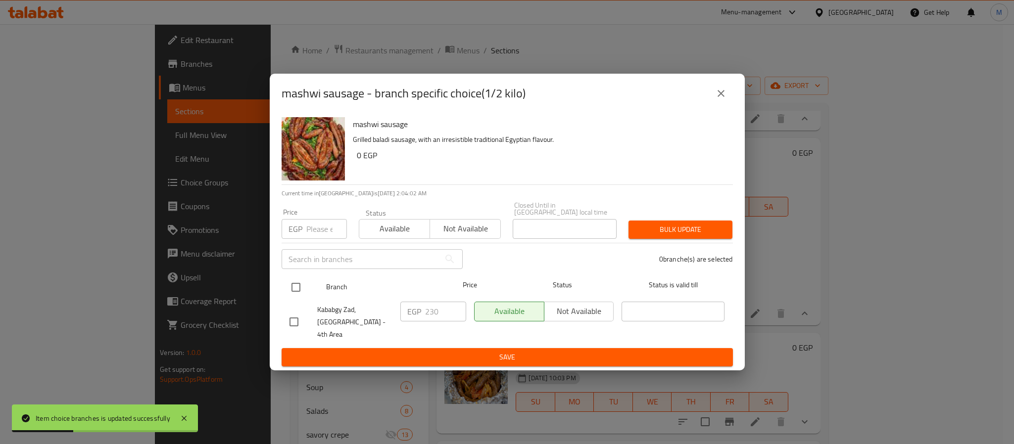
click at [294, 293] on input "checkbox" at bounding box center [296, 287] width 21 height 21
checkbox input "true"
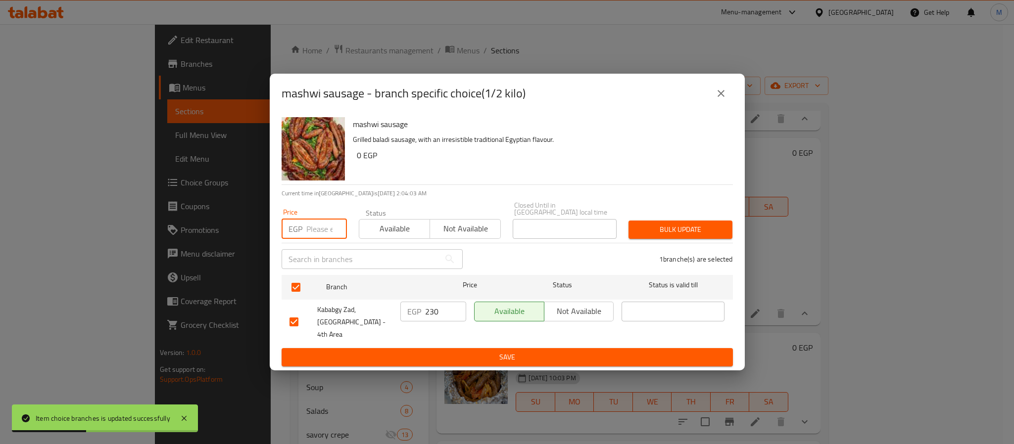
click at [313, 238] on input "number" at bounding box center [326, 229] width 41 height 20
type input "360"
click at [649, 228] on span "Bulk update" at bounding box center [680, 230] width 88 height 12
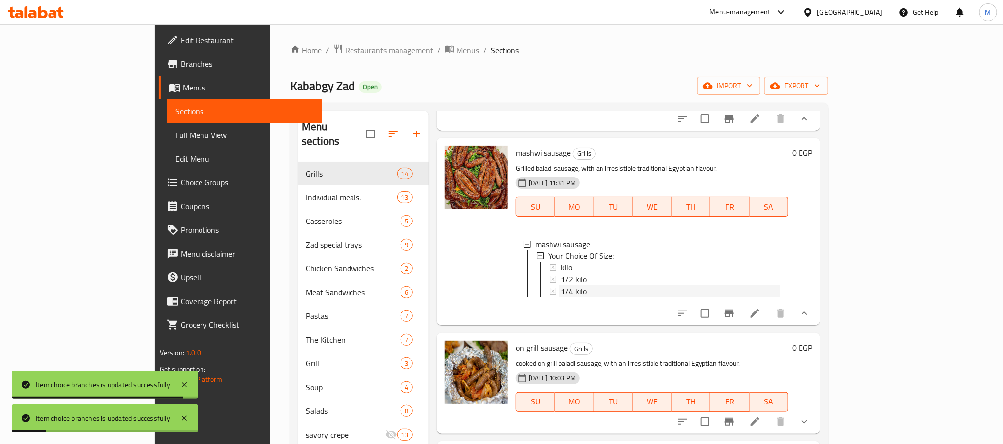
click at [561, 297] on div "1/4 kilo" at bounding box center [670, 292] width 219 height 12
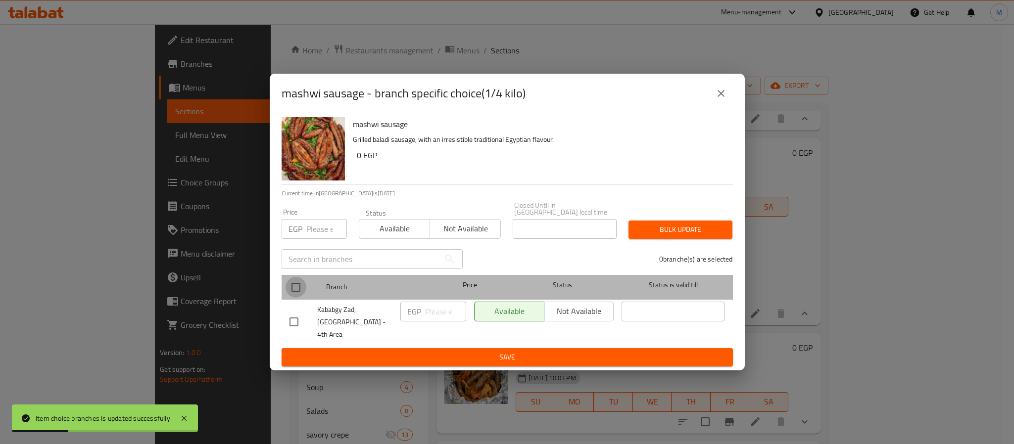
drag, startPoint x: 294, startPoint y: 291, endPoint x: 302, endPoint y: 266, distance: 26.9
click at [294, 291] on input "checkbox" at bounding box center [296, 287] width 21 height 21
checkbox input "true"
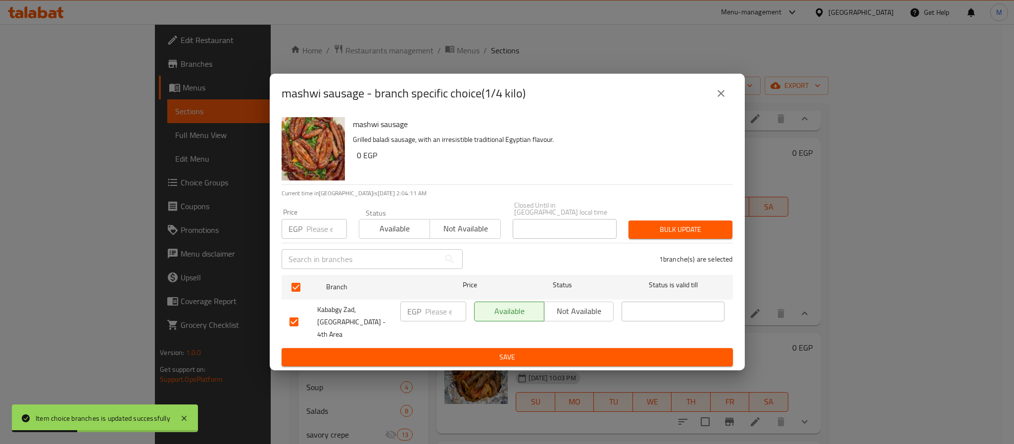
click at [309, 235] on input "number" at bounding box center [326, 229] width 41 height 20
type input "180"
click at [649, 232] on span "Bulk update" at bounding box center [680, 230] width 88 height 12
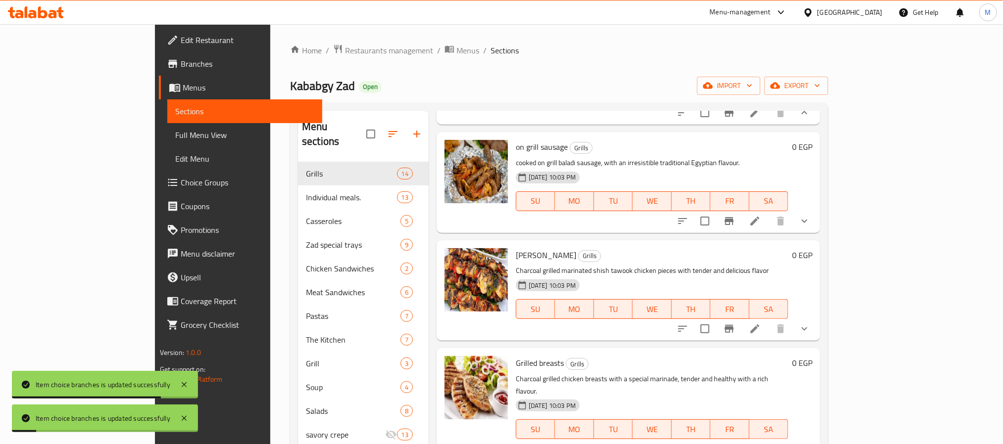
scroll to position [1262, 0]
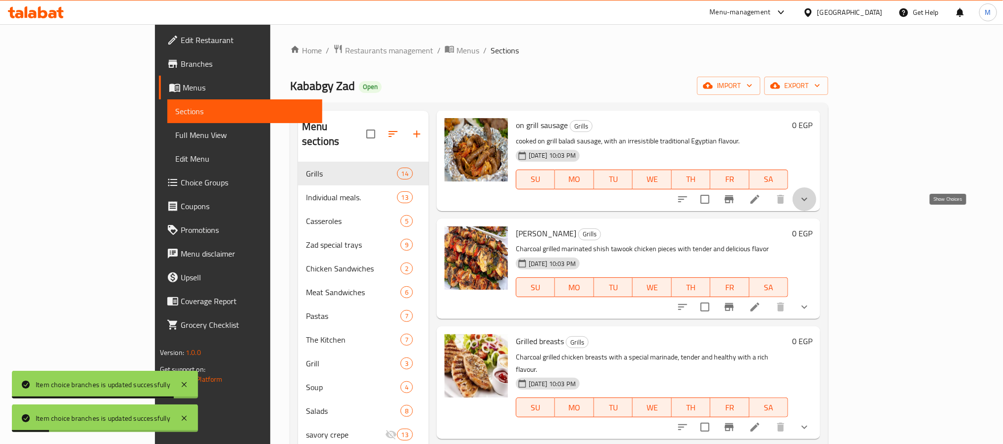
click at [810, 205] on icon "show more" at bounding box center [804, 200] width 12 height 12
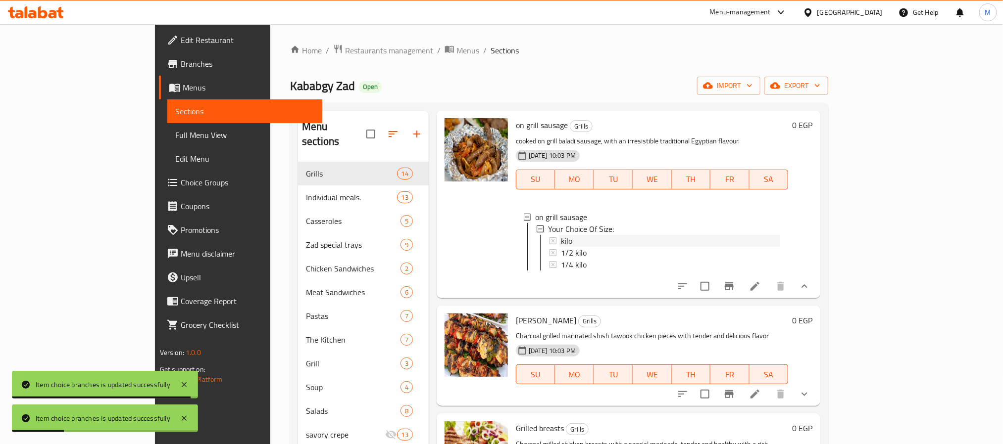
click at [561, 247] on div "kilo" at bounding box center [670, 241] width 219 height 12
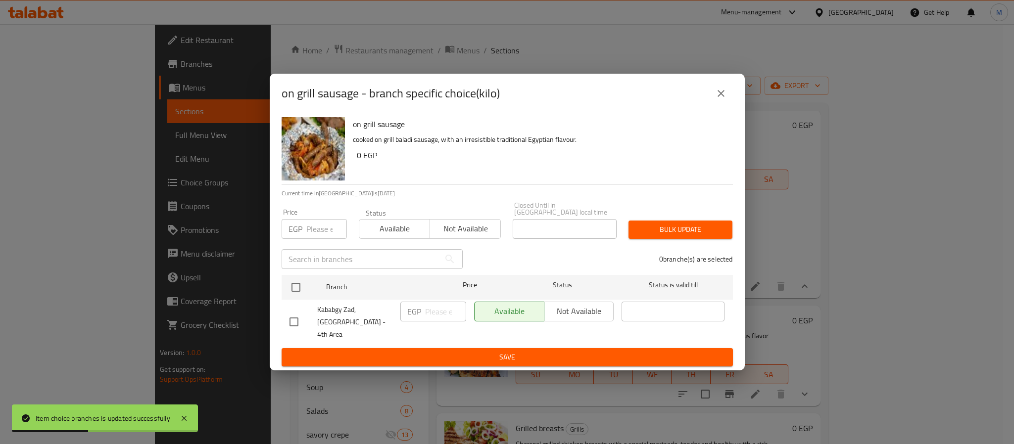
drag, startPoint x: 294, startPoint y: 291, endPoint x: 301, endPoint y: 268, distance: 24.9
click at [294, 291] on input "checkbox" at bounding box center [296, 287] width 21 height 21
checkbox input "true"
click at [302, 220] on div "Price EGP Price" at bounding box center [314, 224] width 65 height 30
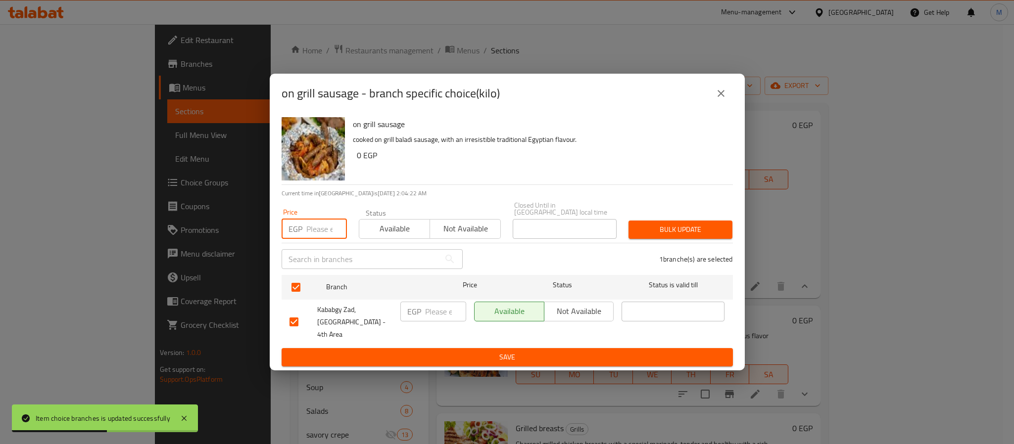
click at [316, 235] on input "number" at bounding box center [326, 229] width 41 height 20
type input "715"
click at [676, 225] on button "Bulk update" at bounding box center [681, 230] width 104 height 18
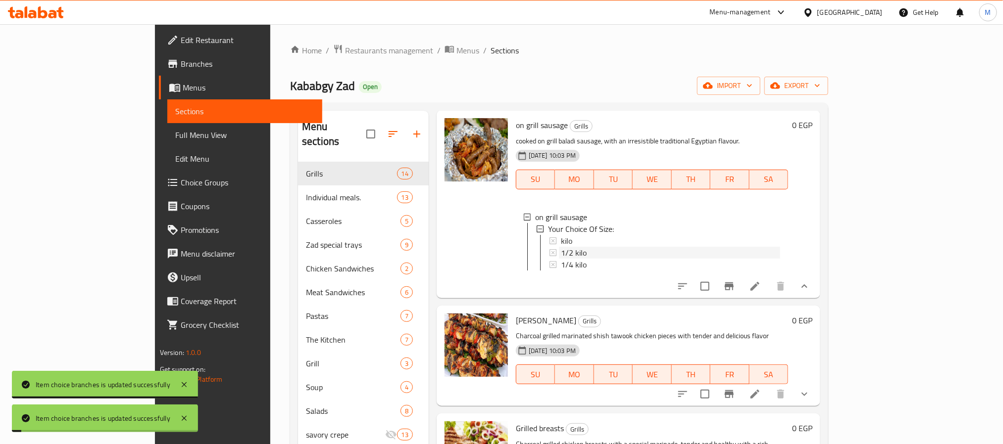
click at [561, 259] on span "1/2 kilo" at bounding box center [574, 253] width 26 height 12
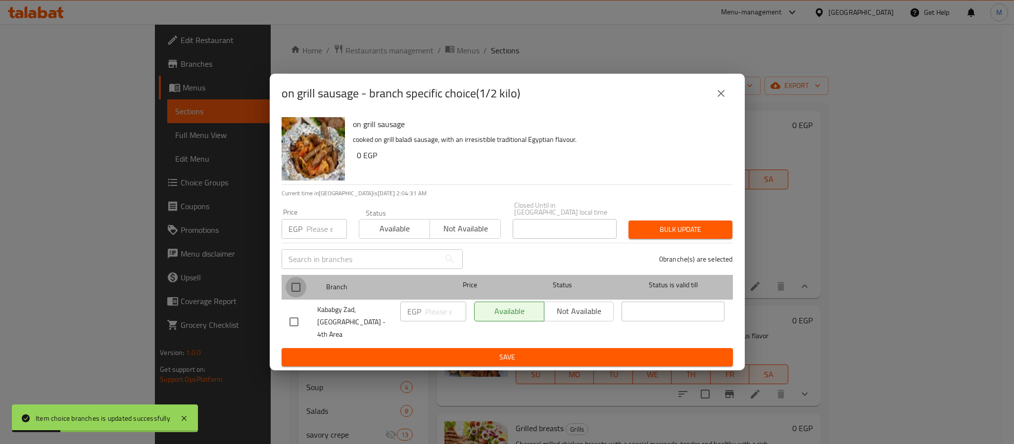
click at [294, 288] on input "checkbox" at bounding box center [296, 287] width 21 height 21
checkbox input "true"
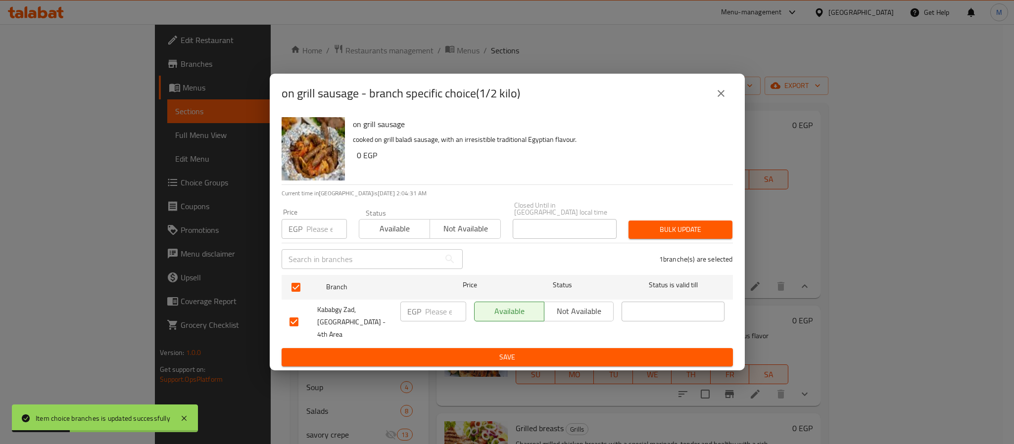
click at [320, 235] on input "number" at bounding box center [326, 229] width 41 height 20
type input "360"
click at [671, 232] on span "Bulk update" at bounding box center [680, 230] width 88 height 12
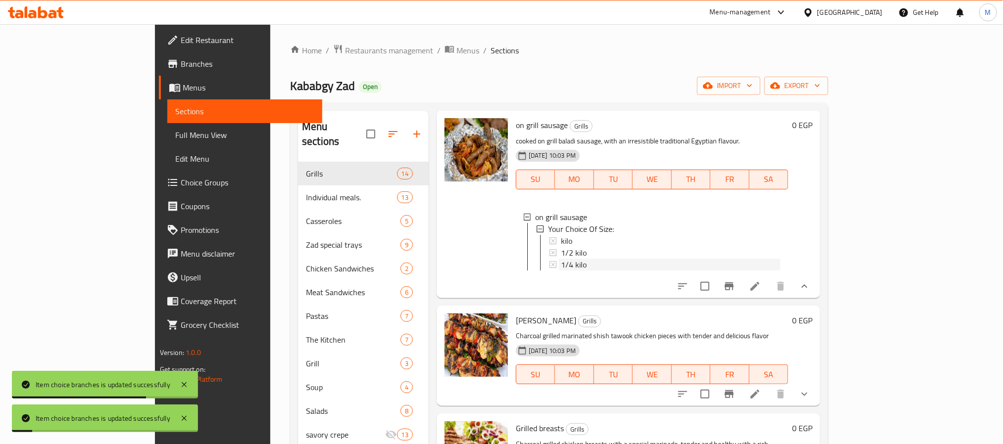
click at [561, 271] on span "1/4 kilo" at bounding box center [574, 265] width 26 height 12
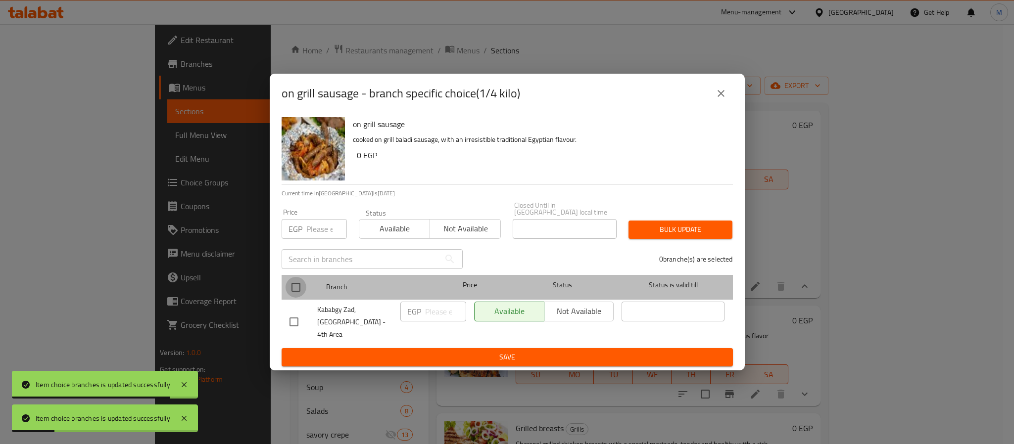
click at [294, 294] on input "checkbox" at bounding box center [296, 287] width 21 height 21
checkbox input "true"
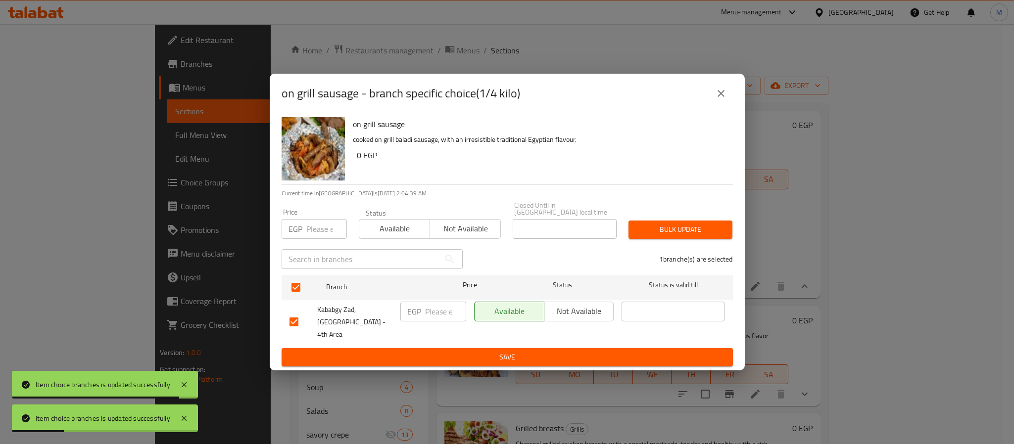
click at [309, 232] on input "number" at bounding box center [326, 229] width 41 height 20
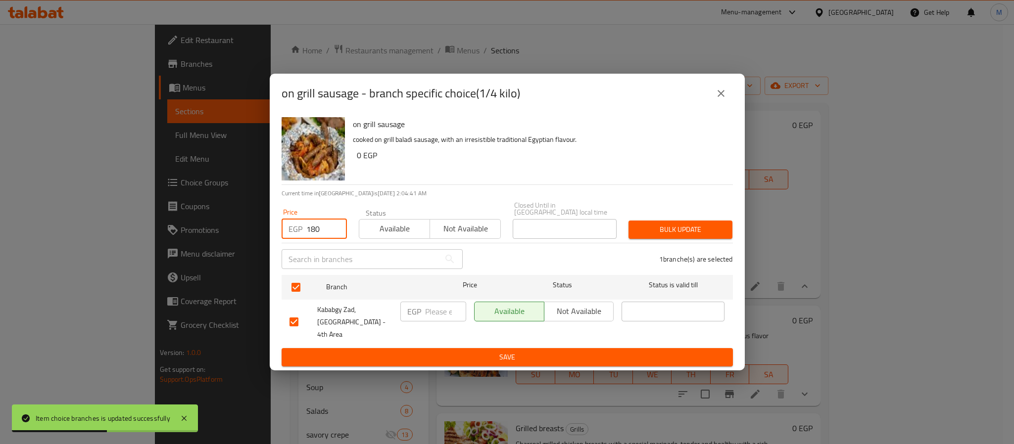
type input "180"
click at [664, 232] on span "Bulk update" at bounding box center [680, 230] width 88 height 12
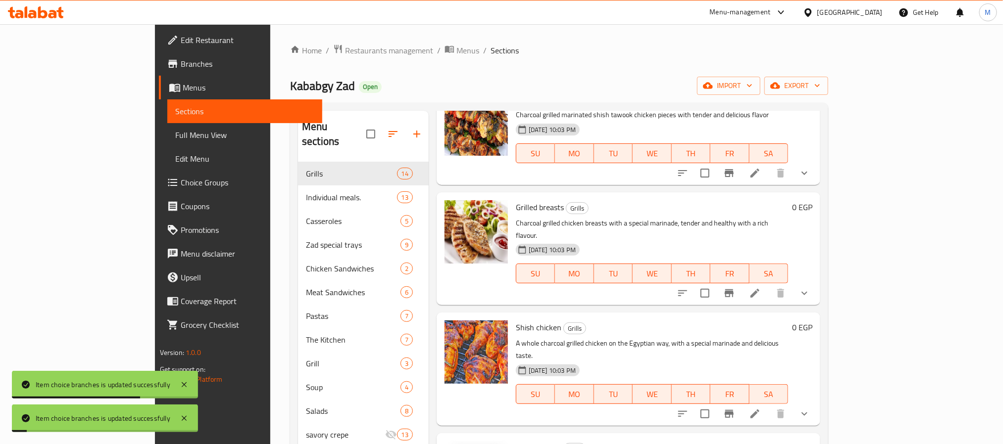
scroll to position [1485, 0]
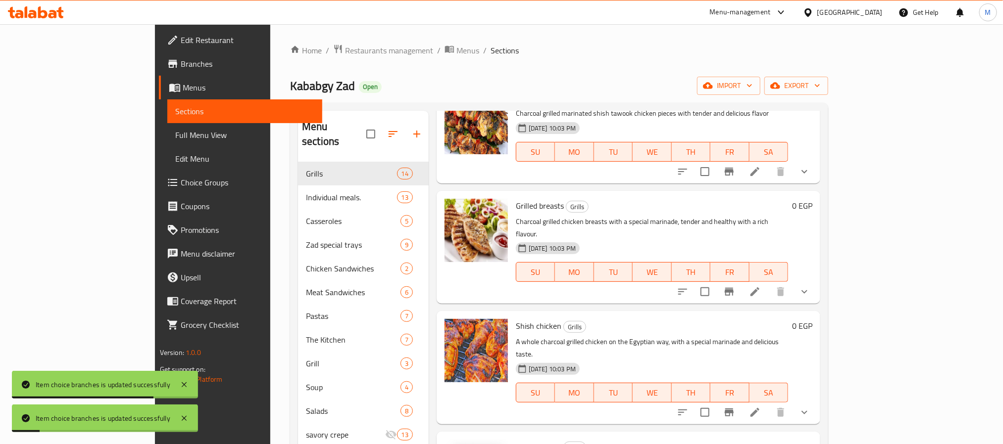
click at [810, 178] on icon "show more" at bounding box center [804, 172] width 12 height 12
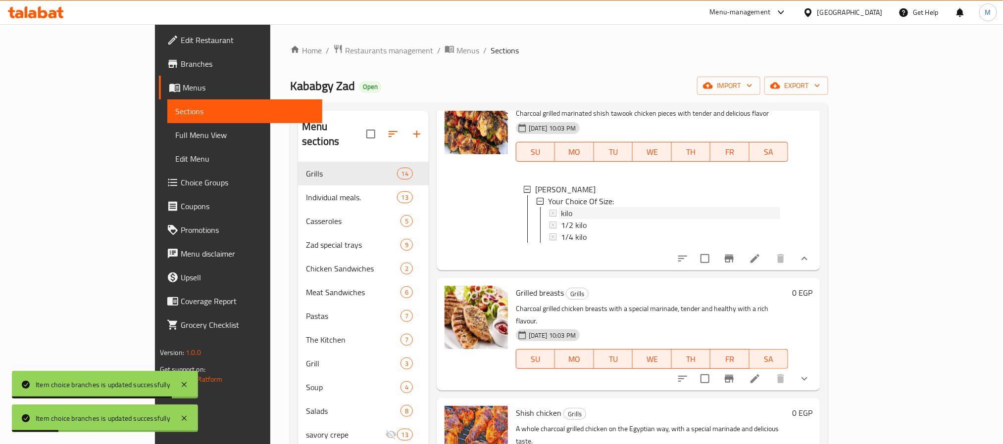
click at [561, 219] on div "kilo" at bounding box center [670, 213] width 219 height 12
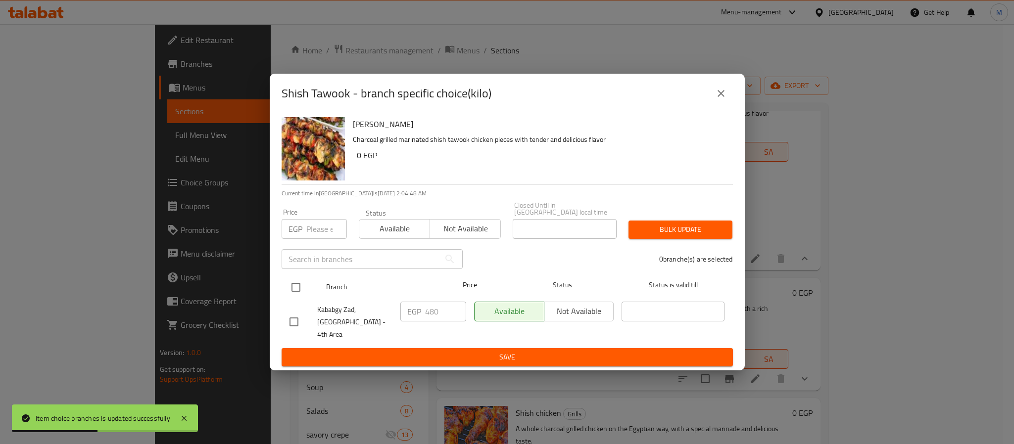
click at [299, 288] on input "checkbox" at bounding box center [296, 287] width 21 height 21
checkbox input "true"
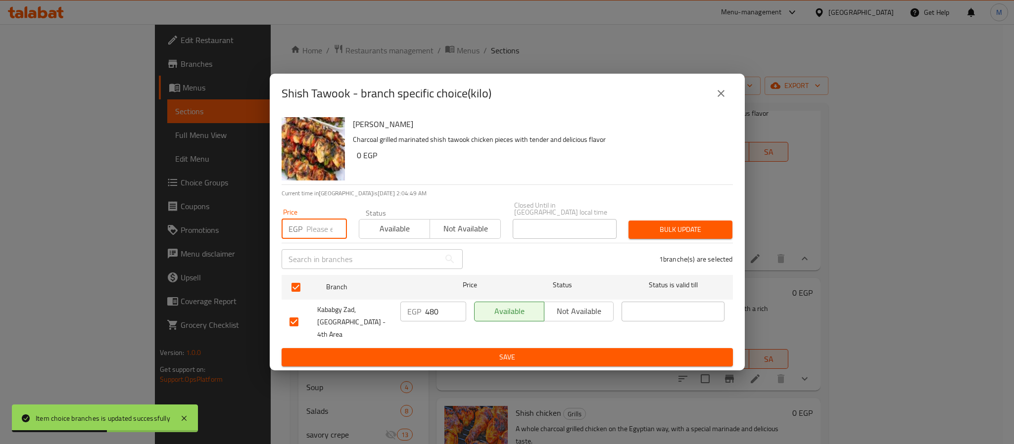
click at [318, 232] on input "number" at bounding box center [326, 229] width 41 height 20
type input "580"
drag, startPoint x: 641, startPoint y: 228, endPoint x: 606, endPoint y: 201, distance: 44.1
click at [643, 229] on span "Bulk update" at bounding box center [680, 230] width 88 height 12
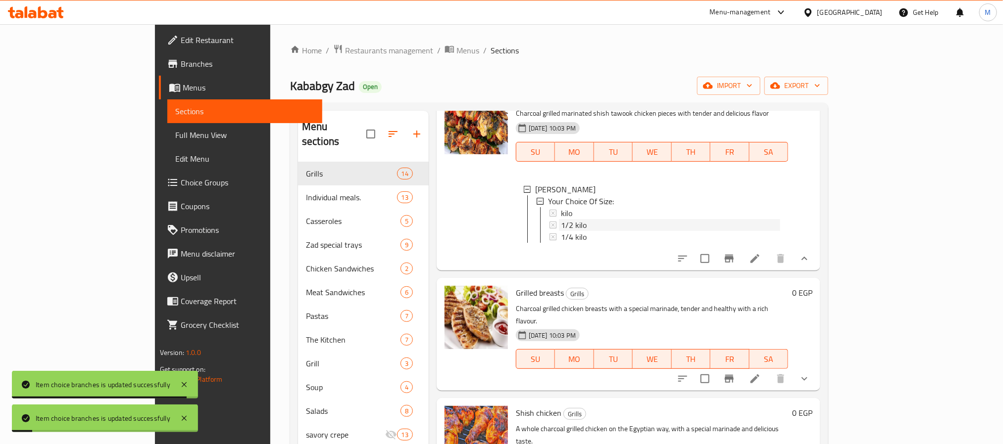
click at [561, 231] on div "1/2 kilo" at bounding box center [670, 225] width 219 height 12
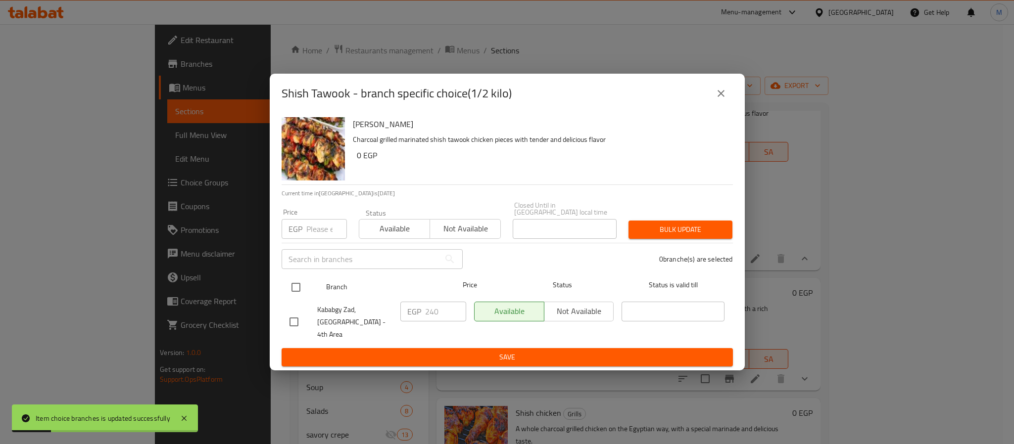
click at [298, 291] on input "checkbox" at bounding box center [296, 287] width 21 height 21
checkbox input "true"
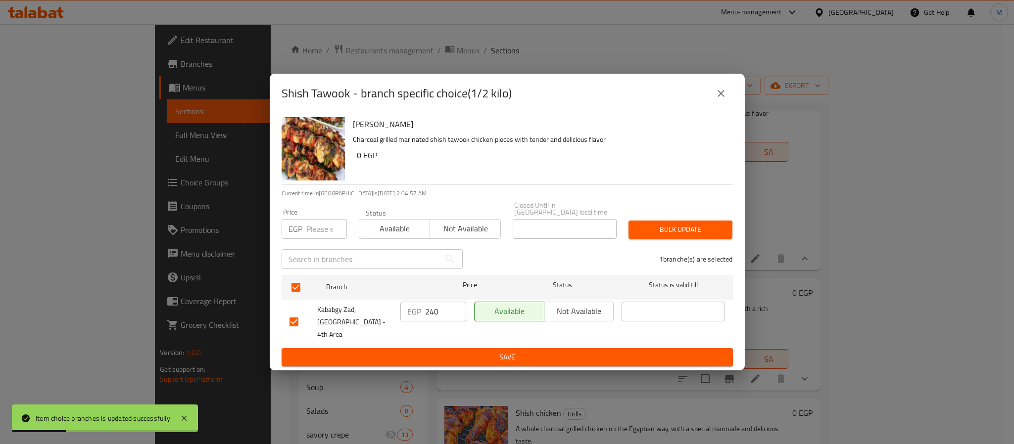
drag, startPoint x: 319, startPoint y: 232, endPoint x: 327, endPoint y: 231, distance: 7.5
click at [318, 232] on input "number" at bounding box center [326, 229] width 41 height 20
type input "290"
click at [652, 236] on span "Bulk update" at bounding box center [680, 230] width 88 height 12
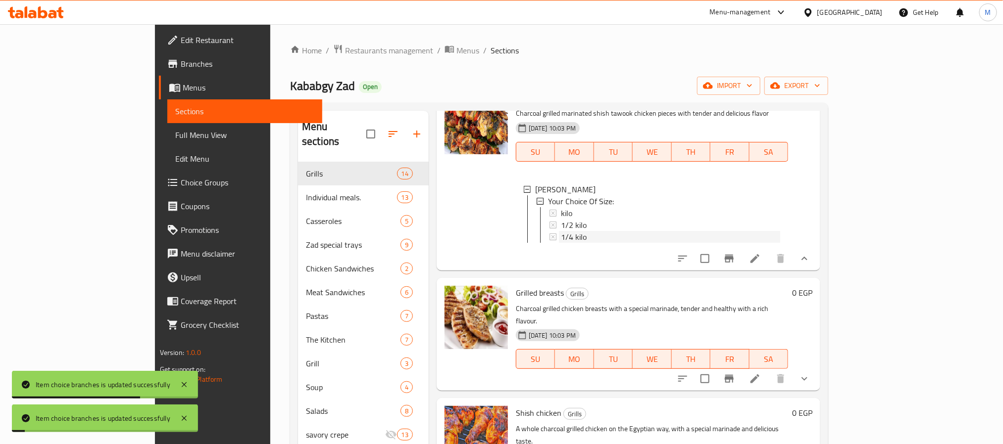
click at [561, 243] on span "1/4 kilo" at bounding box center [574, 237] width 26 height 12
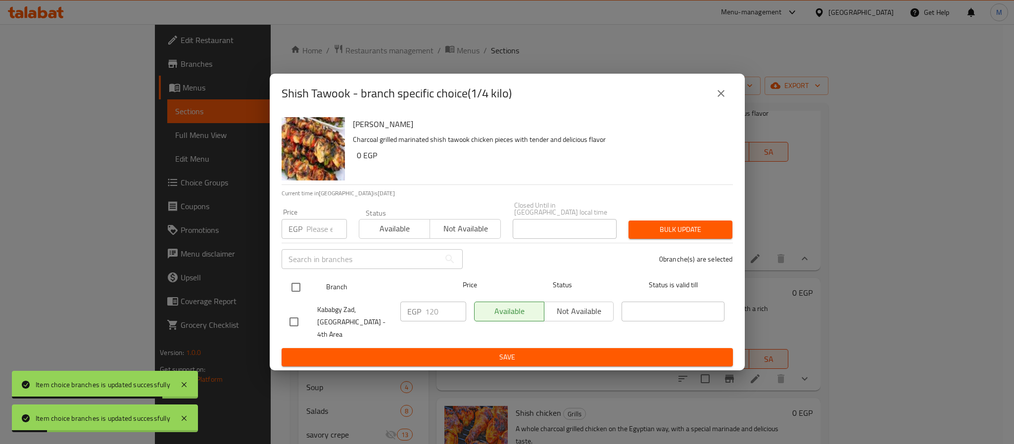
click at [296, 288] on input "checkbox" at bounding box center [296, 287] width 21 height 21
checkbox input "true"
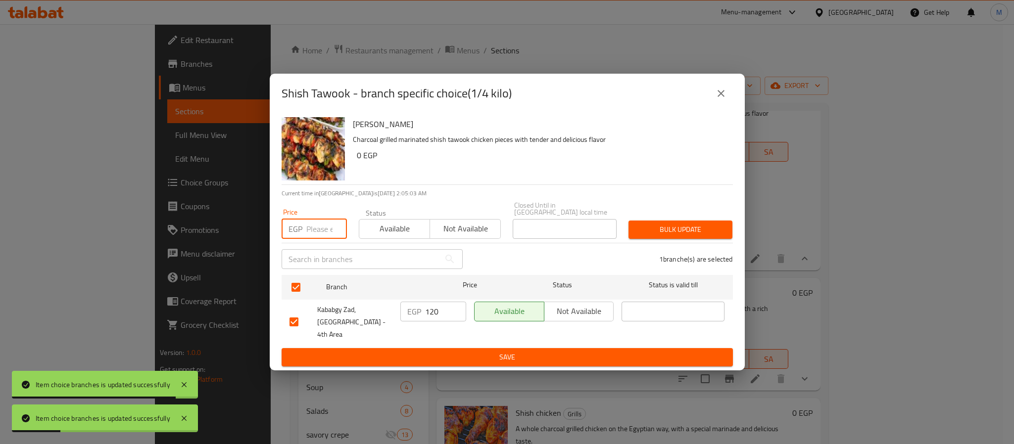
click at [315, 228] on input "number" at bounding box center [326, 229] width 41 height 20
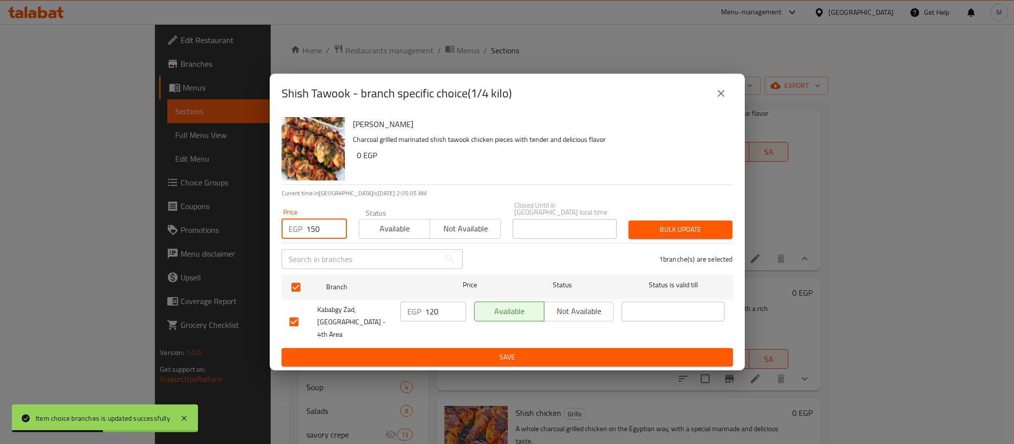
type input "150"
click at [665, 239] on button "Bulk update" at bounding box center [681, 230] width 104 height 18
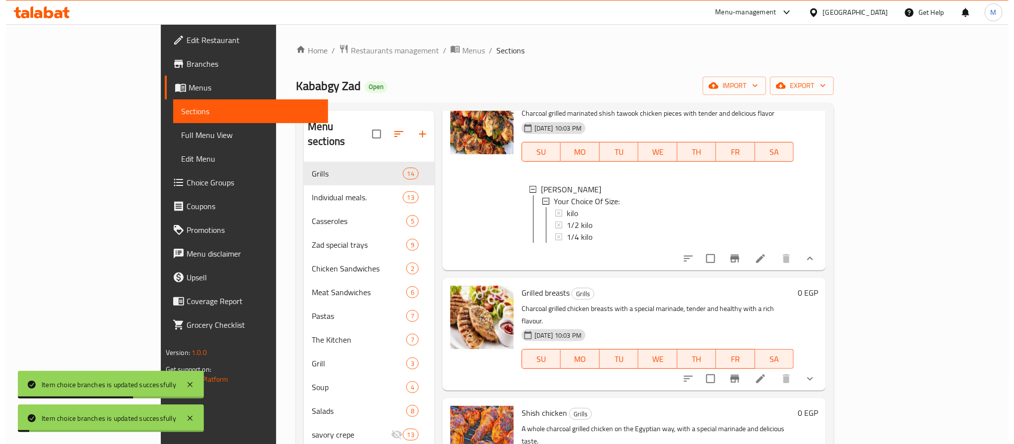
scroll to position [1633, 0]
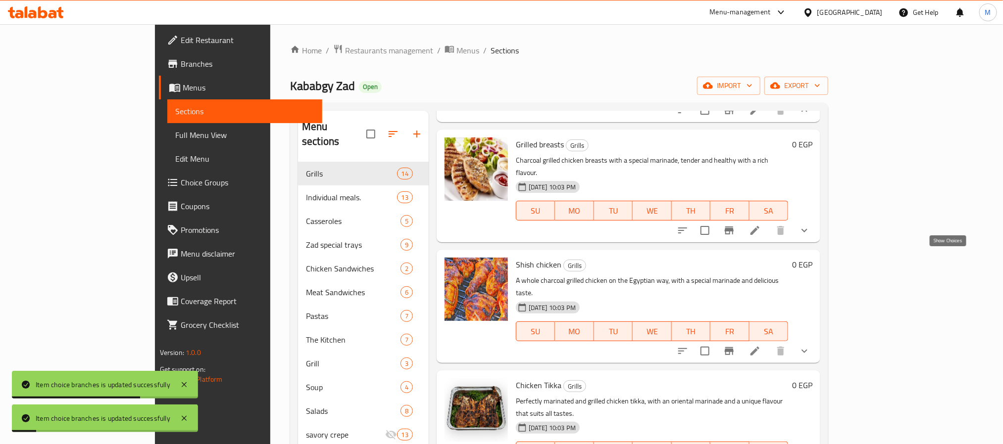
click at [810, 237] on icon "show more" at bounding box center [804, 231] width 12 height 12
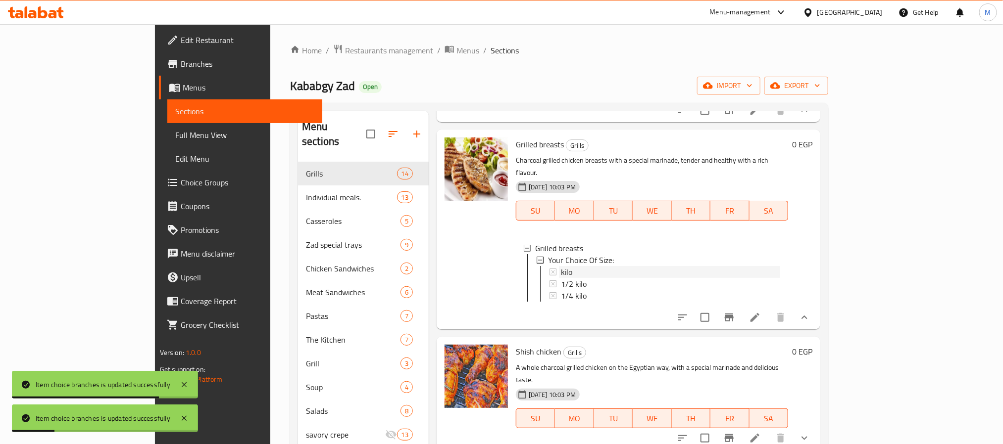
click at [561, 278] on div "kilo" at bounding box center [670, 272] width 219 height 12
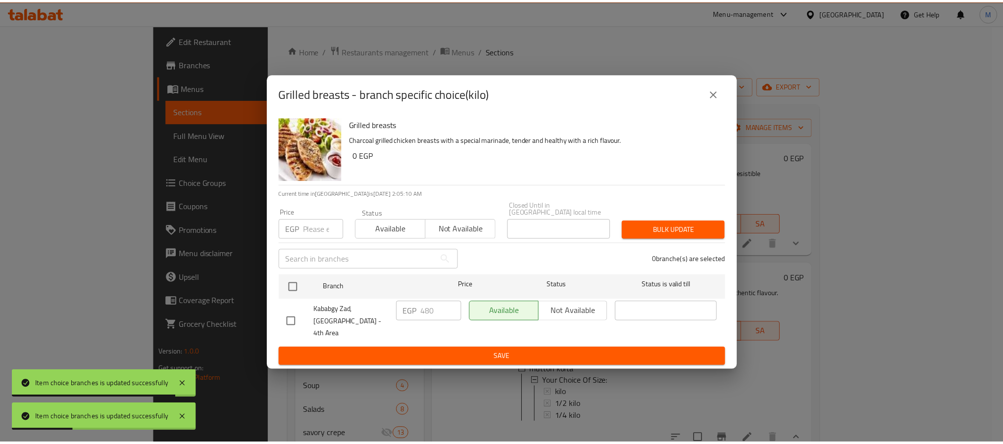
scroll to position [1633, 0]
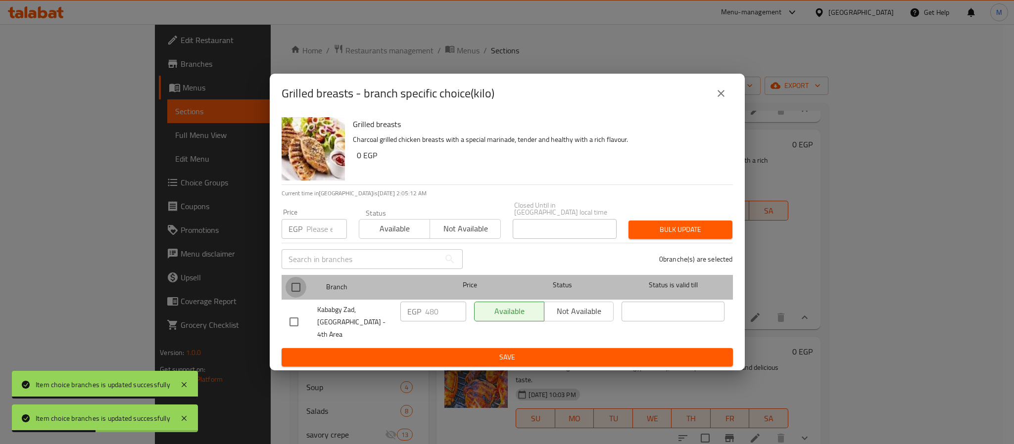
drag, startPoint x: 301, startPoint y: 294, endPoint x: 304, endPoint y: 239, distance: 55.5
click at [300, 293] on input "checkbox" at bounding box center [296, 287] width 21 height 21
checkbox input "true"
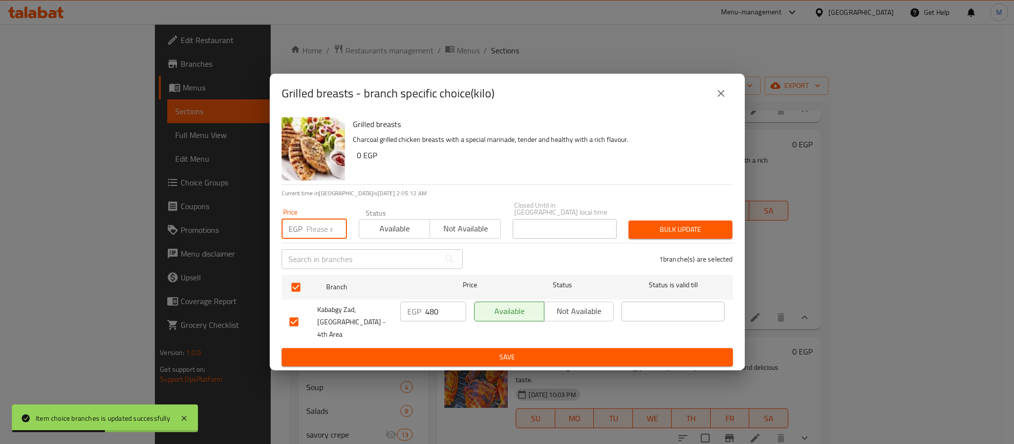
click at [315, 229] on input "number" at bounding box center [326, 229] width 41 height 20
type input "580"
click at [688, 235] on span "Bulk update" at bounding box center [680, 230] width 88 height 12
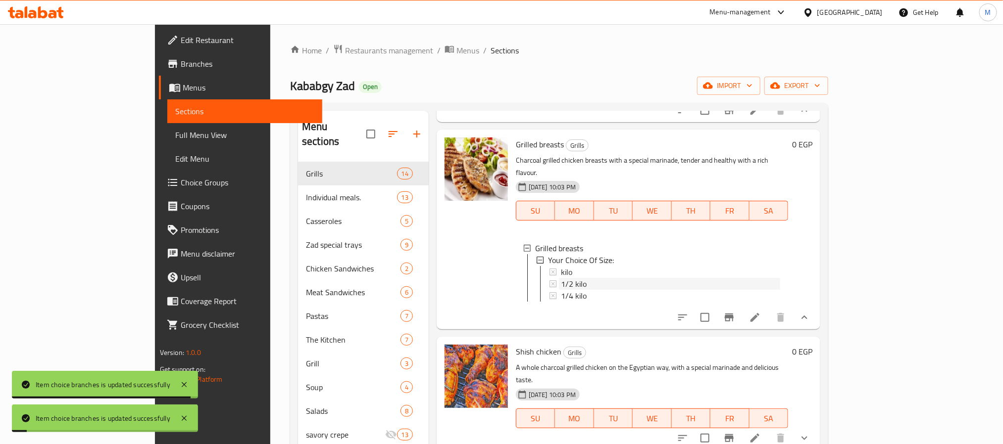
click at [561, 290] on span "1/2 kilo" at bounding box center [574, 284] width 26 height 12
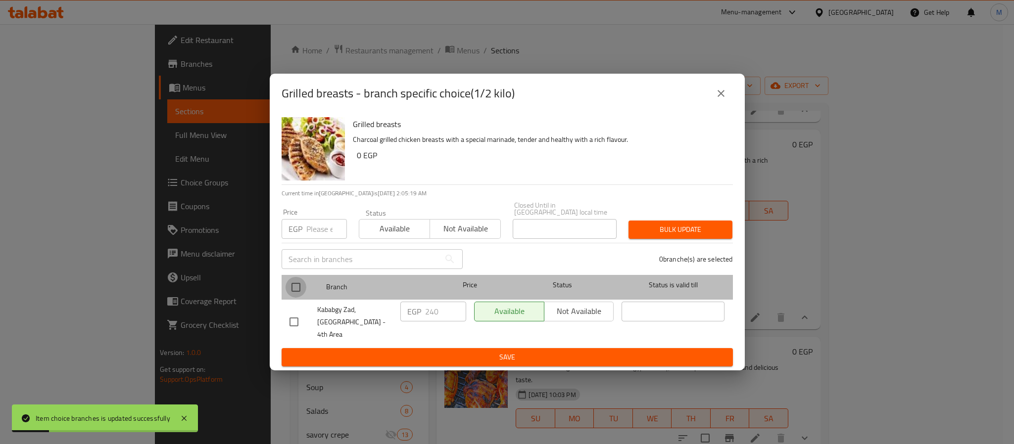
click at [295, 285] on input "checkbox" at bounding box center [296, 287] width 21 height 21
checkbox input "true"
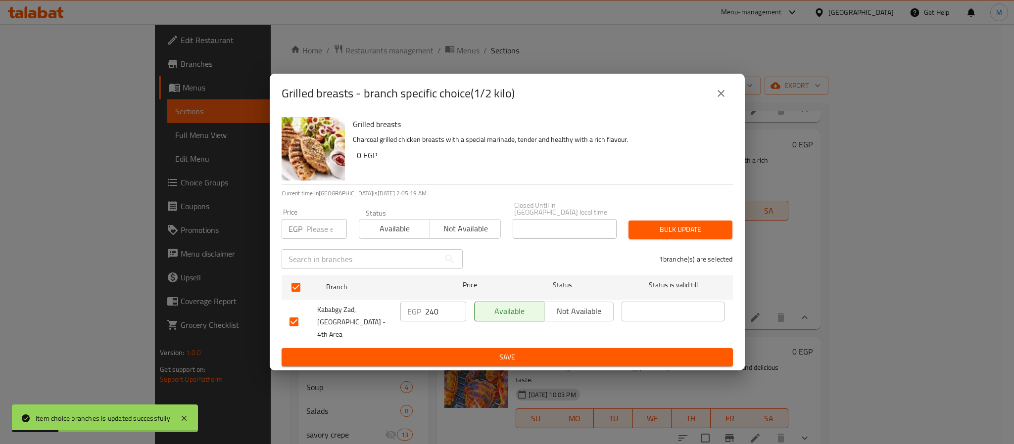
click at [301, 229] on div "EGP Price" at bounding box center [314, 229] width 65 height 20
type input "290"
click at [649, 239] on button "Bulk update" at bounding box center [681, 230] width 104 height 18
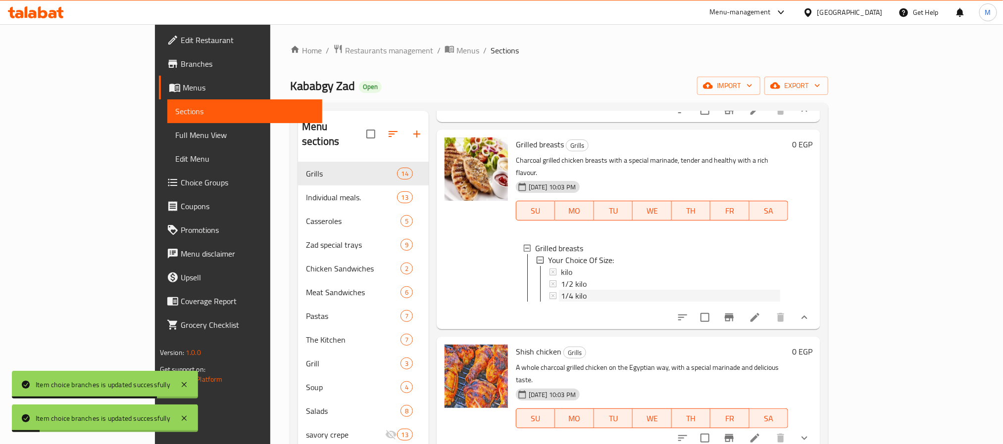
click at [561, 302] on div "1/4 kilo" at bounding box center [670, 296] width 219 height 12
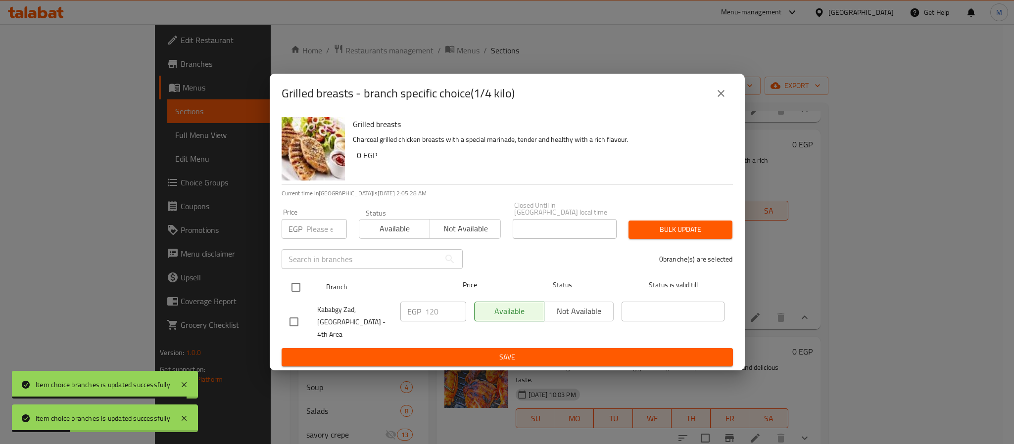
click at [291, 288] on input "checkbox" at bounding box center [296, 287] width 21 height 21
checkbox input "true"
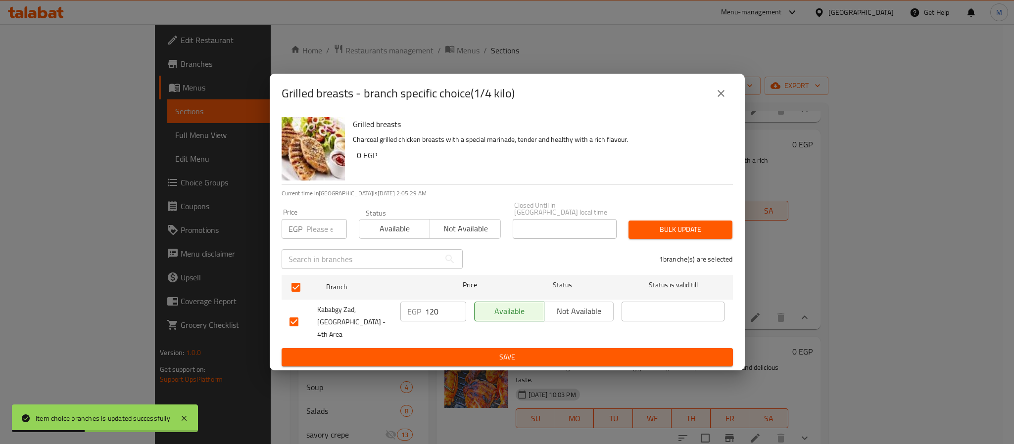
drag, startPoint x: 318, startPoint y: 234, endPoint x: 339, endPoint y: 217, distance: 26.0
click at [319, 235] on input "number" at bounding box center [326, 229] width 41 height 20
type input "150"
click at [723, 229] on span "Bulk update" at bounding box center [680, 230] width 88 height 12
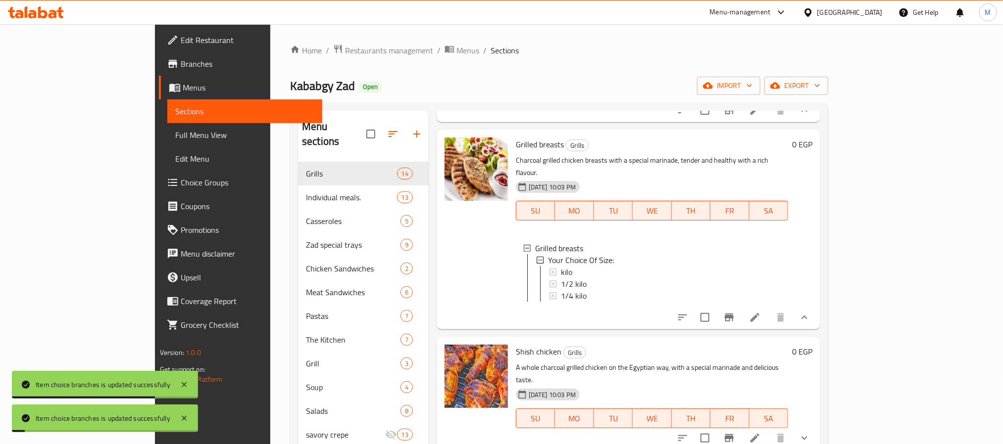
scroll to position [1856, 0]
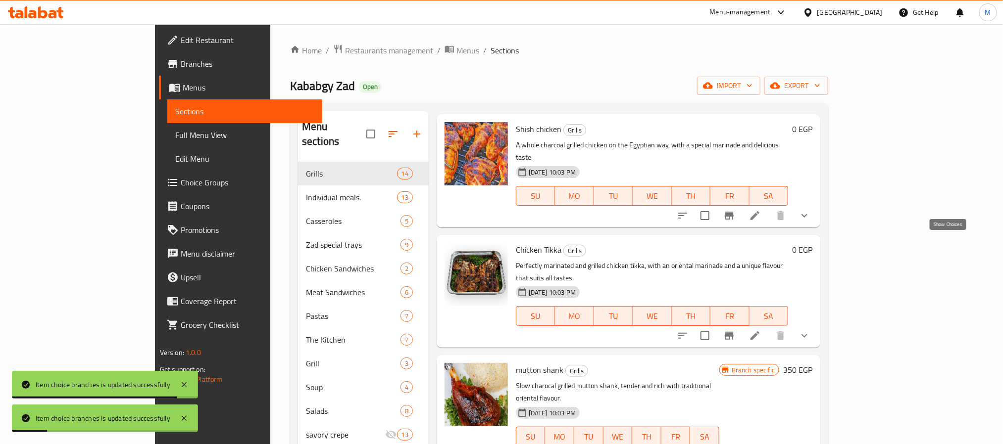
click at [810, 222] on icon "show more" at bounding box center [804, 216] width 12 height 12
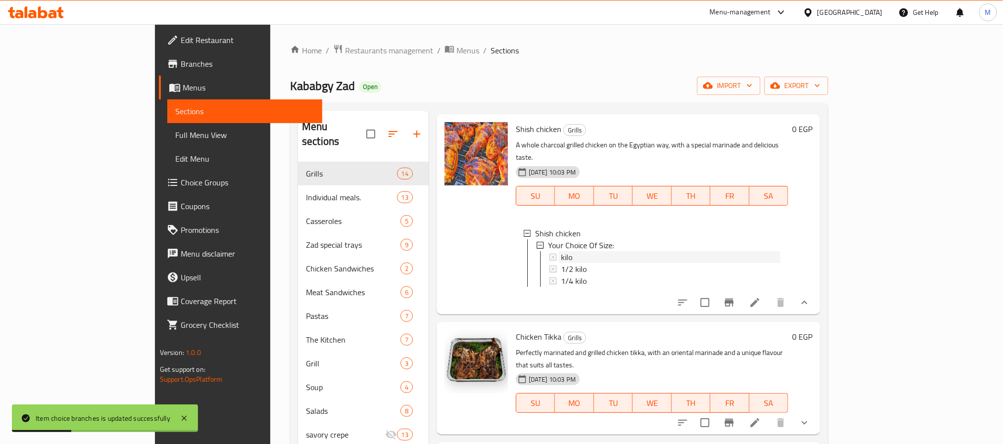
click at [561, 263] on div "kilo" at bounding box center [670, 257] width 219 height 12
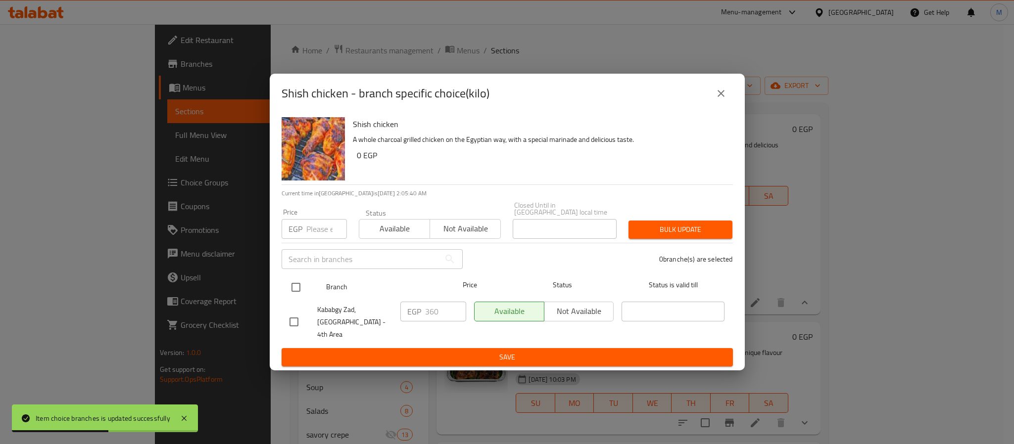
click at [293, 287] on input "checkbox" at bounding box center [296, 287] width 21 height 21
checkbox input "true"
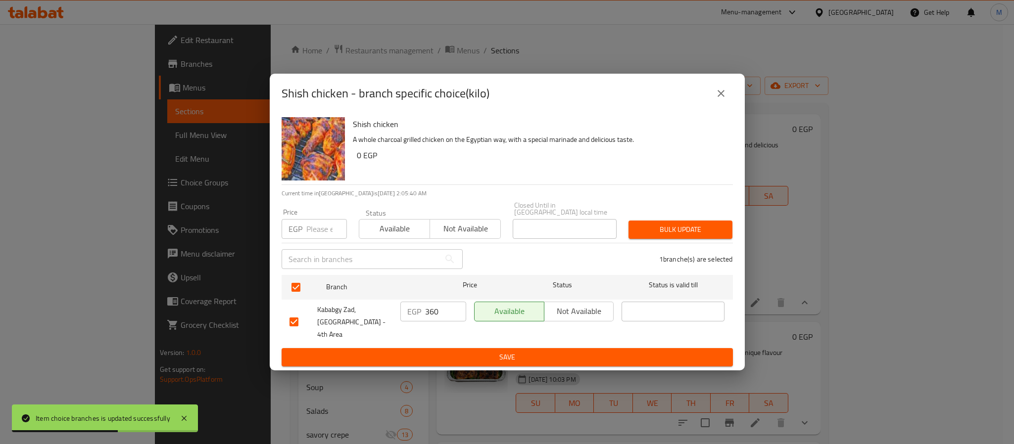
click at [327, 226] on input "number" at bounding box center [326, 229] width 41 height 20
type input "440"
click at [725, 232] on span "Bulk update" at bounding box center [680, 230] width 88 height 12
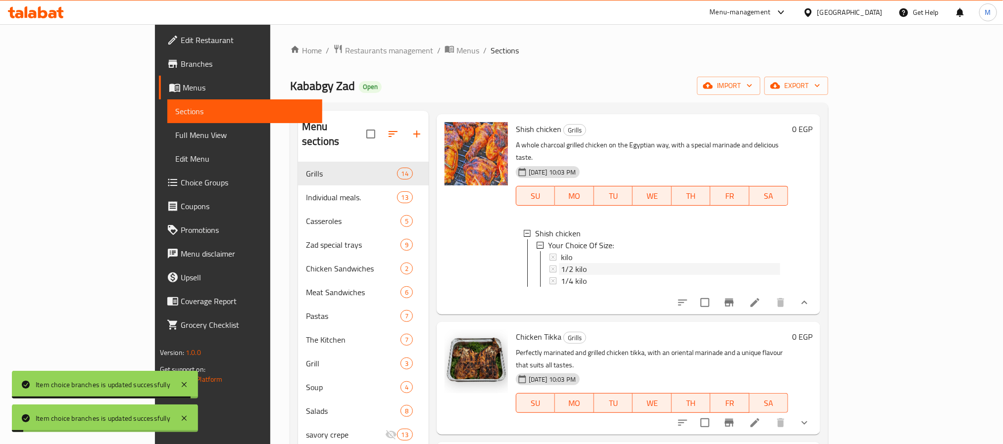
click at [561, 275] on span "1/2 kilo" at bounding box center [574, 269] width 26 height 12
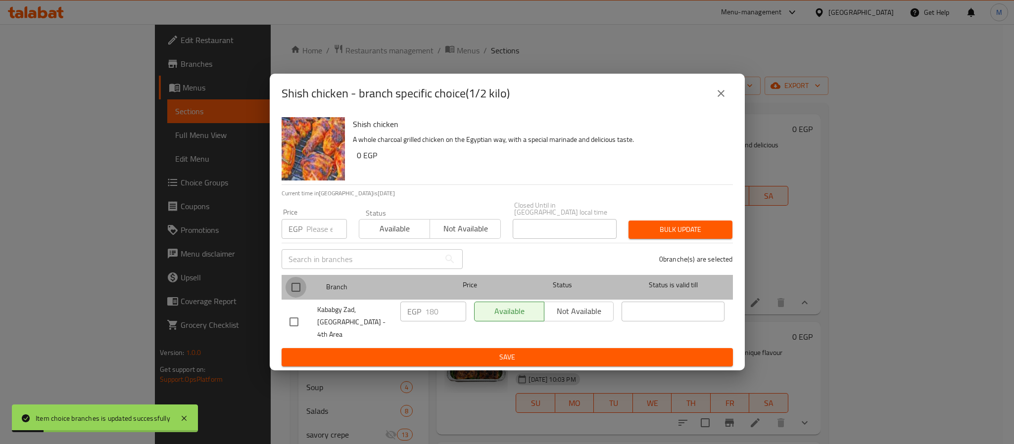
click at [299, 289] on input "checkbox" at bounding box center [296, 287] width 21 height 21
checkbox input "true"
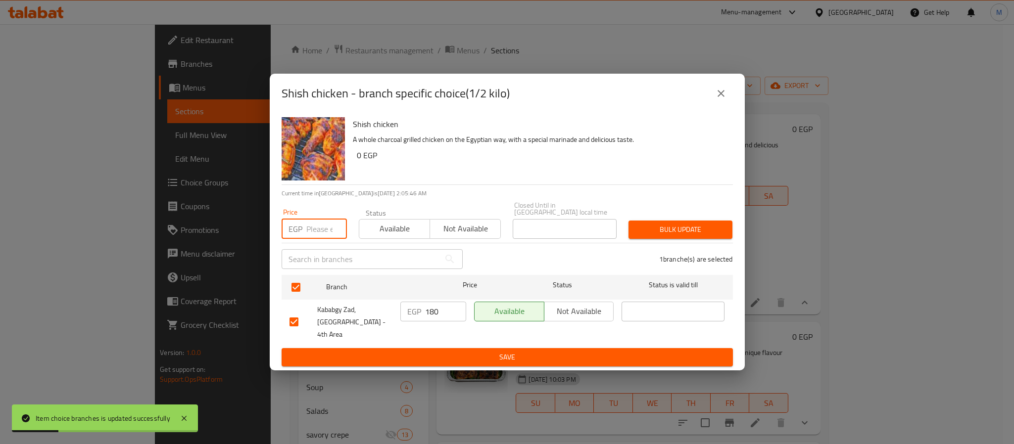
click at [317, 228] on input "number" at bounding box center [326, 229] width 41 height 20
type input "220"
drag, startPoint x: 708, startPoint y: 236, endPoint x: 693, endPoint y: 251, distance: 21.3
click at [708, 235] on span "Bulk update" at bounding box center [680, 230] width 88 height 12
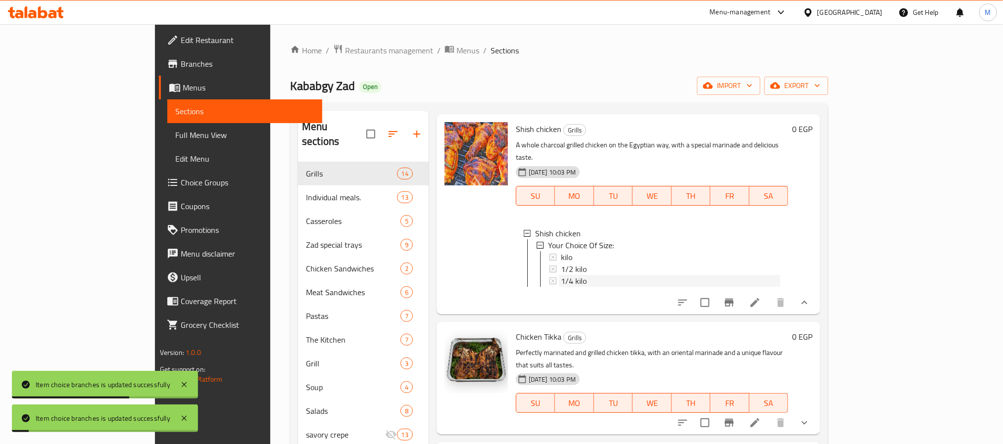
click at [573, 287] on div "1/4 kilo" at bounding box center [670, 281] width 219 height 12
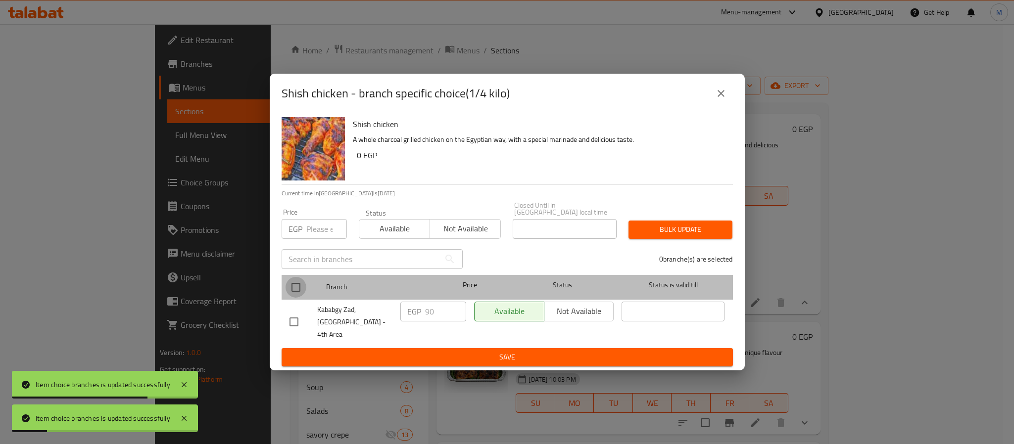
click at [300, 295] on input "checkbox" at bounding box center [296, 287] width 21 height 21
checkbox input "true"
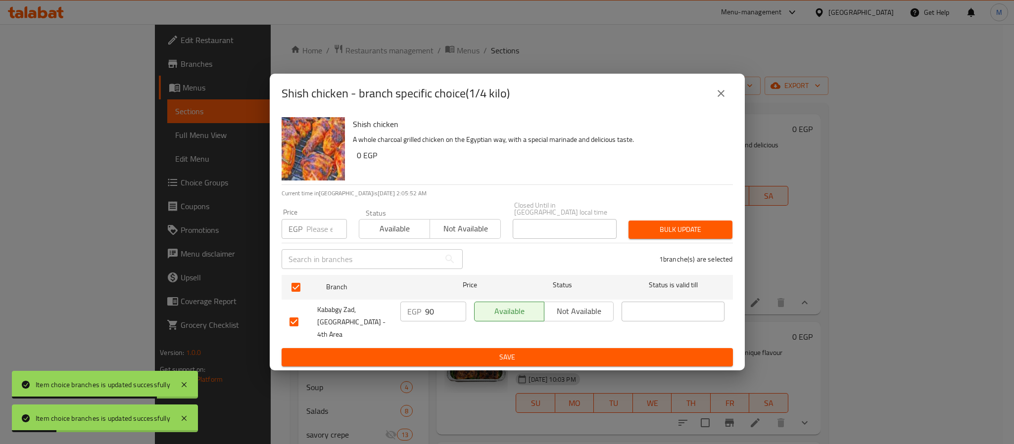
click at [312, 232] on input "number" at bounding box center [326, 229] width 41 height 20
type input "110"
click at [643, 236] on span "Bulk update" at bounding box center [680, 230] width 88 height 12
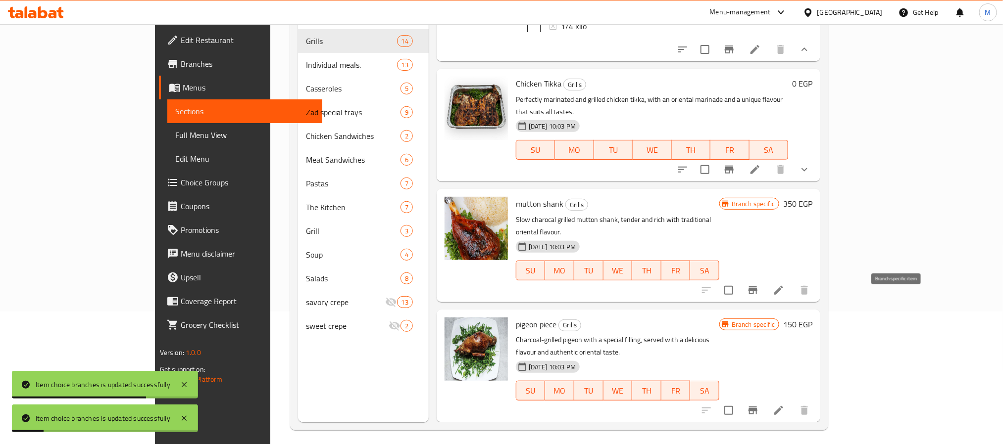
scroll to position [139, 0]
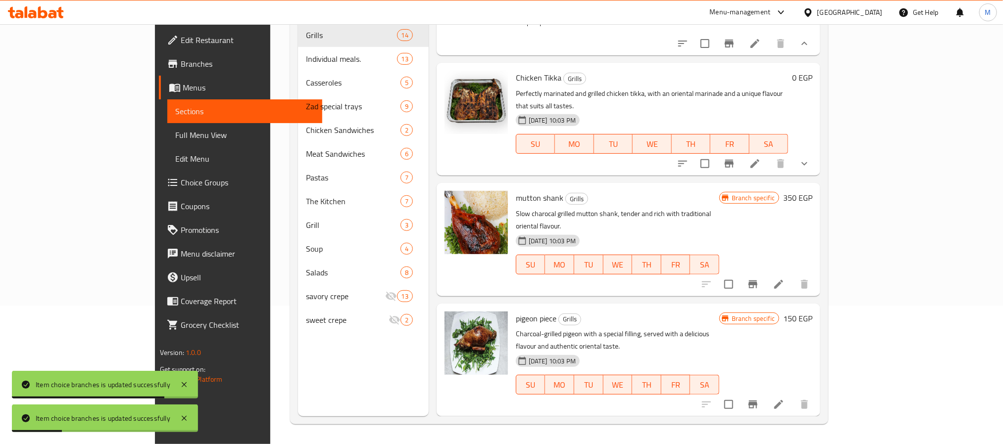
click at [816, 176] on button "show more" at bounding box center [804, 164] width 24 height 24
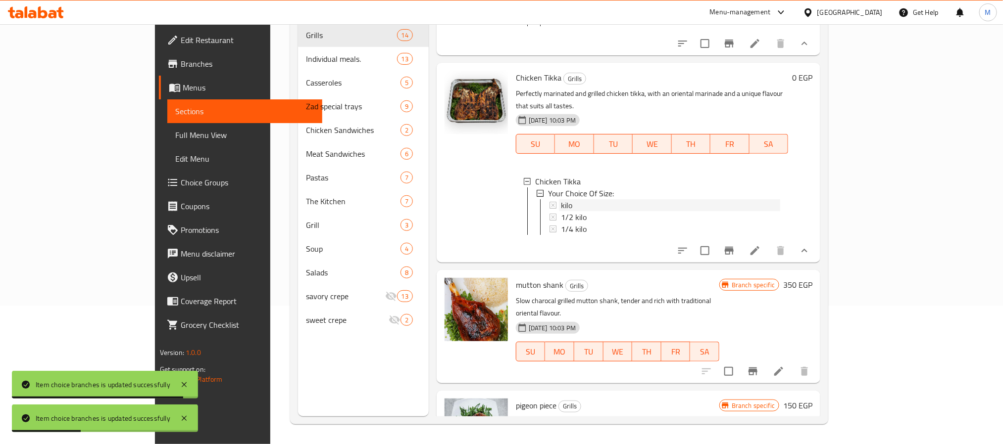
click at [571, 211] on div "kilo" at bounding box center [670, 205] width 219 height 12
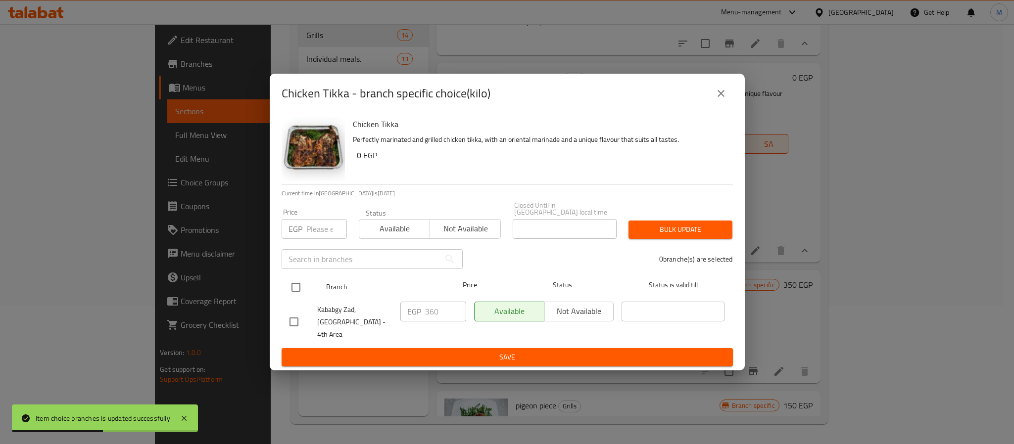
click at [295, 295] on input "checkbox" at bounding box center [296, 287] width 21 height 21
checkbox input "true"
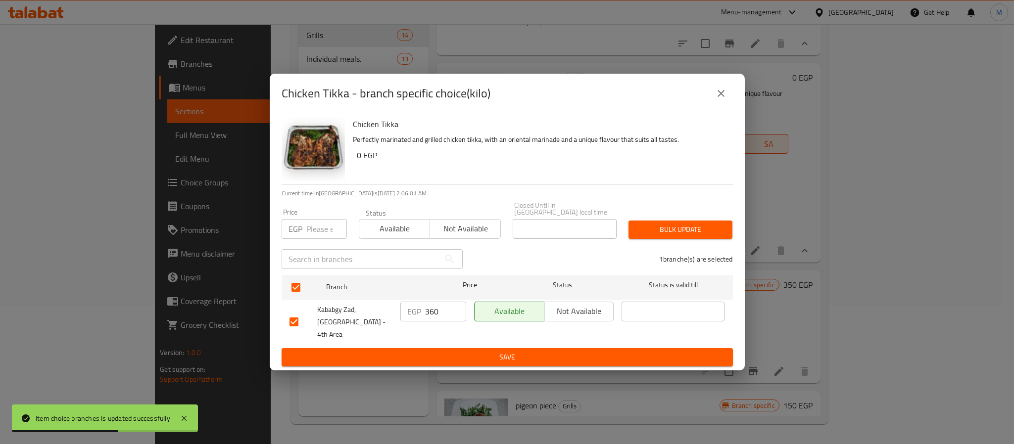
click at [315, 235] on input "number" at bounding box center [326, 229] width 41 height 20
type input "440"
click at [665, 236] on span "Bulk update" at bounding box center [680, 230] width 88 height 12
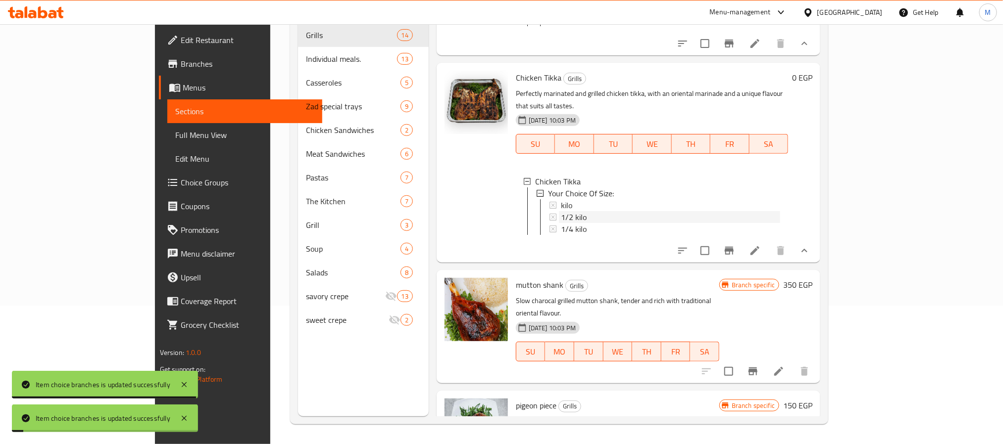
click at [565, 223] on div "1/2 kilo" at bounding box center [670, 217] width 219 height 12
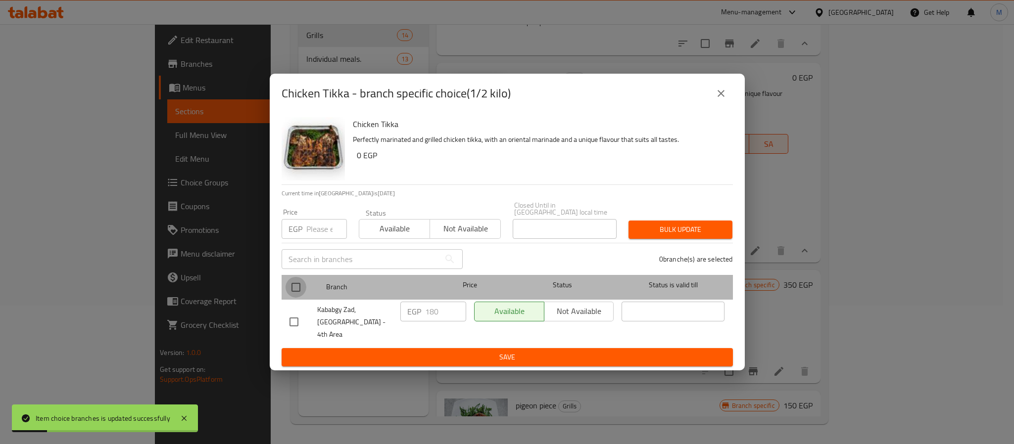
drag, startPoint x: 292, startPoint y: 294, endPoint x: 314, endPoint y: 250, distance: 48.9
click at [292, 293] on input "checkbox" at bounding box center [296, 287] width 21 height 21
checkbox input "true"
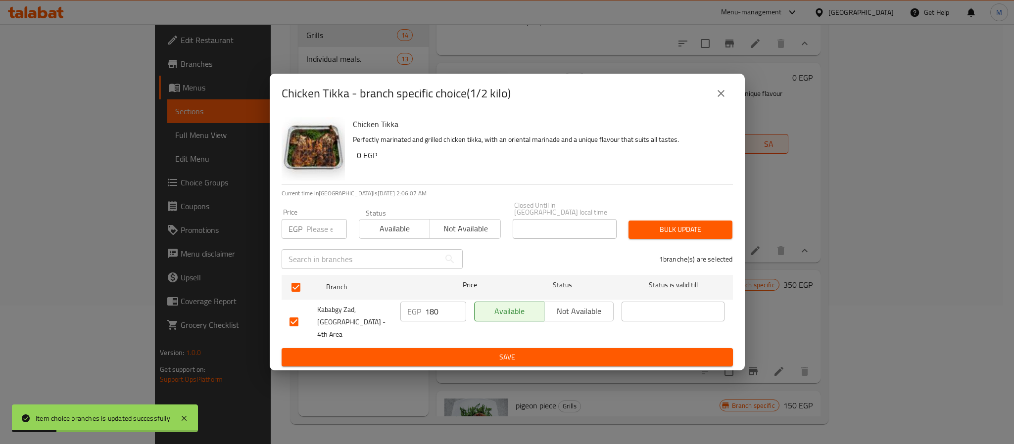
click at [318, 233] on input "number" at bounding box center [326, 229] width 41 height 20
type input "220"
click at [639, 226] on span "Bulk update" at bounding box center [680, 230] width 88 height 12
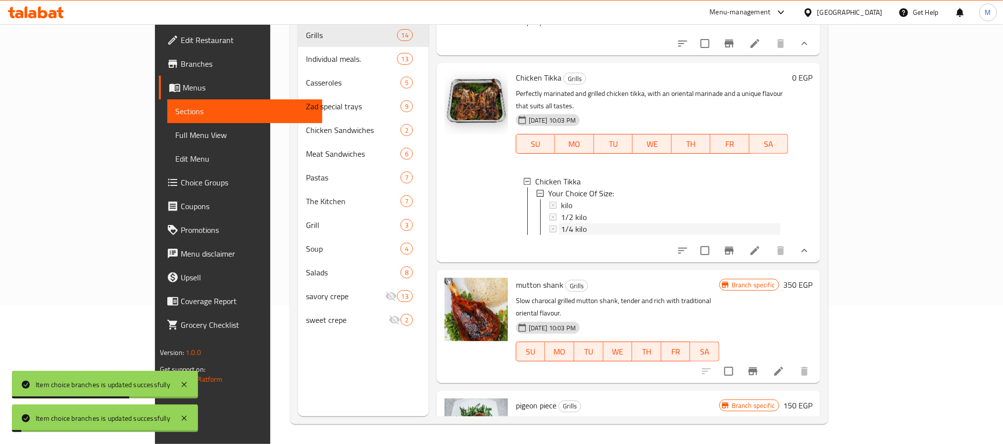
click at [561, 235] on div "1/4 kilo" at bounding box center [670, 229] width 219 height 12
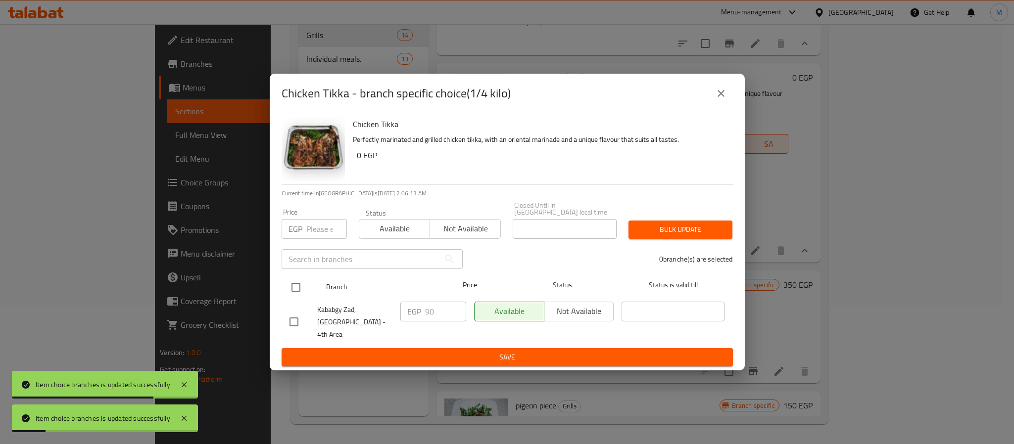
click at [300, 292] on input "checkbox" at bounding box center [296, 287] width 21 height 21
checkbox input "true"
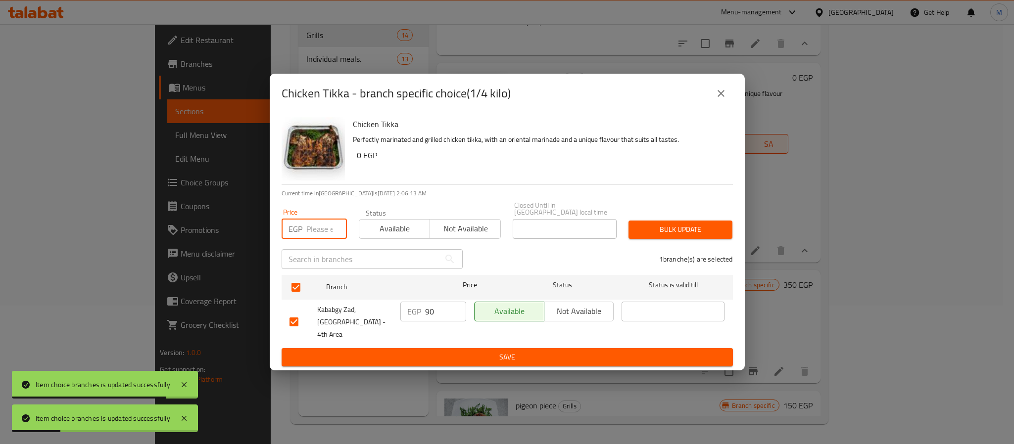
click at [318, 229] on input "number" at bounding box center [326, 229] width 41 height 20
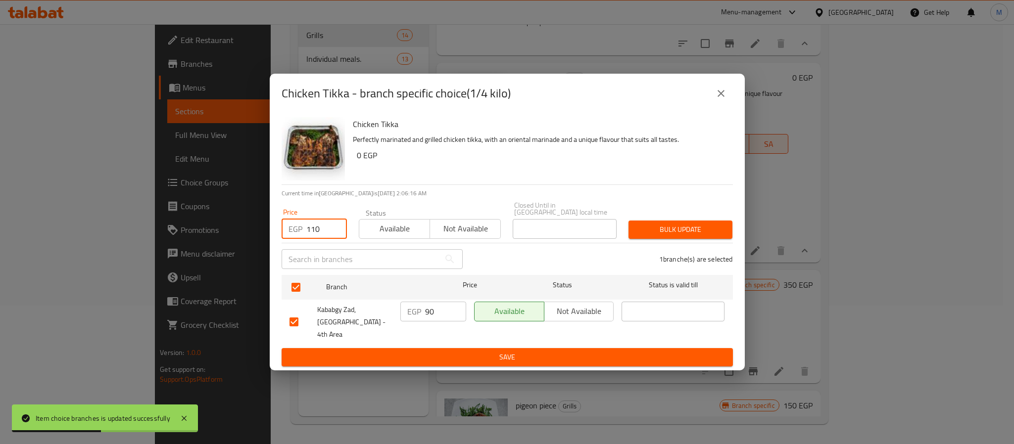
type input "110"
click at [715, 224] on button "Bulk update" at bounding box center [681, 230] width 104 height 18
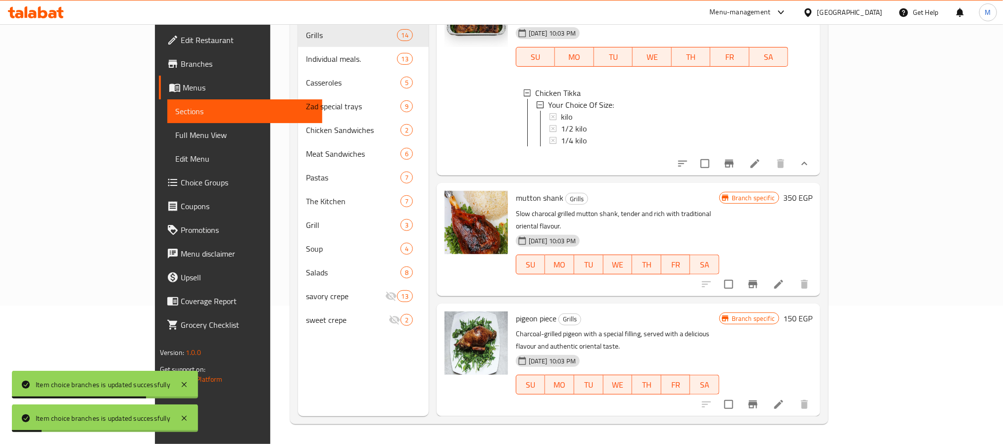
scroll to position [2075, 0]
click at [765, 296] on button "Branch-specific-item" at bounding box center [753, 285] width 24 height 24
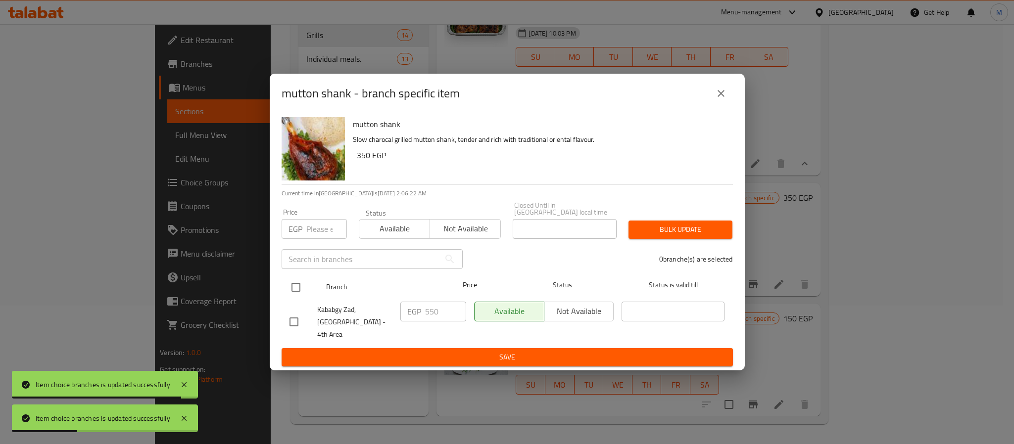
drag, startPoint x: 294, startPoint y: 291, endPoint x: 293, endPoint y: 286, distance: 6.0
click at [293, 290] on input "checkbox" at bounding box center [296, 287] width 21 height 21
checkbox input "true"
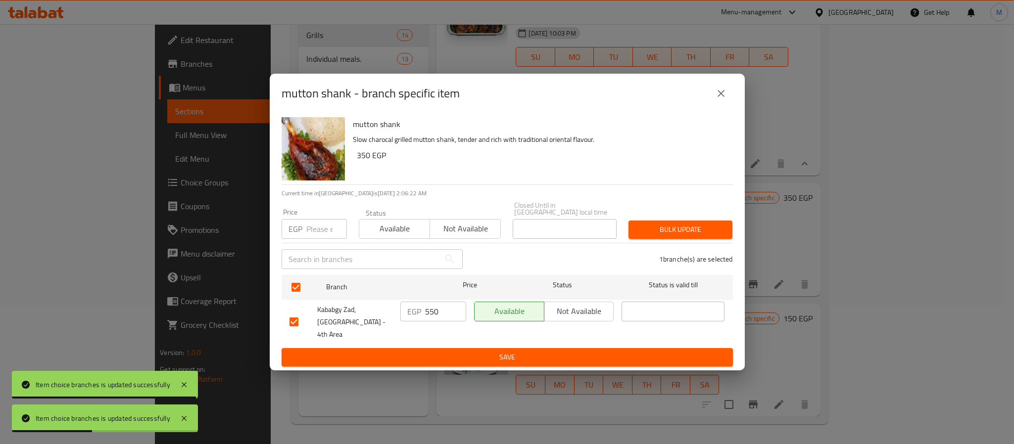
click at [319, 236] on input "number" at bounding box center [326, 229] width 41 height 20
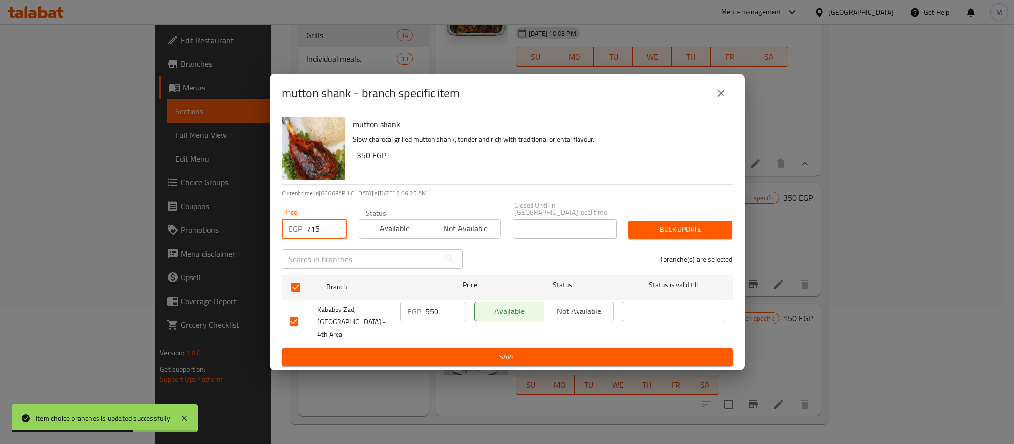
type input "715"
click at [658, 234] on span "Bulk update" at bounding box center [680, 230] width 88 height 12
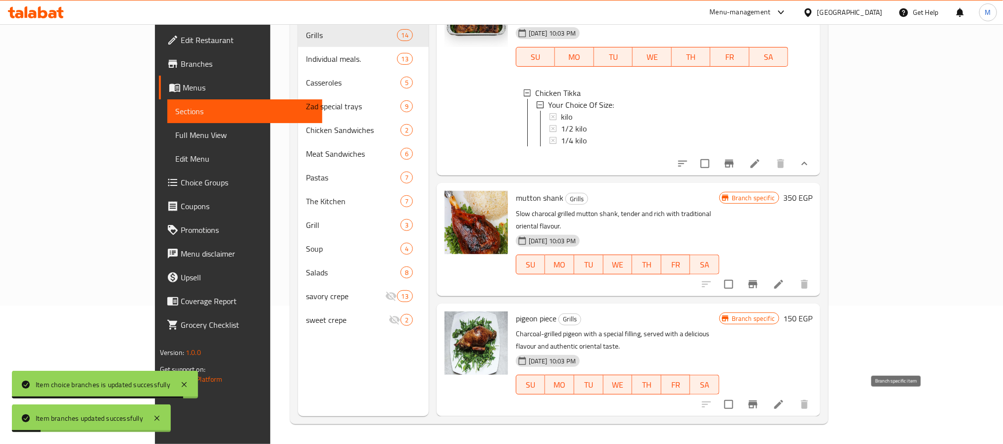
click at [759, 410] on icon "Branch-specific-item" at bounding box center [753, 405] width 12 height 12
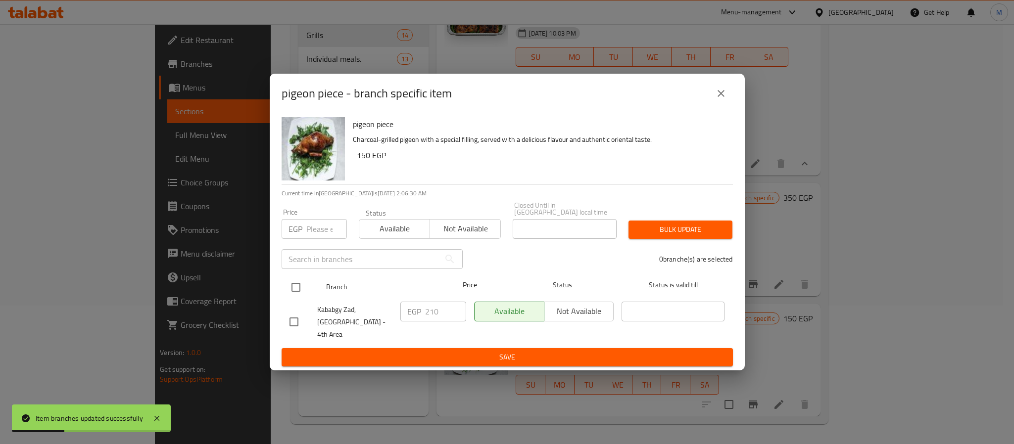
drag, startPoint x: 295, startPoint y: 291, endPoint x: 295, endPoint y: 284, distance: 7.9
click at [295, 291] on input "checkbox" at bounding box center [296, 287] width 21 height 21
checkbox input "true"
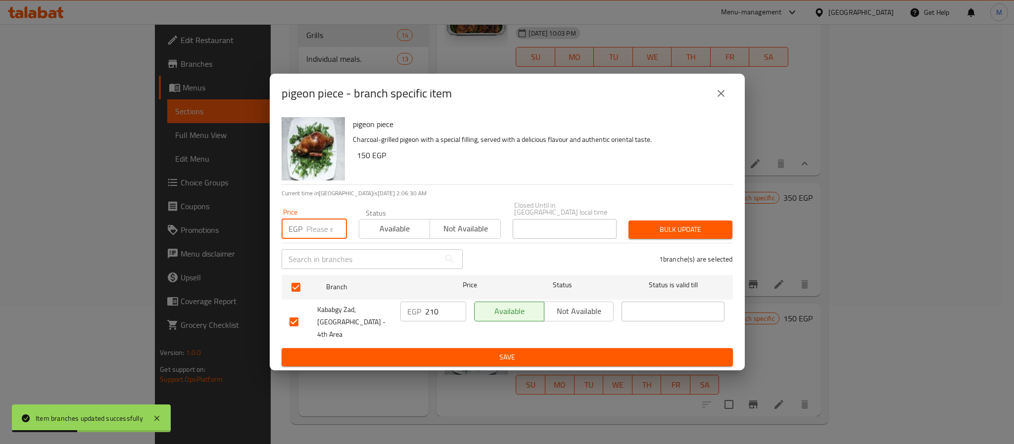
click at [315, 225] on input "number" at bounding box center [326, 229] width 41 height 20
type input "220"
click at [699, 232] on span "Bulk update" at bounding box center [680, 230] width 88 height 12
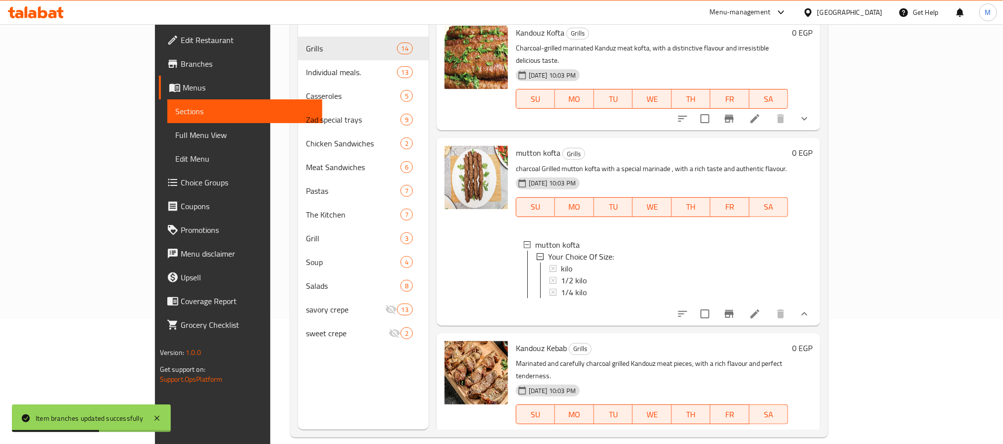
scroll to position [139, 0]
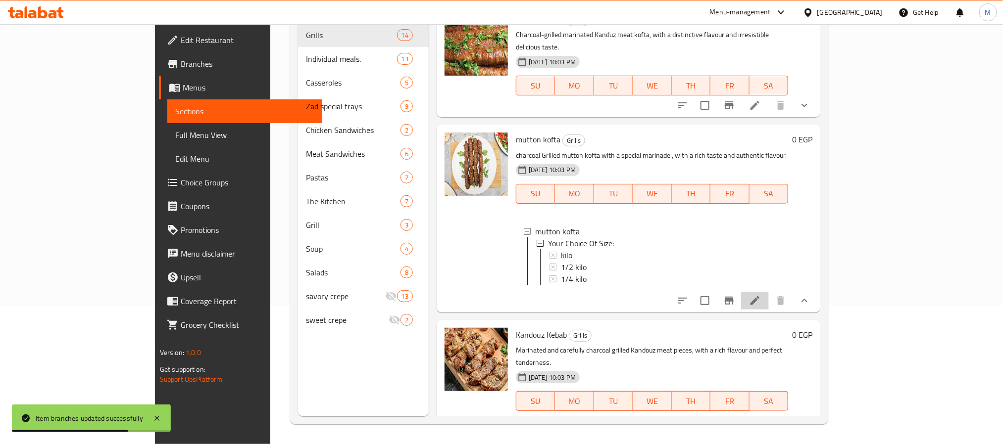
click at [769, 294] on li at bounding box center [755, 301] width 28 height 18
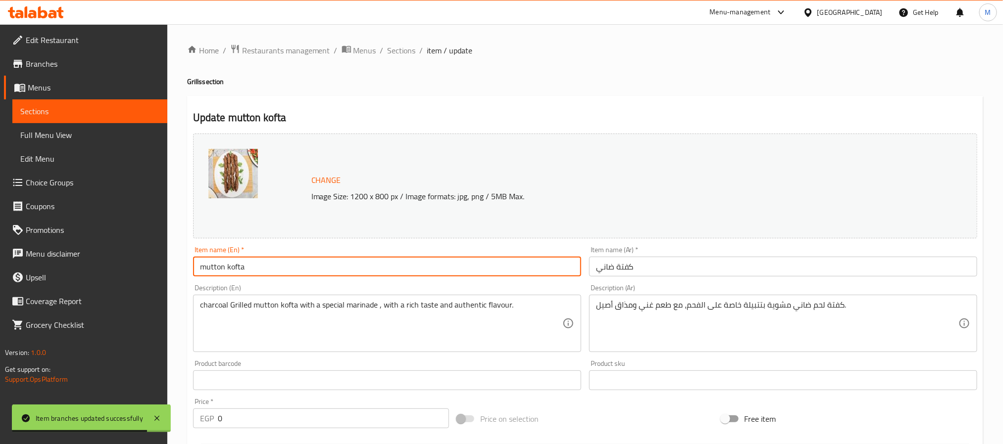
click at [341, 267] on input "mutton kofta" at bounding box center [387, 267] width 388 height 20
type input "Mutton Kofta"
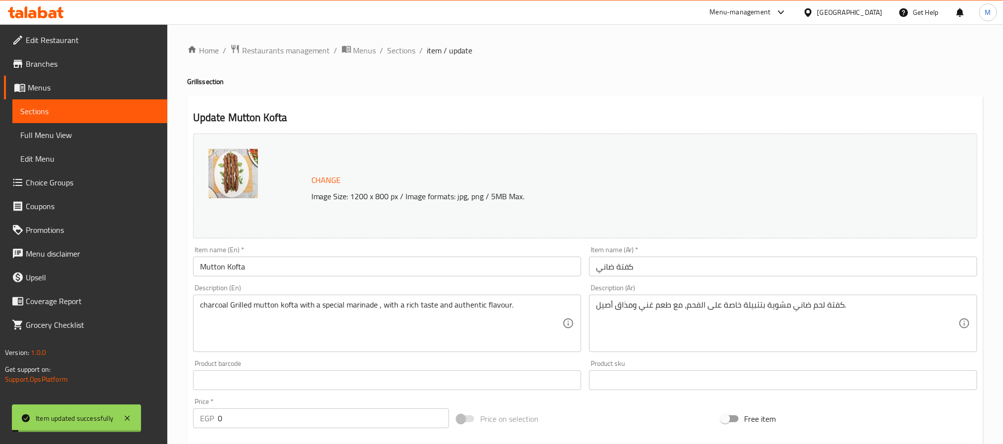
click at [406, 51] on span "Sections" at bounding box center [402, 51] width 28 height 12
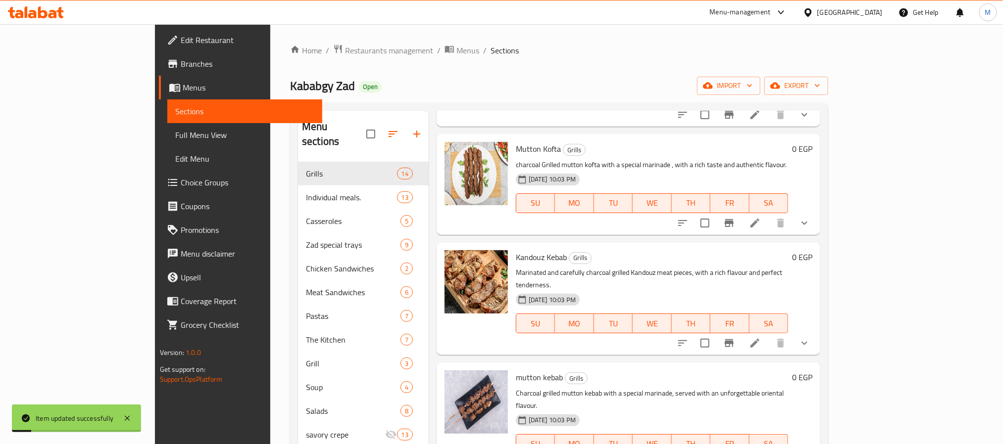
scroll to position [148, 0]
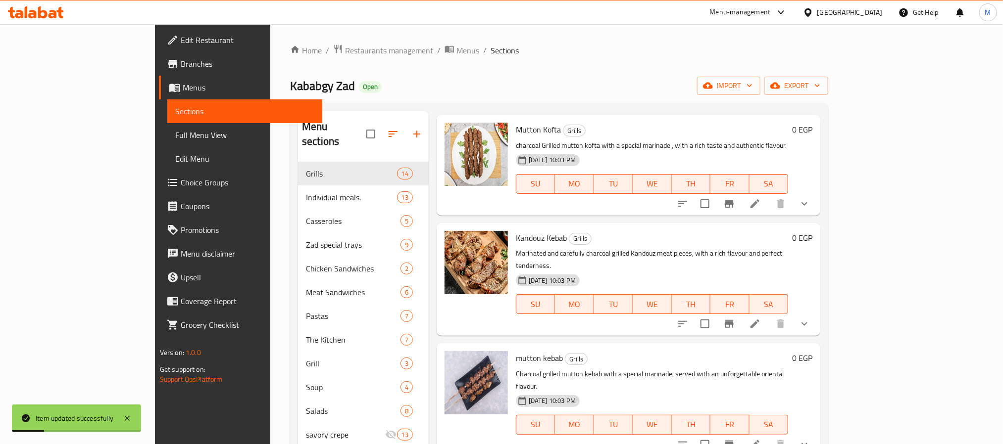
click at [769, 315] on li at bounding box center [755, 324] width 28 height 18
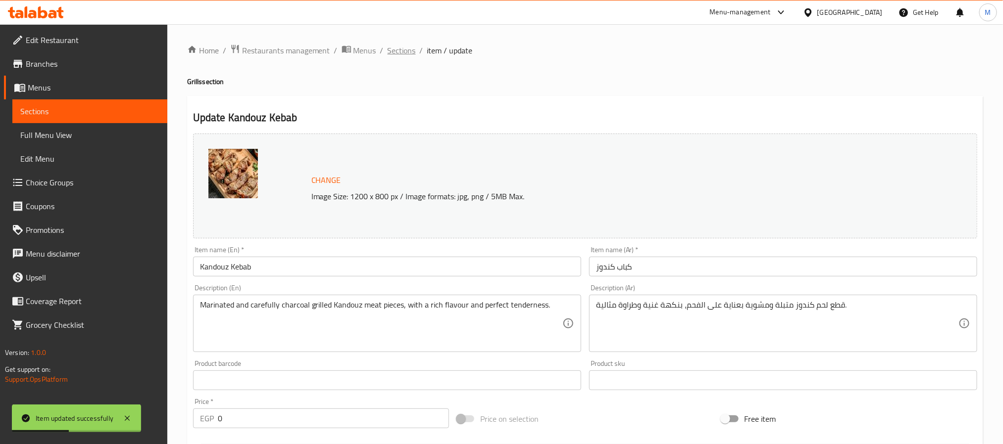
click at [398, 48] on span "Sections" at bounding box center [402, 51] width 28 height 12
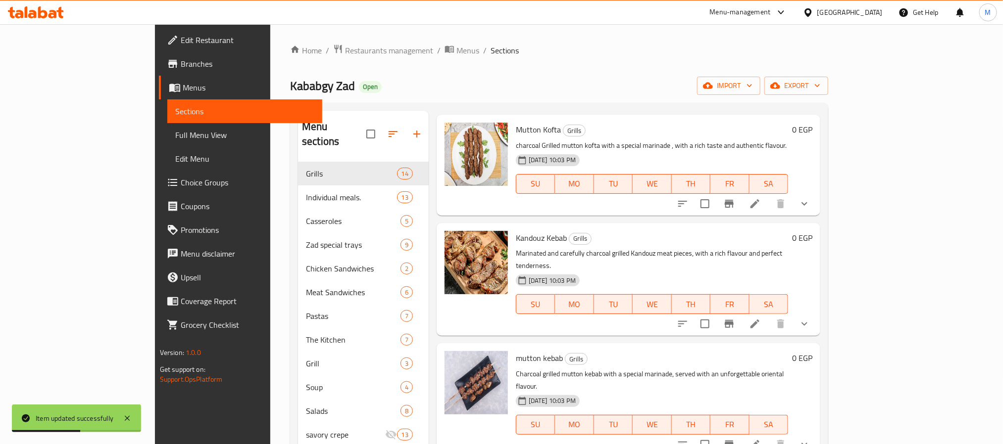
scroll to position [223, 0]
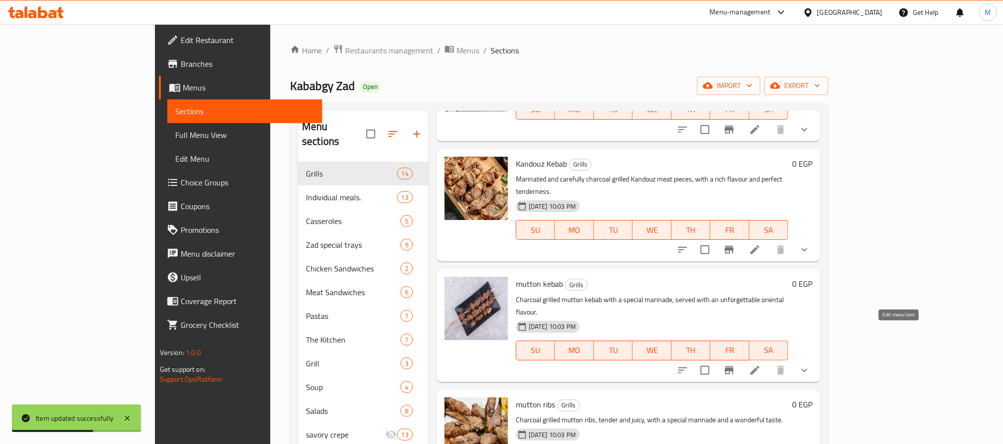
click at [761, 365] on icon at bounding box center [755, 371] width 12 height 12
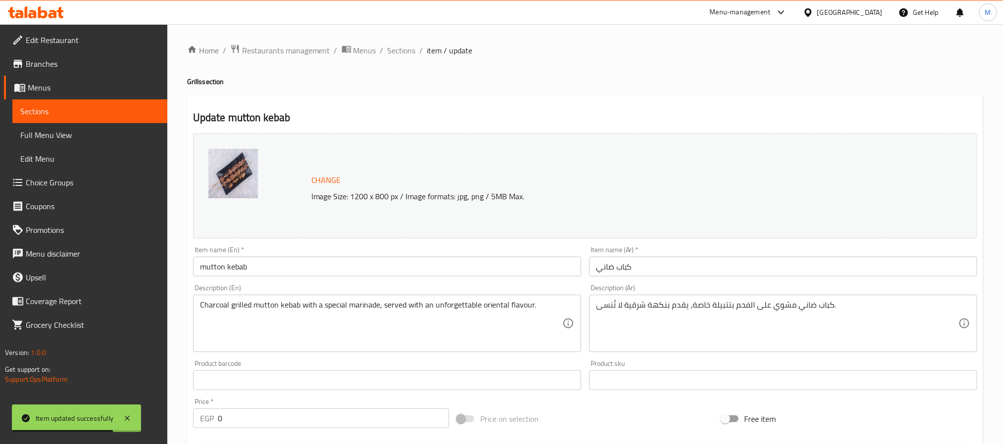
click at [293, 256] on div "Item name (En)   * mutton kebab Item name (En) *" at bounding box center [387, 261] width 388 height 30
drag, startPoint x: 295, startPoint y: 266, endPoint x: 291, endPoint y: 263, distance: 5.1
click at [291, 263] on input "mutton kebab" at bounding box center [387, 267] width 388 height 20
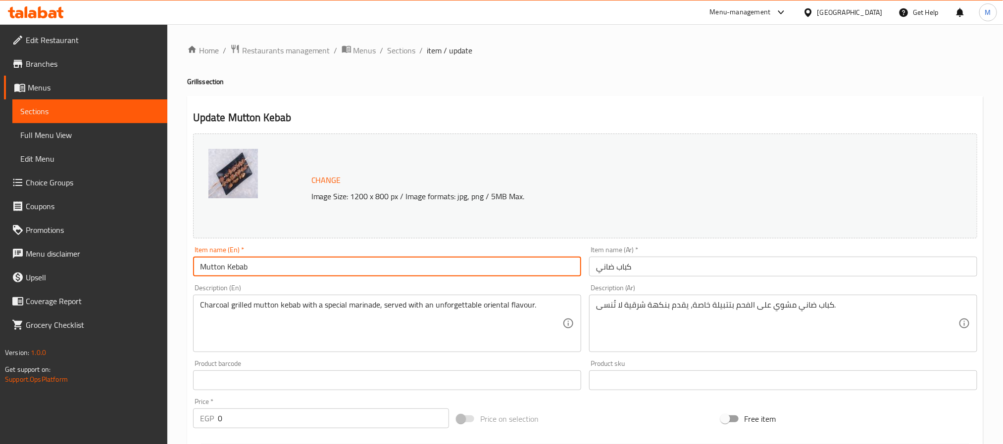
type input "Mutton Kebab"
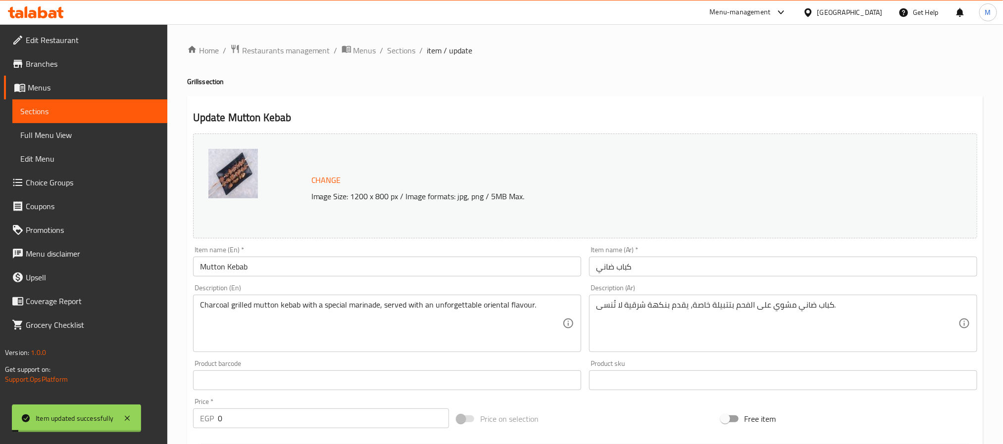
click at [401, 52] on span "Sections" at bounding box center [402, 51] width 28 height 12
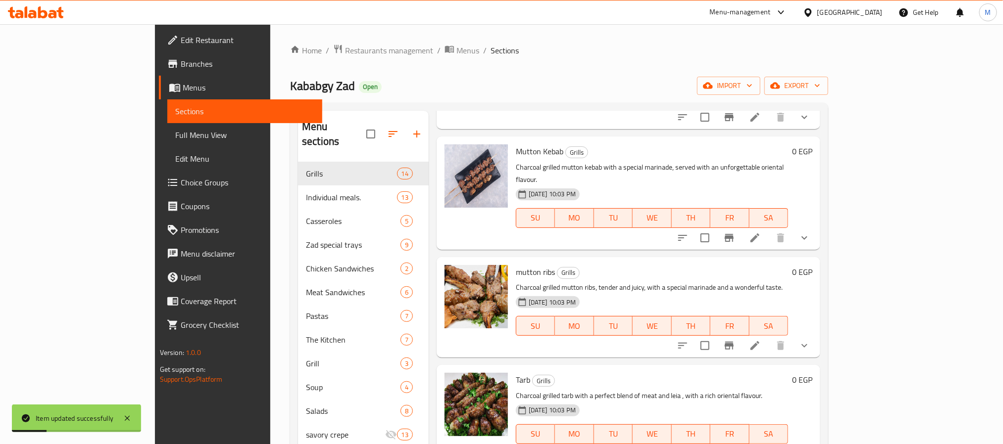
scroll to position [371, 0]
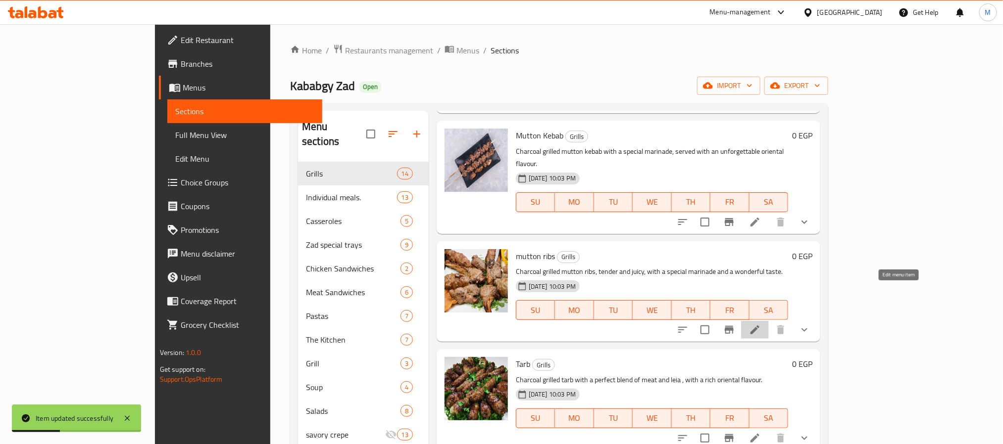
click at [761, 324] on icon at bounding box center [755, 330] width 12 height 12
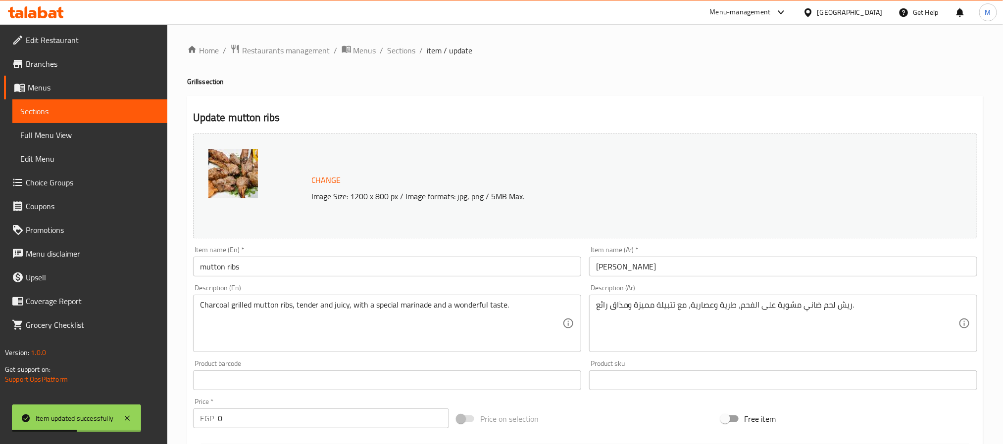
click at [437, 268] on input "mutton ribs" at bounding box center [387, 267] width 388 height 20
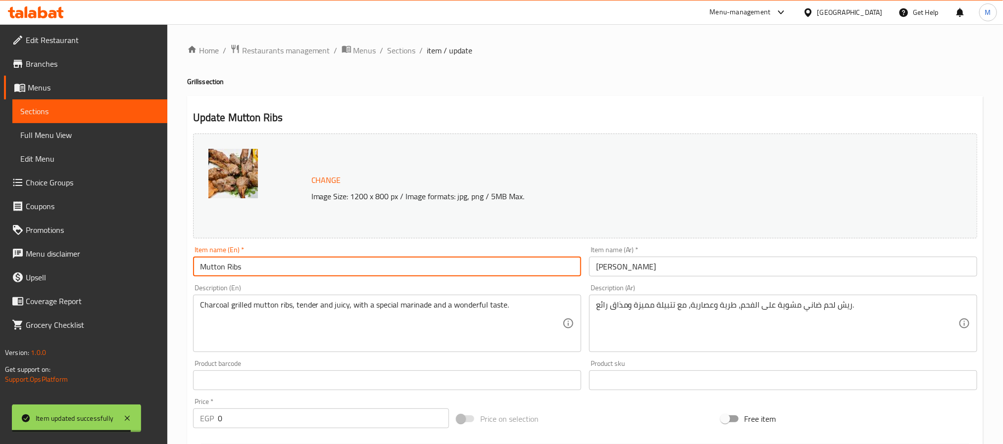
type input "Mutton Ribs"
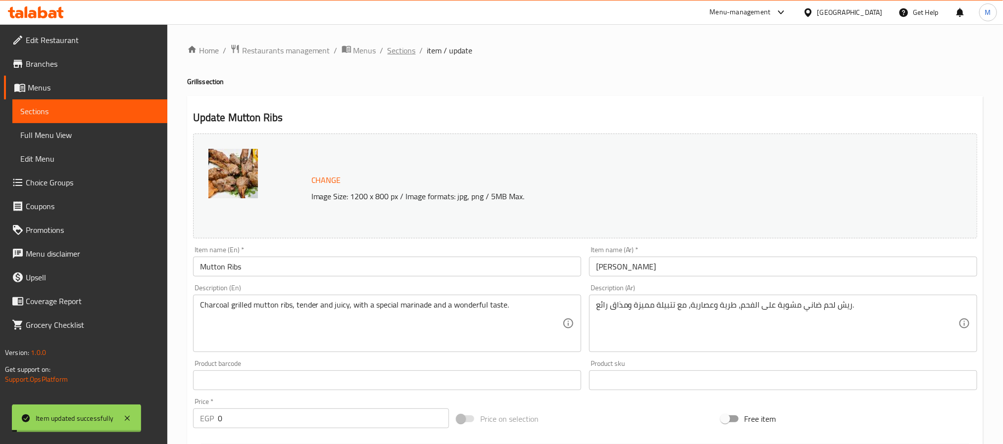
click at [404, 48] on span "Sections" at bounding box center [402, 51] width 28 height 12
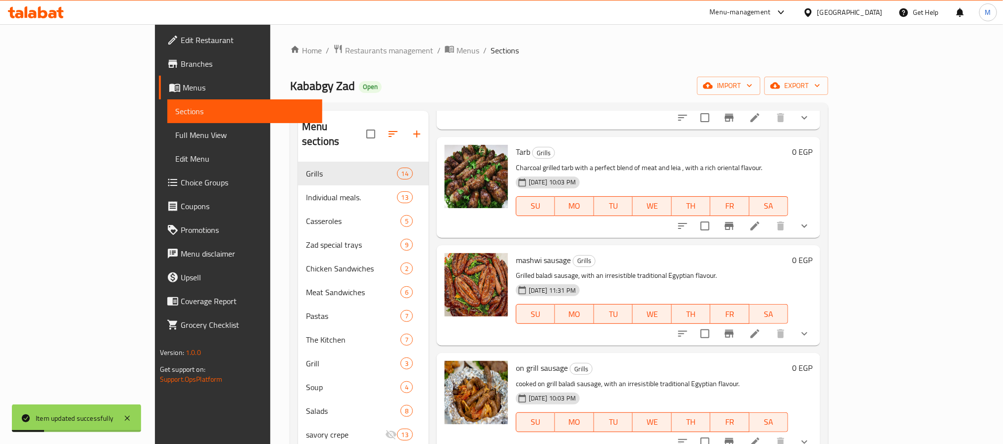
scroll to position [594, 0]
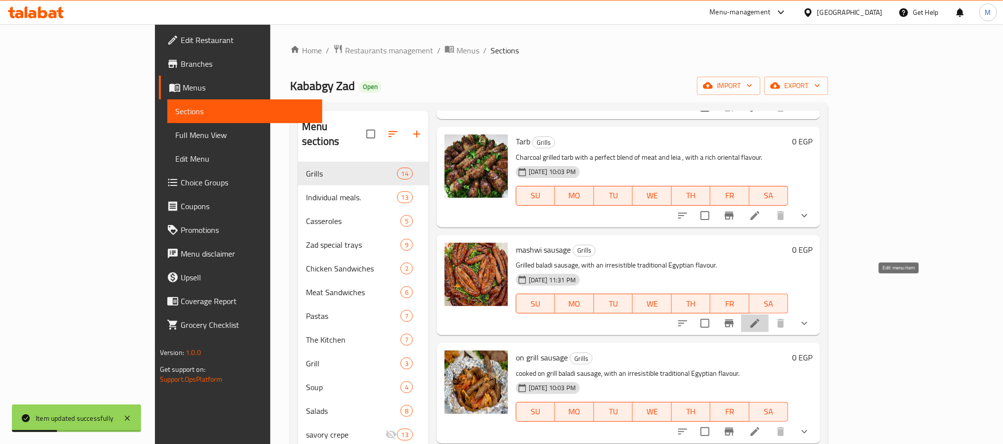
click at [761, 318] on icon at bounding box center [755, 324] width 12 height 12
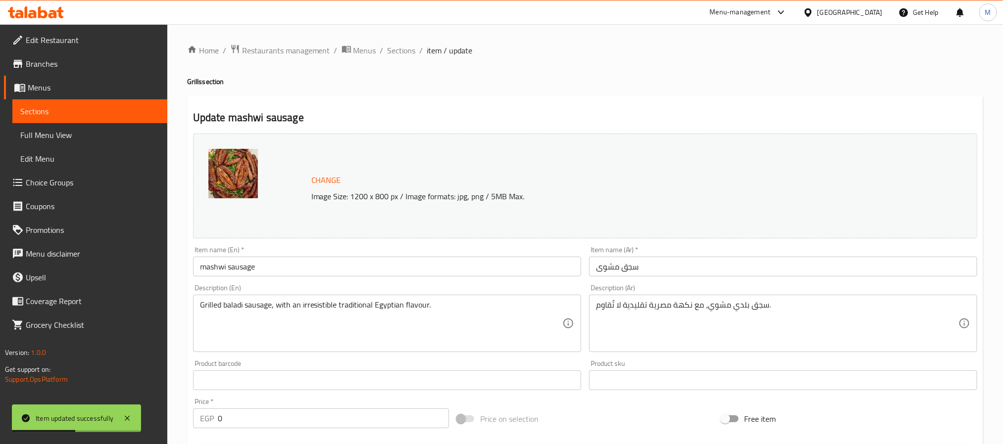
click at [210, 267] on input "mashwi sausage" at bounding box center [387, 267] width 388 height 20
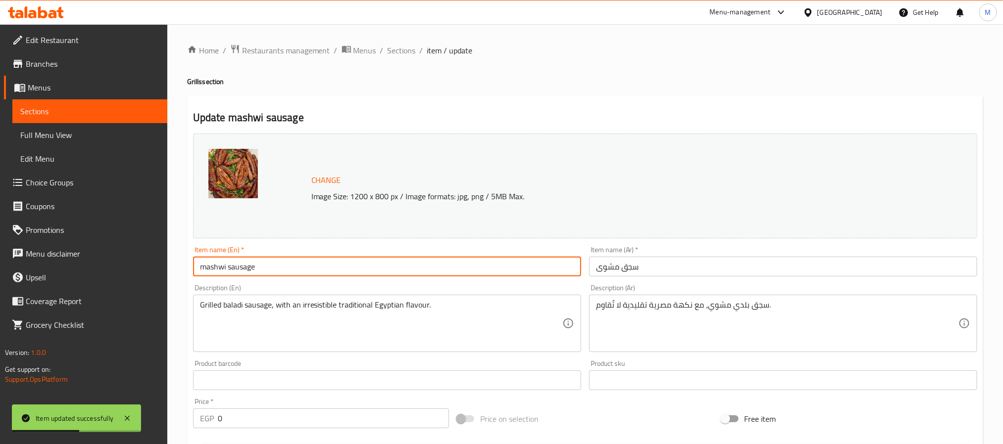
click at [210, 267] on input "mashwi sausage" at bounding box center [387, 267] width 388 height 20
type input "Grilled Sausage"
click at [210, 267] on input "Grilled Sausage" at bounding box center [387, 267] width 388 height 20
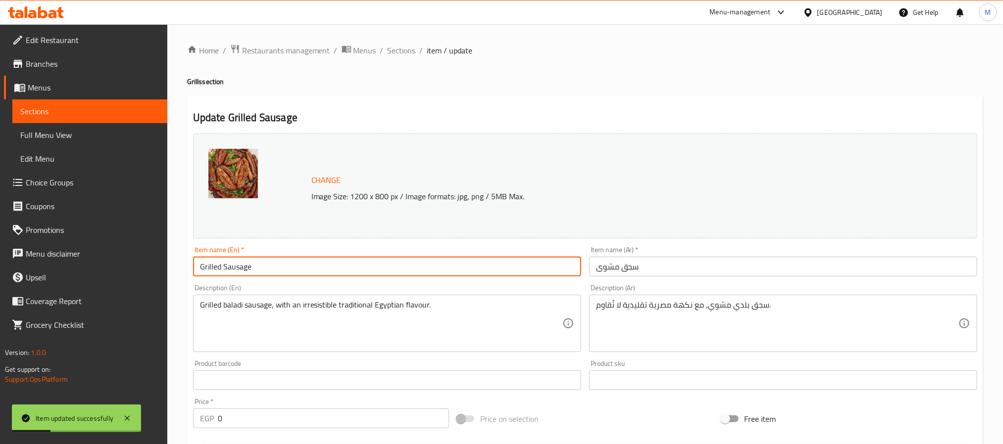
click at [404, 48] on span "Sections" at bounding box center [402, 51] width 28 height 12
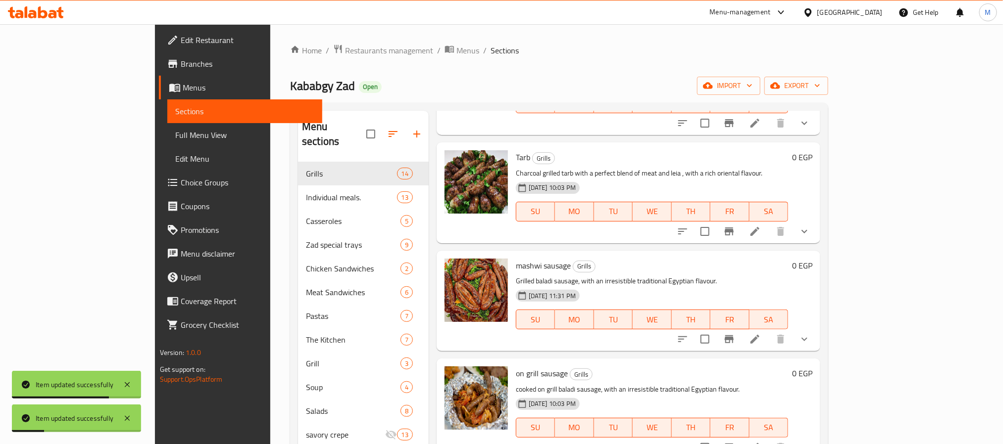
scroll to position [594, 0]
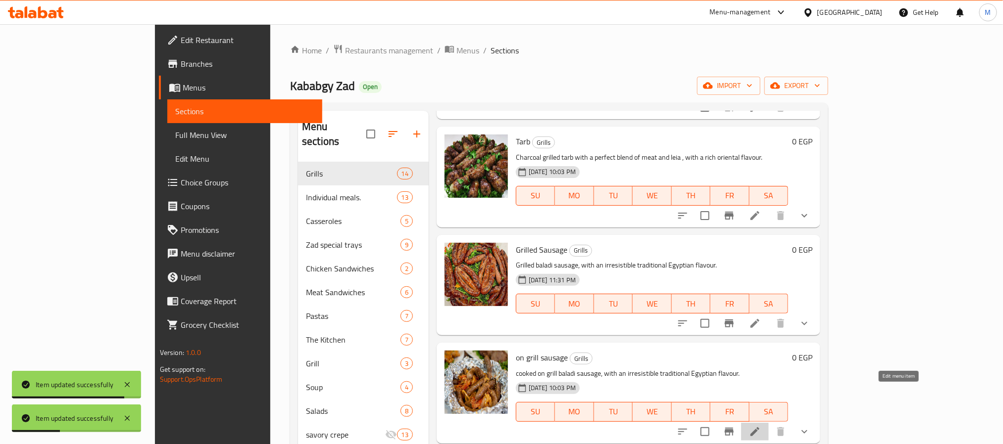
click at [761, 426] on icon at bounding box center [755, 432] width 12 height 12
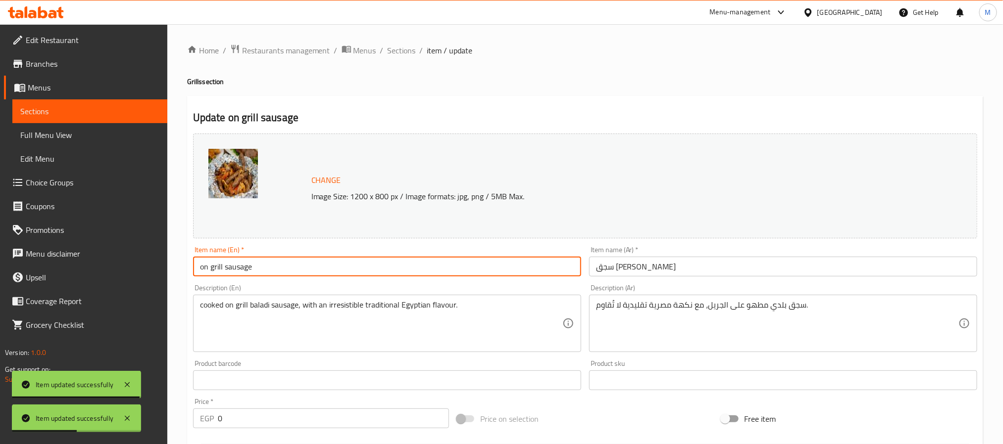
click at [263, 269] on input "on grill sausage" at bounding box center [387, 267] width 388 height 20
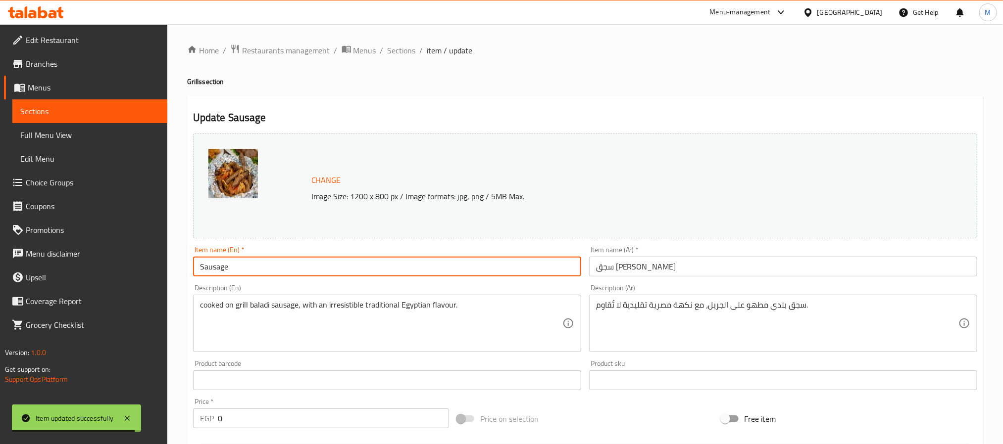
paste input "on grill"
type input "Sausage On Grill"
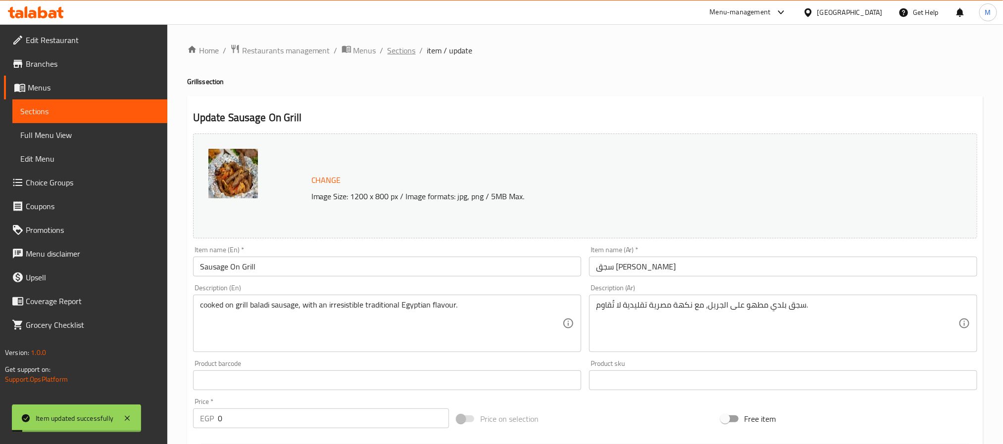
click at [402, 54] on span "Sections" at bounding box center [402, 51] width 28 height 12
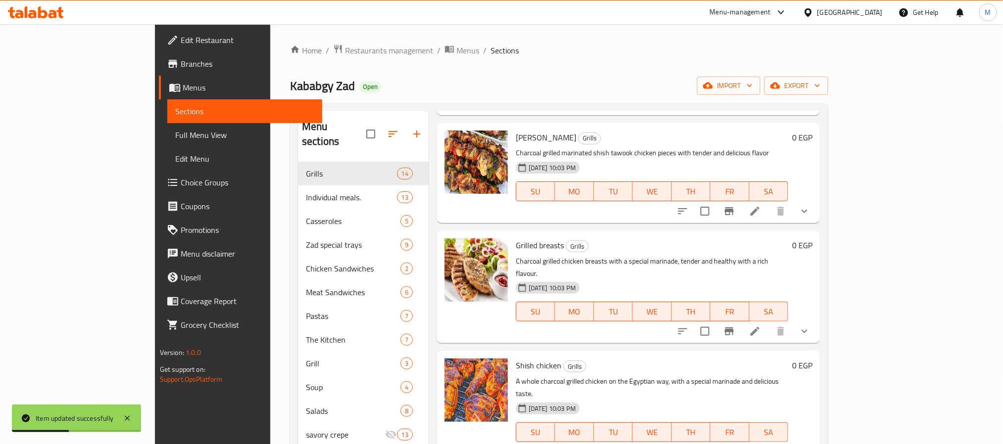
scroll to position [965, 0]
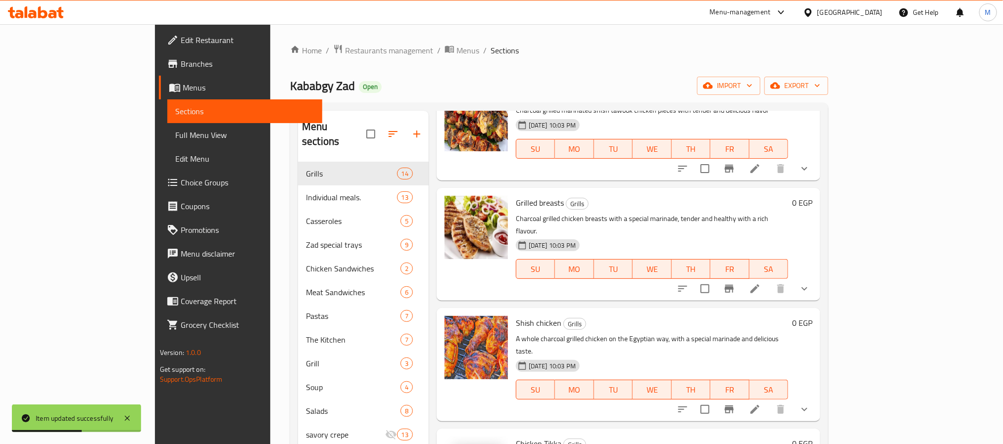
click at [761, 283] on icon at bounding box center [755, 289] width 12 height 12
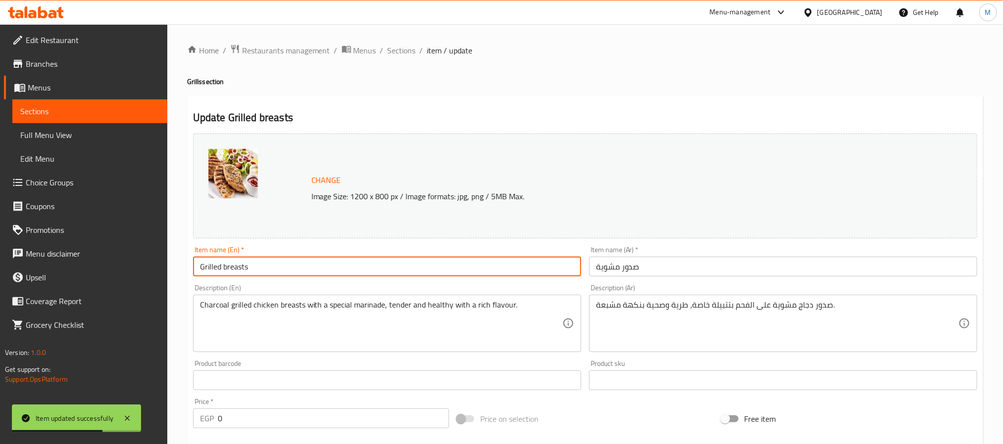
click at [259, 275] on input "Grilled breasts" at bounding box center [387, 267] width 388 height 20
type input "Grilled Breasts"
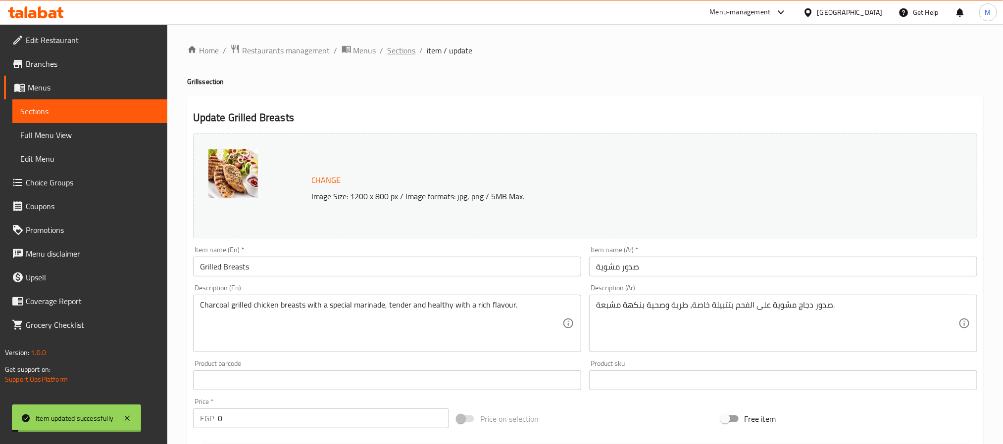
click at [406, 51] on span "Sections" at bounding box center [402, 51] width 28 height 12
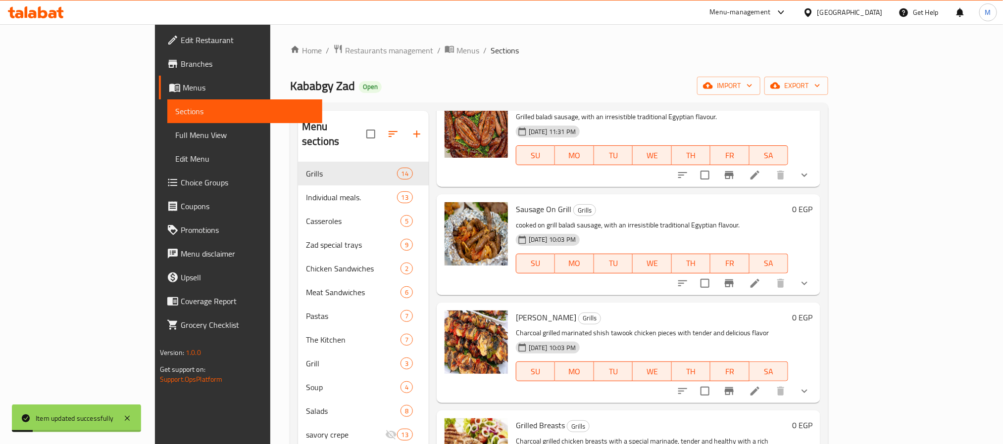
scroll to position [965, 0]
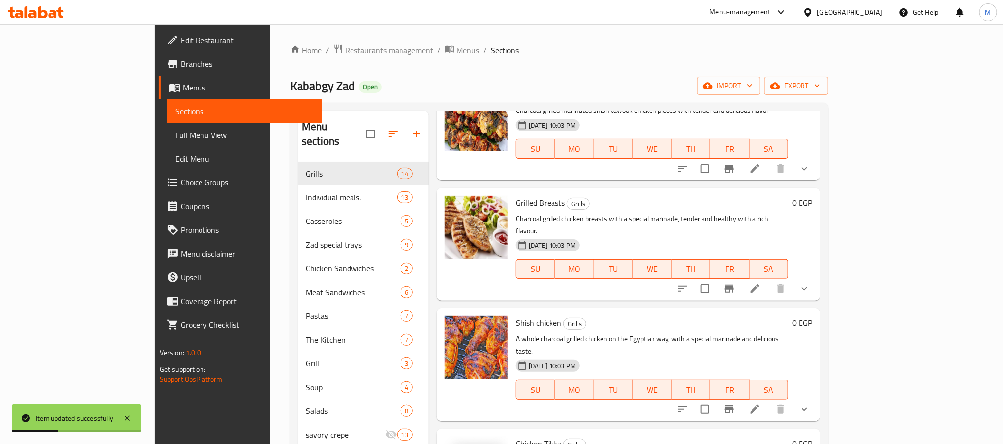
click at [769, 401] on li at bounding box center [755, 410] width 28 height 18
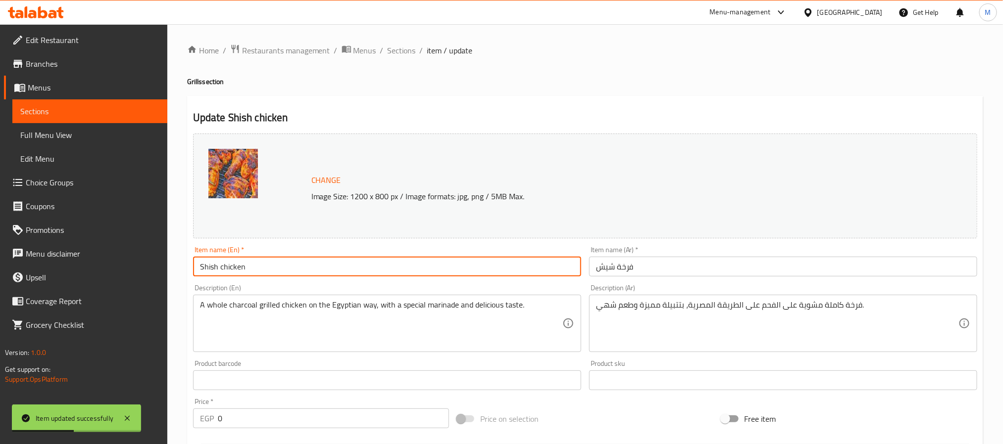
click at [379, 267] on input "Shish chicken" at bounding box center [387, 267] width 388 height 20
type input "Shish Chicken"
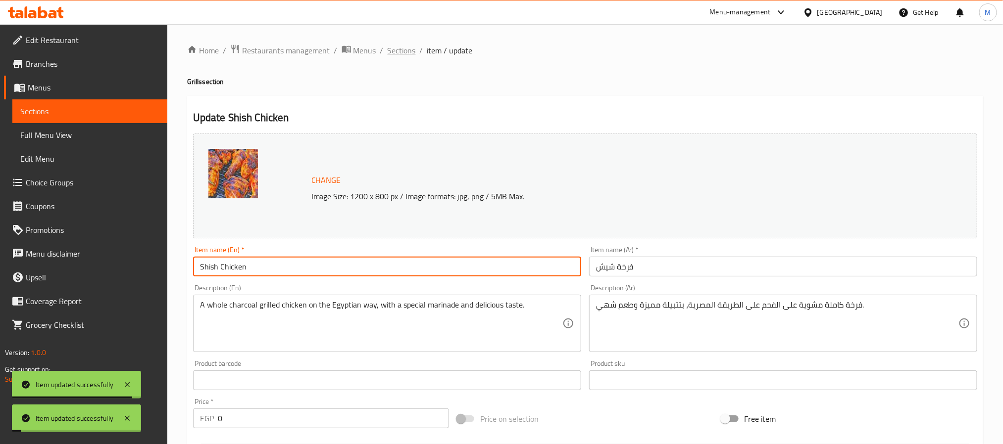
click at [407, 51] on span "Sections" at bounding box center [402, 51] width 28 height 12
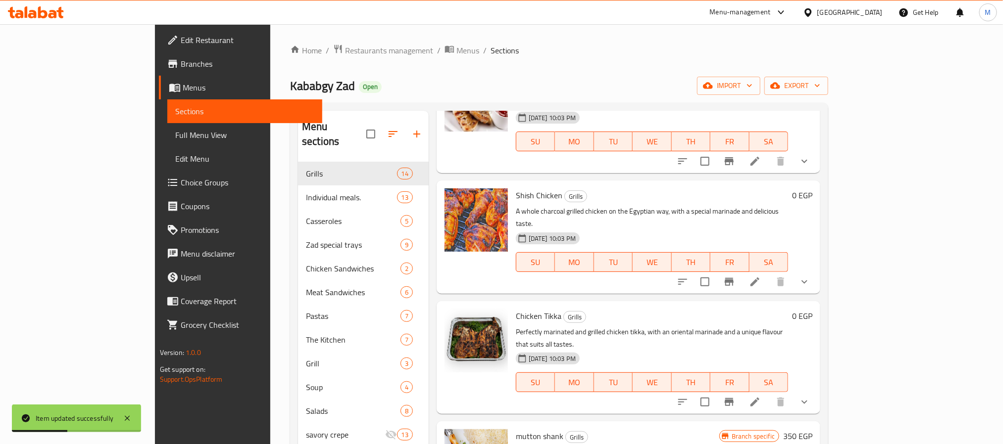
scroll to position [139, 0]
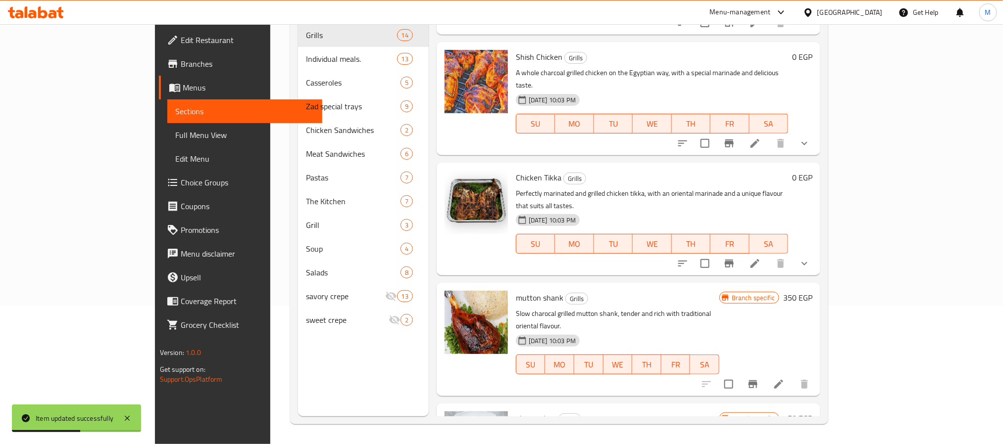
click at [792, 376] on li at bounding box center [779, 385] width 28 height 18
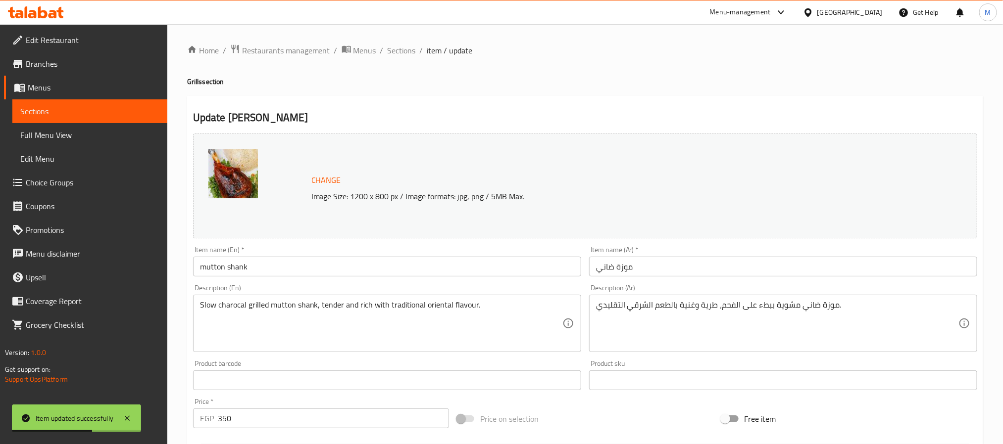
click at [292, 265] on div "Home / Restaurants management / Menus / Sections / item / update Grills section…" at bounding box center [585, 369] width 796 height 650
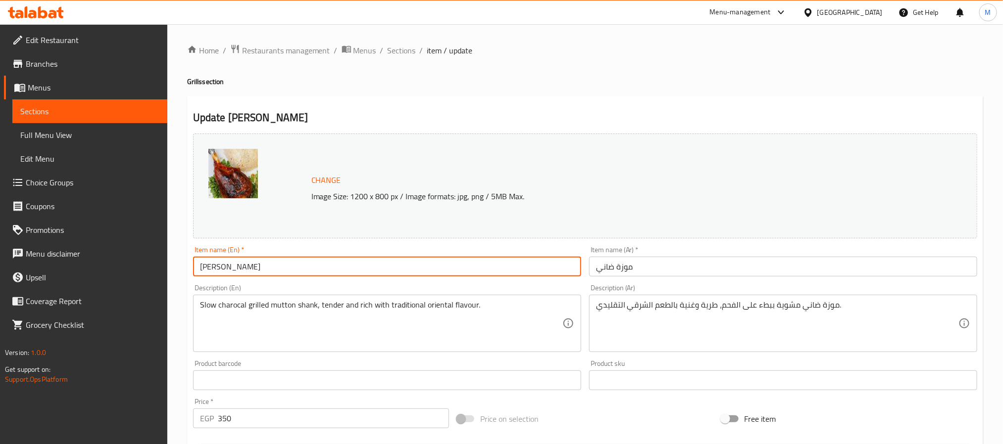
type input "[PERSON_NAME]"
click at [407, 53] on span "Sections" at bounding box center [402, 51] width 28 height 12
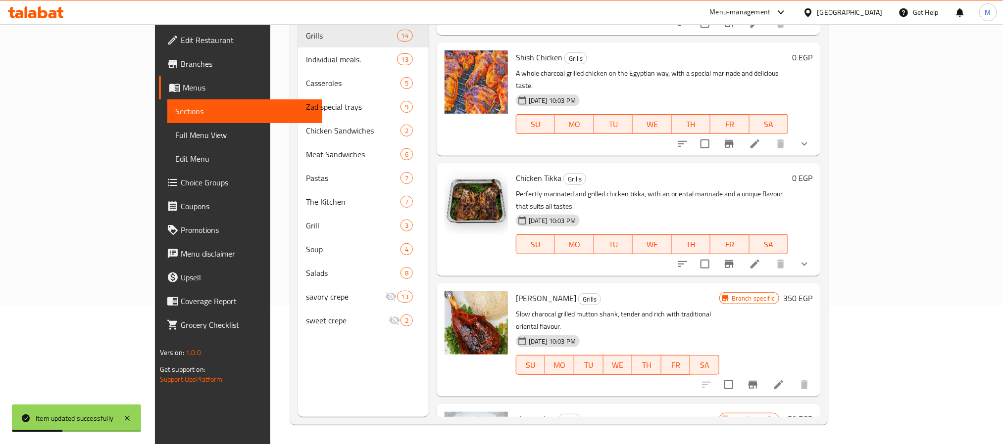
scroll to position [139, 0]
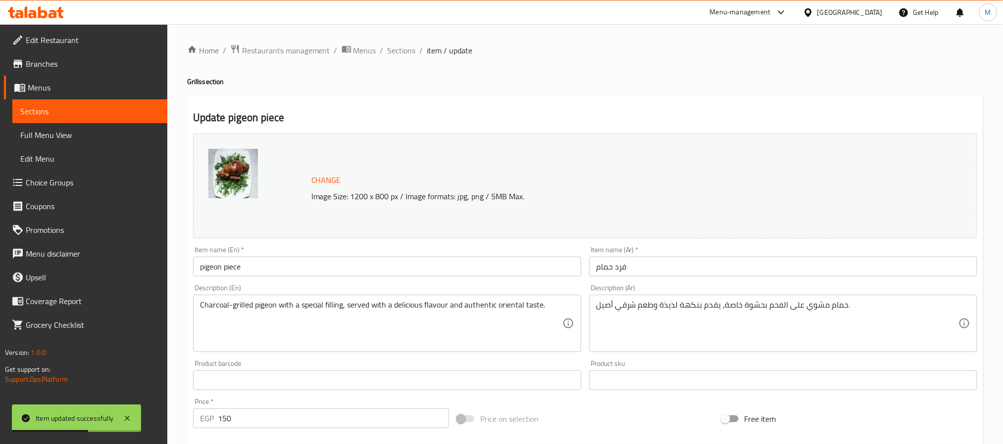
click at [484, 254] on div "Item name (En)   * pigeon piece Item name (En) *" at bounding box center [387, 261] width 388 height 30
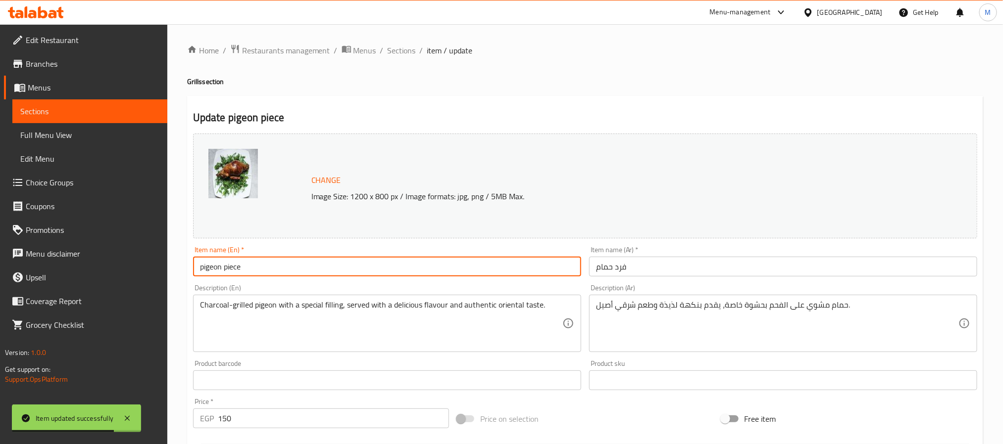
drag, startPoint x: 487, startPoint y: 266, endPoint x: 492, endPoint y: 269, distance: 5.1
click at [486, 266] on input "pigeon piece" at bounding box center [387, 267] width 388 height 20
type input "Pigeon Piece"
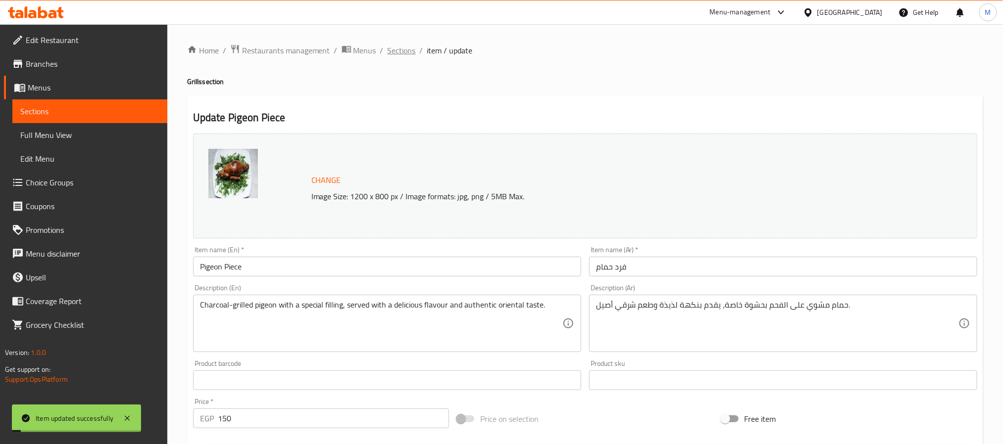
click at [399, 50] on span "Sections" at bounding box center [402, 51] width 28 height 12
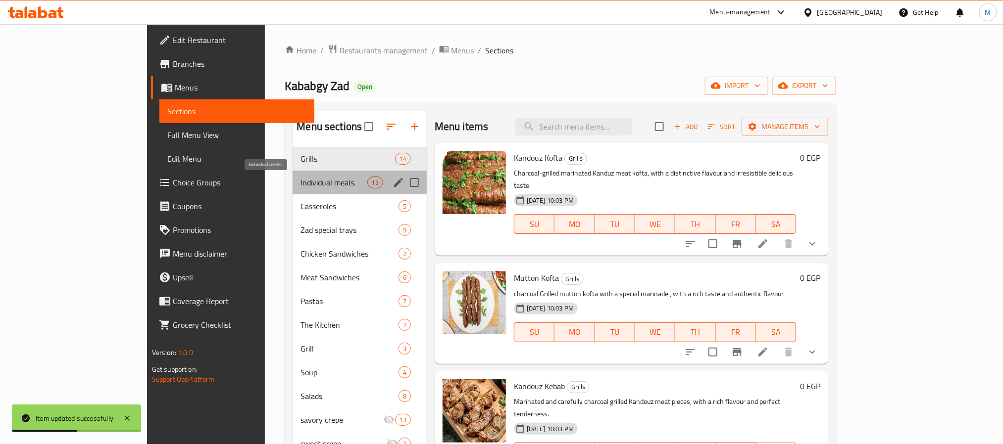
click at [300, 185] on span "Individual meals." at bounding box center [333, 183] width 66 height 12
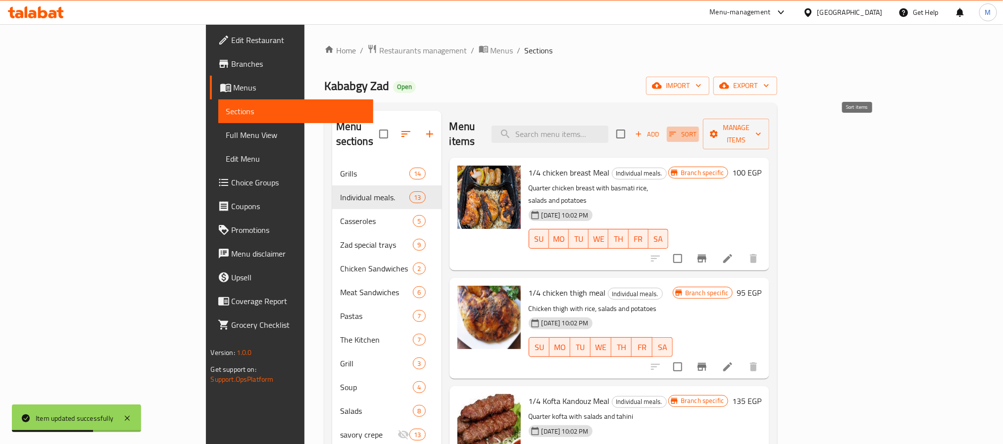
click at [699, 134] on button "Sort" at bounding box center [683, 134] width 32 height 15
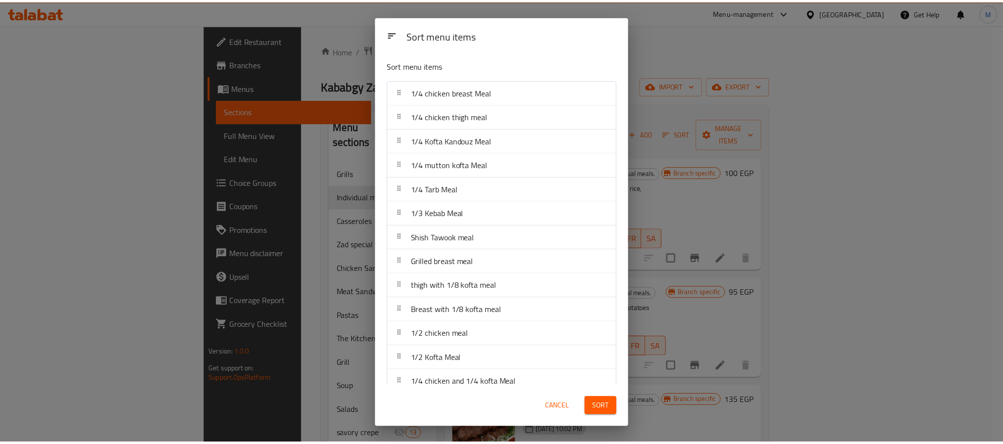
scroll to position [16, 0]
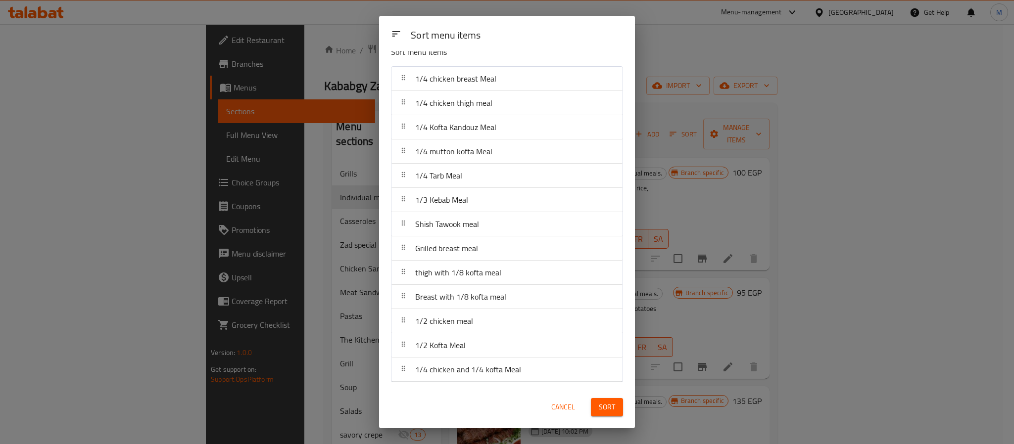
click at [570, 407] on span "Cancel" at bounding box center [563, 407] width 24 height 12
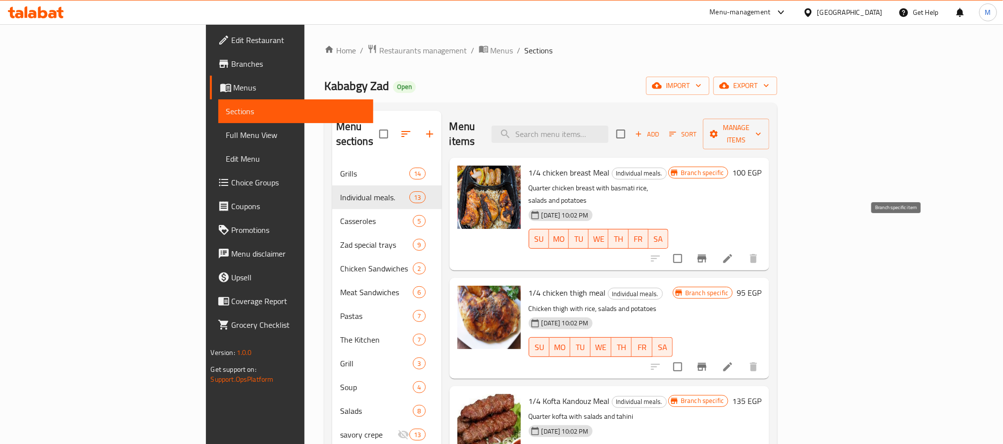
click at [714, 247] on button "Branch-specific-item" at bounding box center [702, 259] width 24 height 24
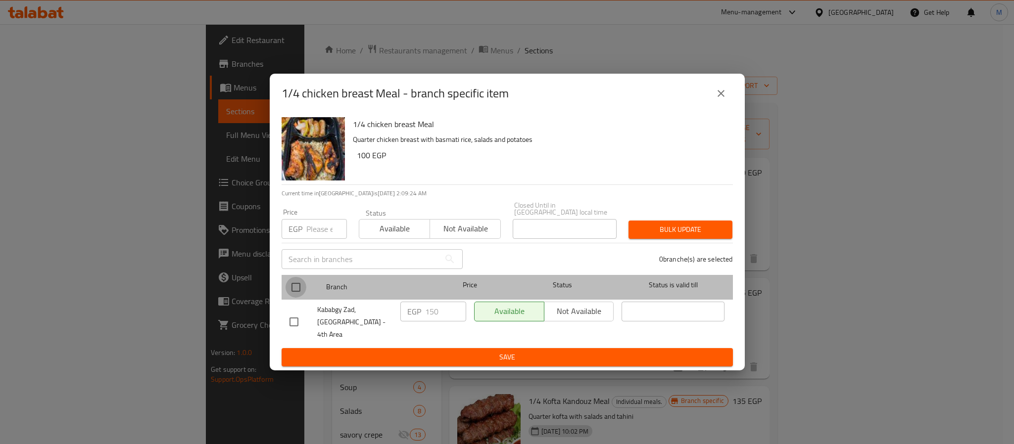
click at [300, 290] on input "checkbox" at bounding box center [296, 287] width 21 height 21
checkbox input "true"
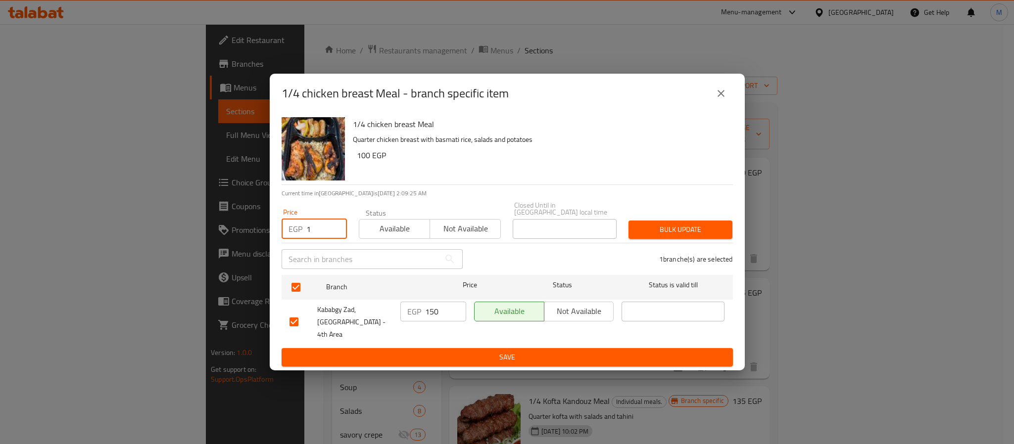
click at [327, 236] on input "1" at bounding box center [326, 229] width 41 height 20
type input "160"
drag, startPoint x: 681, startPoint y: 234, endPoint x: 526, endPoint y: 145, distance: 179.5
click at [682, 234] on span "Bulk update" at bounding box center [680, 230] width 88 height 12
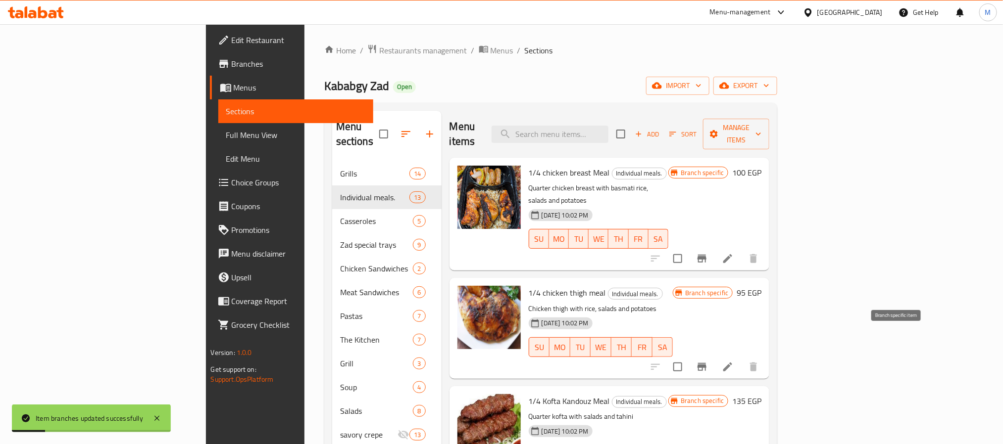
click at [706, 363] on icon "Branch-specific-item" at bounding box center [701, 367] width 9 height 8
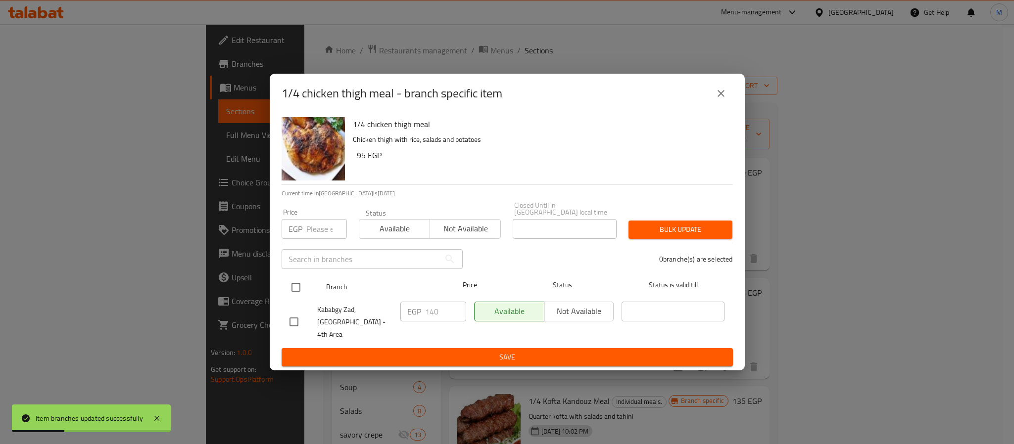
click at [293, 287] on input "checkbox" at bounding box center [296, 287] width 21 height 21
checkbox input "true"
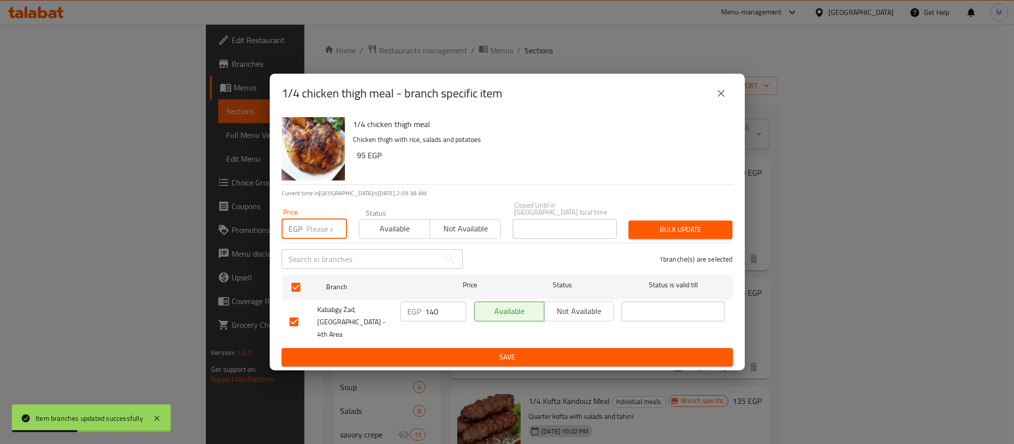
click at [309, 237] on input "number" at bounding box center [326, 229] width 41 height 20
type input "135"
click at [670, 233] on span "Bulk update" at bounding box center [680, 230] width 88 height 12
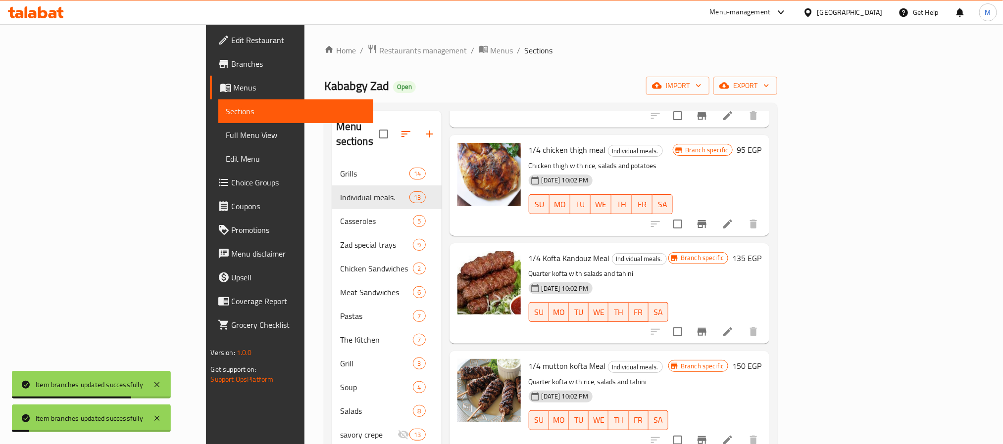
scroll to position [148, 0]
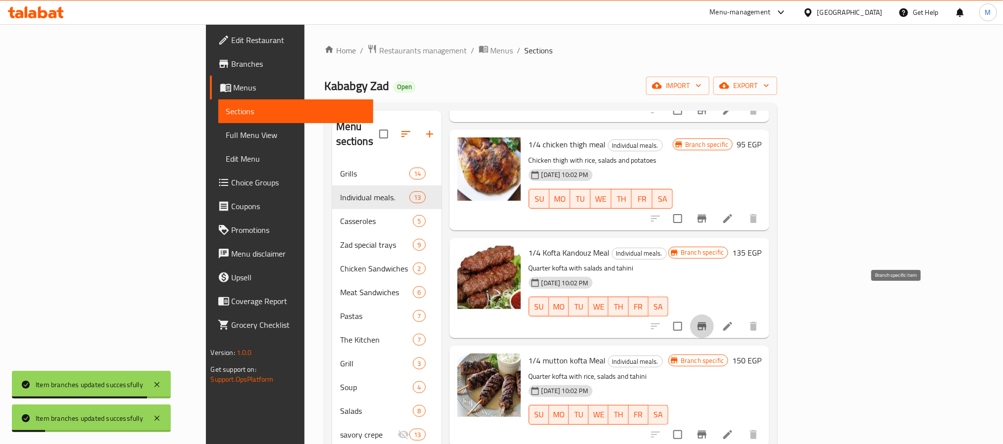
click at [706, 323] on icon "Branch-specific-item" at bounding box center [701, 327] width 9 height 8
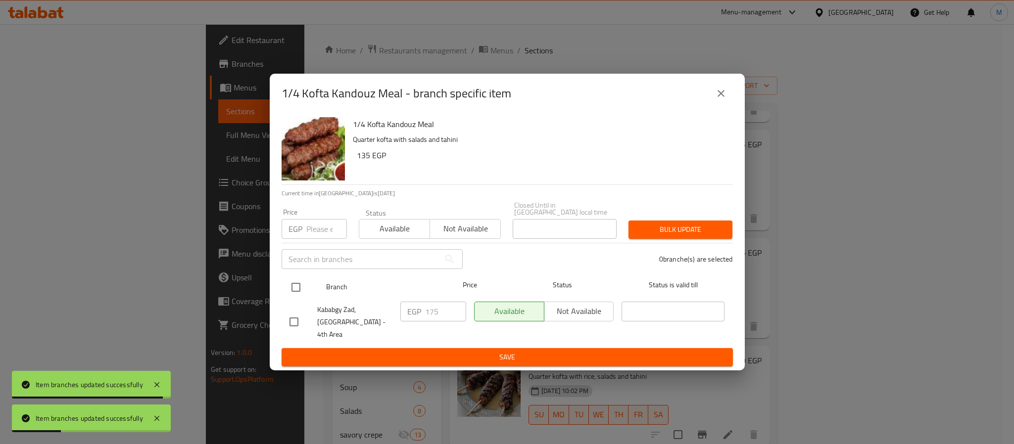
click at [293, 287] on input "checkbox" at bounding box center [296, 287] width 21 height 21
checkbox input "true"
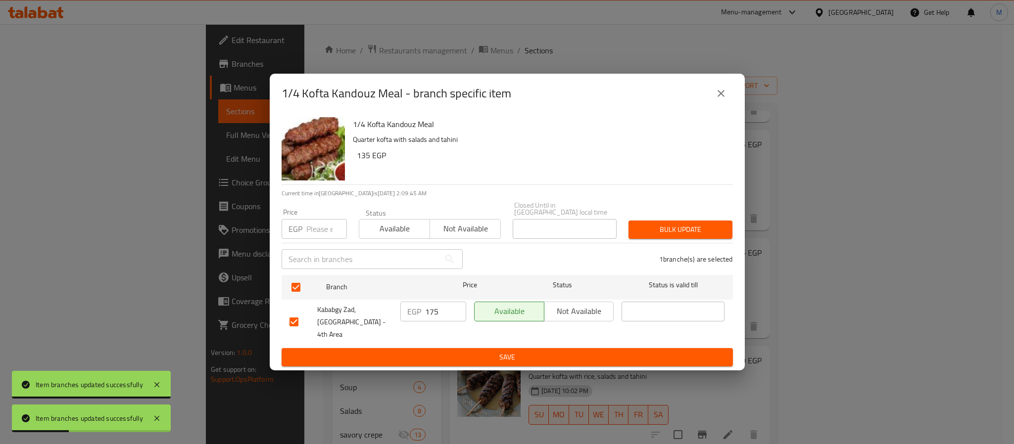
click at [315, 223] on input "number" at bounding box center [326, 229] width 41 height 20
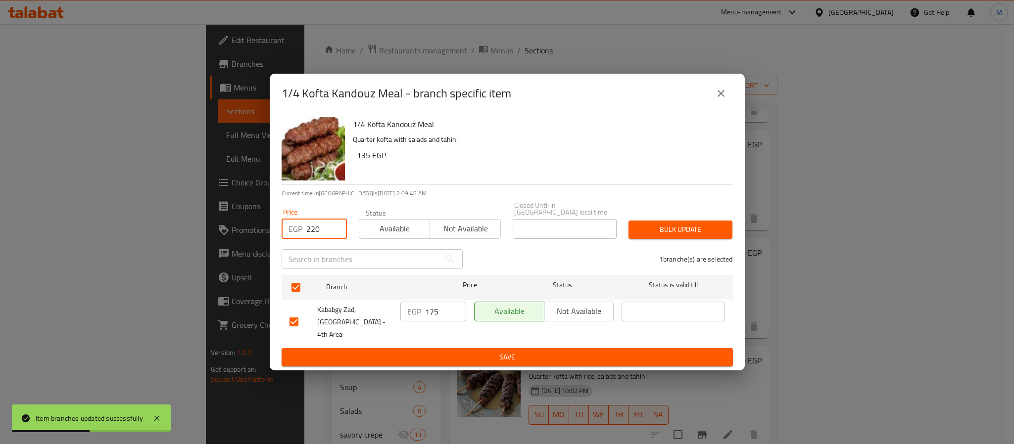
type input "220"
click at [702, 236] on span "Bulk update" at bounding box center [680, 230] width 88 height 12
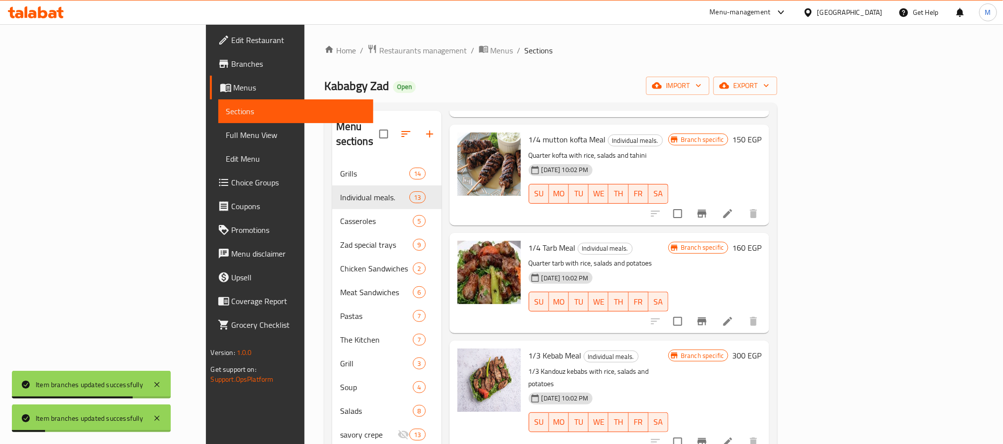
scroll to position [371, 0]
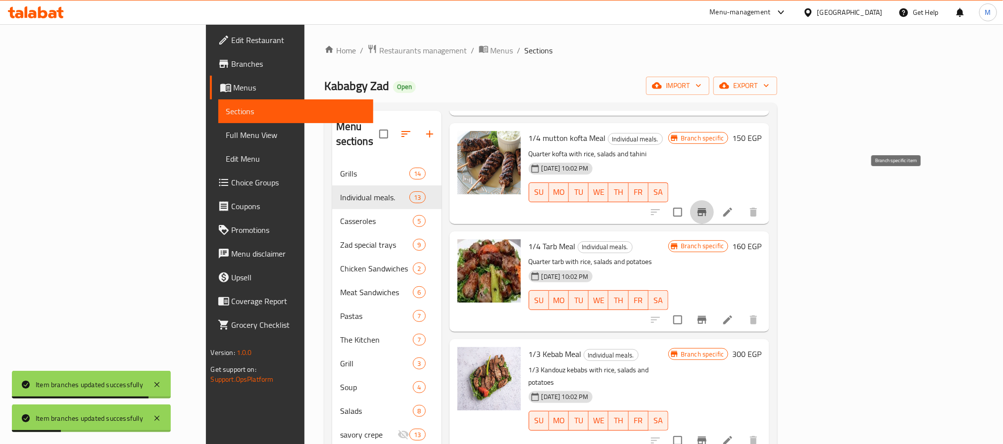
click at [706, 208] on icon "Branch-specific-item" at bounding box center [701, 212] width 9 height 8
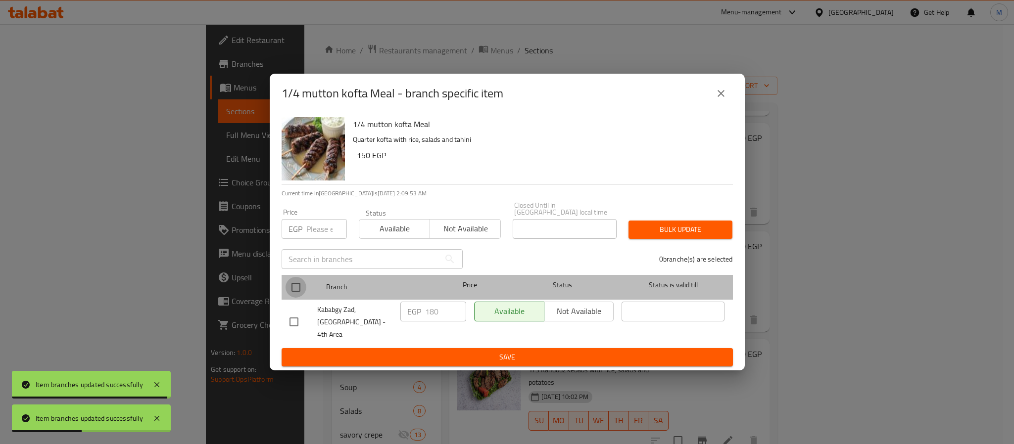
click at [291, 286] on input "checkbox" at bounding box center [296, 287] width 21 height 21
checkbox input "true"
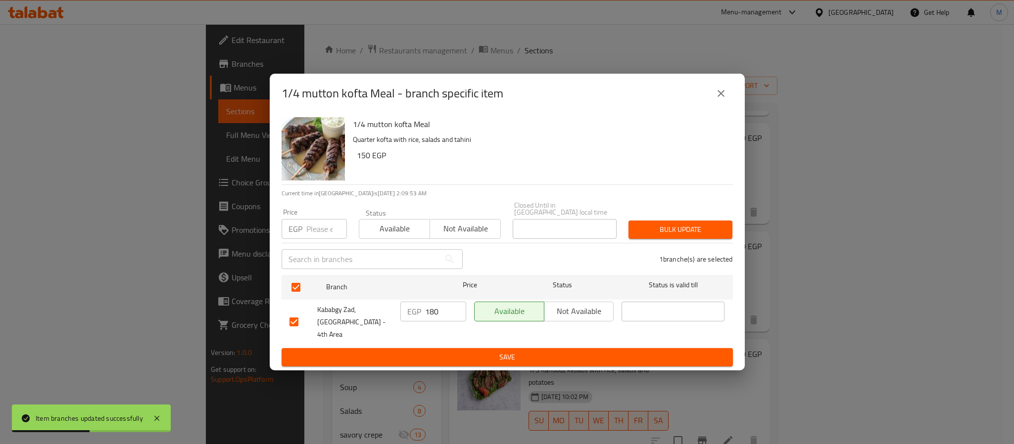
click at [317, 238] on input "number" at bounding box center [326, 229] width 41 height 20
type input "230"
click at [658, 236] on span "Bulk update" at bounding box center [680, 230] width 88 height 12
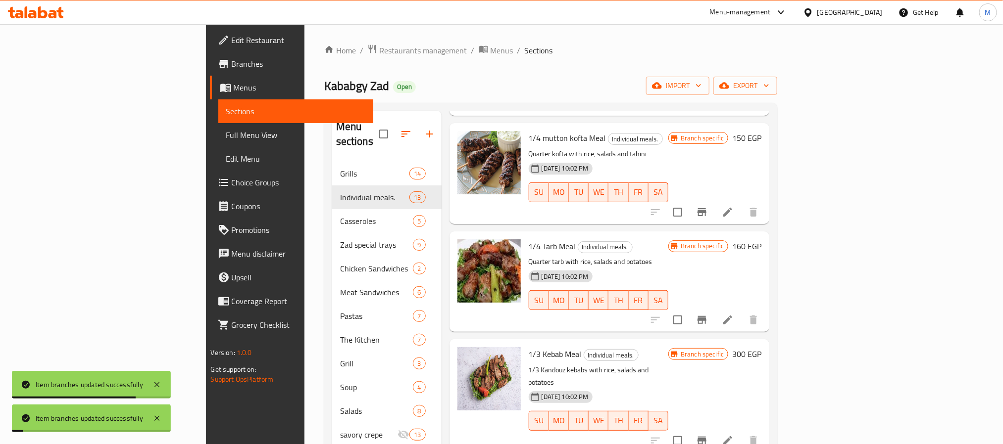
scroll to position [445, 0]
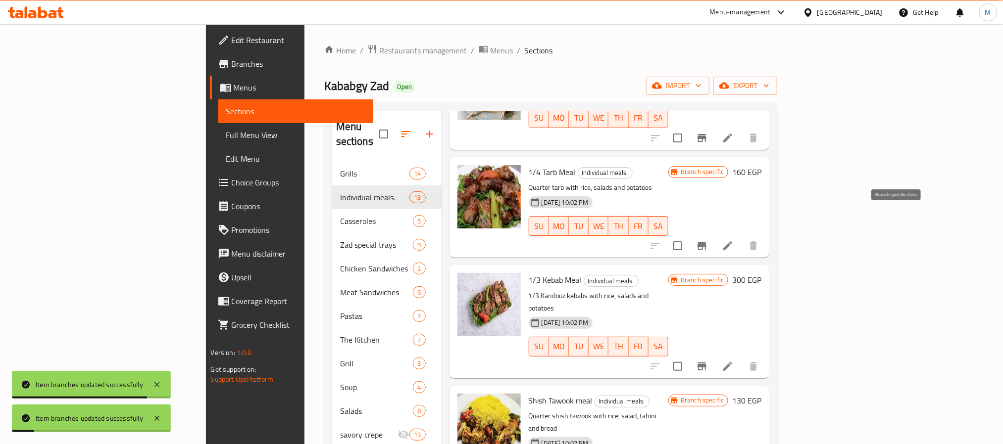
click at [714, 234] on button "Branch-specific-item" at bounding box center [702, 246] width 24 height 24
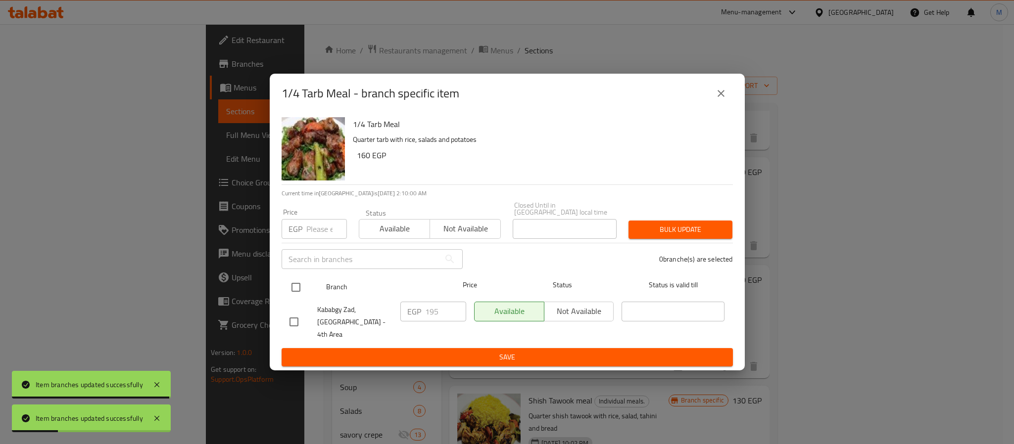
click at [297, 287] on input "checkbox" at bounding box center [296, 287] width 21 height 21
checkbox input "true"
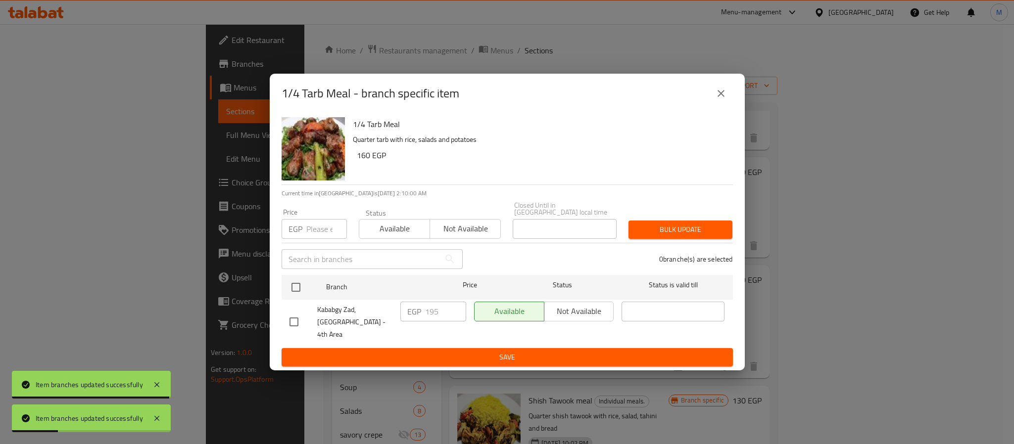
checkbox input "true"
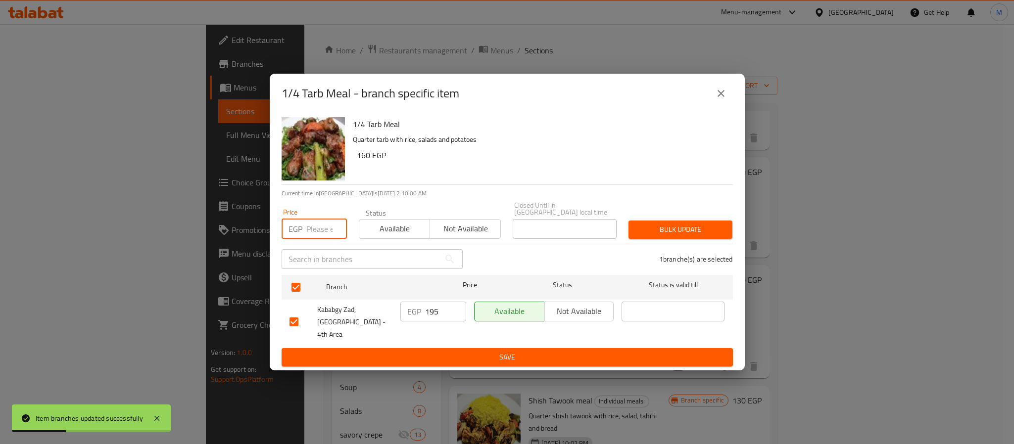
click at [339, 228] on input "number" at bounding box center [326, 229] width 41 height 20
type input "240"
click at [669, 236] on span "Bulk update" at bounding box center [680, 230] width 88 height 12
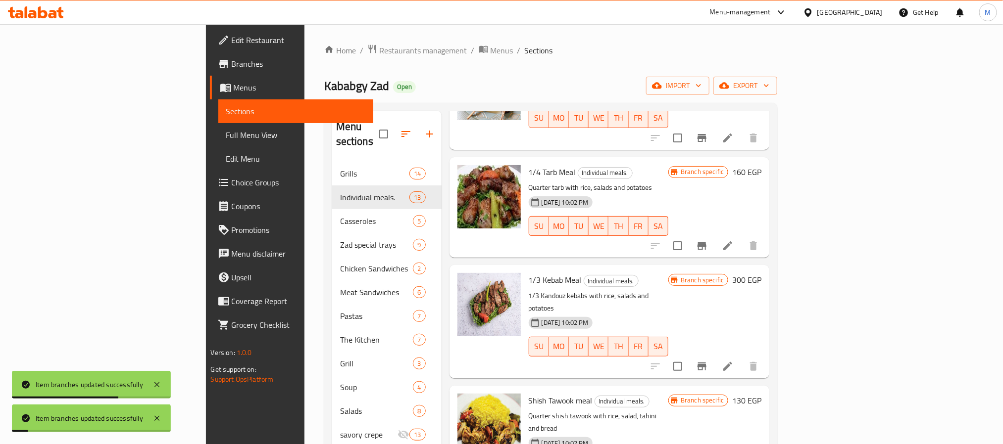
scroll to position [594, 0]
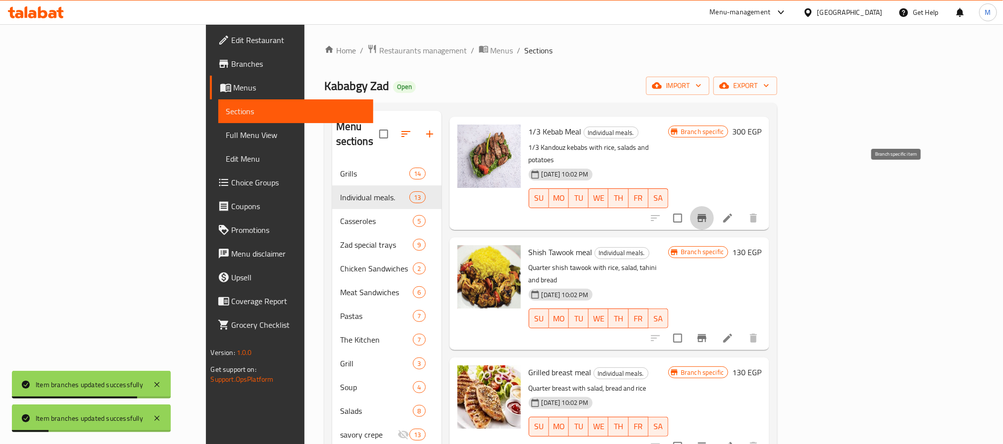
click at [714, 206] on button "Branch-specific-item" at bounding box center [702, 218] width 24 height 24
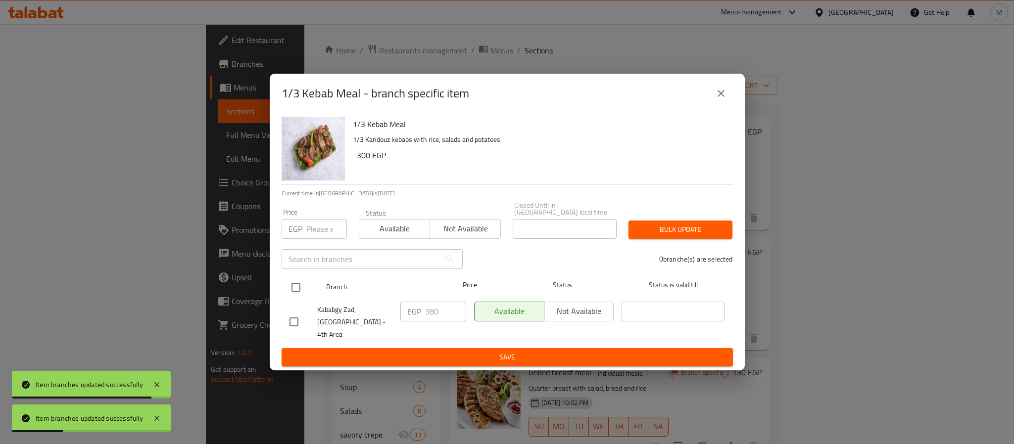
click at [299, 291] on input "checkbox" at bounding box center [296, 287] width 21 height 21
checkbox input "true"
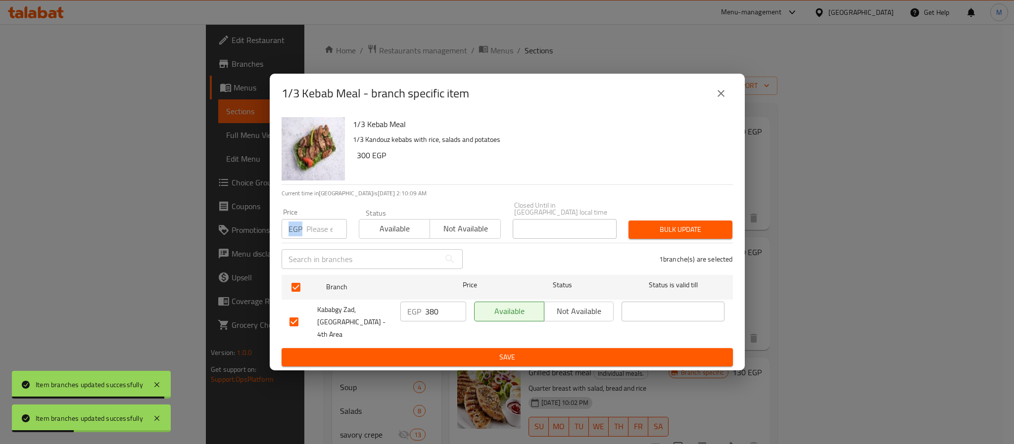
click at [318, 241] on div "Price EGP Price" at bounding box center [314, 224] width 77 height 42
click at [322, 233] on input "number" at bounding box center [326, 229] width 41 height 20
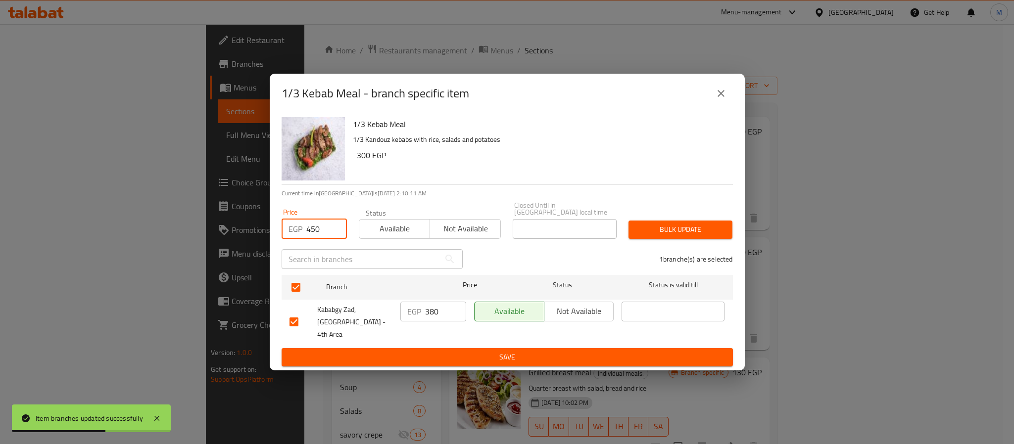
type input "450"
click at [647, 231] on span "Bulk update" at bounding box center [680, 230] width 88 height 12
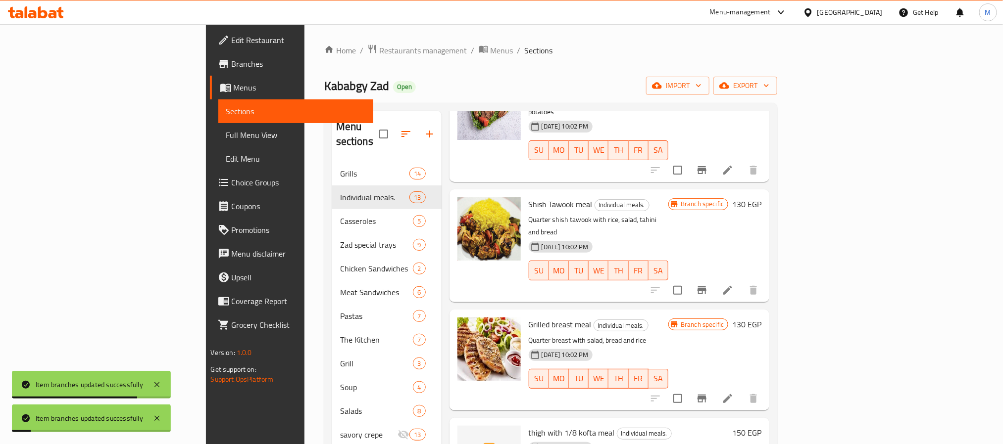
scroll to position [668, 0]
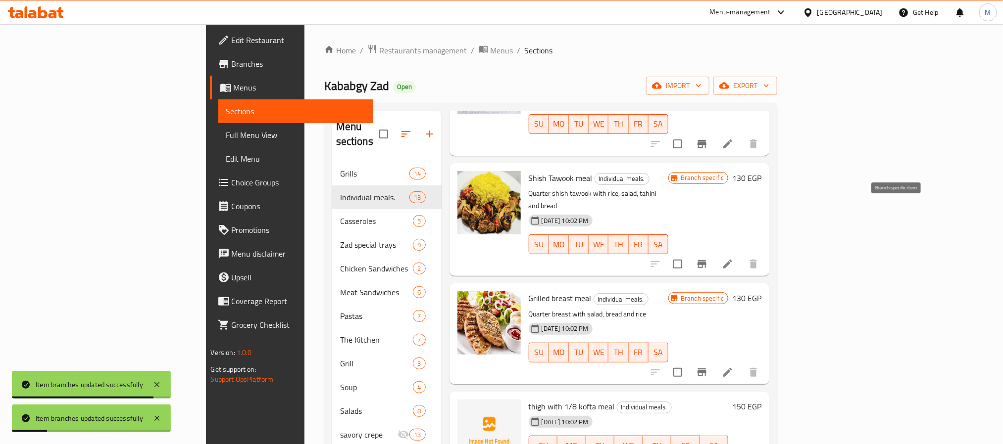
click at [706, 260] on icon "Branch-specific-item" at bounding box center [701, 264] width 9 height 8
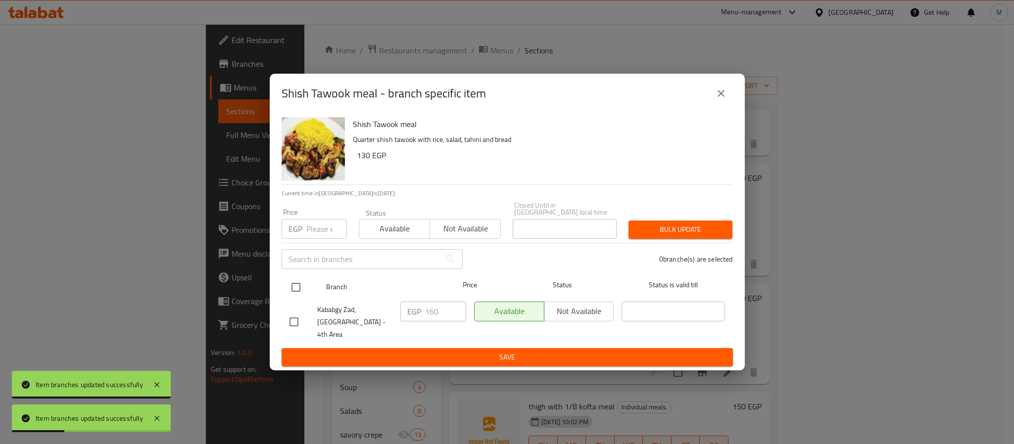
click at [287, 286] on input "checkbox" at bounding box center [296, 287] width 21 height 21
checkbox input "true"
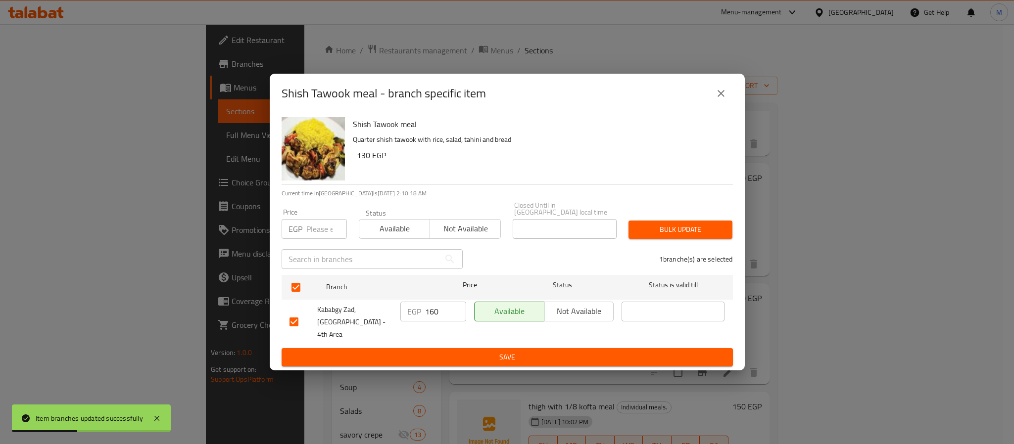
click at [312, 231] on input "number" at bounding box center [326, 229] width 41 height 20
type input "195"
click at [646, 229] on span "Bulk update" at bounding box center [680, 230] width 88 height 12
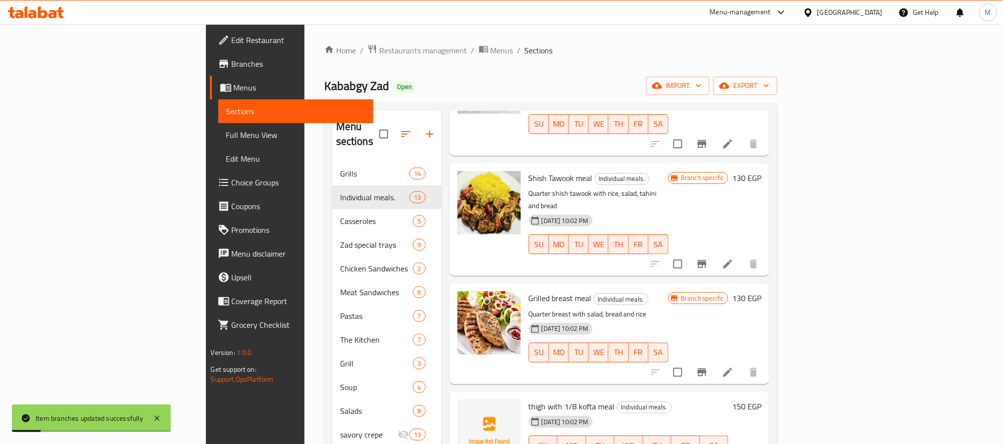
click at [706, 369] on icon "Branch-specific-item" at bounding box center [701, 373] width 9 height 8
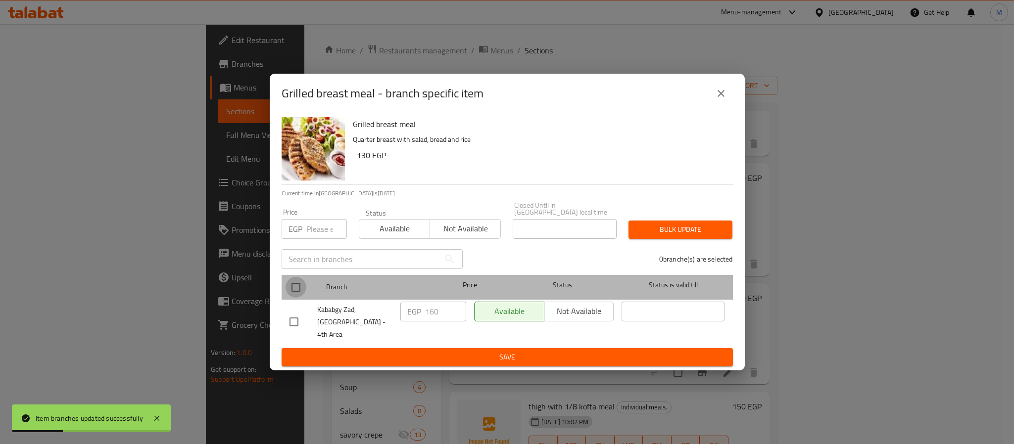
drag, startPoint x: 297, startPoint y: 292, endPoint x: 300, endPoint y: 270, distance: 22.5
click at [297, 291] on input "checkbox" at bounding box center [296, 287] width 21 height 21
checkbox input "true"
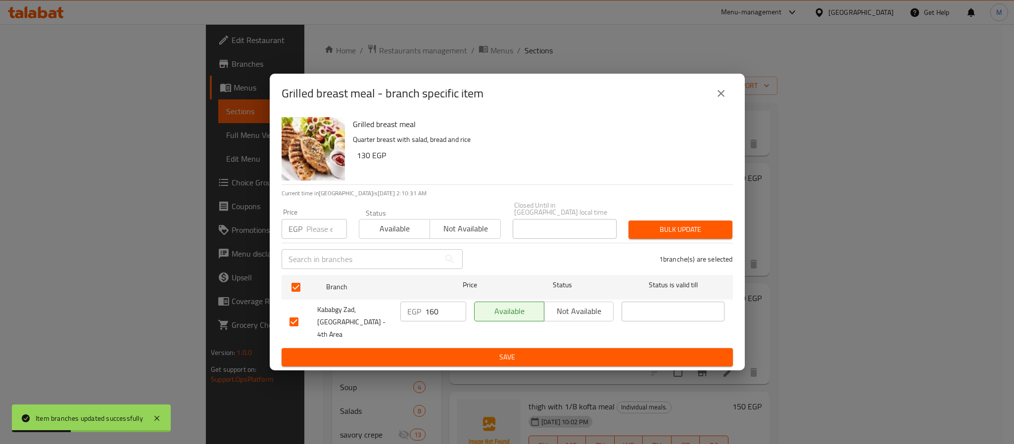
click at [318, 232] on input "number" at bounding box center [326, 229] width 41 height 20
type input "1"
type input "4"
type input "195"
click at [643, 233] on span "Bulk update" at bounding box center [680, 230] width 88 height 12
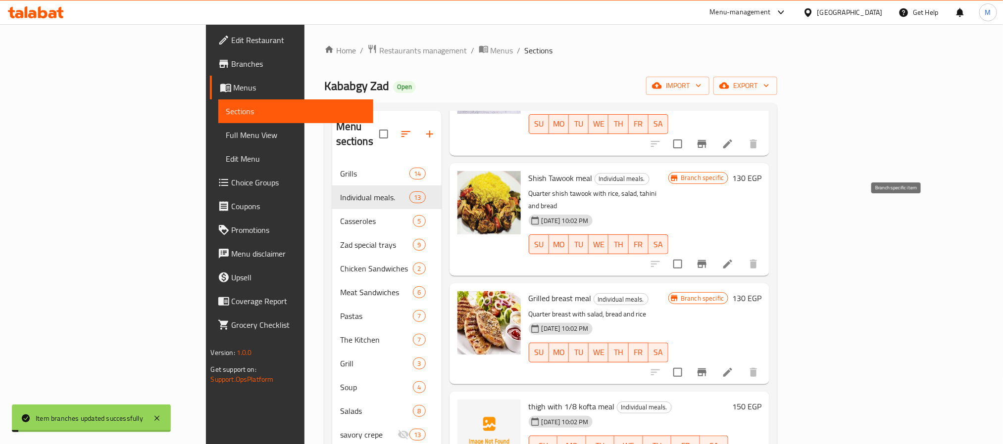
click at [706, 260] on icon "Branch-specific-item" at bounding box center [701, 264] width 9 height 8
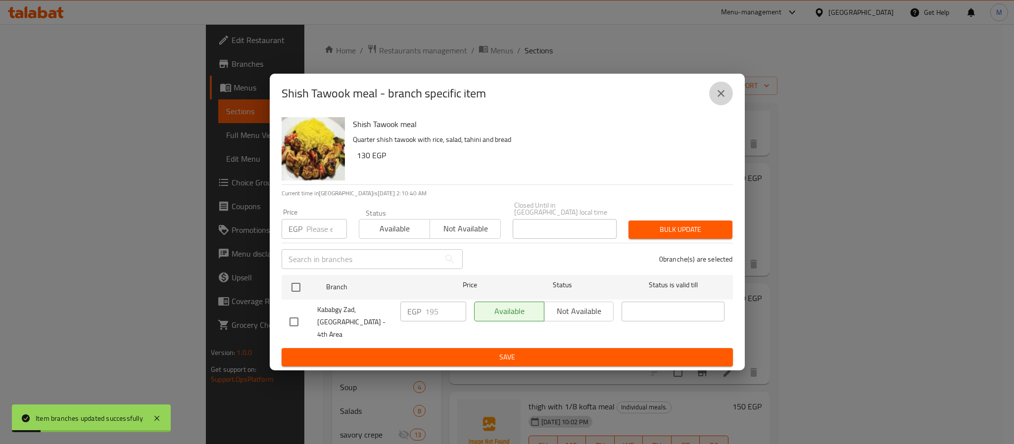
click at [725, 99] on icon "close" at bounding box center [721, 94] width 12 height 12
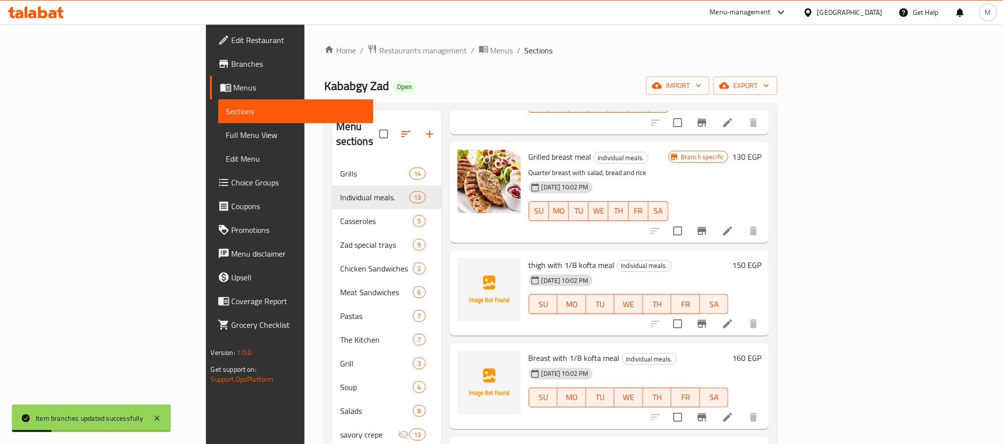
scroll to position [817, 0]
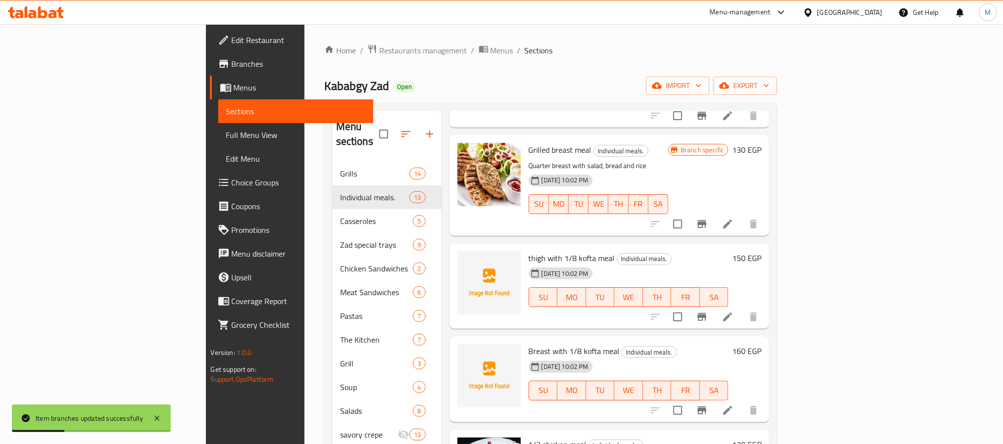
click at [708, 311] on icon "Branch-specific-item" at bounding box center [702, 317] width 12 height 12
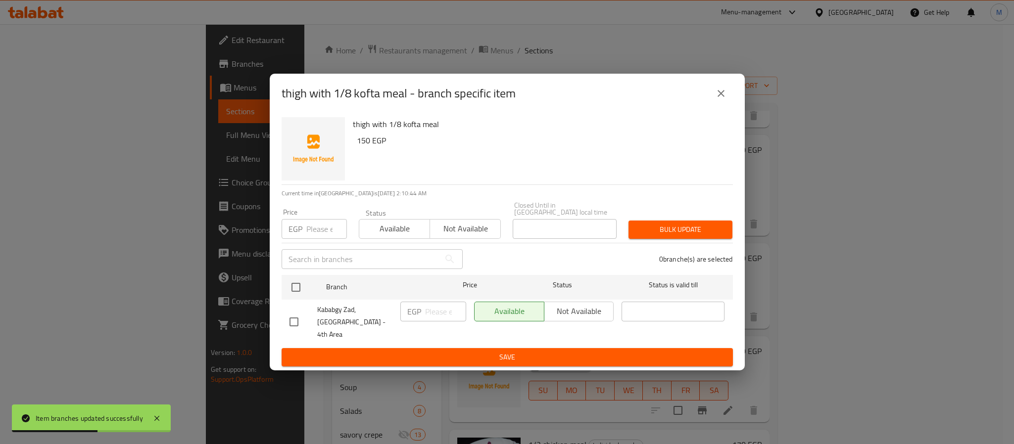
drag, startPoint x: 293, startPoint y: 288, endPoint x: 300, endPoint y: 272, distance: 17.5
click at [293, 287] on input "checkbox" at bounding box center [296, 287] width 21 height 21
checkbox input "true"
click at [318, 234] on input "2" at bounding box center [326, 229] width 41 height 20
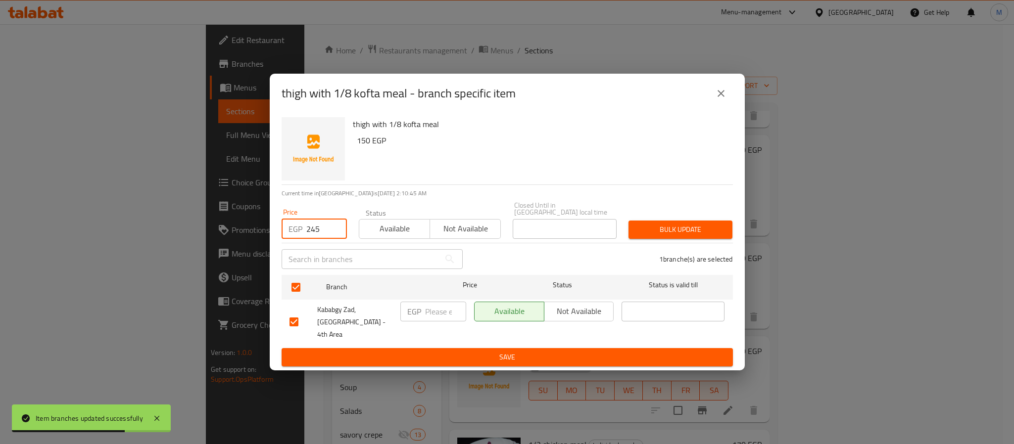
type input "245"
click at [637, 236] on span "Bulk update" at bounding box center [680, 230] width 88 height 12
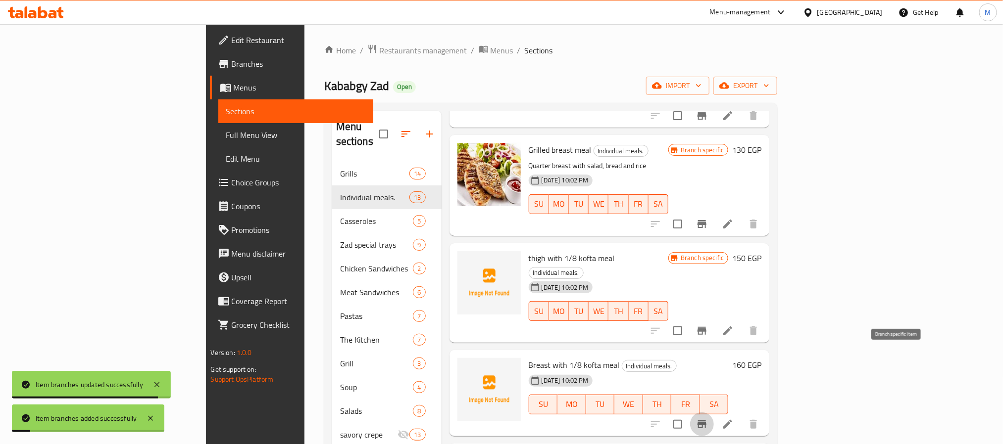
click at [714, 413] on button "Branch-specific-item" at bounding box center [702, 425] width 24 height 24
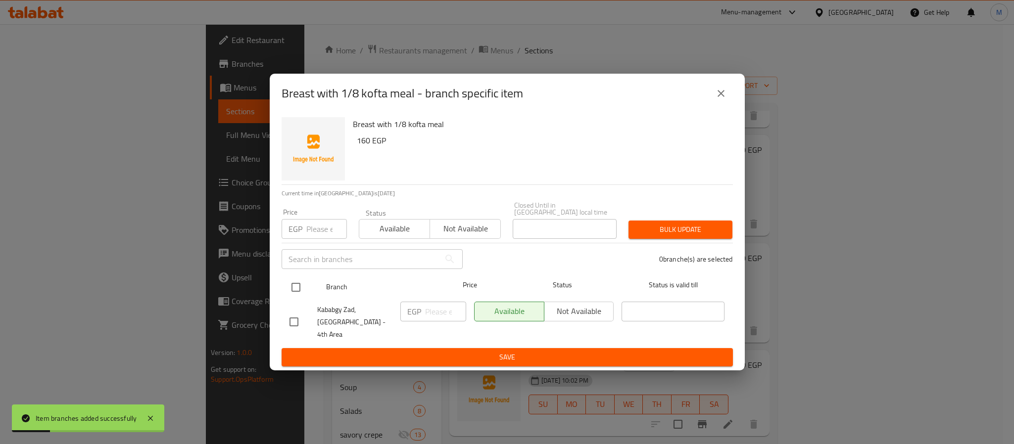
click at [293, 287] on input "checkbox" at bounding box center [296, 287] width 21 height 21
checkbox input "true"
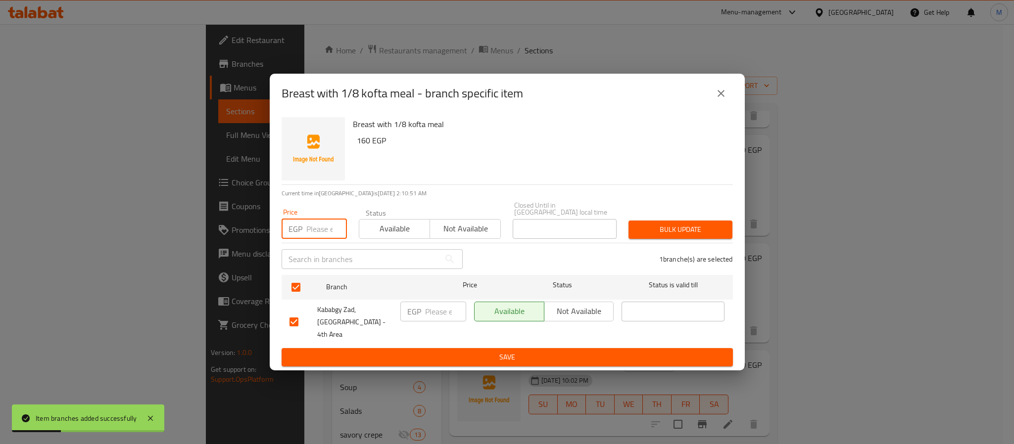
click at [316, 229] on input "number" at bounding box center [326, 229] width 41 height 20
type input "285"
drag, startPoint x: 649, startPoint y: 231, endPoint x: 603, endPoint y: 204, distance: 53.7
click at [650, 232] on span "Bulk update" at bounding box center [680, 230] width 88 height 12
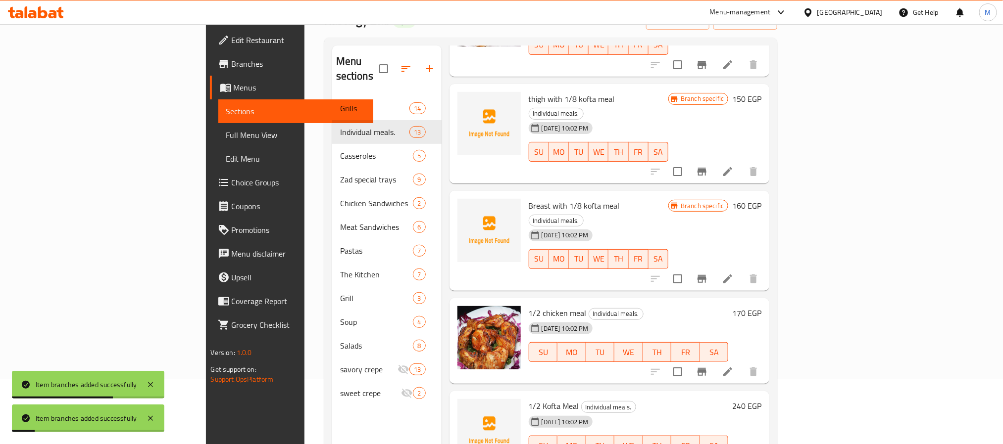
scroll to position [74, 0]
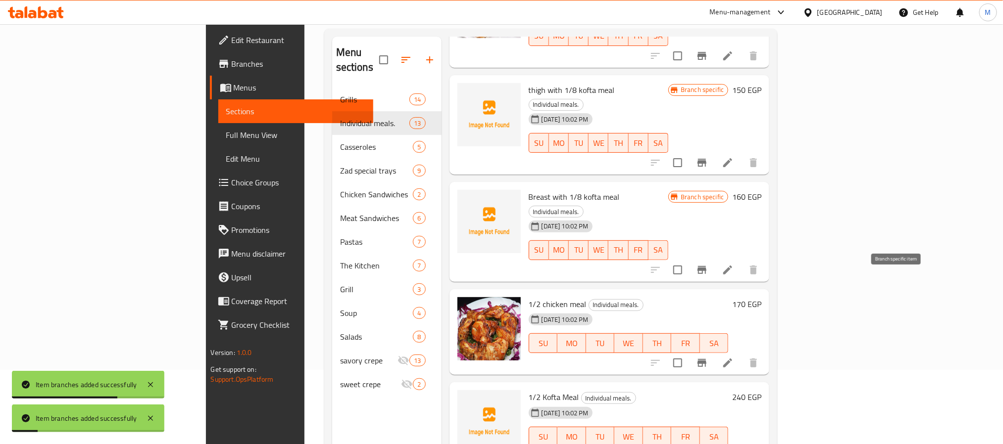
click at [714, 351] on button "Branch-specific-item" at bounding box center [702, 363] width 24 height 24
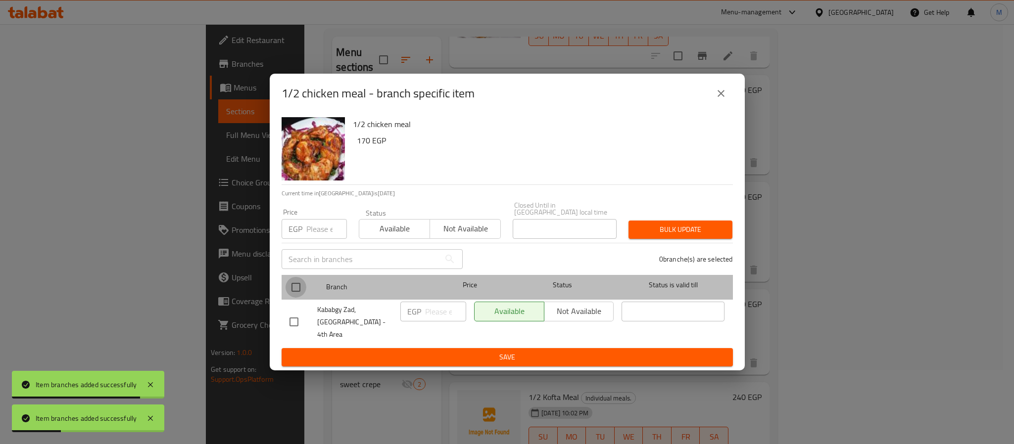
click at [300, 288] on input "checkbox" at bounding box center [296, 287] width 21 height 21
checkbox input "true"
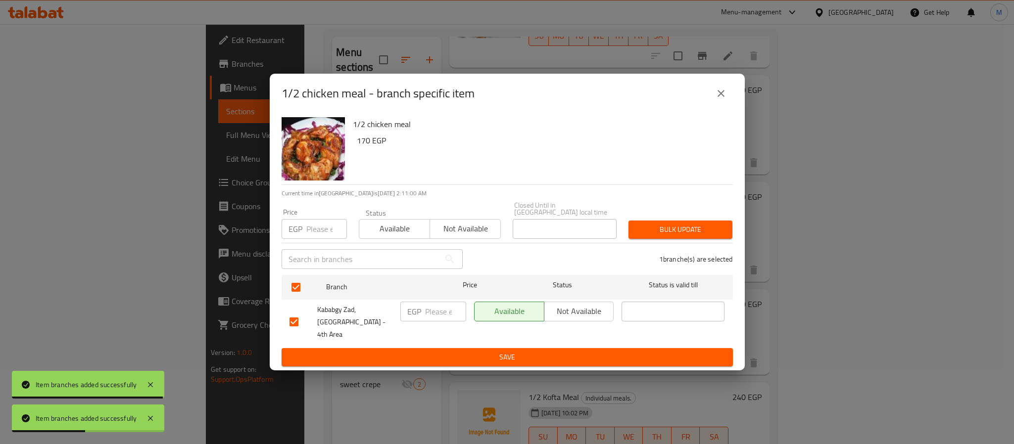
click at [319, 234] on input "number" at bounding box center [326, 229] width 41 height 20
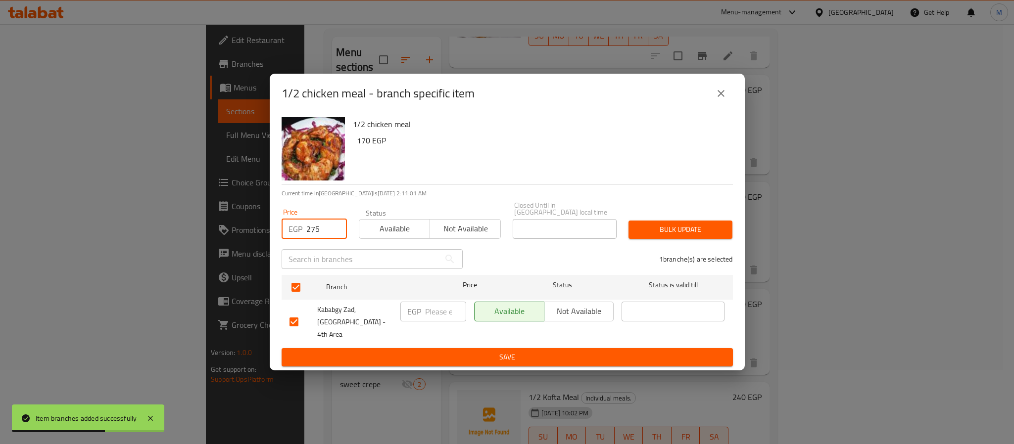
type input "275"
click at [643, 232] on span "Bulk update" at bounding box center [680, 230] width 88 height 12
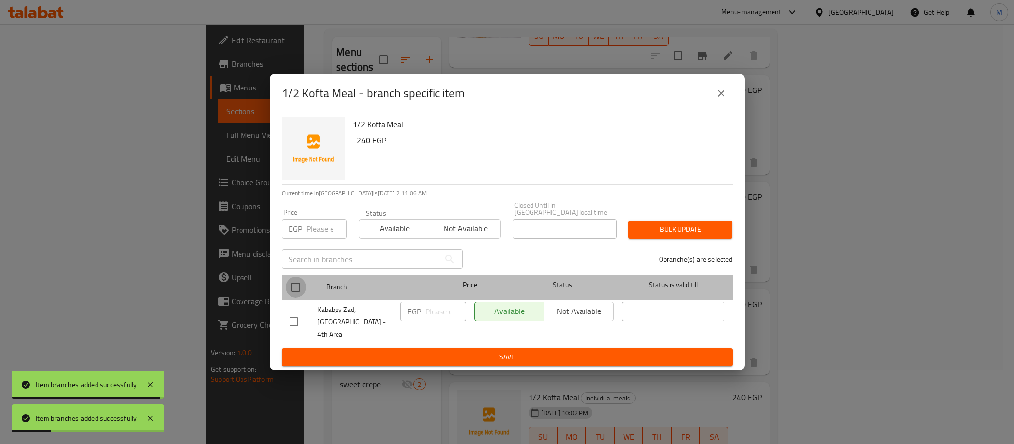
click at [294, 284] on input "checkbox" at bounding box center [296, 287] width 21 height 21
checkbox input "true"
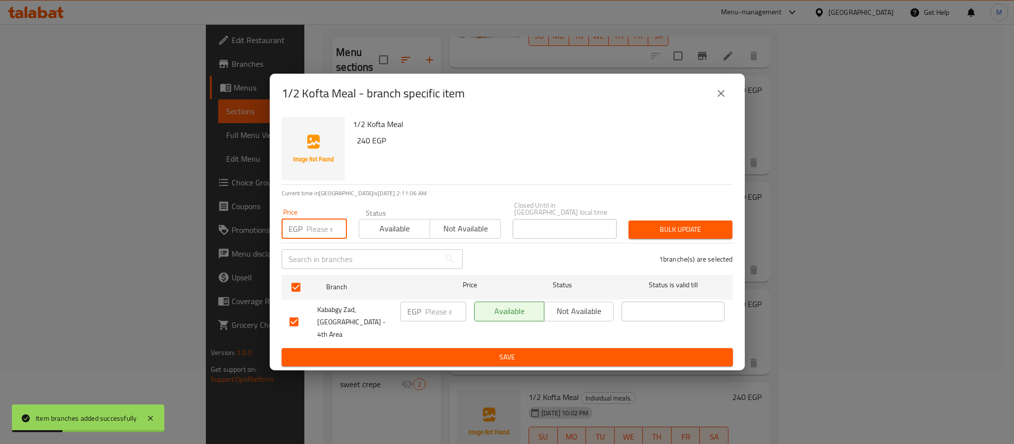
click at [311, 239] on input "number" at bounding box center [326, 229] width 41 height 20
type input "7"
type input "415"
drag, startPoint x: 658, startPoint y: 234, endPoint x: 637, endPoint y: 224, distance: 22.8
click at [658, 234] on span "Bulk update" at bounding box center [680, 230] width 88 height 12
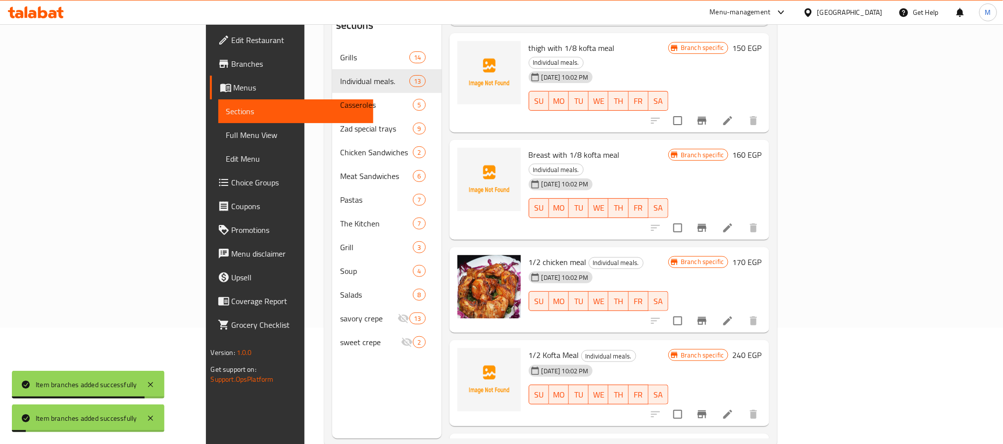
scroll to position [139, 0]
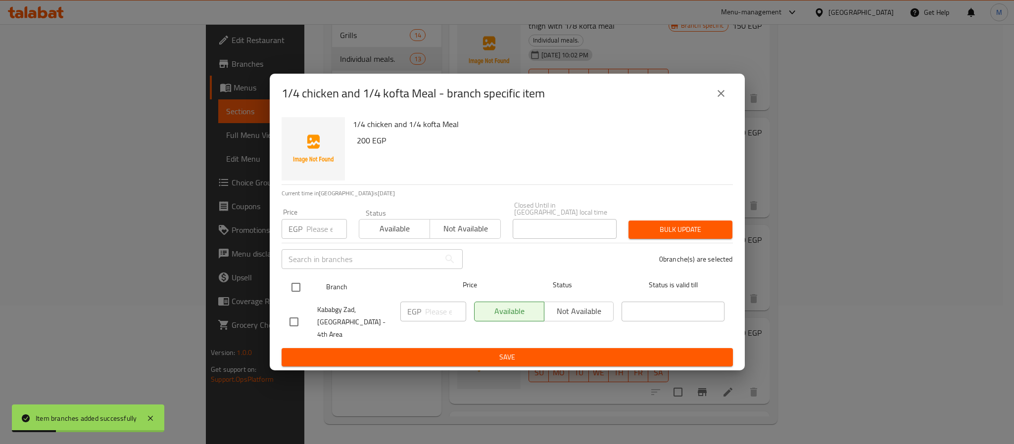
click at [299, 294] on input "checkbox" at bounding box center [296, 287] width 21 height 21
checkbox input "true"
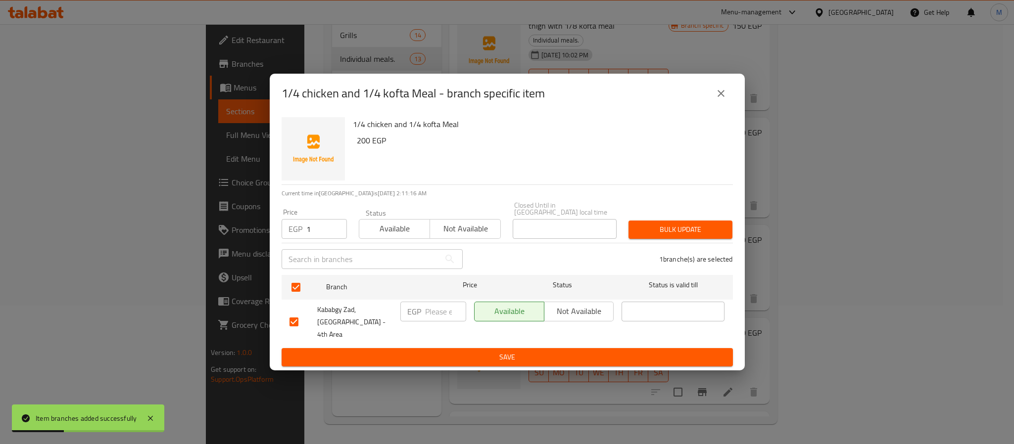
type input "1"
click at [336, 231] on input "1" at bounding box center [326, 229] width 41 height 20
type input "325"
click at [685, 228] on span "Bulk update" at bounding box center [680, 230] width 88 height 12
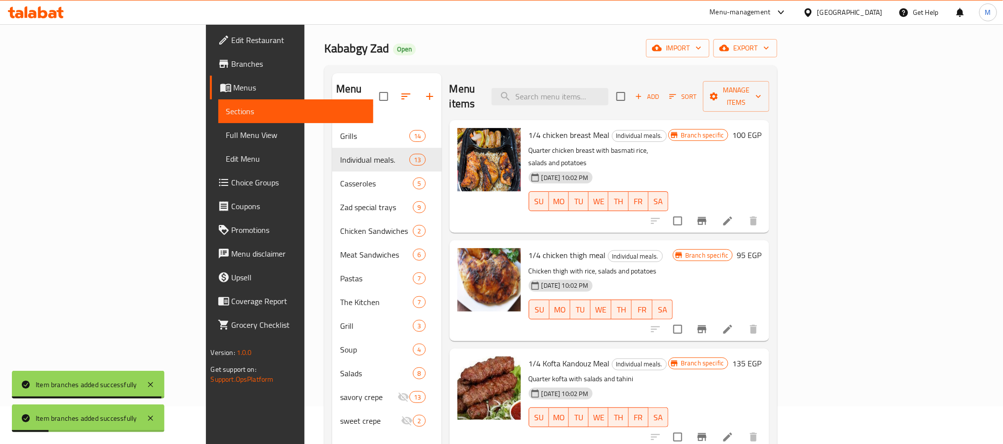
scroll to position [0, 0]
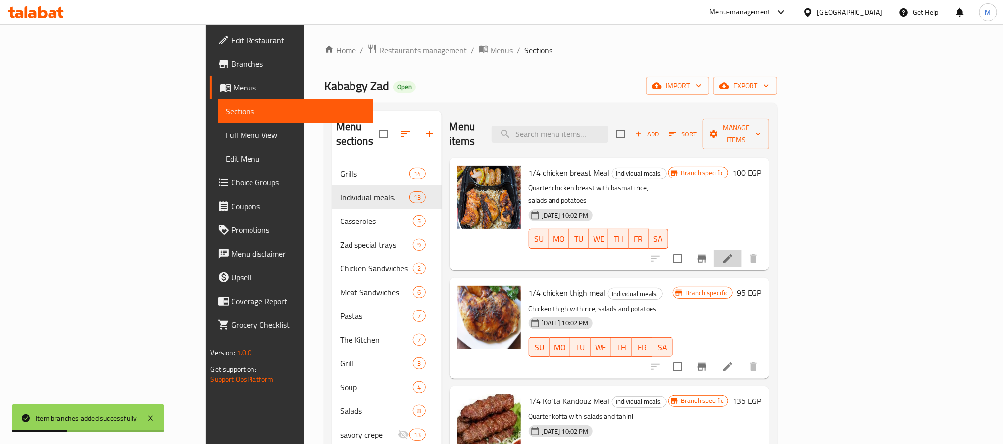
click at [741, 250] on li at bounding box center [728, 259] width 28 height 18
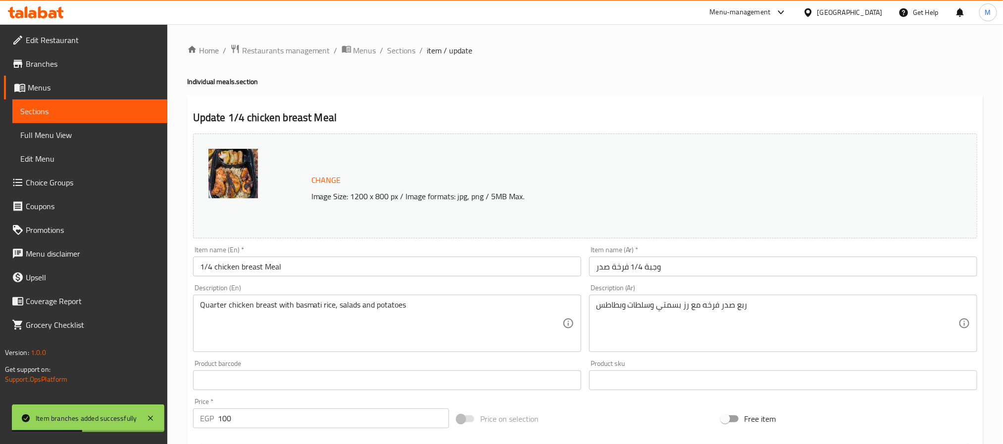
click at [389, 255] on div "Item name (En)   * 1/4 chicken breast Meal Item name (En) *" at bounding box center [387, 261] width 388 height 30
click at [389, 270] on input "1/4 chicken breast Meal" at bounding box center [387, 267] width 388 height 20
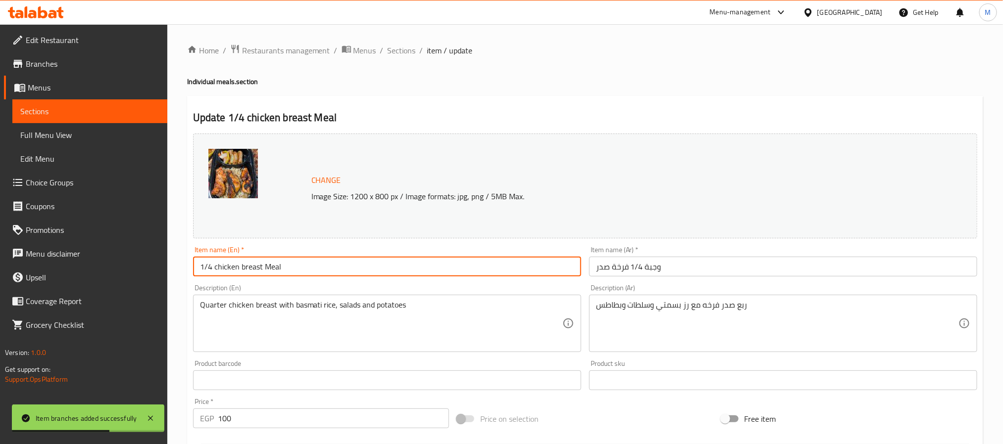
type input "1/4 Chicken Breast Meal"
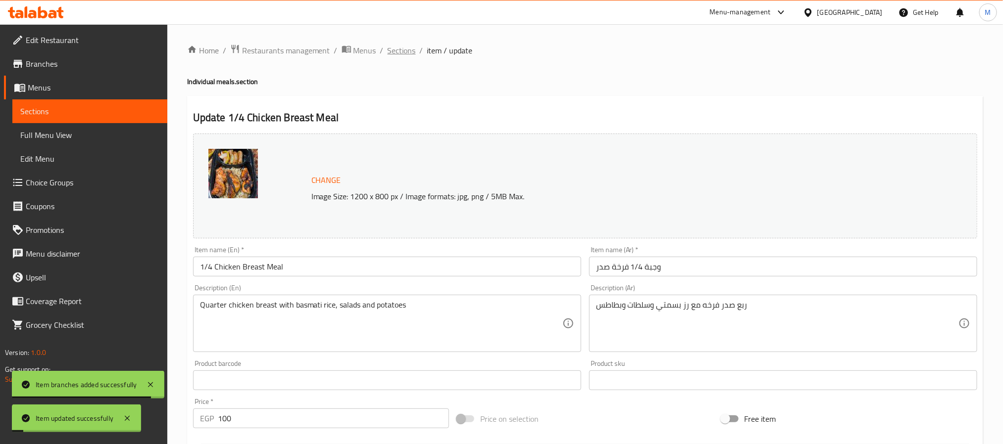
click at [406, 51] on span "Sections" at bounding box center [402, 51] width 28 height 12
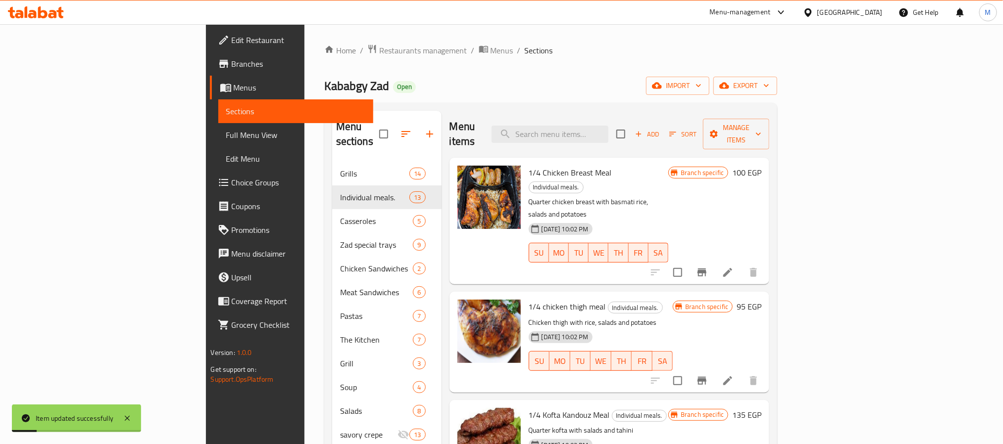
click at [733, 375] on icon at bounding box center [728, 381] width 12 height 12
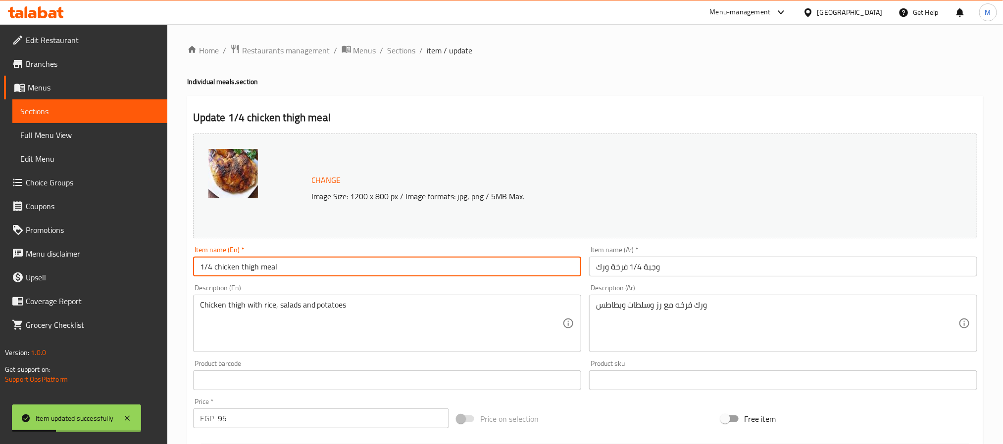
click at [308, 260] on input "1/4 chicken thigh meal" at bounding box center [387, 267] width 388 height 20
type input "1/4 Chicken Thigh Meal"
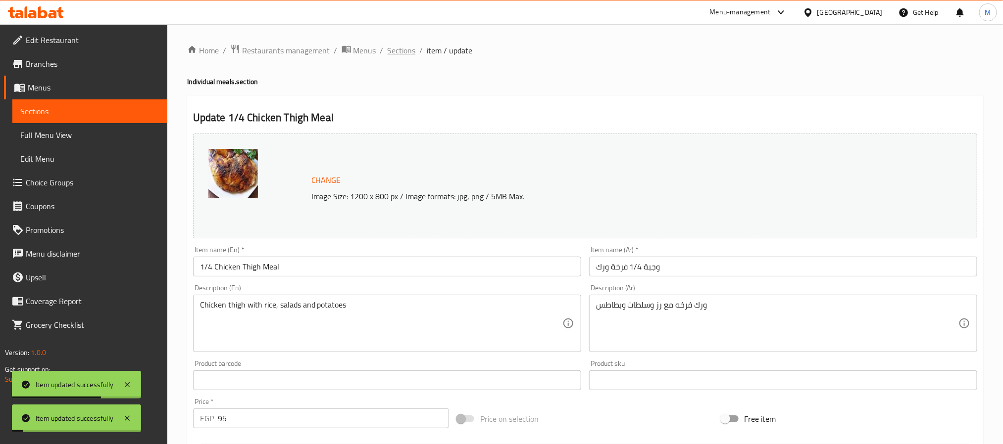
click at [409, 45] on span "Sections" at bounding box center [402, 51] width 28 height 12
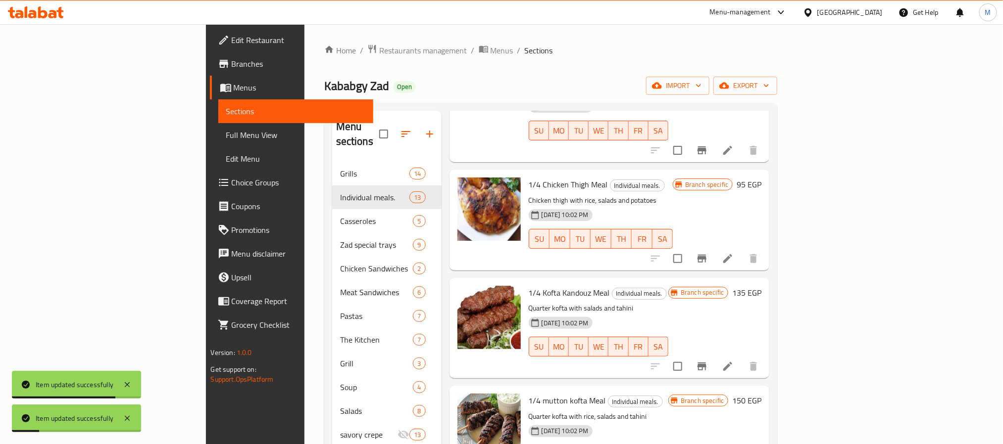
scroll to position [148, 0]
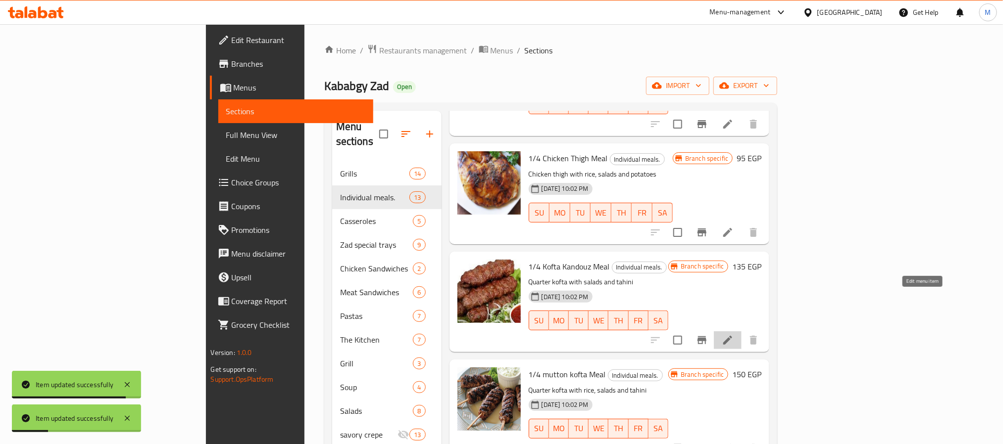
click at [733, 335] on icon at bounding box center [728, 341] width 12 height 12
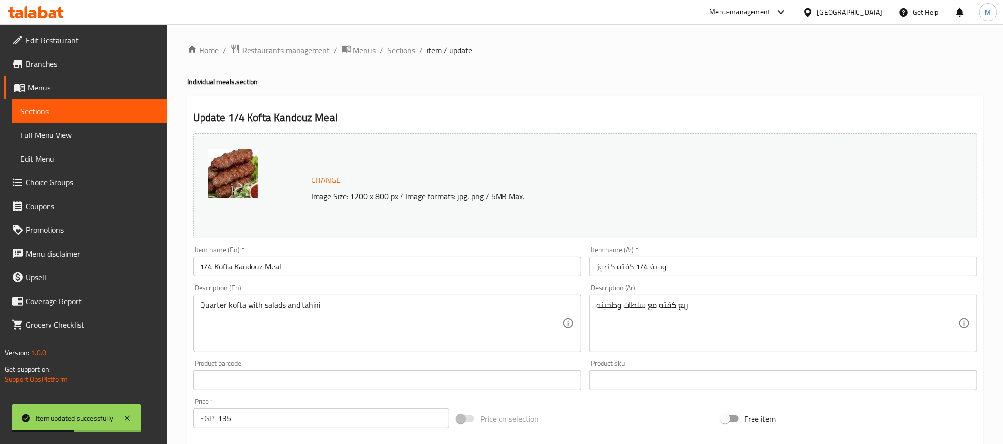
click at [399, 54] on span "Sections" at bounding box center [402, 51] width 28 height 12
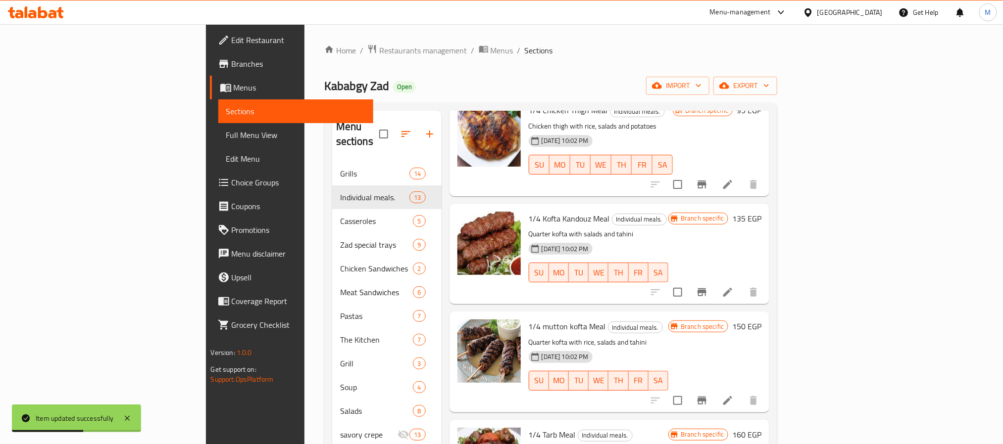
scroll to position [223, 0]
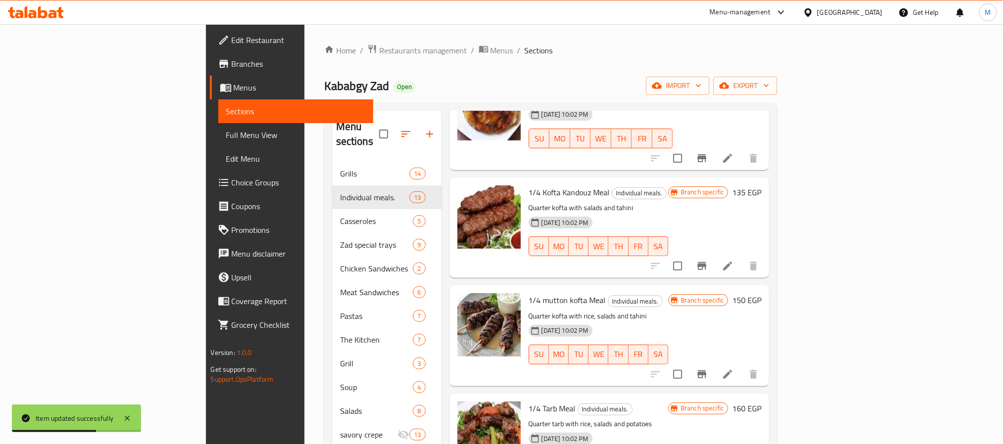
click at [741, 366] on li at bounding box center [728, 375] width 28 height 18
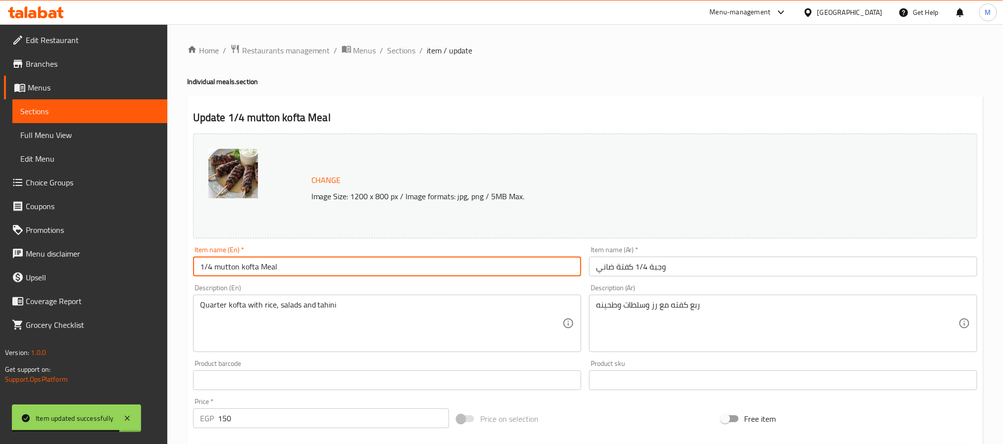
click at [365, 273] on input "1/4 mutton kofta Meal" at bounding box center [387, 267] width 388 height 20
type input "1/4 Mutton Kofta Meal"
click at [407, 55] on span "Sections" at bounding box center [402, 51] width 28 height 12
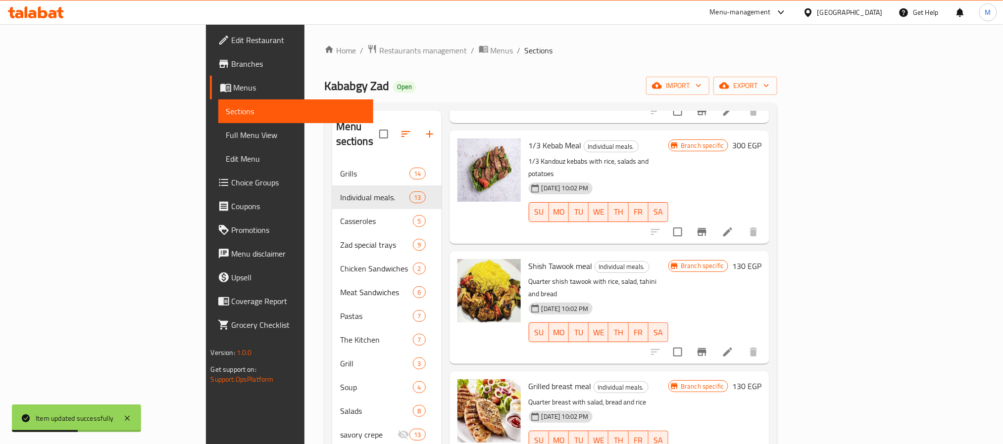
scroll to position [668, 0]
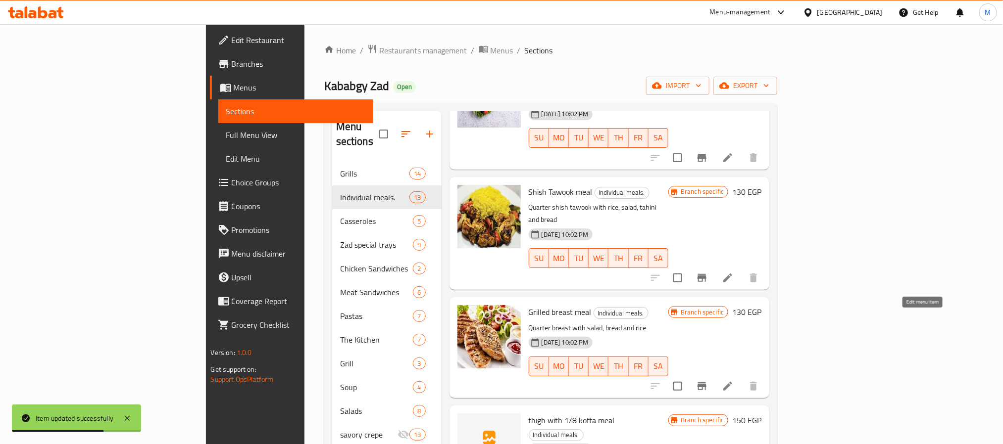
click at [733, 381] on icon at bounding box center [728, 387] width 12 height 12
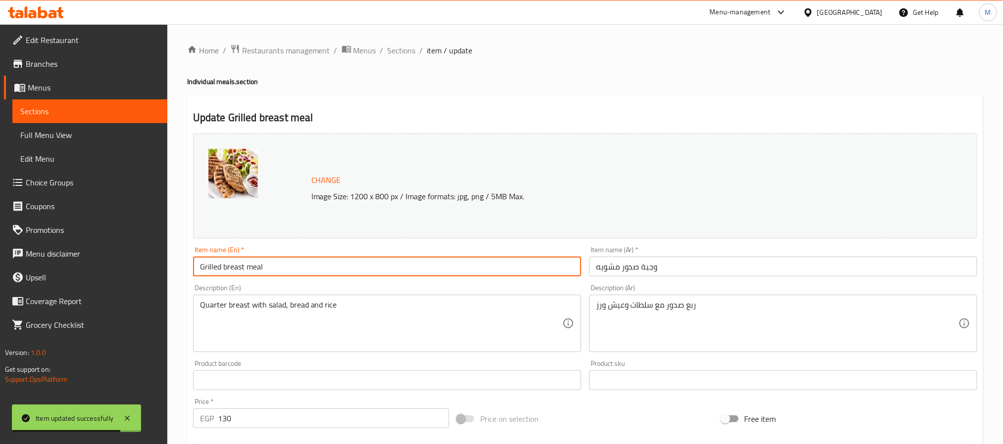
click at [462, 269] on input "Grilled breast meal" at bounding box center [387, 267] width 388 height 20
type input "Grilled Breast Meal"
click at [405, 55] on span "Sections" at bounding box center [402, 51] width 28 height 12
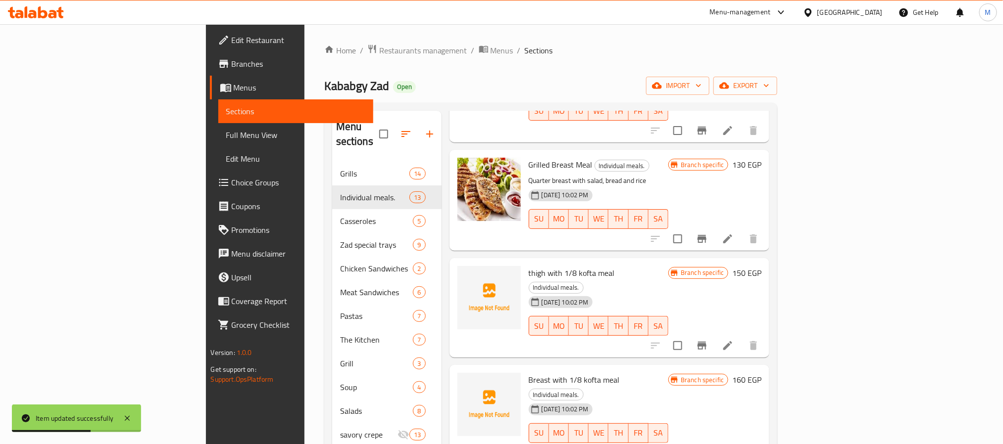
scroll to position [817, 0]
click at [733, 339] on icon at bounding box center [728, 345] width 12 height 12
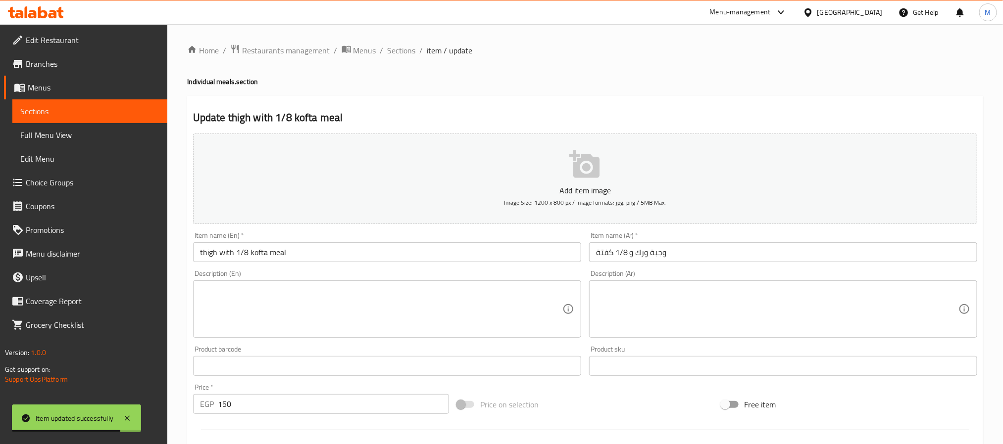
click at [352, 246] on input "thigh with 1/8 kofta meal" at bounding box center [387, 252] width 388 height 20
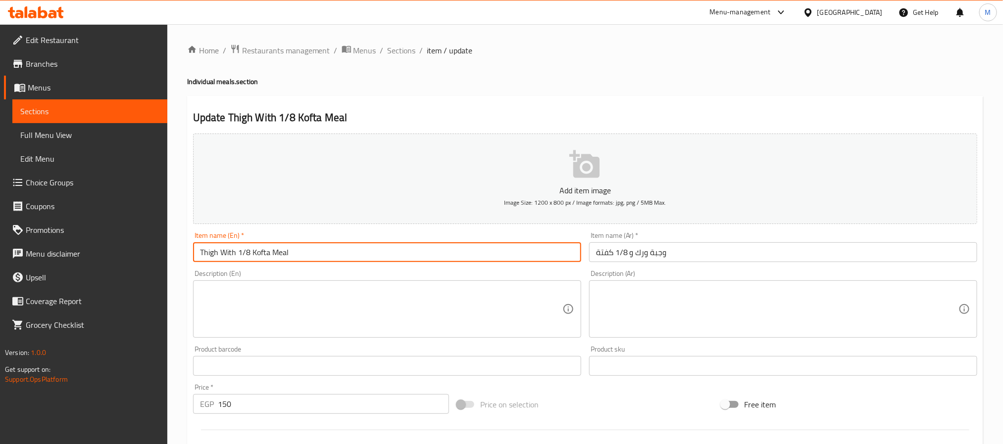
type input "Thigh With 1/8 Kofta Meal"
click at [398, 52] on span "Sections" at bounding box center [402, 51] width 28 height 12
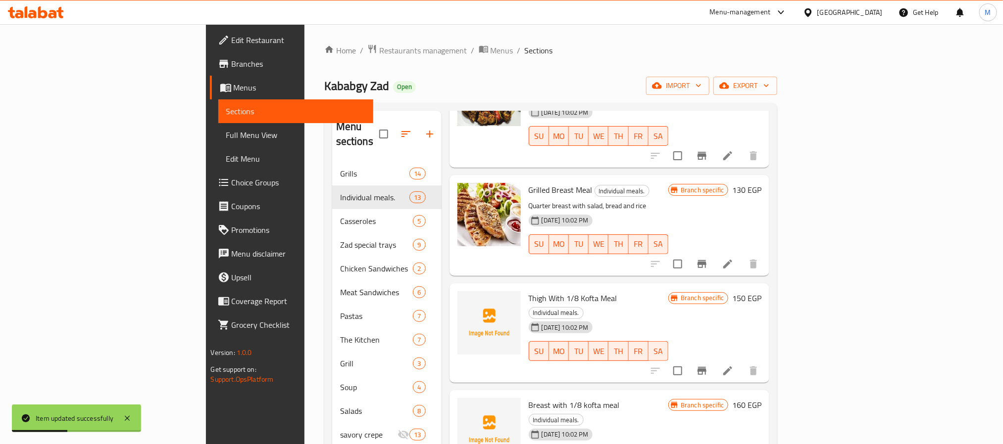
scroll to position [817, 0]
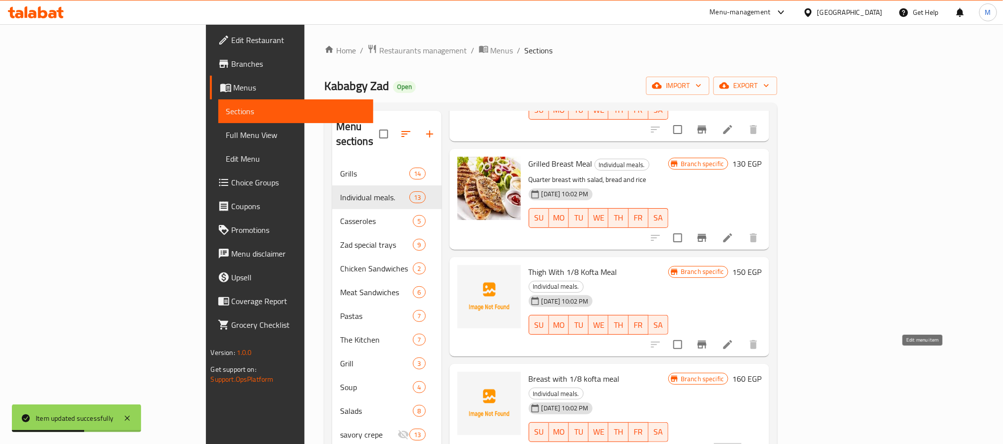
click at [733, 444] on icon at bounding box center [728, 452] width 12 height 12
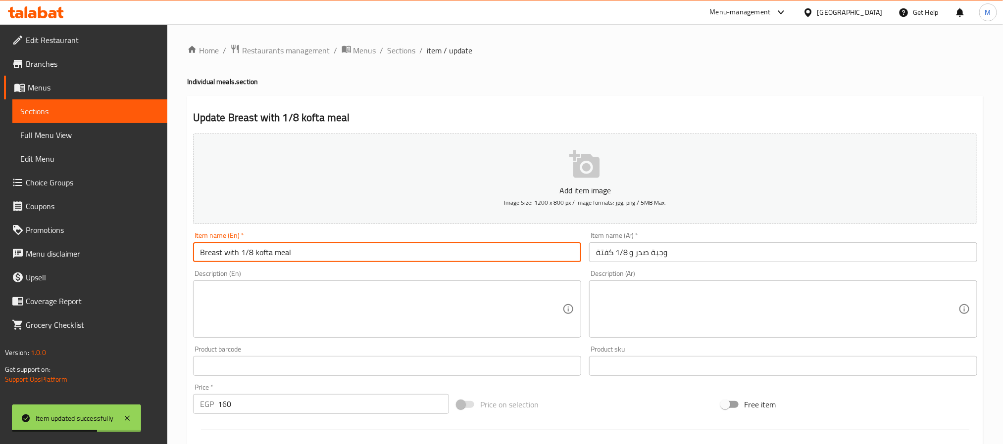
click at [427, 253] on input "Breast with 1/8 kofta meal" at bounding box center [387, 252] width 388 height 20
type input "Breast With 1/8 Kofta Meal"
click at [396, 50] on span "Sections" at bounding box center [402, 51] width 28 height 12
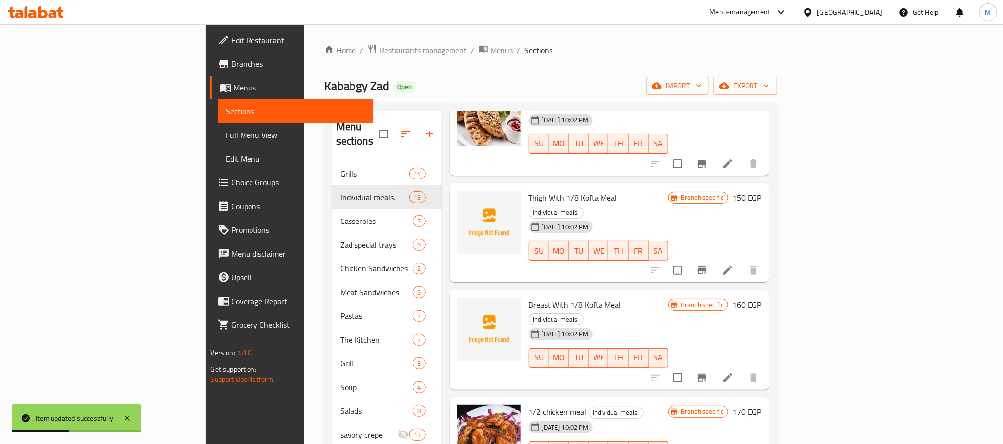
scroll to position [911, 0]
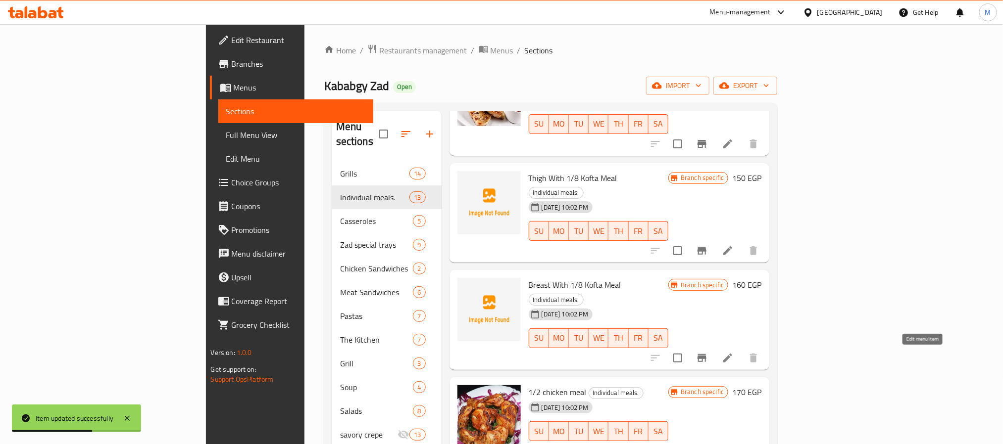
click at [733, 444] on icon at bounding box center [728, 451] width 12 height 12
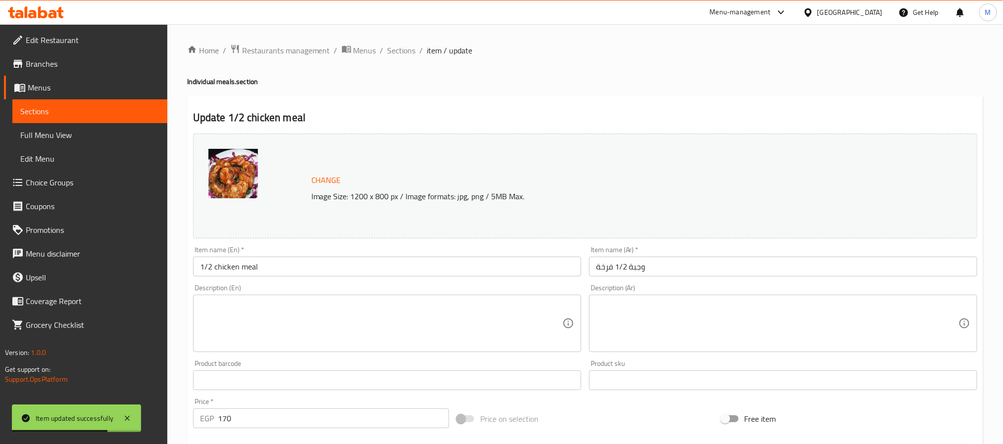
click at [401, 269] on input "1/2 chicken meal" at bounding box center [387, 267] width 388 height 20
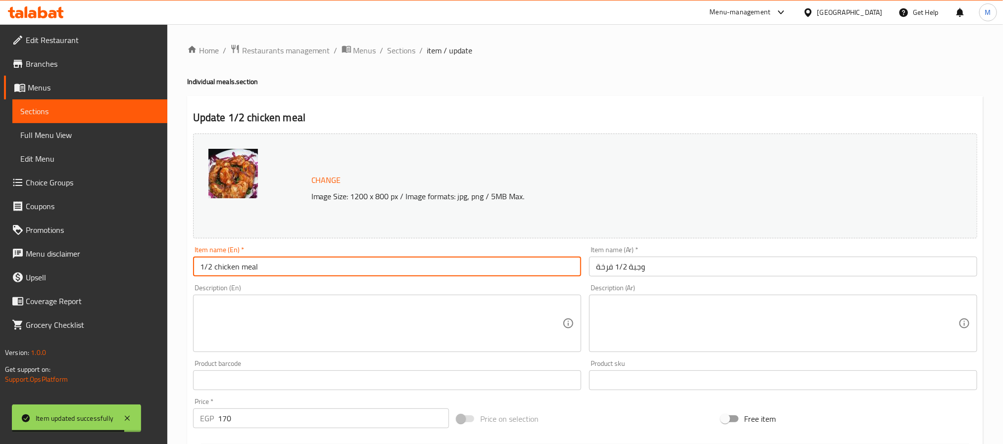
type input "1/2 Chicken Meal"
click at [398, 48] on span "Sections" at bounding box center [402, 51] width 28 height 12
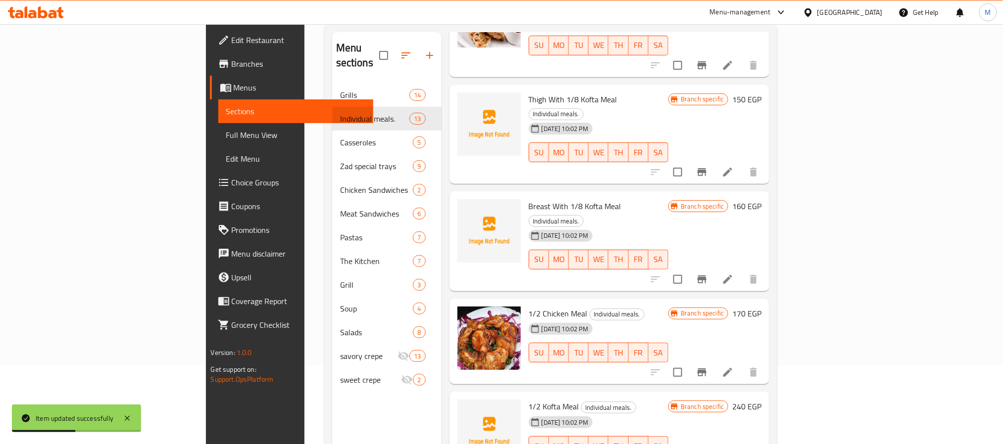
scroll to position [139, 0]
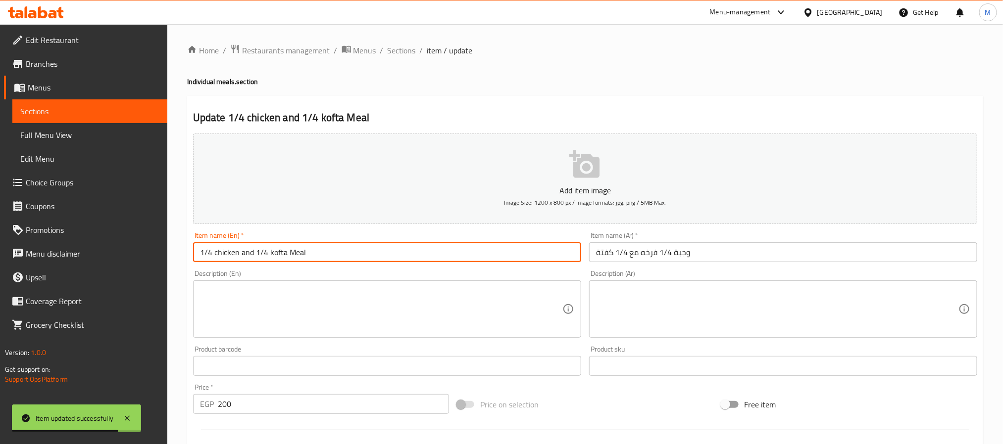
click at [564, 251] on input "1/4 chicken and 1/4 kofta Meal" at bounding box center [387, 252] width 388 height 20
type input "1/4 Chicken And 1/4 kofta Meal"
drag, startPoint x: 407, startPoint y: 57, endPoint x: 412, endPoint y: 59, distance: 5.5
click at [409, 56] on span "Sections" at bounding box center [402, 51] width 28 height 12
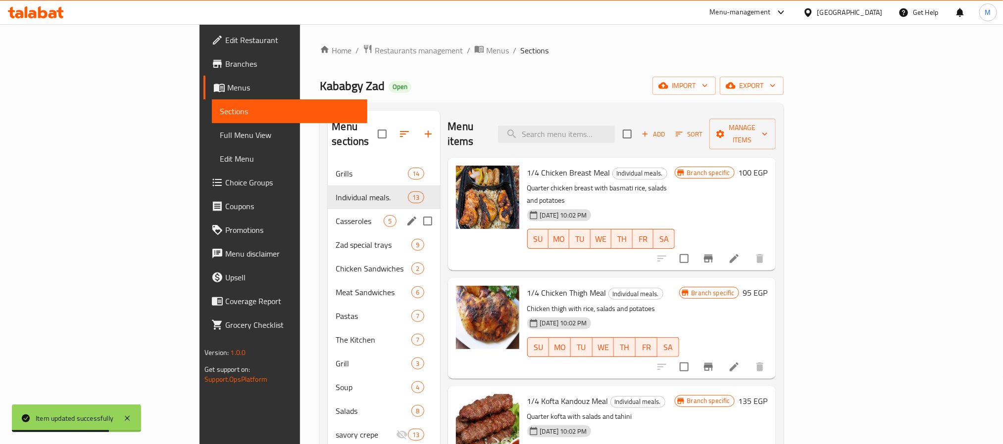
click at [328, 214] on div "Casseroles 5" at bounding box center [384, 221] width 112 height 24
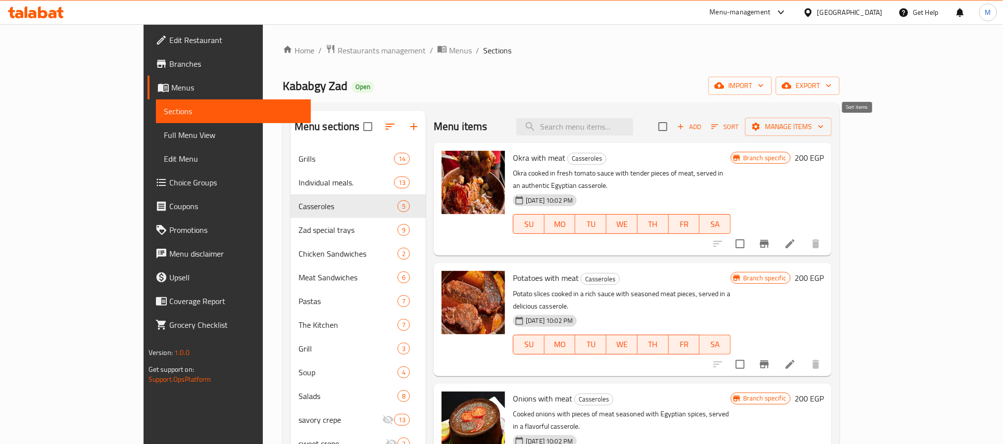
click at [719, 123] on icon "button" at bounding box center [714, 126] width 9 height 9
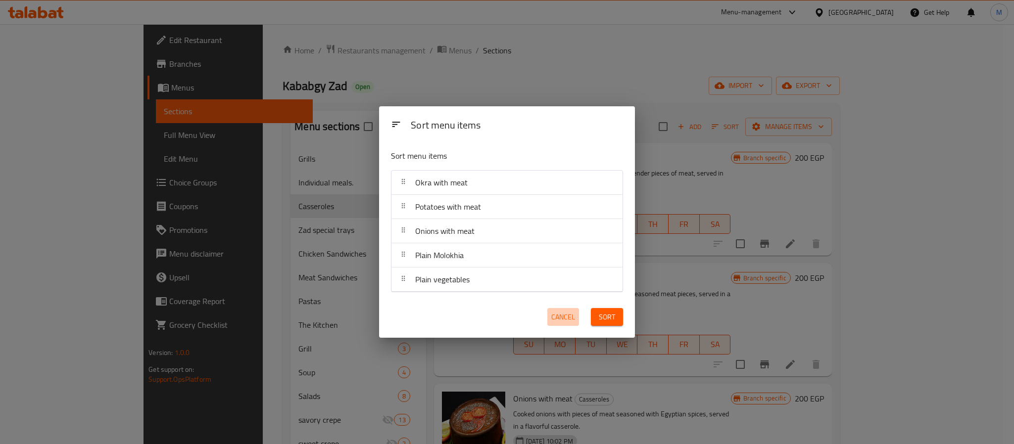
click at [560, 317] on span "Cancel" at bounding box center [563, 317] width 24 height 12
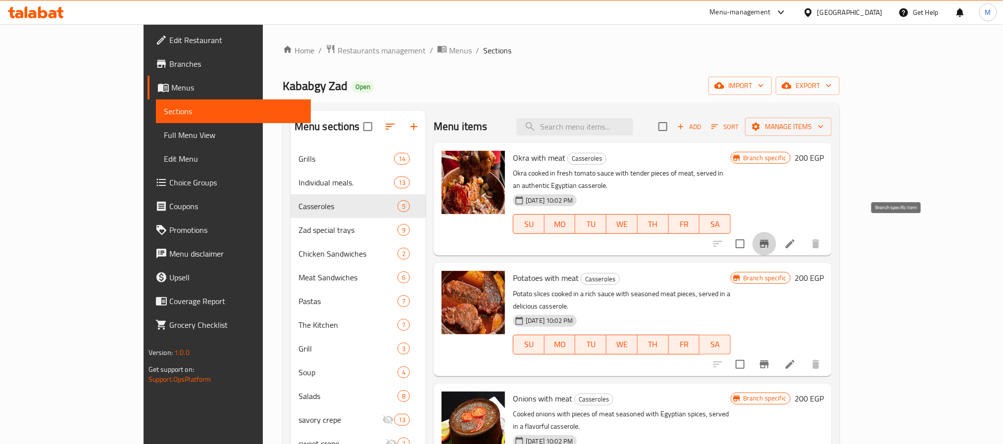
click at [770, 238] on icon "Branch-specific-item" at bounding box center [764, 244] width 12 height 12
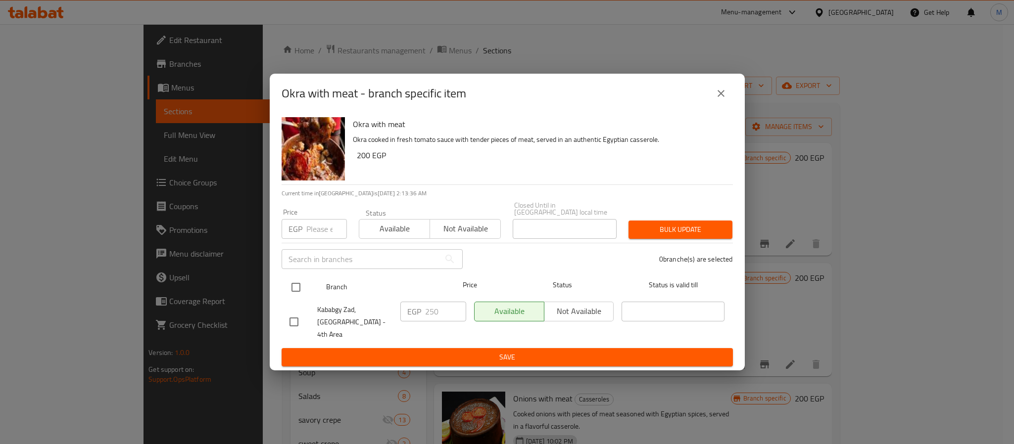
drag, startPoint x: 291, startPoint y: 291, endPoint x: 305, endPoint y: 275, distance: 21.4
click at [293, 290] on input "checkbox" at bounding box center [296, 287] width 21 height 21
checkbox input "true"
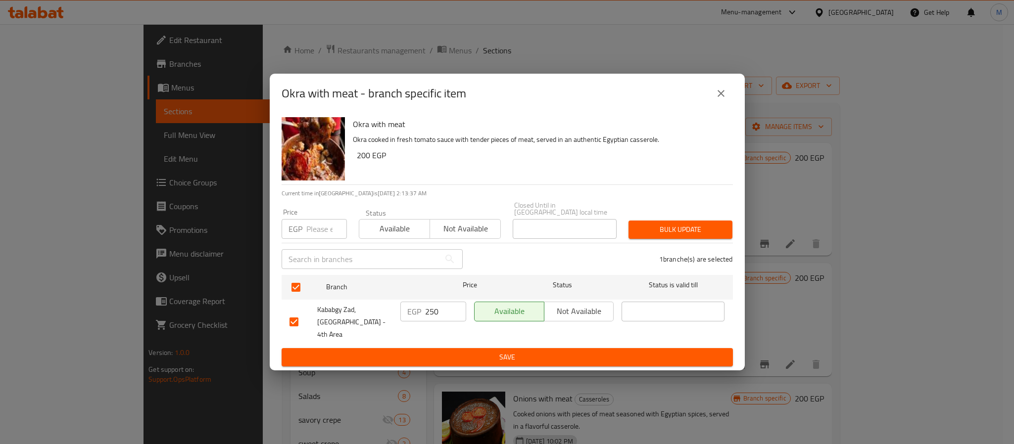
click at [326, 238] on input "number" at bounding box center [326, 229] width 41 height 20
type input "325"
click at [677, 230] on span "Bulk update" at bounding box center [680, 230] width 88 height 12
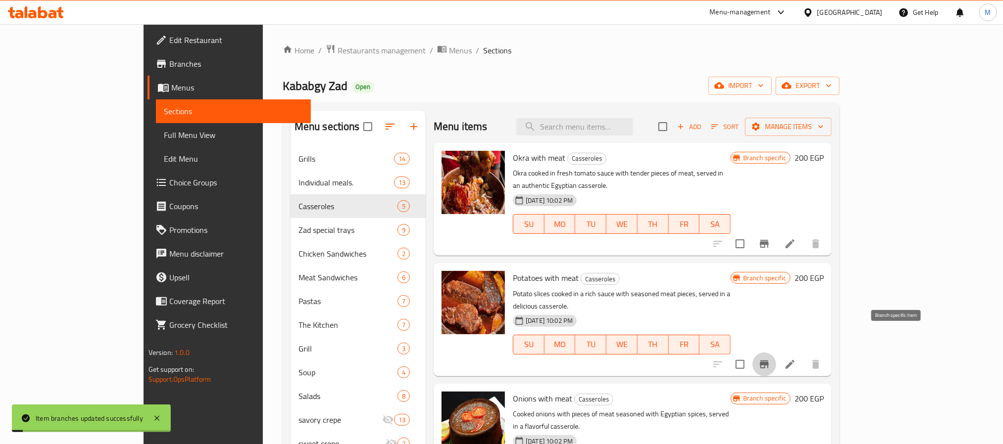
click at [776, 353] on button "Branch-specific-item" at bounding box center [764, 365] width 24 height 24
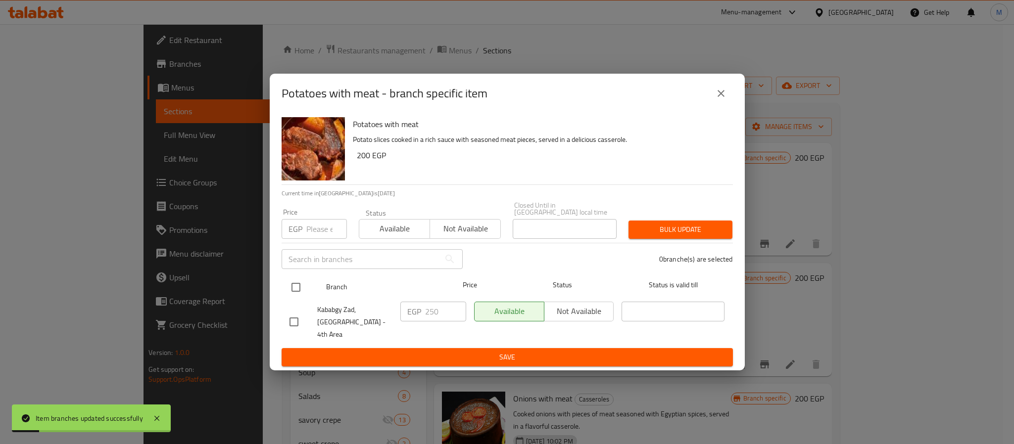
click at [291, 286] on input "checkbox" at bounding box center [296, 287] width 21 height 21
checkbox input "true"
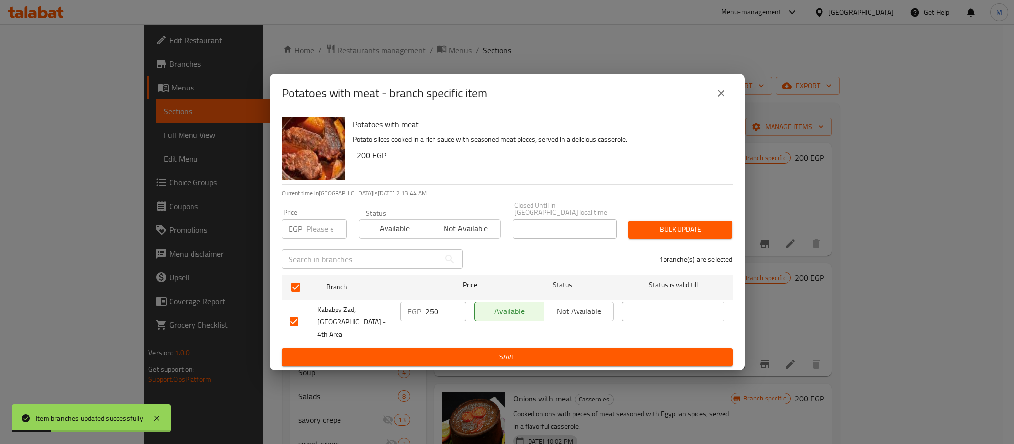
click at [316, 231] on input "number" at bounding box center [326, 229] width 41 height 20
paste input "325"
type input "325"
click at [650, 232] on span "Bulk update" at bounding box center [680, 230] width 88 height 12
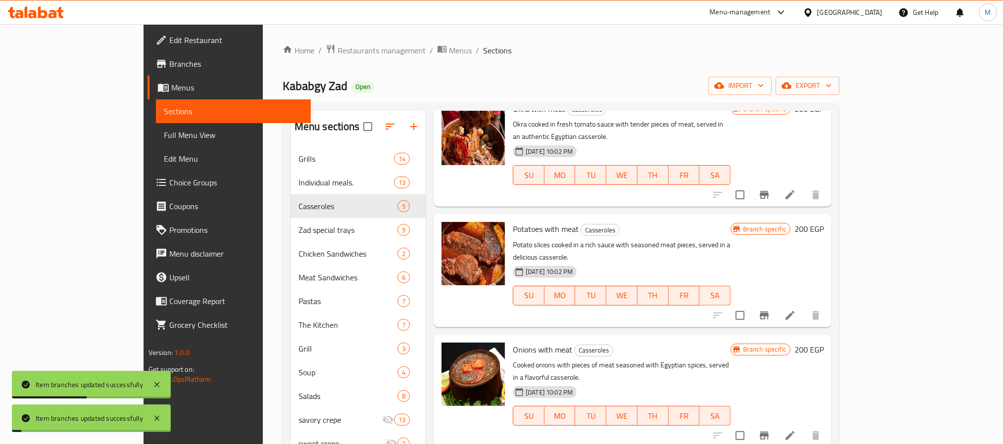
scroll to position [120, 0]
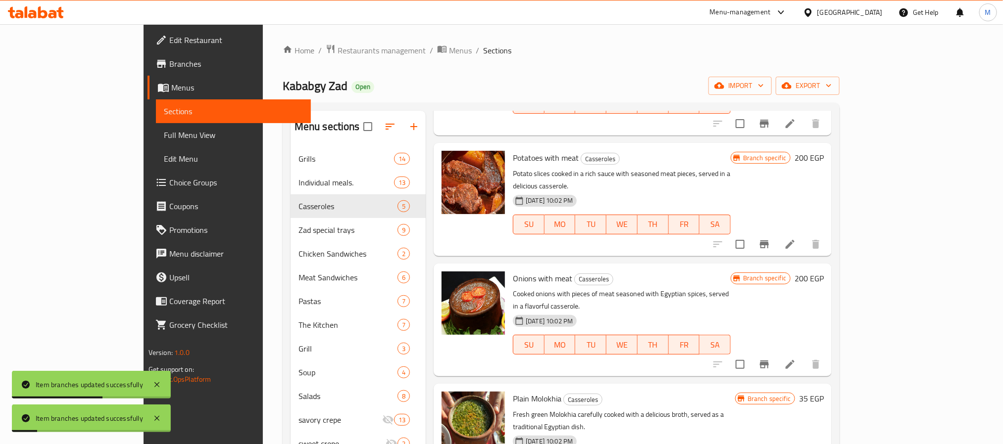
click at [770, 359] on icon "Branch-specific-item" at bounding box center [764, 365] width 12 height 12
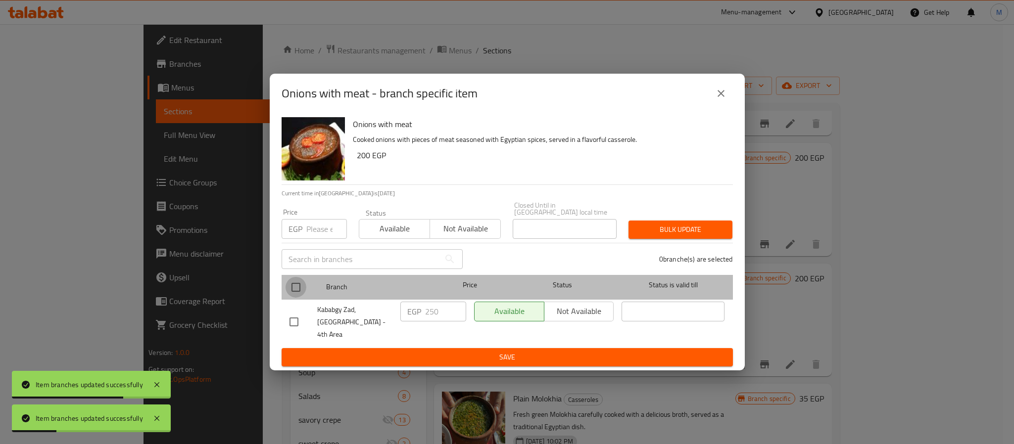
click at [305, 287] on input "checkbox" at bounding box center [296, 287] width 21 height 21
checkbox input "true"
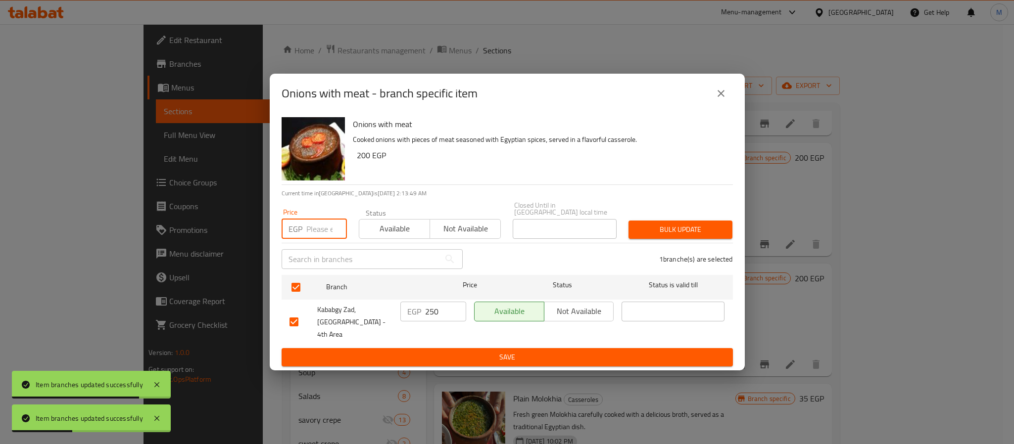
drag, startPoint x: 320, startPoint y: 235, endPoint x: 625, endPoint y: 234, distance: 305.4
click at [320, 233] on input "number" at bounding box center [326, 229] width 41 height 20
paste input "325"
type input "325"
click at [713, 224] on button "Bulk update" at bounding box center [681, 230] width 104 height 18
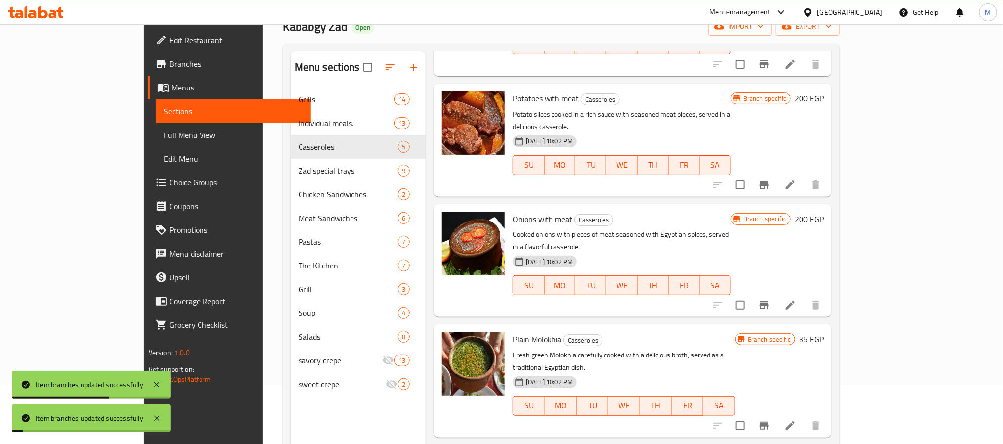
scroll to position [139, 0]
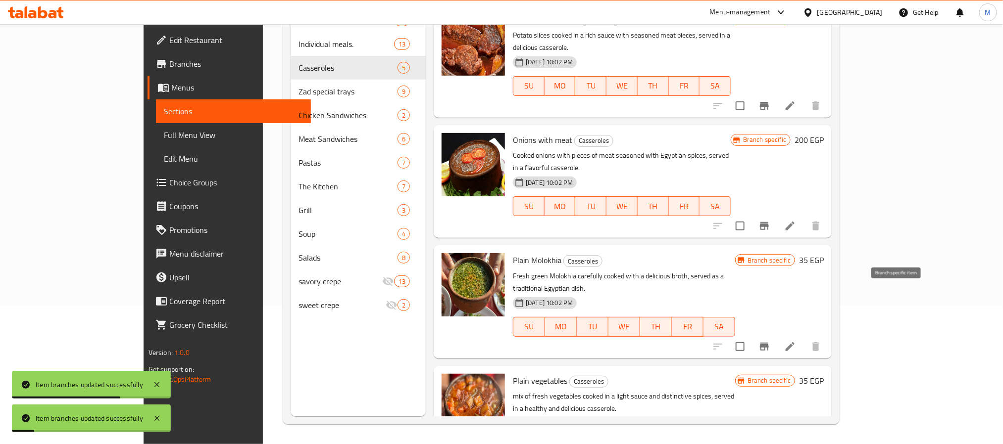
click at [776, 335] on button "Branch-specific-item" at bounding box center [764, 347] width 24 height 24
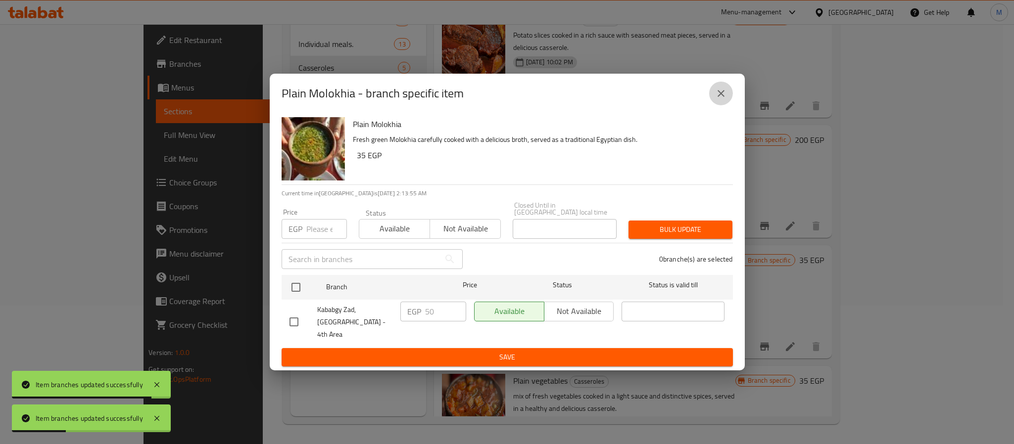
drag, startPoint x: 724, startPoint y: 104, endPoint x: 725, endPoint y: 110, distance: 6.6
click at [725, 99] on icon "close" at bounding box center [721, 94] width 12 height 12
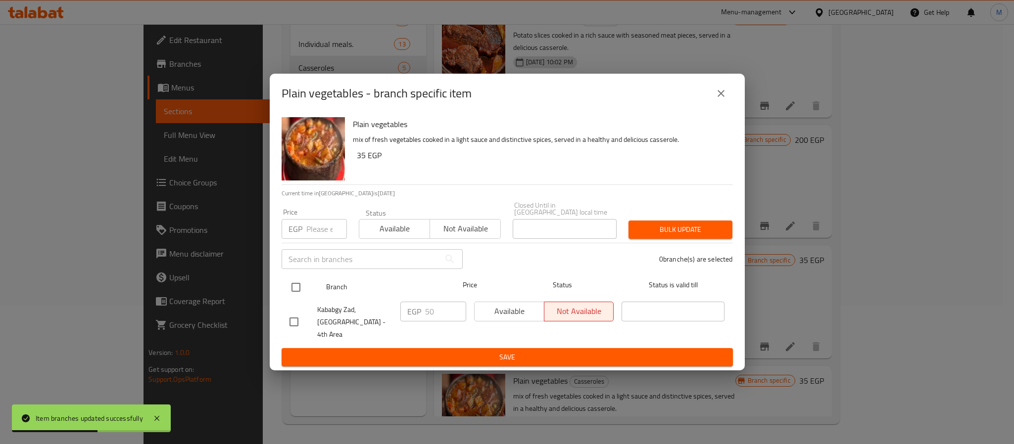
click at [294, 296] on input "checkbox" at bounding box center [296, 287] width 21 height 21
checkbox input "true"
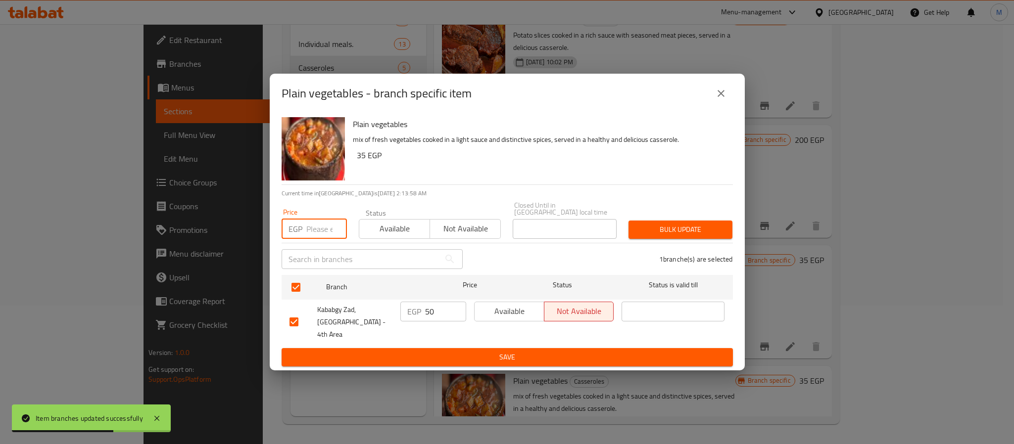
click at [310, 238] on input "number" at bounding box center [326, 229] width 41 height 20
type input "8"
type input "55"
click at [725, 229] on button "Bulk update" at bounding box center [681, 230] width 104 height 18
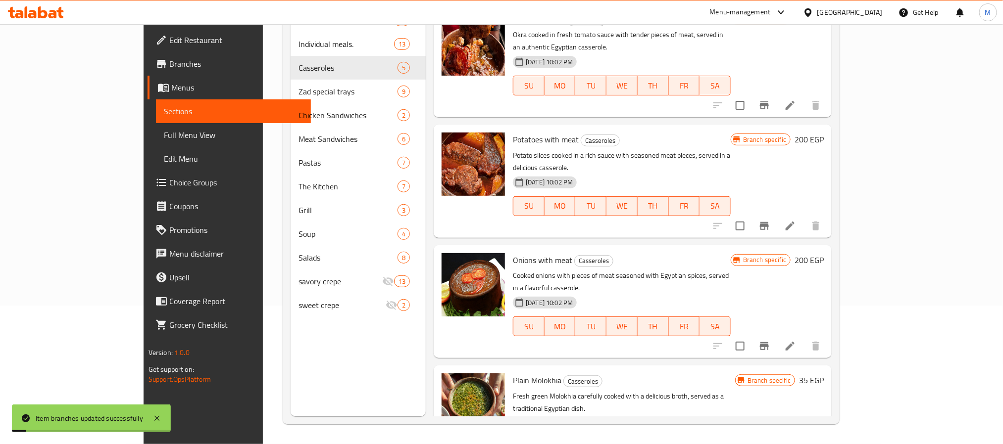
scroll to position [0, 0]
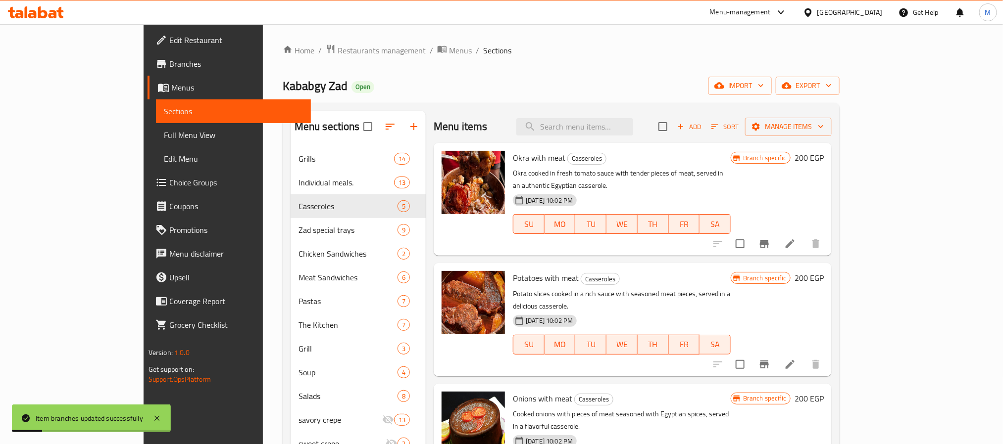
click at [796, 238] on icon at bounding box center [790, 244] width 12 height 12
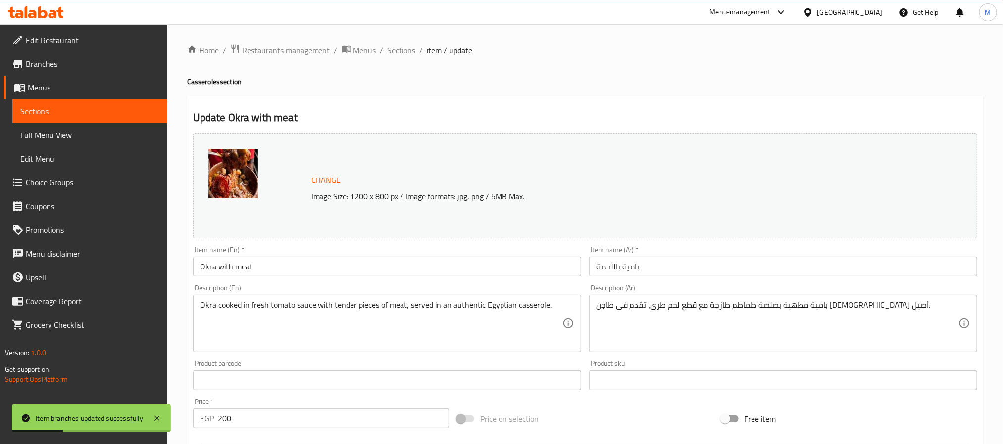
click at [415, 251] on div "Item name (En)   * Okra with meat Item name (En) *" at bounding box center [387, 261] width 388 height 30
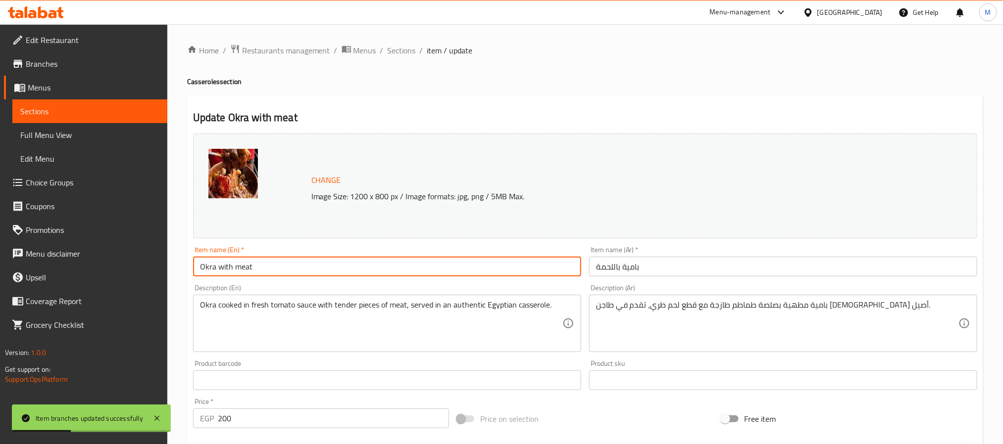
click at [423, 268] on input "Okra with meat" at bounding box center [387, 267] width 388 height 20
type input "Okra With Meat"
click at [388, 55] on span "Sections" at bounding box center [402, 51] width 28 height 12
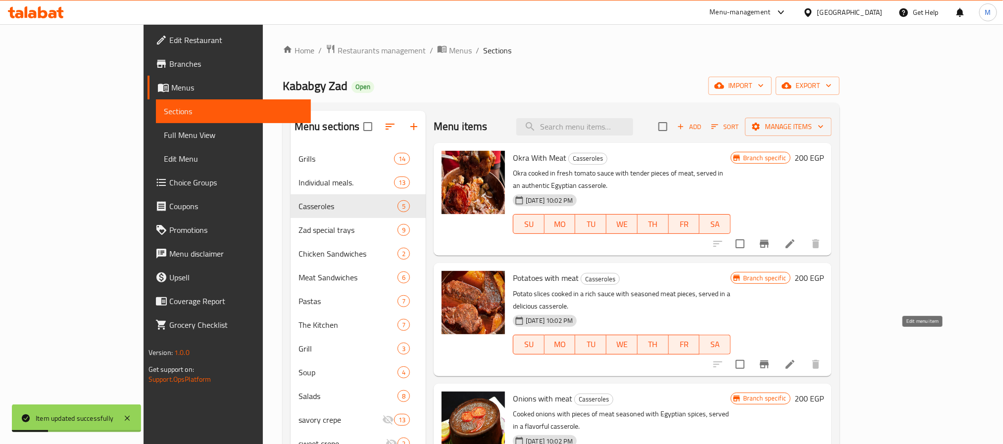
click at [796, 359] on icon at bounding box center [790, 365] width 12 height 12
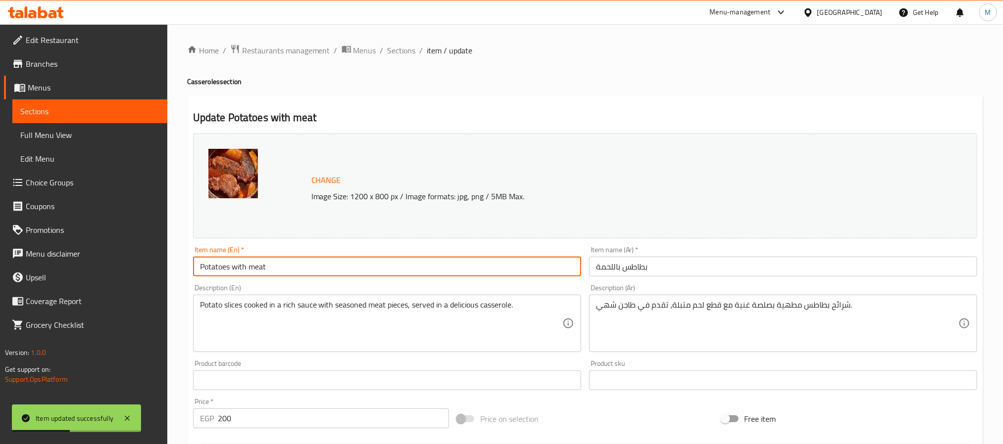
drag, startPoint x: 245, startPoint y: 272, endPoint x: 472, endPoint y: 281, distance: 227.3
click at [472, 281] on div "Change Image Size: 1200 x 800 px / Image formats: jpg, png / 5MB Max. Item name…" at bounding box center [585, 350] width 792 height 441
paste input "With M"
type input "Potatoes With Meat"
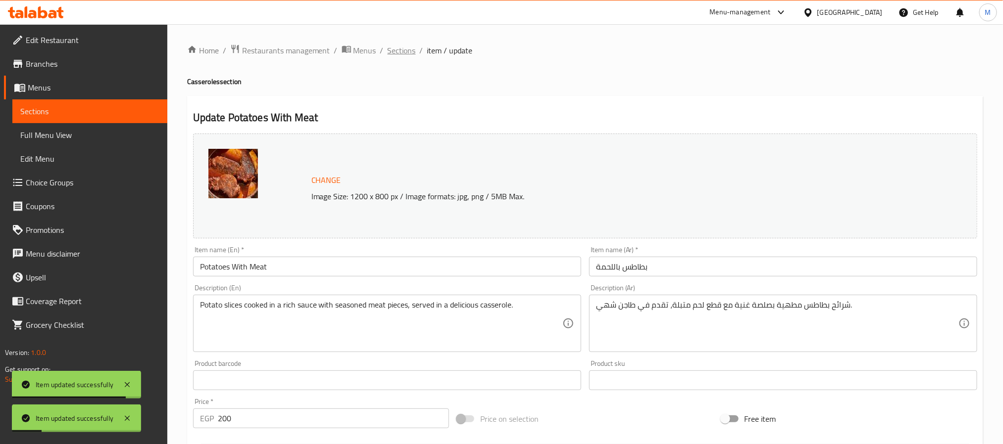
click at [406, 54] on span "Sections" at bounding box center [402, 51] width 28 height 12
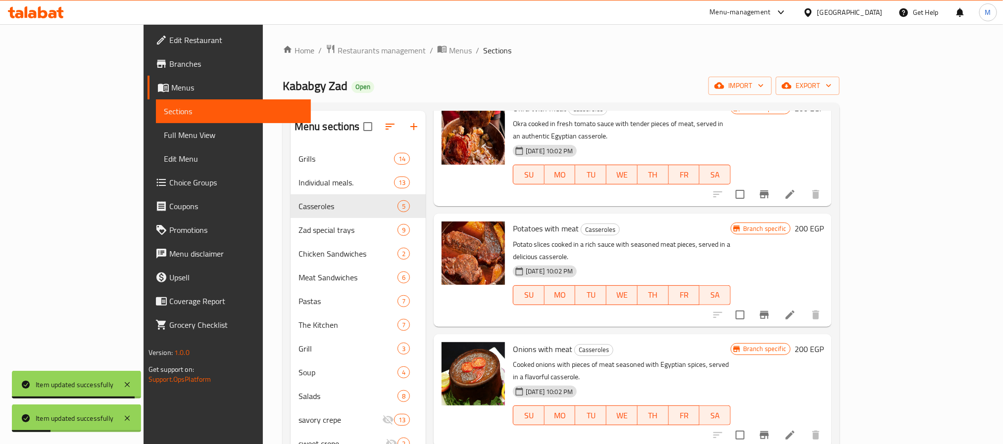
scroll to position [120, 0]
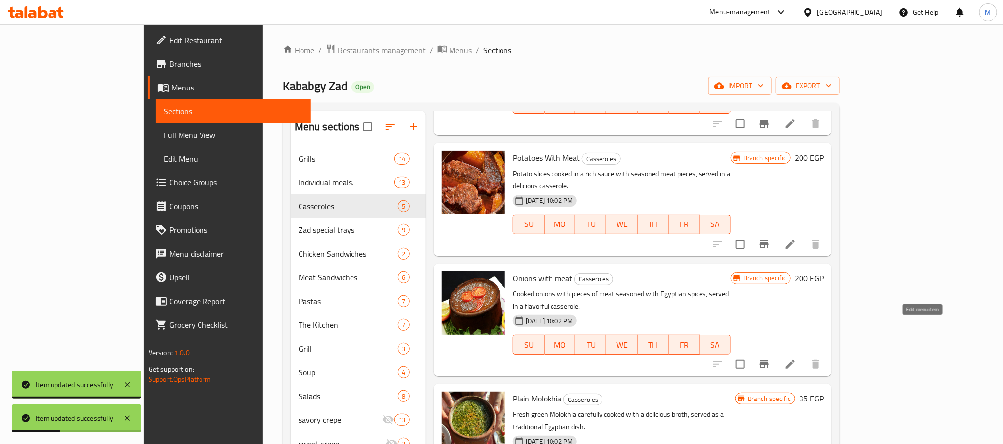
click at [796, 359] on icon at bounding box center [790, 365] width 12 height 12
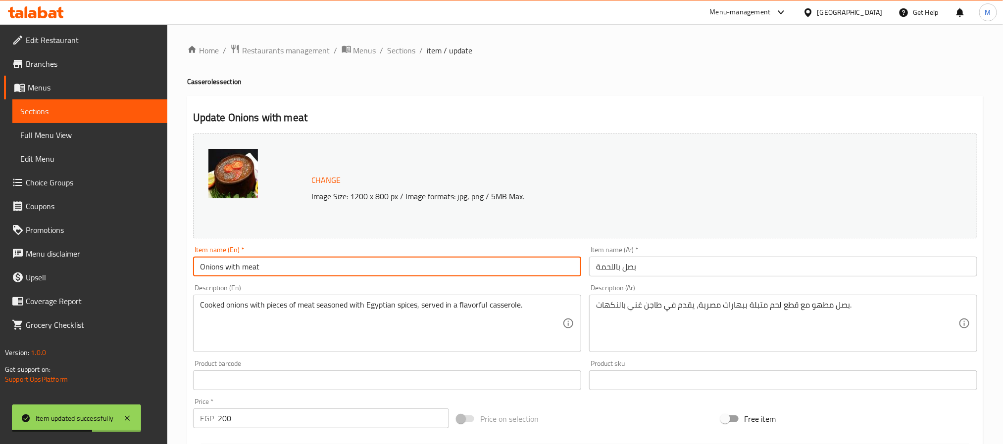
drag, startPoint x: 228, startPoint y: 274, endPoint x: 466, endPoint y: 290, distance: 239.1
click at [466, 290] on div "Change Image Size: 1200 x 800 px / Image formats: jpg, png / 5MB Max. Item name…" at bounding box center [585, 350] width 792 height 441
paste input "With Meat"
type input "Onions With Meat"
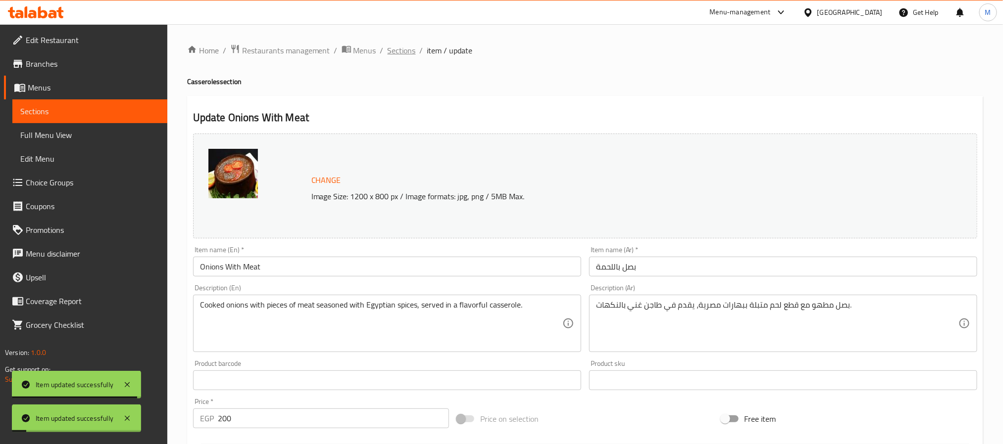
click at [401, 46] on span "Sections" at bounding box center [402, 51] width 28 height 12
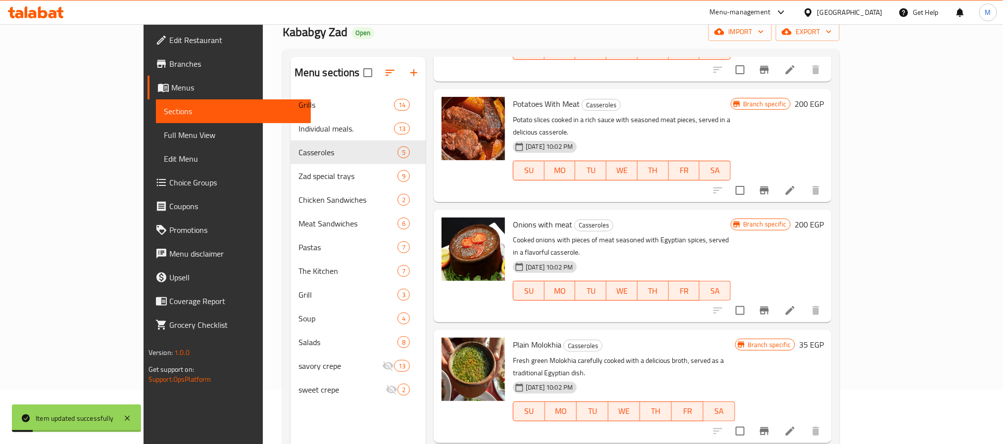
scroll to position [139, 0]
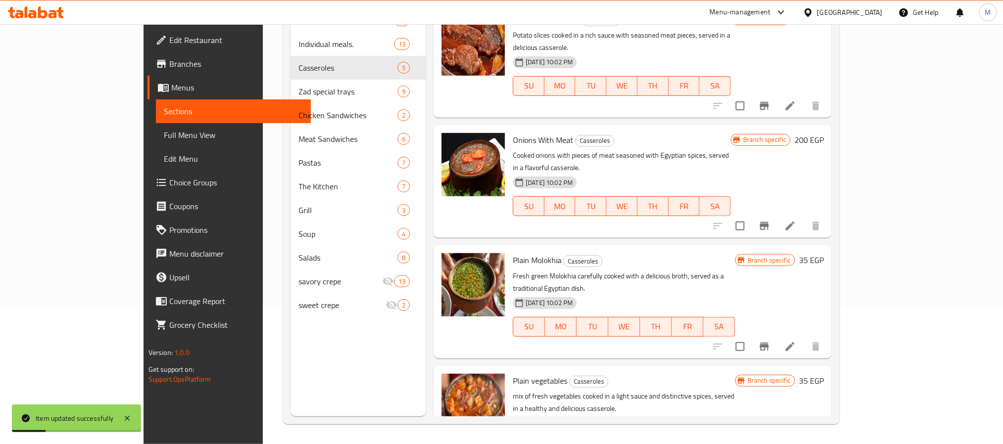
click at [804, 338] on li at bounding box center [790, 347] width 28 height 18
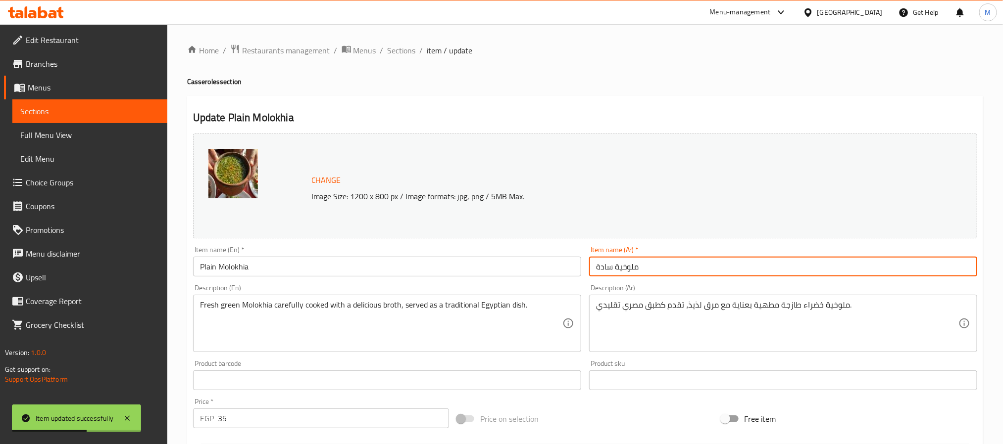
click at [596, 277] on input "ملوخية سادة" at bounding box center [783, 267] width 388 height 20
type input "طاجن ملوخية سادة"
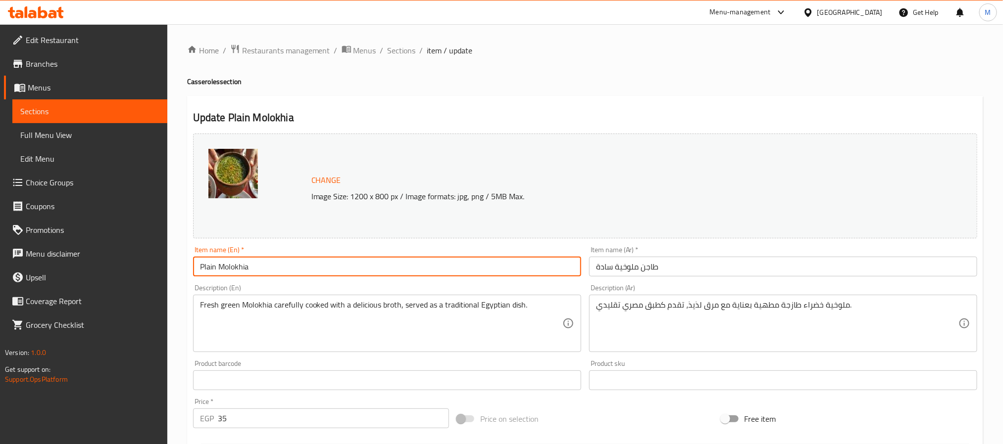
drag, startPoint x: 543, startPoint y: 257, endPoint x: 534, endPoint y: 247, distance: 13.3
click at [534, 247] on div "Item name (En)   * Plain Molokhia Item name (En) *" at bounding box center [387, 261] width 388 height 30
type input "Plain Molokhia Casserole"
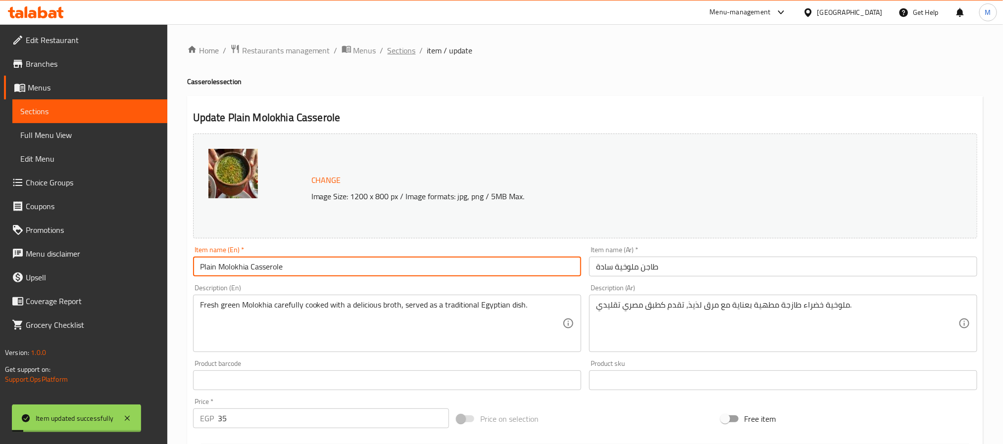
click at [398, 47] on span "Sections" at bounding box center [402, 51] width 28 height 12
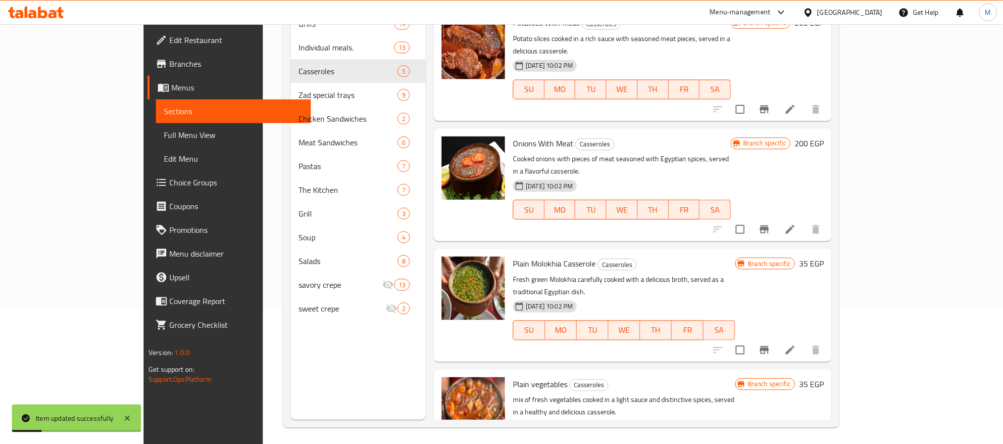
scroll to position [139, 0]
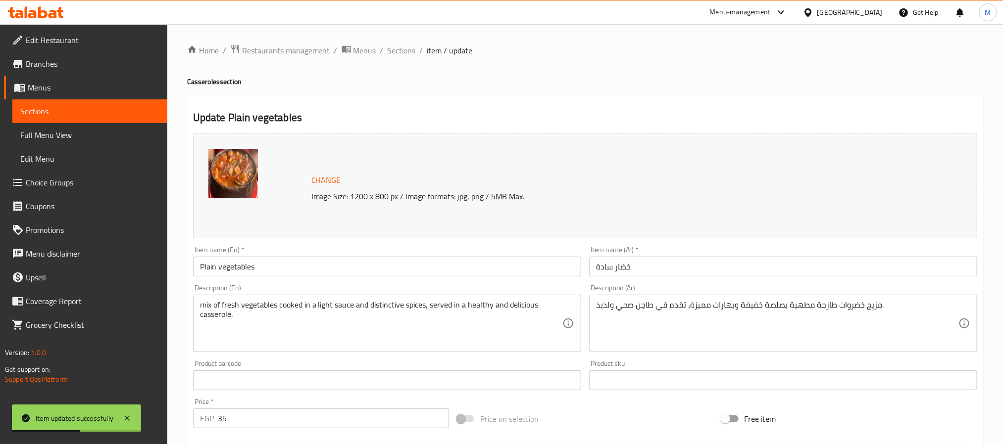
click at [282, 267] on input "Plain vegetables" at bounding box center [387, 267] width 388 height 20
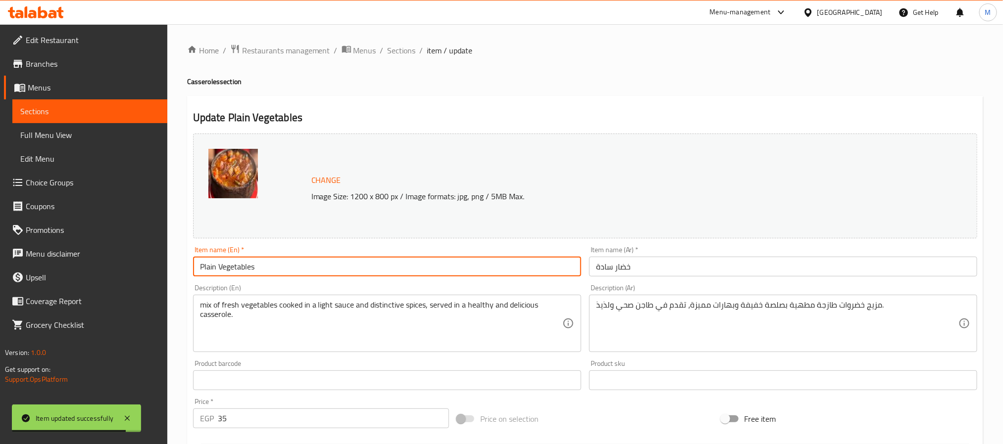
paste input "Casserole"
type input "Plain Vegetables Casserole"
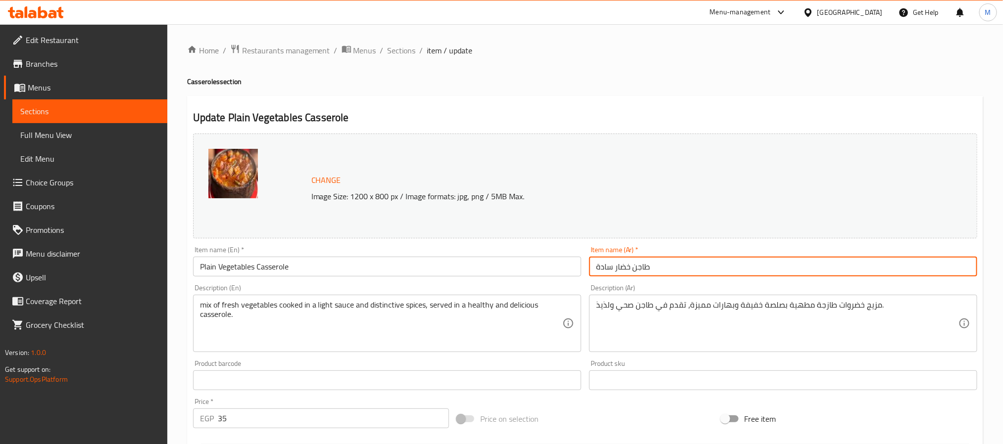
type input "طاجن خضار سادة"
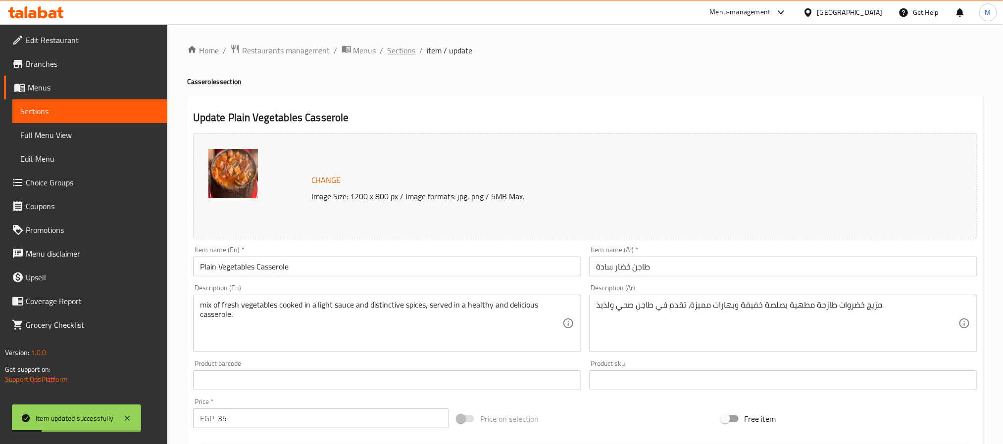
click at [388, 49] on span "Sections" at bounding box center [402, 51] width 28 height 12
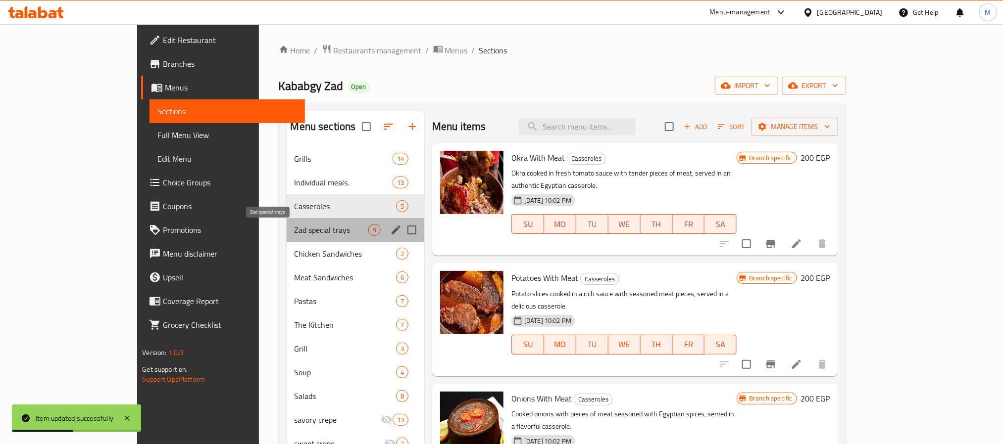
click at [294, 230] on span "Zad special trays" at bounding box center [331, 230] width 74 height 12
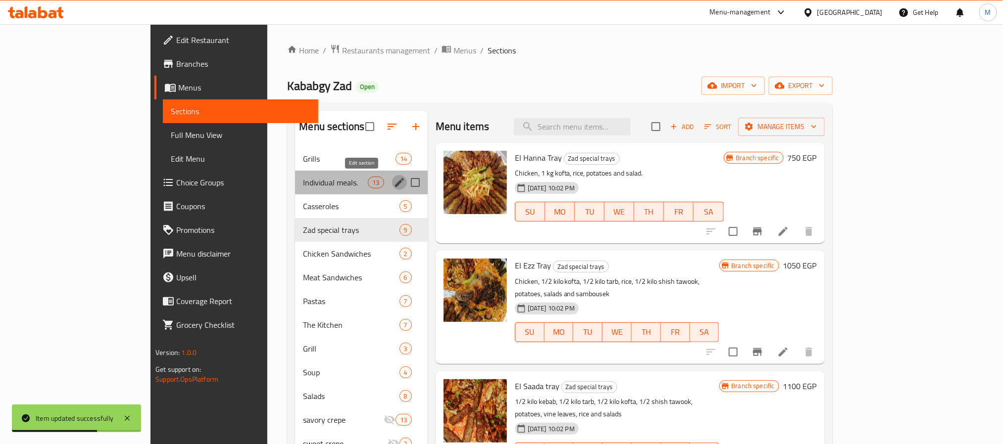
click at [393, 179] on icon "edit" at bounding box center [399, 183] width 12 height 12
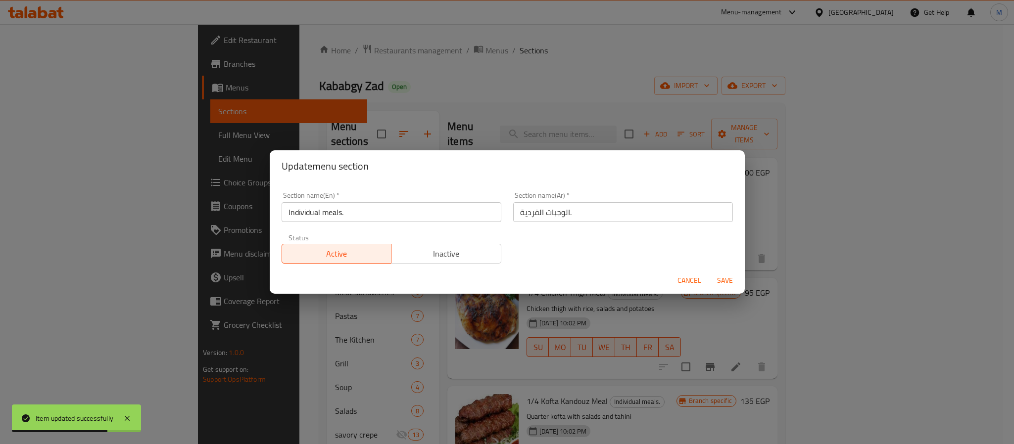
click at [372, 215] on input "Individual meals." at bounding box center [392, 212] width 220 height 20
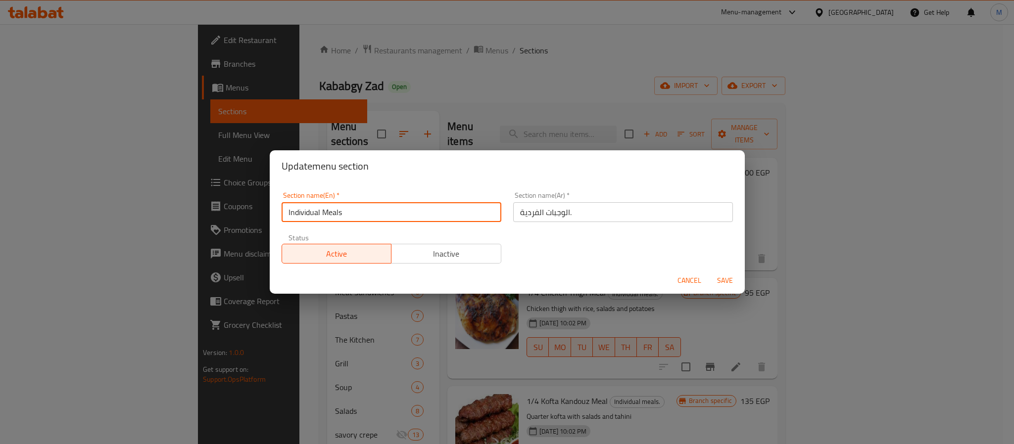
type input "Individual Meals"
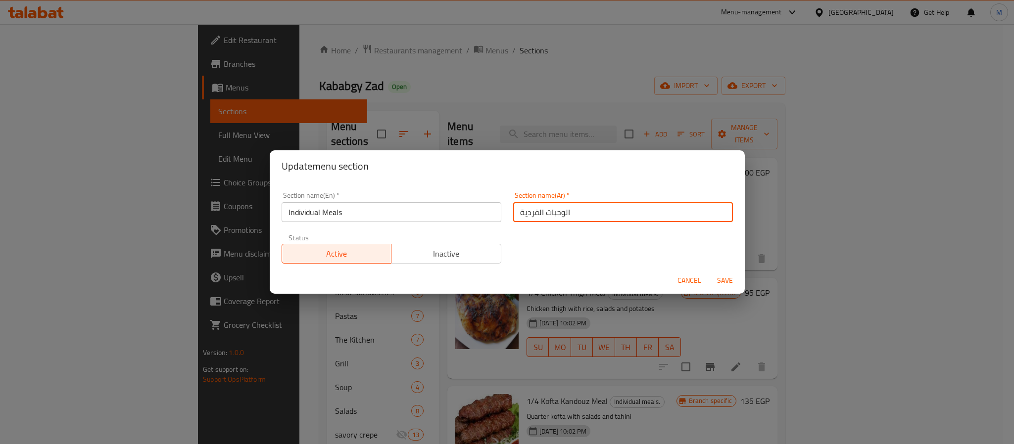
type input "الوجبات الفردية"
click at [709, 272] on button "Save" at bounding box center [725, 281] width 32 height 18
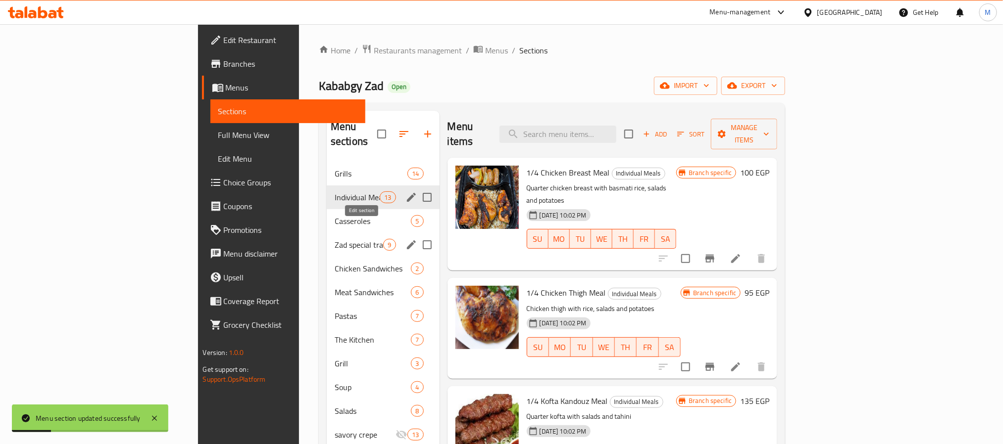
click at [405, 239] on icon "edit" at bounding box center [411, 245] width 12 height 12
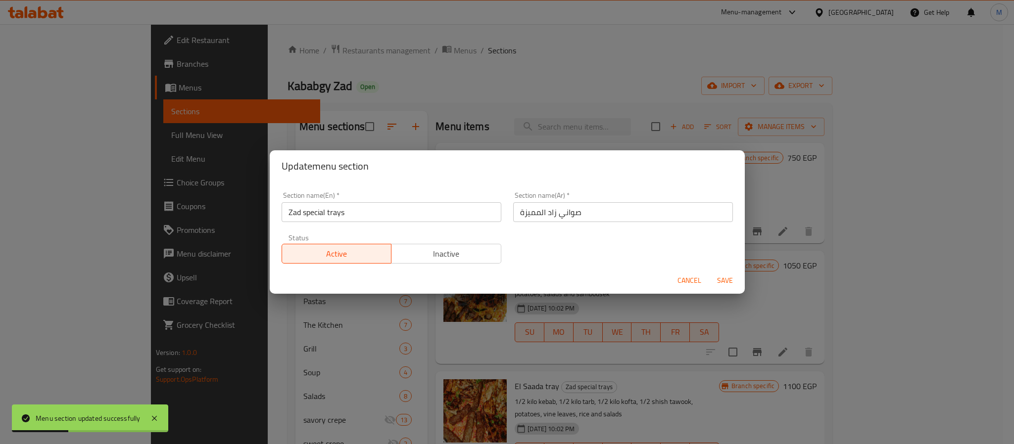
click at [364, 215] on input "Zad special trays" at bounding box center [392, 212] width 220 height 20
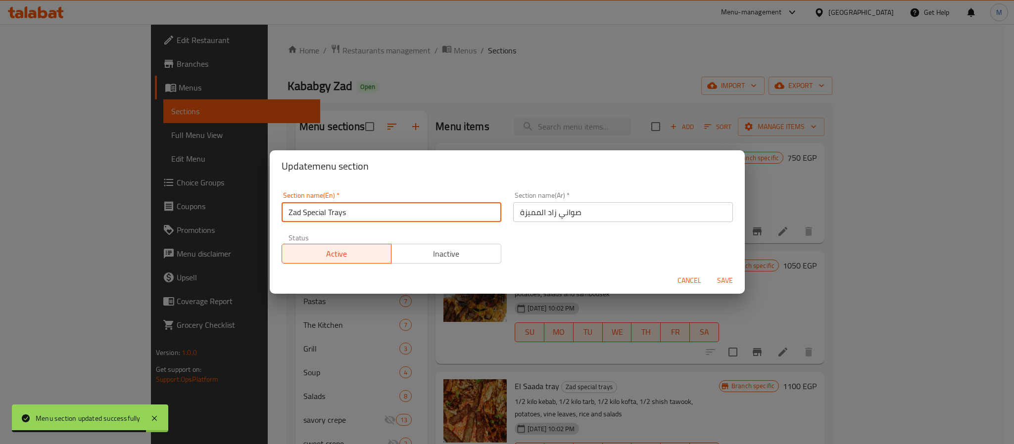
type input "Zad Special Trays"
click at [709, 272] on button "Save" at bounding box center [725, 281] width 32 height 18
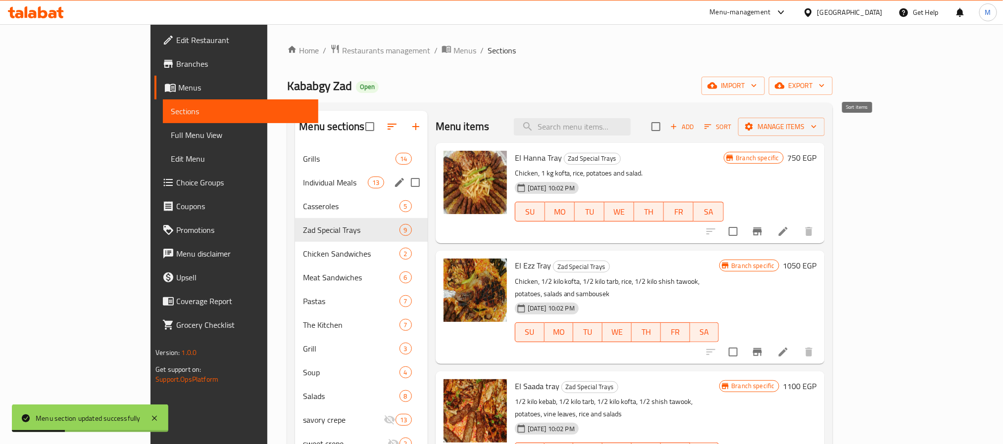
click at [712, 123] on icon "button" at bounding box center [707, 126] width 9 height 9
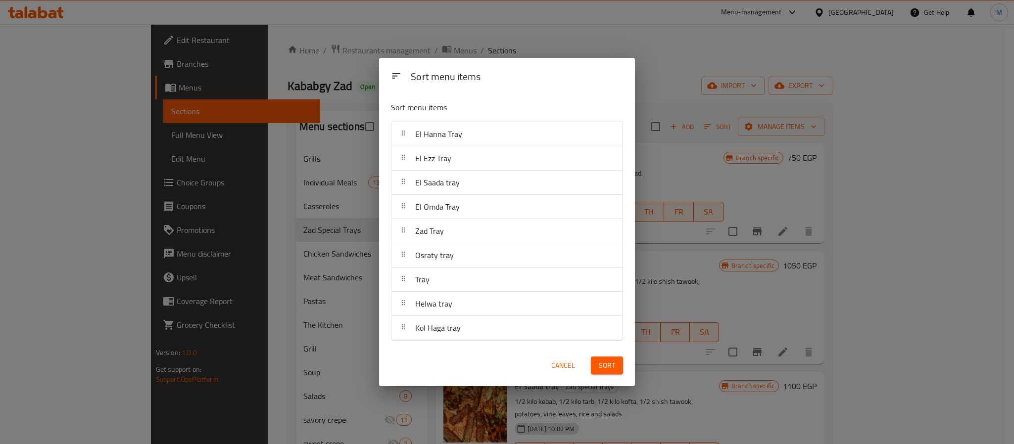
click at [565, 373] on button "Cancel" at bounding box center [563, 366] width 32 height 18
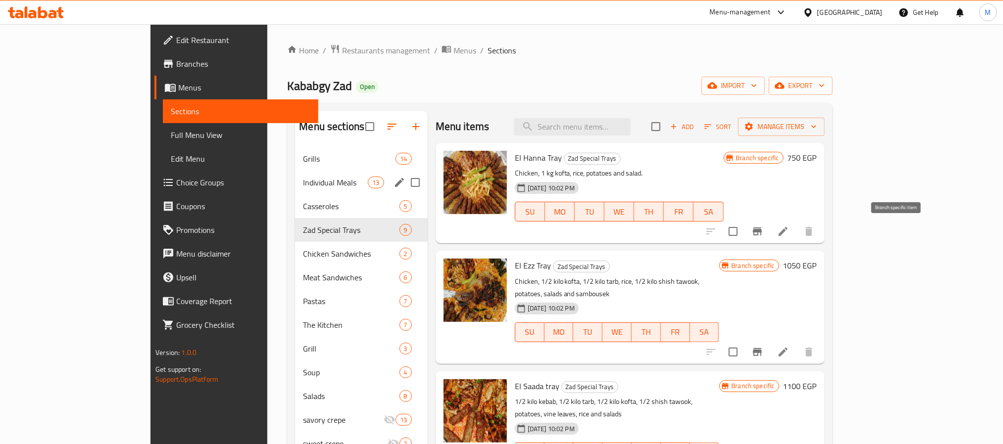
click at [769, 240] on button "Branch-specific-item" at bounding box center [757, 232] width 24 height 24
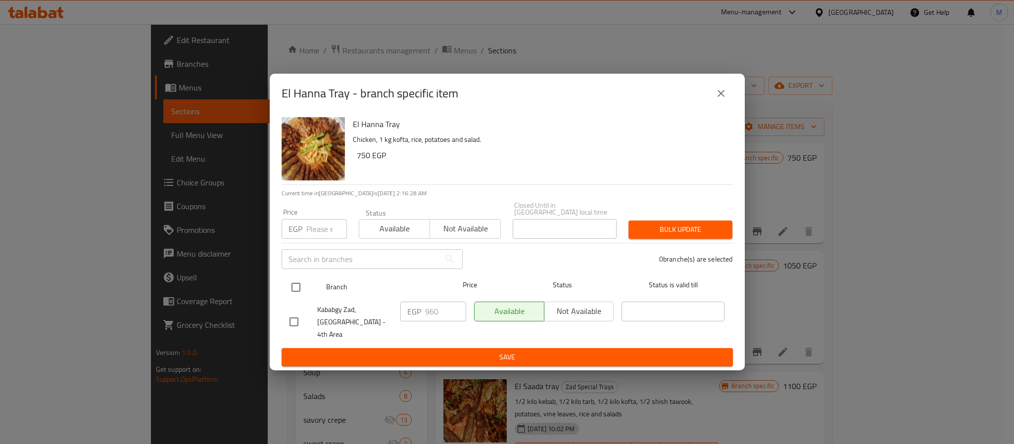
click at [300, 293] on input "checkbox" at bounding box center [296, 287] width 21 height 21
checkbox input "true"
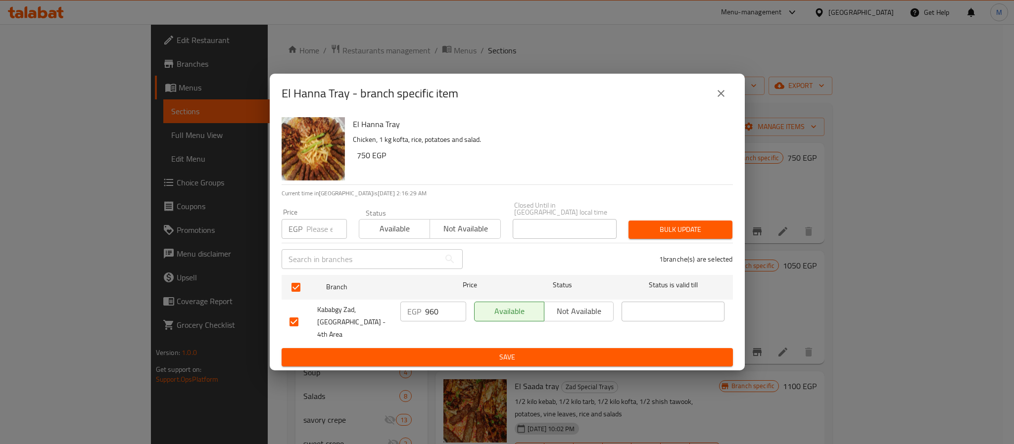
click at [303, 221] on div "EGP Price" at bounding box center [314, 229] width 65 height 20
type input "1170"
click at [698, 228] on span "Bulk update" at bounding box center [680, 230] width 88 height 12
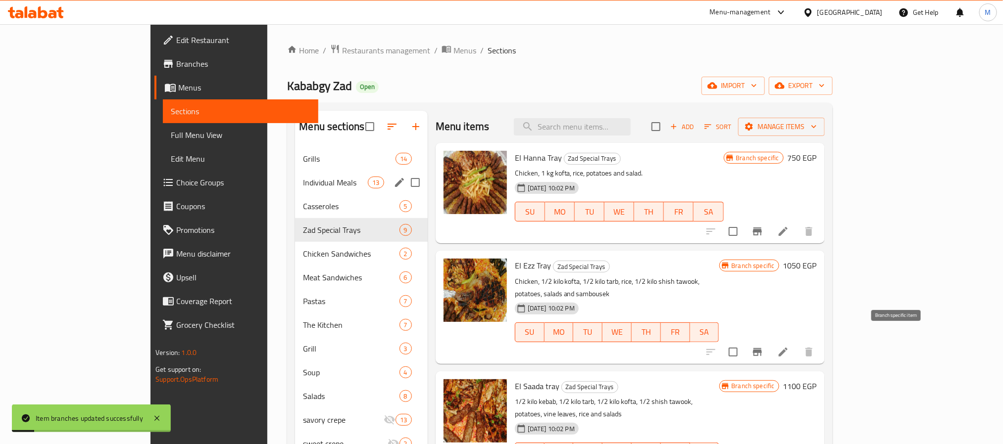
click at [769, 346] on button "Branch-specific-item" at bounding box center [757, 352] width 24 height 24
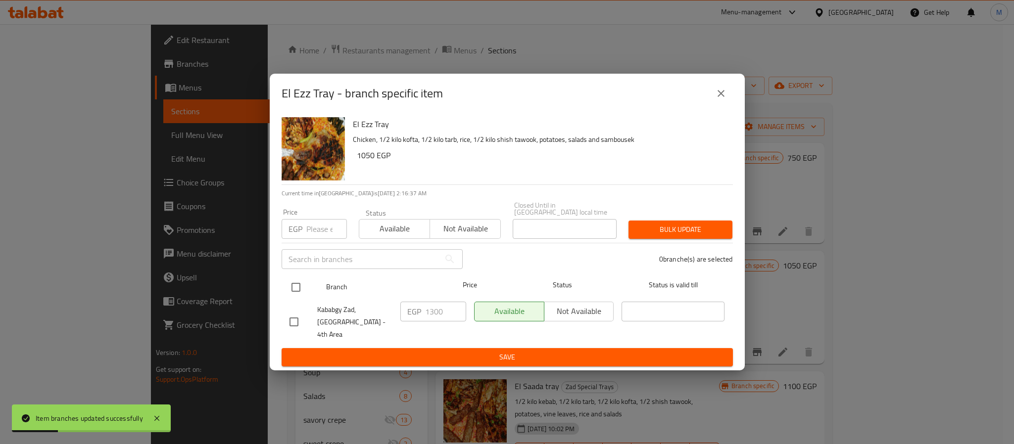
click at [305, 291] on div at bounding box center [304, 287] width 37 height 29
click at [291, 288] on input "checkbox" at bounding box center [296, 287] width 21 height 21
checkbox input "true"
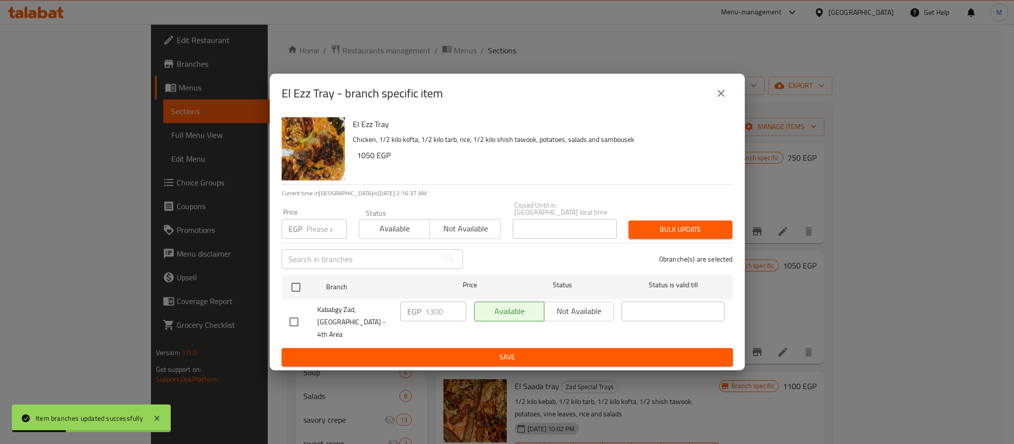
checkbox input "true"
click at [324, 239] on input "number" at bounding box center [326, 229] width 41 height 20
type input "1625"
click at [668, 232] on span "Bulk update" at bounding box center [680, 230] width 88 height 12
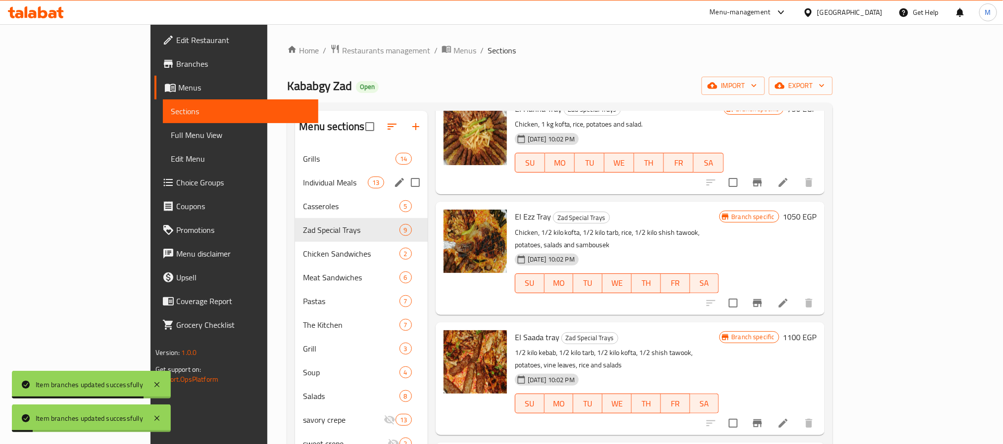
scroll to position [148, 0]
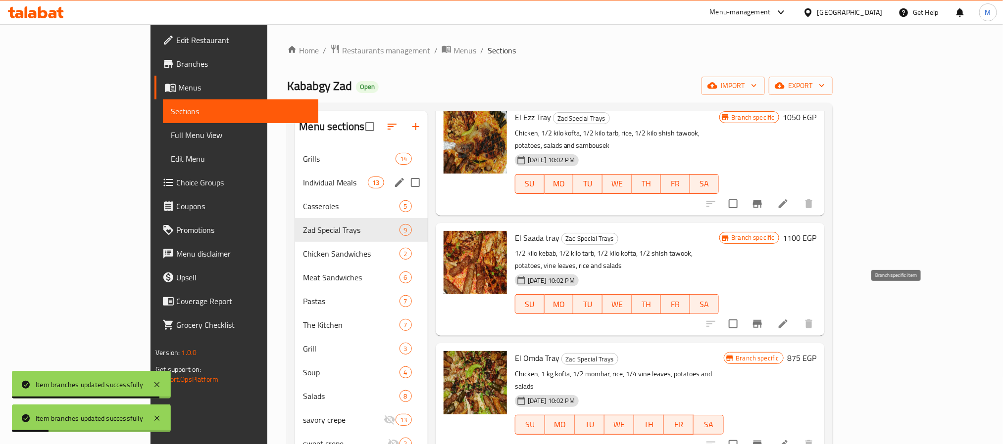
click at [769, 312] on button "Branch-specific-item" at bounding box center [757, 324] width 24 height 24
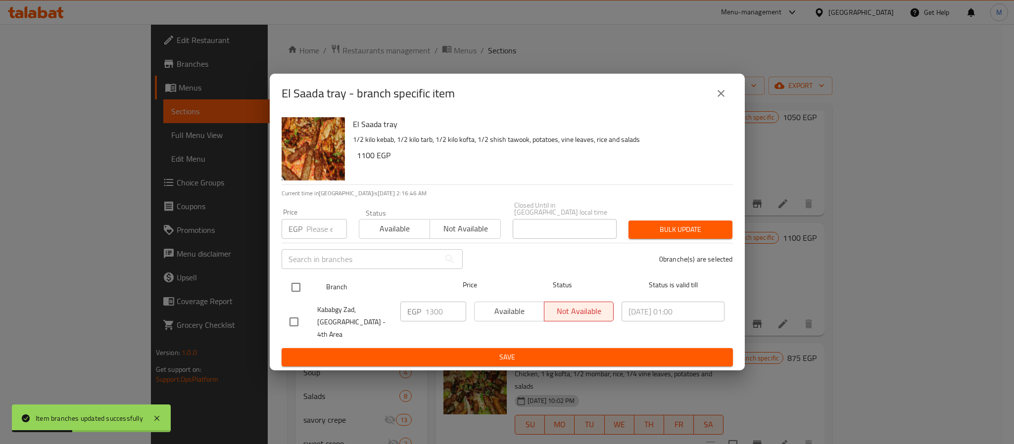
click at [300, 293] on input "checkbox" at bounding box center [296, 287] width 21 height 21
checkbox input "true"
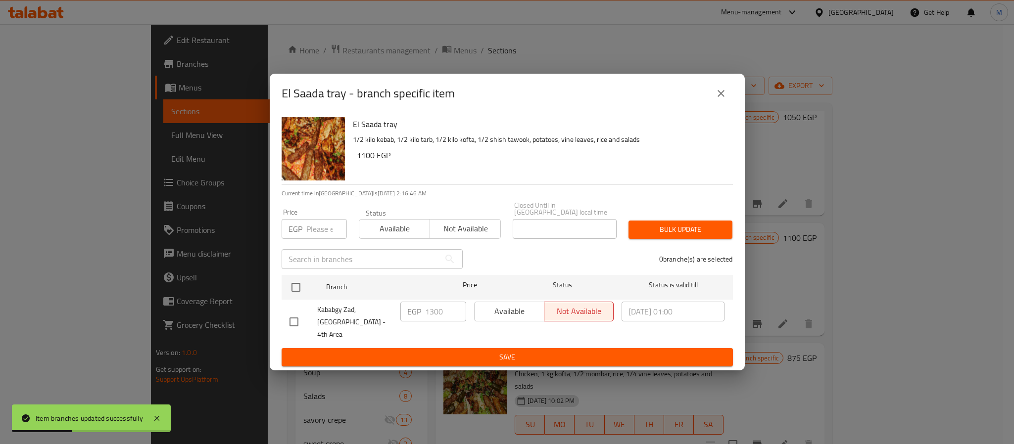
checkbox input "true"
click at [321, 235] on input "number" at bounding box center [326, 229] width 41 height 20
type input "1820"
click at [662, 235] on span "Bulk update" at bounding box center [680, 230] width 88 height 12
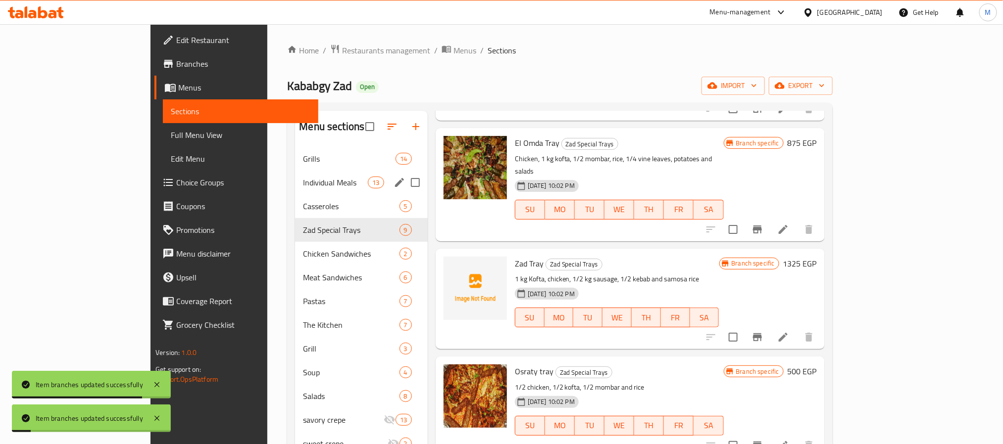
scroll to position [371, 0]
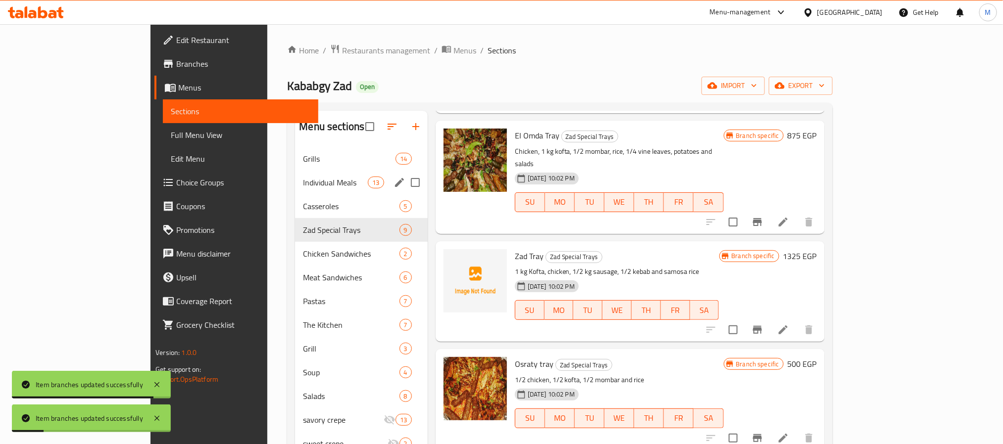
click at [762, 218] on icon "Branch-specific-item" at bounding box center [757, 222] width 9 height 8
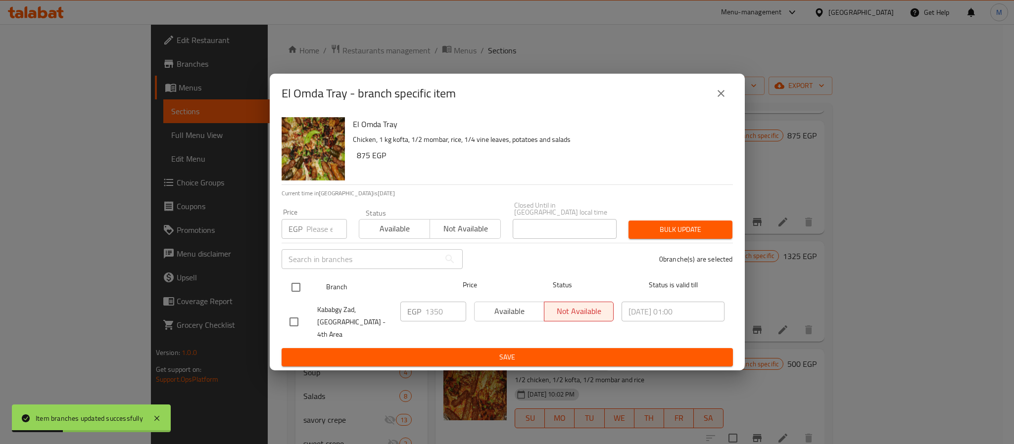
click at [294, 287] on input "checkbox" at bounding box center [296, 287] width 21 height 21
checkbox input "true"
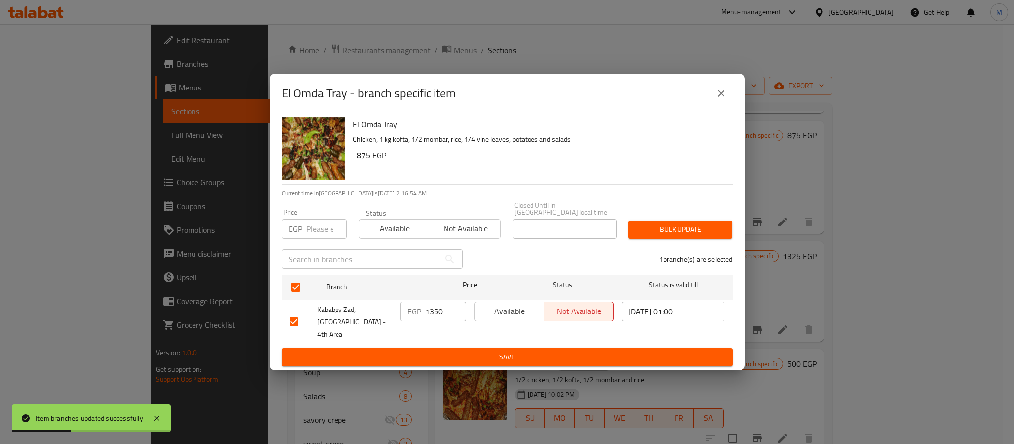
click at [327, 242] on div "Price EGP Price" at bounding box center [314, 224] width 77 height 42
type input "1600"
click at [682, 231] on span "Bulk update" at bounding box center [680, 230] width 88 height 12
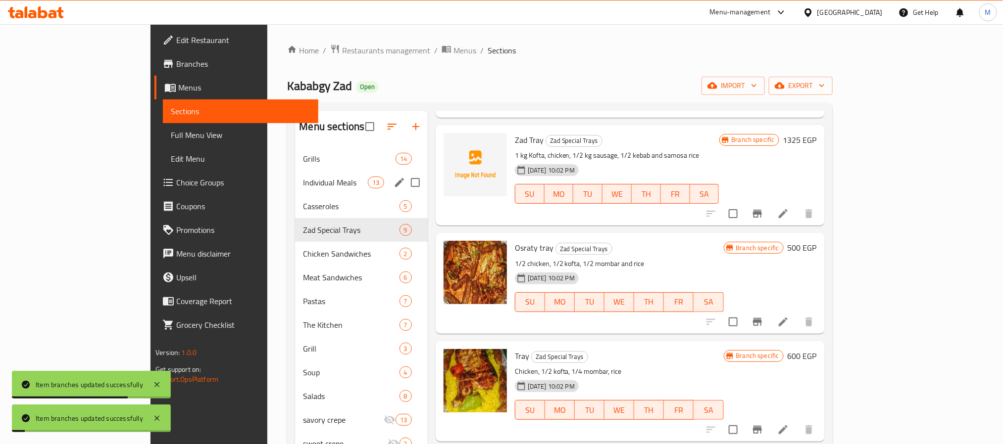
scroll to position [520, 0]
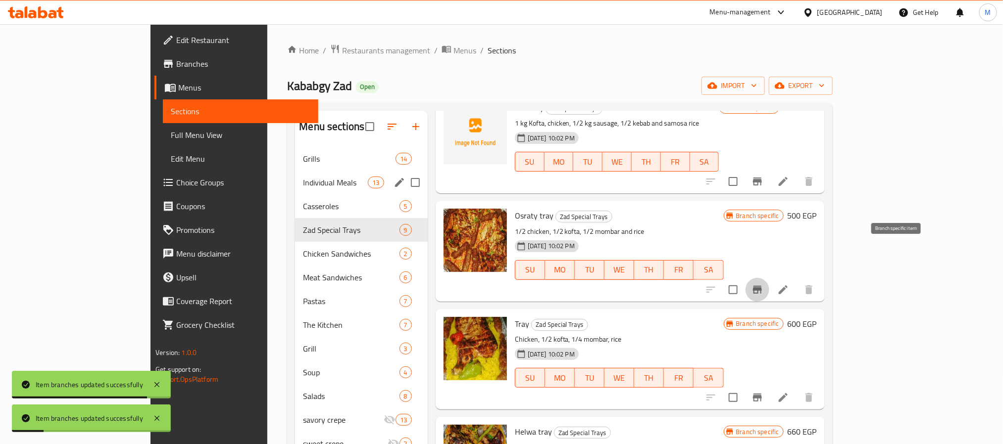
click at [769, 278] on button "Branch-specific-item" at bounding box center [757, 290] width 24 height 24
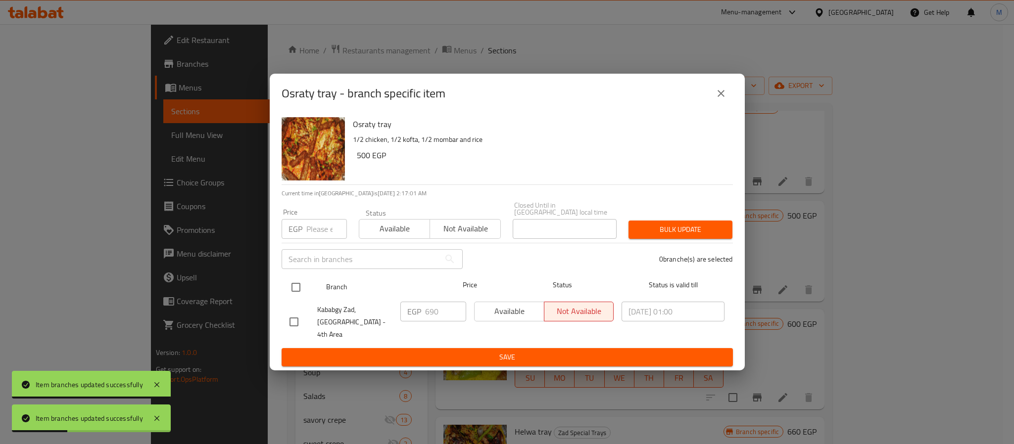
click at [289, 287] on input "checkbox" at bounding box center [296, 287] width 21 height 21
checkbox input "true"
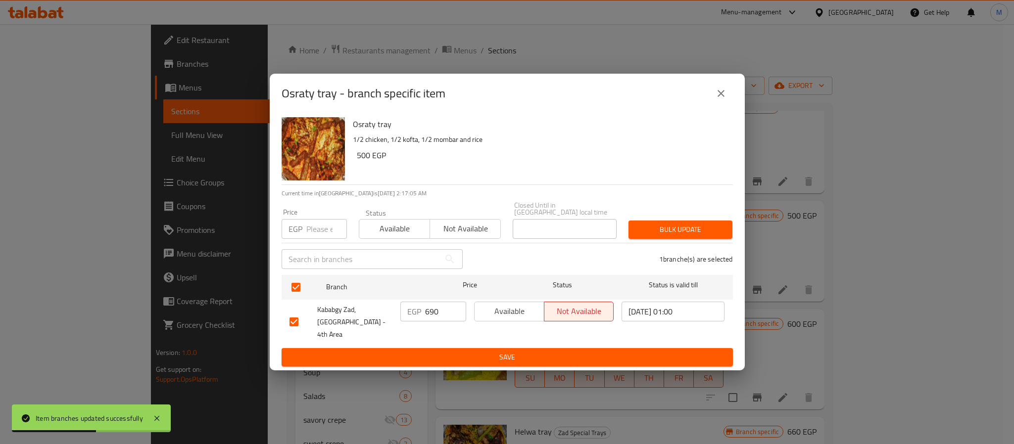
click at [716, 99] on icon "close" at bounding box center [721, 94] width 12 height 12
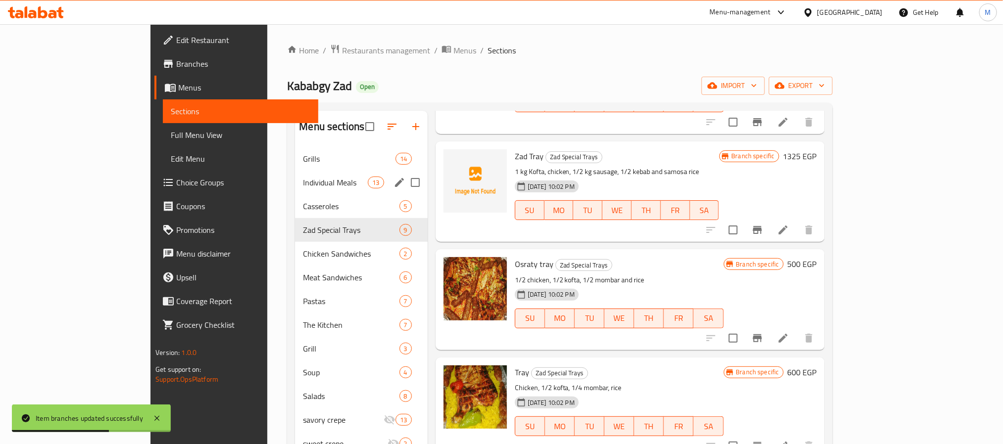
scroll to position [445, 0]
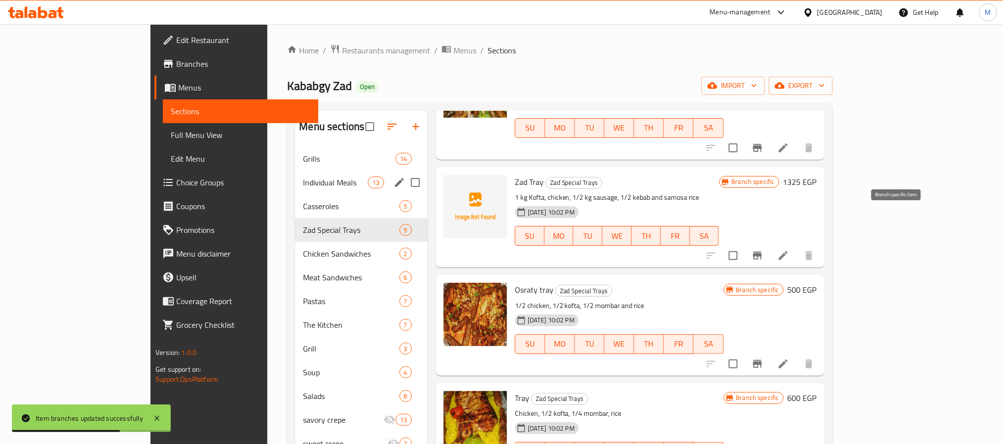
click at [762, 252] on icon "Branch-specific-item" at bounding box center [757, 256] width 9 height 8
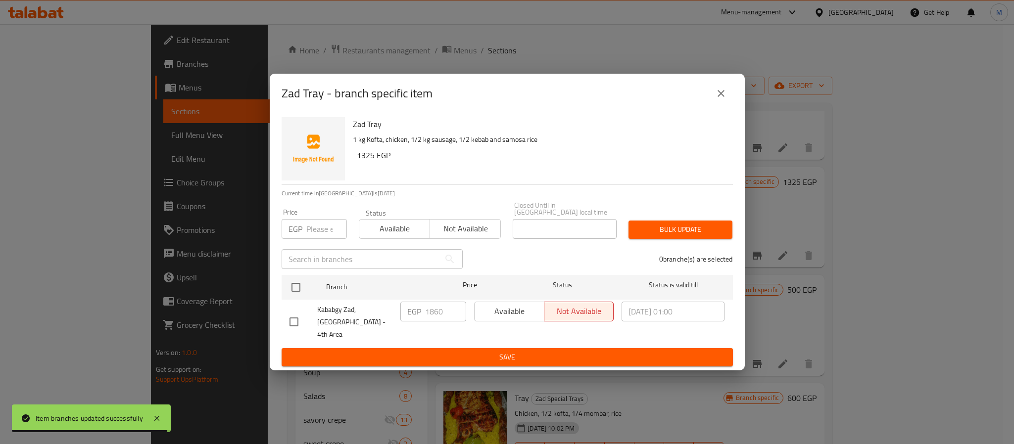
drag, startPoint x: 297, startPoint y: 293, endPoint x: 300, endPoint y: 274, distance: 19.6
click at [297, 291] on input "checkbox" at bounding box center [296, 287] width 21 height 21
checkbox input "true"
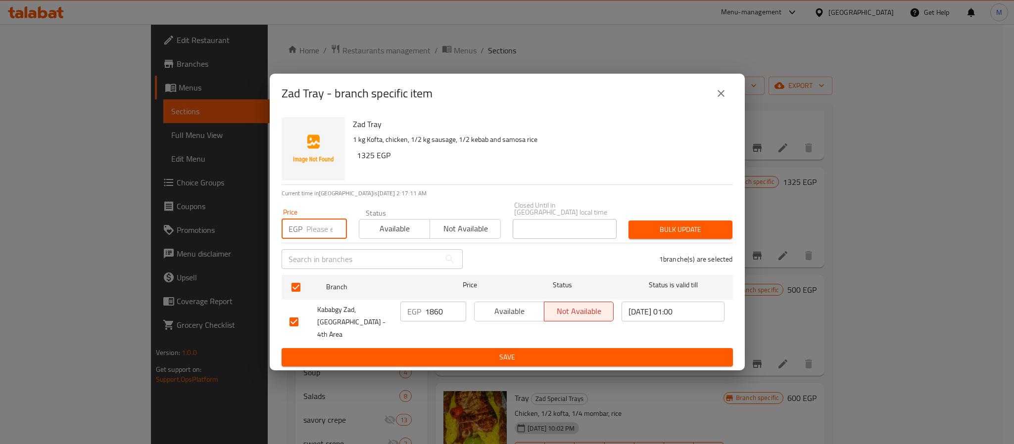
click at [315, 230] on input "number" at bounding box center [326, 229] width 41 height 20
type input "2150"
click at [673, 222] on div "Bulk update" at bounding box center [681, 230] width 116 height 30
click at [693, 231] on span "Bulk update" at bounding box center [680, 230] width 88 height 12
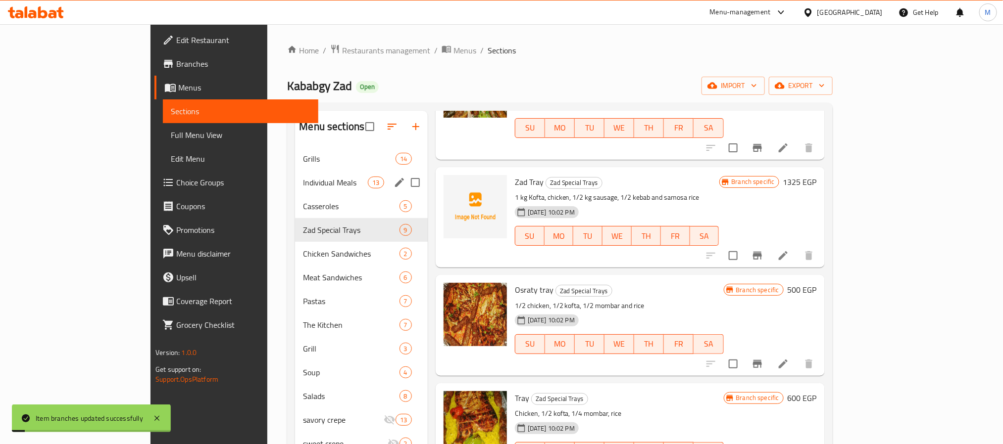
scroll to position [371, 0]
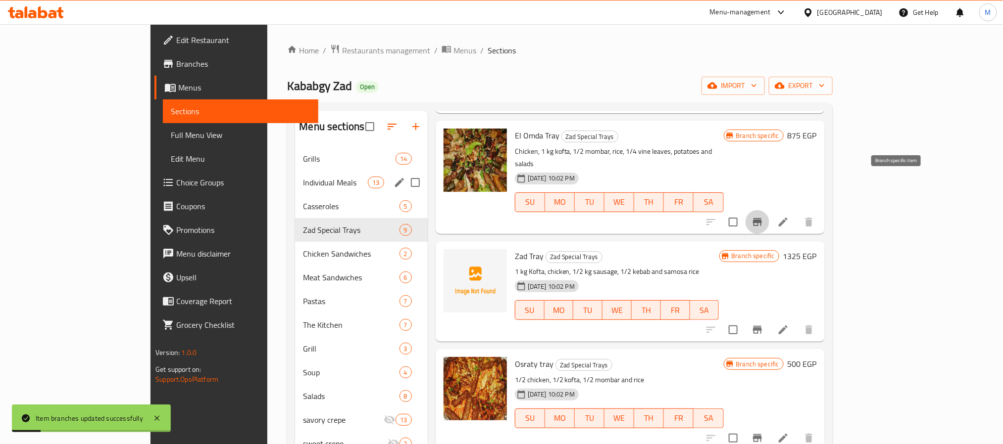
click at [769, 210] on button "Branch-specific-item" at bounding box center [757, 222] width 24 height 24
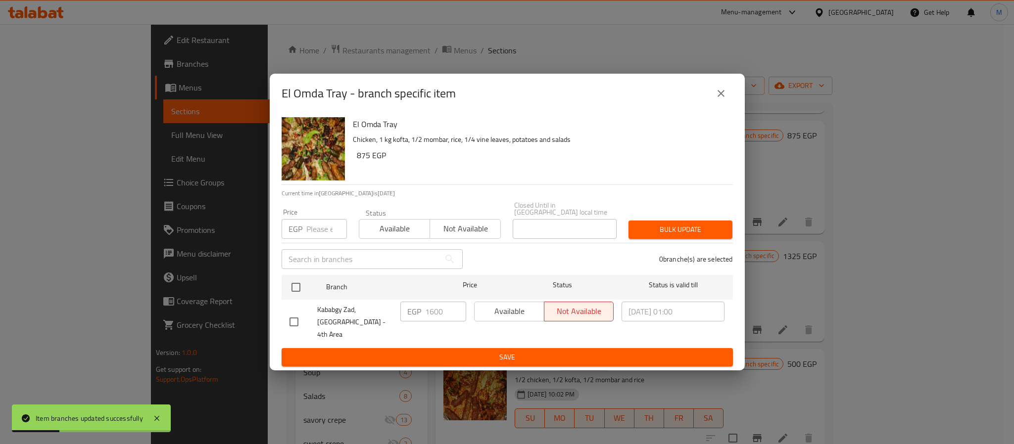
click at [727, 100] on button "close" at bounding box center [721, 94] width 24 height 24
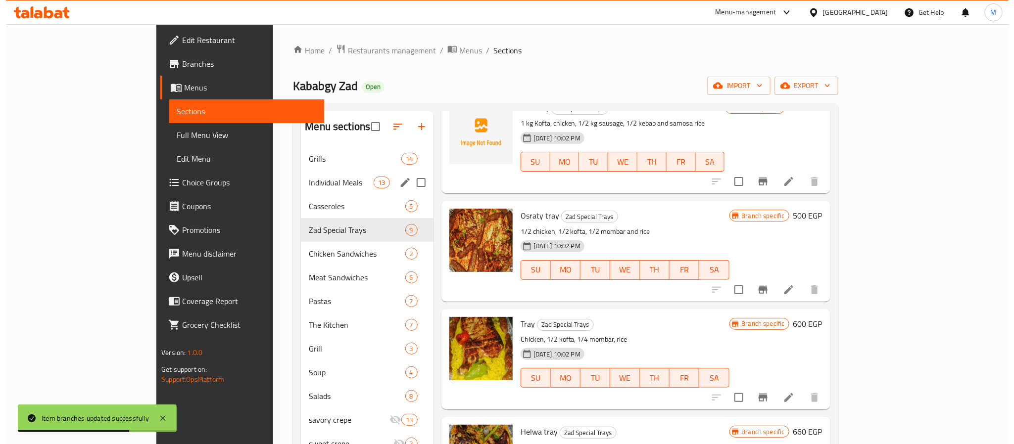
scroll to position [445, 0]
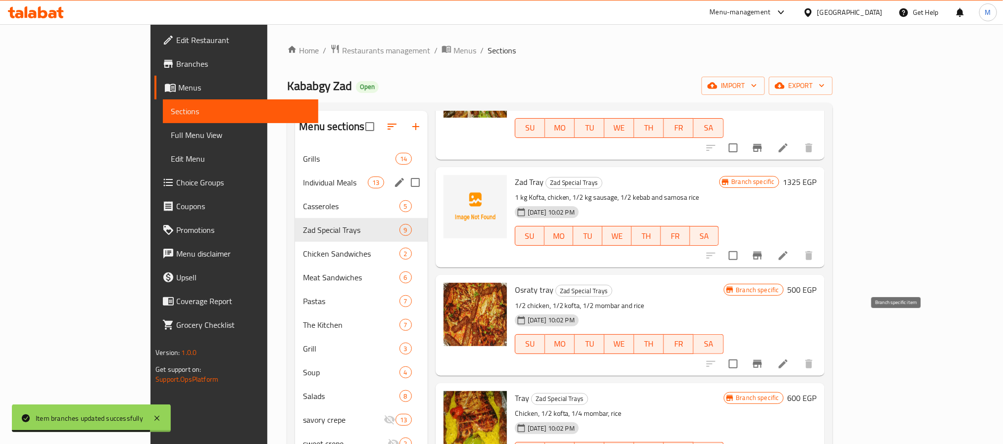
click at [769, 352] on button "Branch-specific-item" at bounding box center [757, 364] width 24 height 24
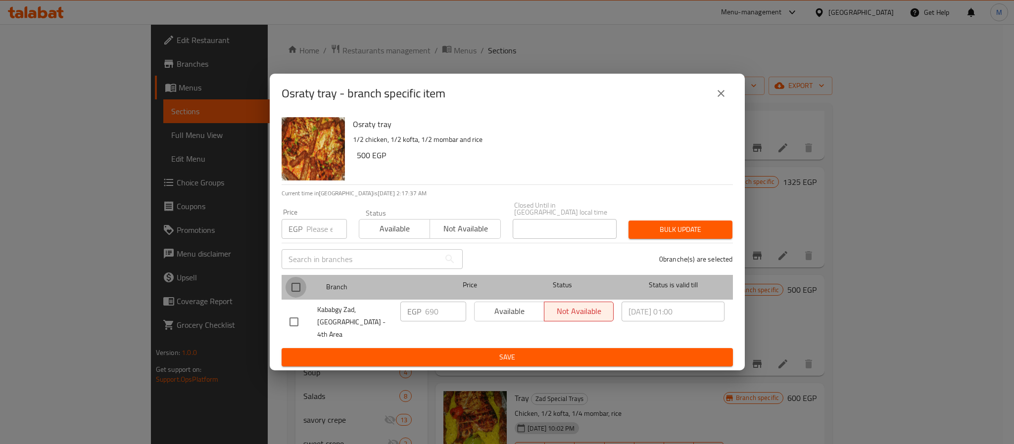
click at [293, 289] on input "checkbox" at bounding box center [296, 287] width 21 height 21
checkbox input "true"
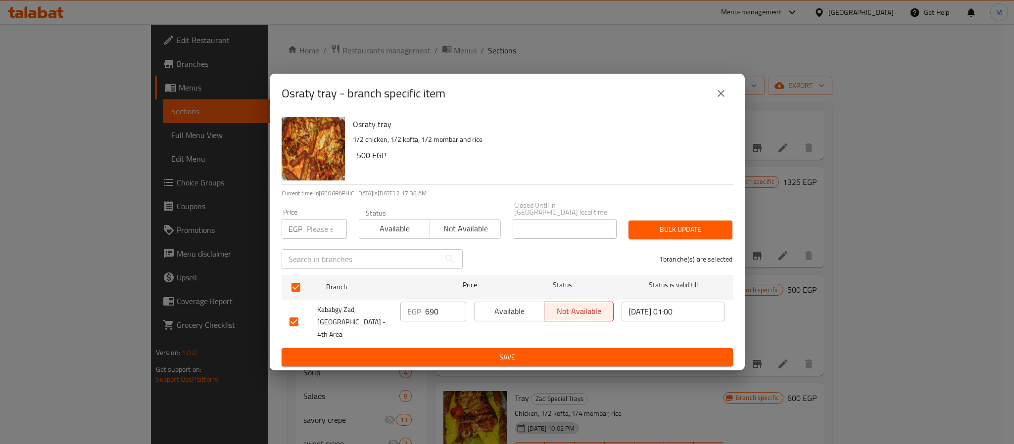
click at [308, 231] on input "number" at bounding box center [326, 229] width 41 height 20
type input "870"
click at [647, 226] on span "Bulk update" at bounding box center [680, 230] width 88 height 12
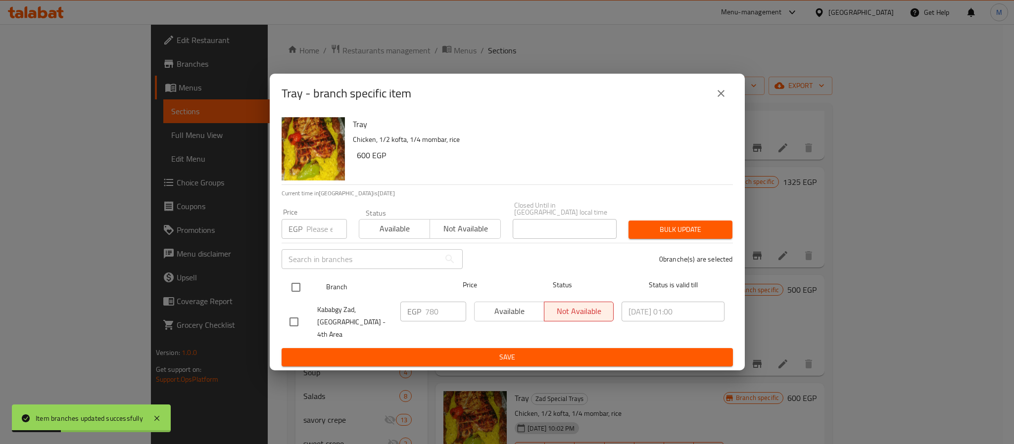
click at [299, 292] on input "checkbox" at bounding box center [296, 287] width 21 height 21
checkbox input "true"
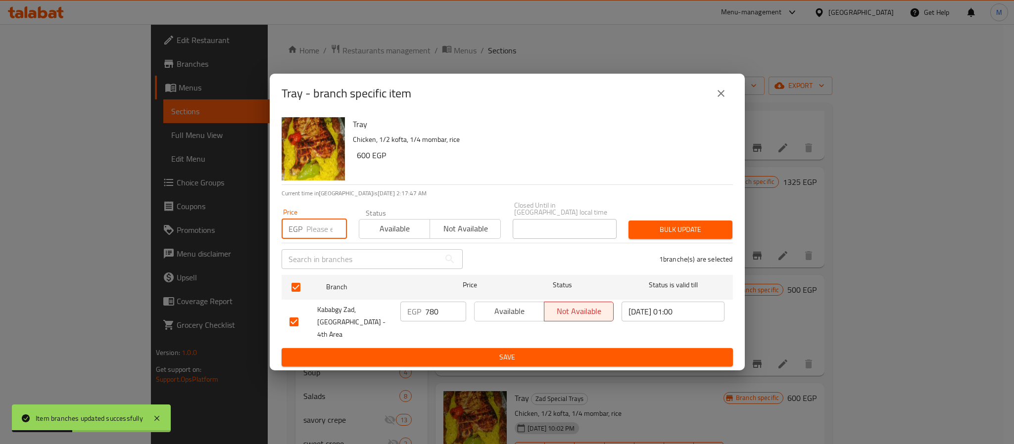
click at [319, 235] on input "number" at bounding box center [326, 229] width 41 height 20
type input "980"
click at [679, 227] on span "Bulk update" at bounding box center [680, 230] width 88 height 12
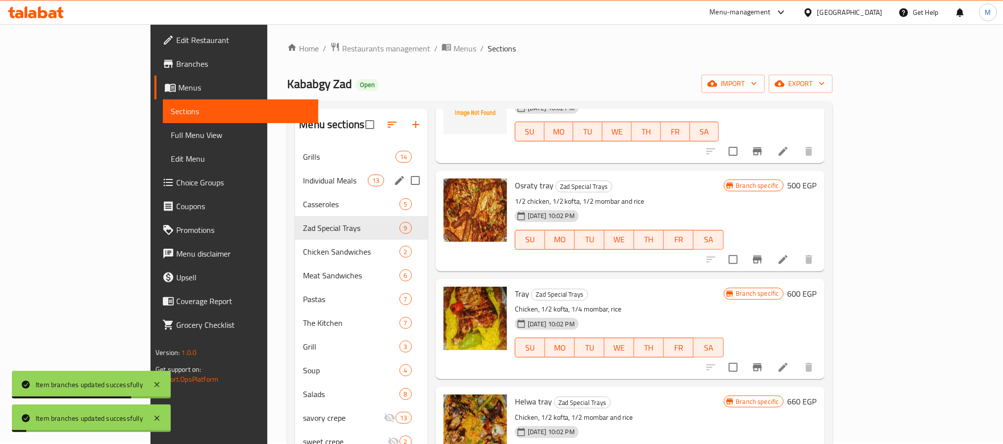
scroll to position [552, 0]
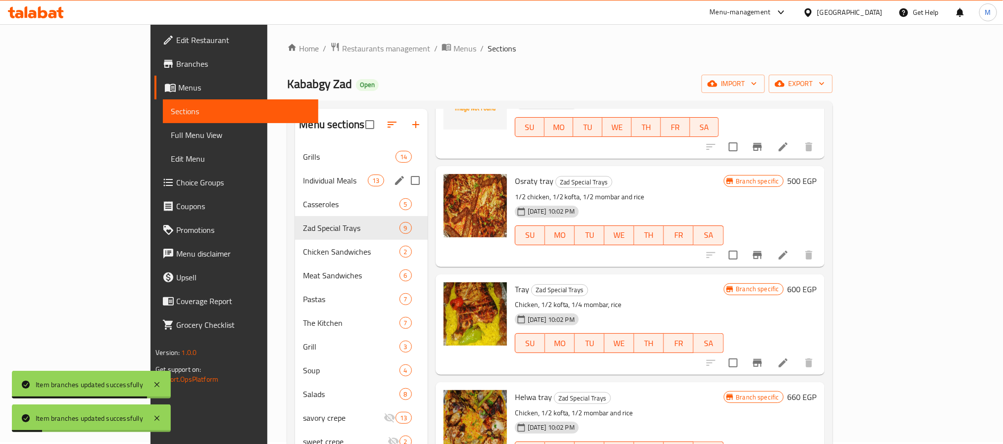
click at [797, 354] on li at bounding box center [783, 363] width 28 height 18
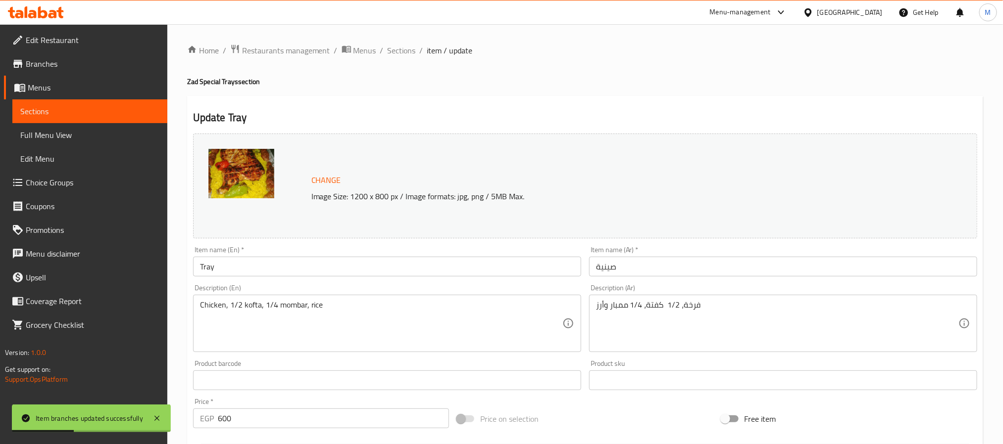
click at [201, 265] on input "Tray" at bounding box center [387, 267] width 388 height 20
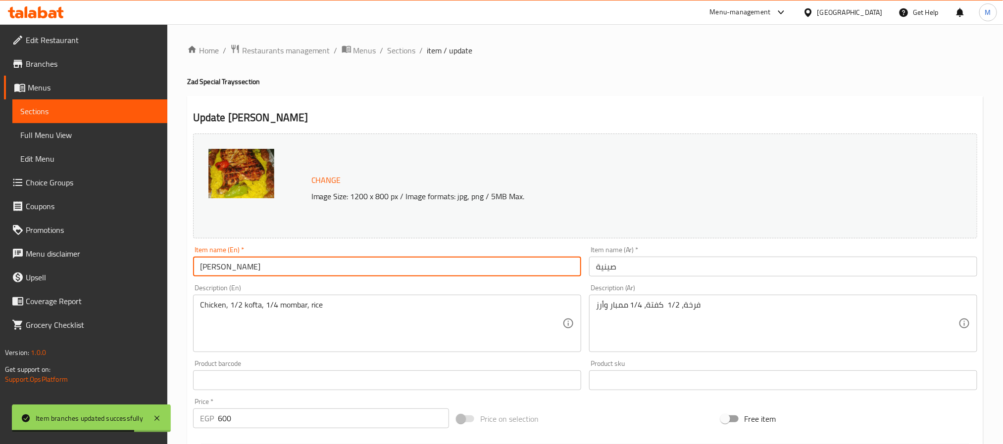
type input "[PERSON_NAME]"
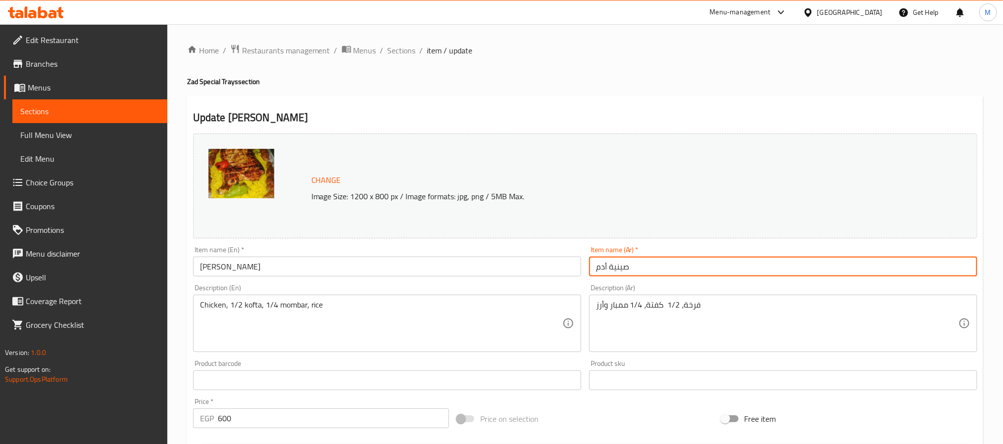
type input "صينية أدم"
click at [404, 48] on span "Sections" at bounding box center [402, 51] width 28 height 12
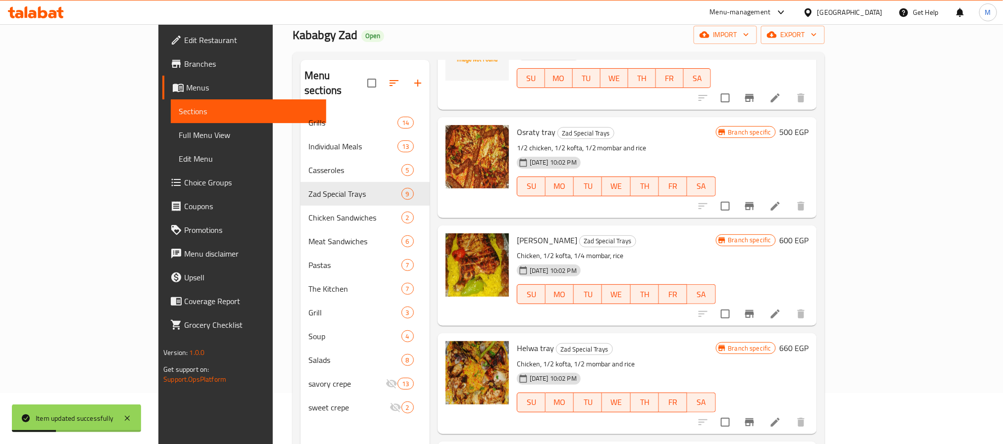
scroll to position [139, 0]
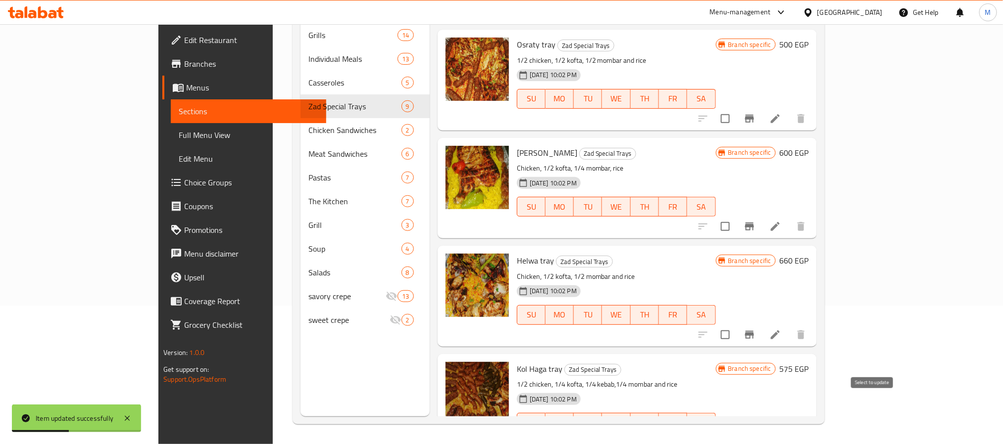
click at [735, 433] on input "checkbox" at bounding box center [725, 443] width 21 height 21
checkbox input "true"
click at [735, 325] on input "checkbox" at bounding box center [725, 335] width 21 height 21
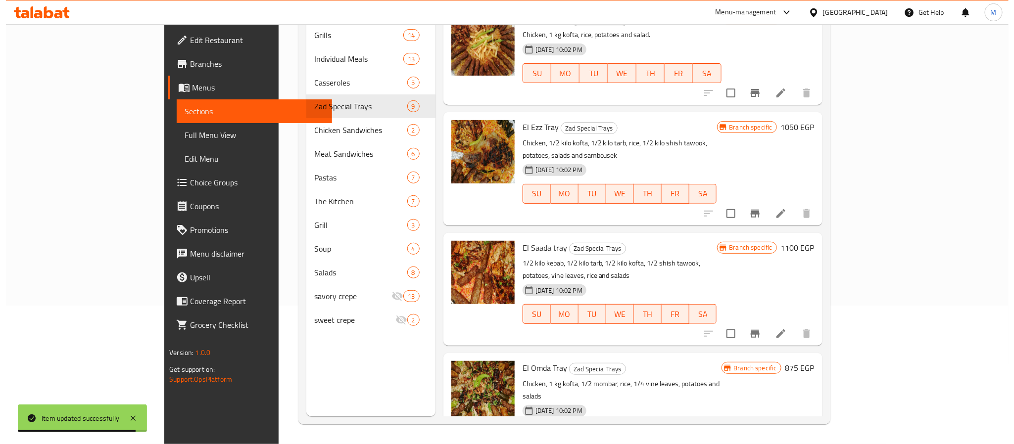
scroll to position [0, 0]
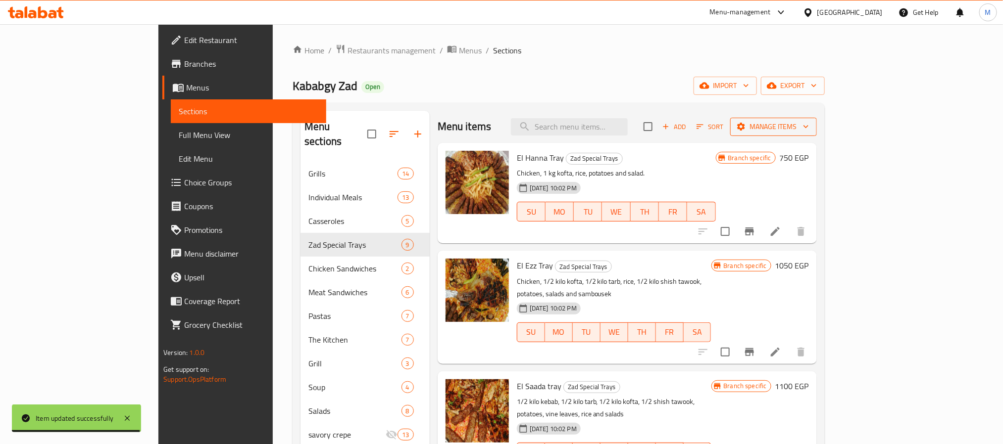
click at [809, 131] on span "Manage items" at bounding box center [773, 127] width 71 height 12
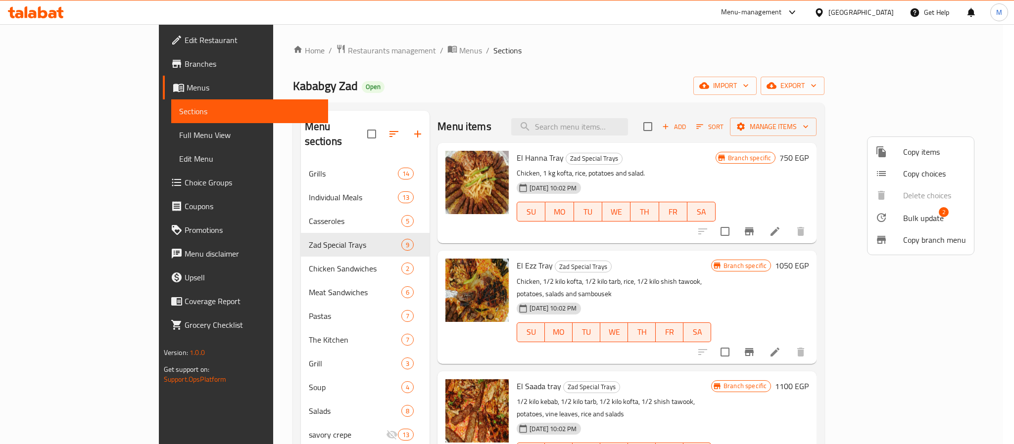
click at [899, 209] on li "Bulk update 2" at bounding box center [921, 217] width 106 height 23
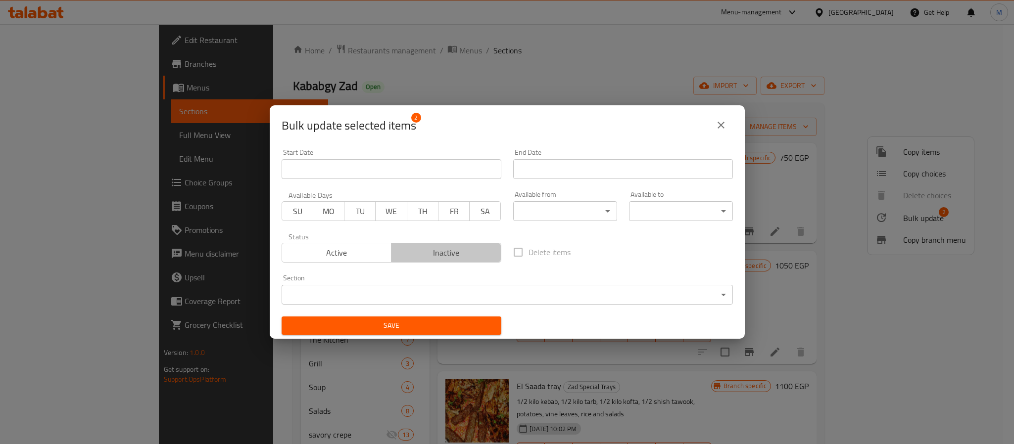
click at [465, 260] on button "Inactive" at bounding box center [446, 253] width 110 height 20
click at [475, 320] on span "Save" at bounding box center [392, 326] width 204 height 12
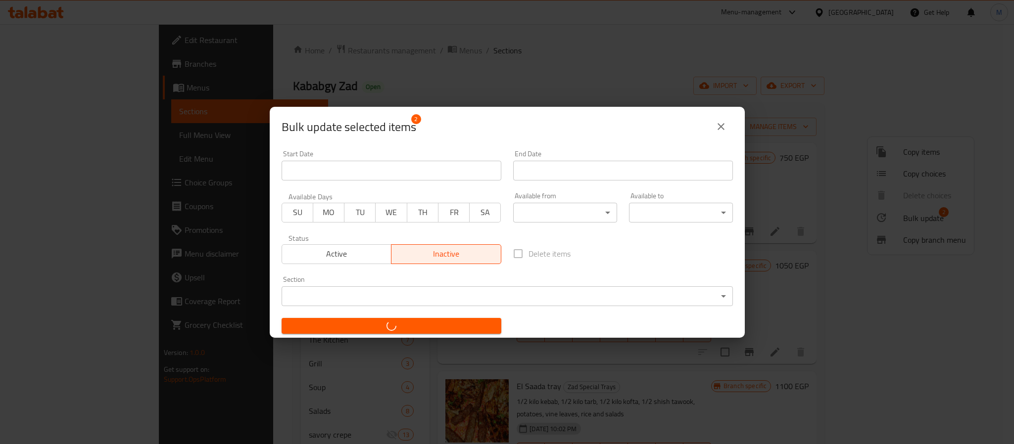
checkbox input "false"
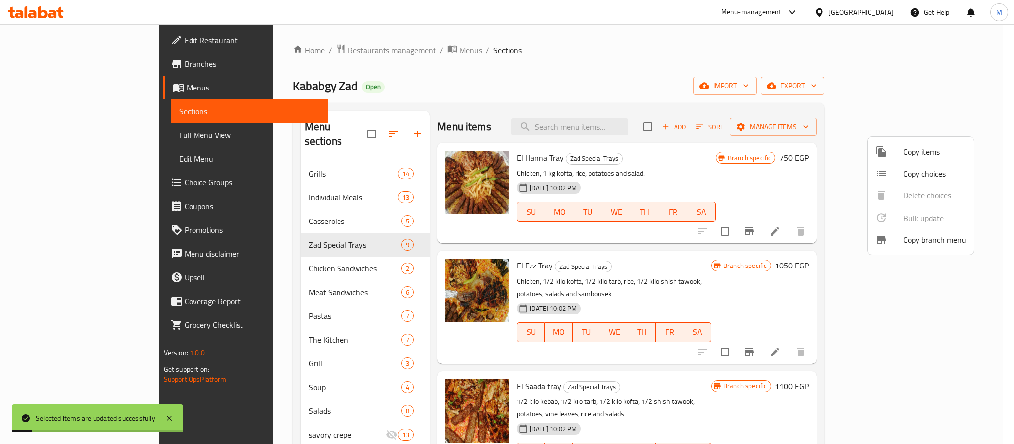
click at [517, 110] on div at bounding box center [507, 222] width 1014 height 444
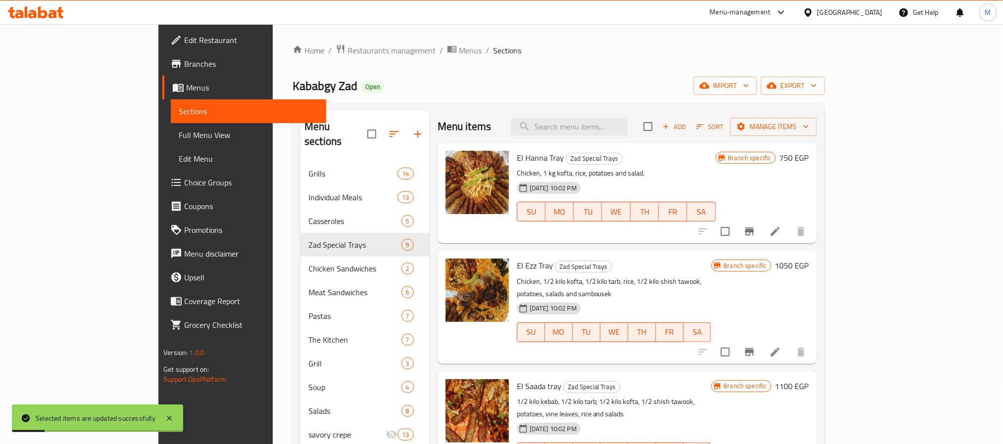
click at [517, 111] on div "Menu items Add Sort Manage items" at bounding box center [626, 127] width 379 height 32
click at [817, 89] on span "export" at bounding box center [793, 86] width 48 height 12
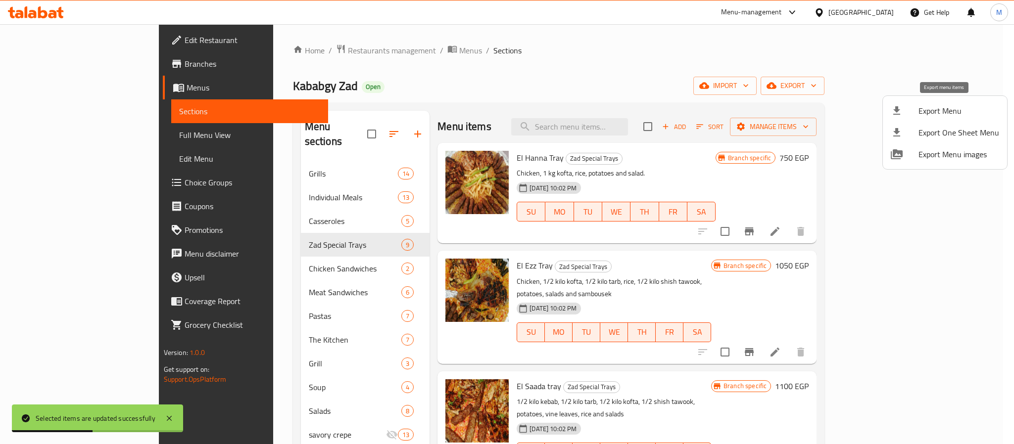
click at [928, 109] on span "Export Menu" at bounding box center [959, 111] width 81 height 12
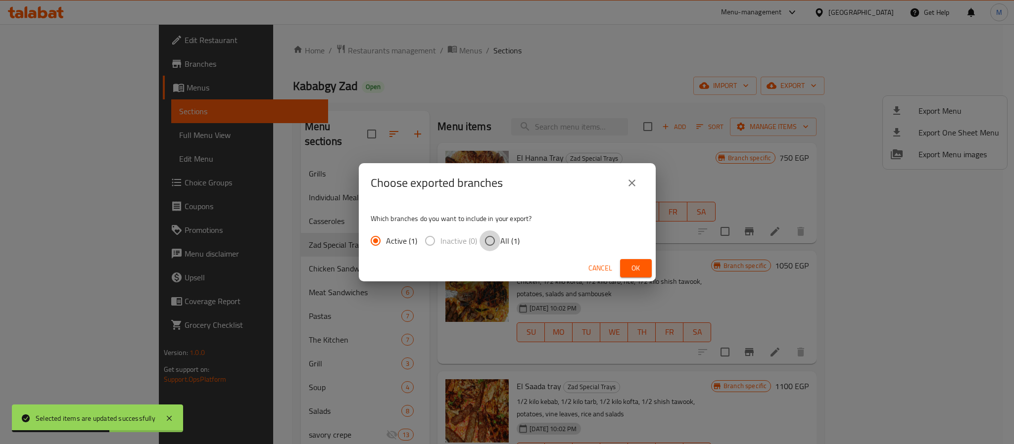
click at [495, 242] on input "All (1)" at bounding box center [490, 241] width 21 height 21
radio input "true"
click at [631, 268] on span "Ok" at bounding box center [636, 268] width 16 height 12
